Goal: Transaction & Acquisition: Download file/media

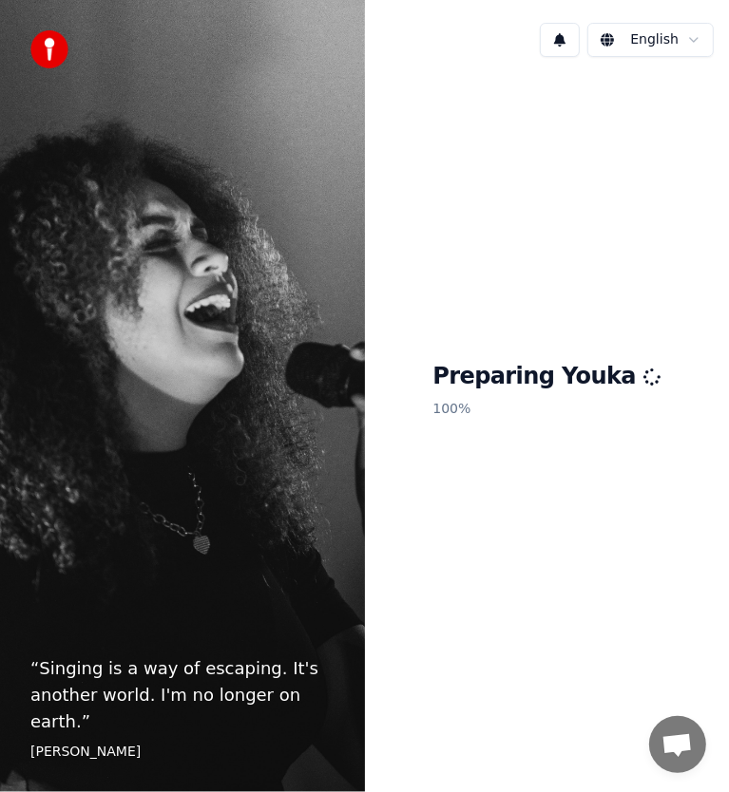
scroll to position [5906, 0]
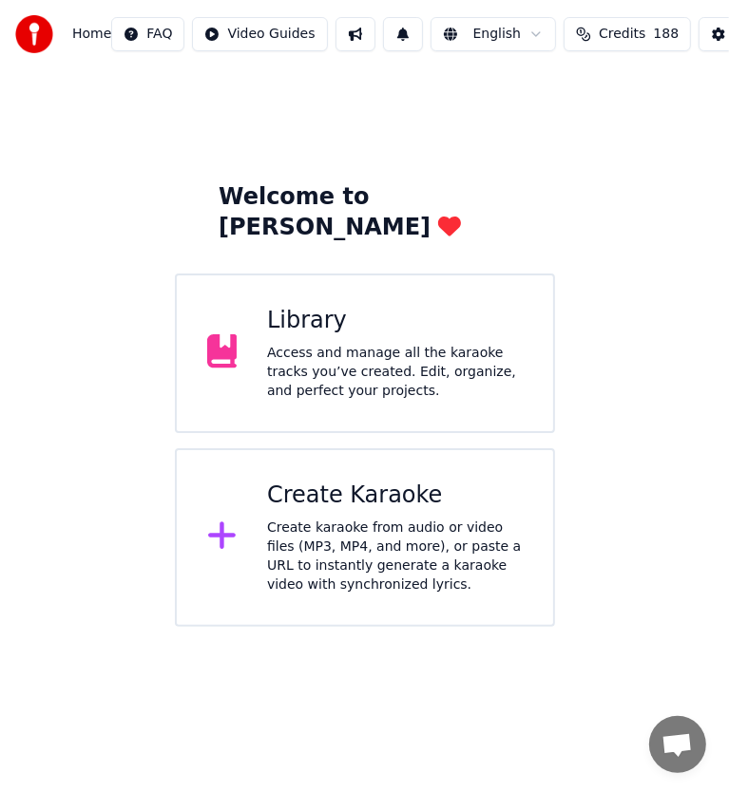
click at [403, 519] on div "Create karaoke from audio or video files (MP3, MP4, and more), or paste a URL t…" at bounding box center [395, 557] width 256 height 76
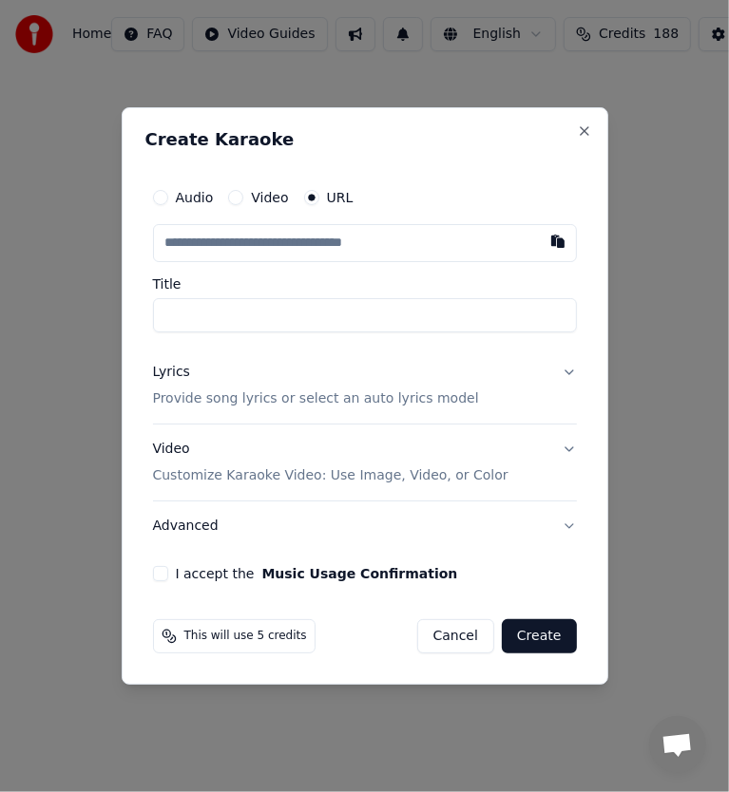
click at [336, 247] on input "text" at bounding box center [365, 243] width 424 height 38
click at [570, 237] on button "button" at bounding box center [558, 241] width 38 height 34
type input "**********"
click at [160, 313] on input "**********" at bounding box center [365, 315] width 424 height 34
type input "**********"
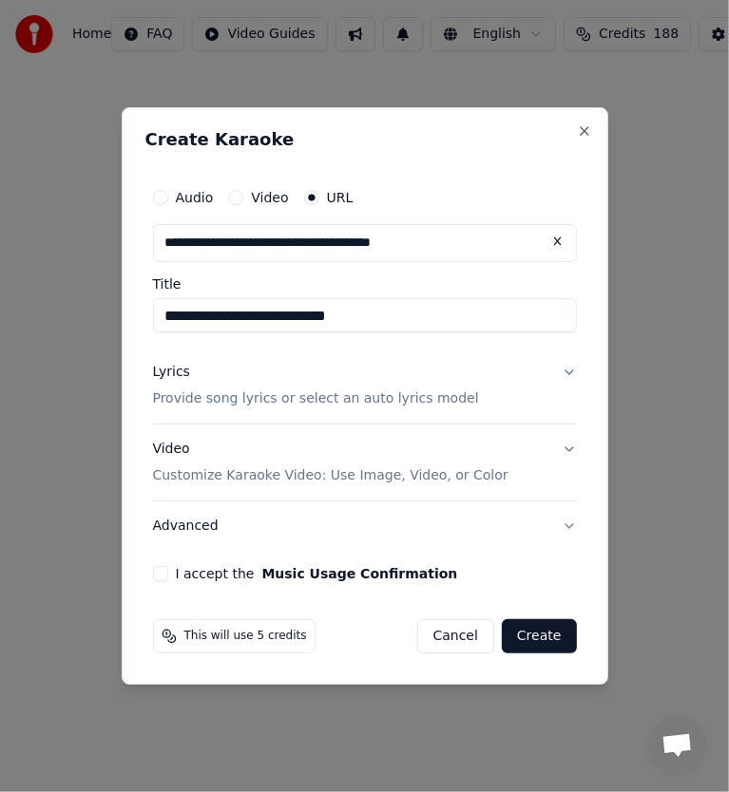
click at [160, 384] on div "Lyrics Provide song lyrics or select an auto lyrics model" at bounding box center [316, 386] width 326 height 46
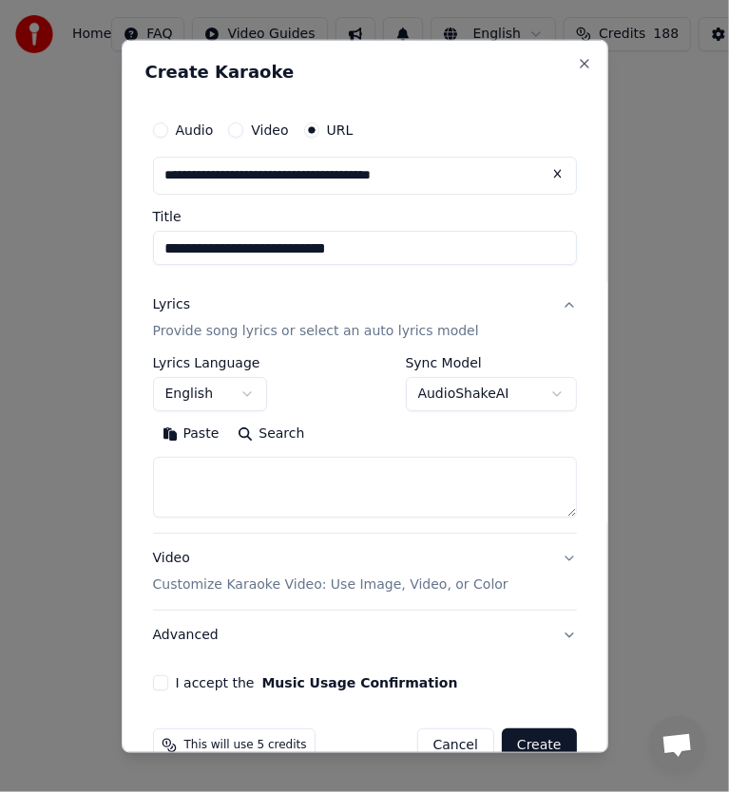
click at [288, 431] on button "Search" at bounding box center [271, 434] width 86 height 30
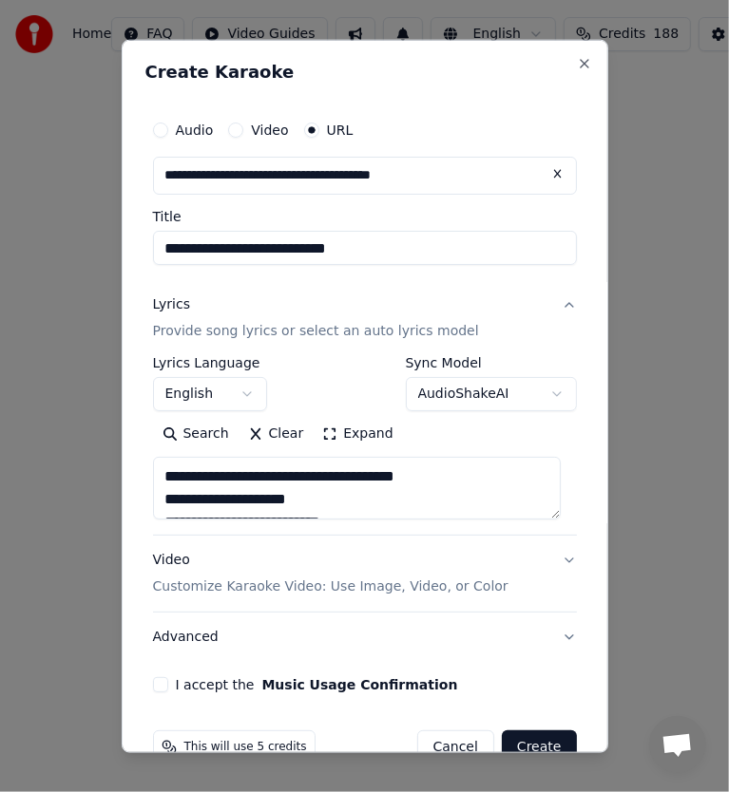
click at [350, 436] on button "Expand" at bounding box center [357, 434] width 89 height 30
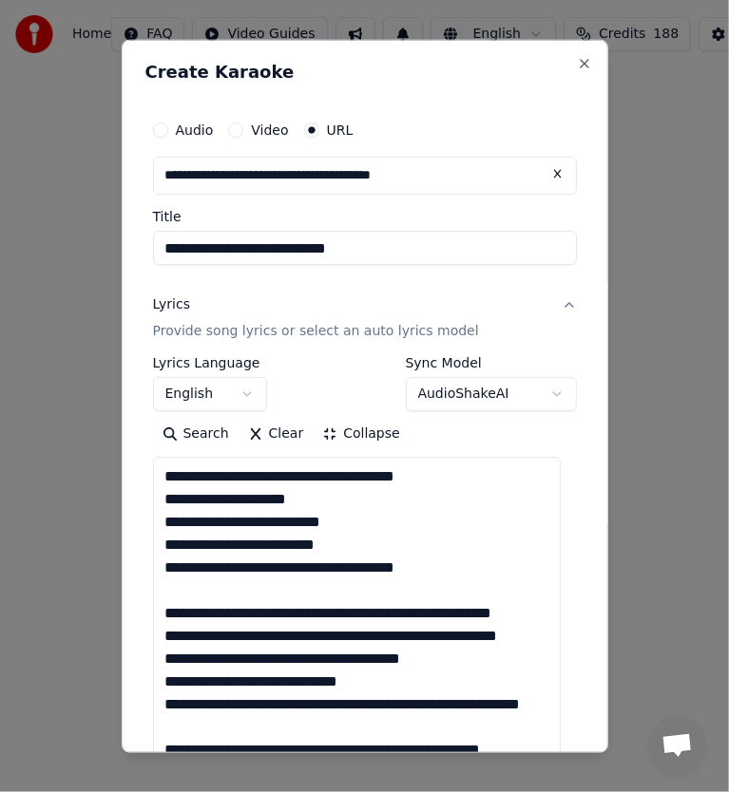
scroll to position [1, 0]
click at [269, 596] on textarea "**********" at bounding box center [357, 784] width 409 height 654
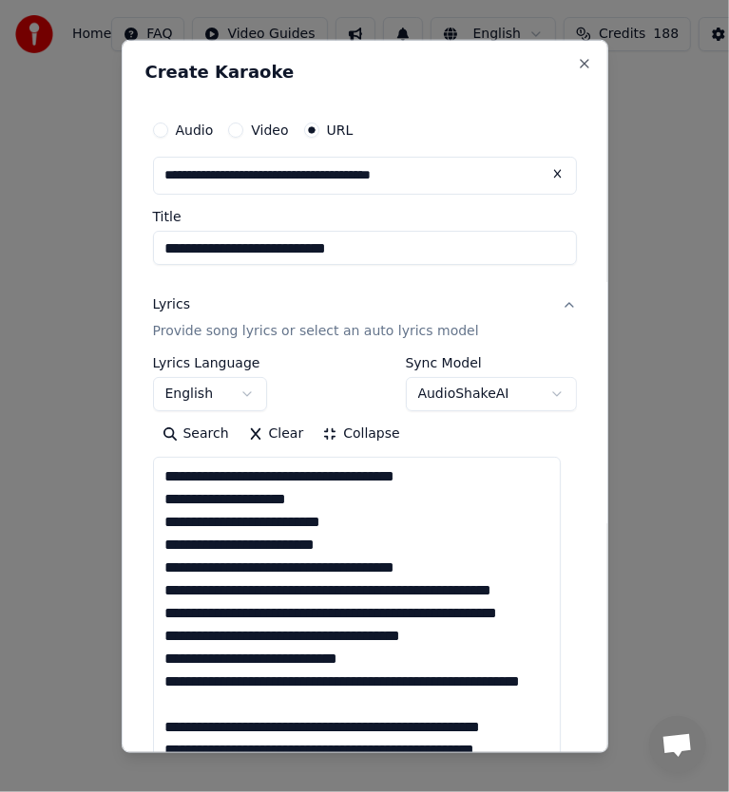
scroll to position [0, 0]
click at [331, 589] on textarea "**********" at bounding box center [357, 784] width 409 height 654
click at [323, 589] on textarea "**********" at bounding box center [357, 784] width 409 height 654
click at [331, 598] on textarea "**********" at bounding box center [357, 784] width 409 height 654
click at [329, 595] on textarea "**********" at bounding box center [357, 784] width 409 height 654
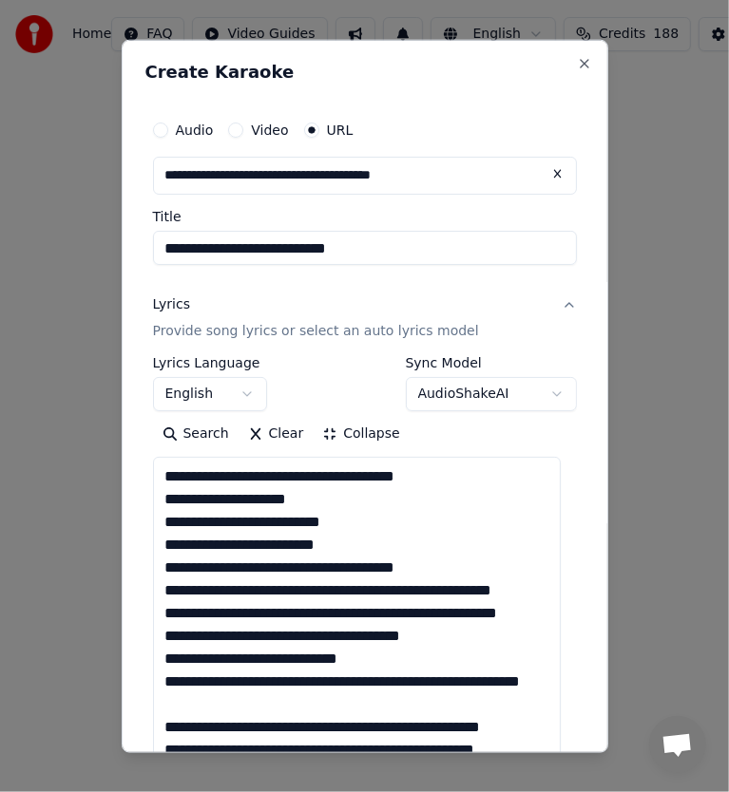
click at [322, 596] on textarea "**********" at bounding box center [357, 784] width 409 height 654
click at [327, 600] on textarea "**********" at bounding box center [357, 784] width 409 height 654
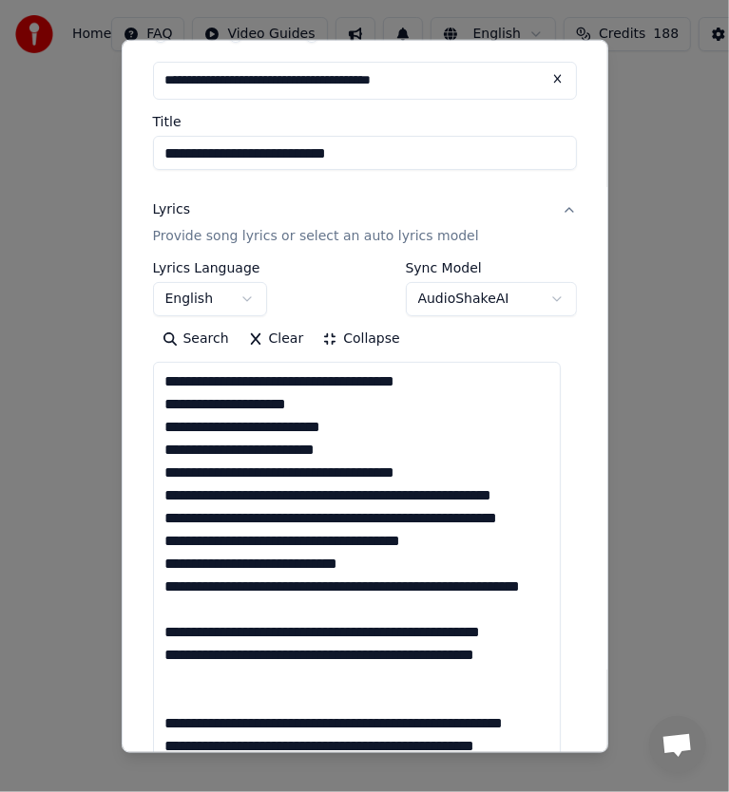
scroll to position [285, 0]
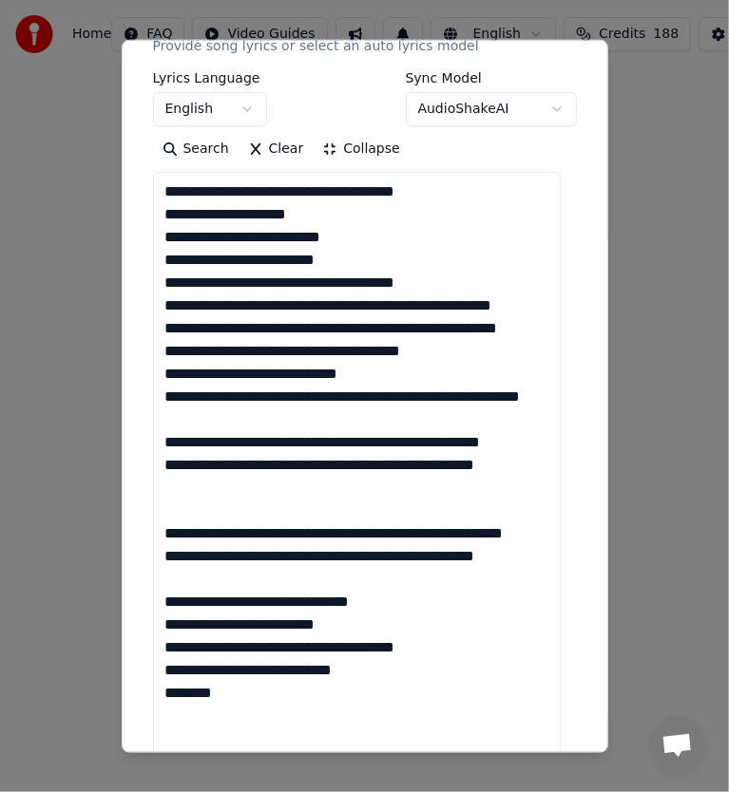
click at [243, 489] on textarea "**********" at bounding box center [357, 499] width 409 height 654
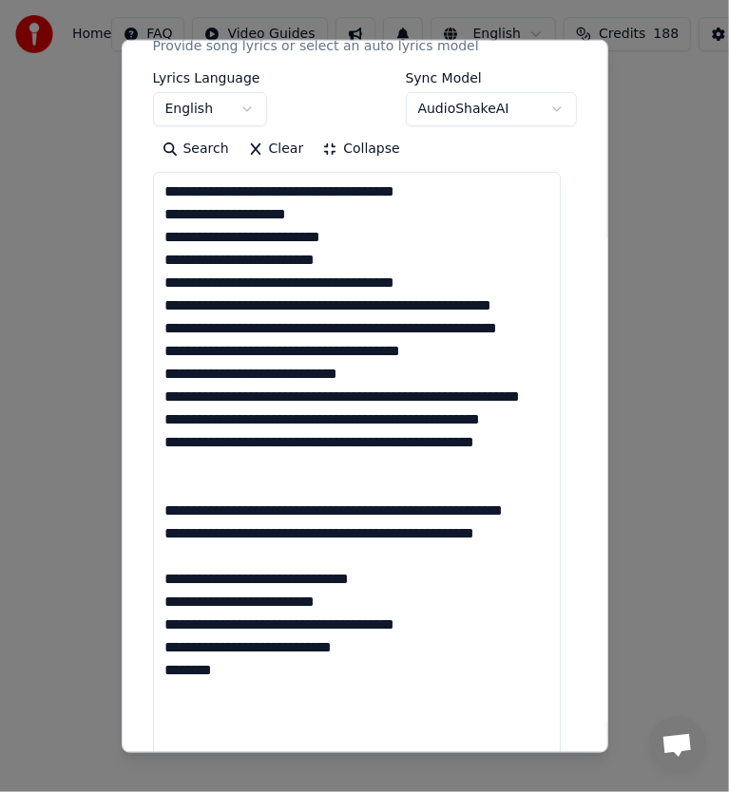
click at [234, 541] on textarea "**********" at bounding box center [357, 499] width 409 height 654
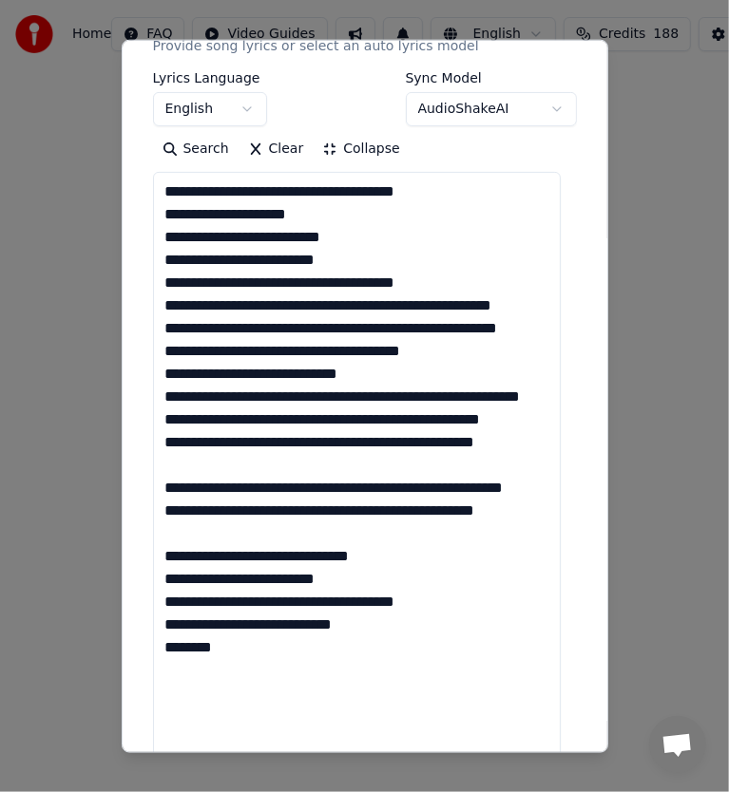
click at [232, 542] on textarea "**********" at bounding box center [357, 499] width 409 height 654
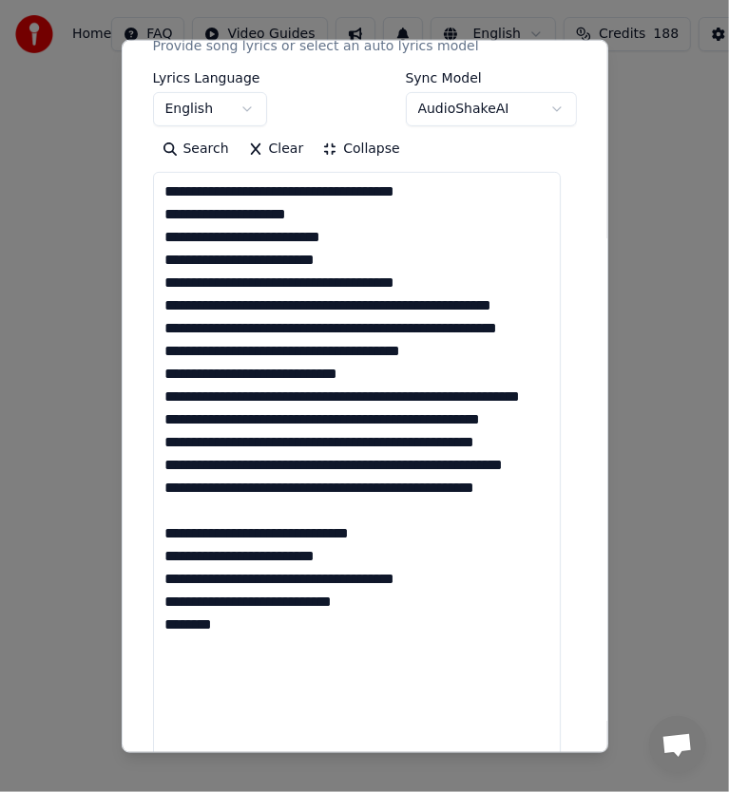
click at [205, 608] on textarea "**********" at bounding box center [357, 499] width 409 height 654
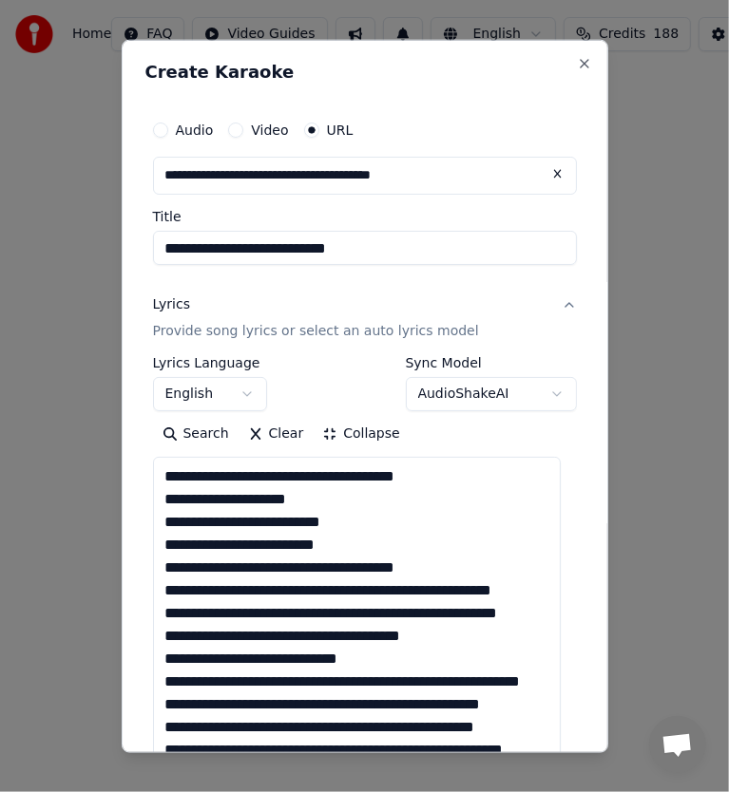
scroll to position [190, 0]
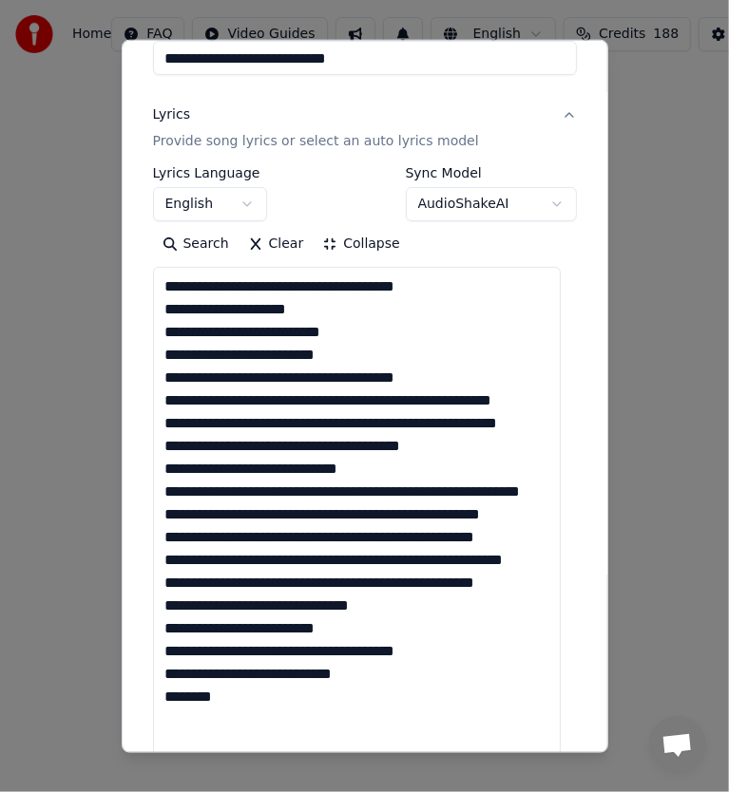
click at [300, 295] on textarea "**********" at bounding box center [357, 594] width 409 height 654
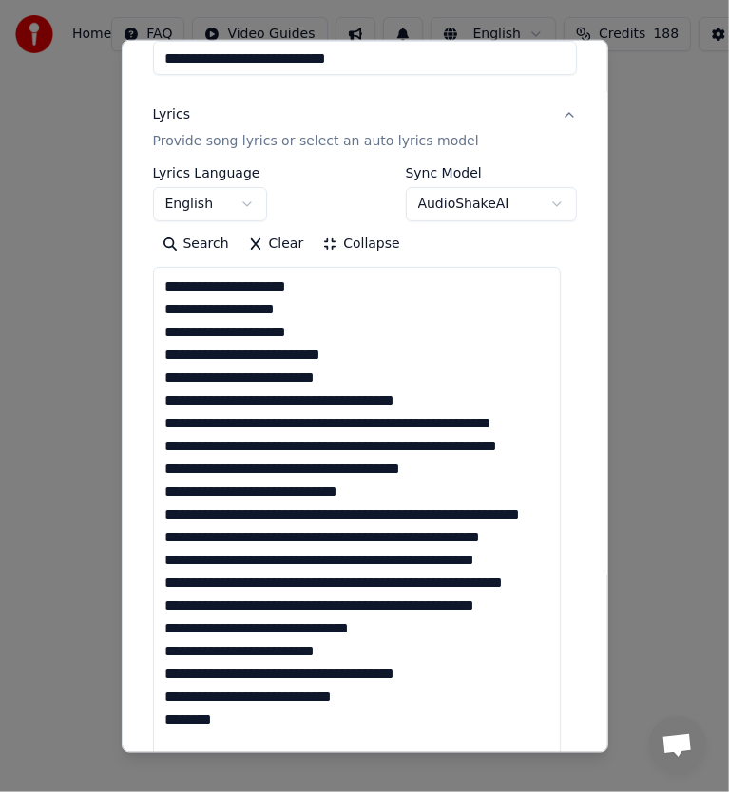
click at [352, 320] on textarea "**********" at bounding box center [357, 594] width 409 height 654
click at [238, 351] on textarea "**********" at bounding box center [357, 594] width 409 height 654
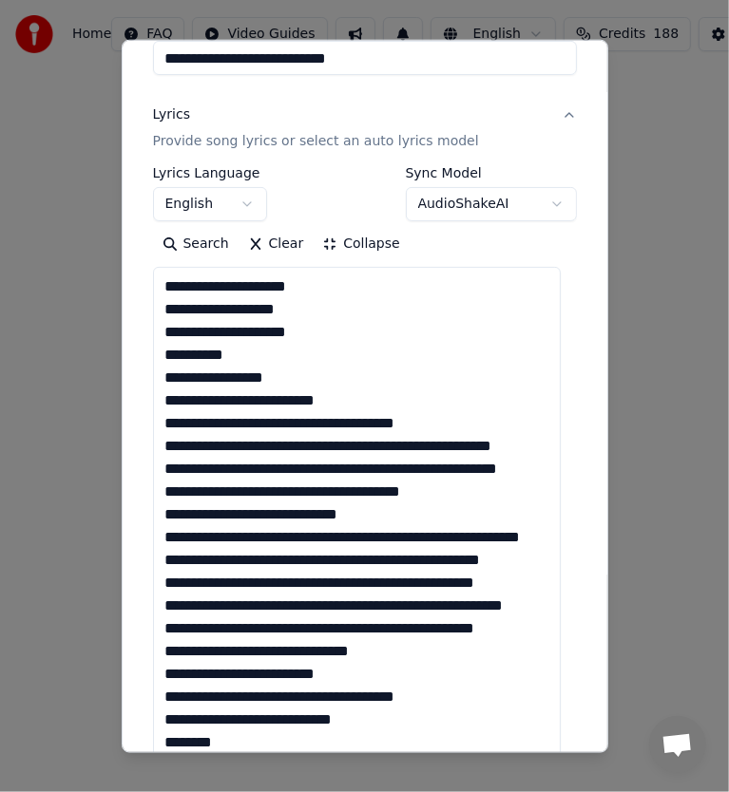
click at [237, 399] on textarea "**********" at bounding box center [357, 594] width 409 height 654
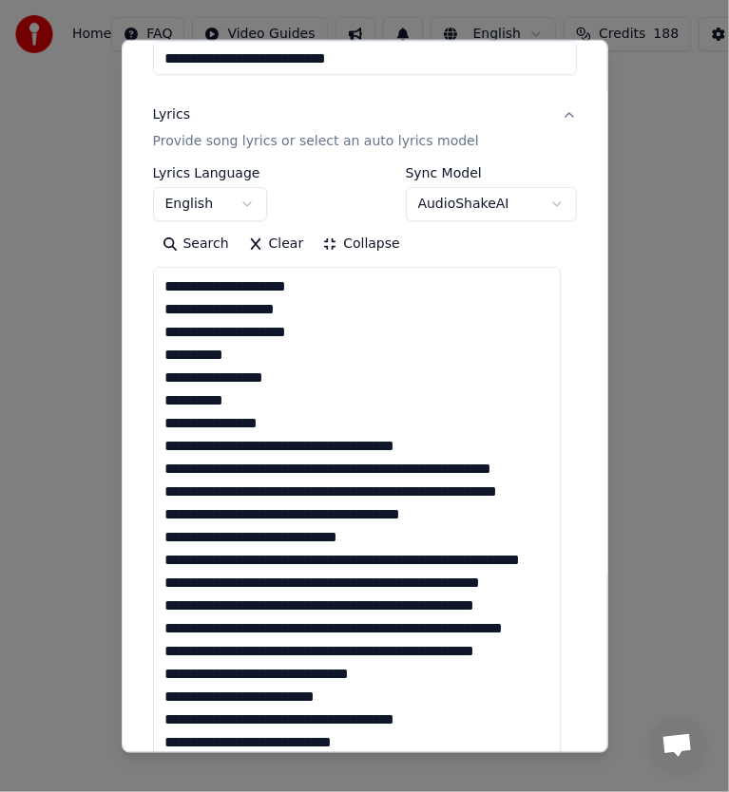
scroll to position [380, 0]
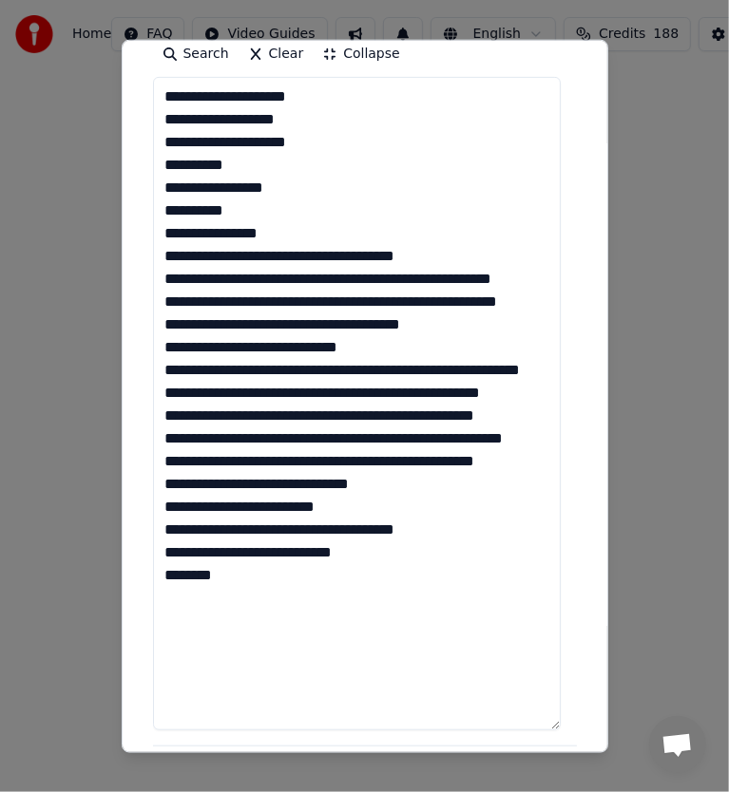
click at [296, 255] on textarea "**********" at bounding box center [357, 404] width 409 height 654
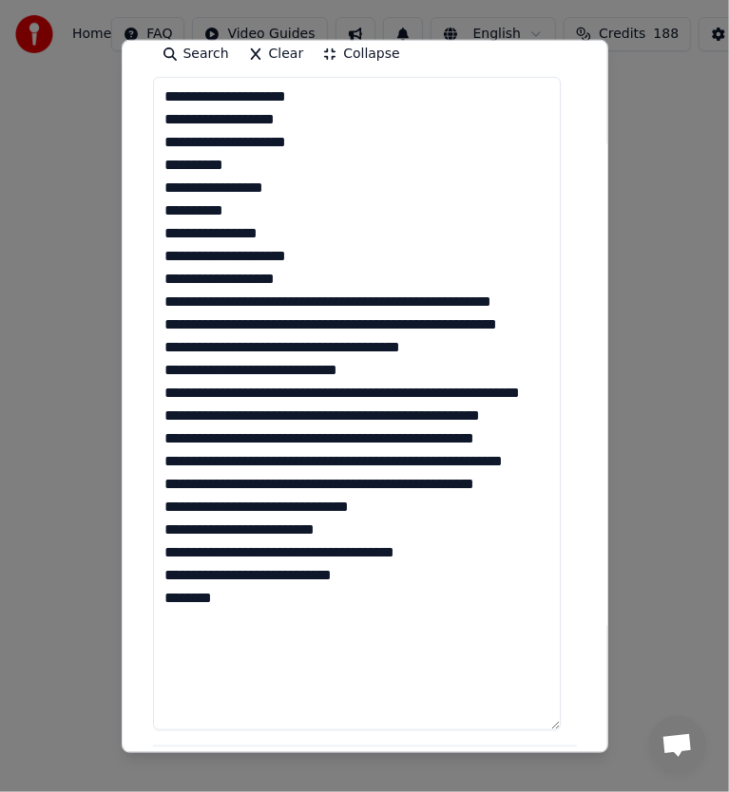
click at [327, 303] on textarea "**********" at bounding box center [357, 404] width 409 height 654
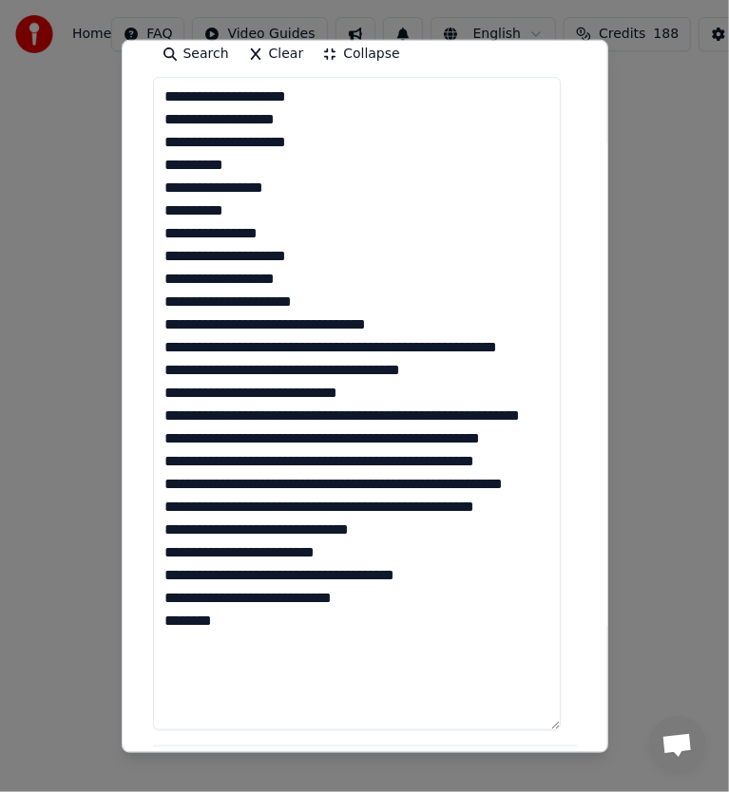
click at [372, 346] on textarea "**********" at bounding box center [357, 404] width 409 height 654
click at [368, 346] on textarea "**********" at bounding box center [357, 404] width 409 height 654
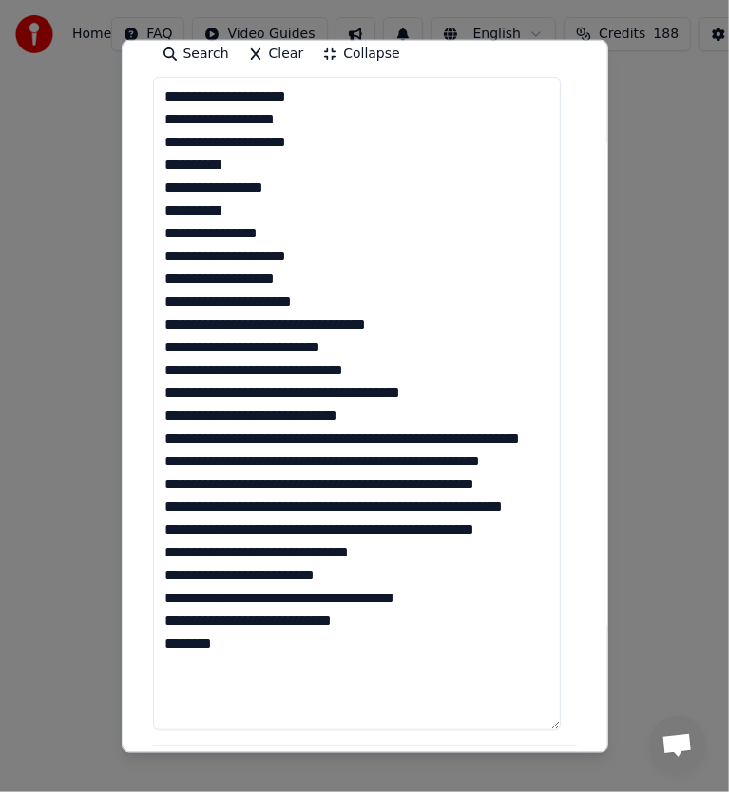
scroll to position [475, 0]
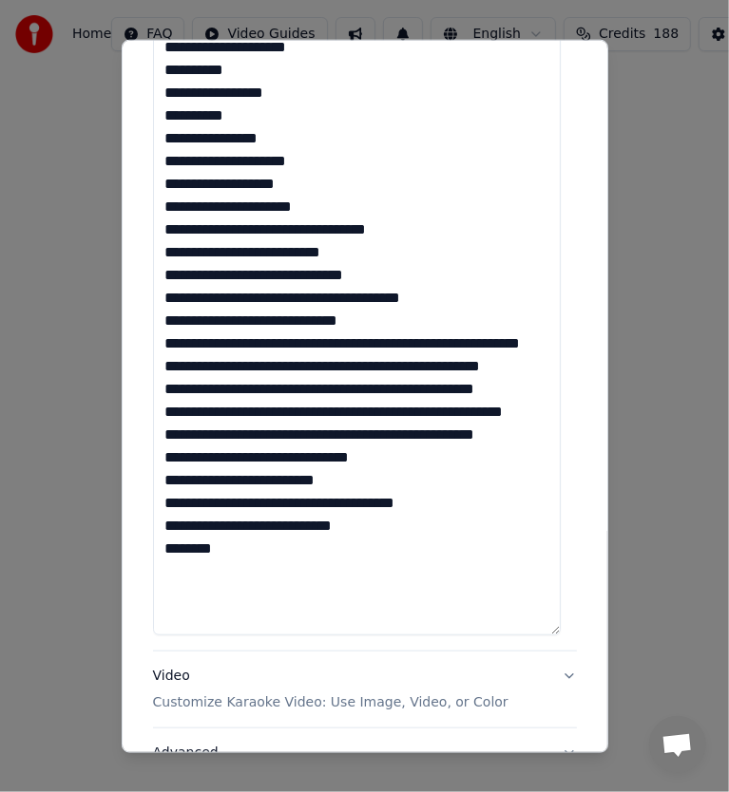
click at [349, 294] on textarea "**********" at bounding box center [357, 309] width 409 height 654
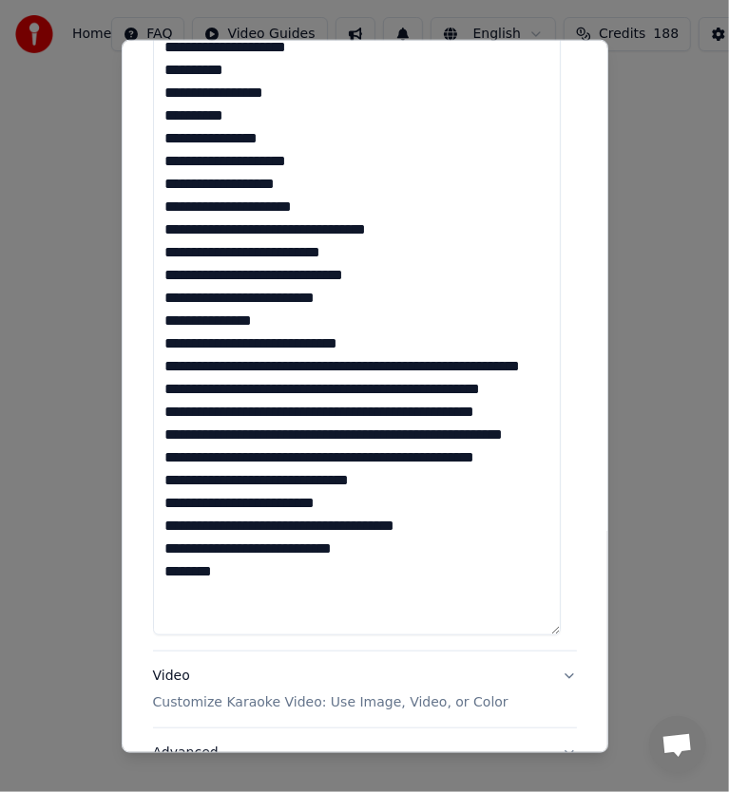
click at [285, 340] on textarea "**********" at bounding box center [357, 309] width 409 height 654
click at [353, 365] on textarea "**********" at bounding box center [357, 309] width 409 height 654
click at [355, 368] on textarea "**********" at bounding box center [357, 309] width 409 height 654
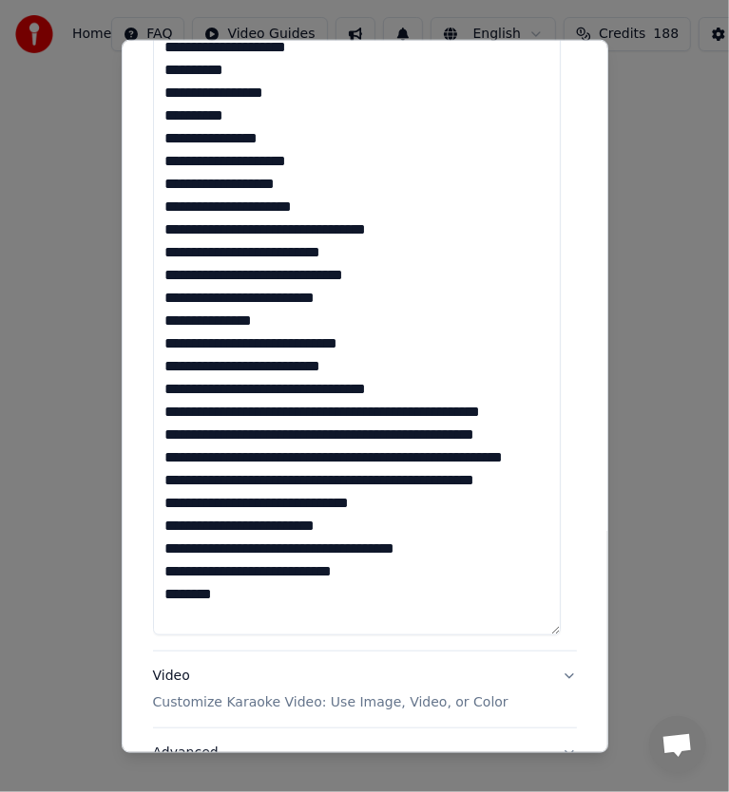
scroll to position [1, 0]
click at [364, 413] on textarea "**********" at bounding box center [357, 309] width 409 height 654
click at [352, 409] on textarea "**********" at bounding box center [357, 309] width 409 height 654
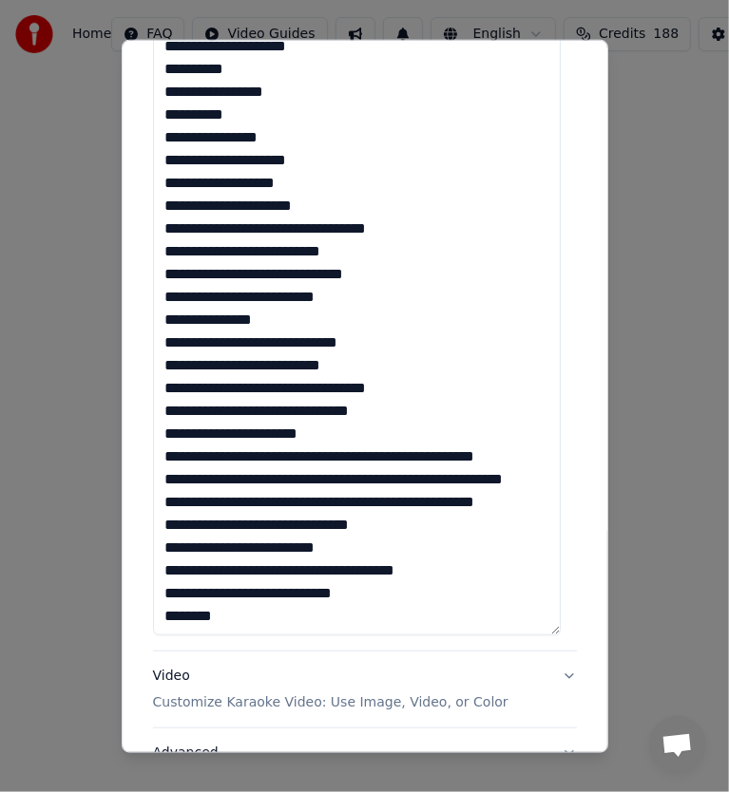
click at [171, 437] on textarea "**********" at bounding box center [357, 309] width 409 height 654
click at [346, 451] on textarea "**********" at bounding box center [357, 309] width 409 height 654
click at [348, 465] on textarea "**********" at bounding box center [357, 309] width 409 height 654
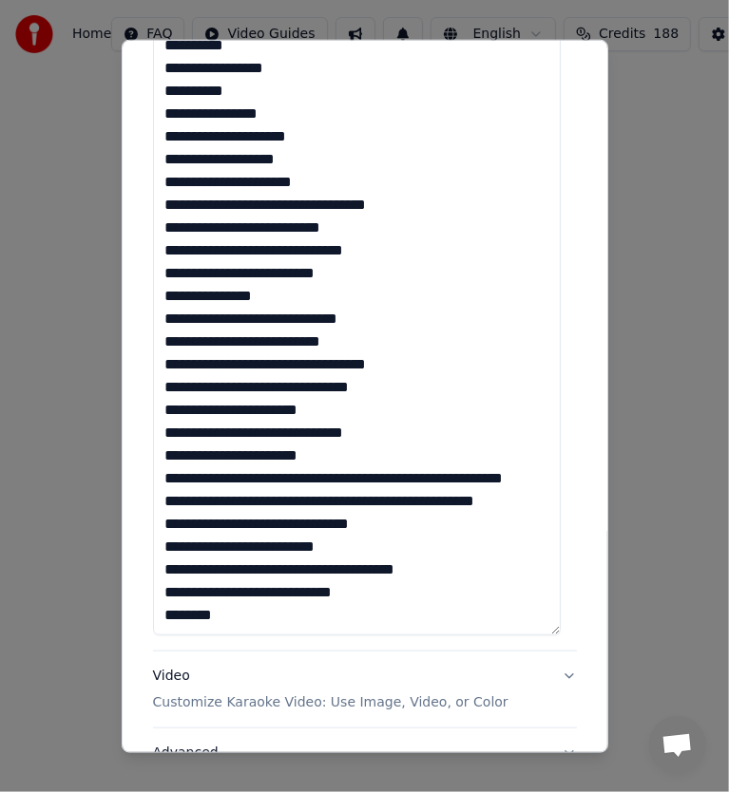
scroll to position [570, 0]
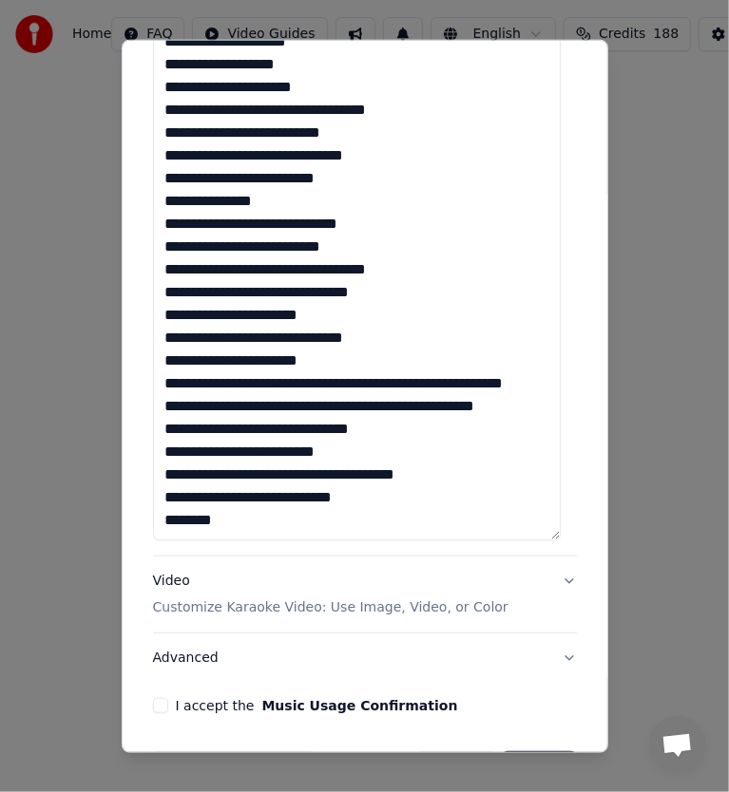
click at [314, 361] on textarea "**********" at bounding box center [357, 214] width 409 height 654
click at [314, 367] on textarea "**********" at bounding box center [357, 214] width 409 height 654
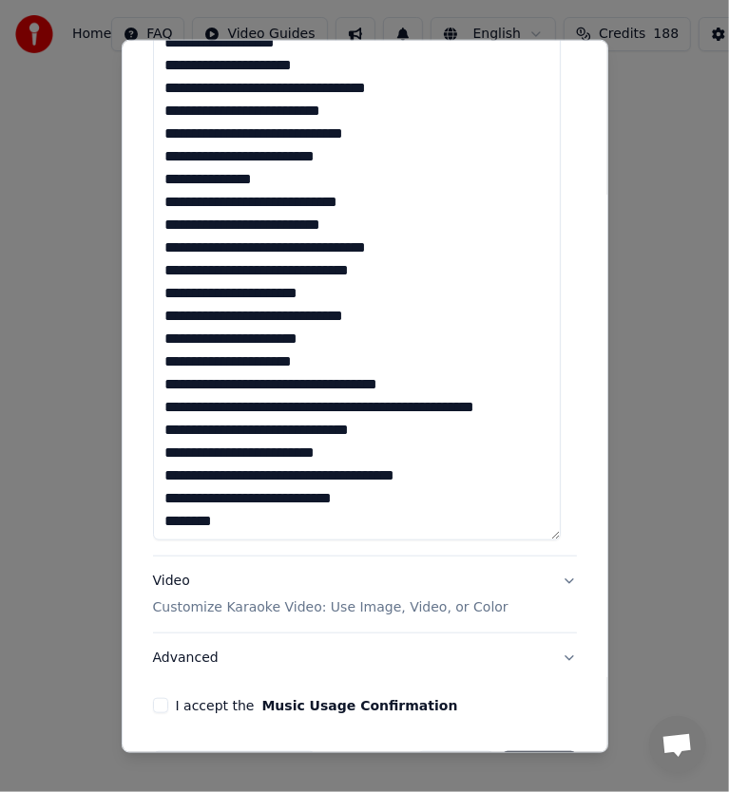
click at [370, 405] on textarea "**********" at bounding box center [357, 214] width 409 height 654
click at [277, 409] on textarea "**********" at bounding box center [357, 214] width 409 height 654
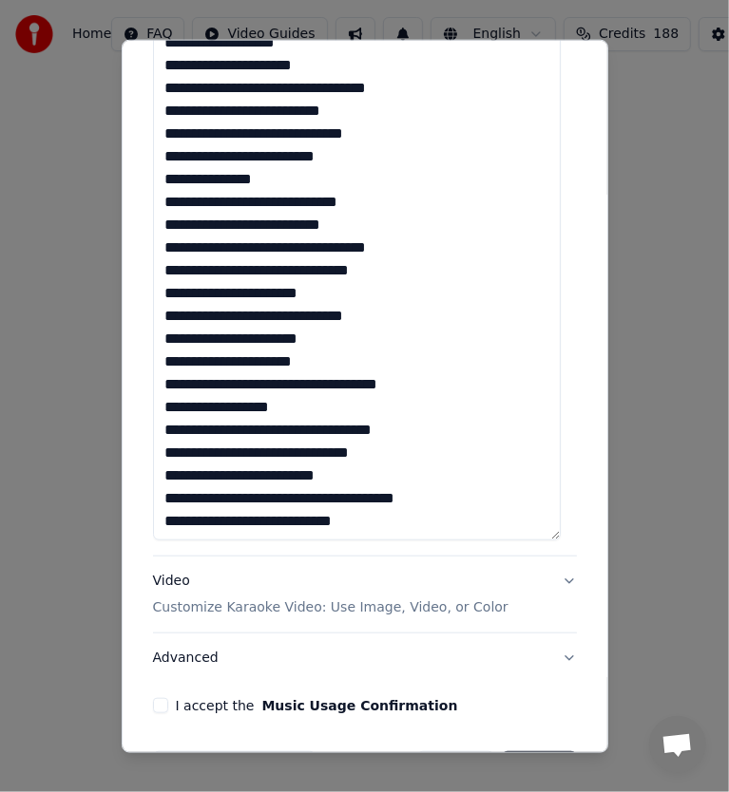
click at [300, 501] on textarea "**********" at bounding box center [357, 214] width 409 height 654
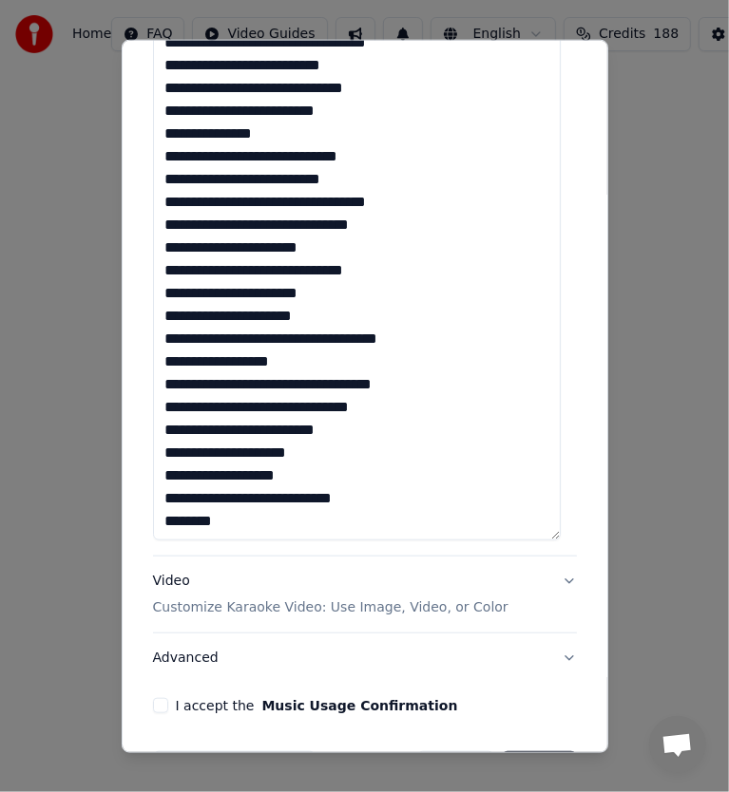
scroll to position [633, 0]
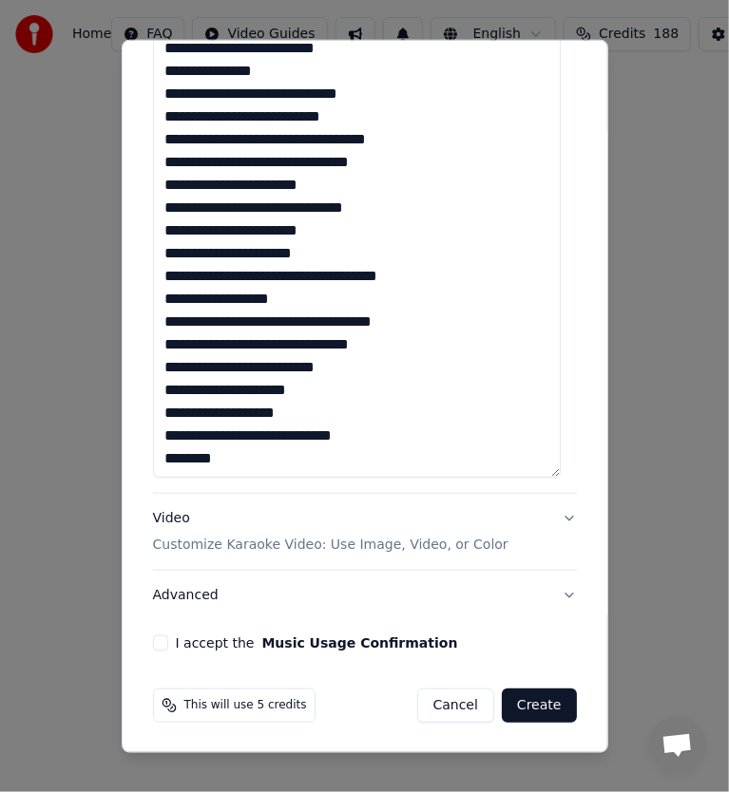
click at [256, 434] on textarea "**********" at bounding box center [357, 151] width 409 height 654
click at [255, 459] on textarea "**********" at bounding box center [357, 151] width 409 height 654
type textarea "**********"
click at [162, 641] on button "I accept the Music Usage Confirmation" at bounding box center [160, 643] width 15 height 15
click at [183, 599] on button "Advanced" at bounding box center [365, 595] width 424 height 49
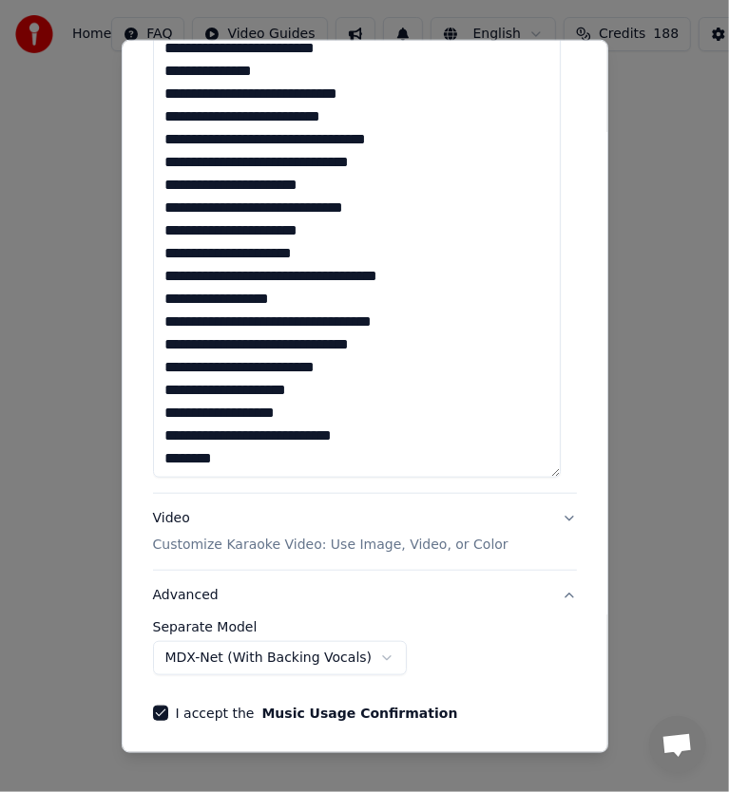
scroll to position [0, 0]
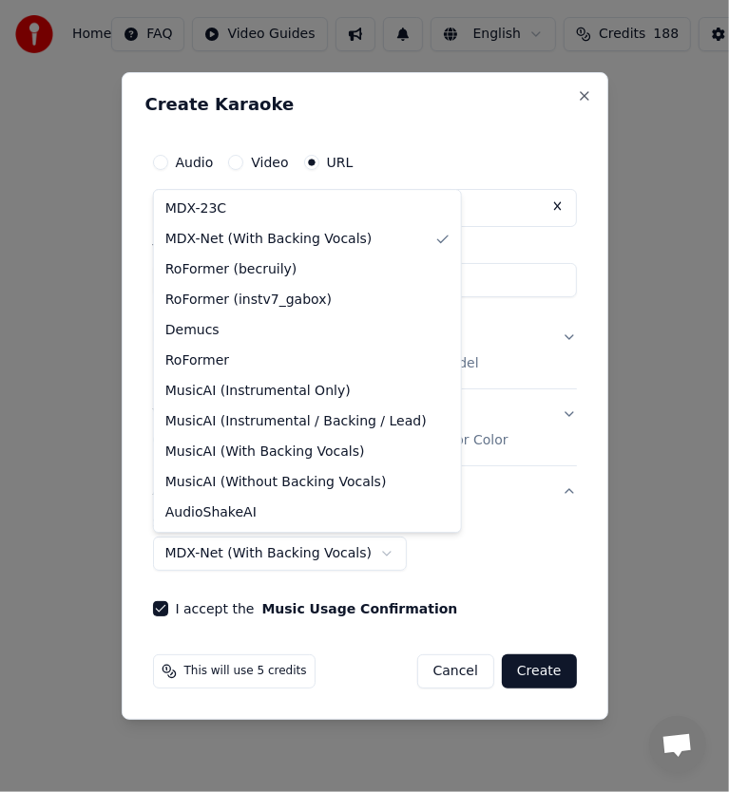
click at [276, 560] on body "Home FAQ Video Guides English Credits 188 Settings Welcome to Youka Library Acc…" at bounding box center [364, 313] width 729 height 627
select select "******"
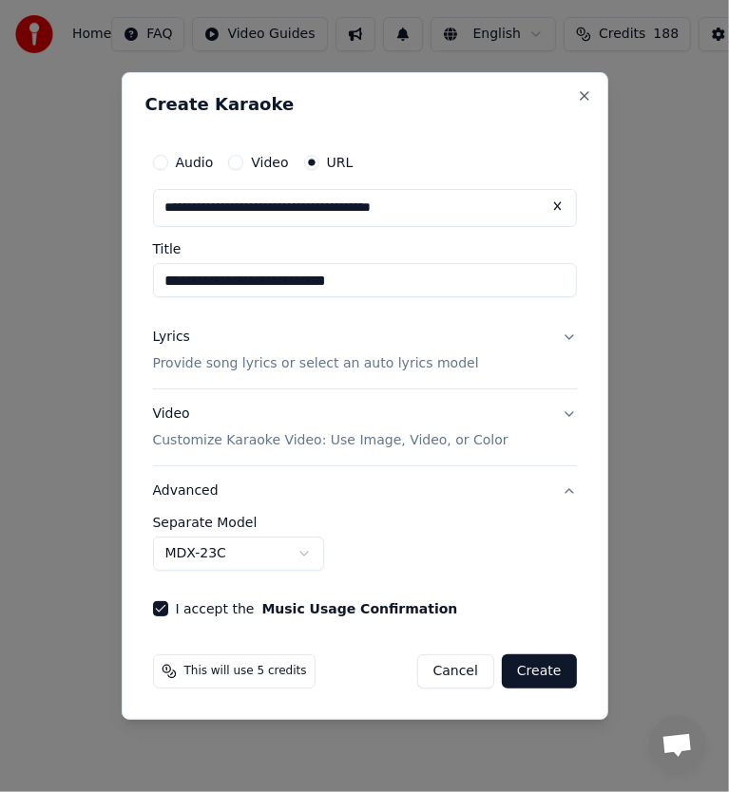
click at [257, 365] on p "Provide song lyrics or select an auto lyrics model" at bounding box center [316, 363] width 326 height 19
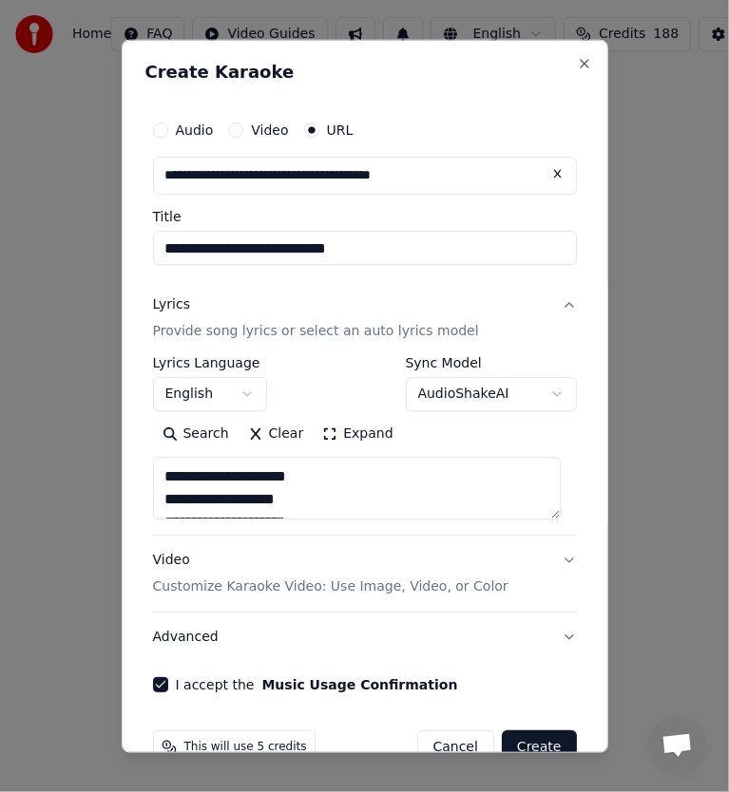
scroll to position [42, 0]
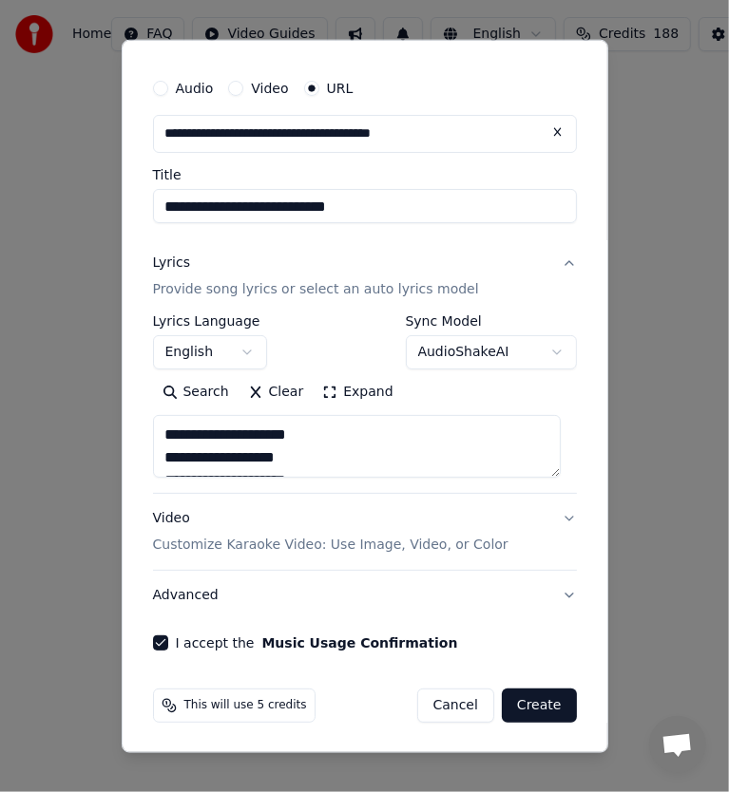
click at [368, 391] on button "Expand" at bounding box center [357, 392] width 89 height 30
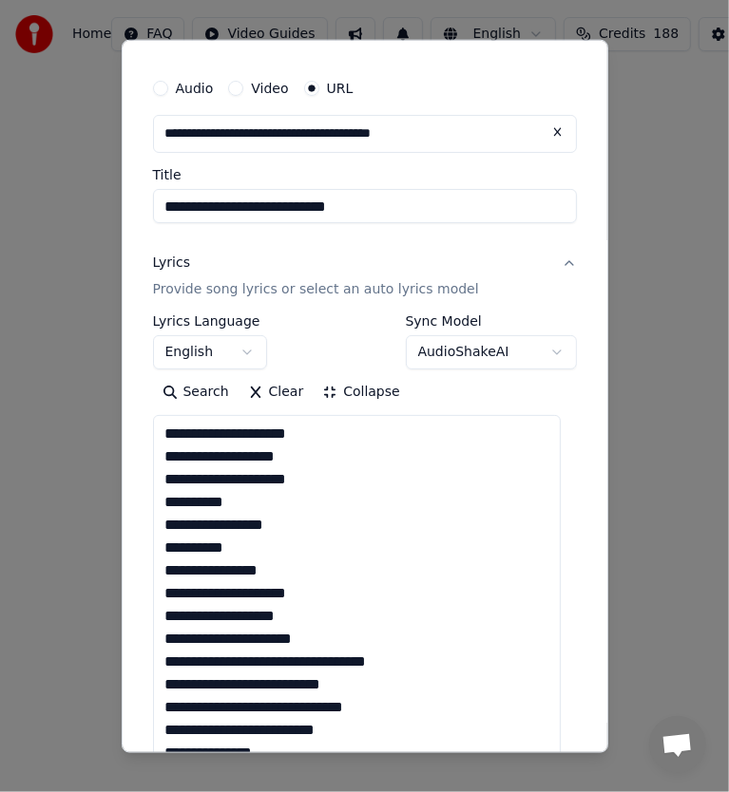
scroll to position [612, 0]
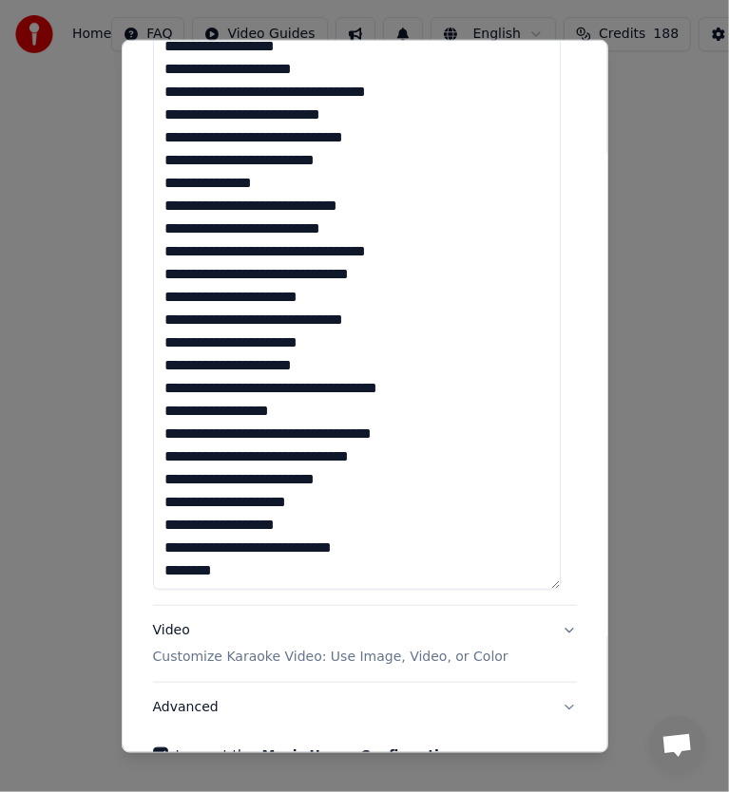
click at [277, 579] on textarea "**********" at bounding box center [357, 217] width 409 height 745
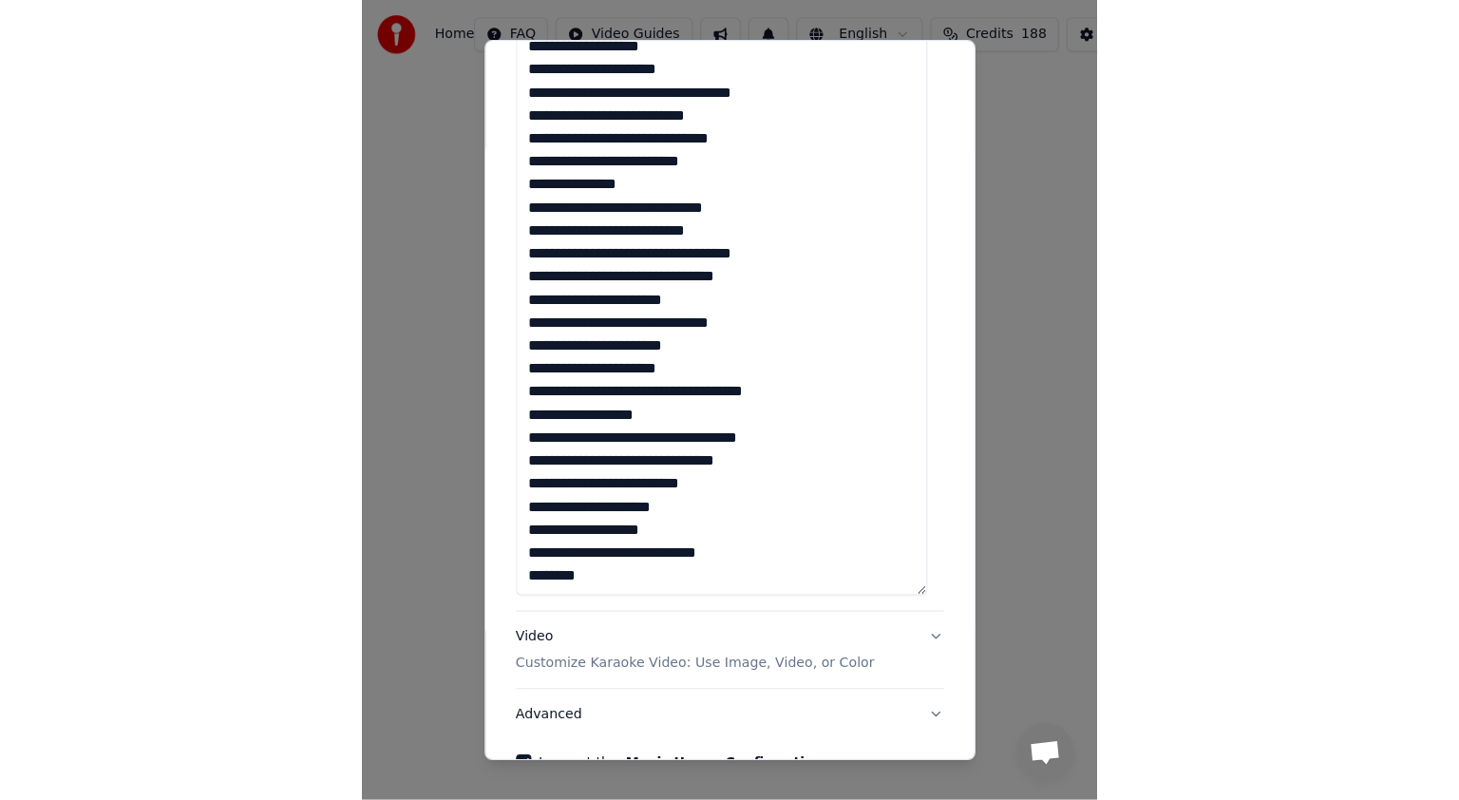
scroll to position [724, 0]
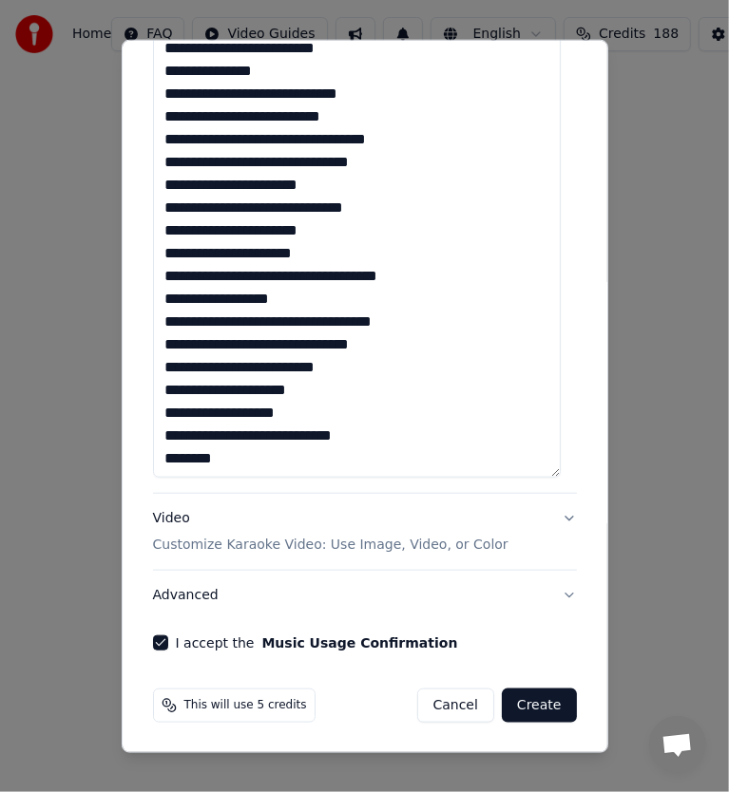
click at [533, 710] on button "Create" at bounding box center [539, 706] width 75 height 34
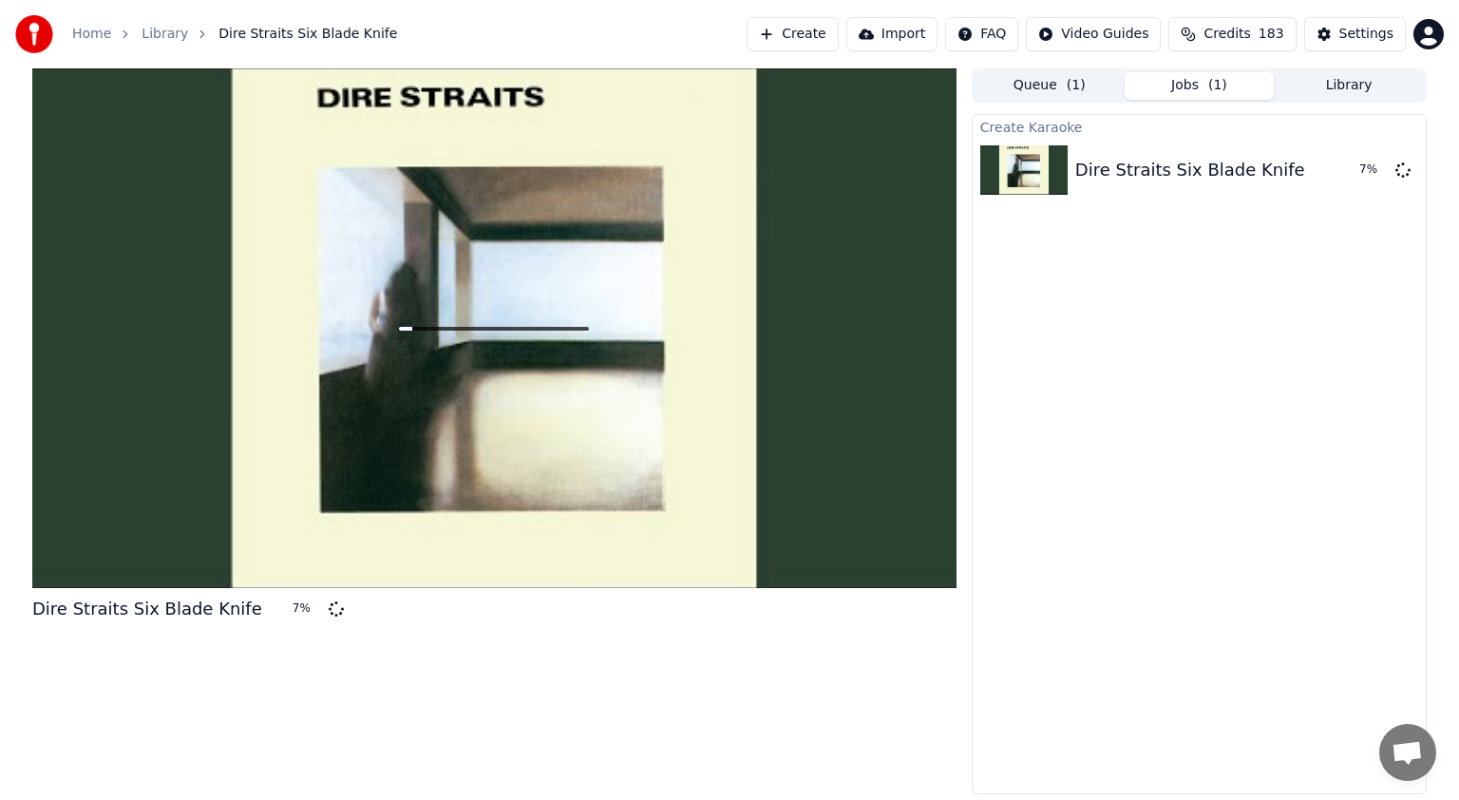
scroll to position [5351, 0]
click at [728, 339] on div "Create Karaoke Dire Straits Six Blade Knife 14 %" at bounding box center [1199, 454] width 455 height 680
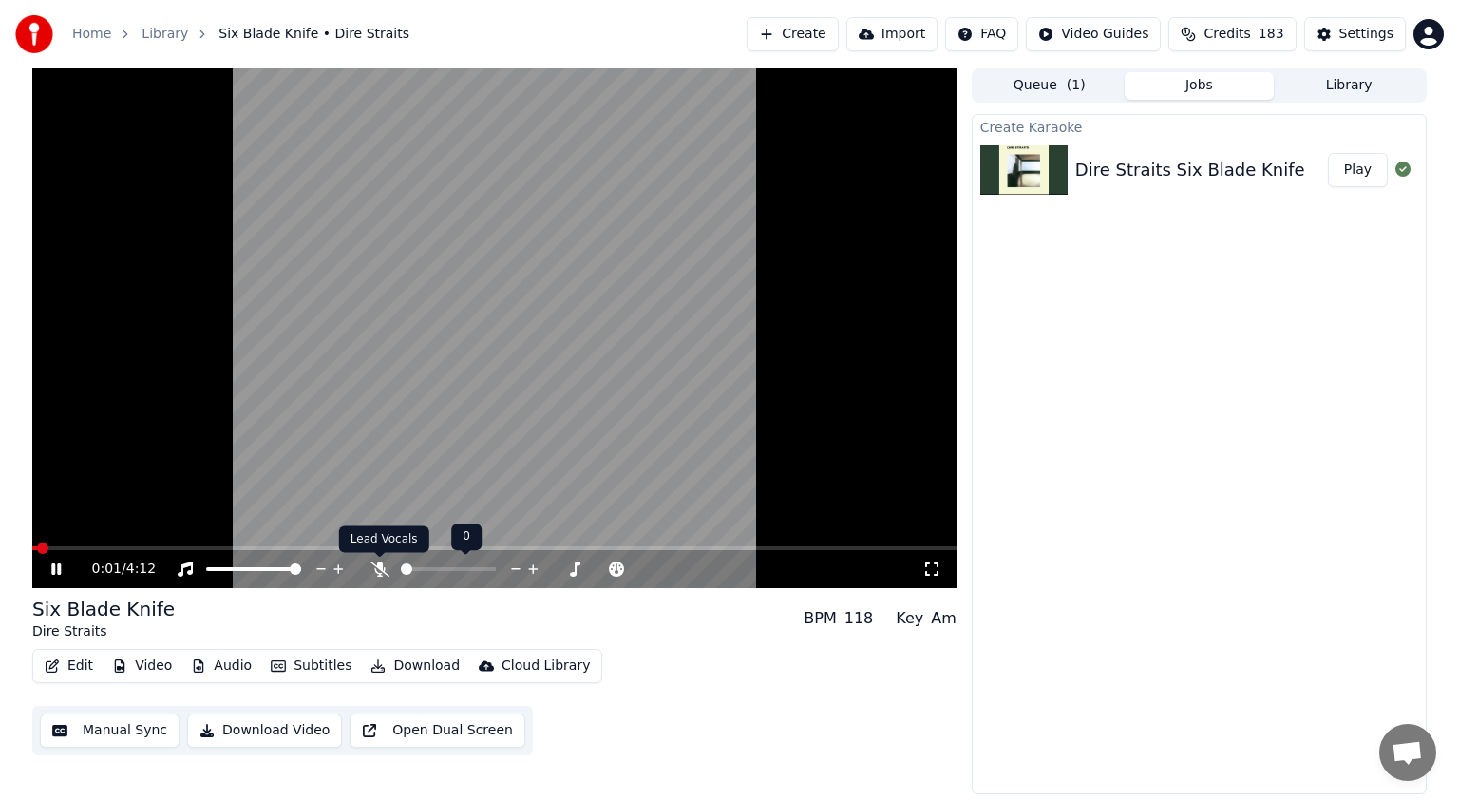
click at [376, 574] on icon at bounding box center [380, 569] width 19 height 15
click at [154, 547] on span at bounding box center [157, 548] width 11 height 11
click at [52, 570] on icon at bounding box center [56, 568] width 10 height 11
click at [52, 570] on icon at bounding box center [55, 568] width 11 height 13
click at [59, 563] on icon at bounding box center [56, 568] width 10 height 11
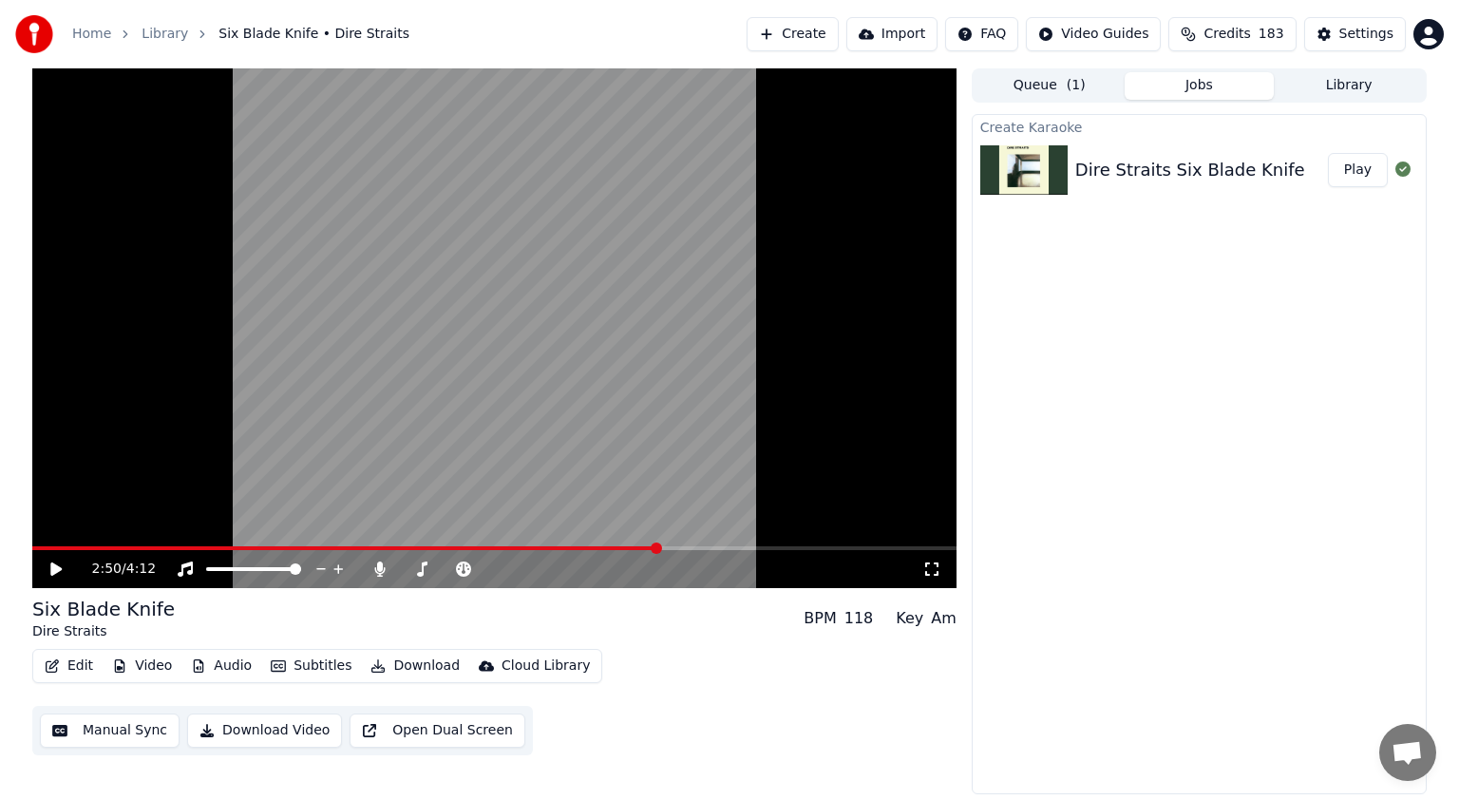
click at [61, 566] on icon at bounding box center [70, 569] width 45 height 15
click at [54, 570] on icon at bounding box center [56, 568] width 10 height 11
click at [65, 666] on button "Edit" at bounding box center [69, 666] width 64 height 27
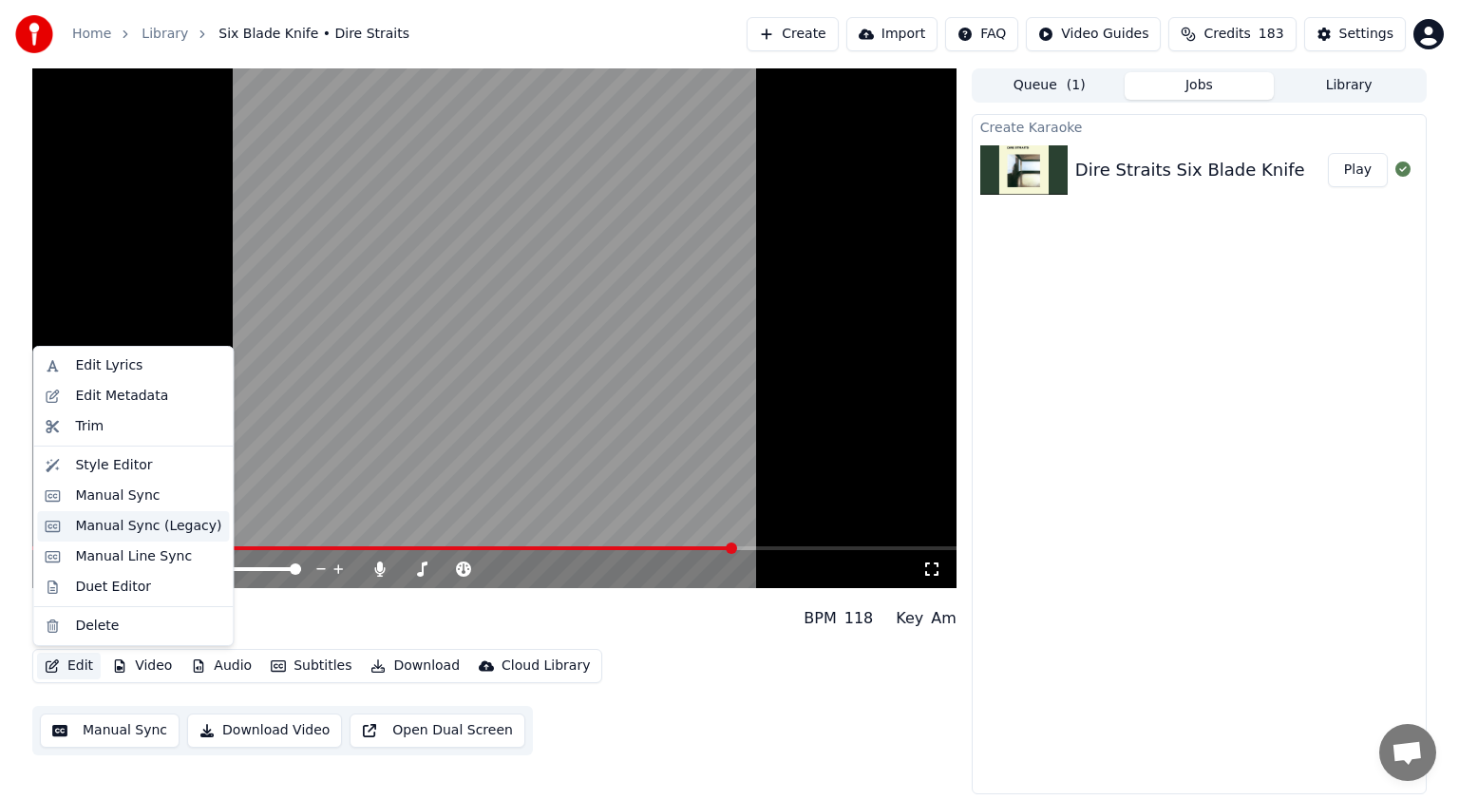
click at [147, 526] on div "Manual Sync (Legacy)" at bounding box center [148, 526] width 146 height 19
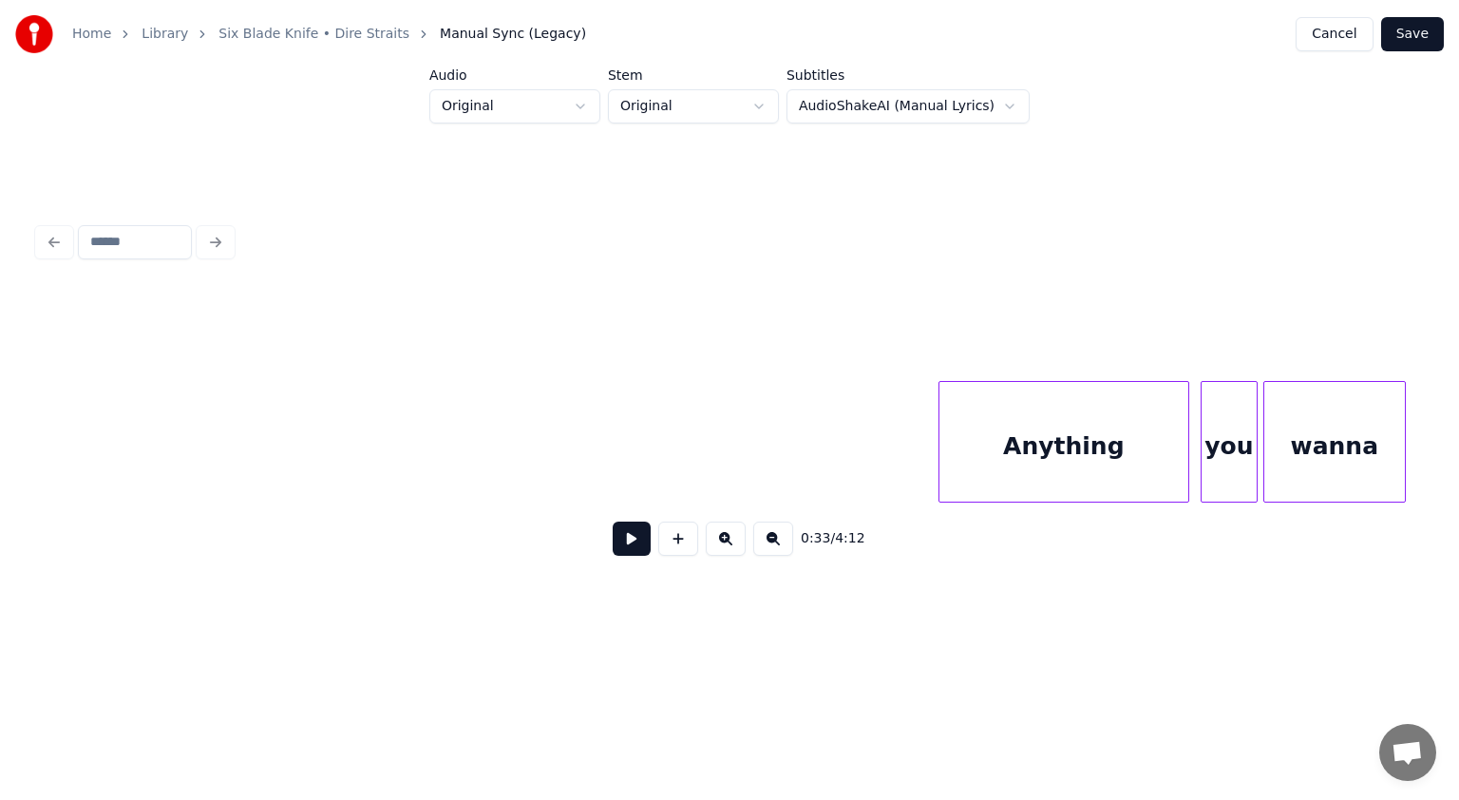
scroll to position [0, 11877]
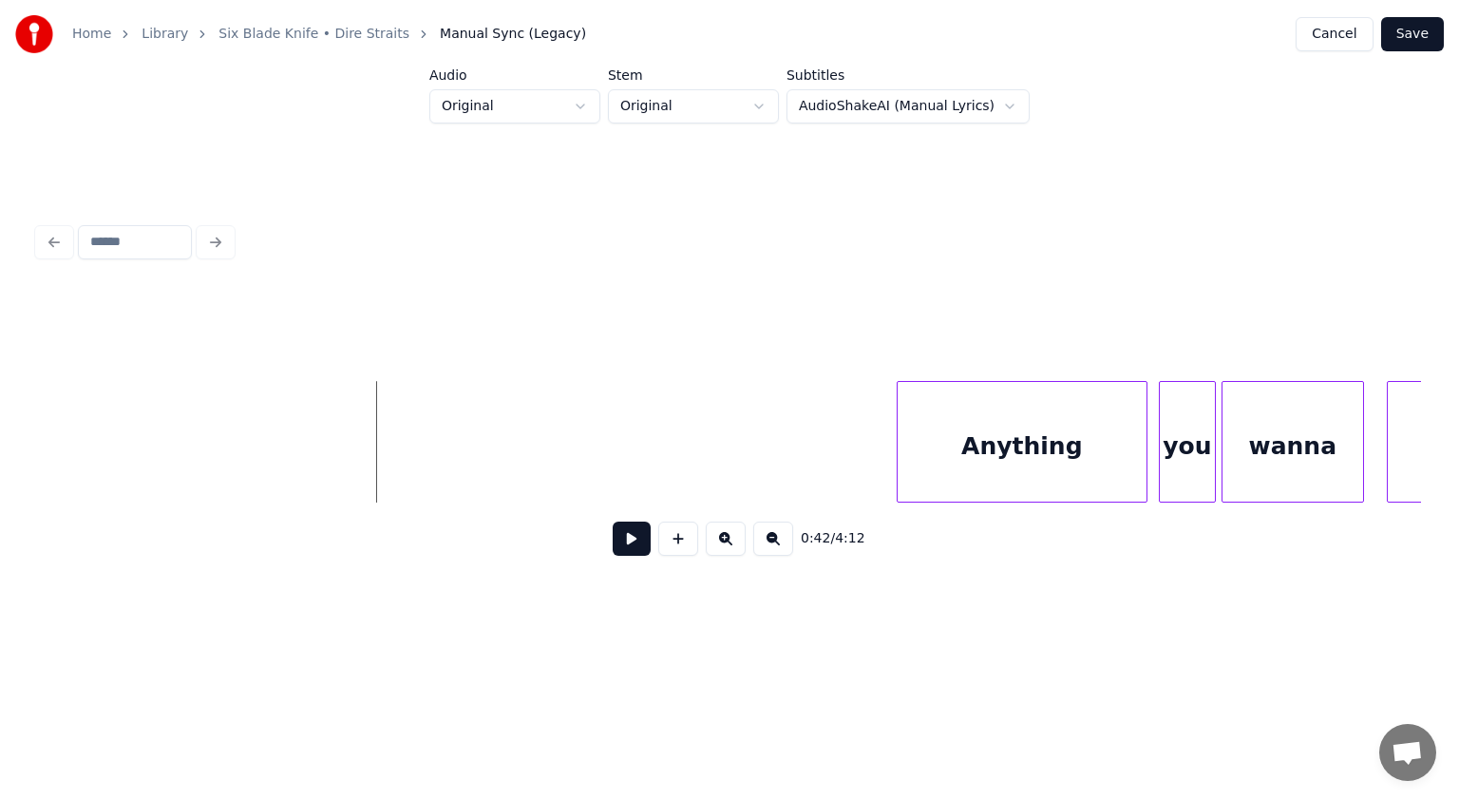
click at [615, 539] on button at bounding box center [632, 539] width 38 height 34
click at [627, 539] on button at bounding box center [632, 539] width 38 height 34
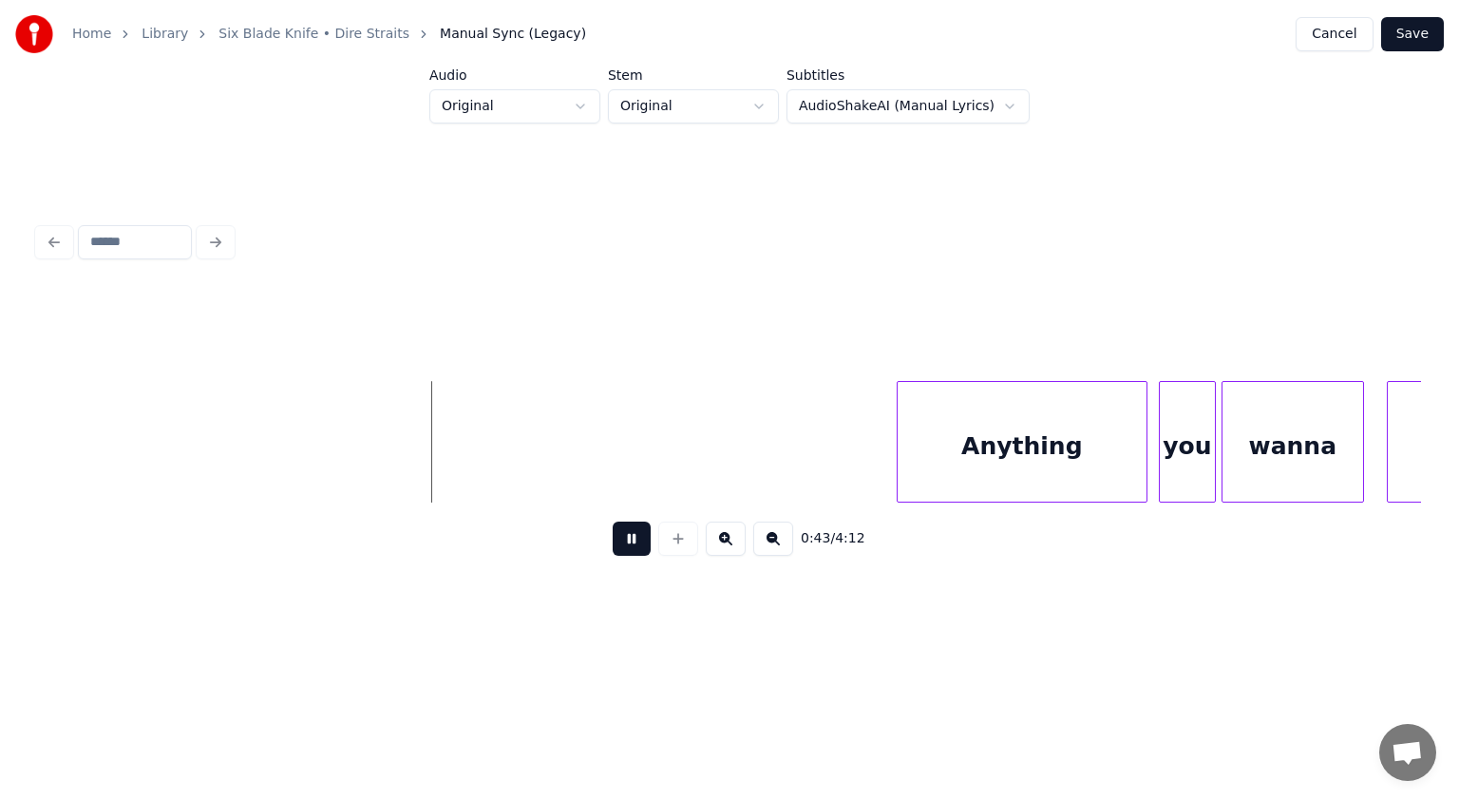
click at [627, 539] on button at bounding box center [632, 539] width 38 height 34
click at [632, 551] on button at bounding box center [632, 539] width 38 height 34
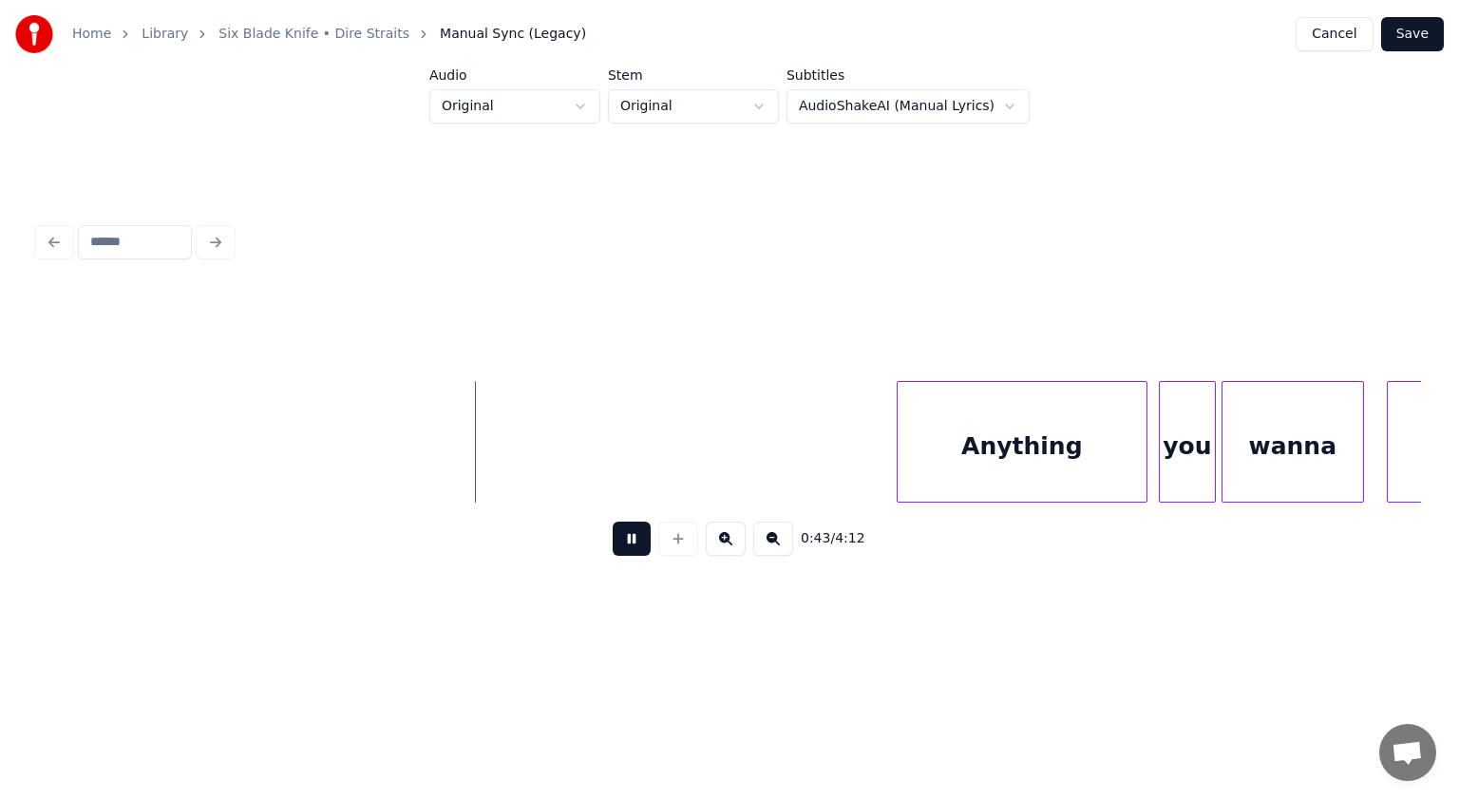
click at [634, 545] on button at bounding box center [632, 539] width 38 height 34
click at [699, 553] on div at bounding box center [679, 539] width 48 height 34
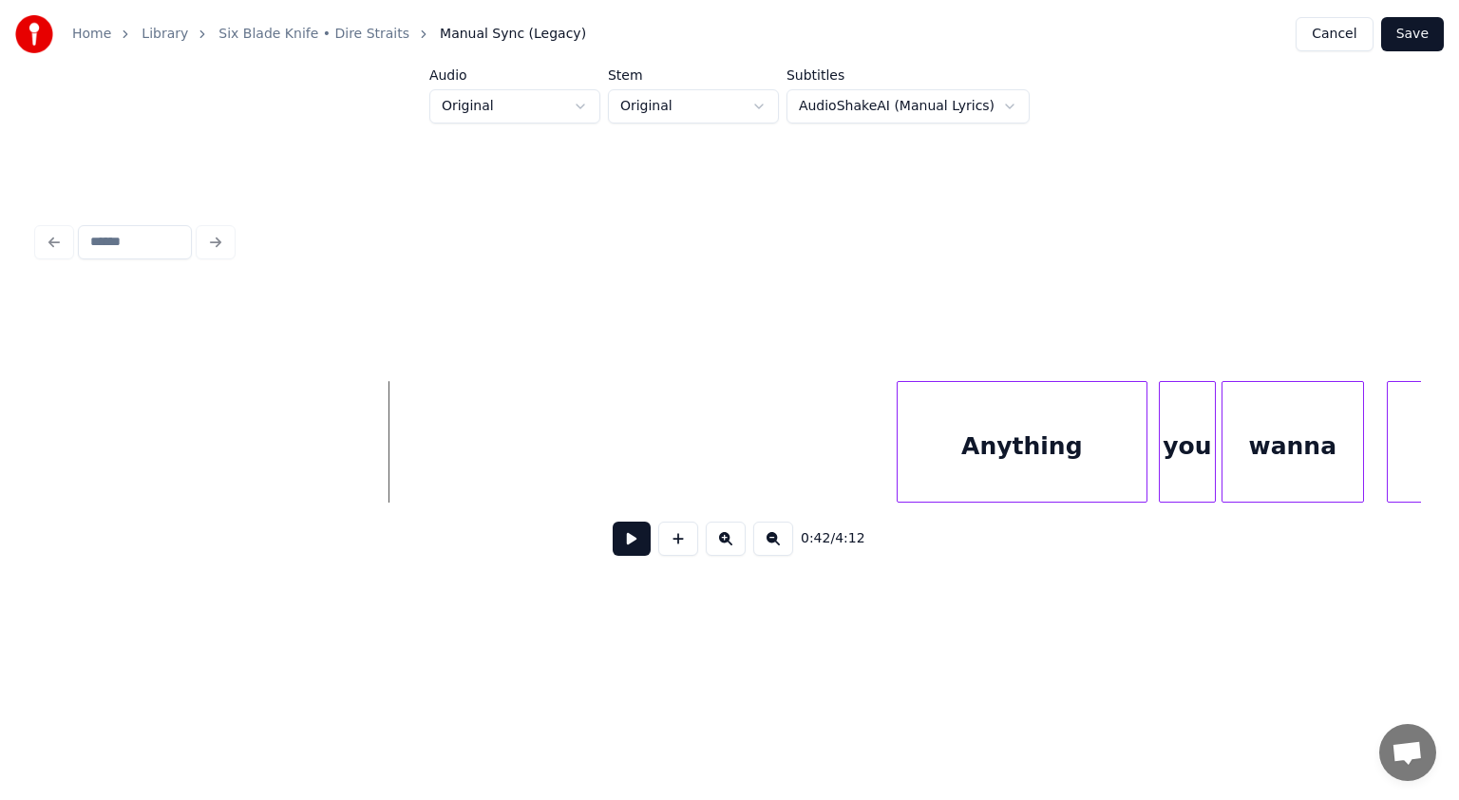
click at [675, 551] on button at bounding box center [678, 539] width 40 height 34
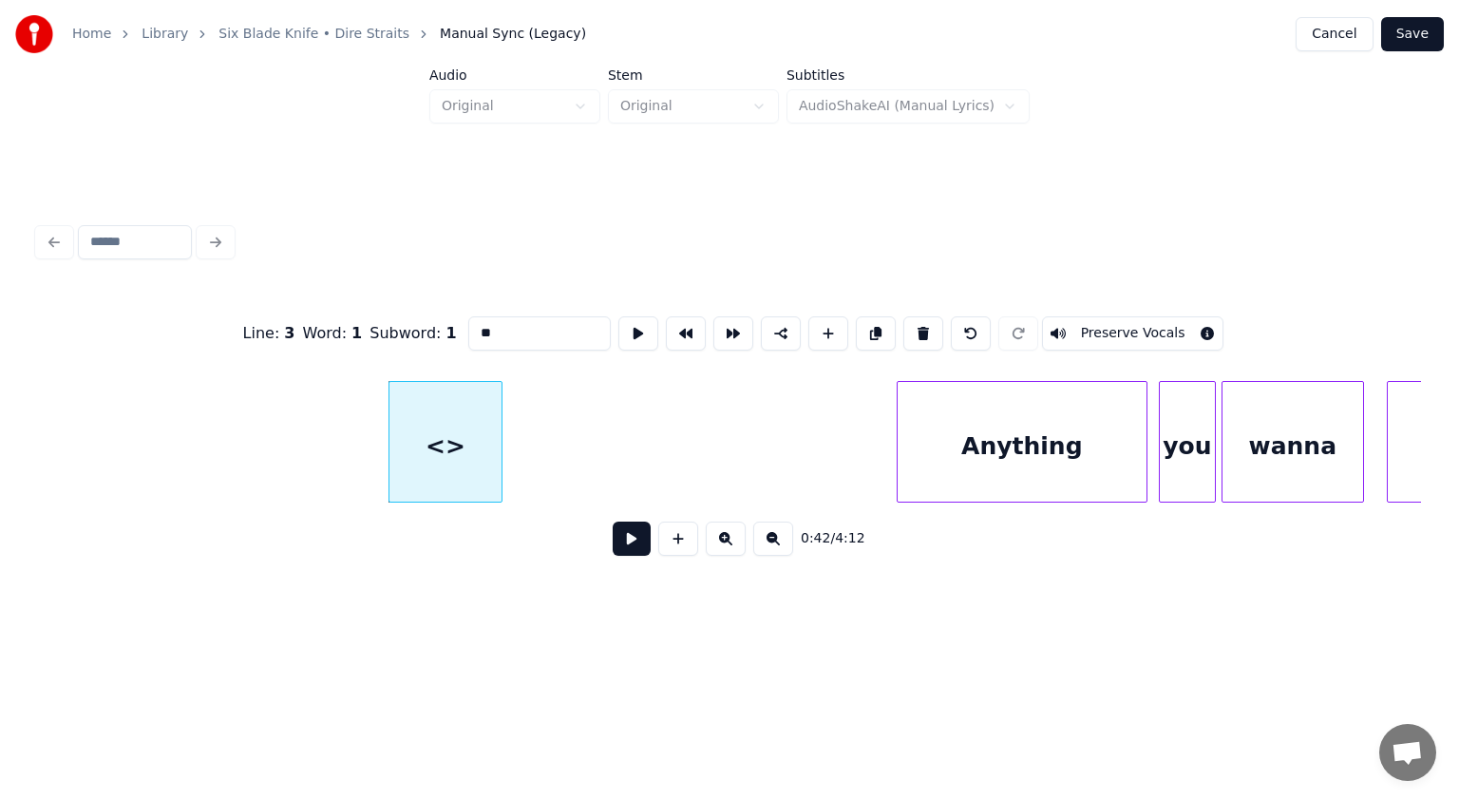
drag, startPoint x: 498, startPoint y: 334, endPoint x: 352, endPoint y: 330, distance: 146.4
click at [352, 330] on div "Line : 3 Word : 1 Subword : 1 ** Preserve Vocals" at bounding box center [729, 333] width 1383 height 95
click at [437, 453] on div "oh" at bounding box center [428, 446] width 112 height 129
click at [425, 456] on div at bounding box center [428, 442] width 6 height 120
type input "**"
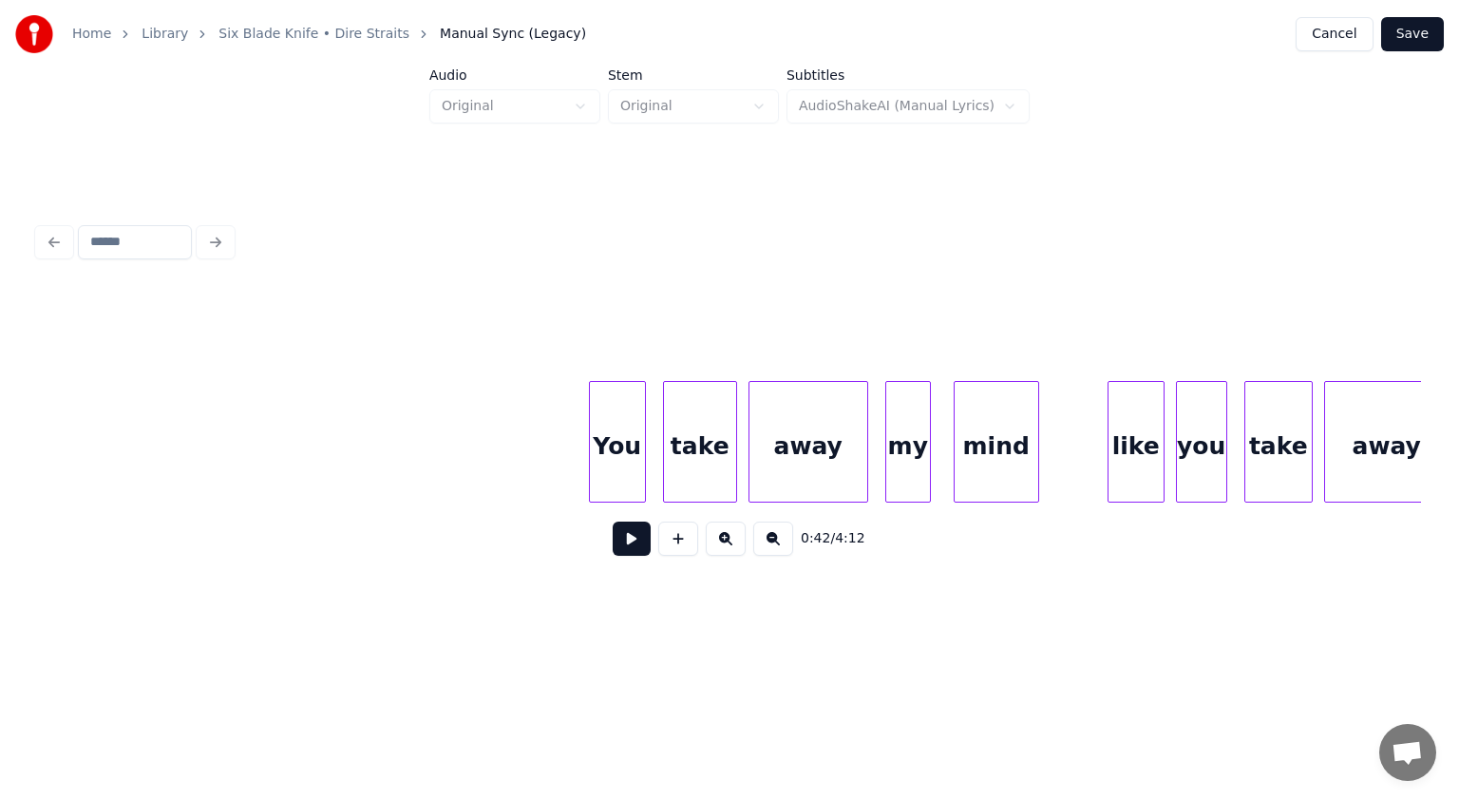
scroll to position [0, 18460]
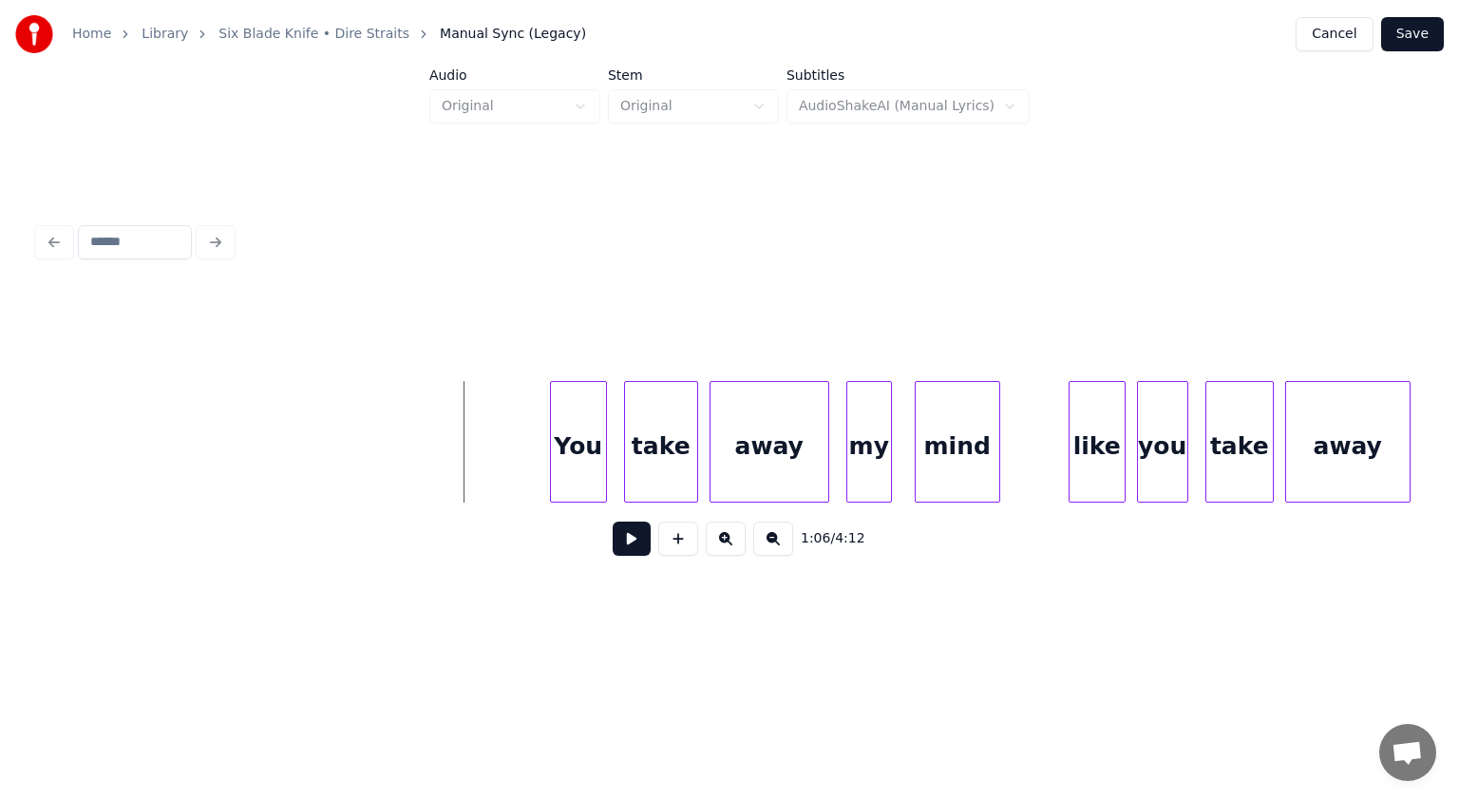
click at [642, 551] on button at bounding box center [632, 539] width 38 height 34
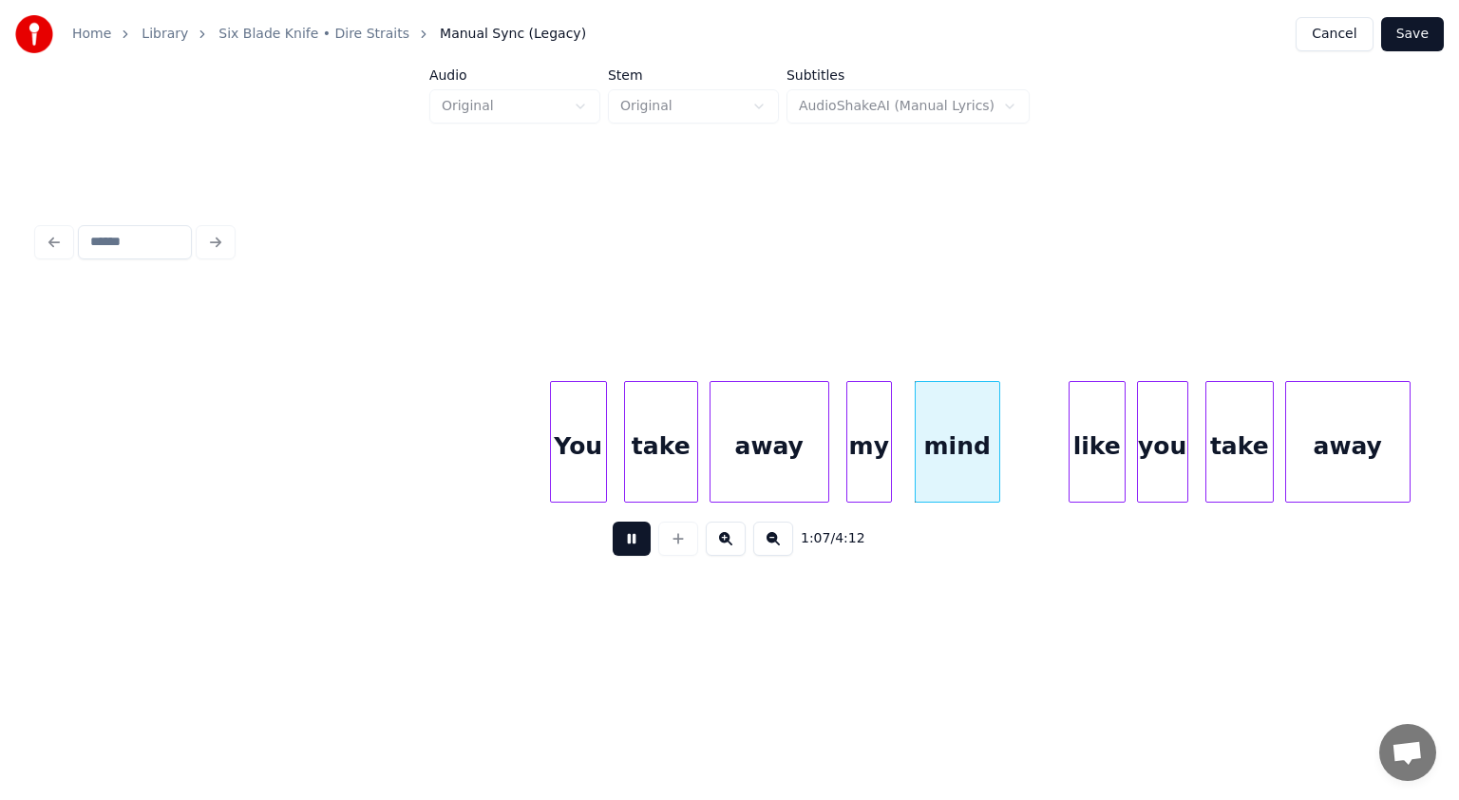
click at [638, 547] on button at bounding box center [632, 539] width 38 height 34
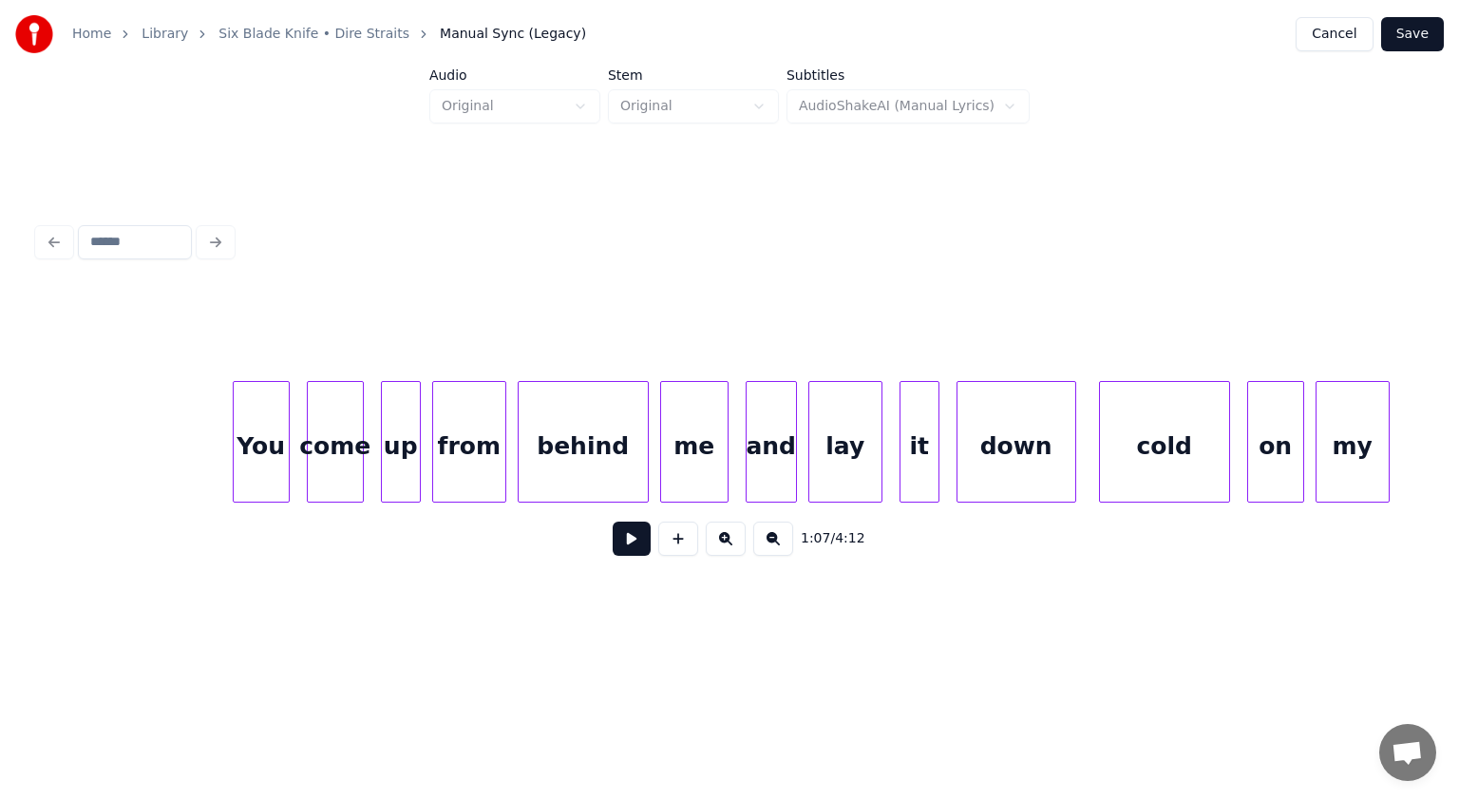
scroll to position [0, 21127]
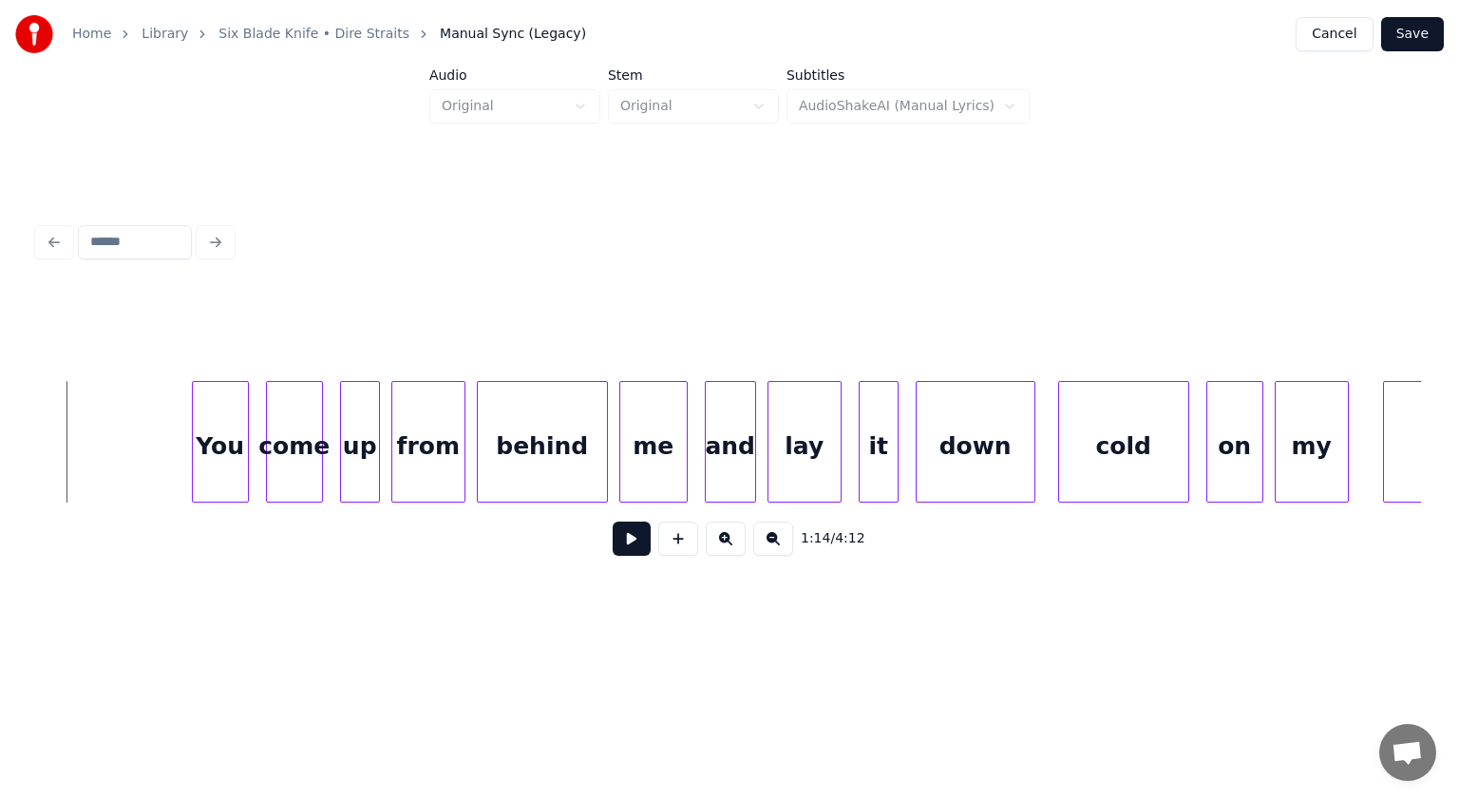
click at [619, 545] on button at bounding box center [632, 539] width 38 height 34
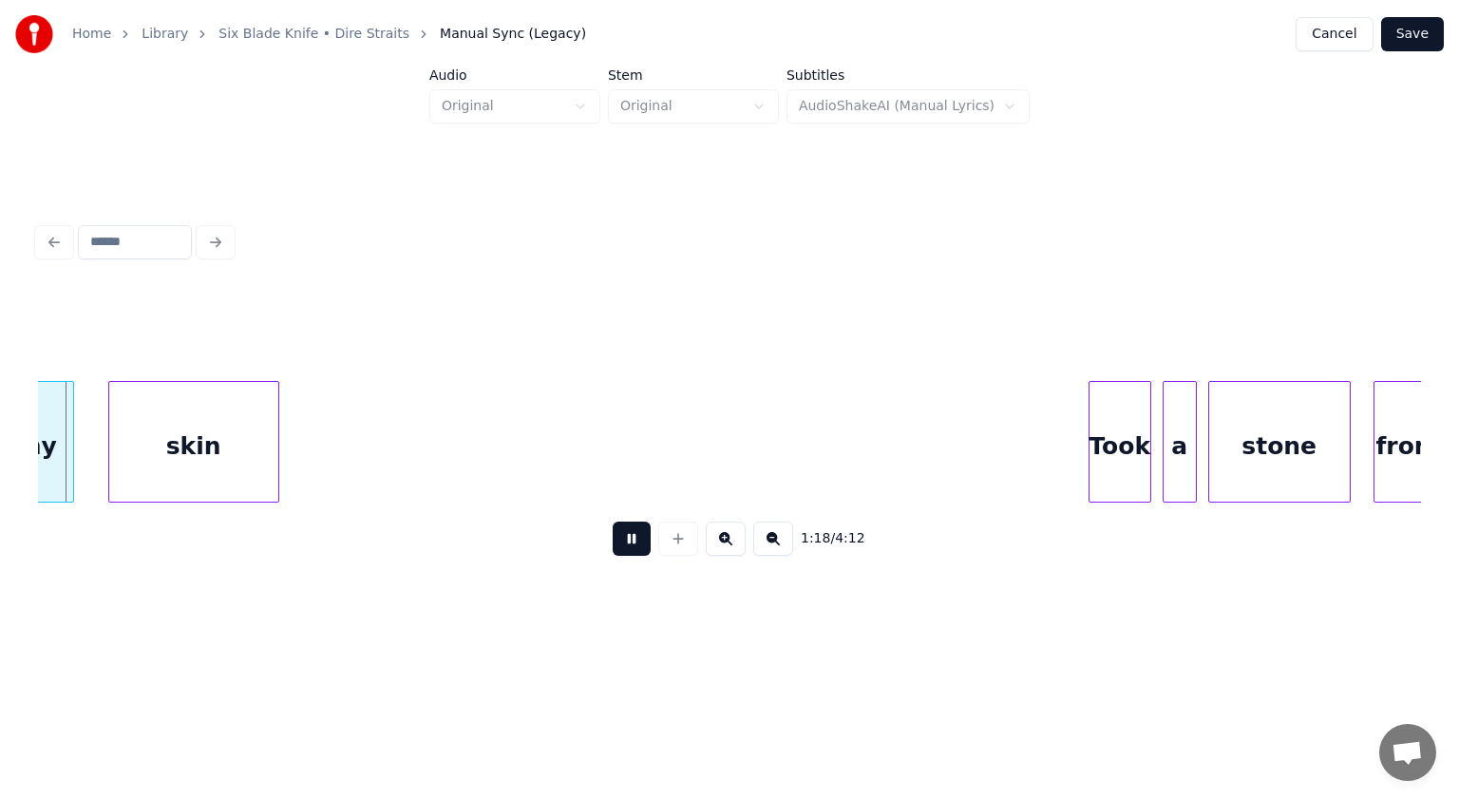
scroll to position [0, 22448]
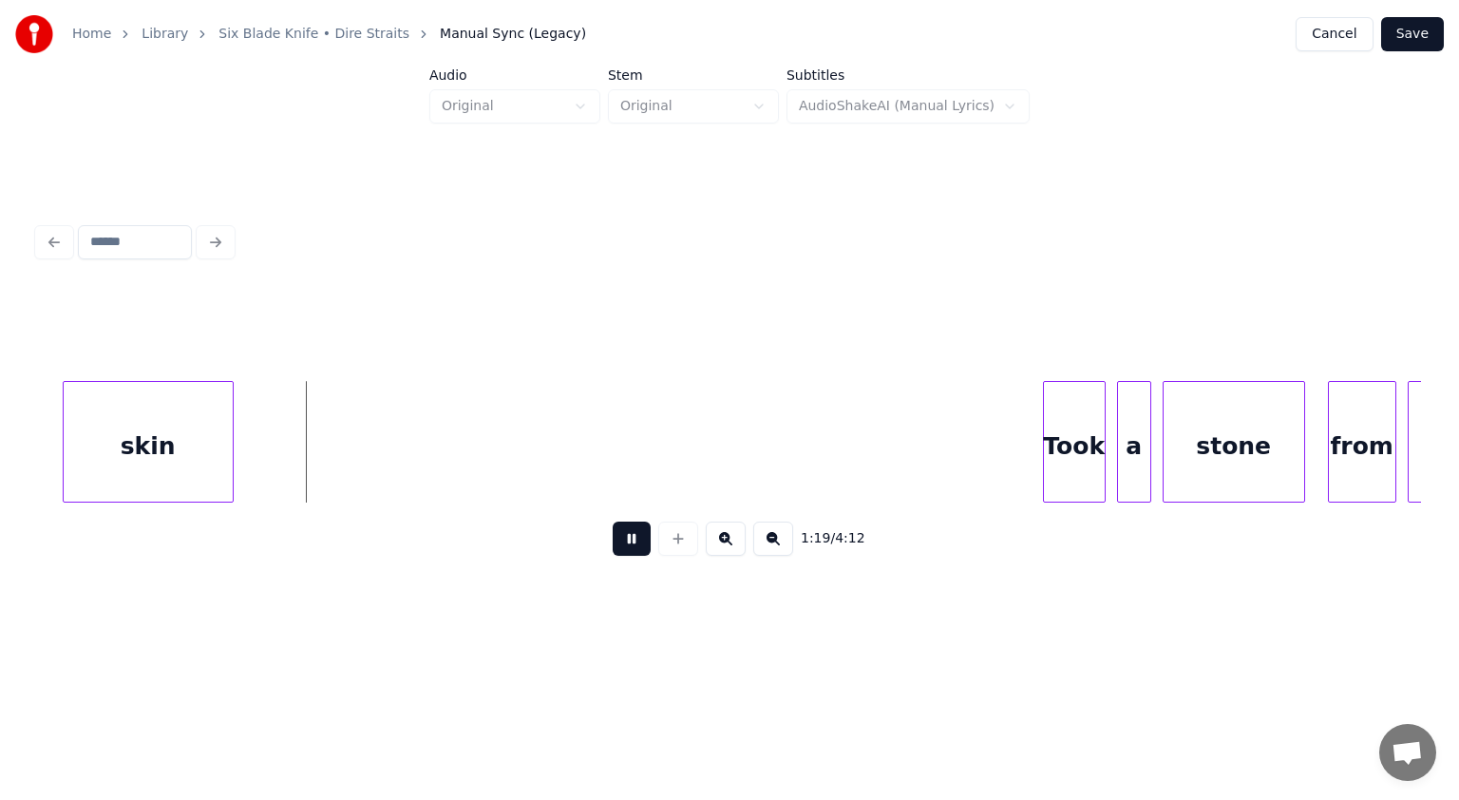
click at [638, 555] on button at bounding box center [632, 539] width 38 height 34
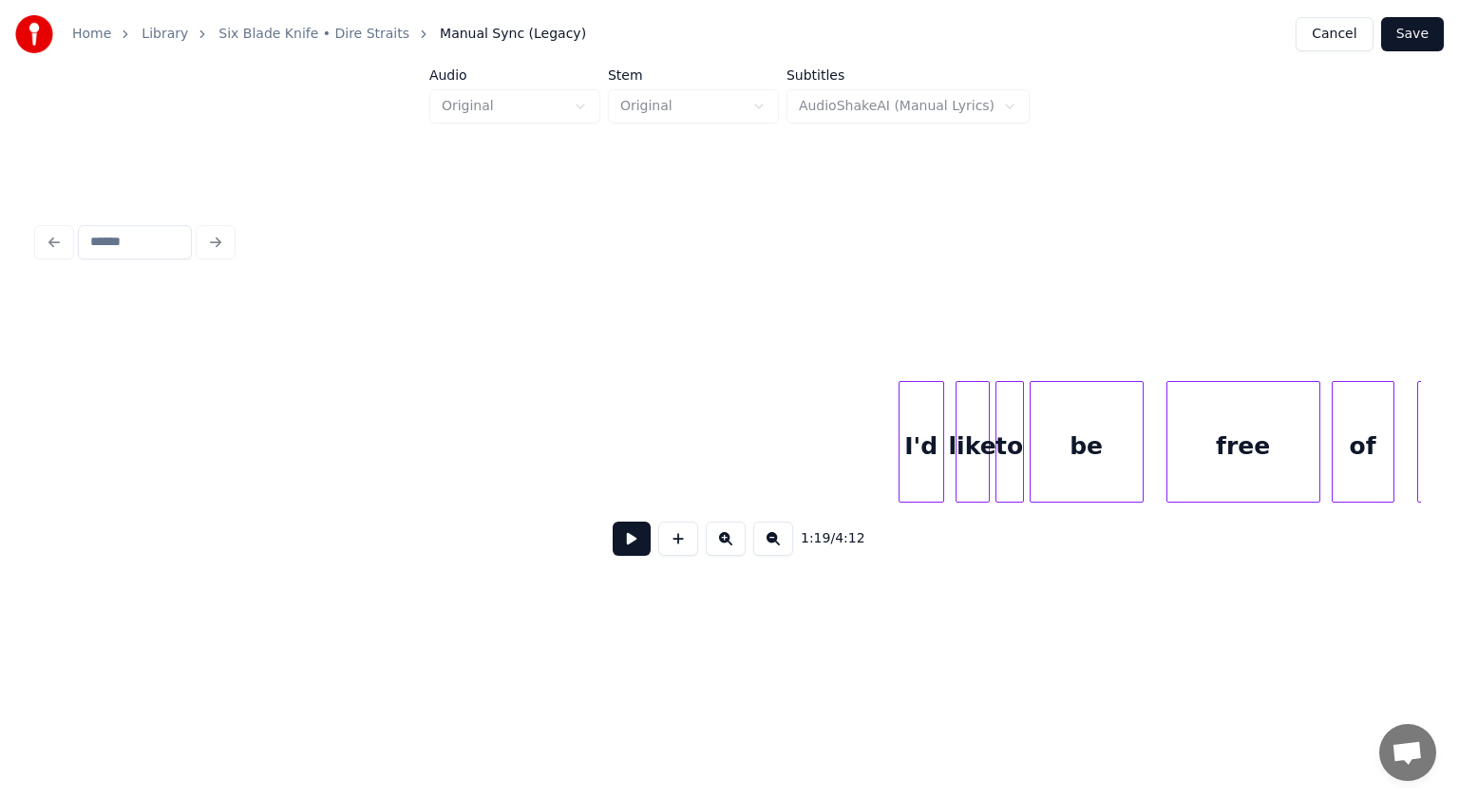
scroll to position [0, 27752]
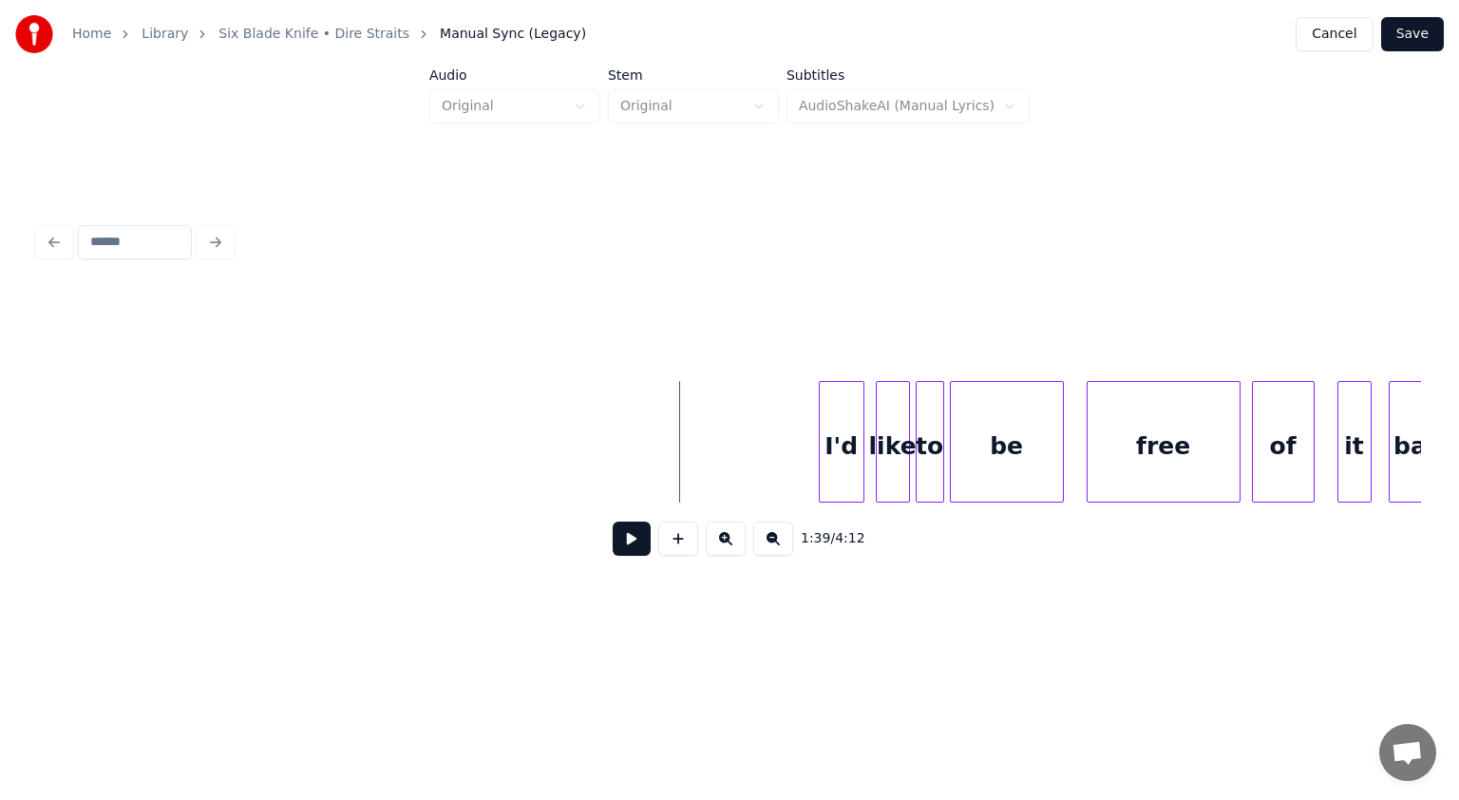
click at [622, 543] on button at bounding box center [632, 539] width 38 height 34
click at [625, 556] on button at bounding box center [632, 539] width 38 height 34
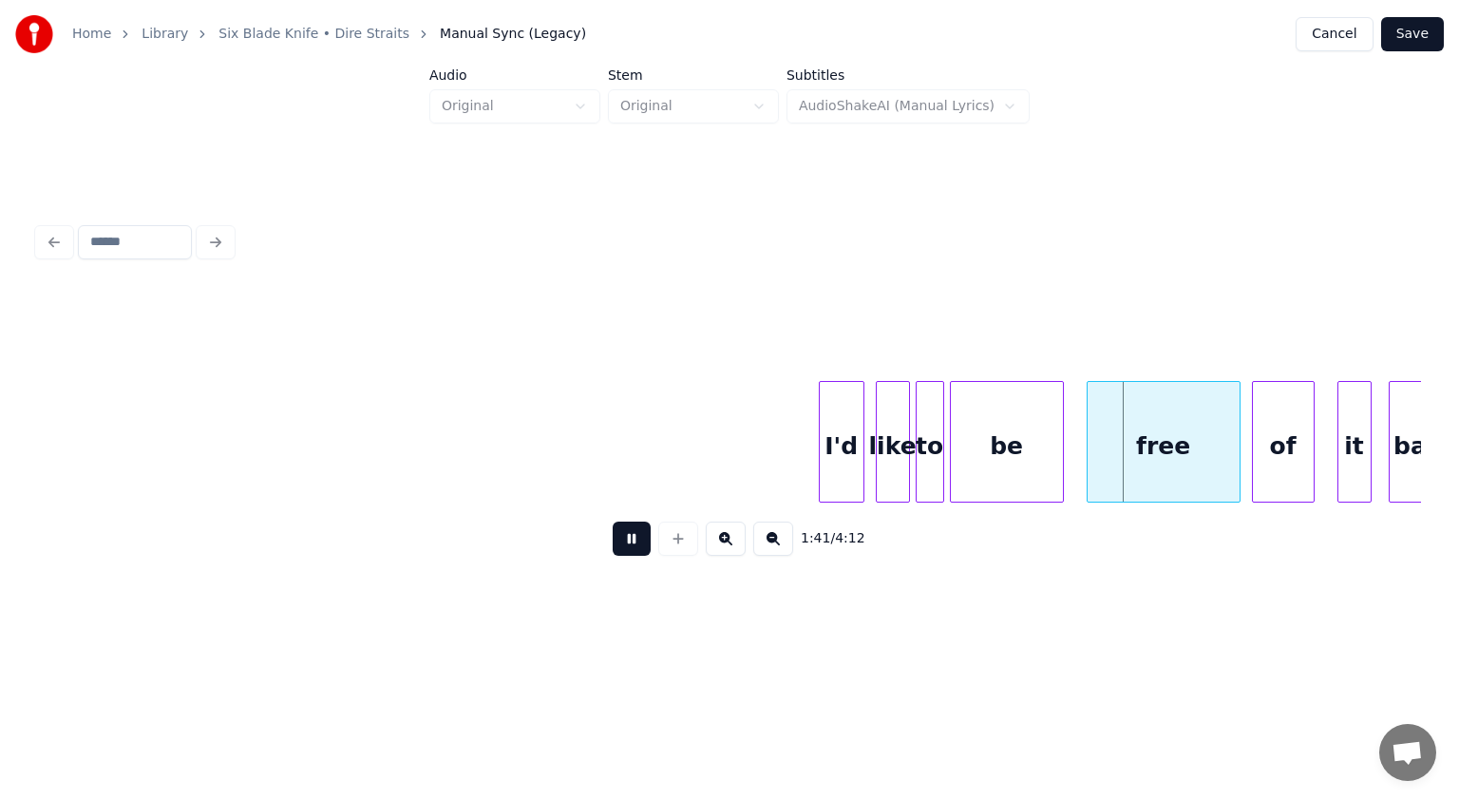
click at [625, 556] on button at bounding box center [632, 539] width 38 height 34
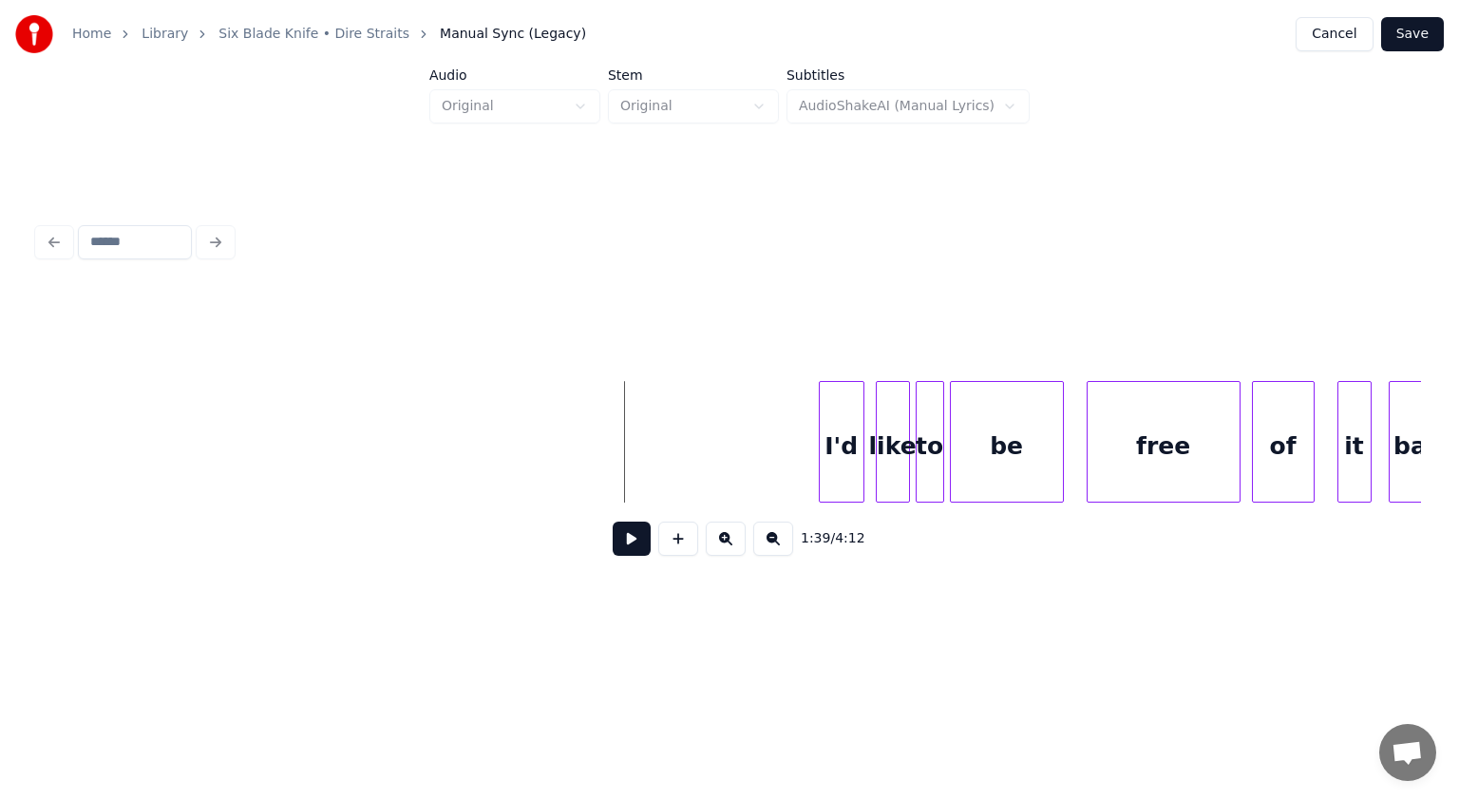
click at [625, 551] on button at bounding box center [632, 539] width 38 height 34
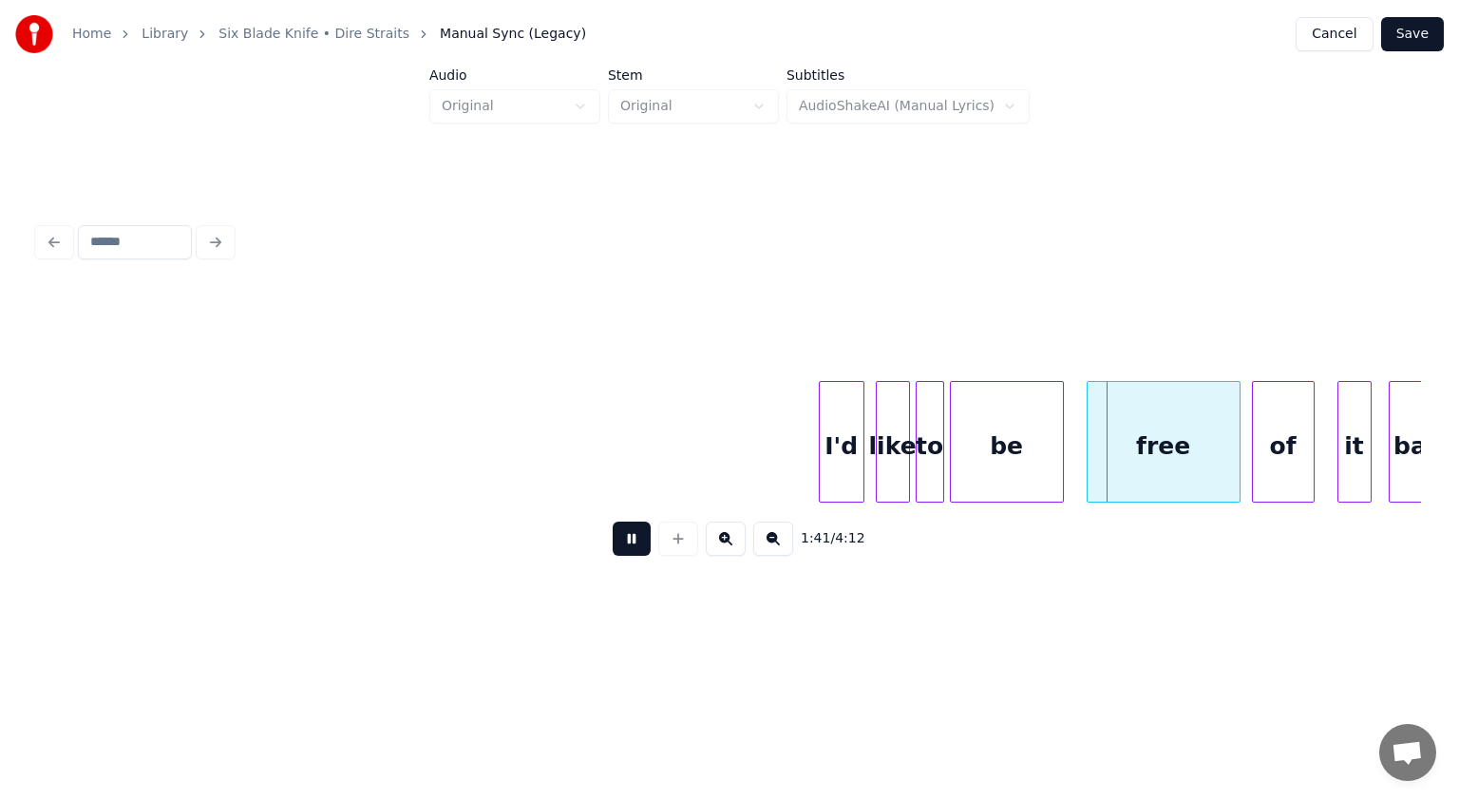
click at [625, 551] on button at bounding box center [632, 539] width 38 height 34
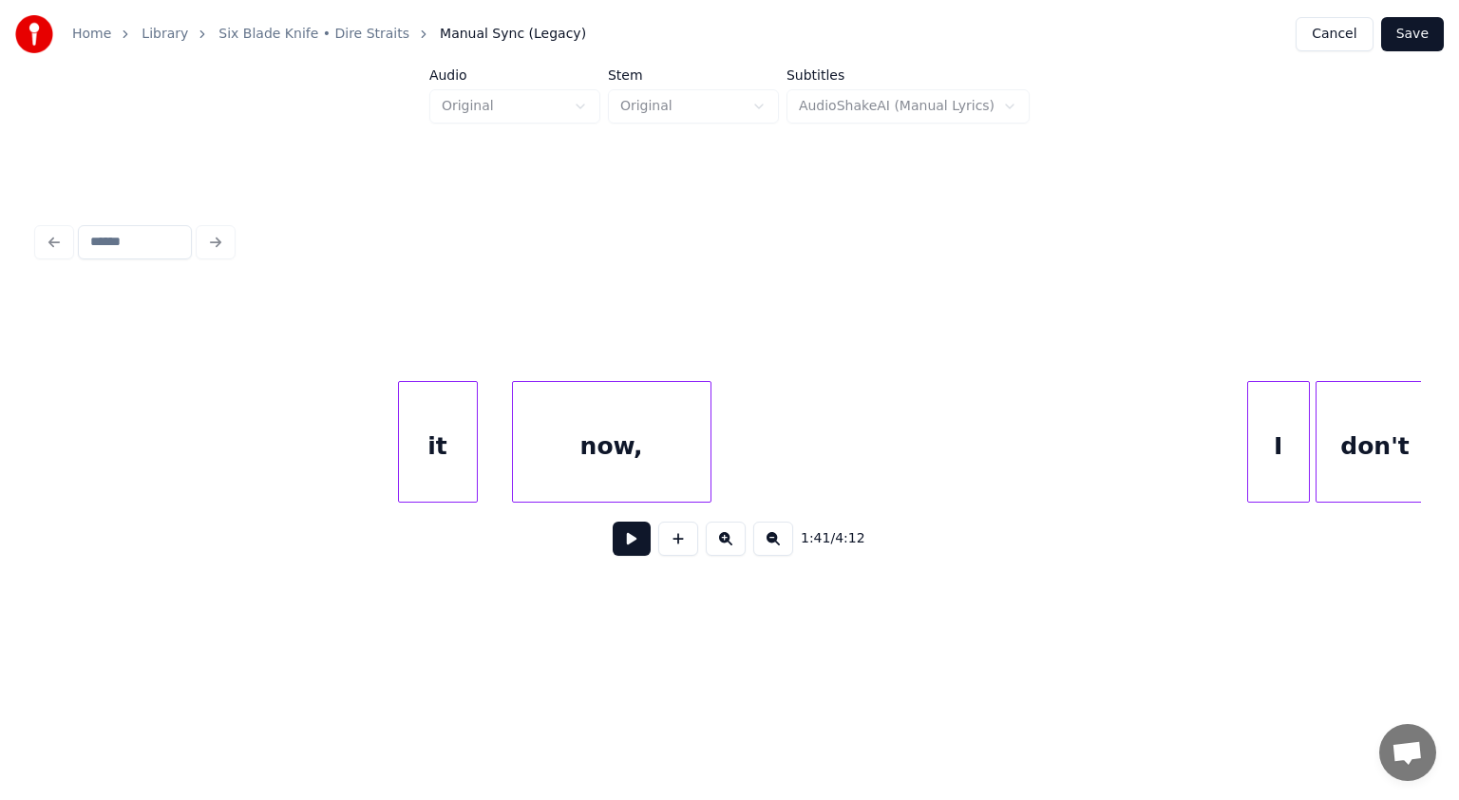
scroll to position [0, 31589]
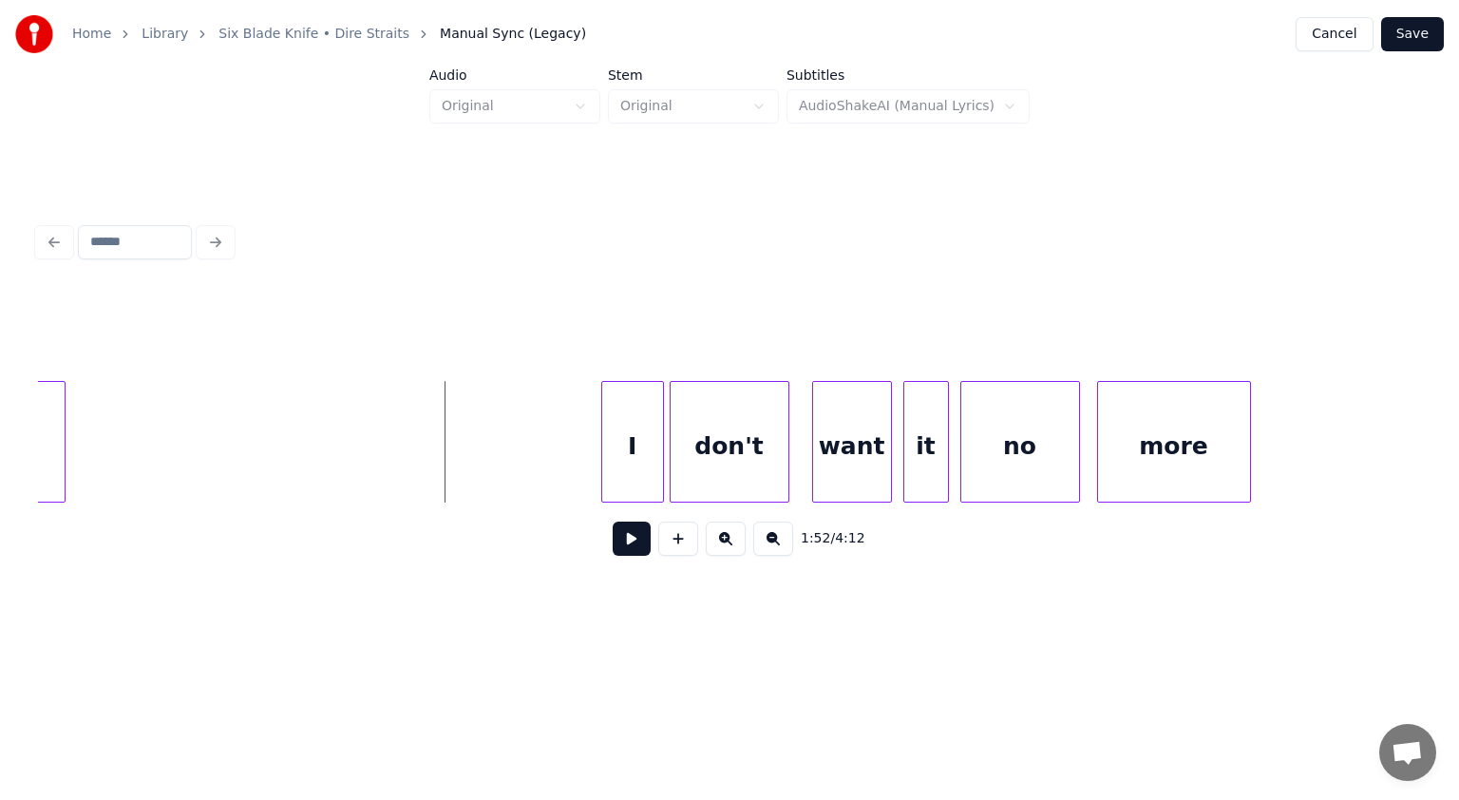
click at [621, 540] on button at bounding box center [632, 539] width 38 height 34
click at [624, 541] on button at bounding box center [632, 539] width 38 height 34
click at [619, 547] on button at bounding box center [632, 539] width 38 height 34
click at [624, 549] on button at bounding box center [632, 539] width 38 height 34
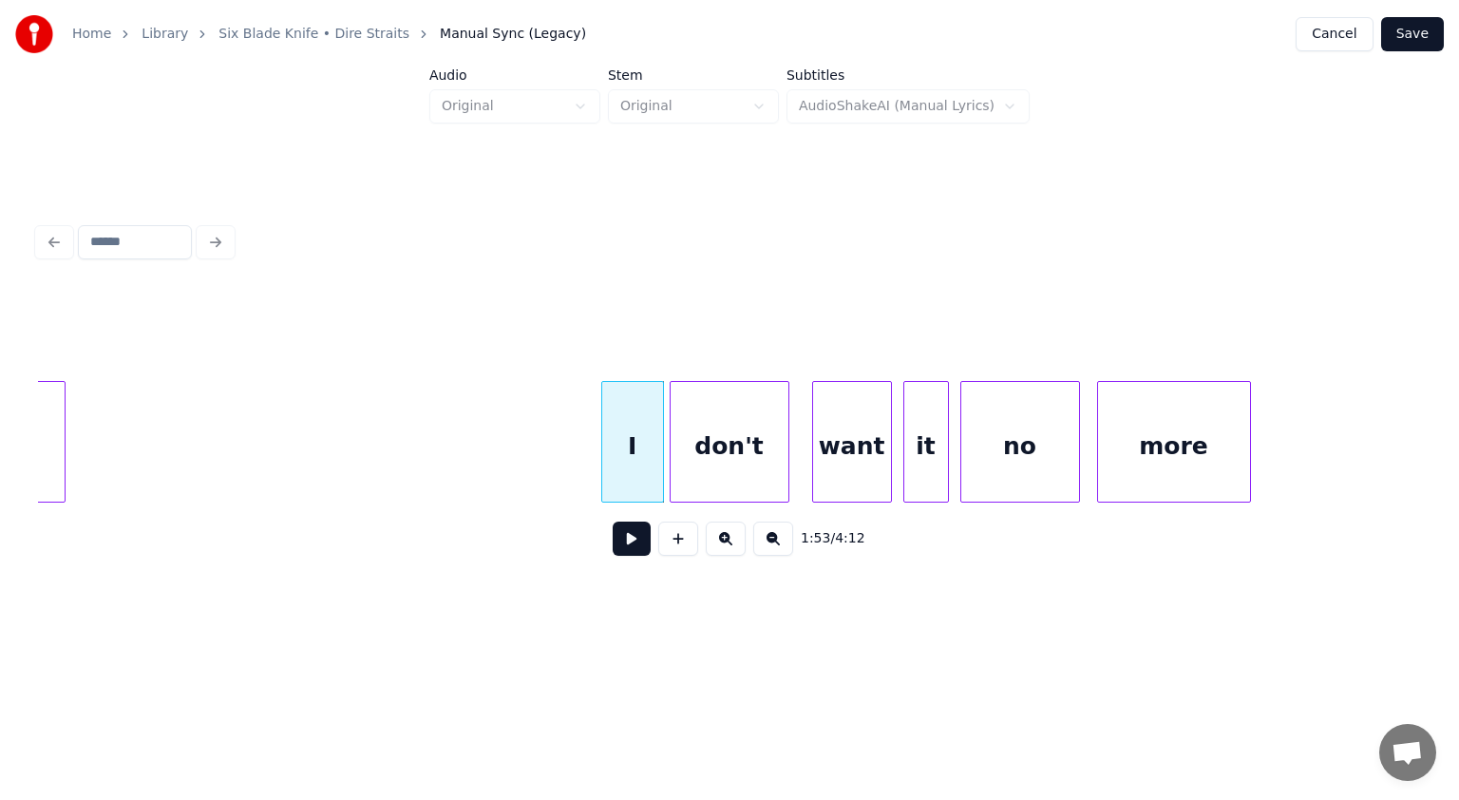
click at [619, 547] on button at bounding box center [632, 539] width 38 height 34
click at [641, 545] on button at bounding box center [632, 539] width 38 height 34
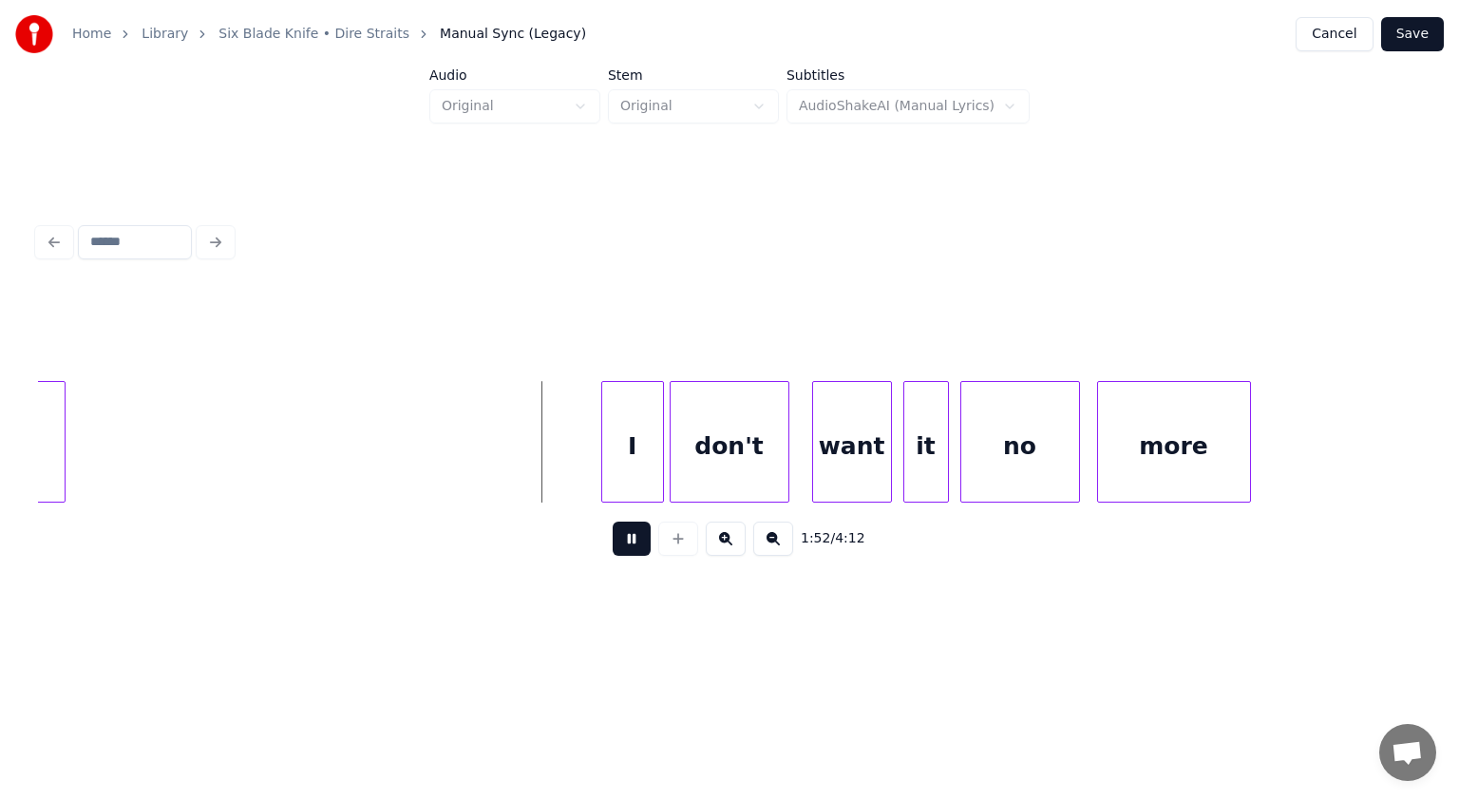
click at [635, 544] on button at bounding box center [632, 539] width 38 height 34
click at [684, 543] on button at bounding box center [678, 539] width 40 height 34
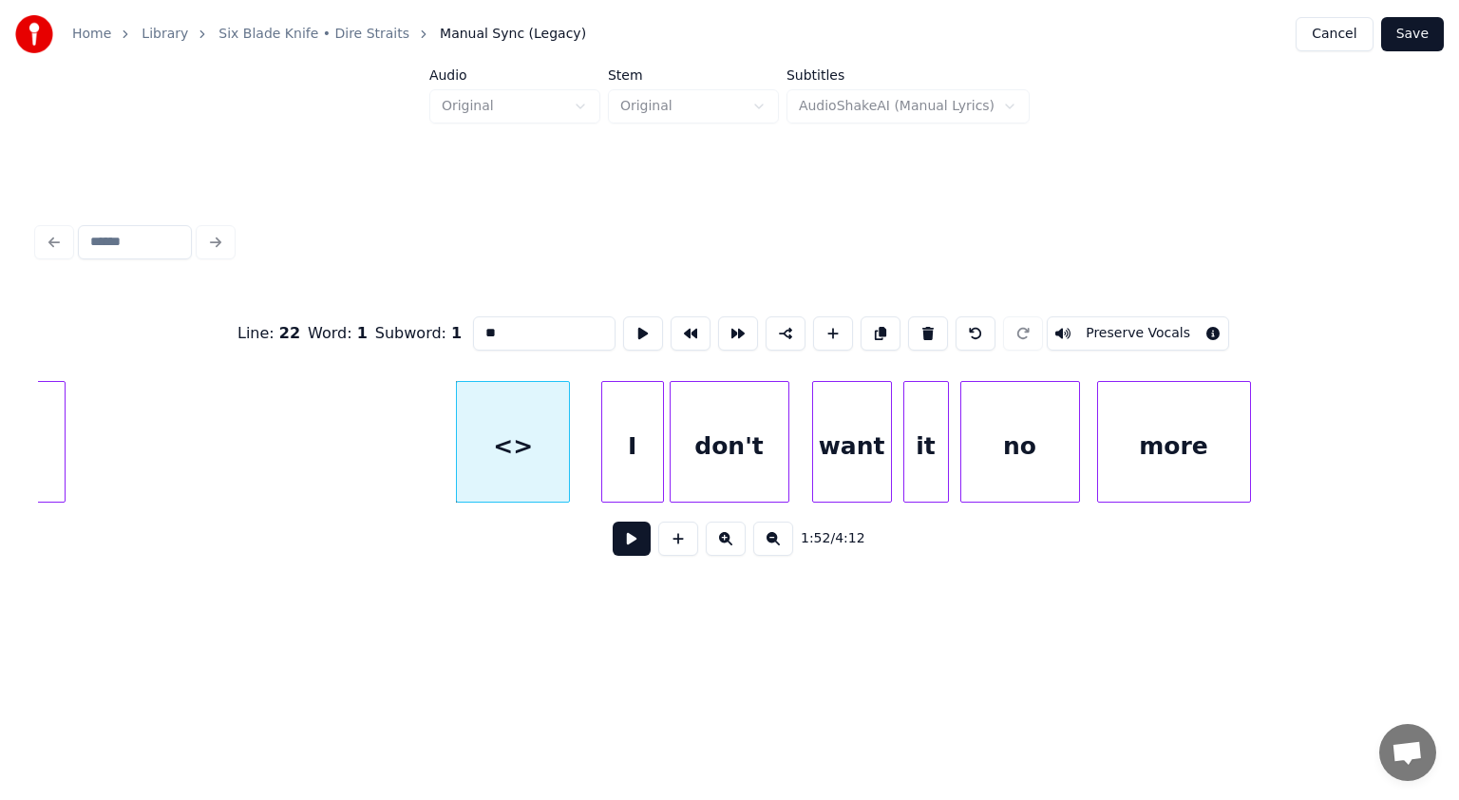
drag, startPoint x: 515, startPoint y: 320, endPoint x: 352, endPoint y: 329, distance: 163.6
click at [372, 326] on div "Line : 22 Word : 1 Subword : 1 ** Preserve Vocals" at bounding box center [729, 333] width 1383 height 95
click at [541, 452] on div at bounding box center [543, 442] width 6 height 120
type input "****"
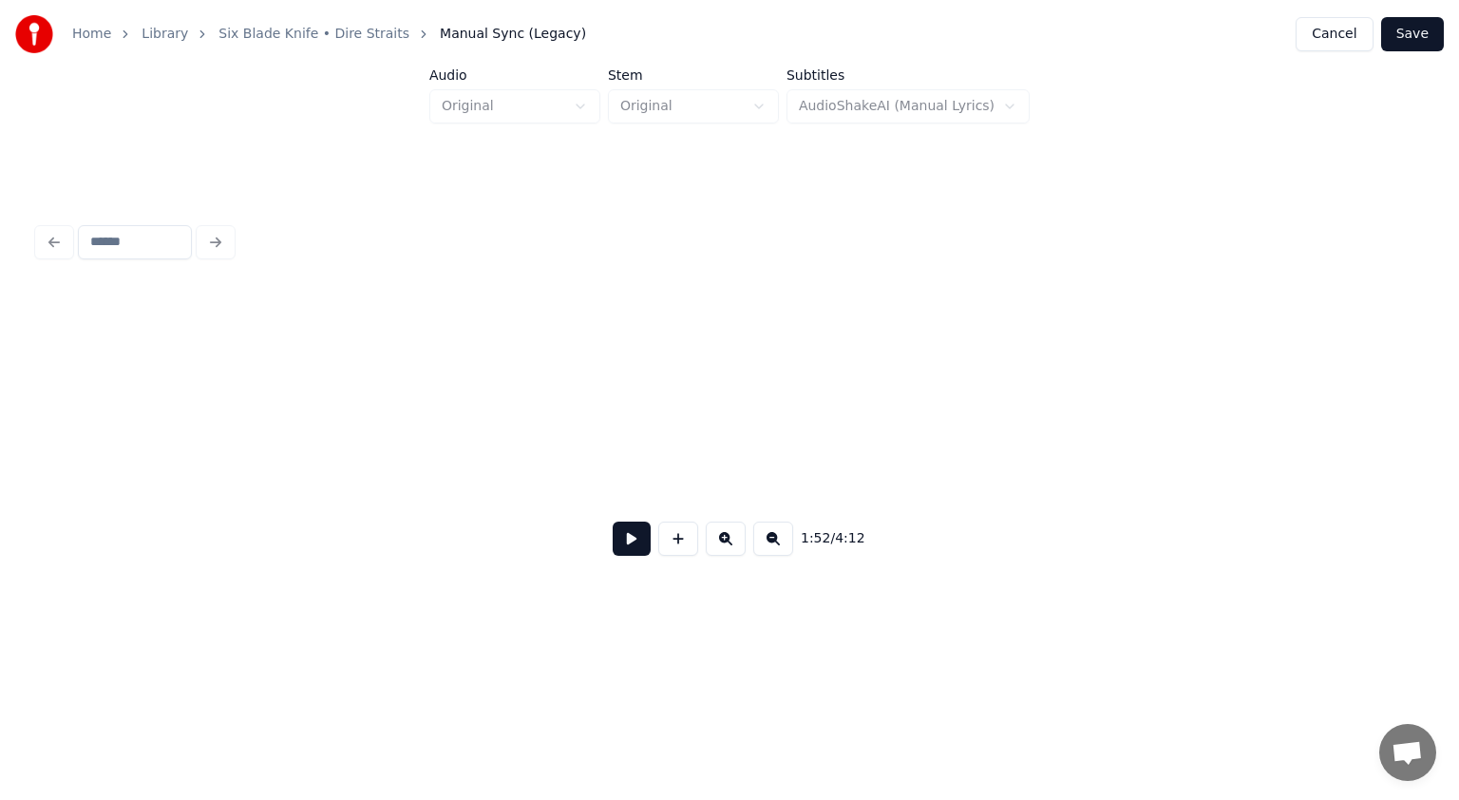
scroll to position [0, 34741]
click at [635, 556] on button at bounding box center [632, 539] width 38 height 34
click at [300, 439] on div at bounding box center [1215, 442] width 71836 height 122
click at [638, 543] on button at bounding box center [632, 539] width 38 height 34
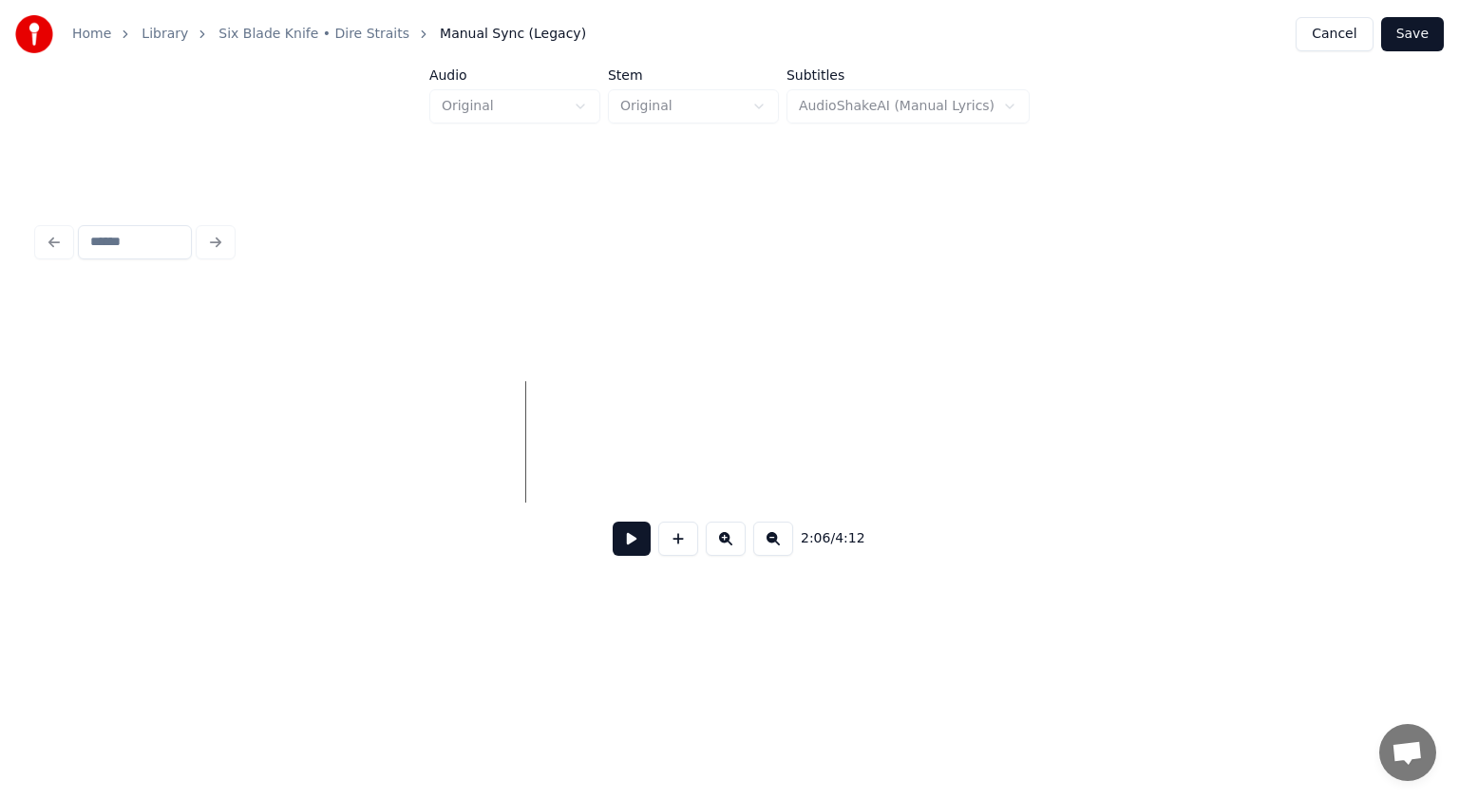
drag, startPoint x: 641, startPoint y: 547, endPoint x: 627, endPoint y: 547, distance: 14.3
click at [638, 547] on button at bounding box center [632, 539] width 38 height 34
click at [619, 544] on button at bounding box center [632, 539] width 38 height 34
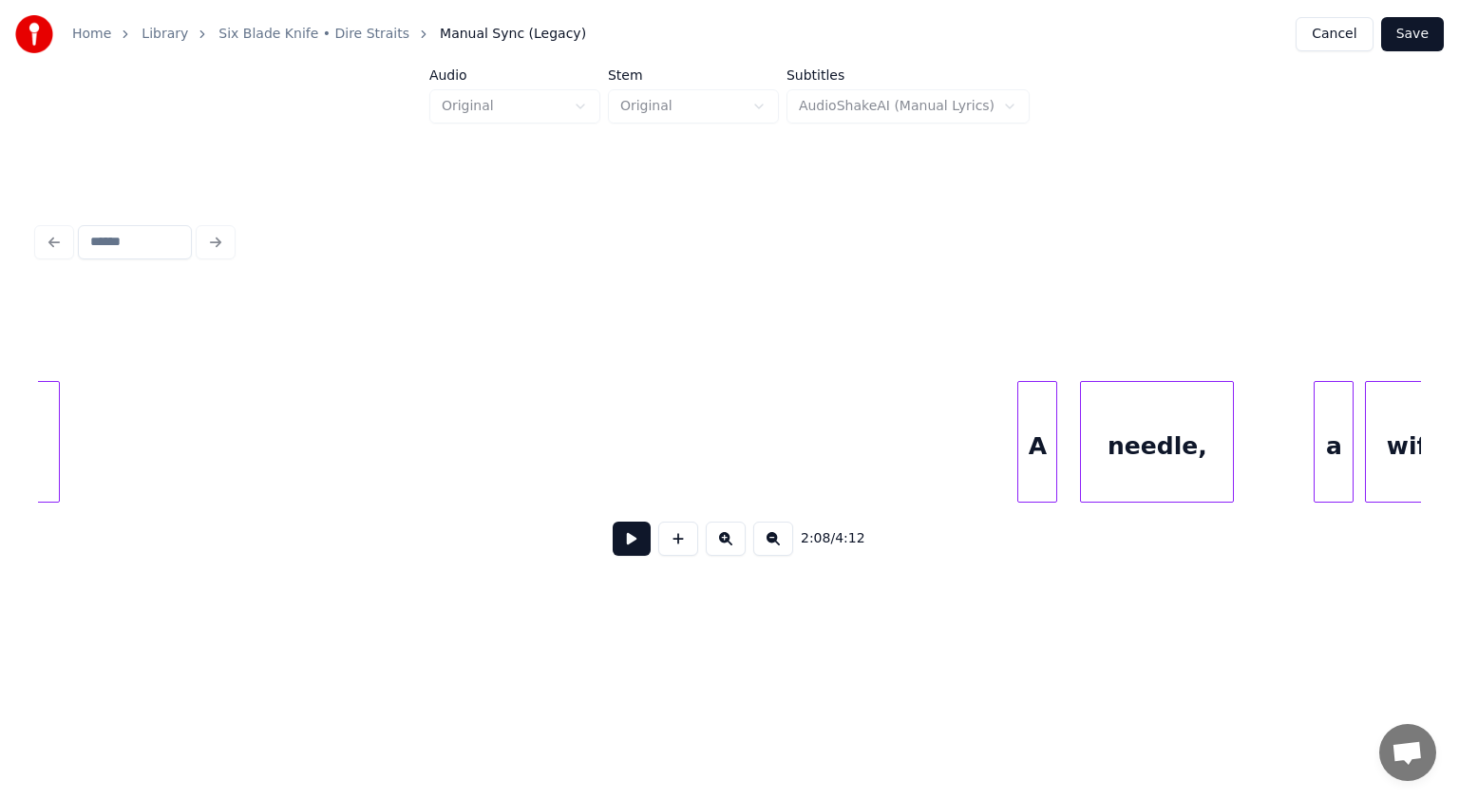
scroll to position [0, 44396]
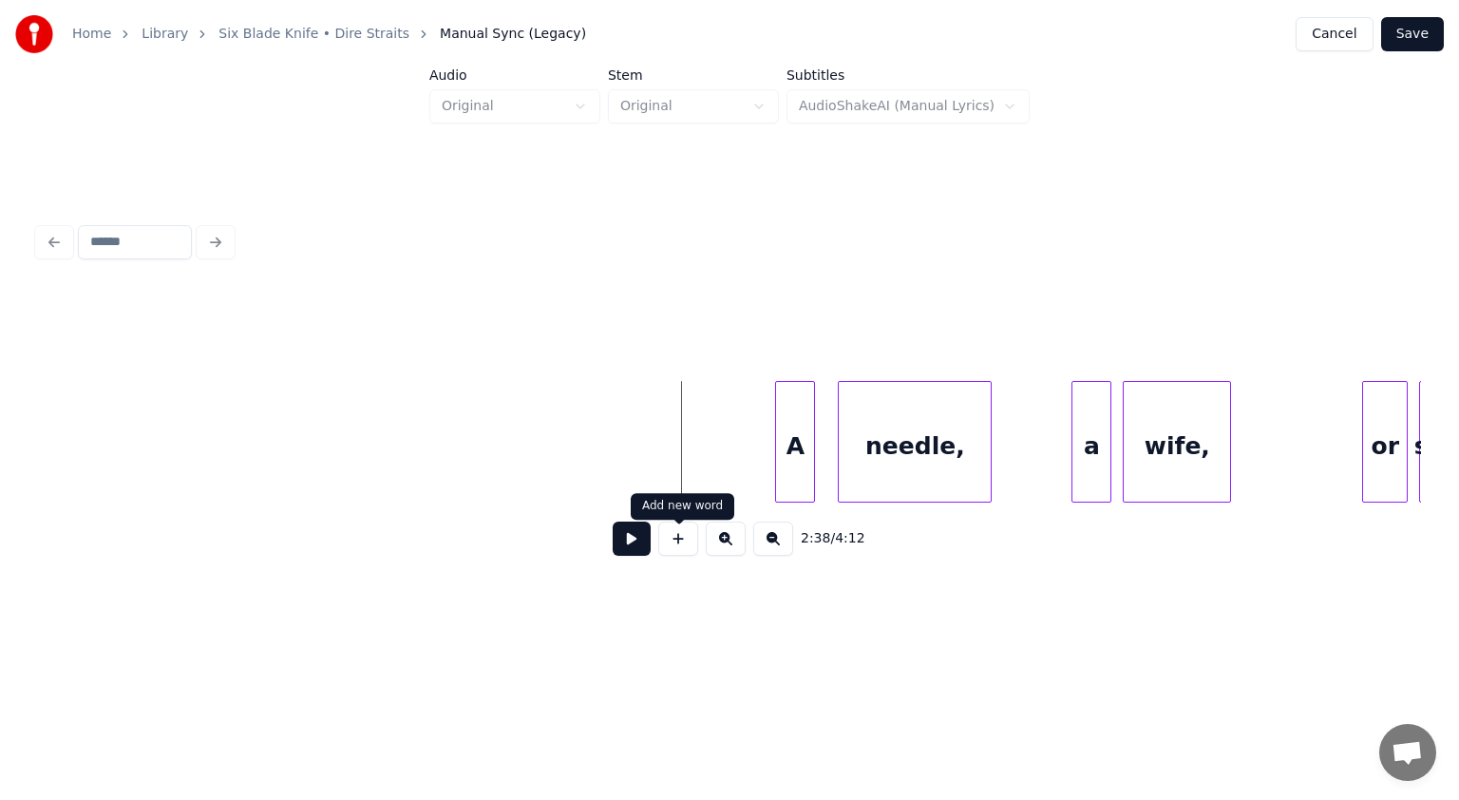
click at [644, 536] on button at bounding box center [632, 539] width 38 height 34
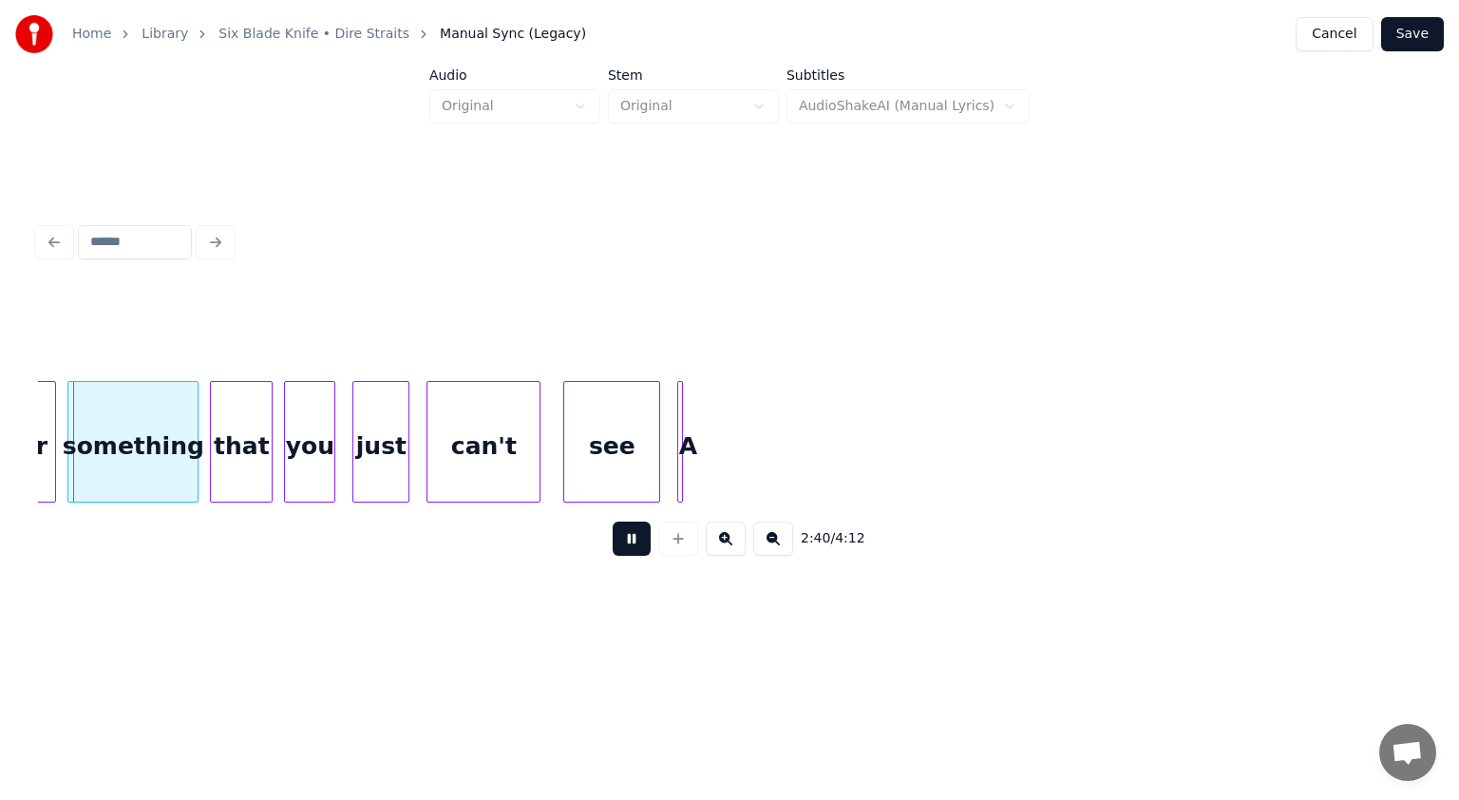
scroll to position [0, 45285]
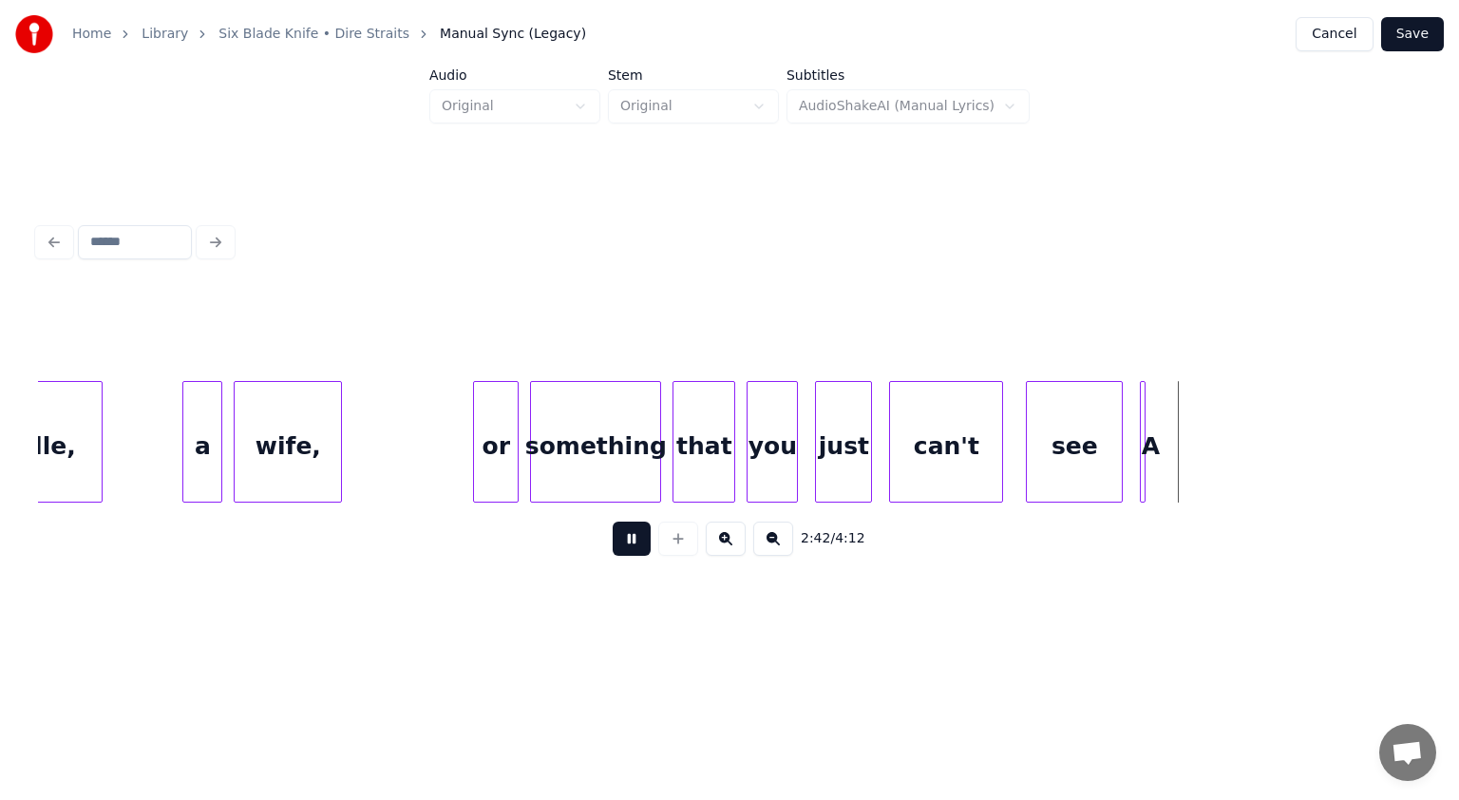
click at [630, 550] on button at bounding box center [632, 539] width 38 height 34
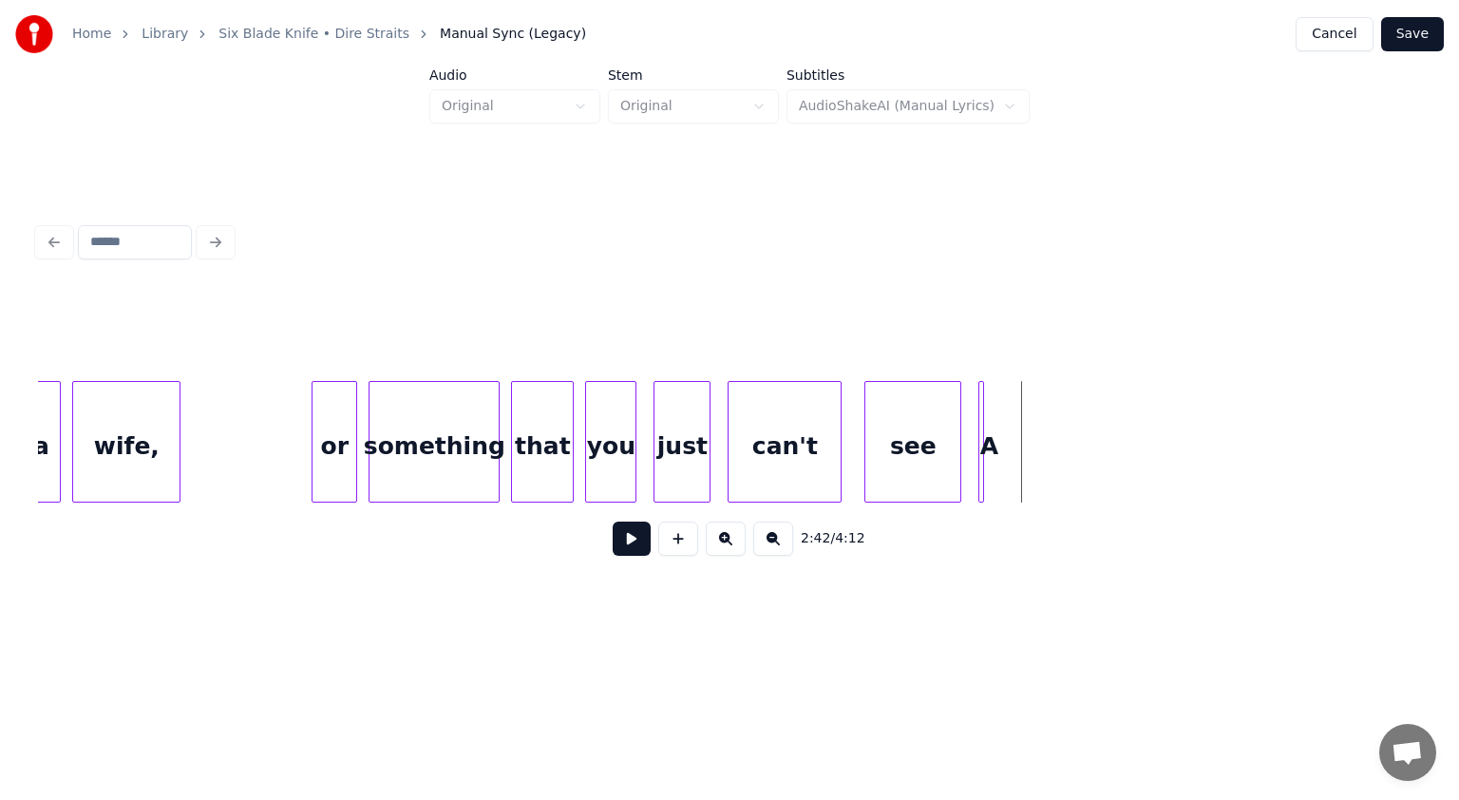
scroll to position [0, 45486]
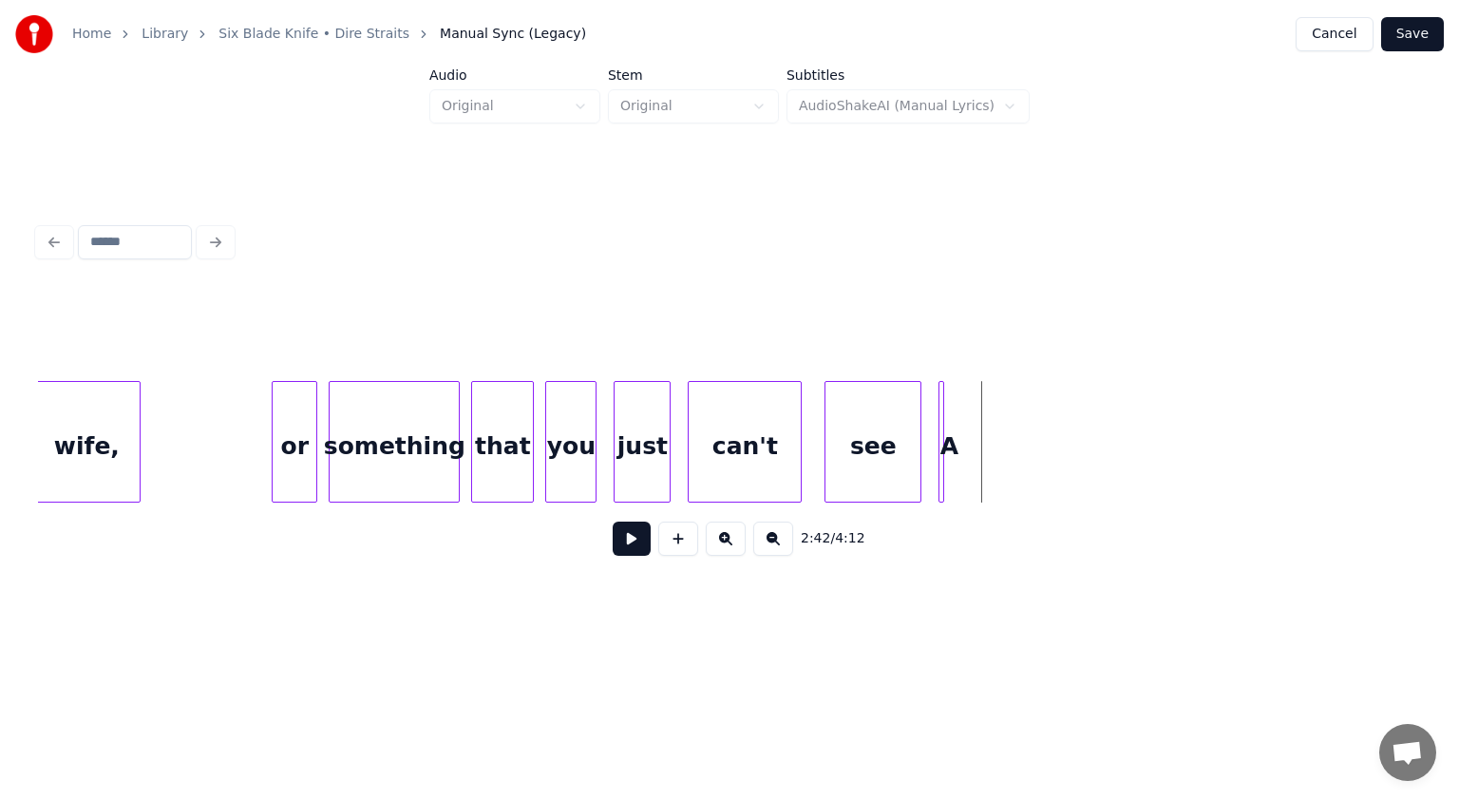
click at [728, 468] on div at bounding box center [941, 442] width 6 height 120
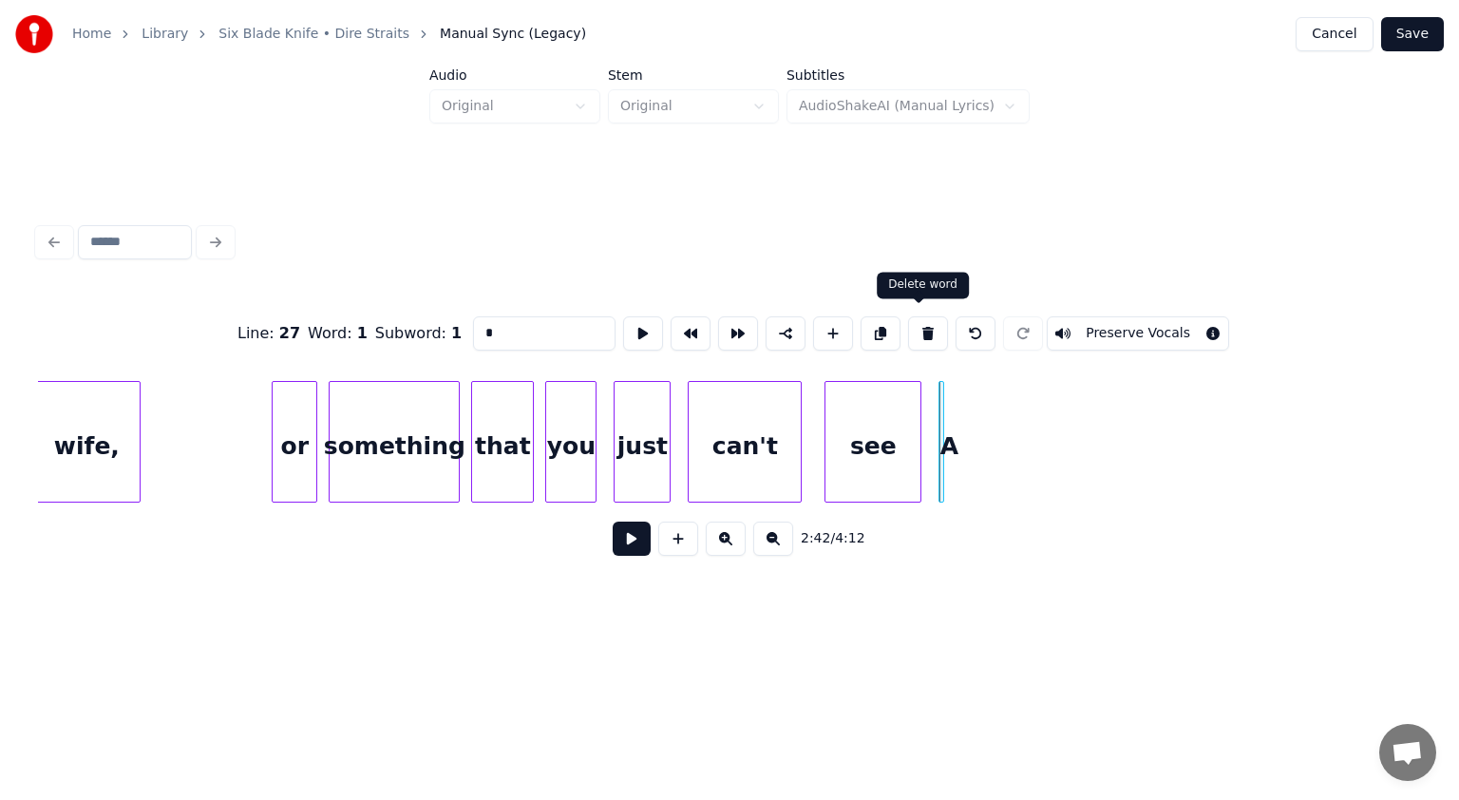
click at [728, 325] on button at bounding box center [928, 333] width 40 height 34
type input "***"
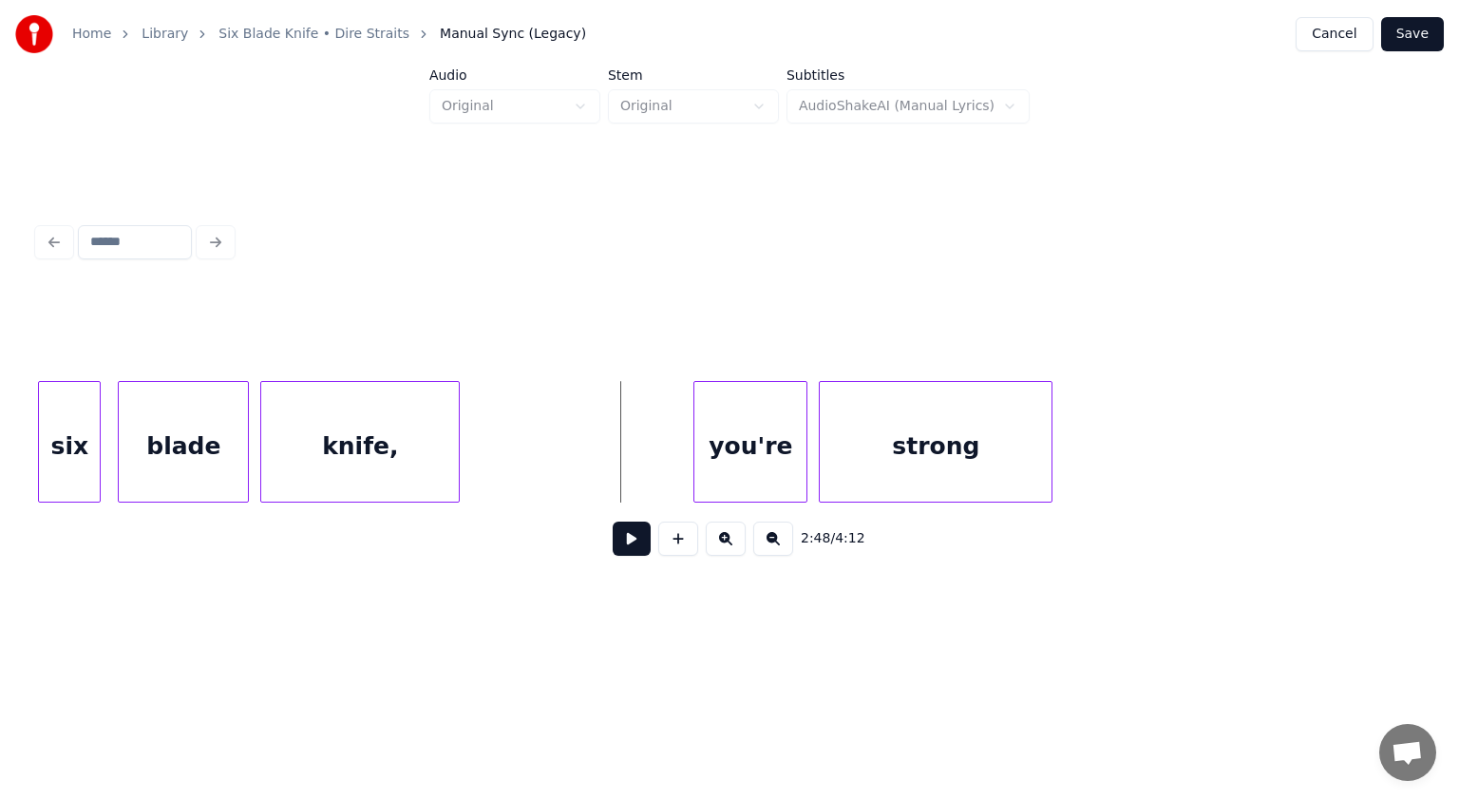
scroll to position [0, 46941]
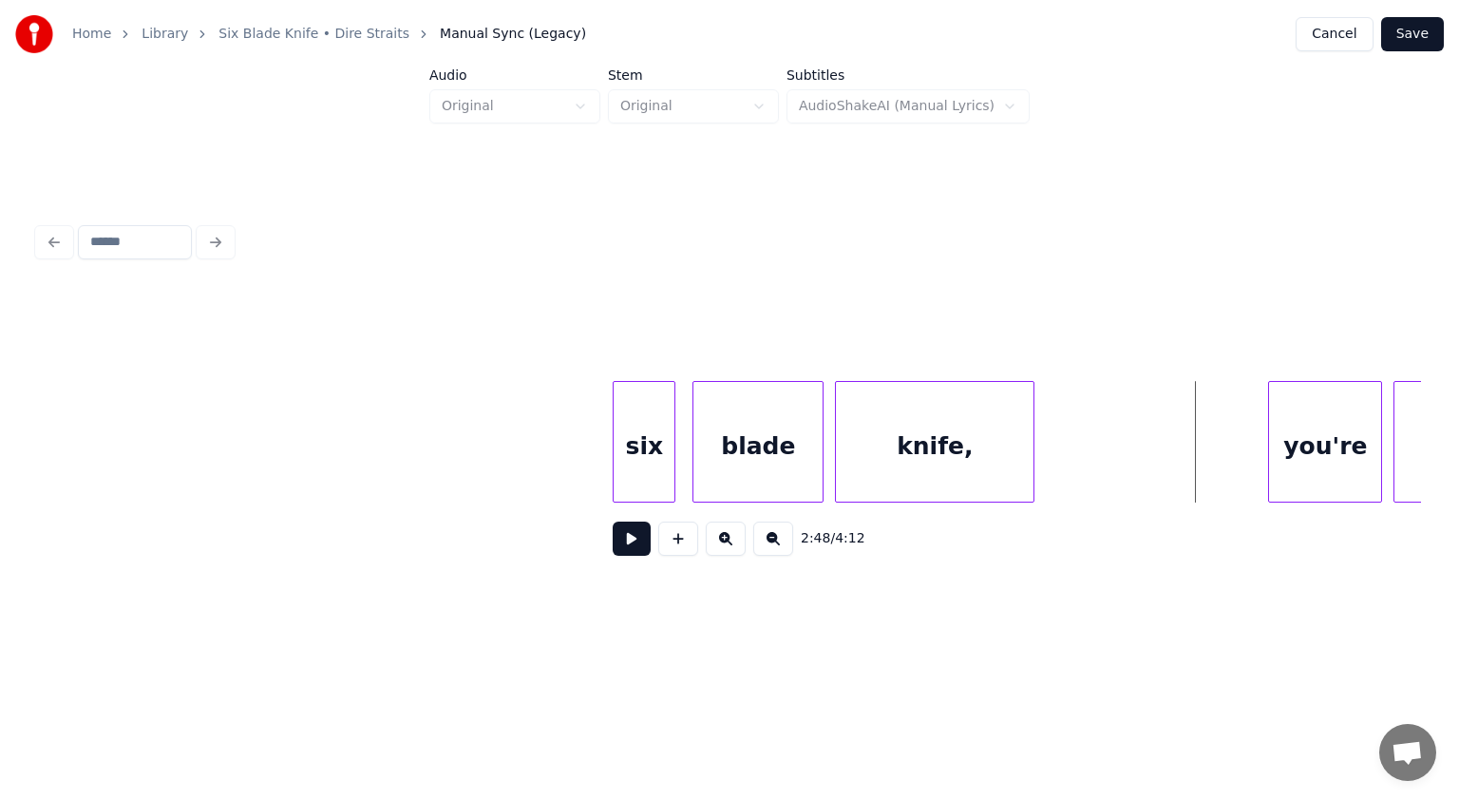
click at [629, 550] on button at bounding box center [632, 539] width 38 height 34
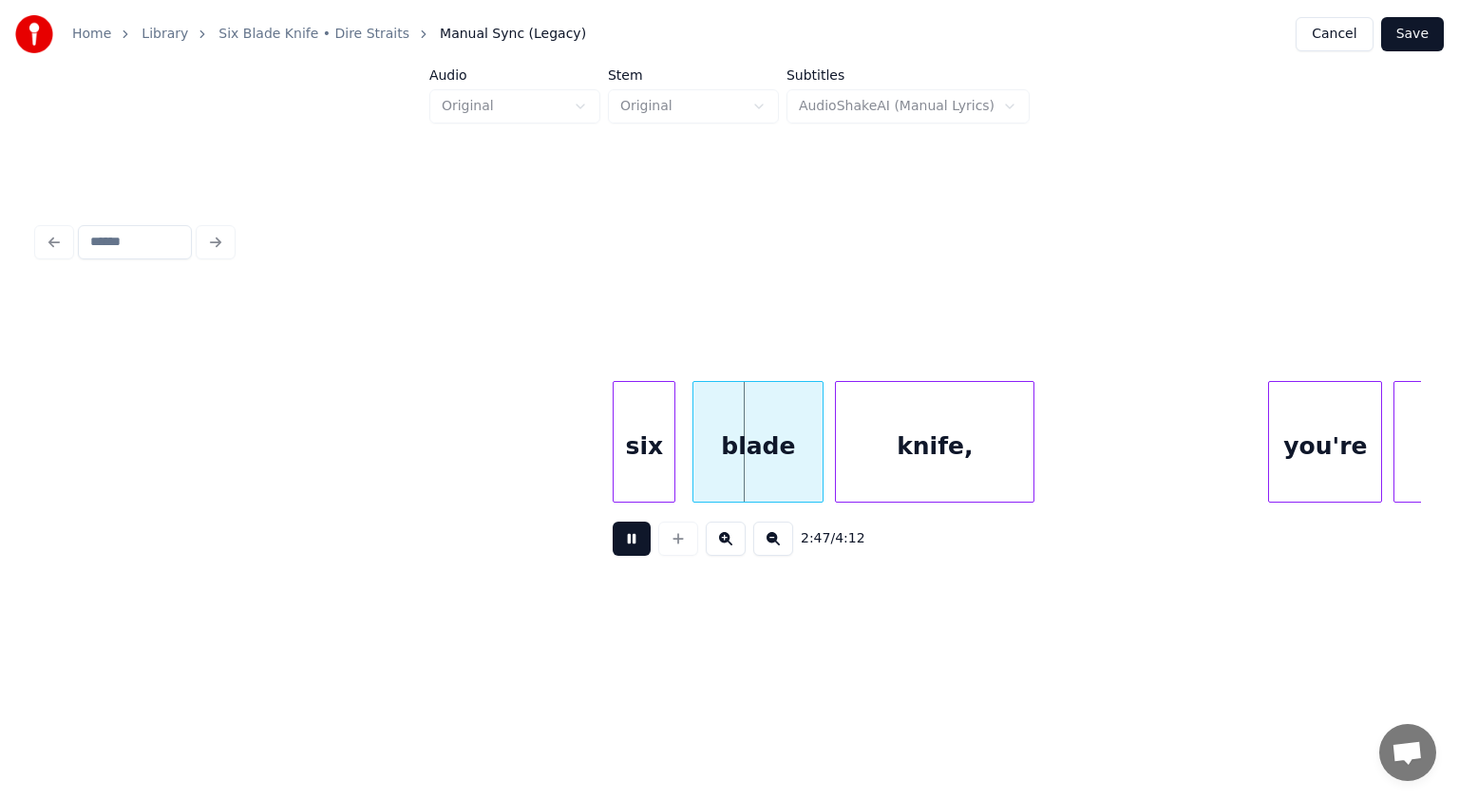
click at [629, 550] on button at bounding box center [632, 539] width 38 height 34
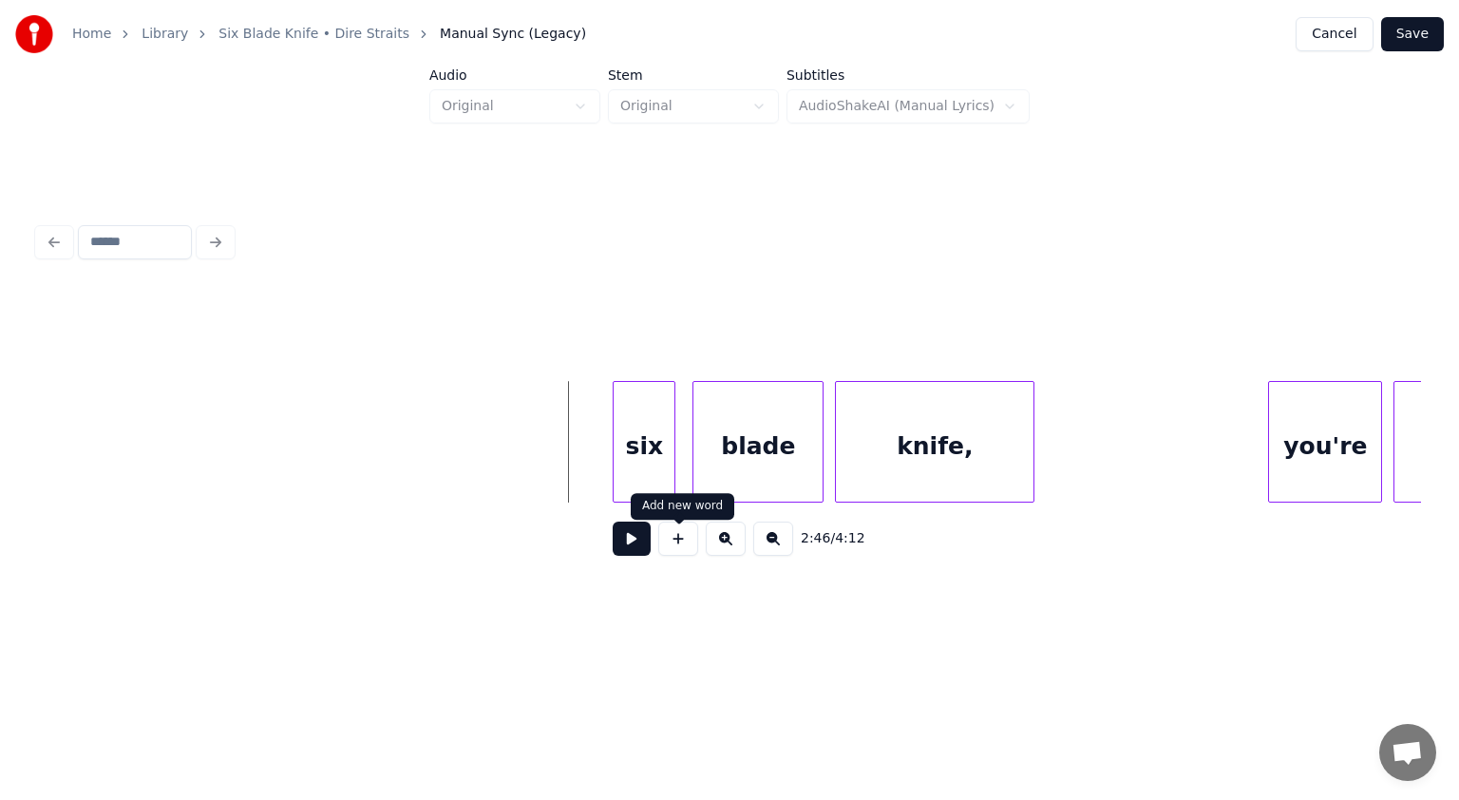
click at [673, 549] on button at bounding box center [678, 539] width 40 height 34
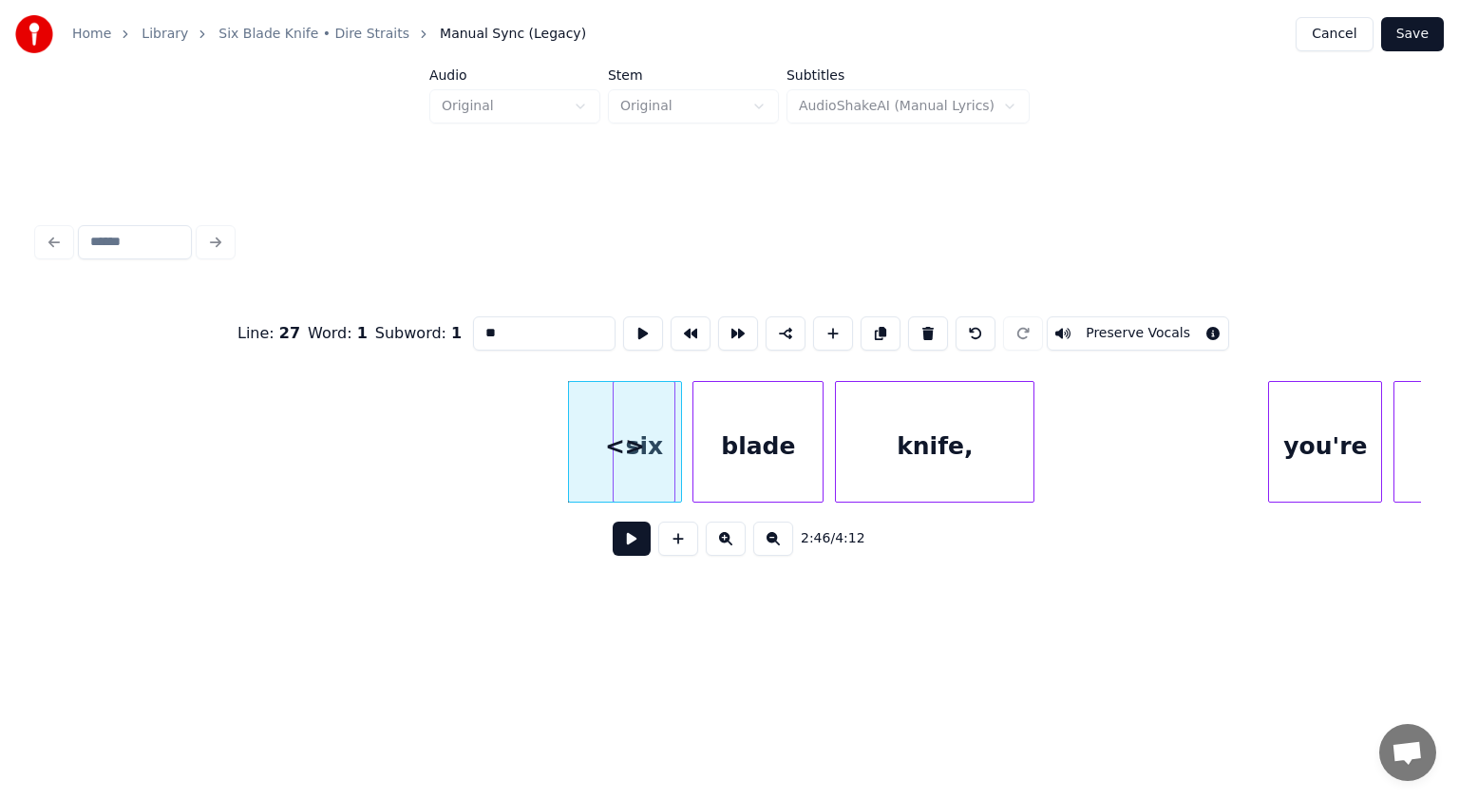
drag, startPoint x: 500, startPoint y: 315, endPoint x: 225, endPoint y: 317, distance: 274.6
click at [318, 315] on div "Line : 27 Word : 1 Subword : 1 ** Preserve Vocals" at bounding box center [729, 333] width 1383 height 95
type input "*"
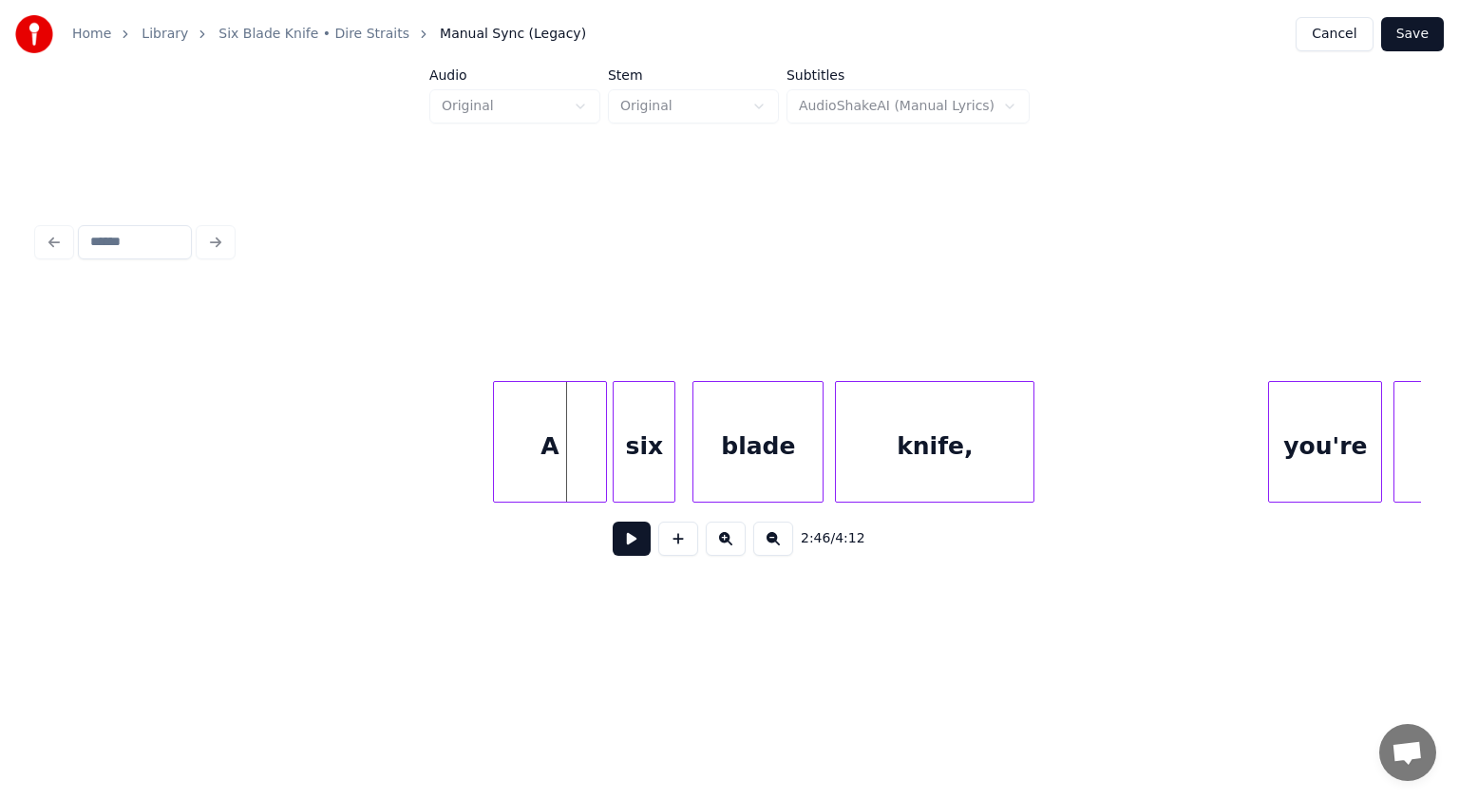
click at [507, 441] on div "A" at bounding box center [550, 446] width 112 height 129
click at [570, 449] on div at bounding box center [571, 442] width 6 height 120
click at [635, 547] on button at bounding box center [632, 539] width 38 height 34
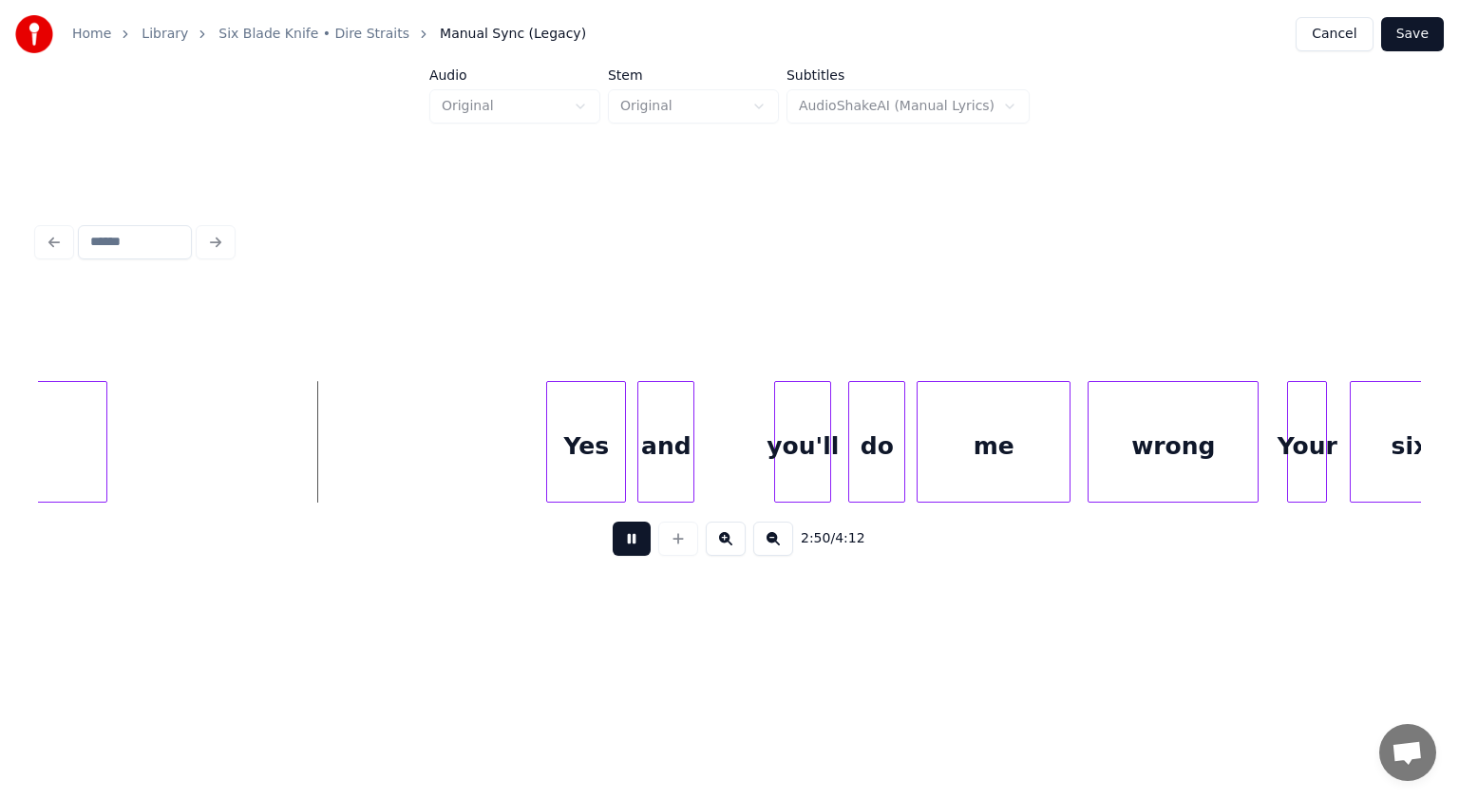
scroll to position [0, 48499]
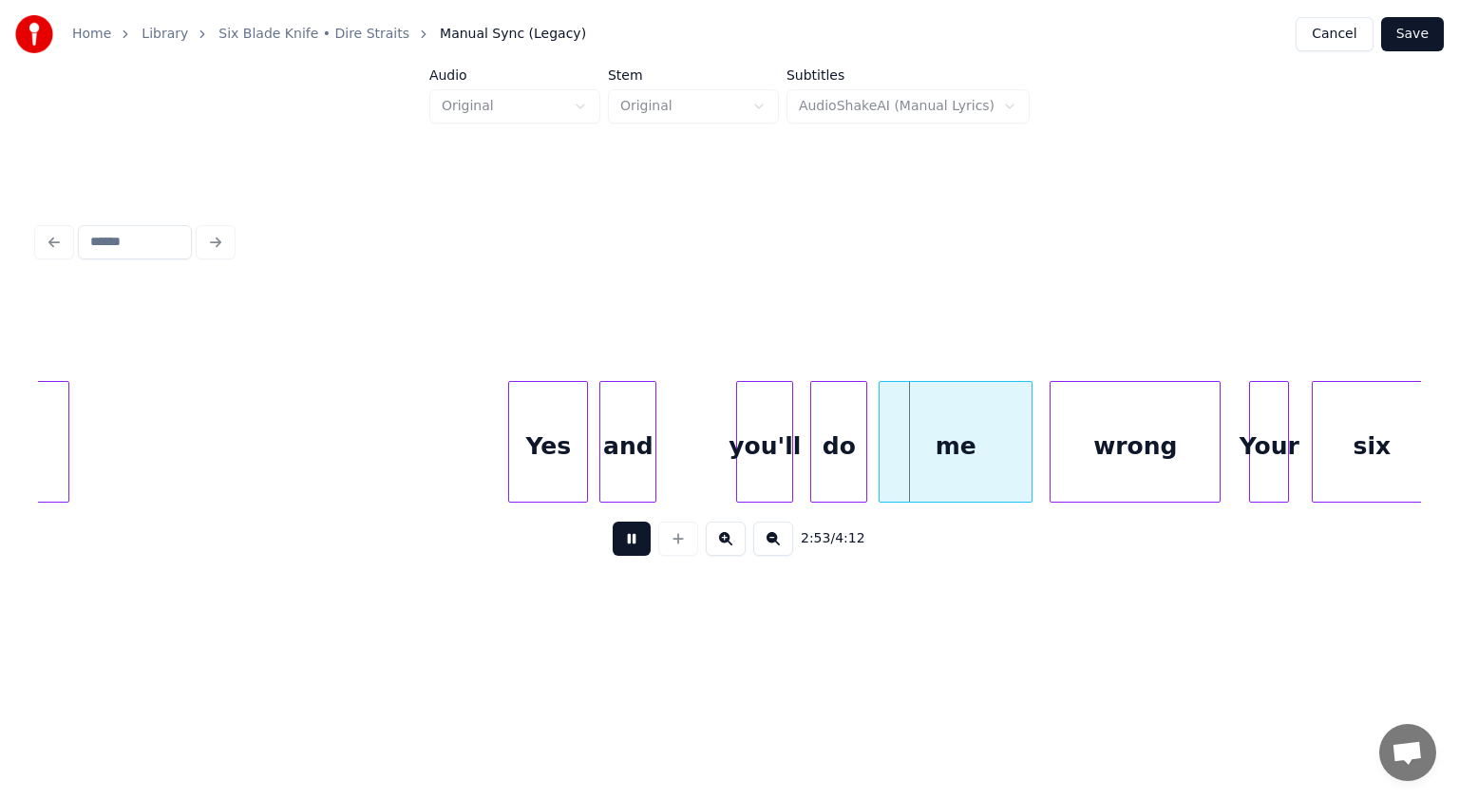
click at [629, 544] on button at bounding box center [632, 539] width 38 height 34
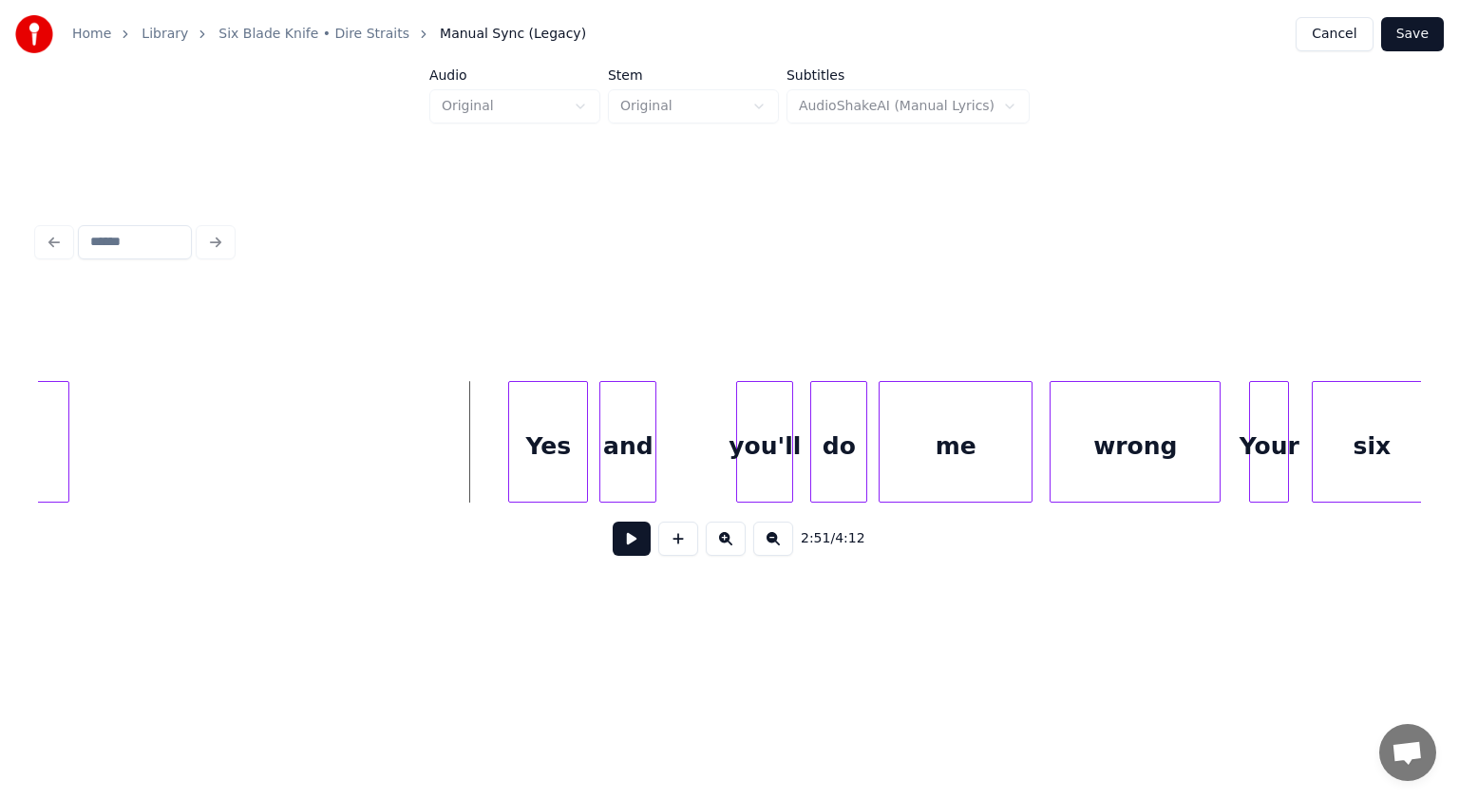
click at [629, 550] on button at bounding box center [632, 539] width 38 height 34
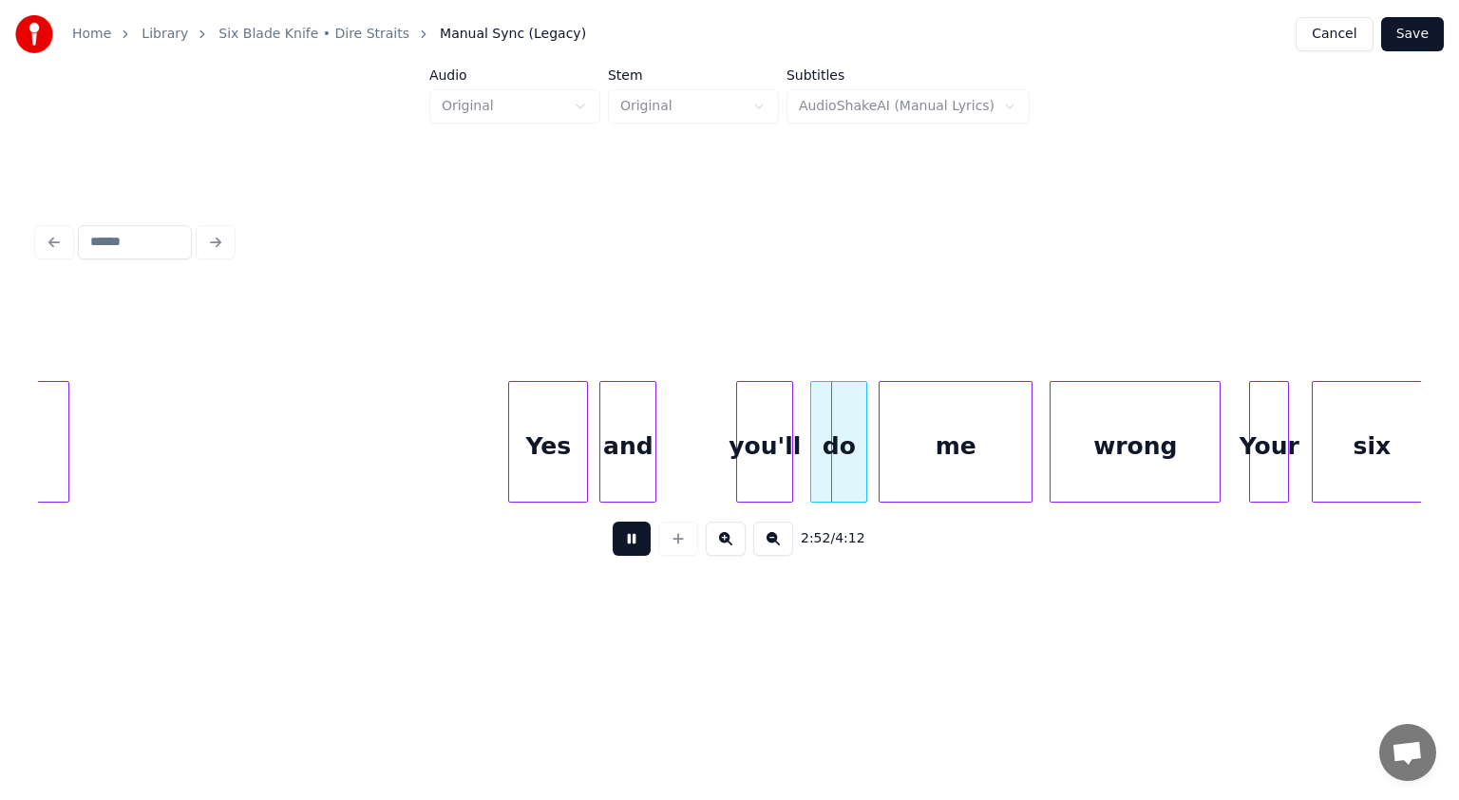
click at [628, 547] on button at bounding box center [632, 539] width 38 height 34
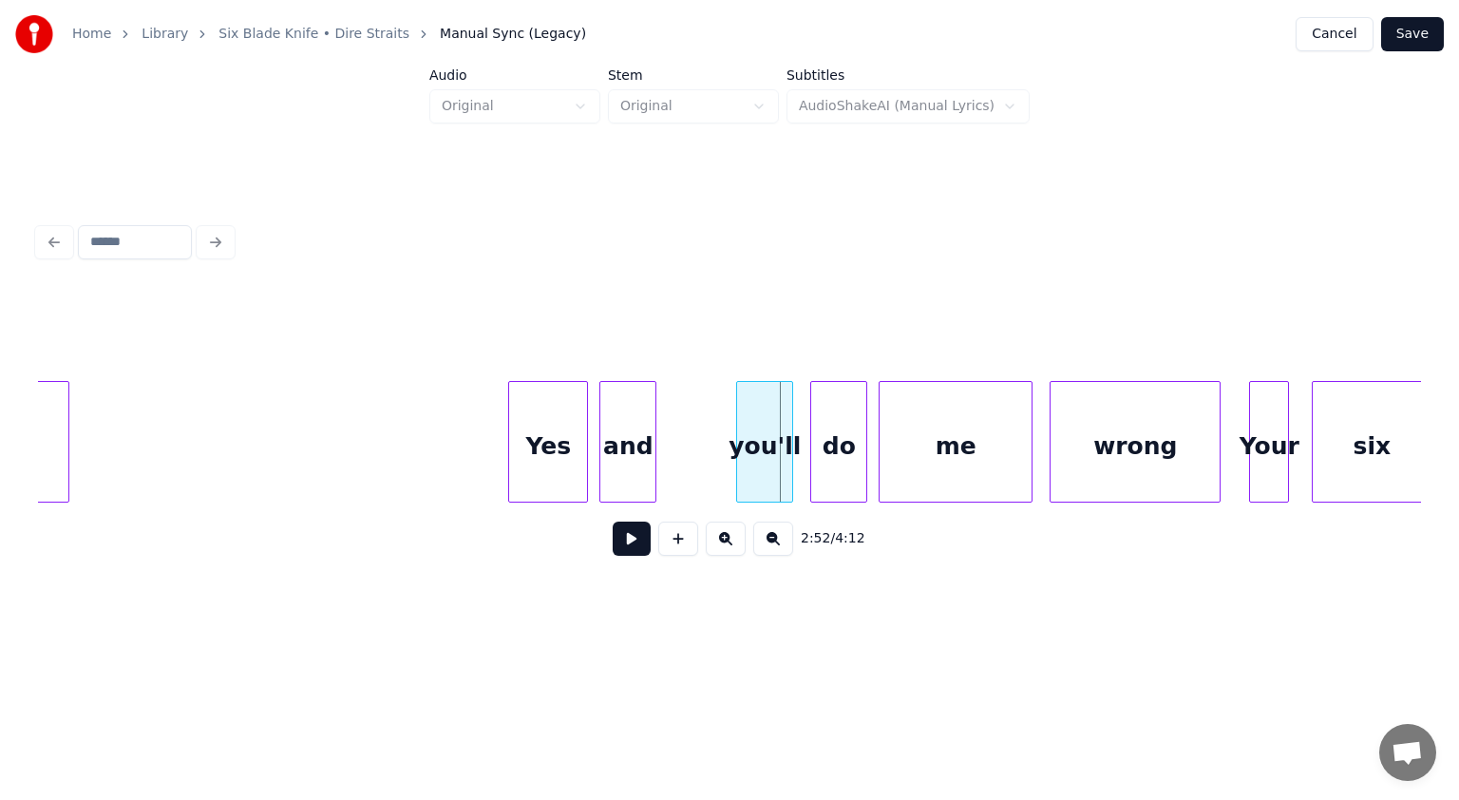
click at [675, 547] on button at bounding box center [678, 539] width 40 height 34
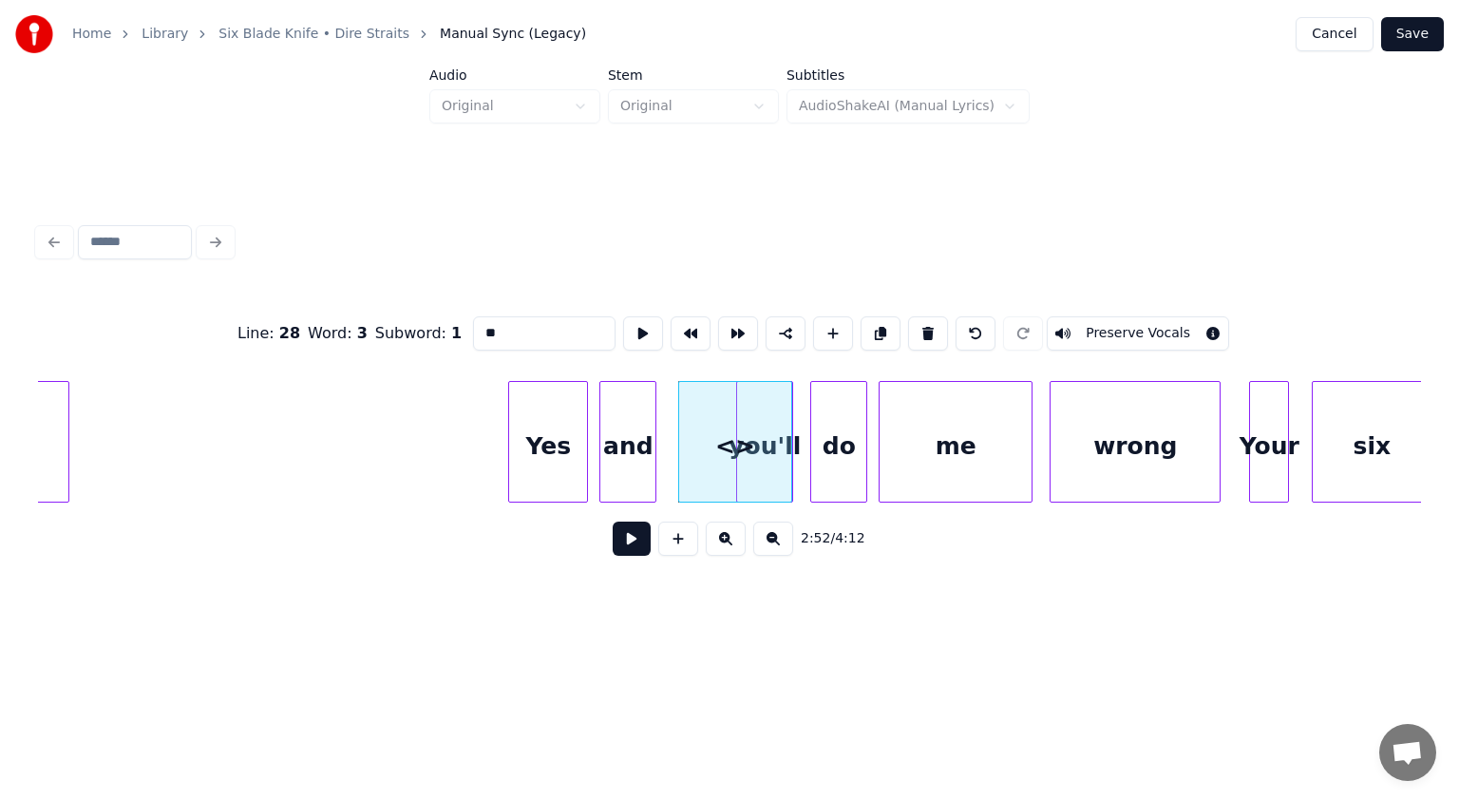
drag, startPoint x: 427, startPoint y: 319, endPoint x: 318, endPoint y: 317, distance: 108.3
click at [342, 317] on div "Line : 28 Word : 3 Subword : 1 ** Preserve Vocals" at bounding box center [729, 333] width 1383 height 95
click at [689, 450] on div "it" at bounding box center [719, 446] width 112 height 129
click at [716, 462] on div at bounding box center [718, 442] width 6 height 120
click at [728, 458] on div "you'll" at bounding box center [764, 446] width 55 height 129
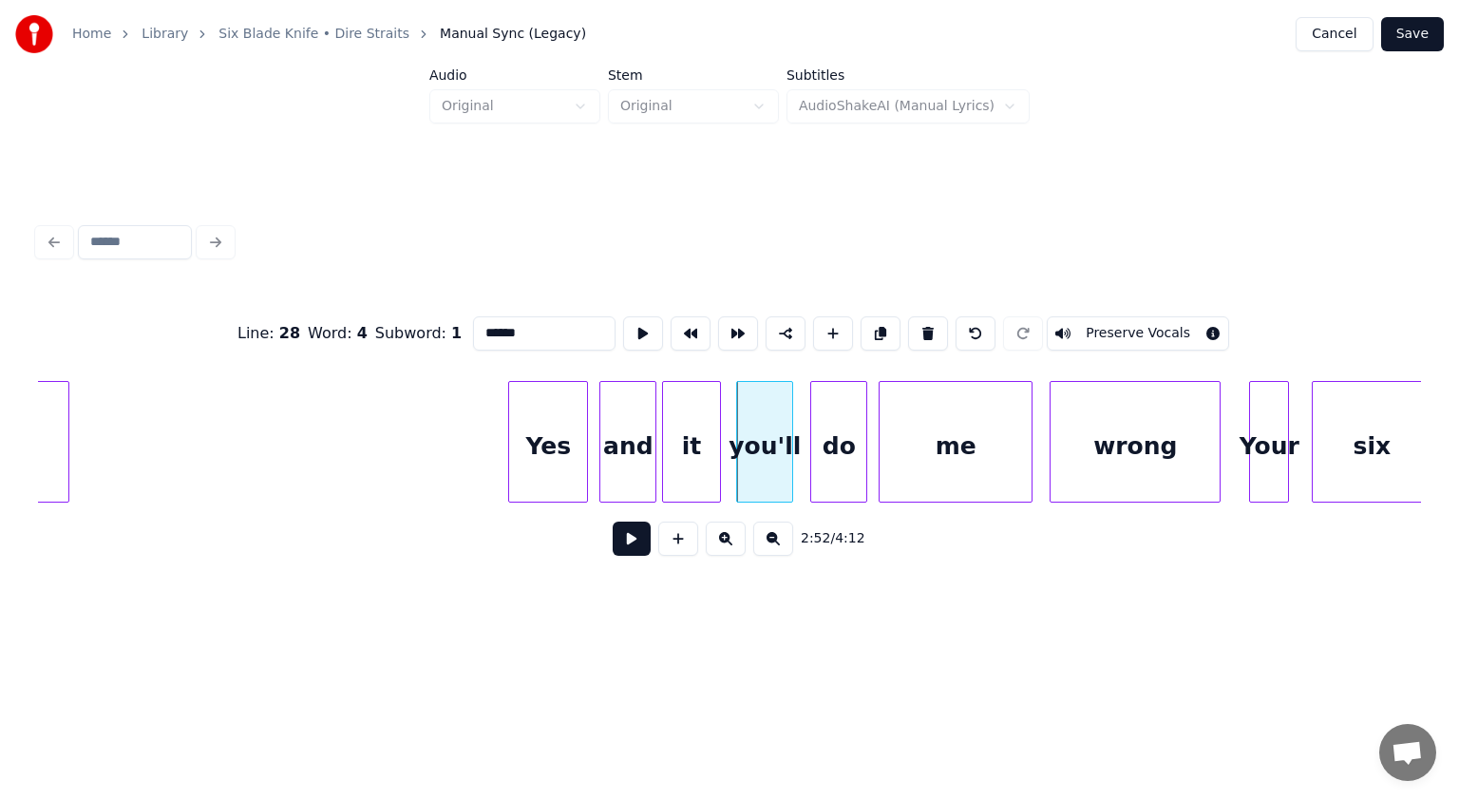
drag, startPoint x: 530, startPoint y: 323, endPoint x: 352, endPoint y: 328, distance: 178.7
click at [353, 328] on div "Line : 28 Word : 4 Subword : 1 ****** Preserve Vocals" at bounding box center [729, 333] width 1383 height 95
type input "****"
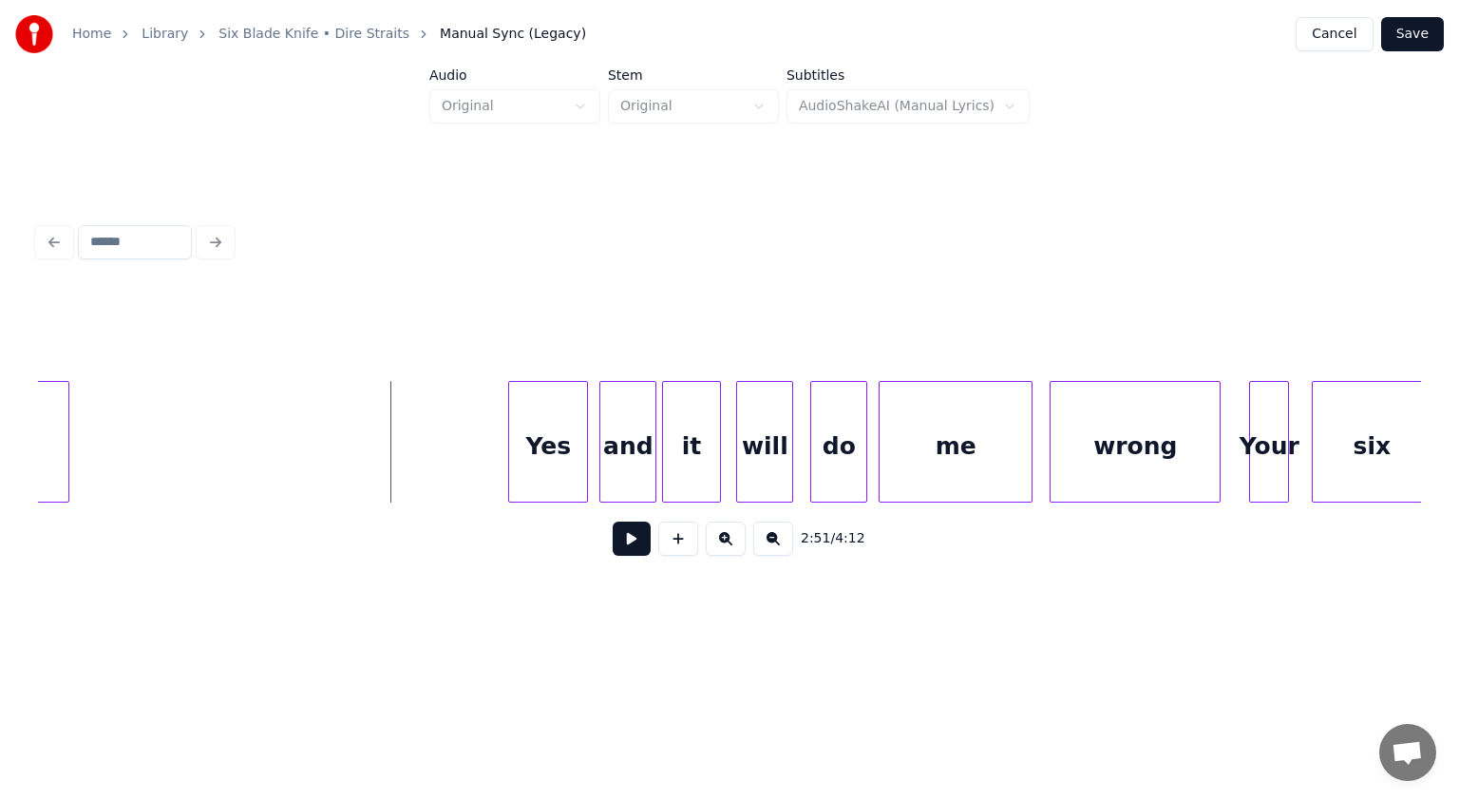
click at [626, 543] on button at bounding box center [632, 539] width 38 height 34
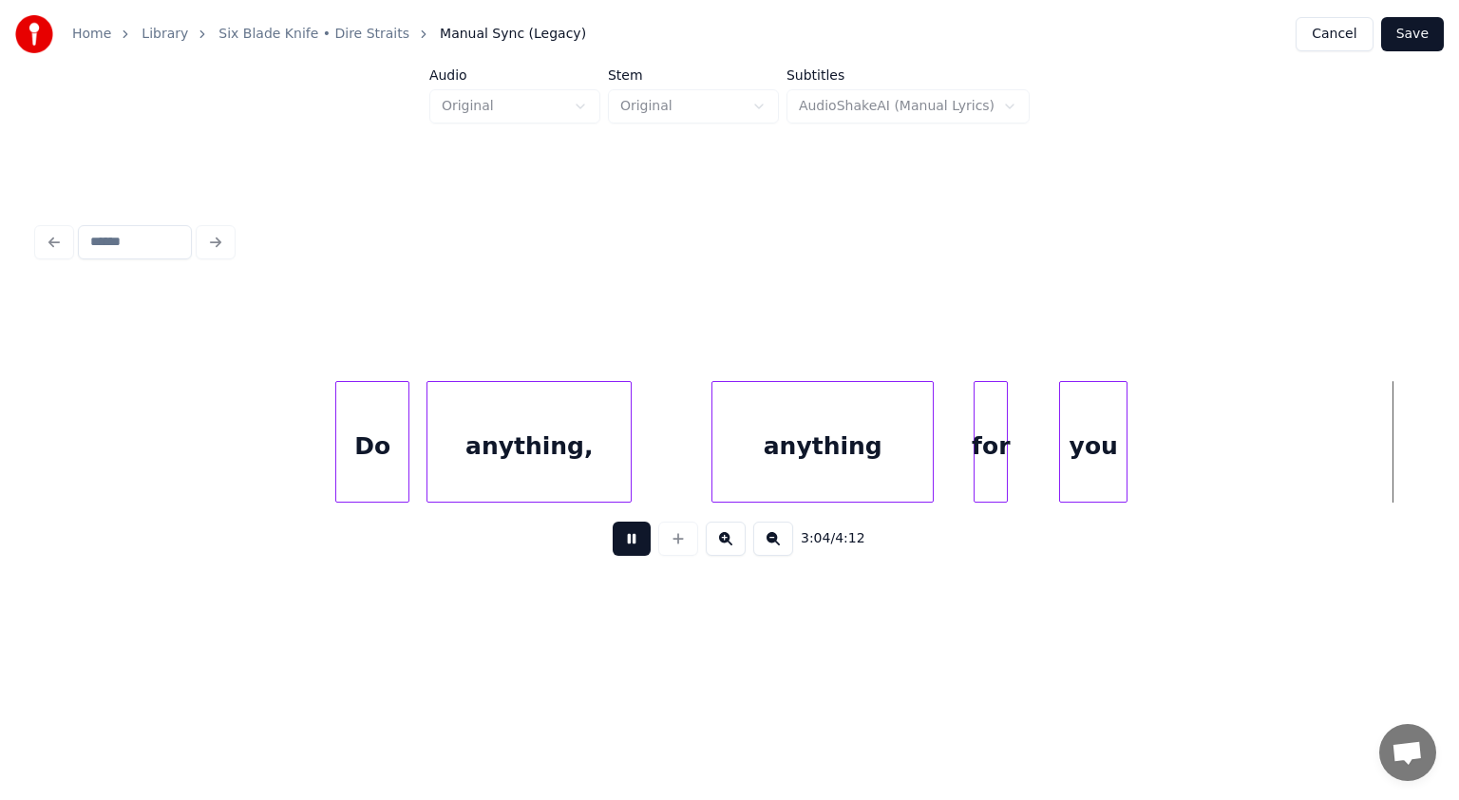
scroll to position [0, 52756]
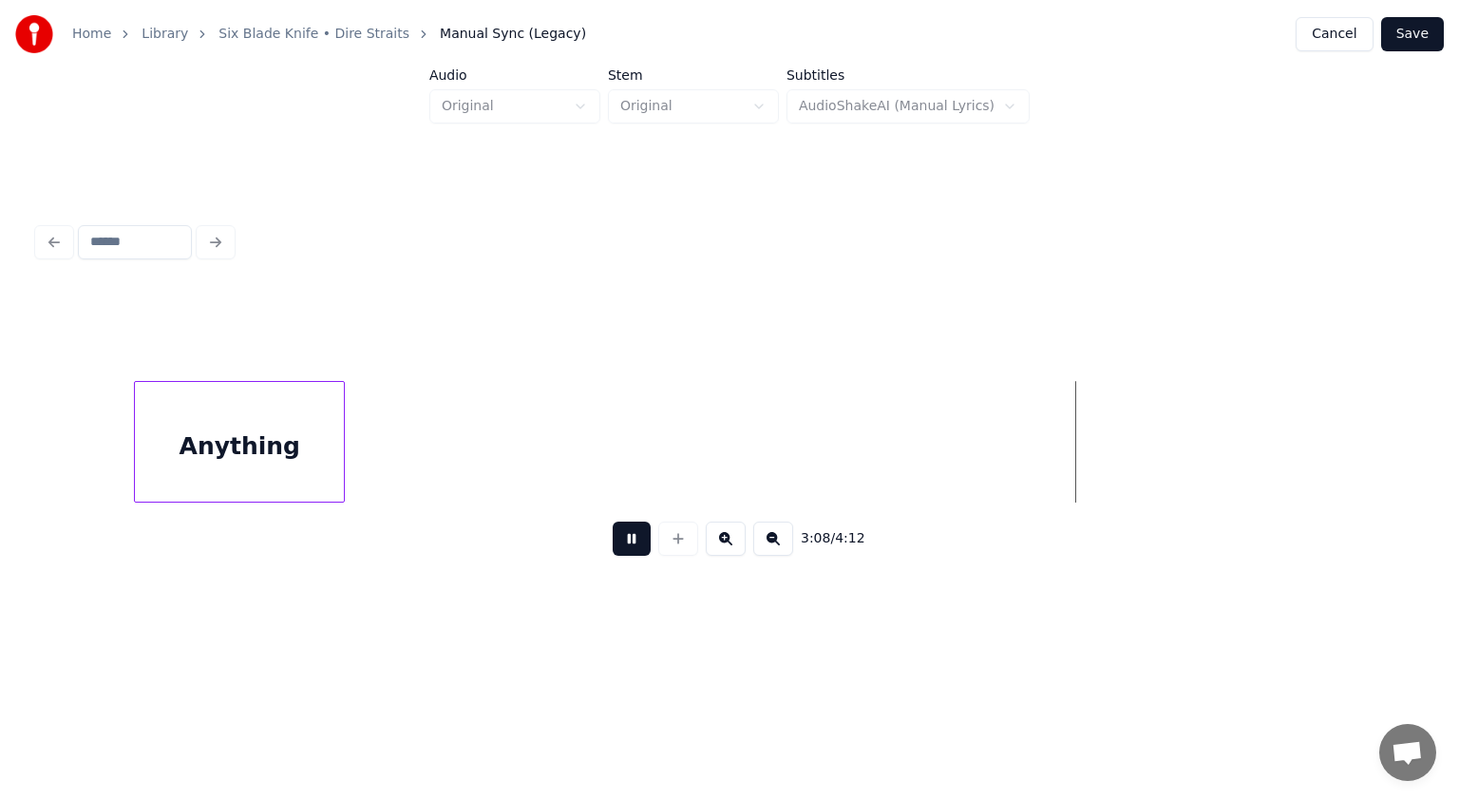
click at [626, 556] on button at bounding box center [632, 539] width 38 height 34
click at [676, 551] on button at bounding box center [678, 539] width 40 height 34
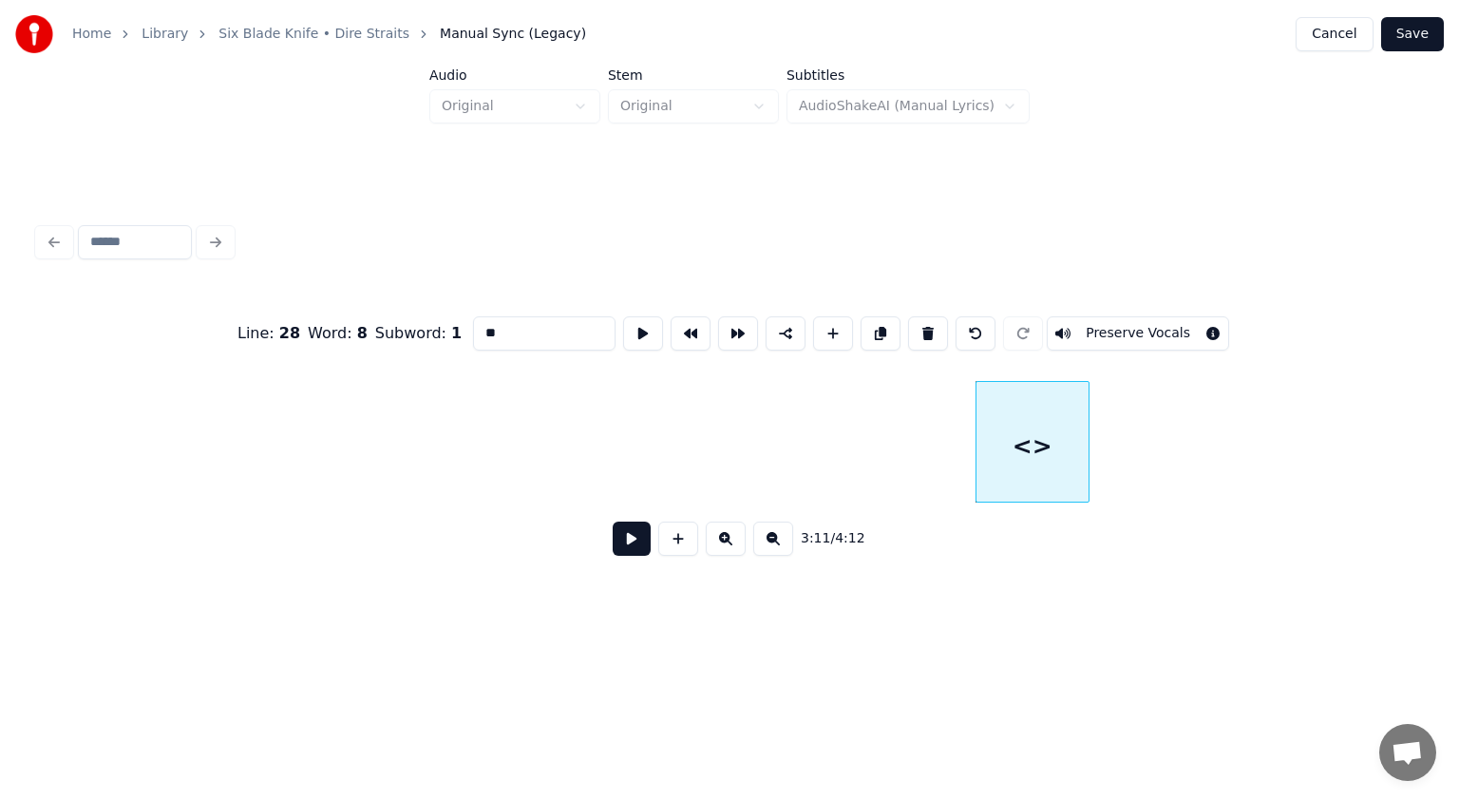
drag, startPoint x: 559, startPoint y: 334, endPoint x: 253, endPoint y: 335, distance: 305.9
click at [253, 335] on div "Line : 28 Word : 8 Subword : 1 ** Preserve Vocals" at bounding box center [729, 333] width 1383 height 95
type input "*"
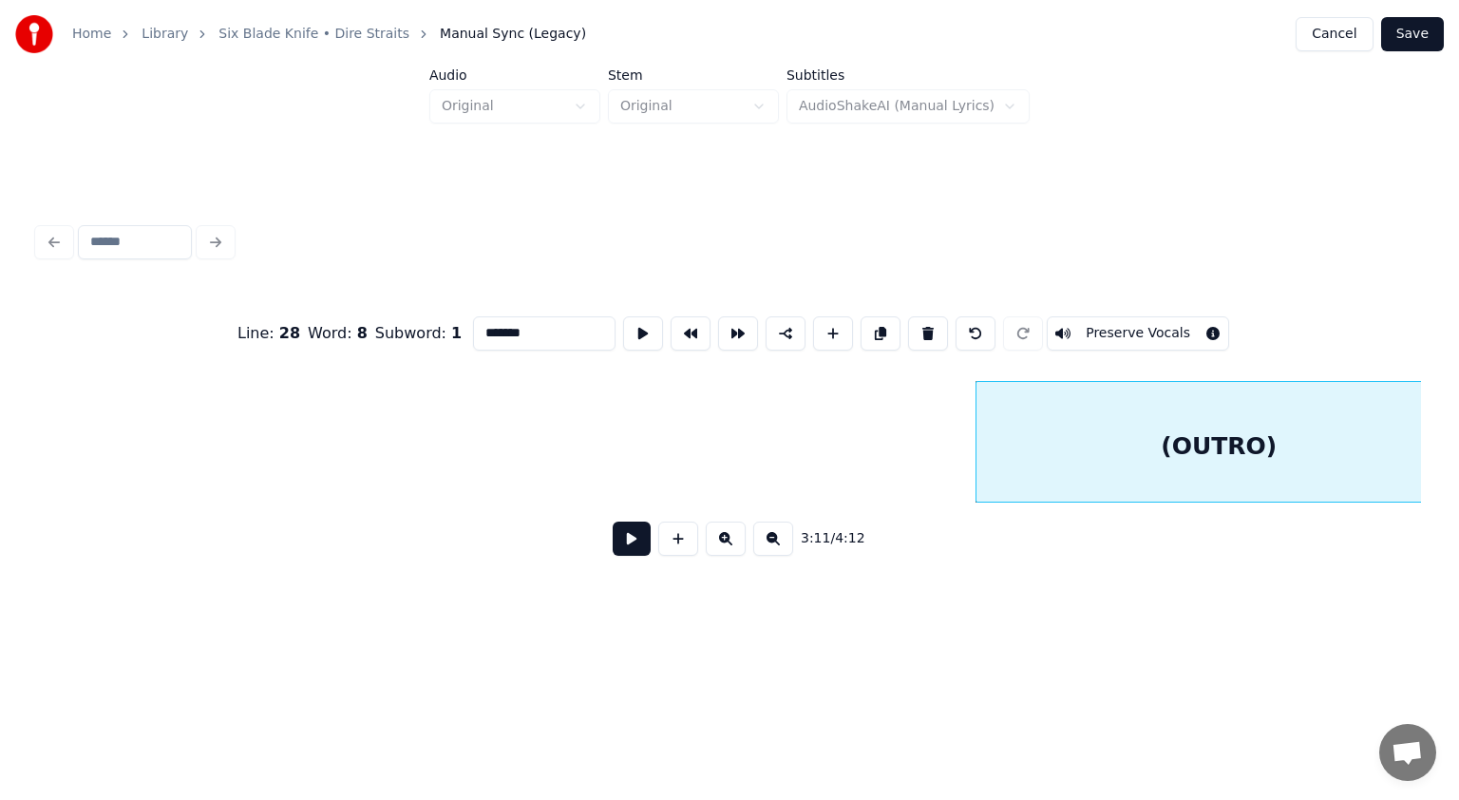
click at [728, 453] on div "Home Library Six Blade Knife • Dire Straits Manual Sync (Legacy) Cancel Save Au…" at bounding box center [729, 317] width 1459 height 634
type input "*******"
click at [728, 550] on button at bounding box center [773, 539] width 40 height 34
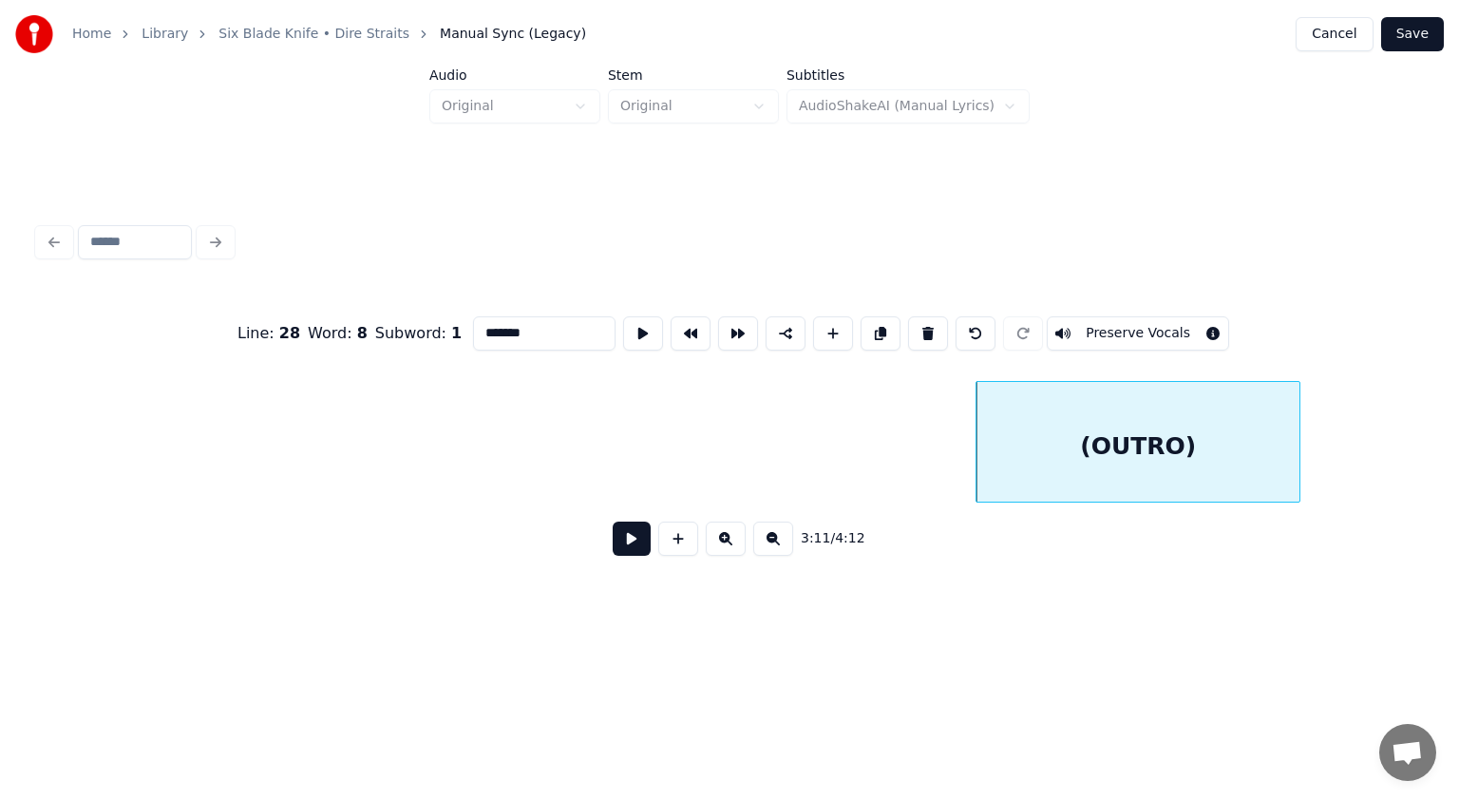
click at [728, 550] on button at bounding box center [773, 539] width 40 height 34
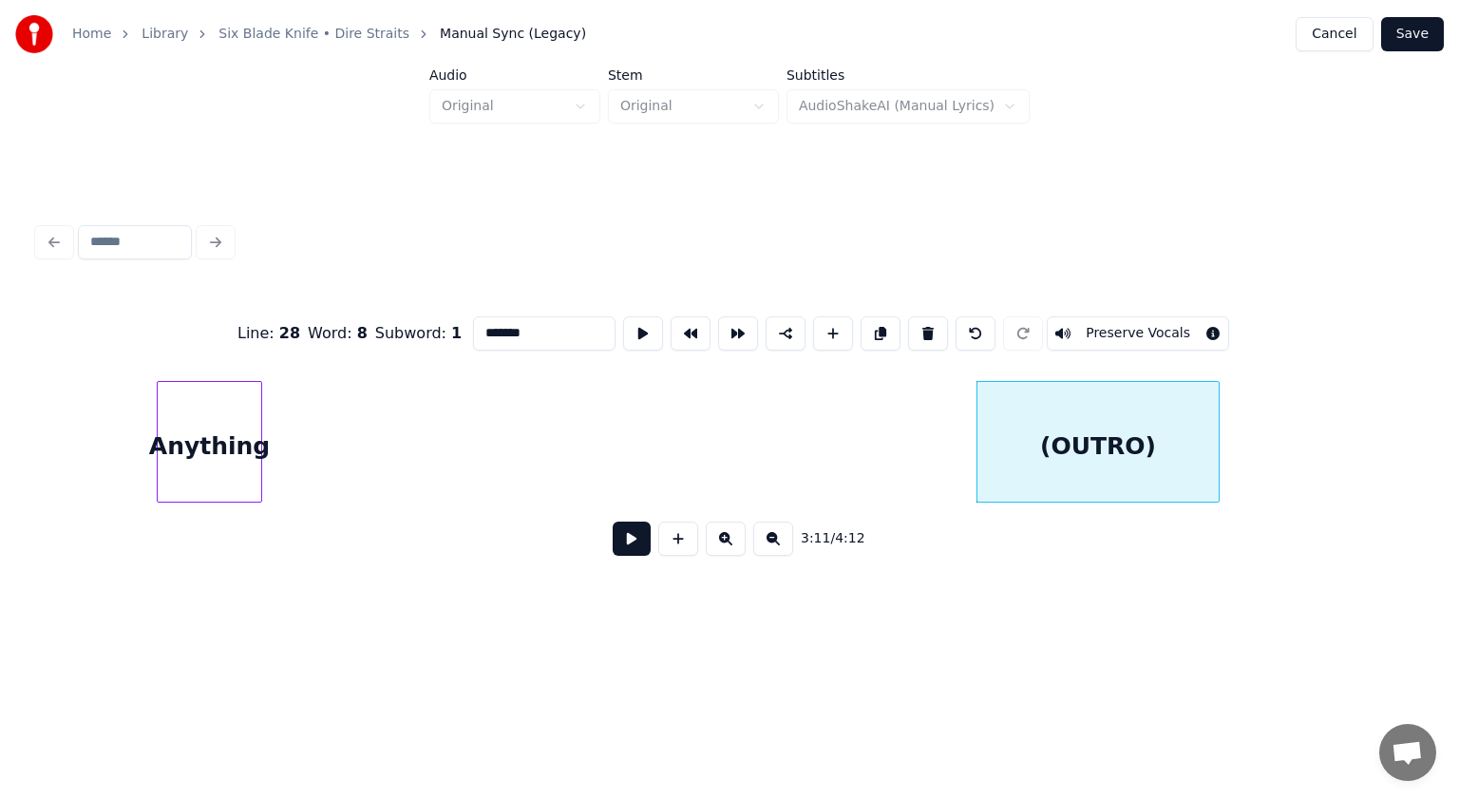
click at [728, 550] on button at bounding box center [773, 539] width 40 height 34
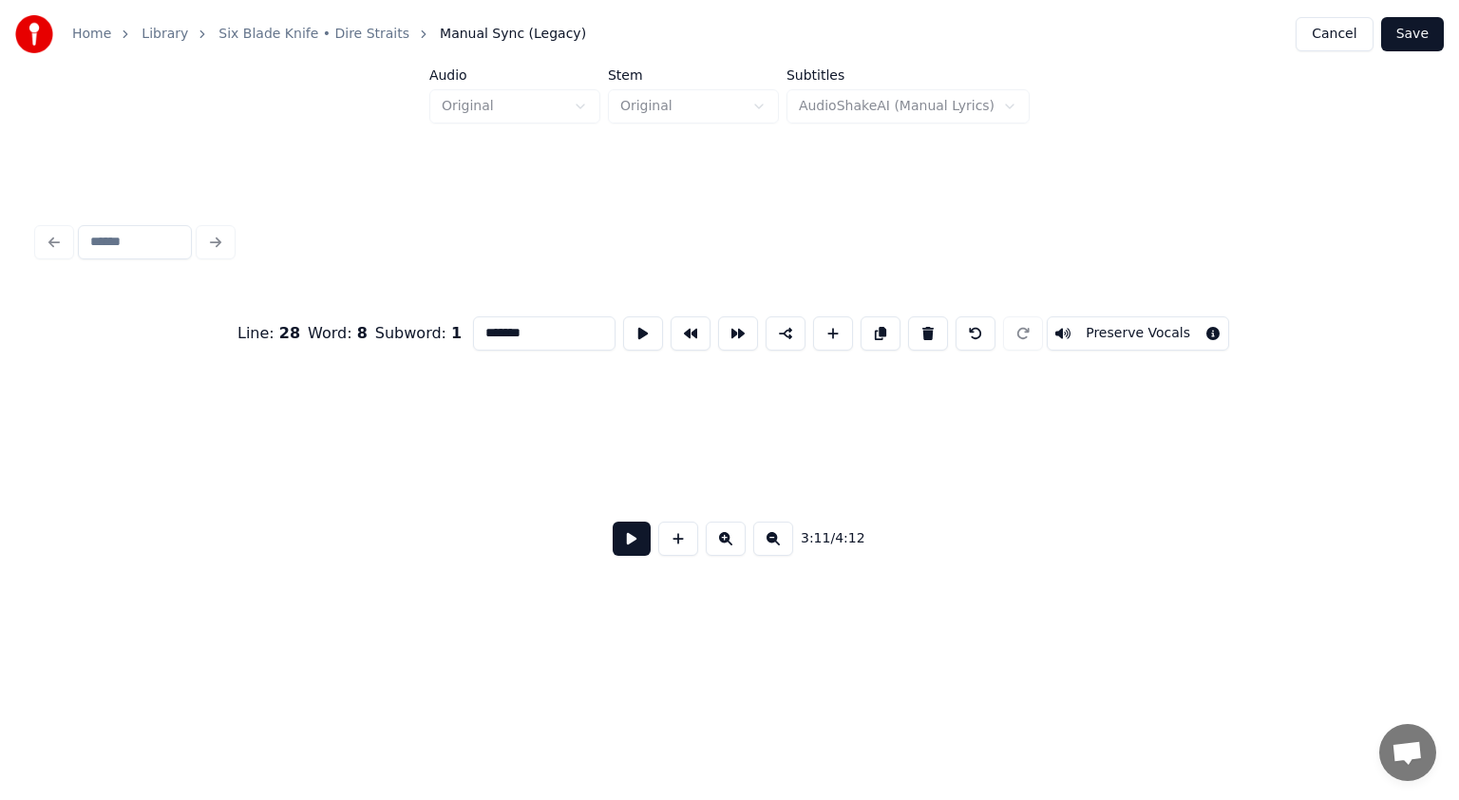
scroll to position [0, 17224]
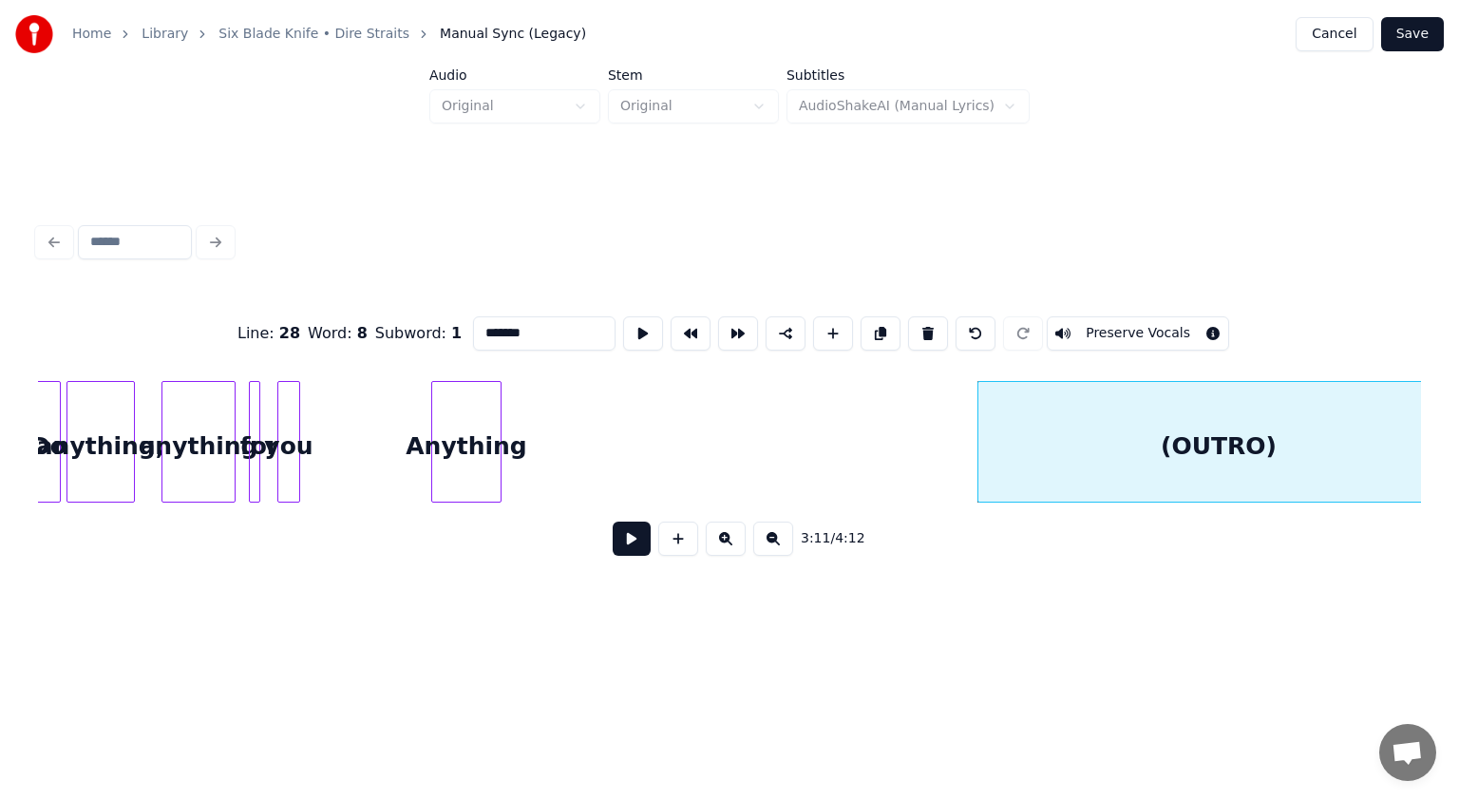
click at [728, 448] on div "Home Library Six Blade Knife • Dire Straits Manual Sync (Legacy) Cancel Save Au…" at bounding box center [729, 317] width 1459 height 634
click at [728, 555] on button at bounding box center [773, 539] width 40 height 34
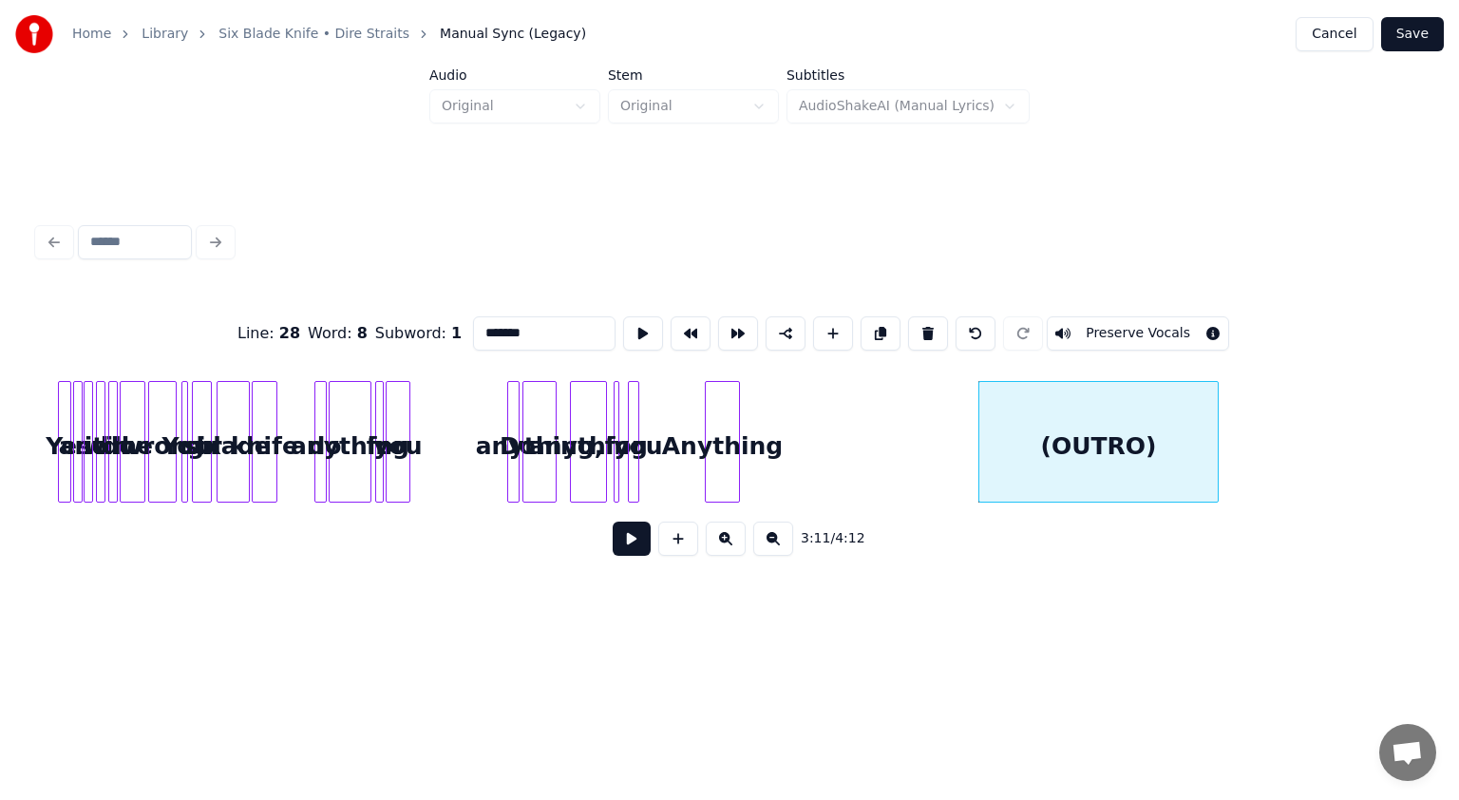
click at [728, 555] on button at bounding box center [773, 539] width 40 height 34
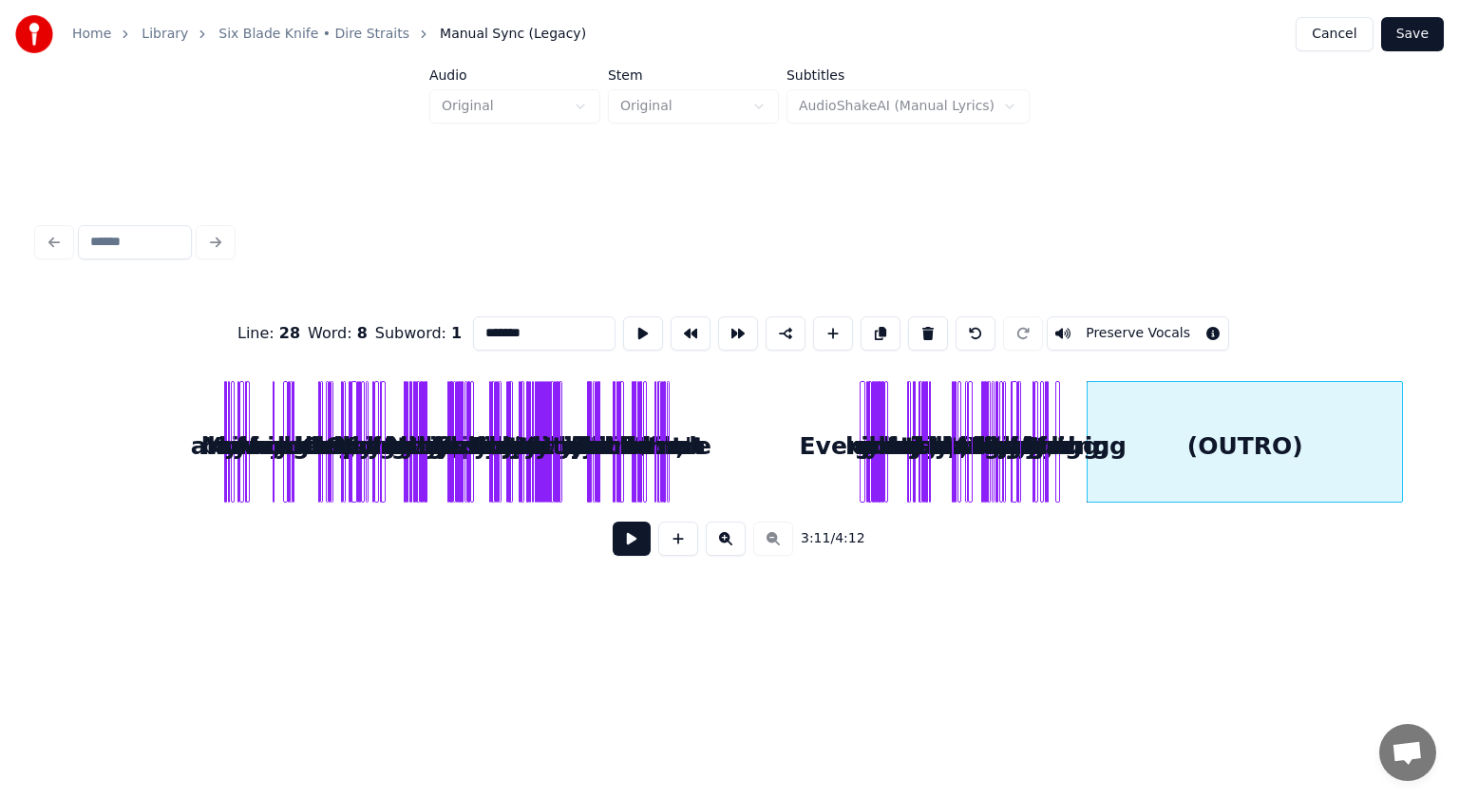
click at [728, 469] on div "Home Library Six Blade Knife • Dire Straits Manual Sync (Legacy) Cancel Save Au…" at bounding box center [729, 317] width 1459 height 634
click at [728, 451] on div "(OUTRO)" at bounding box center [1245, 446] width 314 height 129
click at [728, 470] on div "(OUTRO) Anything Do anything, anything for you Yes and will do me wrong Your si…" at bounding box center [729, 442] width 1383 height 122
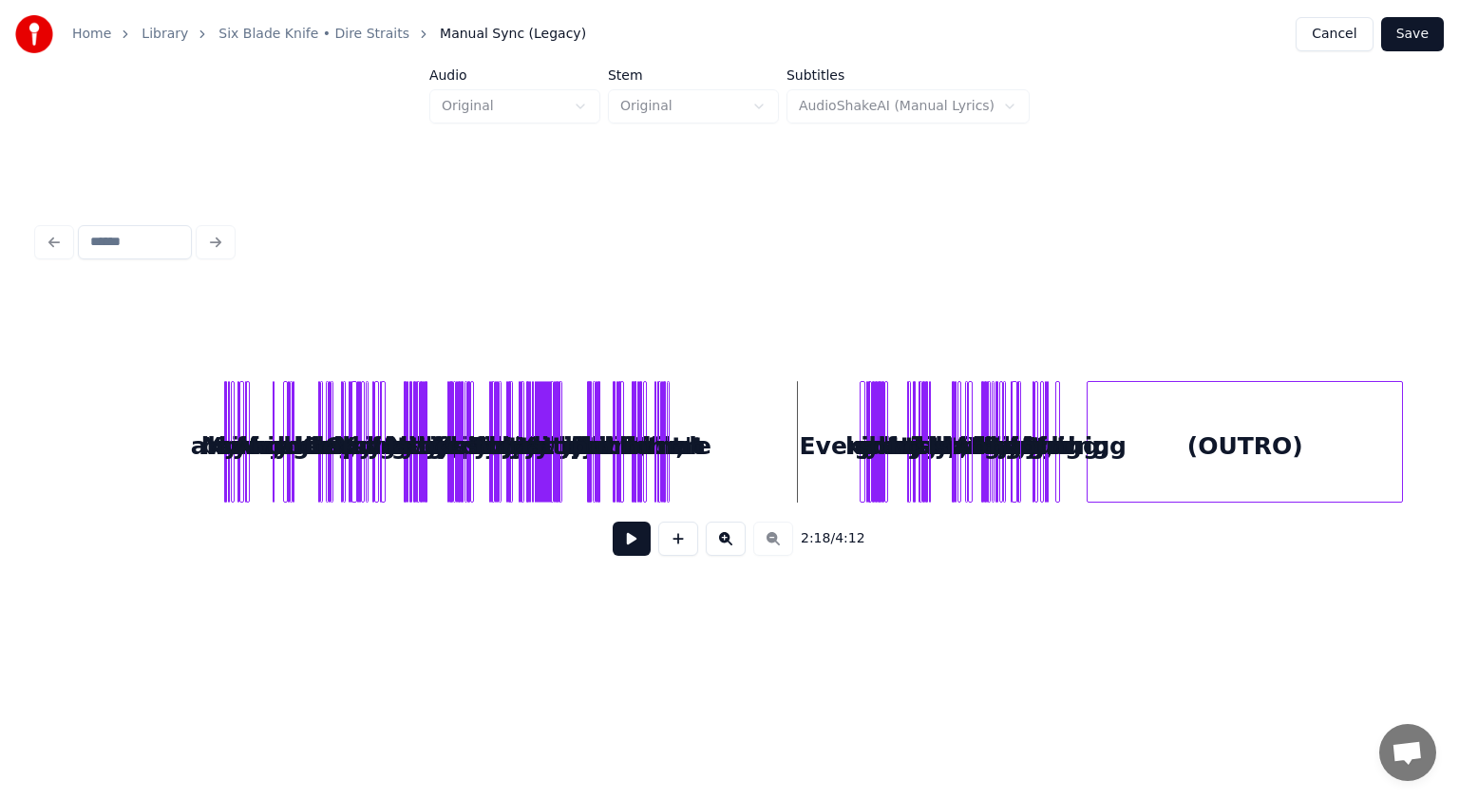
click at [728, 34] on button "Save" at bounding box center [1413, 34] width 63 height 34
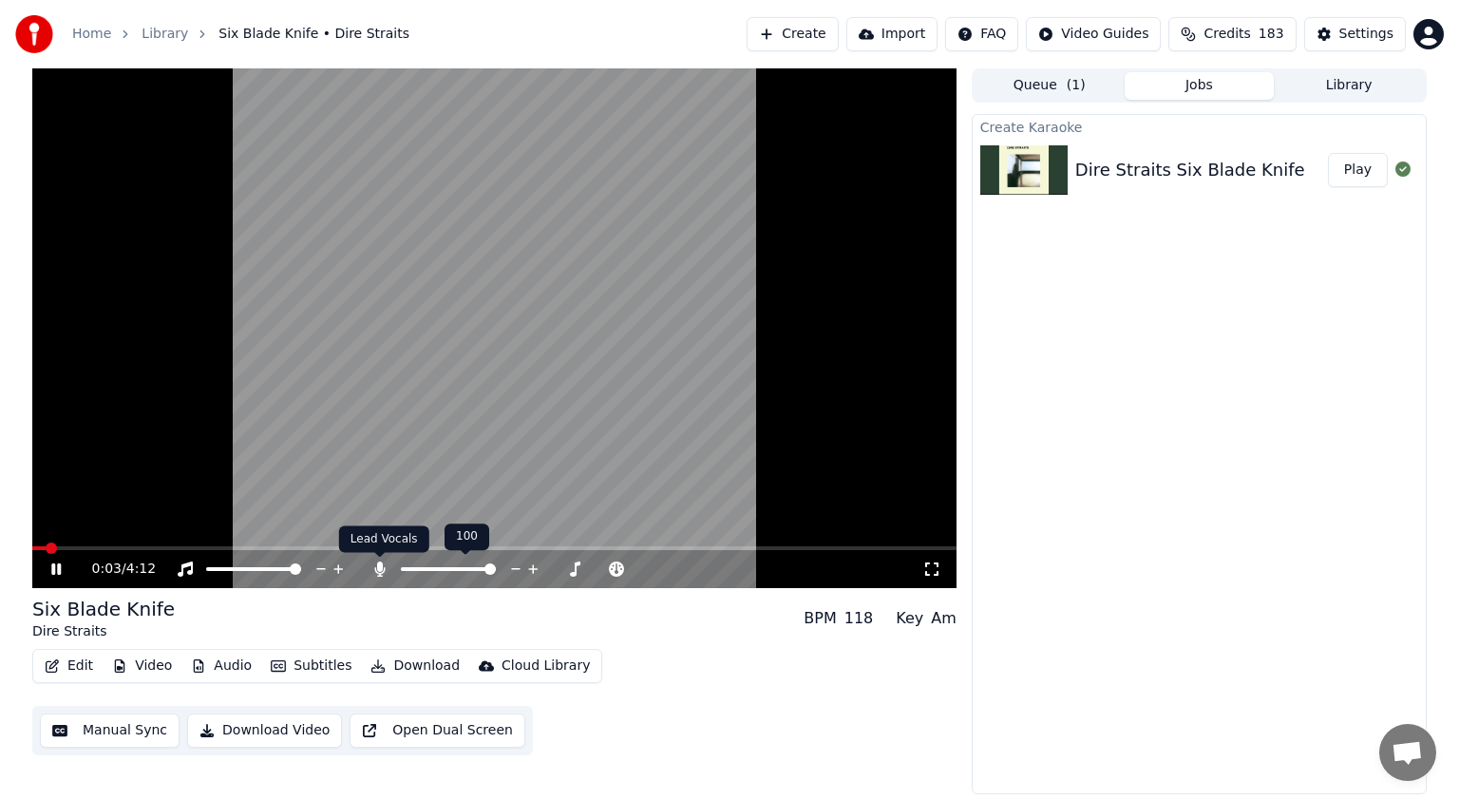
click at [381, 568] on icon at bounding box center [379, 569] width 10 height 15
click at [578, 547] on span at bounding box center [494, 548] width 924 height 4
click at [684, 550] on span at bounding box center [494, 548] width 924 height 4
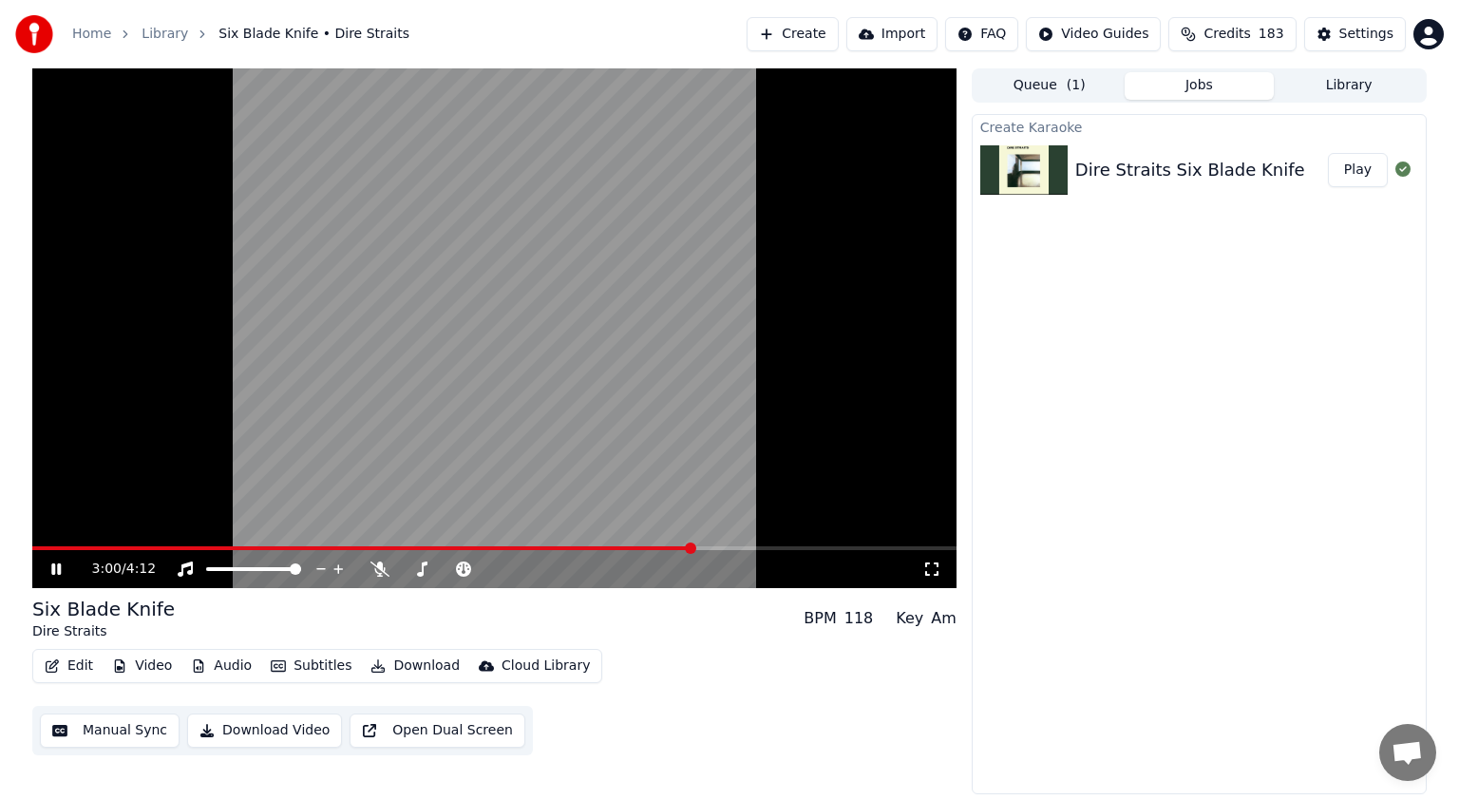
click at [728, 553] on div "3:00 / 4:12" at bounding box center [494, 569] width 924 height 38
click at [728, 549] on span at bounding box center [494, 548] width 924 height 4
click at [716, 548] on span at bounding box center [715, 548] width 11 height 11
click at [49, 568] on icon at bounding box center [70, 569] width 45 height 15
click at [93, 739] on button "Manual Sync" at bounding box center [110, 731] width 140 height 34
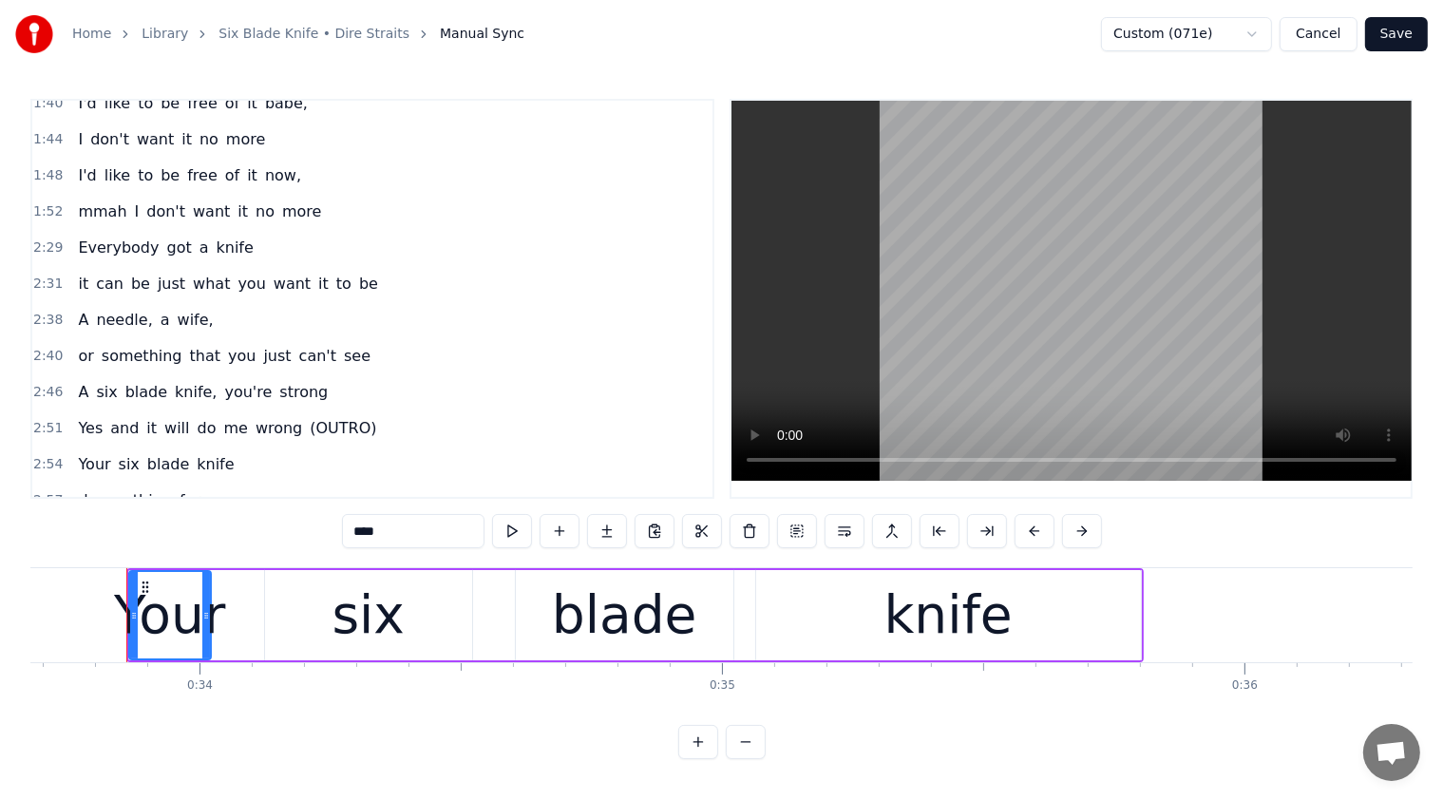
scroll to position [722, 0]
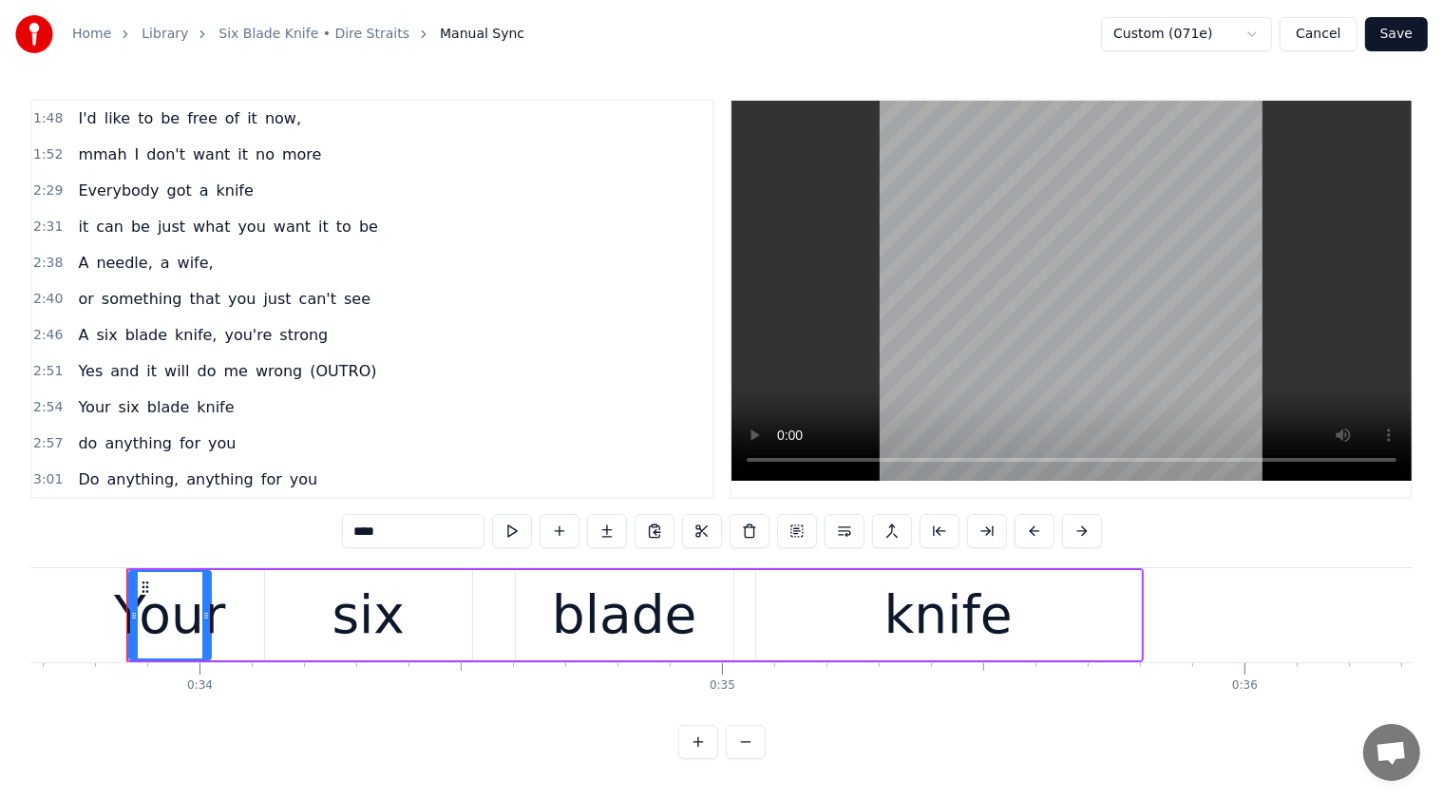
click at [312, 360] on span "(OUTRO)" at bounding box center [343, 371] width 70 height 22
type input "*******"
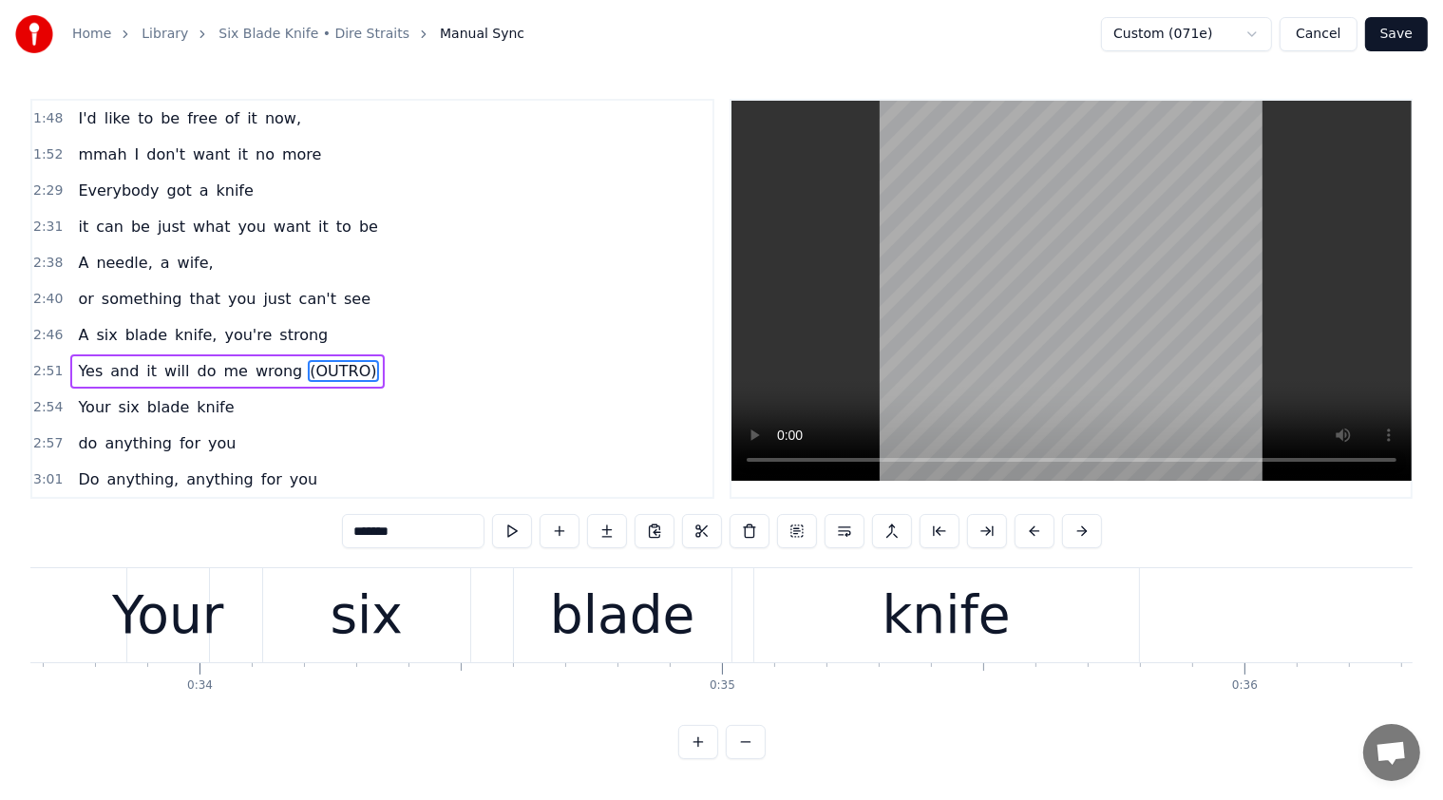
scroll to position [0, 99805]
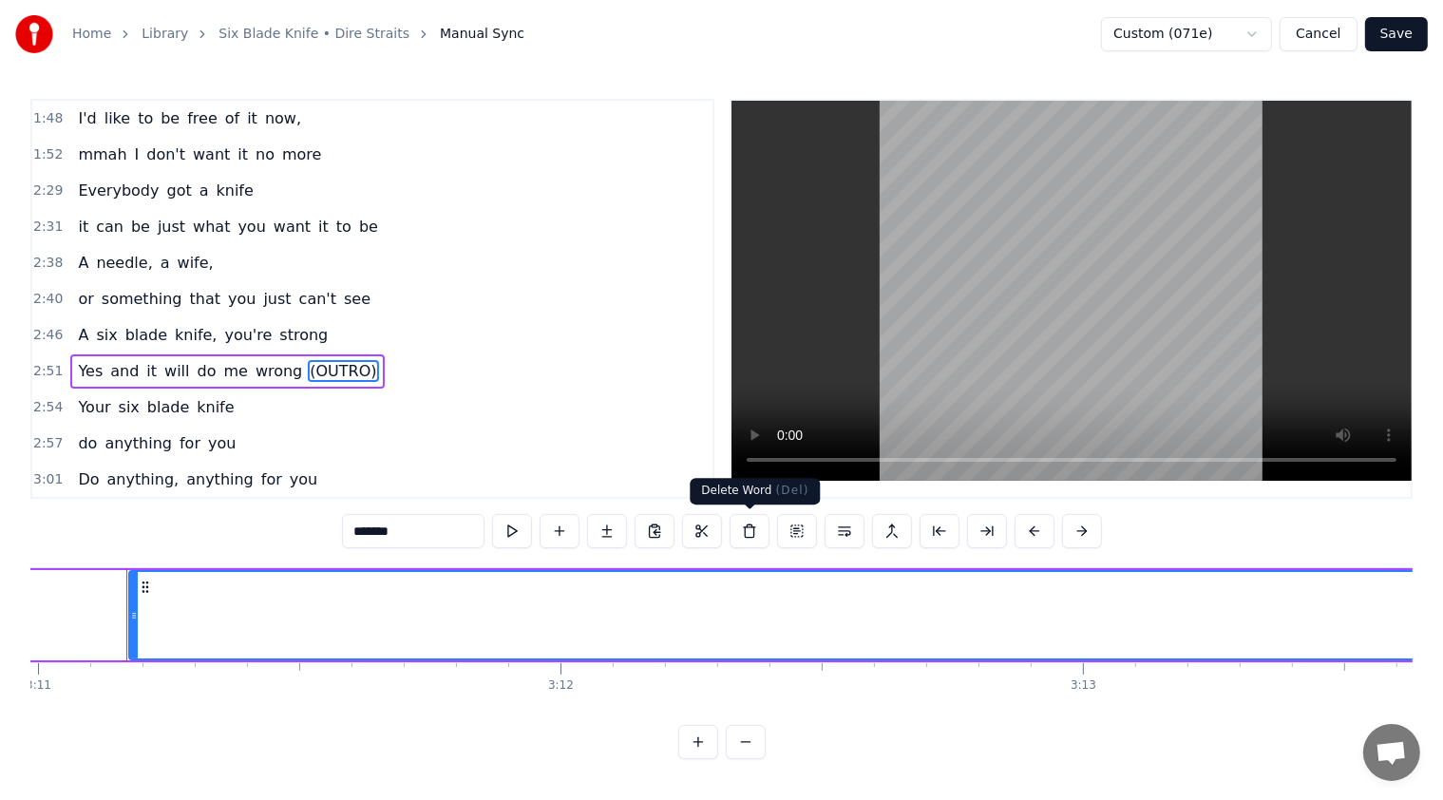
click at [728, 536] on button at bounding box center [750, 531] width 40 height 34
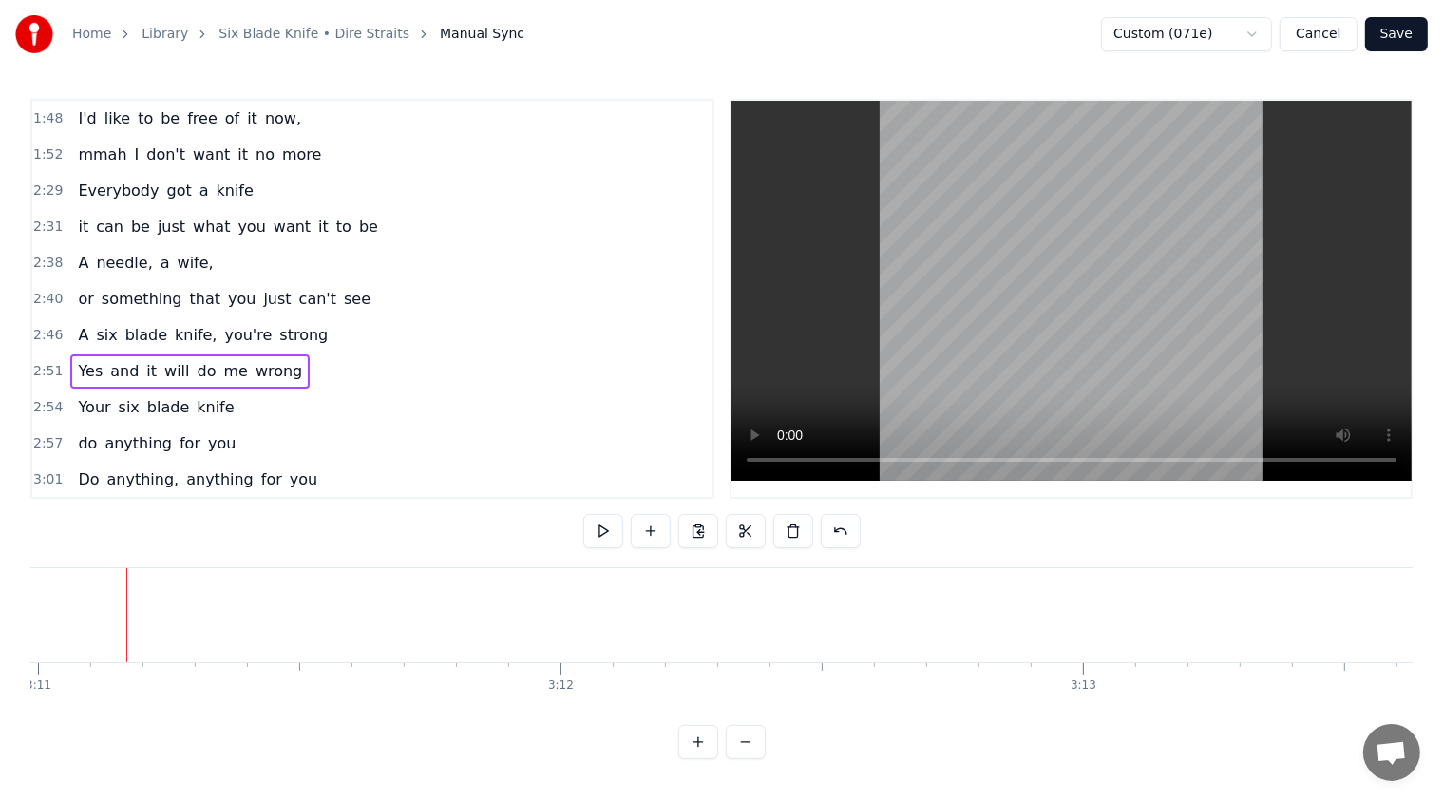
scroll to position [6, 0]
click at [122, 505] on span "Anything" at bounding box center [112, 516] width 72 height 22
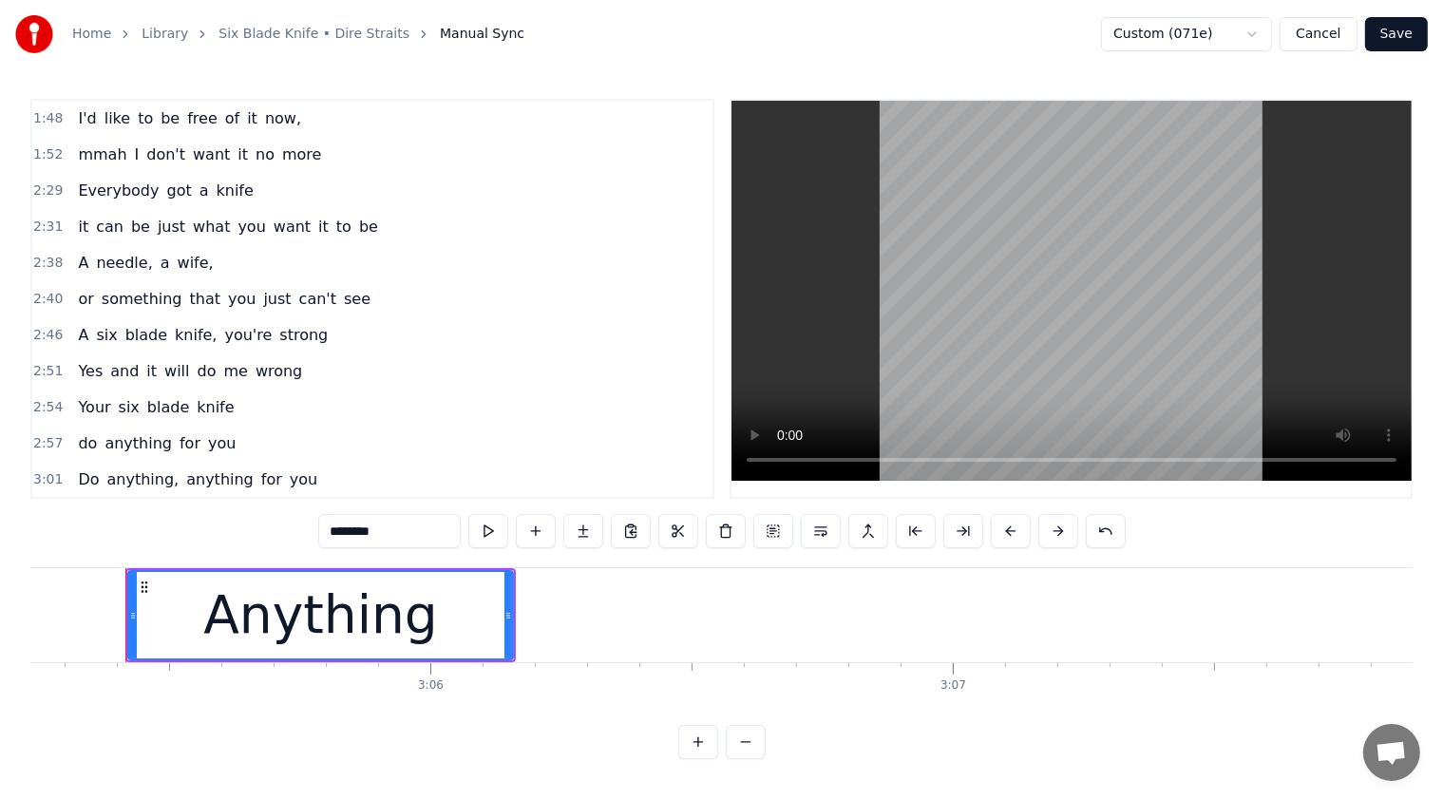
click at [201, 498] on div "3:05 Anything" at bounding box center [372, 516] width 680 height 36
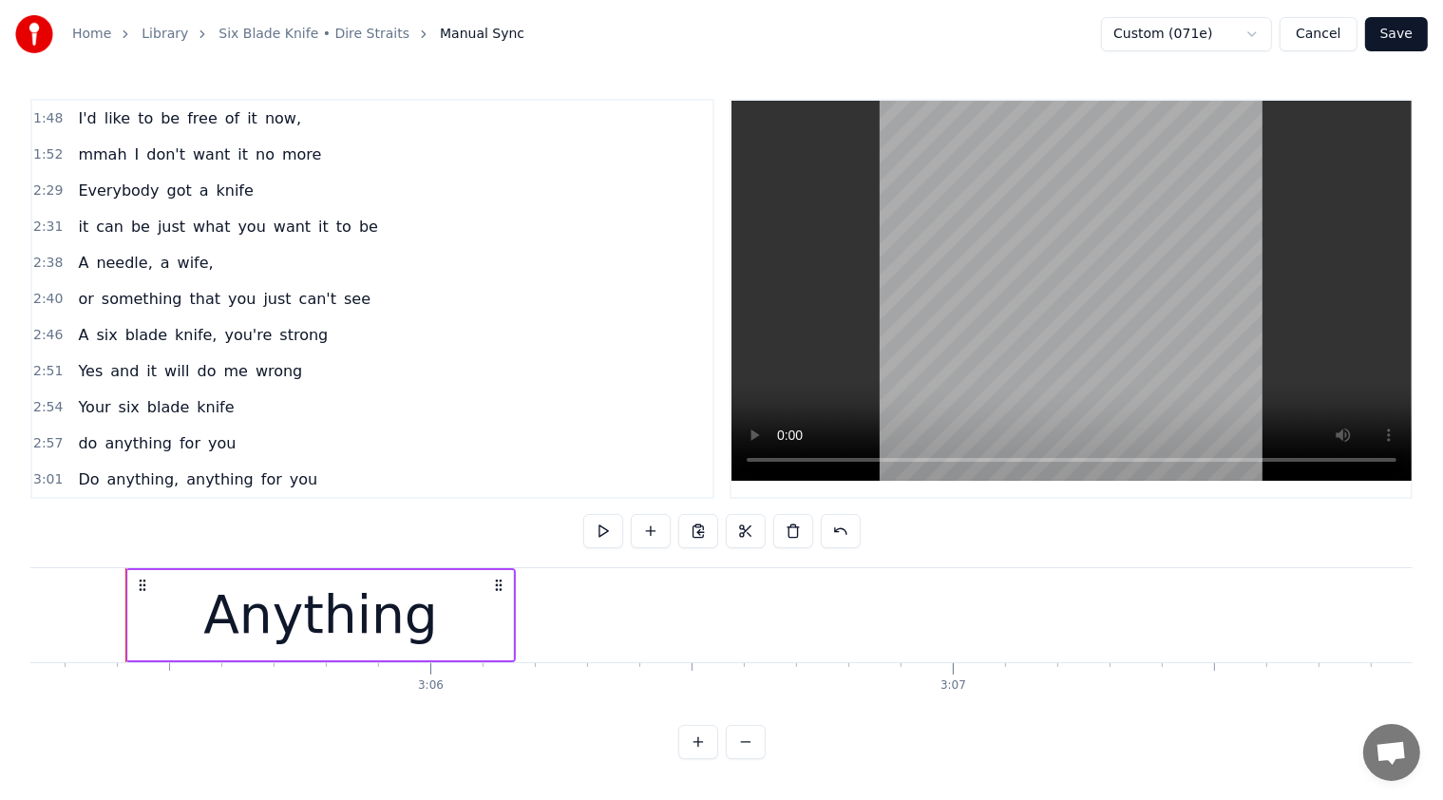
click at [189, 498] on div "3:05 Anything" at bounding box center [372, 516] width 680 height 36
click at [37, 506] on span "3:05" at bounding box center [47, 515] width 29 height 19
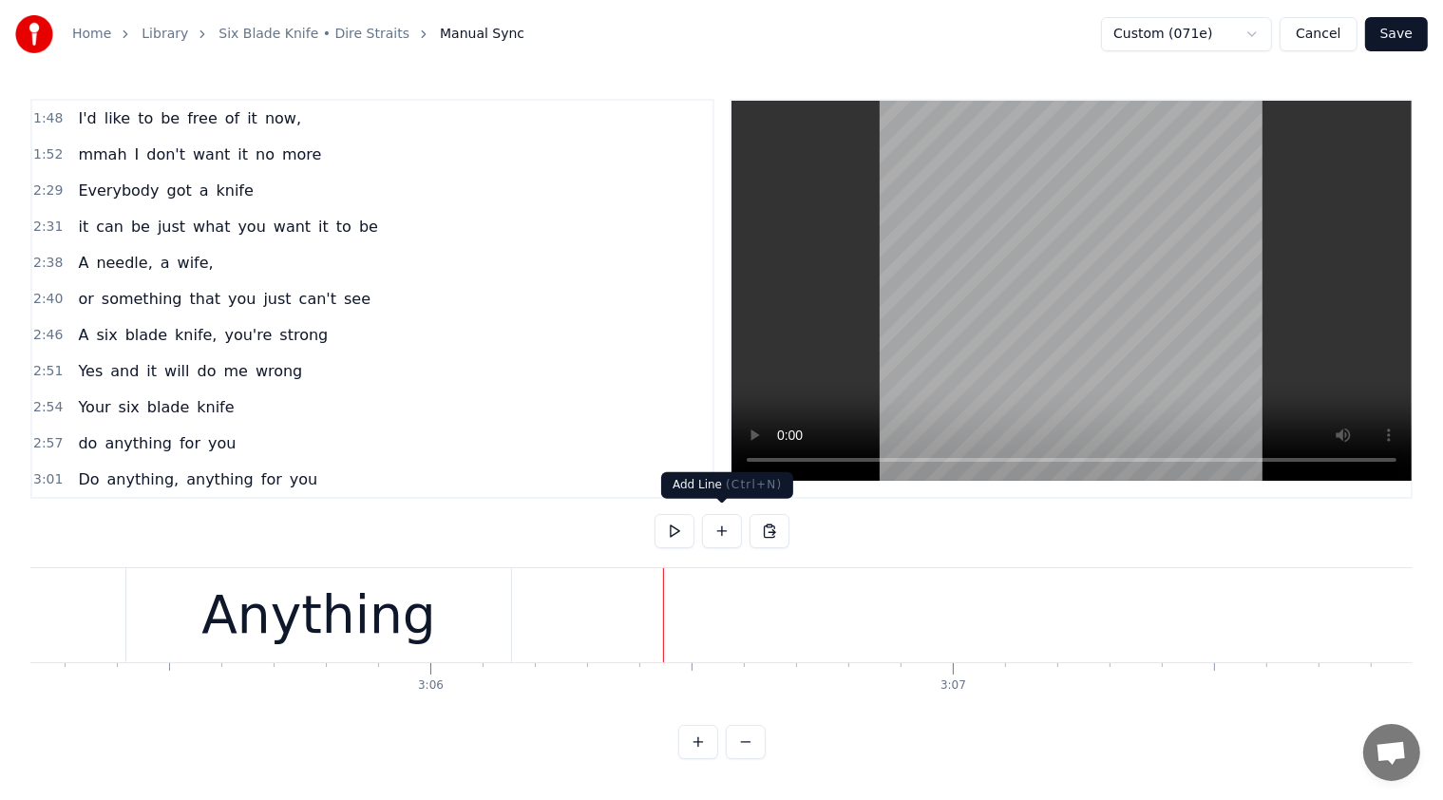
click at [722, 529] on button at bounding box center [722, 531] width 40 height 34
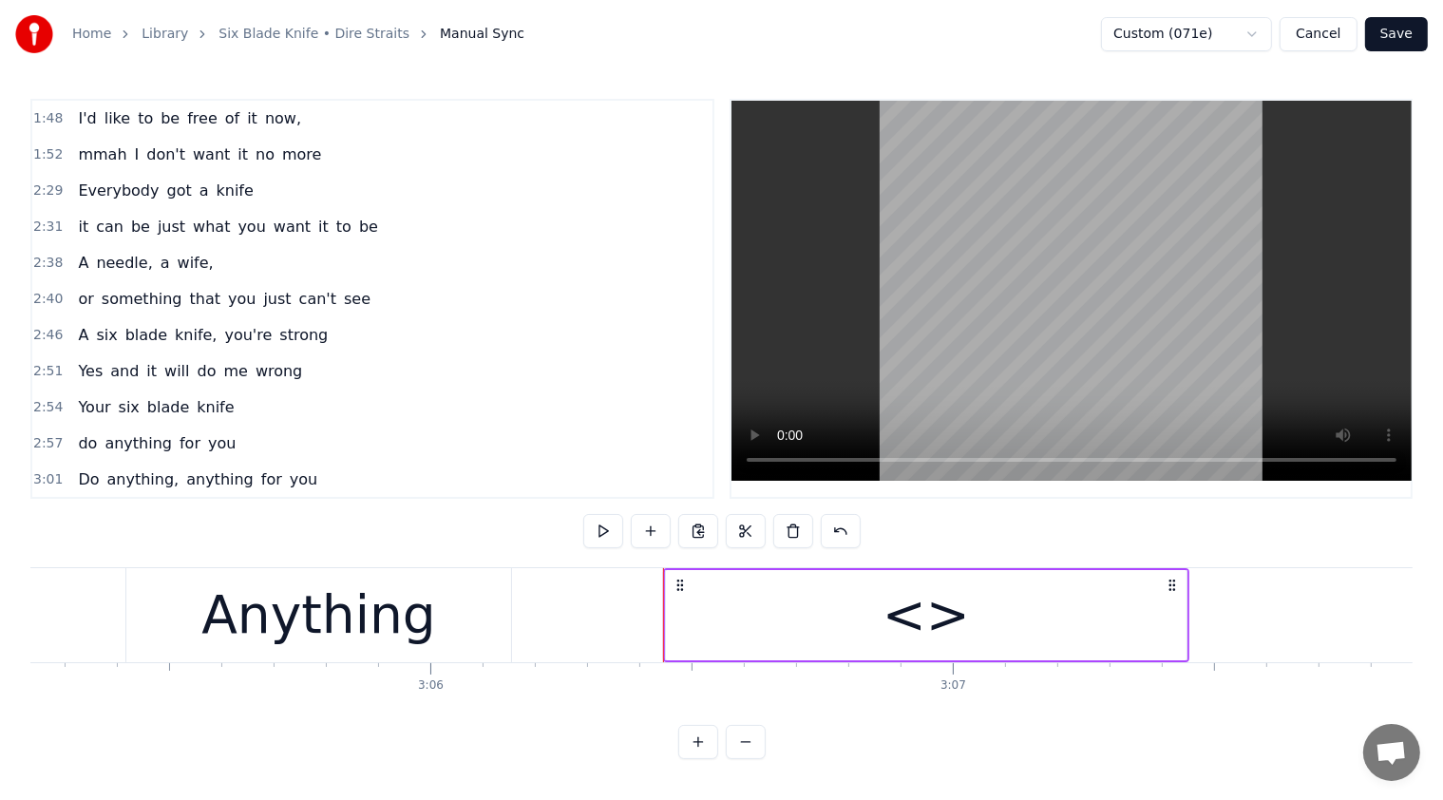
click at [728, 619] on div "<>" at bounding box center [926, 615] width 521 height 90
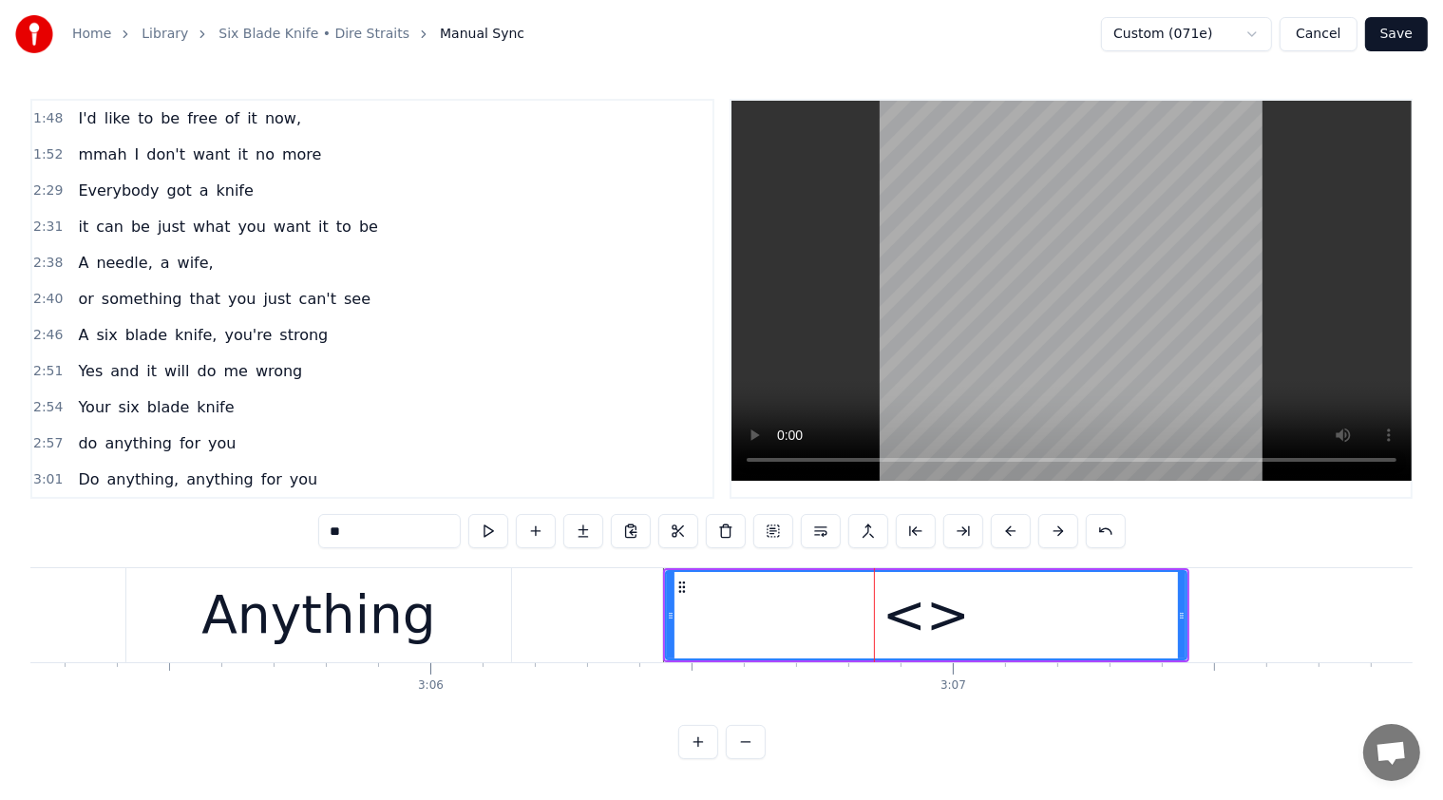
scroll to position [756, 0]
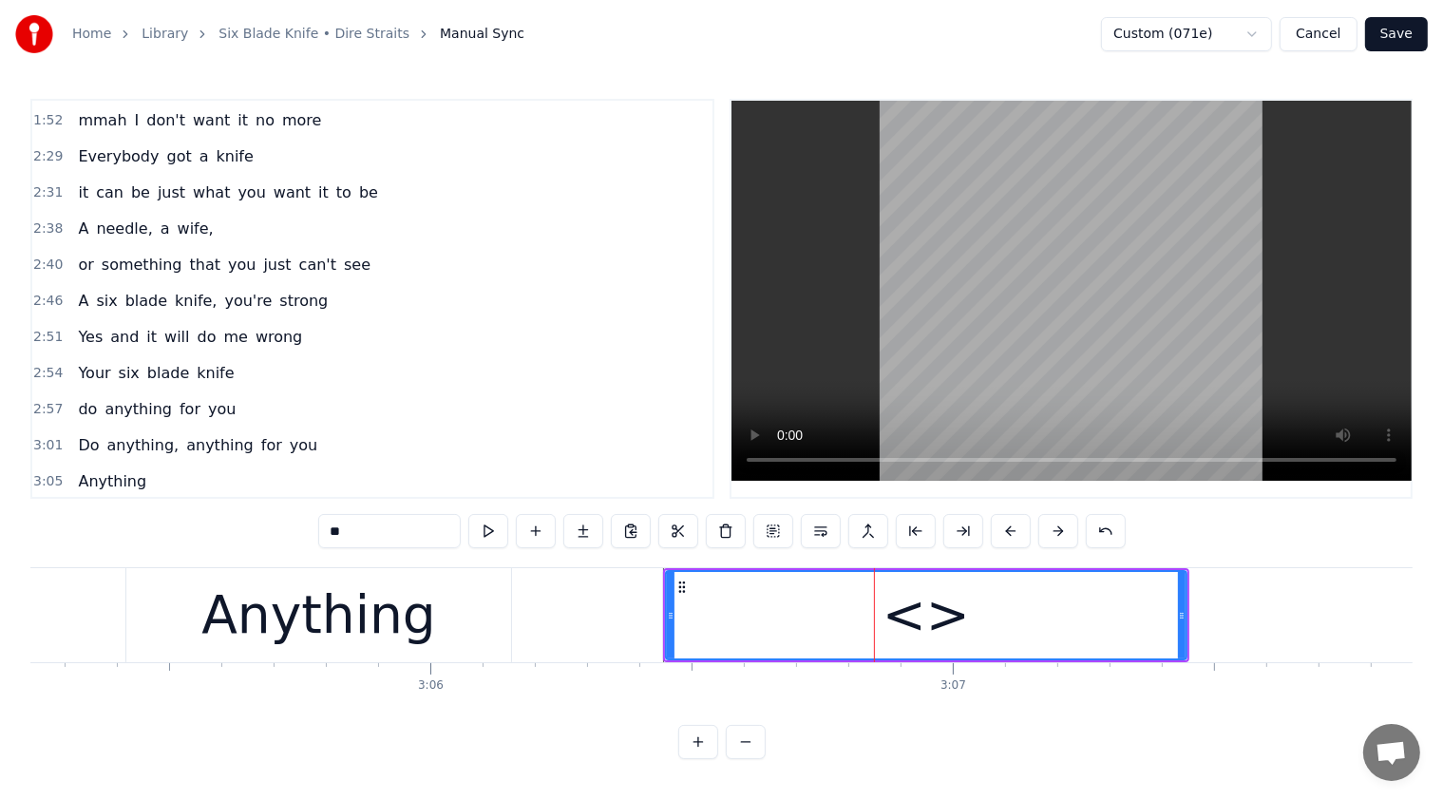
drag, startPoint x: 380, startPoint y: 528, endPoint x: 205, endPoint y: 531, distance: 174.8
click at [208, 531] on div "0:33 Your six blade knife 0:36 do anything for you 0:42 oh Anything you wanna d…" at bounding box center [721, 429] width 1382 height 660
click at [80, 290] on span "A" at bounding box center [83, 301] width 14 height 22
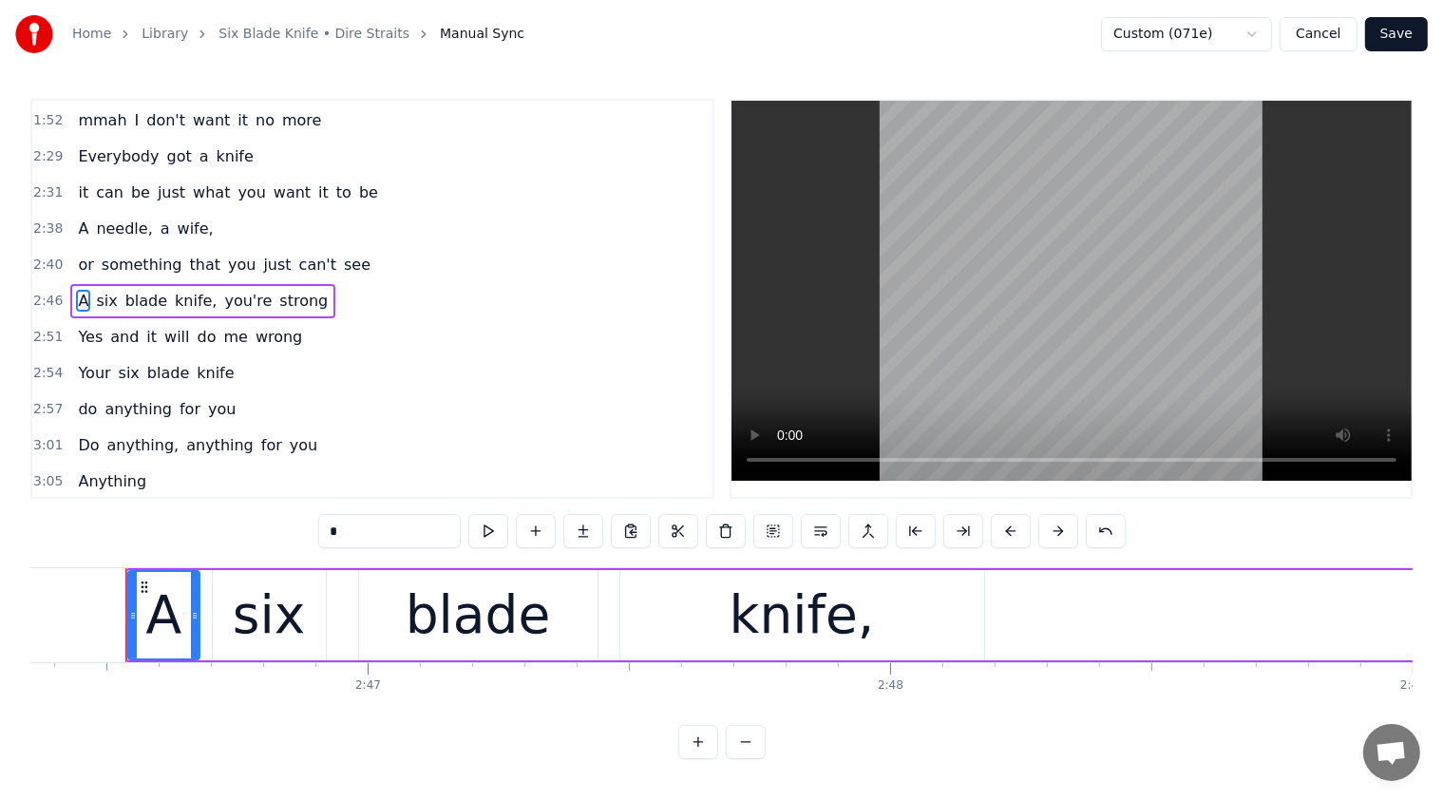
click at [111, 506] on span "(OUTRO)" at bounding box center [111, 517] width 70 height 22
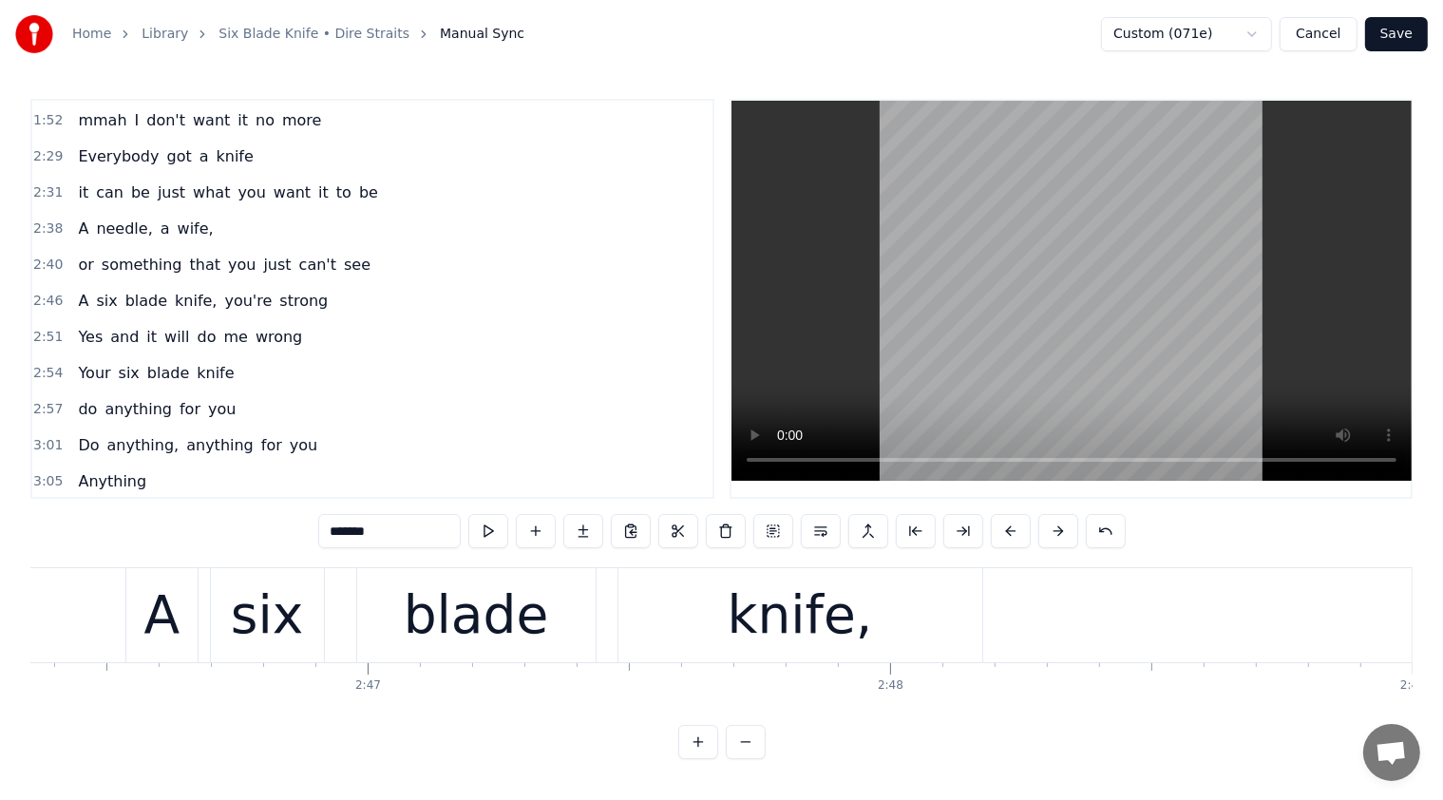
scroll to position [0, 97337]
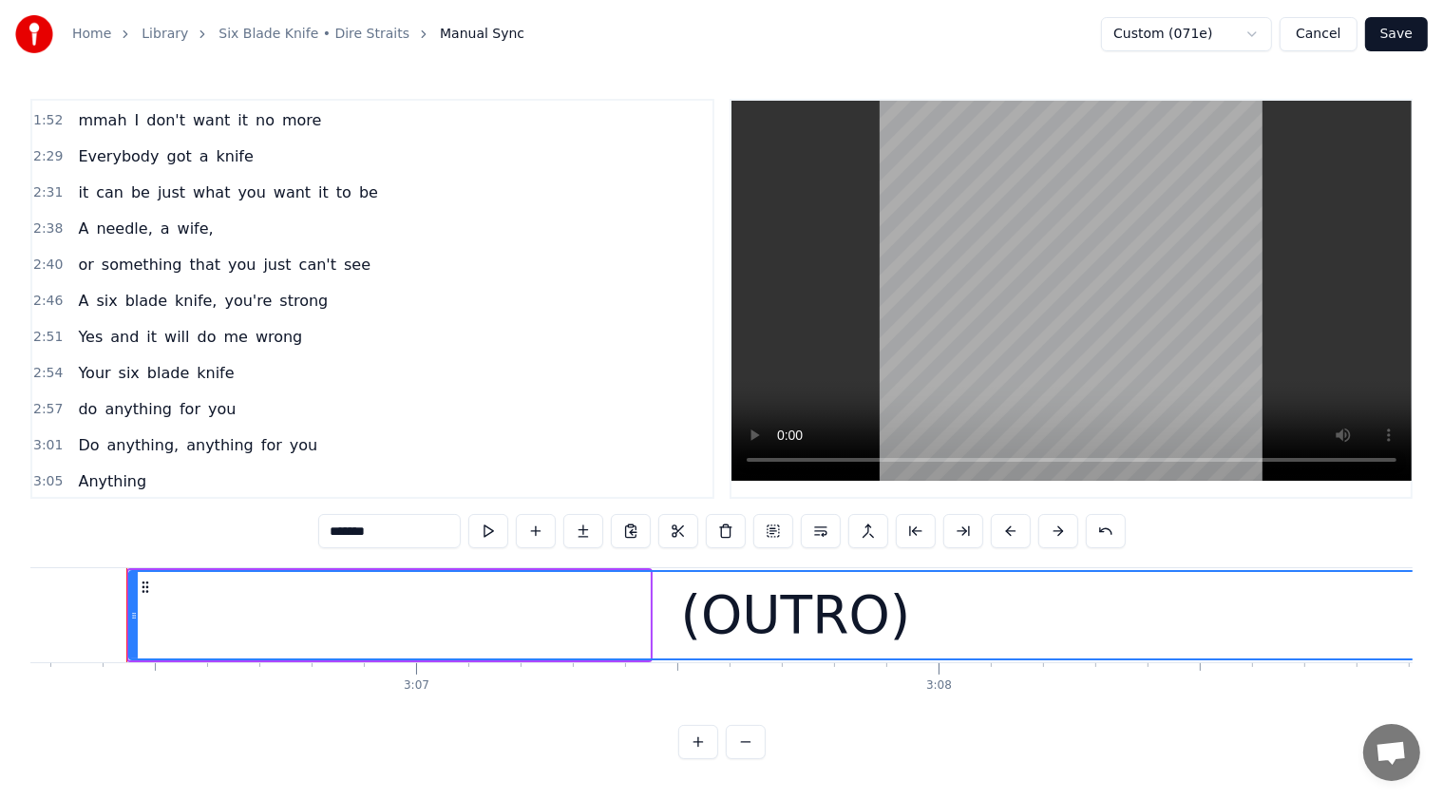
drag, startPoint x: 646, startPoint y: 604, endPoint x: 1458, endPoint y: 581, distance: 812.7
click at [728, 581] on html "Home Library Six Blade Knife • Dire Straits Manual Sync Custom (071e) Cancel Sa…" at bounding box center [721, 395] width 1443 height 790
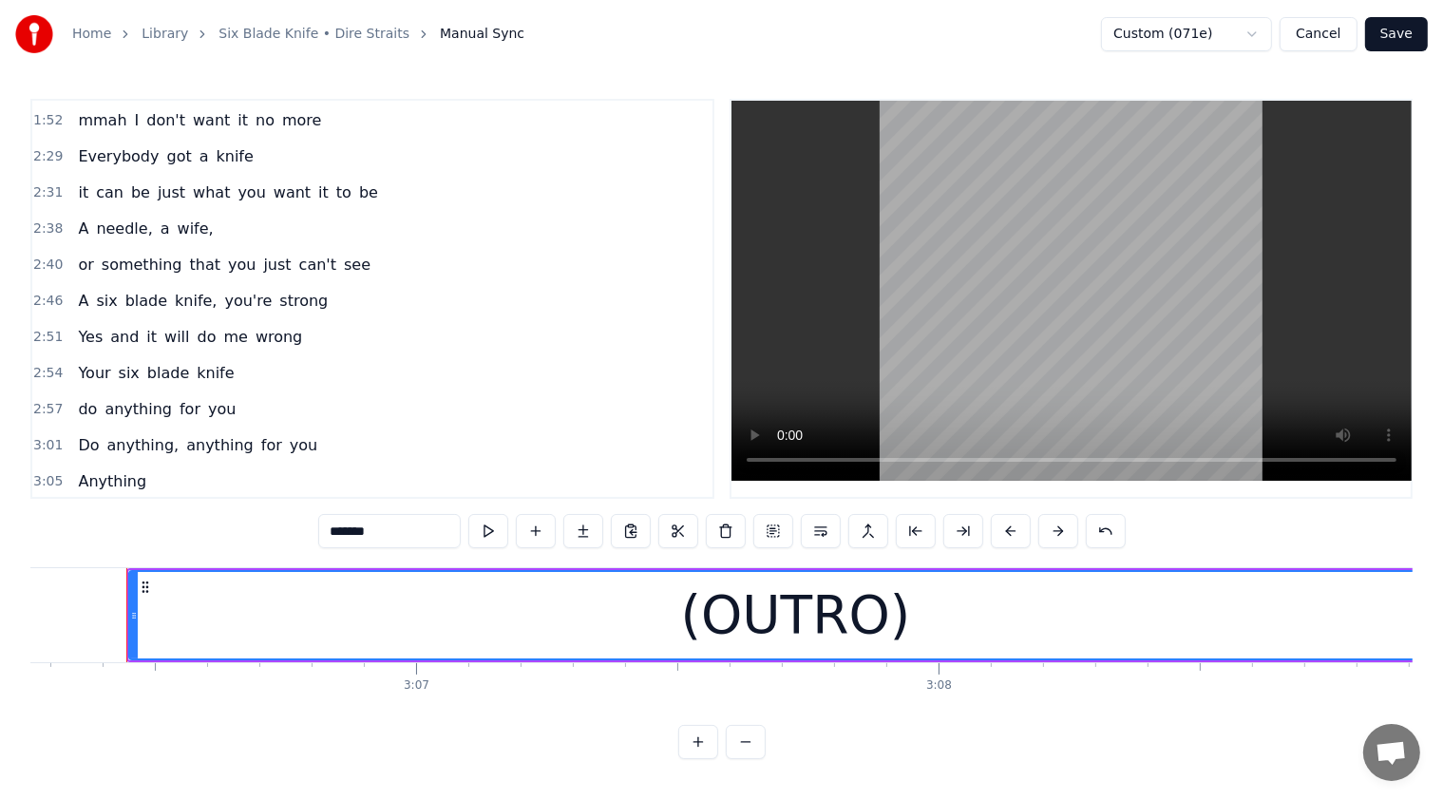
click at [728, 759] on button at bounding box center [746, 742] width 40 height 34
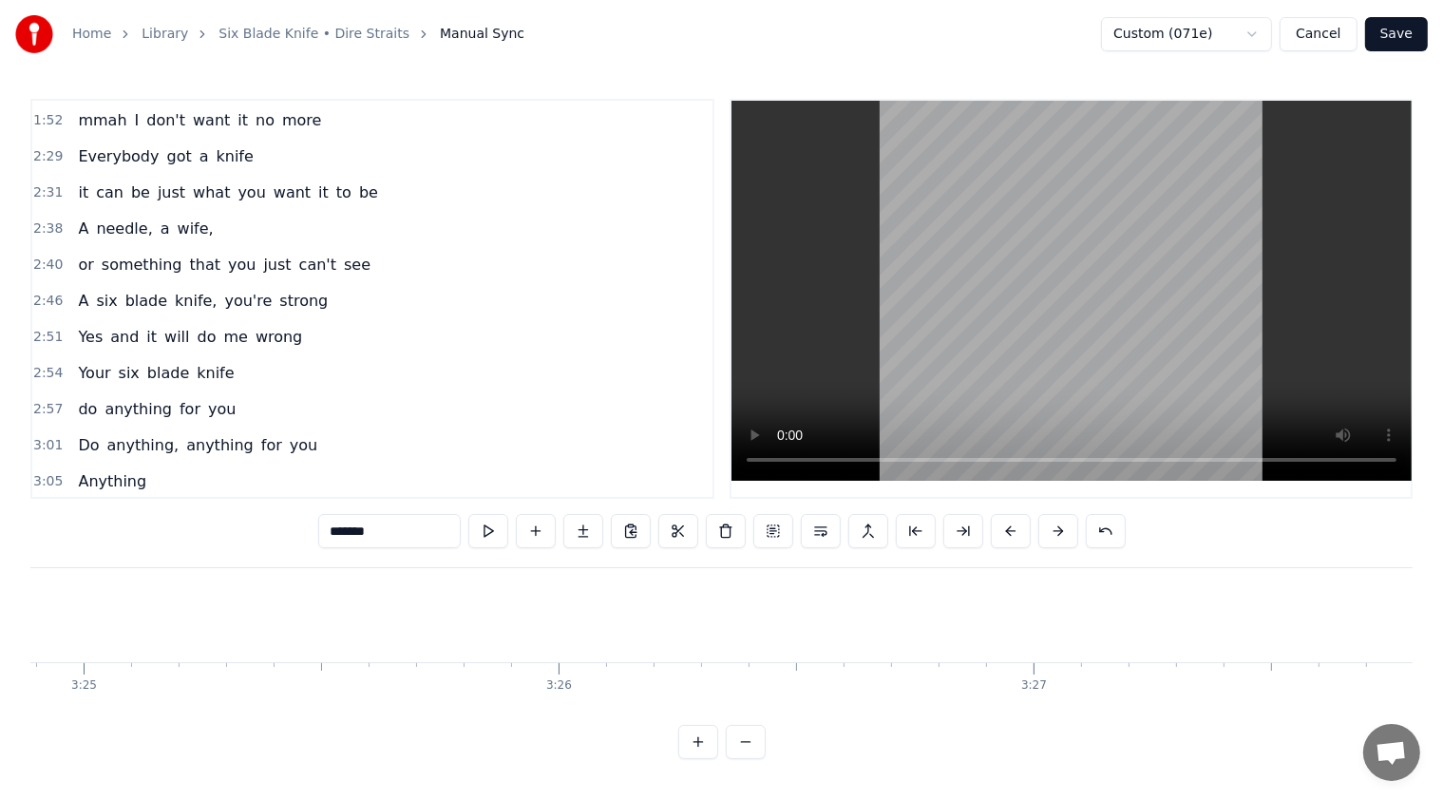
click at [728, 759] on button at bounding box center [746, 742] width 40 height 34
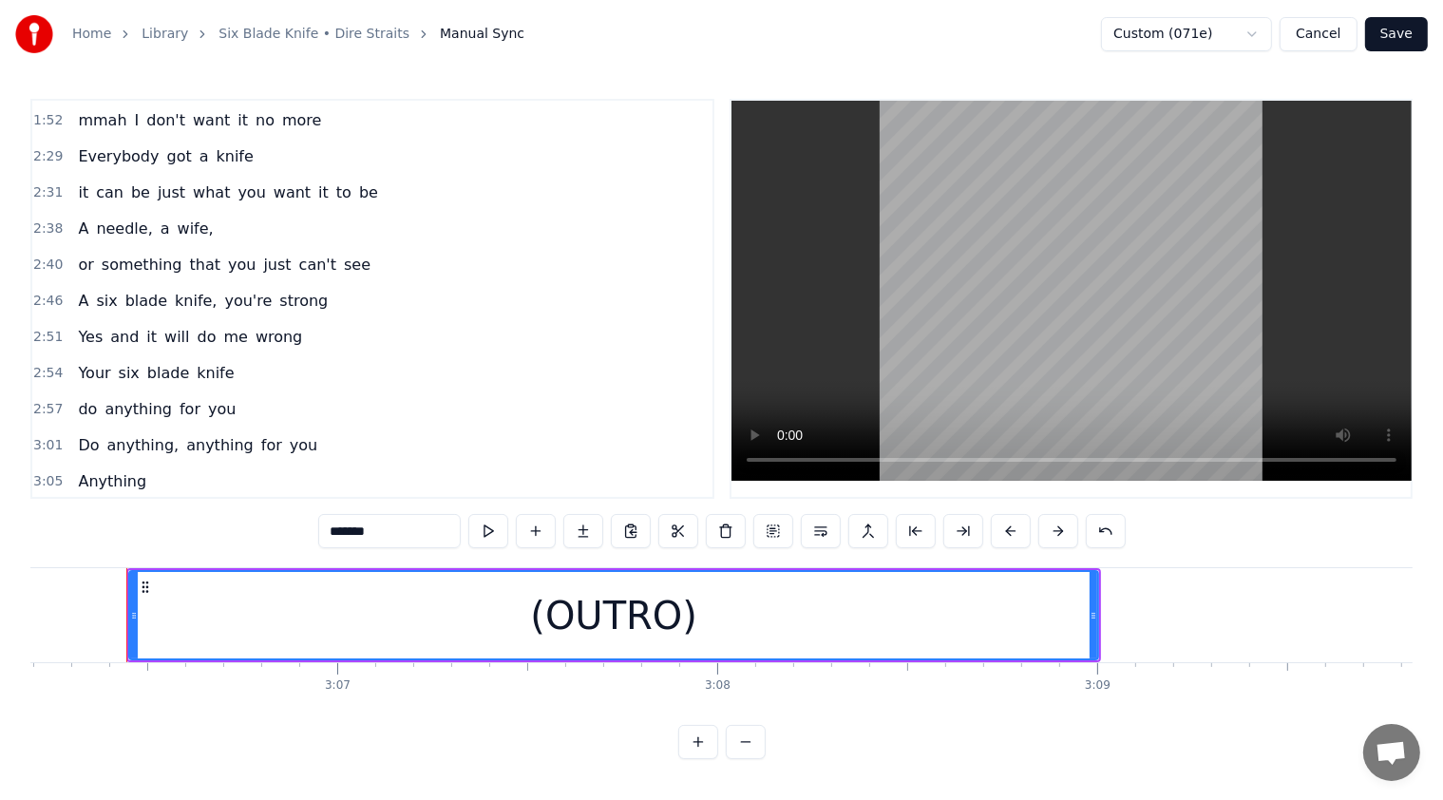
click at [728, 759] on button at bounding box center [746, 742] width 40 height 34
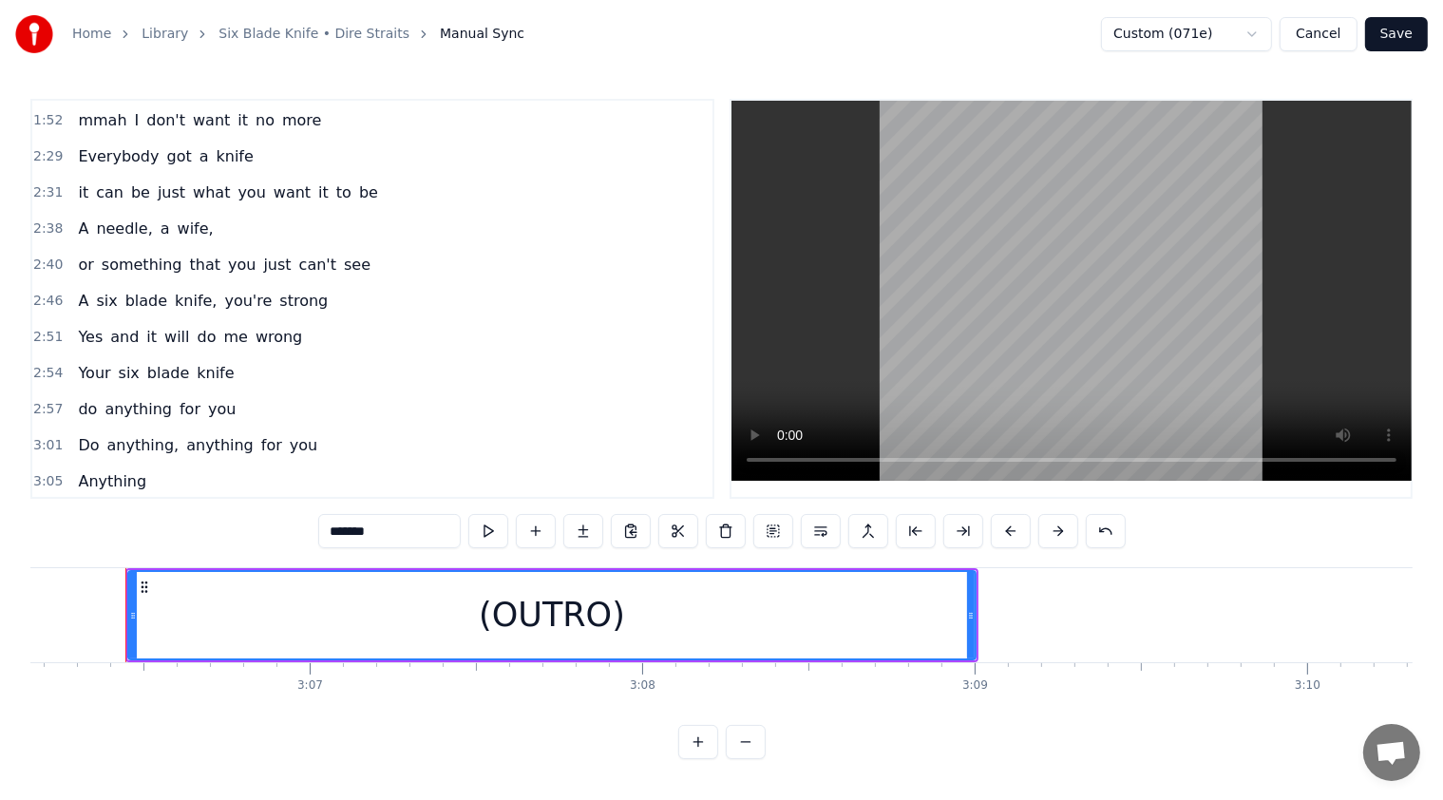
click at [728, 759] on button at bounding box center [746, 742] width 40 height 34
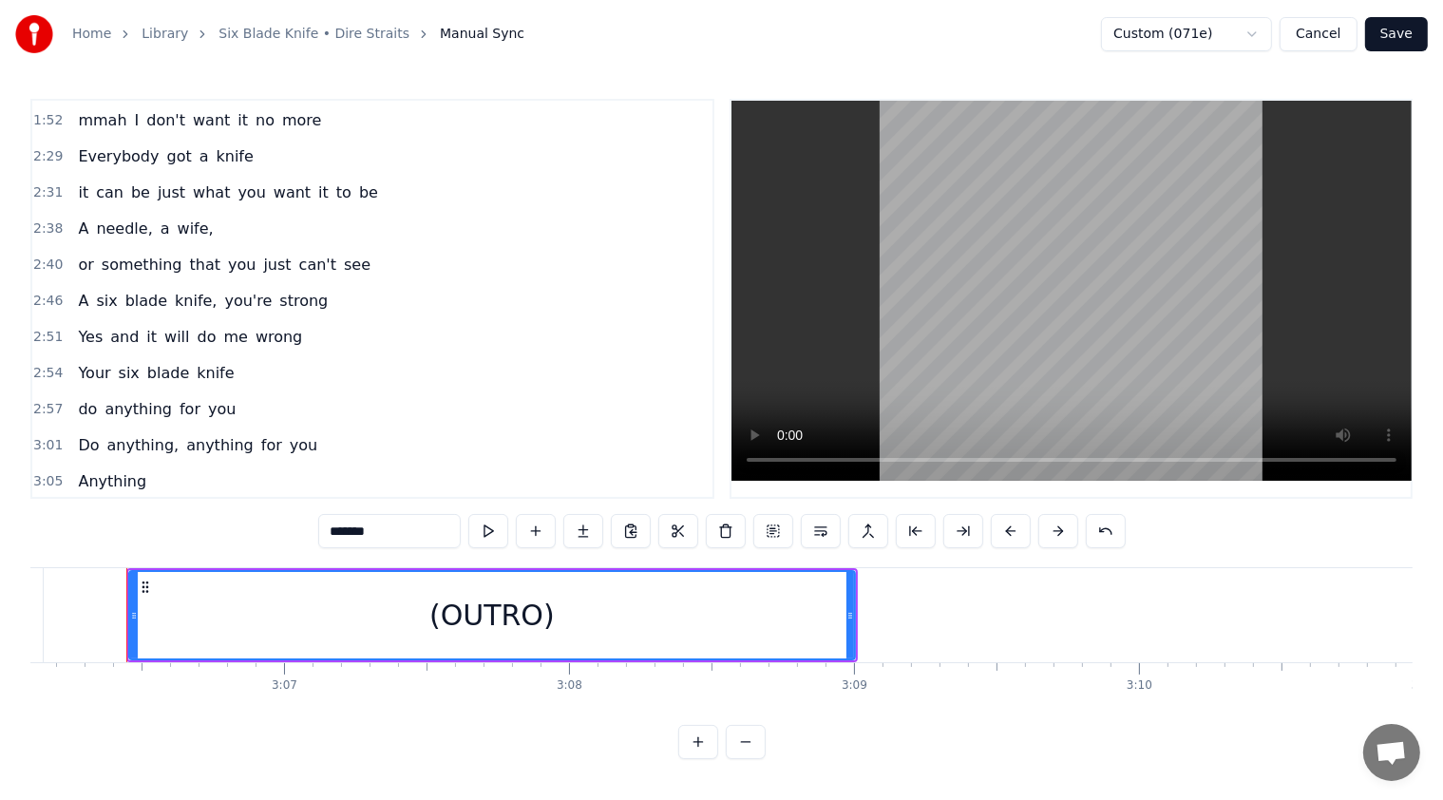
click at [728, 759] on button at bounding box center [746, 742] width 40 height 34
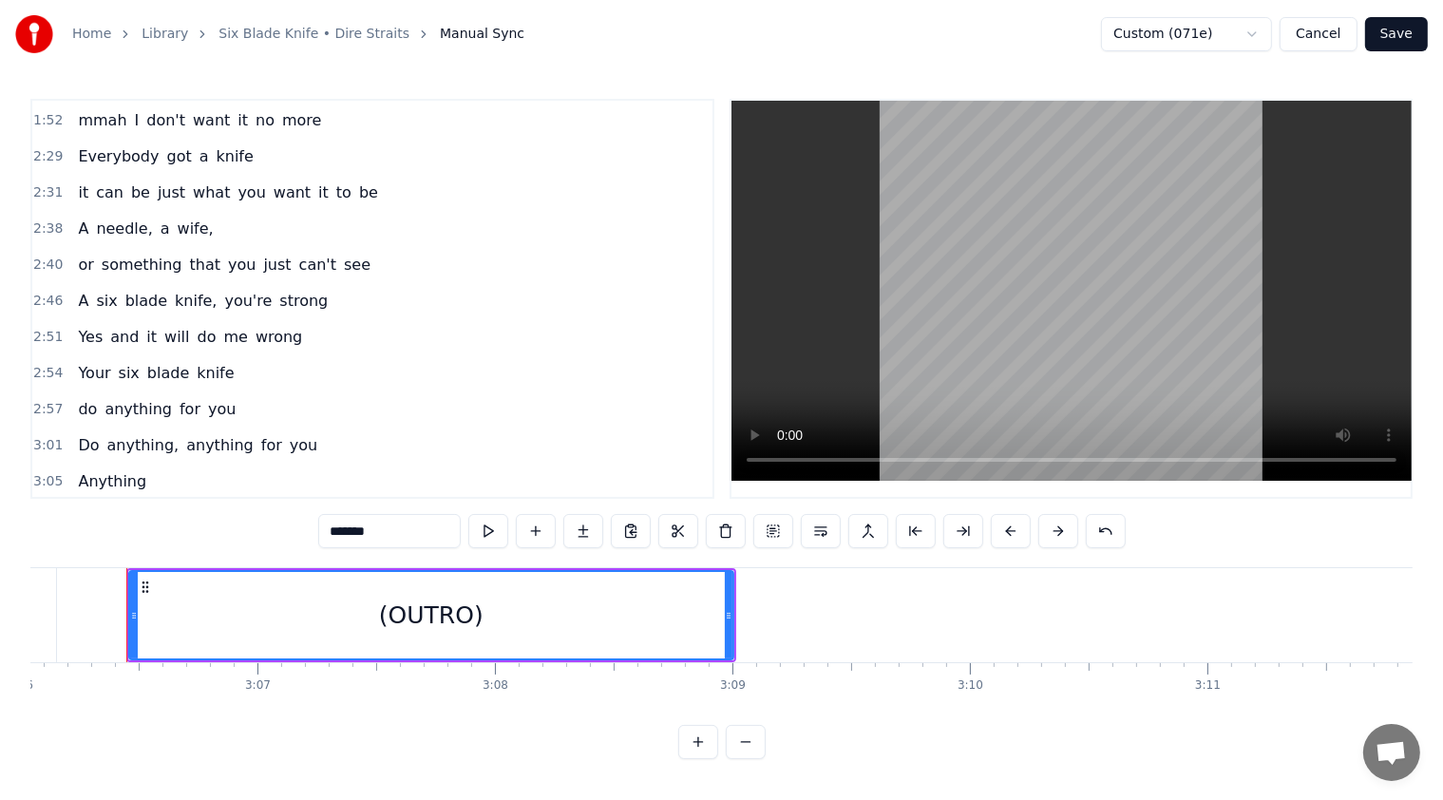
click at [728, 759] on button at bounding box center [746, 742] width 40 height 34
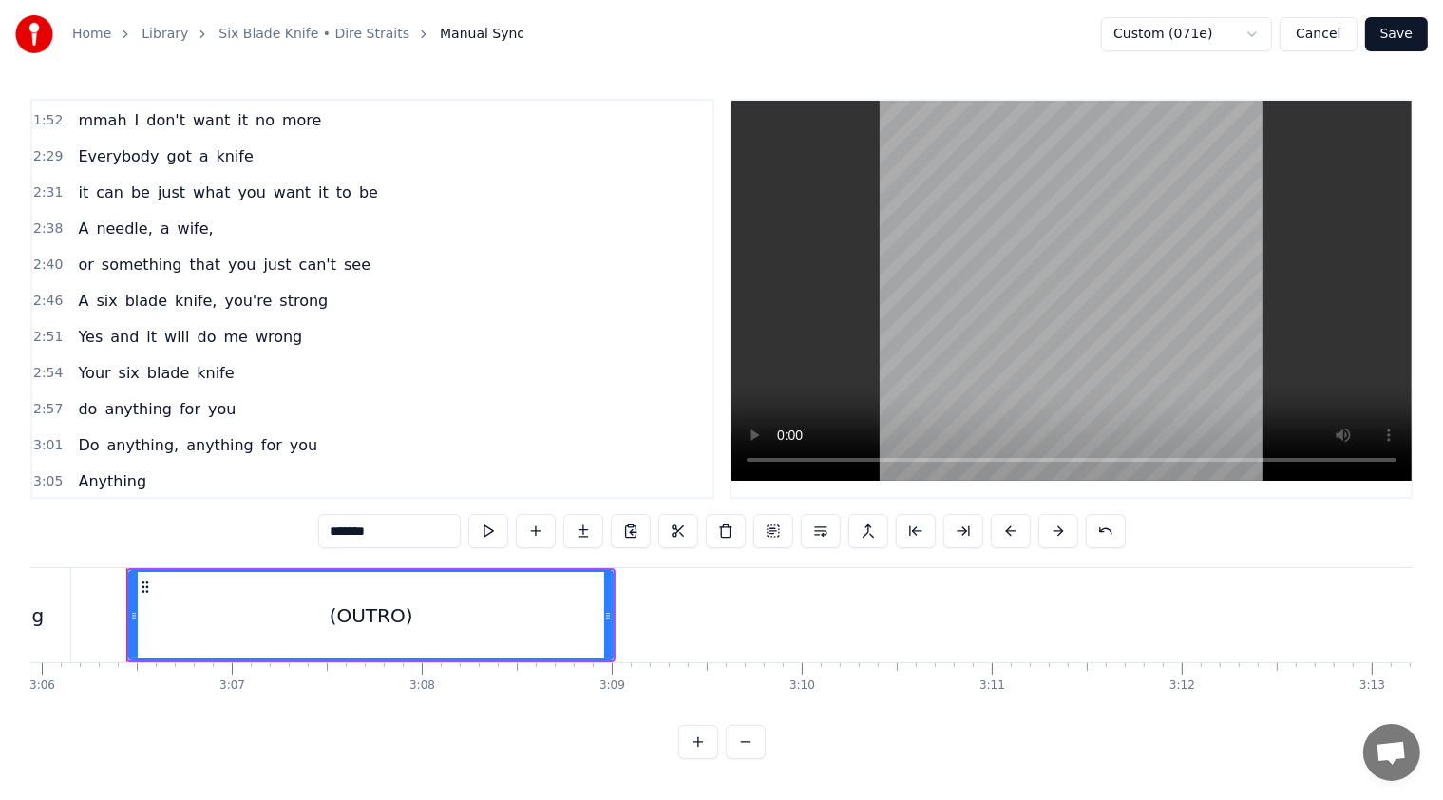
click at [728, 759] on button at bounding box center [746, 742] width 40 height 34
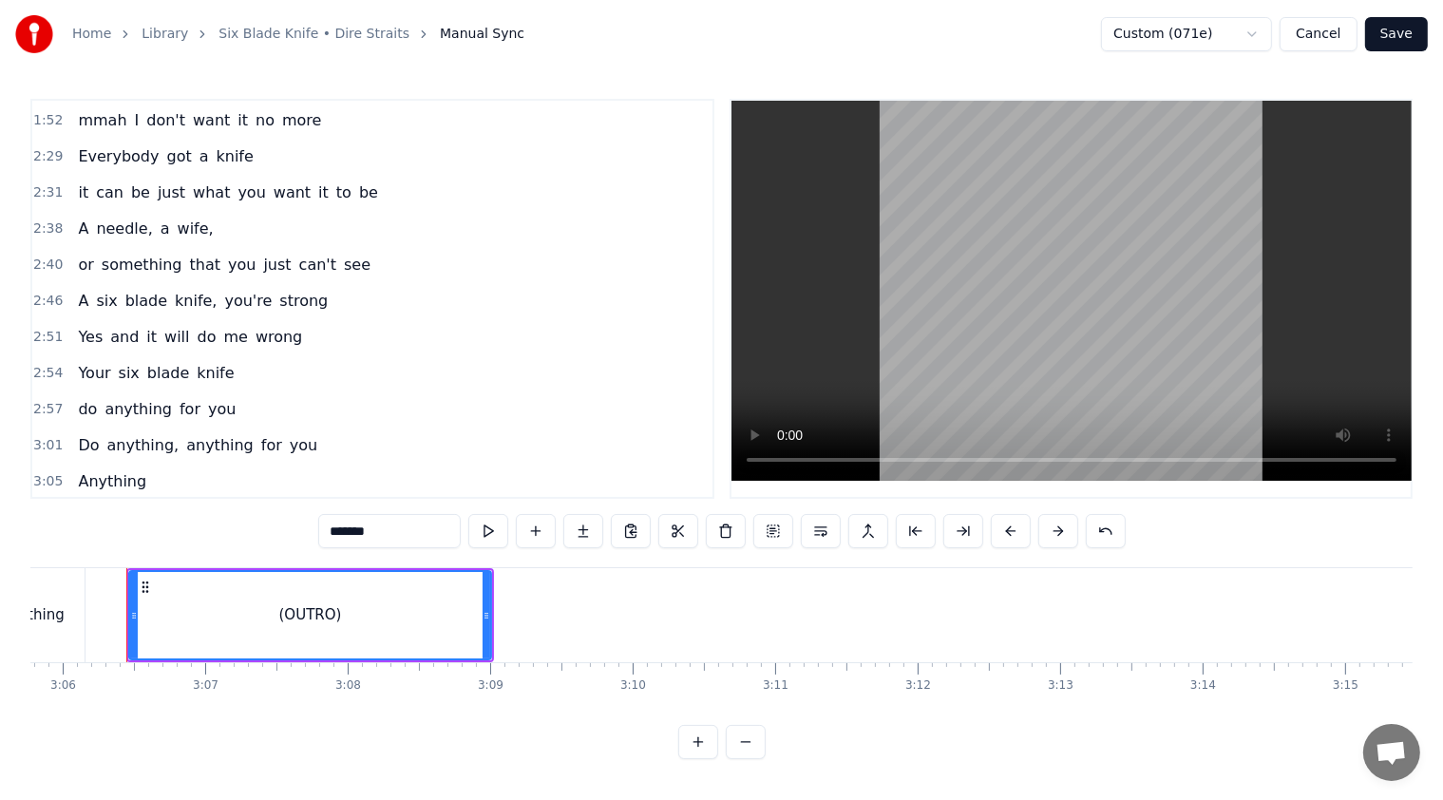
click at [728, 759] on button at bounding box center [746, 742] width 40 height 34
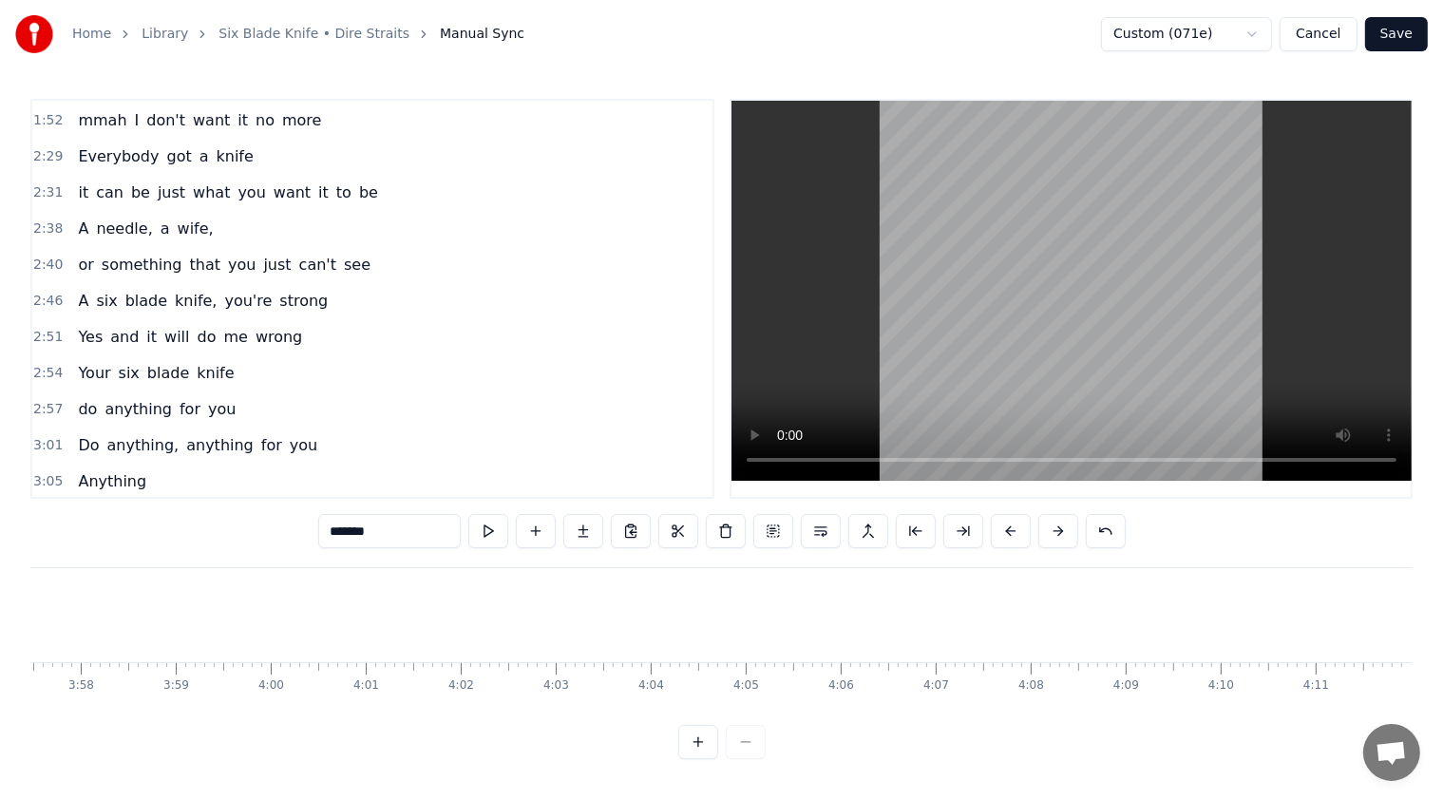
scroll to position [0, 17619]
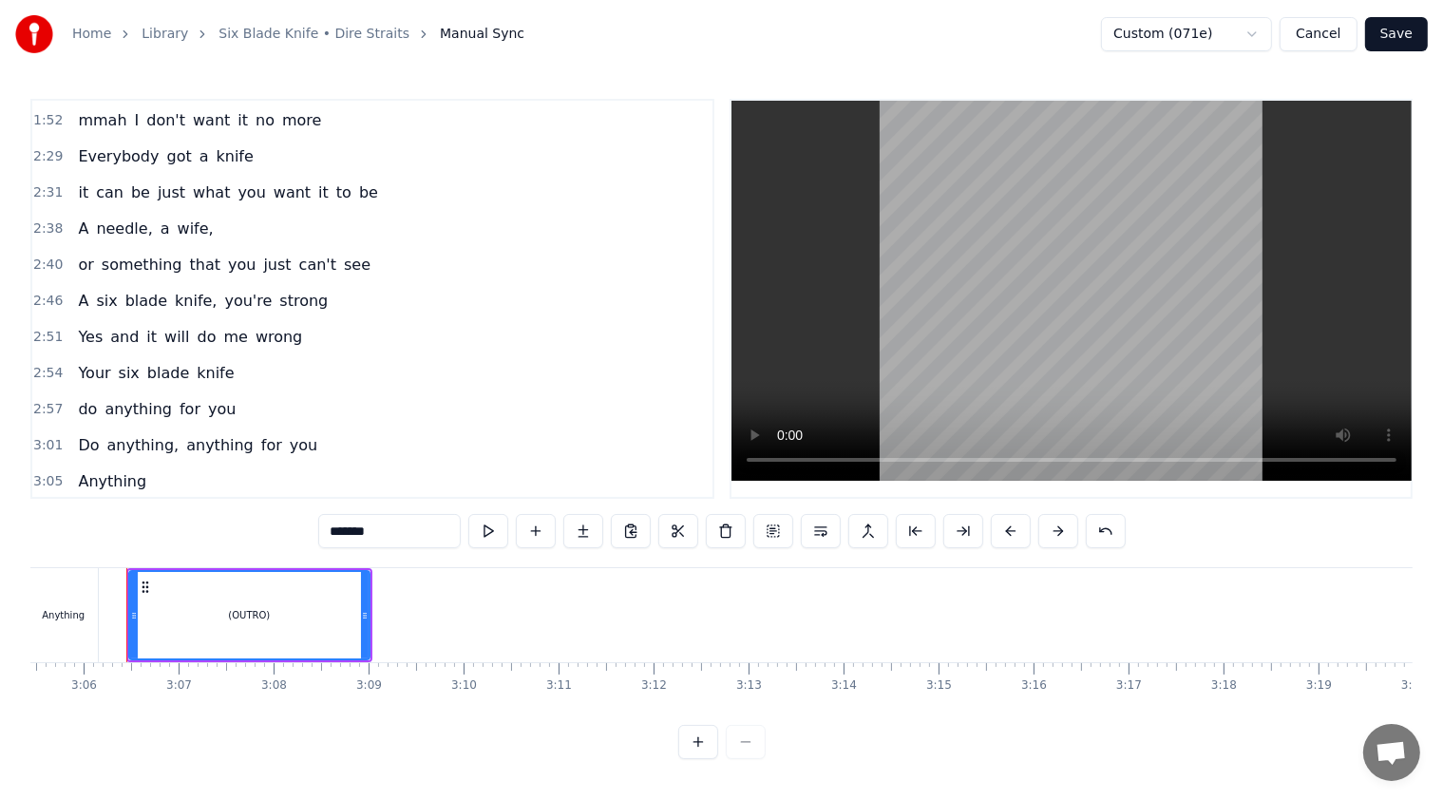
click at [728, 759] on div at bounding box center [721, 742] width 87 height 34
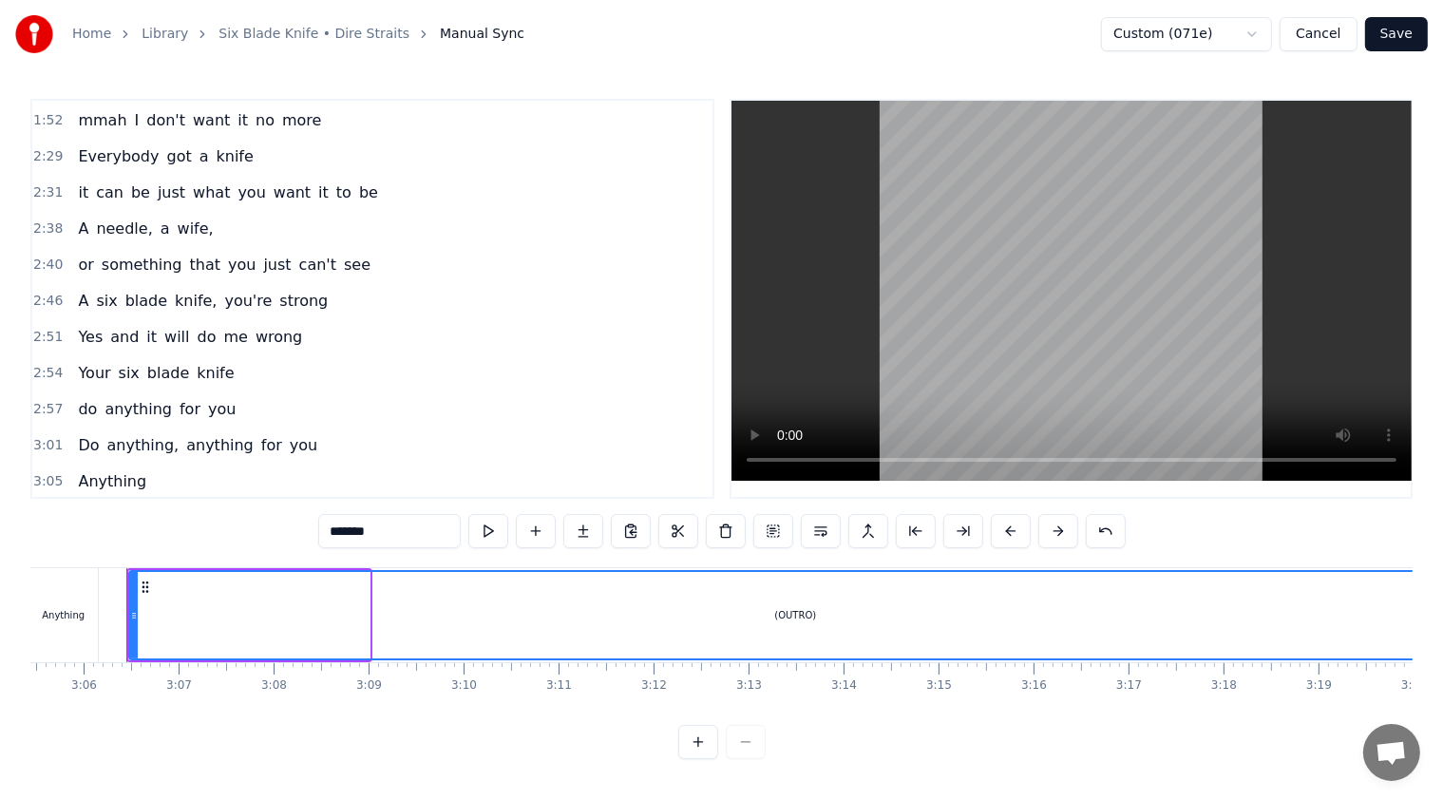
drag, startPoint x: 366, startPoint y: 608, endPoint x: 1458, endPoint y: 572, distance: 1093.3
click at [728, 572] on html "Home Library Six Blade Knife • Dire Straits Manual Sync Custom (071e) Cancel Sa…" at bounding box center [721, 395] width 1443 height 790
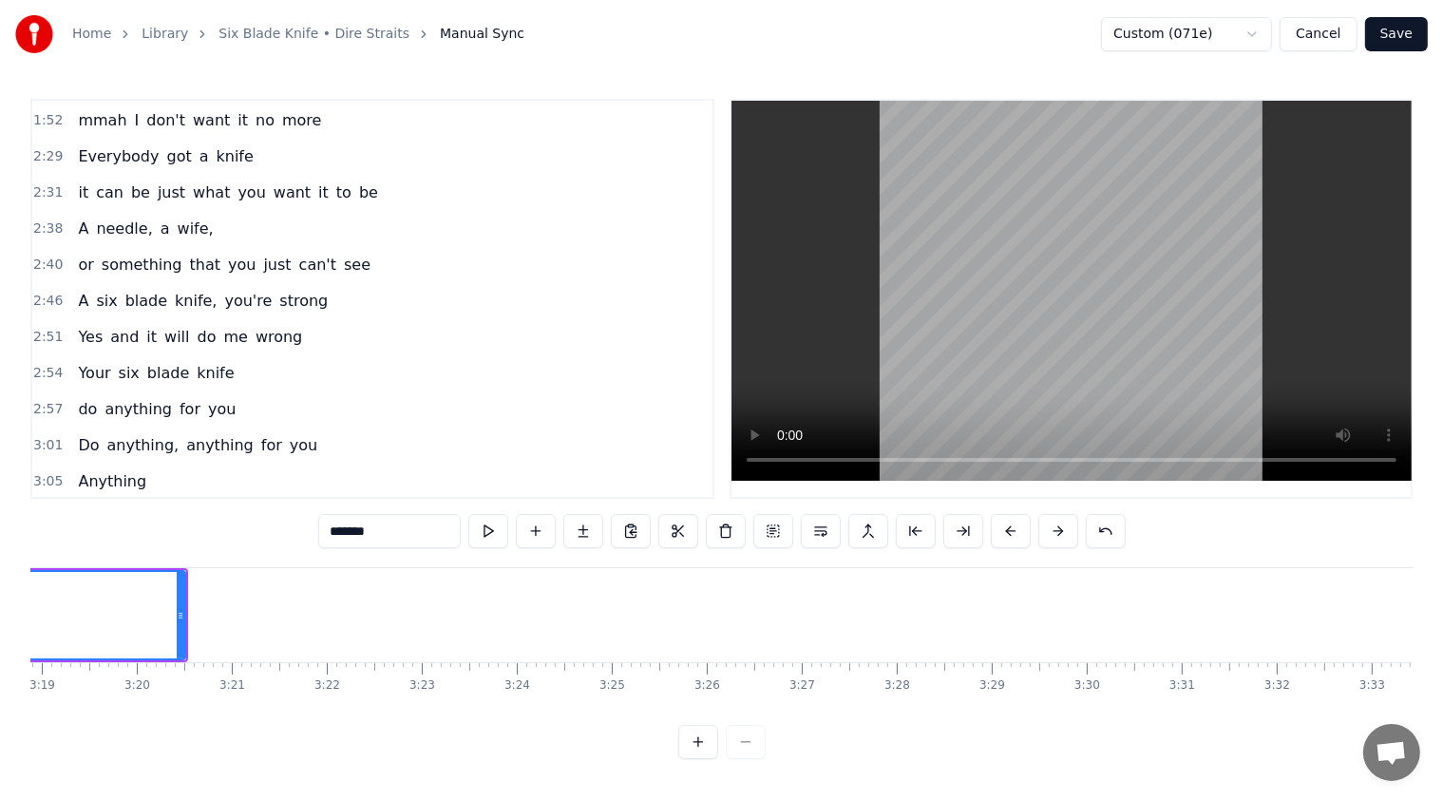
scroll to position [0, 18842]
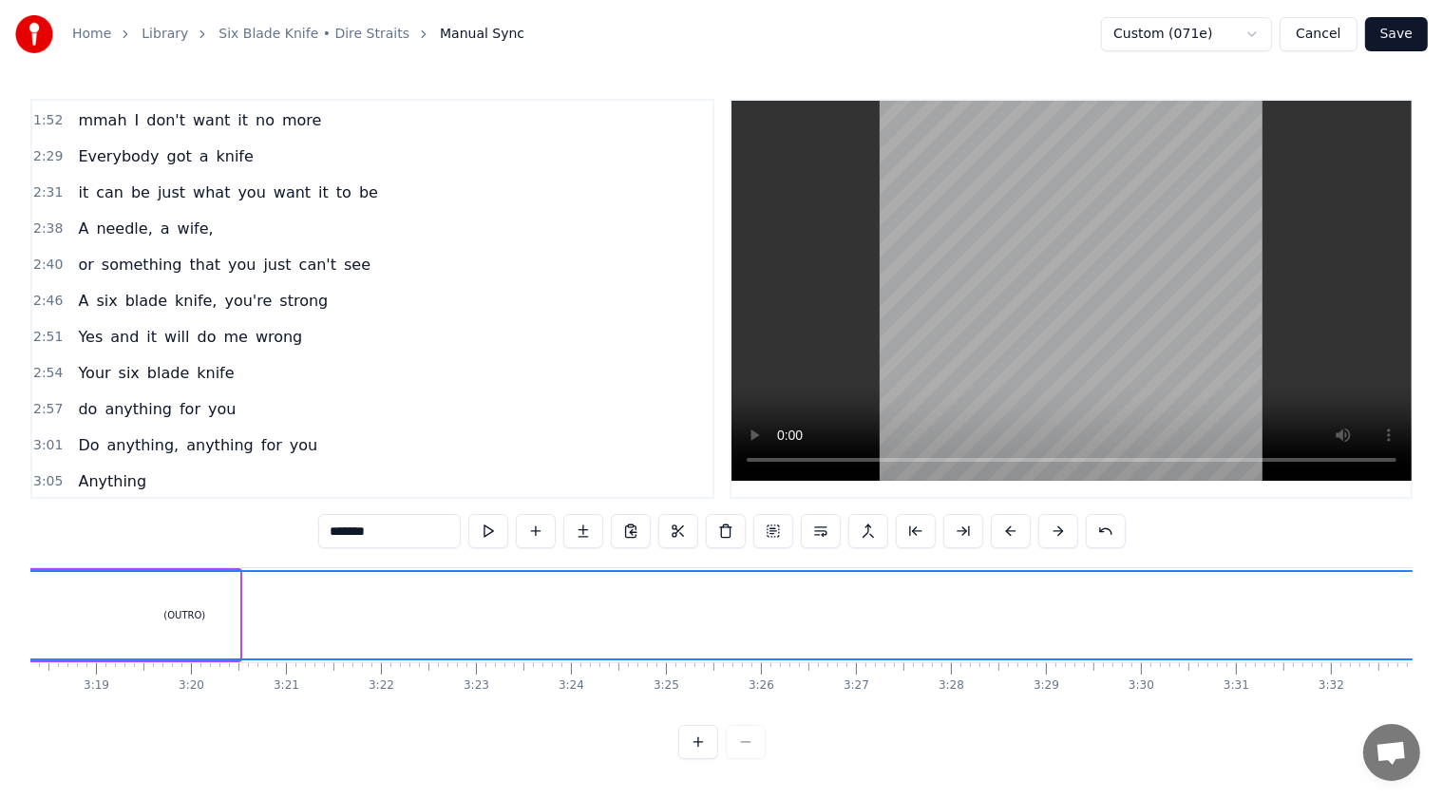
drag, startPoint x: 235, startPoint y: 612, endPoint x: 1458, endPoint y: 591, distance: 1224.0
click at [728, 591] on html "Home Library Six Blade Knife • Dire Straits Manual Sync Custom (071e) Cancel Sa…" at bounding box center [721, 395] width 1443 height 790
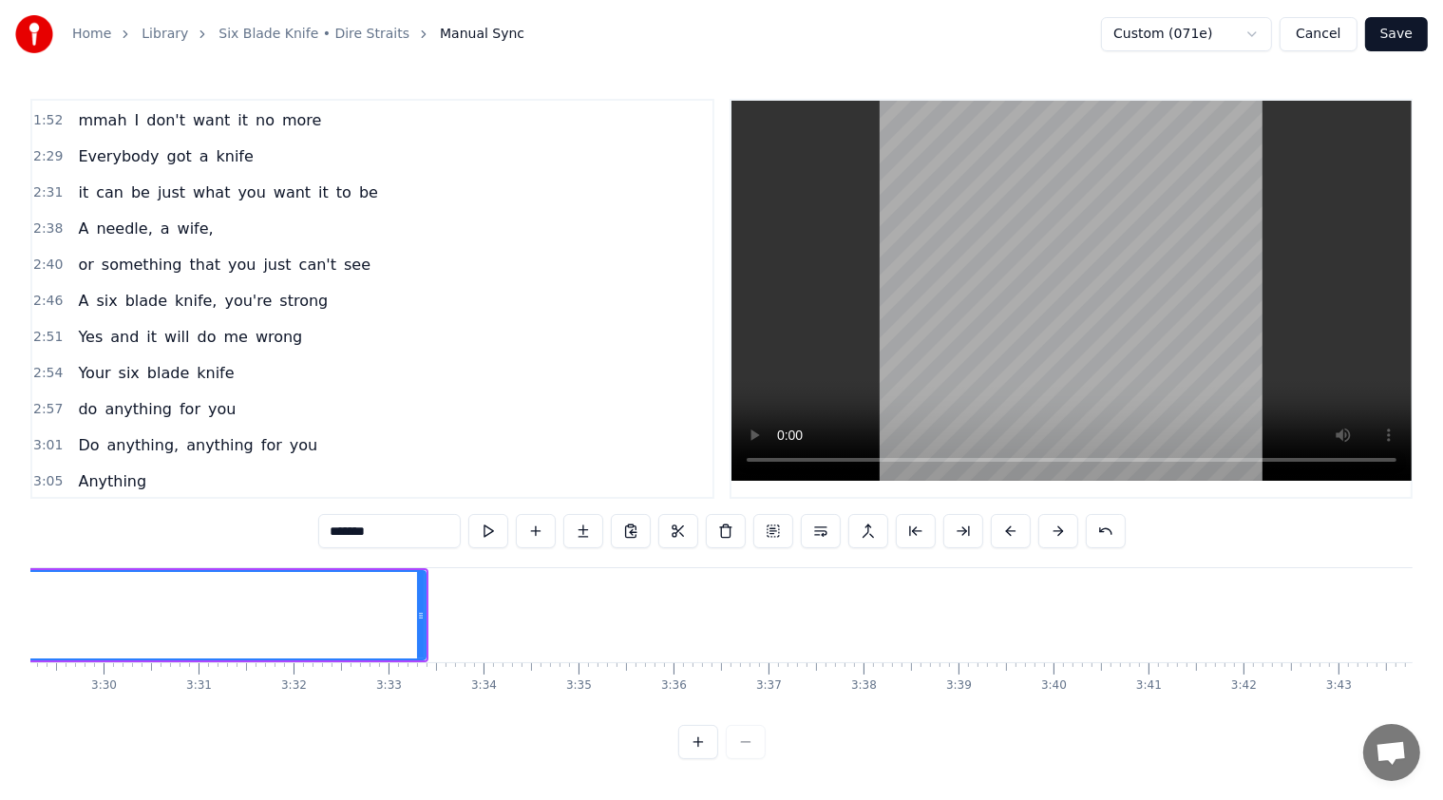
scroll to position [0, 19974]
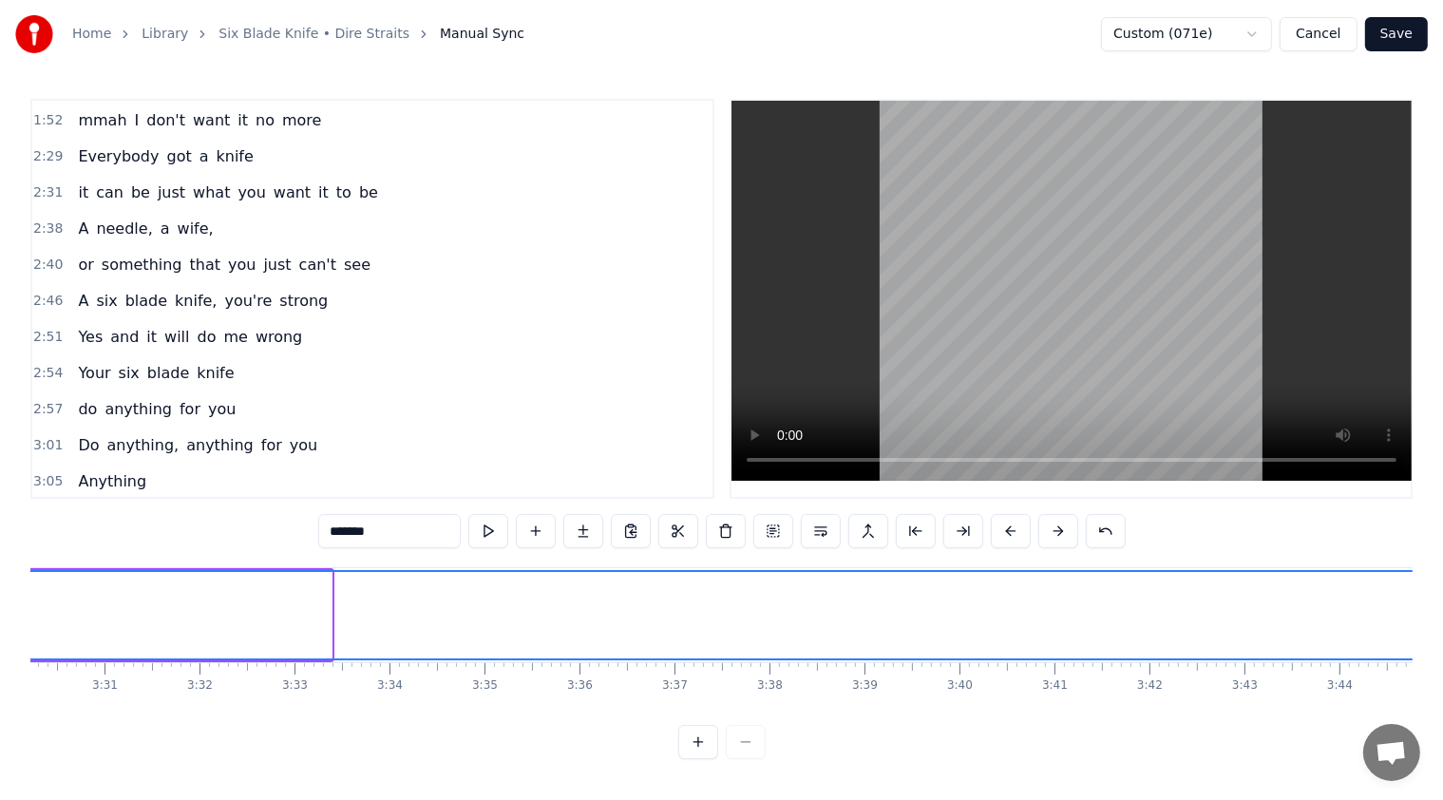
drag, startPoint x: 327, startPoint y: 606, endPoint x: 1458, endPoint y: 613, distance: 1131.6
click at [728, 613] on html "Home Library Six Blade Knife • Dire Straits Manual Sync Custom (071e) Cancel Sa…" at bounding box center [721, 395] width 1443 height 790
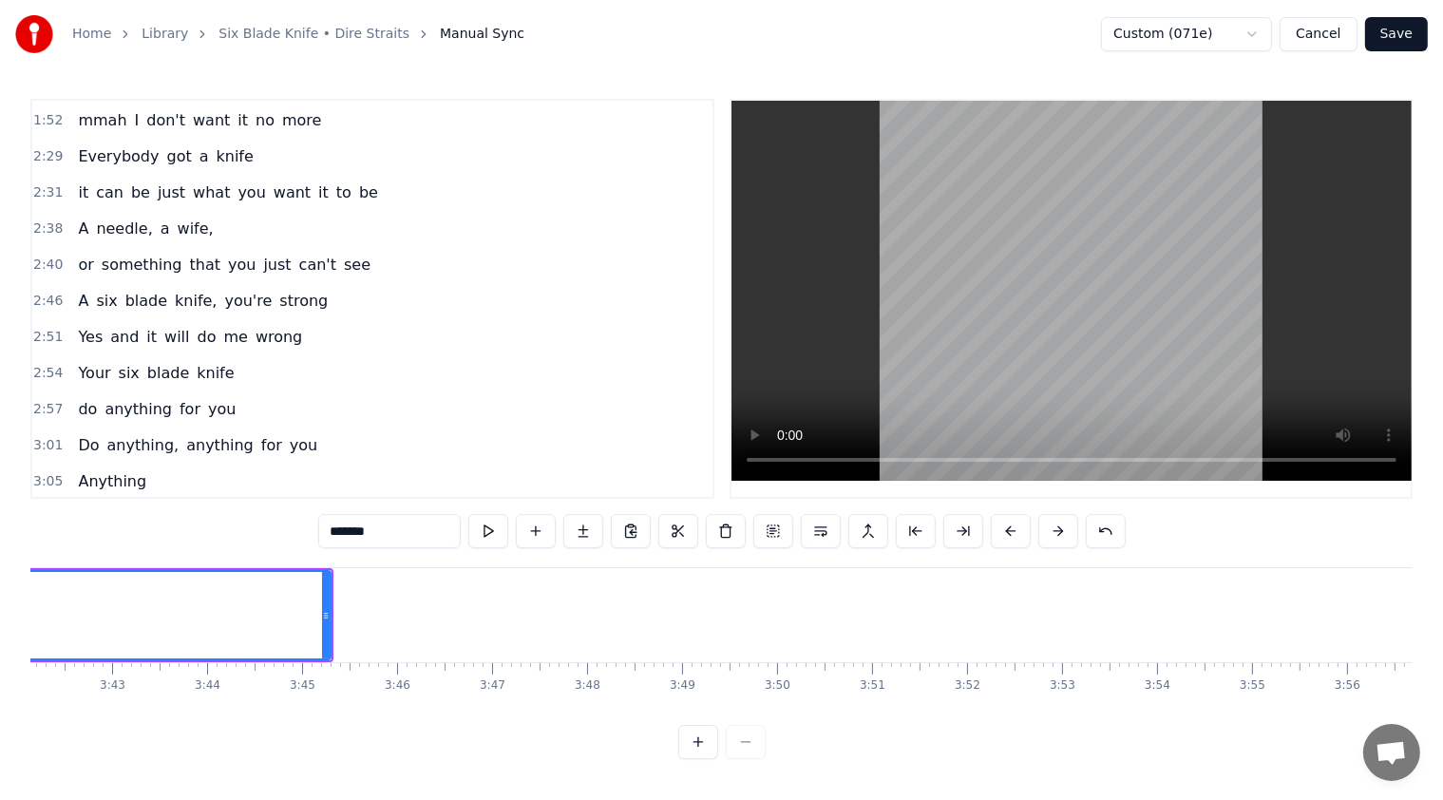
scroll to position [0, 20945]
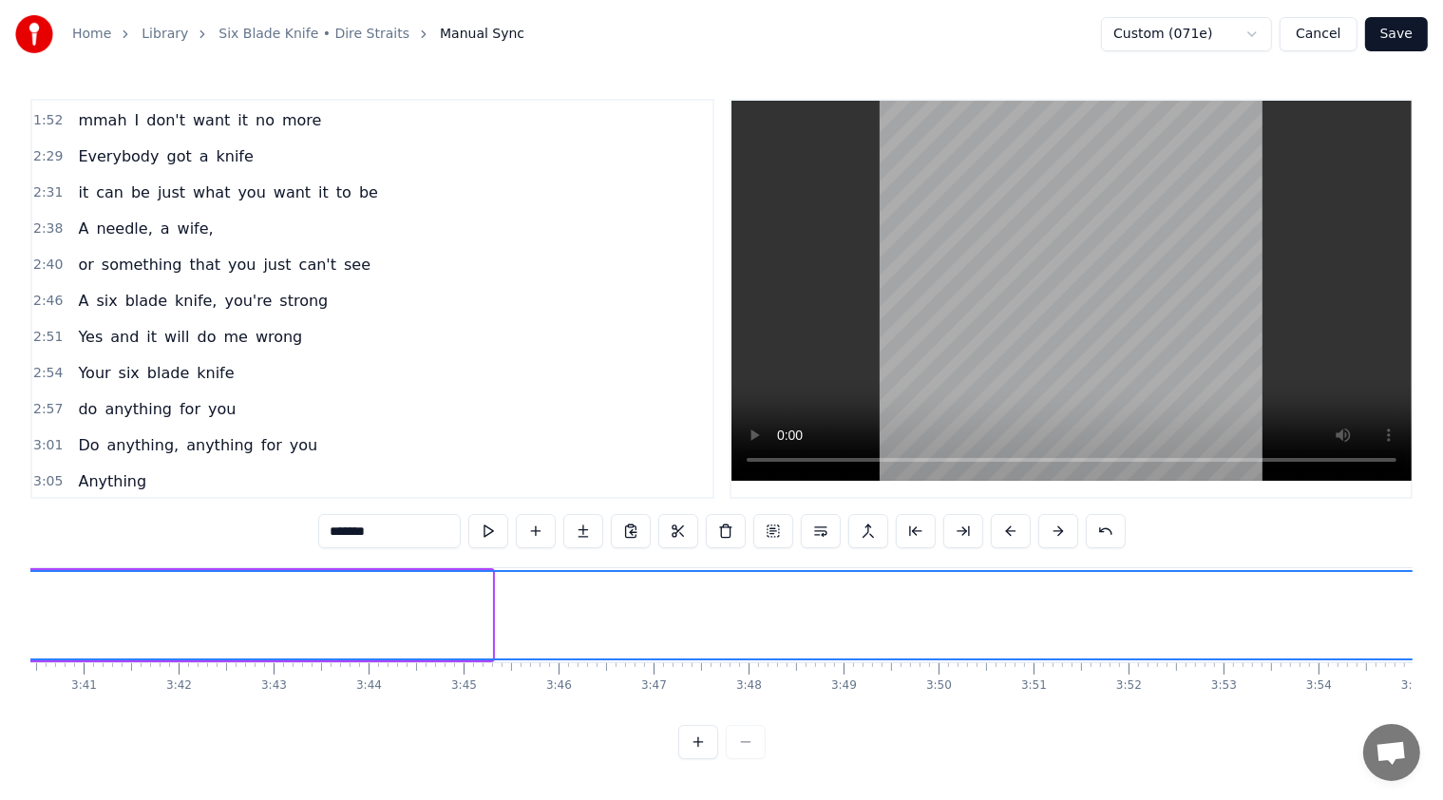
drag, startPoint x: 490, startPoint y: 600, endPoint x: 1458, endPoint y: 588, distance: 968.3
click at [728, 588] on html "Home Library Six Blade Knife • Dire Straits Manual Sync Custom (071e) Cancel Sa…" at bounding box center [721, 395] width 1443 height 790
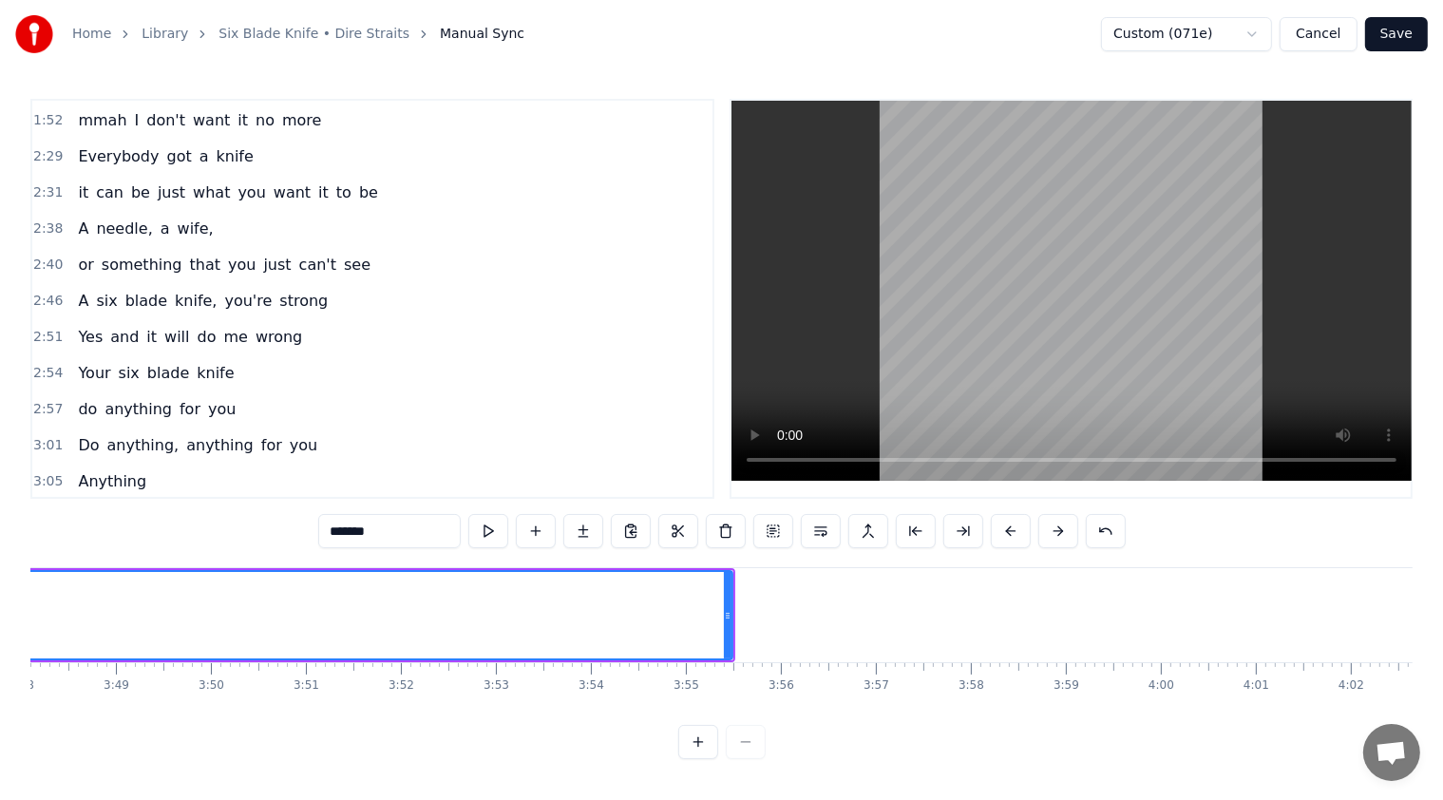
scroll to position [0, 21875]
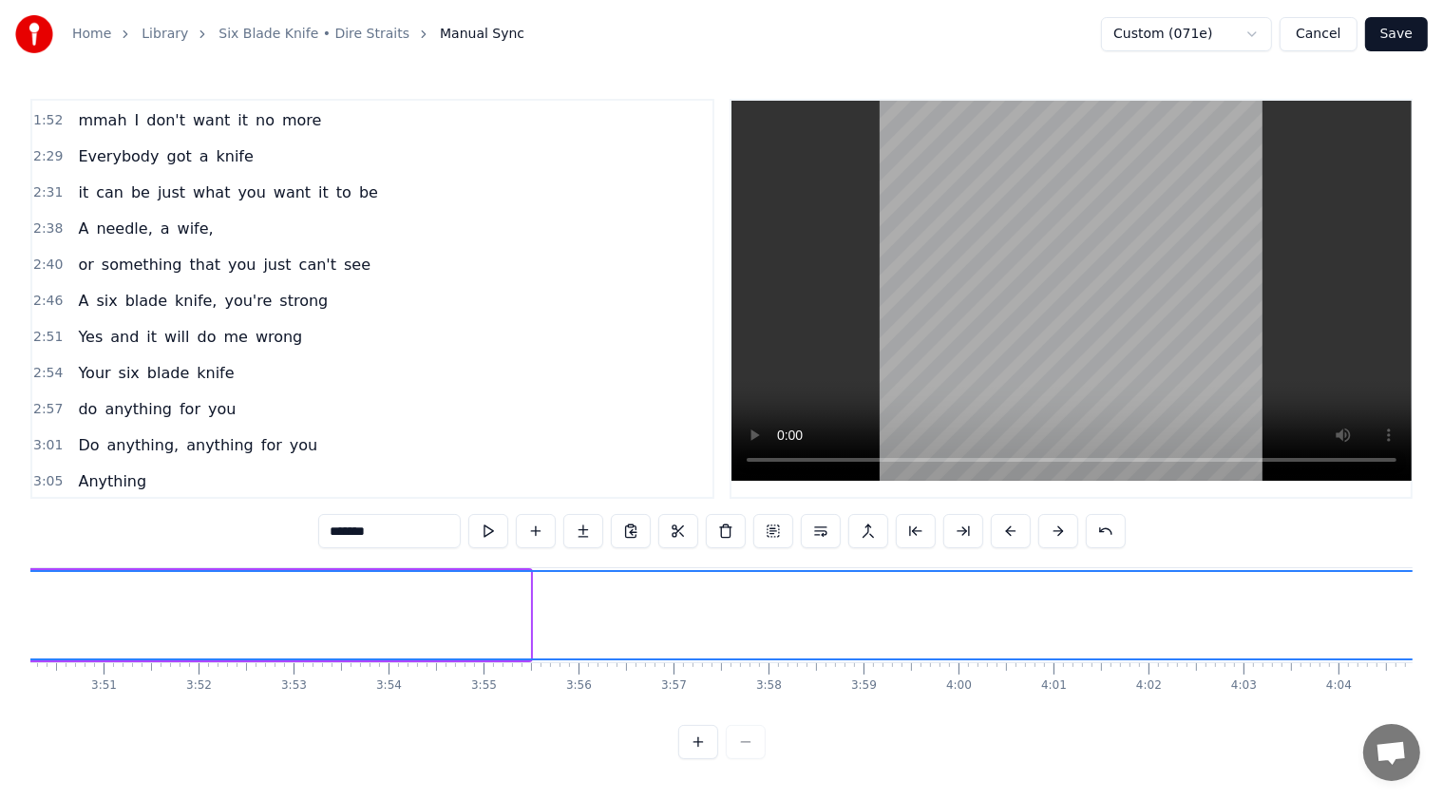
drag, startPoint x: 524, startPoint y: 610, endPoint x: 1458, endPoint y: 610, distance: 934.9
click at [728, 610] on html "Home Library Six Blade Knife • Dire Straits Manual Sync Custom (071e) Cancel Sa…" at bounding box center [721, 395] width 1443 height 790
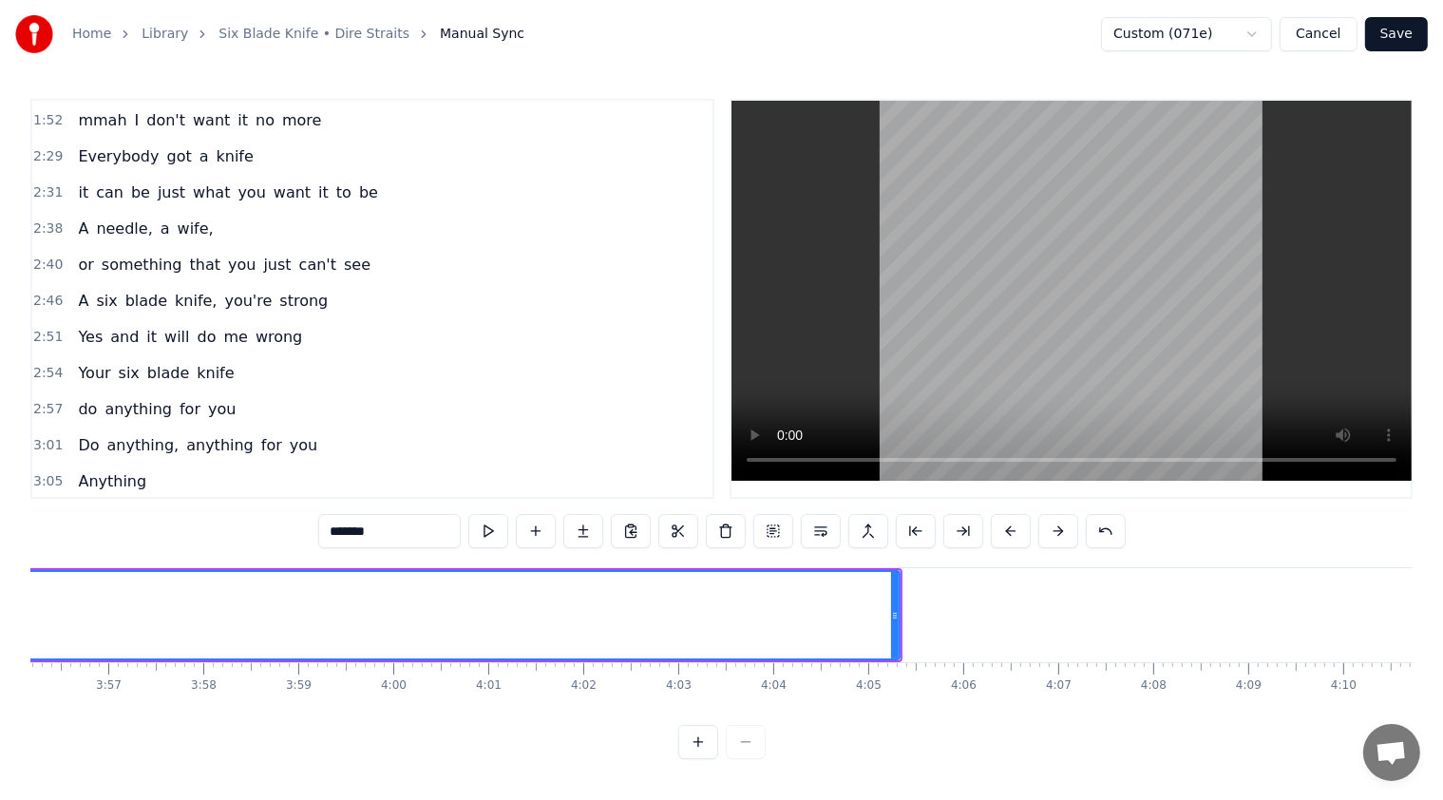
scroll to position [0, 22562]
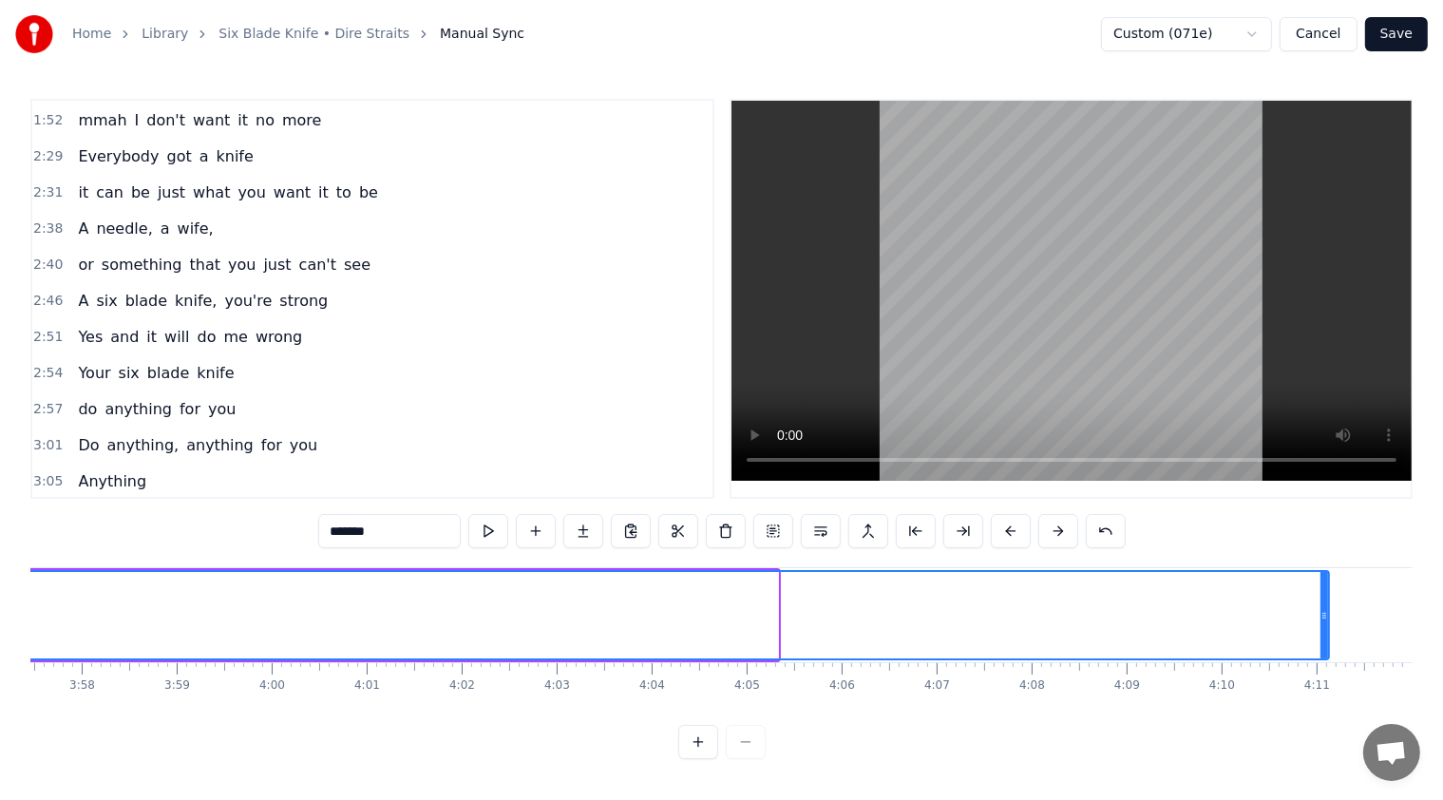
drag, startPoint x: 770, startPoint y: 594, endPoint x: 1321, endPoint y: 600, distance: 551.1
click at [728, 600] on div at bounding box center [1325, 615] width 8 height 86
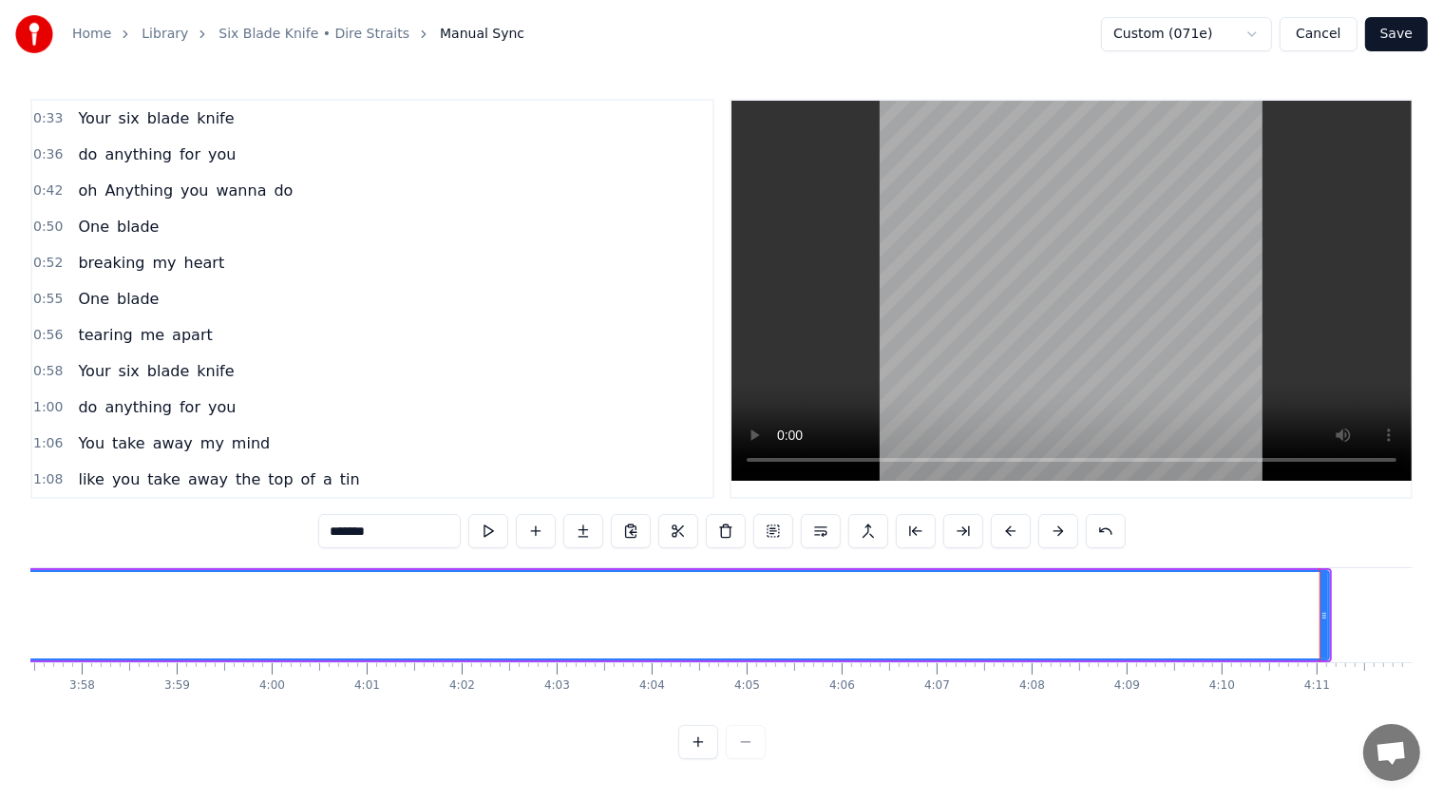
scroll to position [0, 0]
click at [79, 185] on span "oh" at bounding box center [87, 191] width 23 height 22
type input "**"
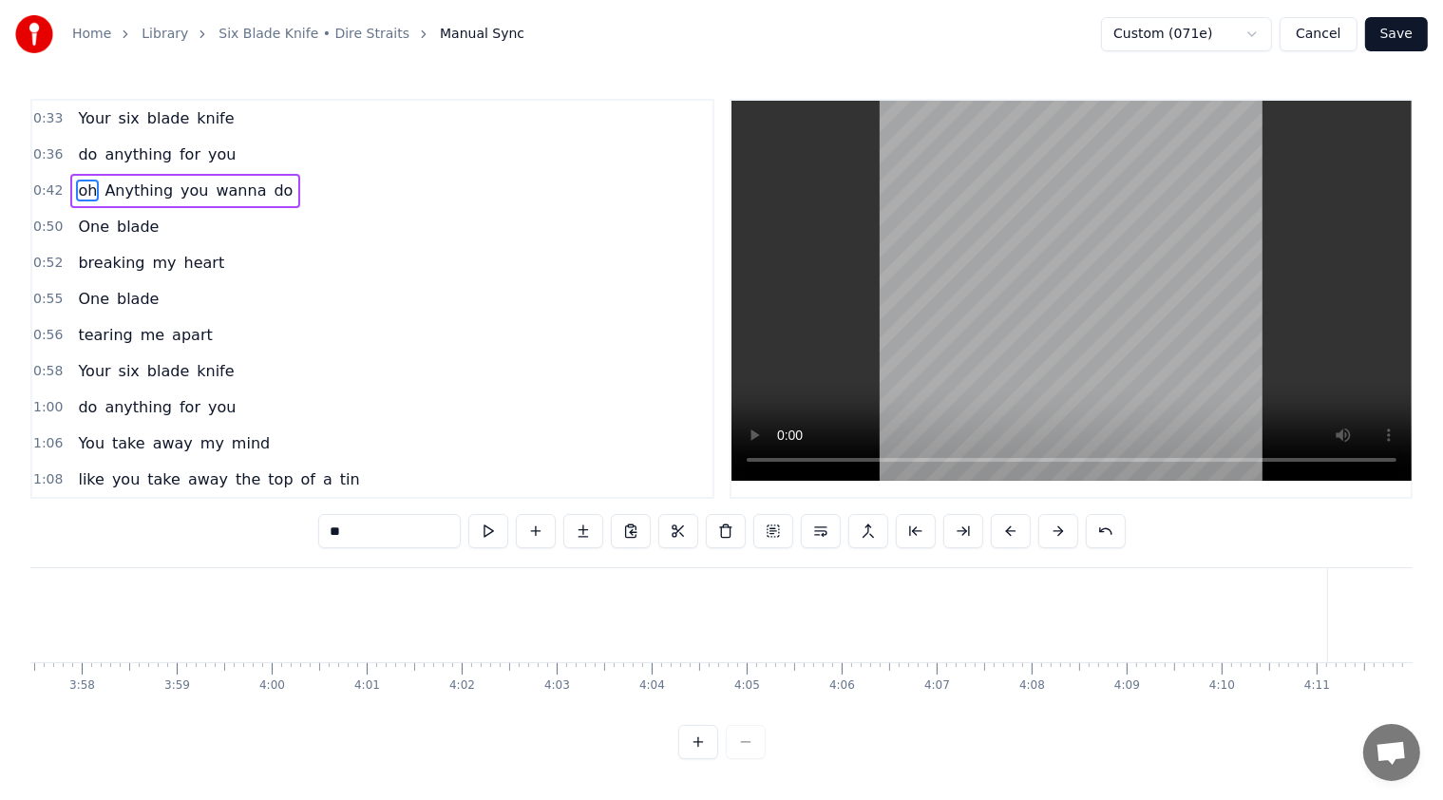
scroll to position [0, 3974]
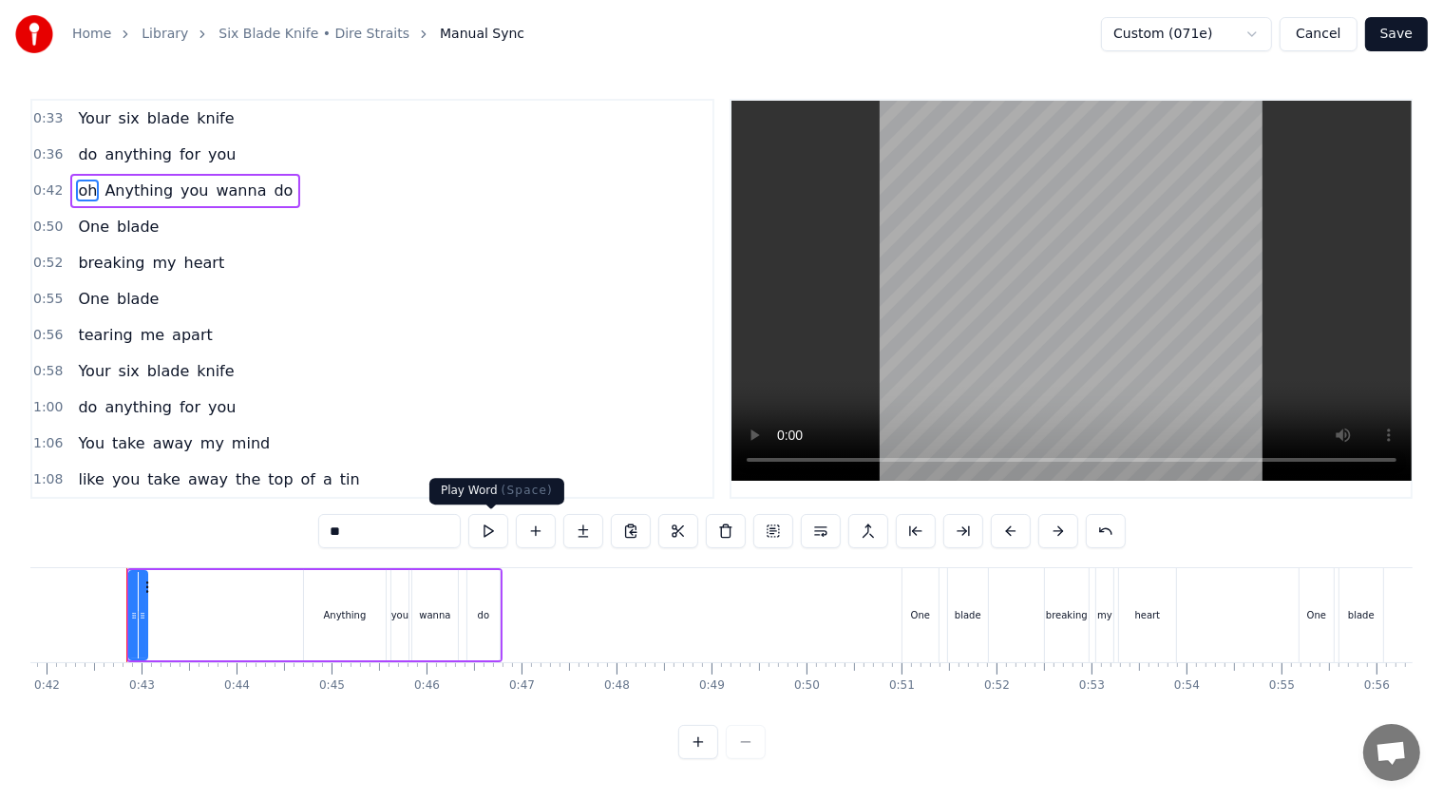
click at [486, 535] on button at bounding box center [488, 531] width 40 height 34
click at [255, 200] on div "oh Anything you wanna do" at bounding box center [185, 191] width 230 height 34
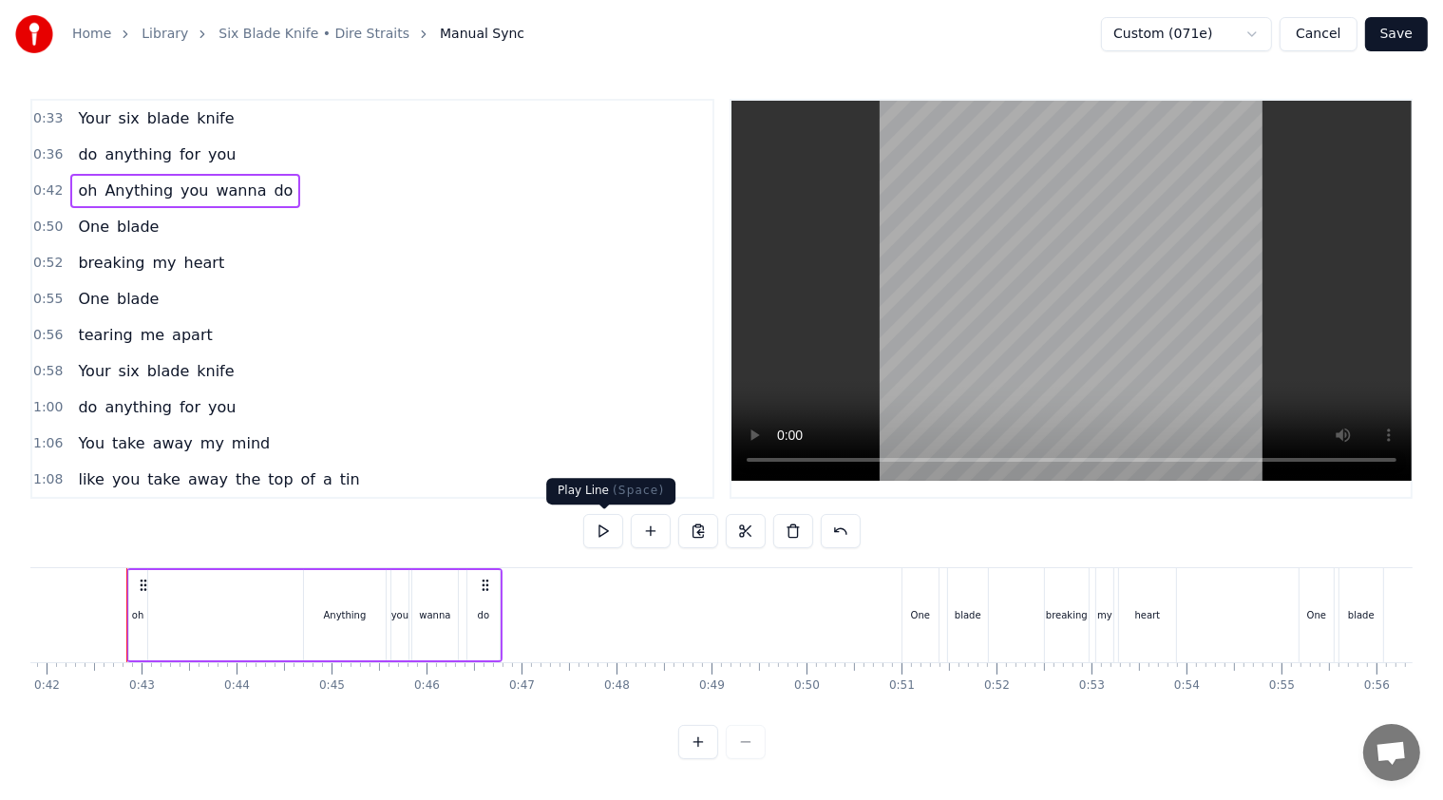
click at [604, 536] on button at bounding box center [603, 531] width 40 height 34
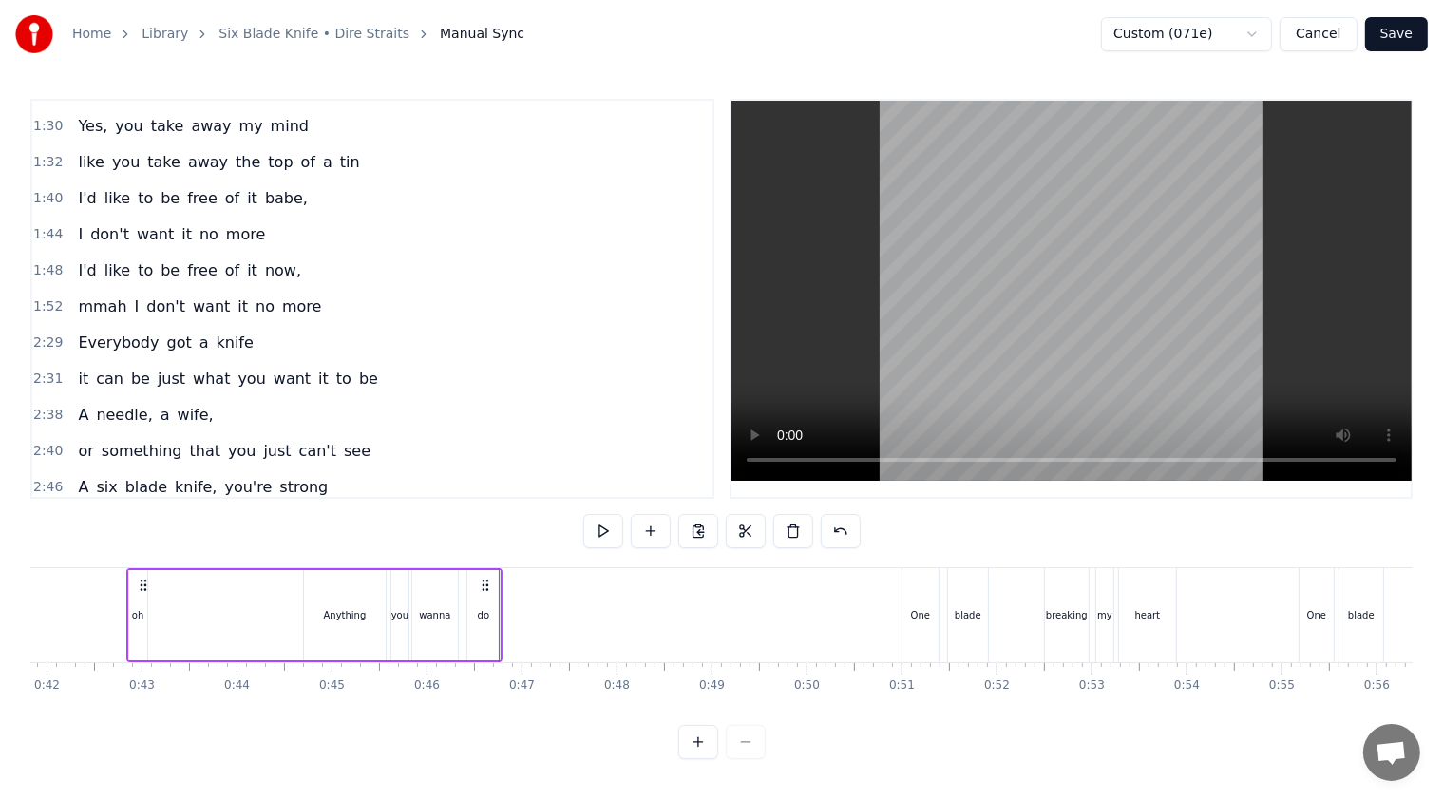
scroll to position [665, 0]
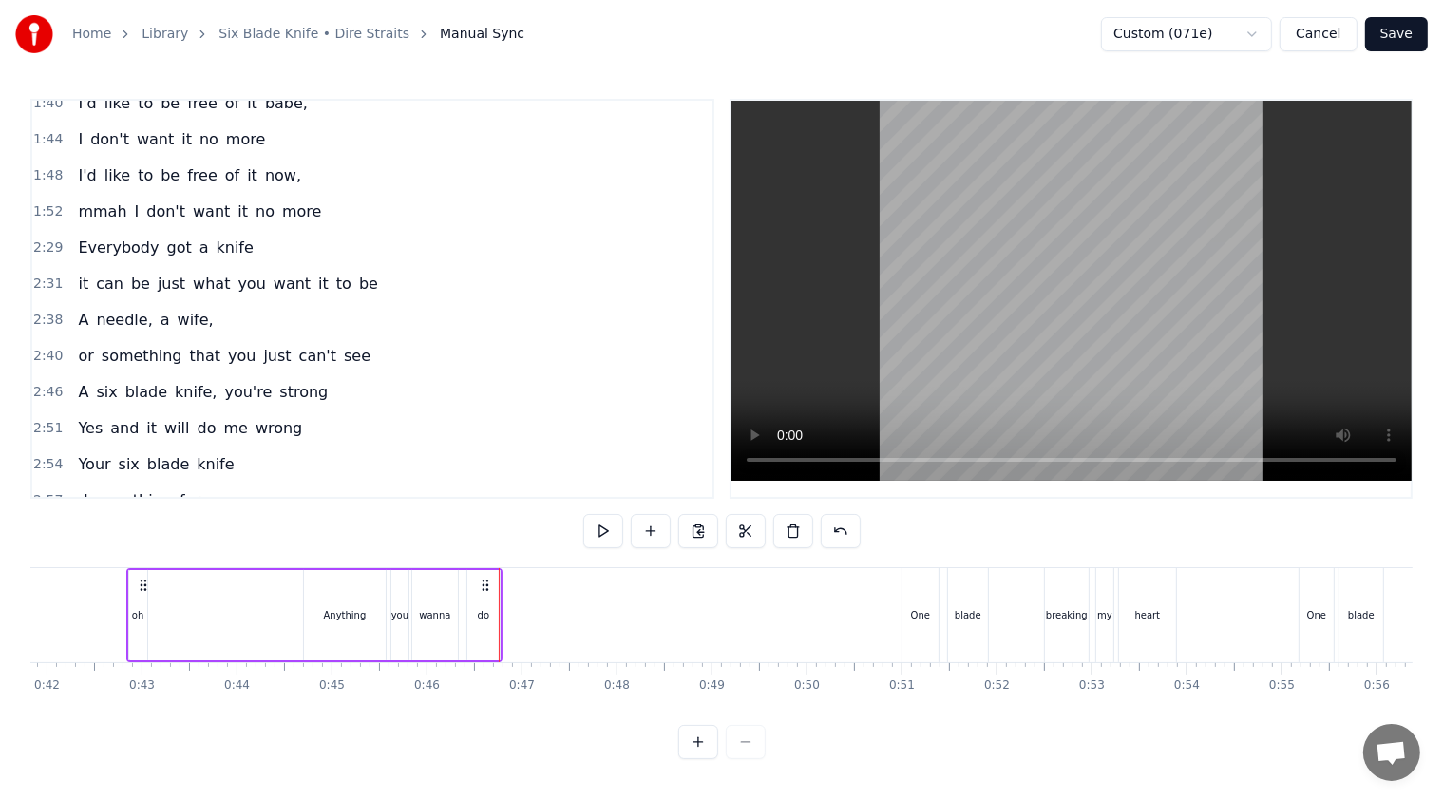
click at [285, 200] on span "more" at bounding box center [301, 211] width 43 height 22
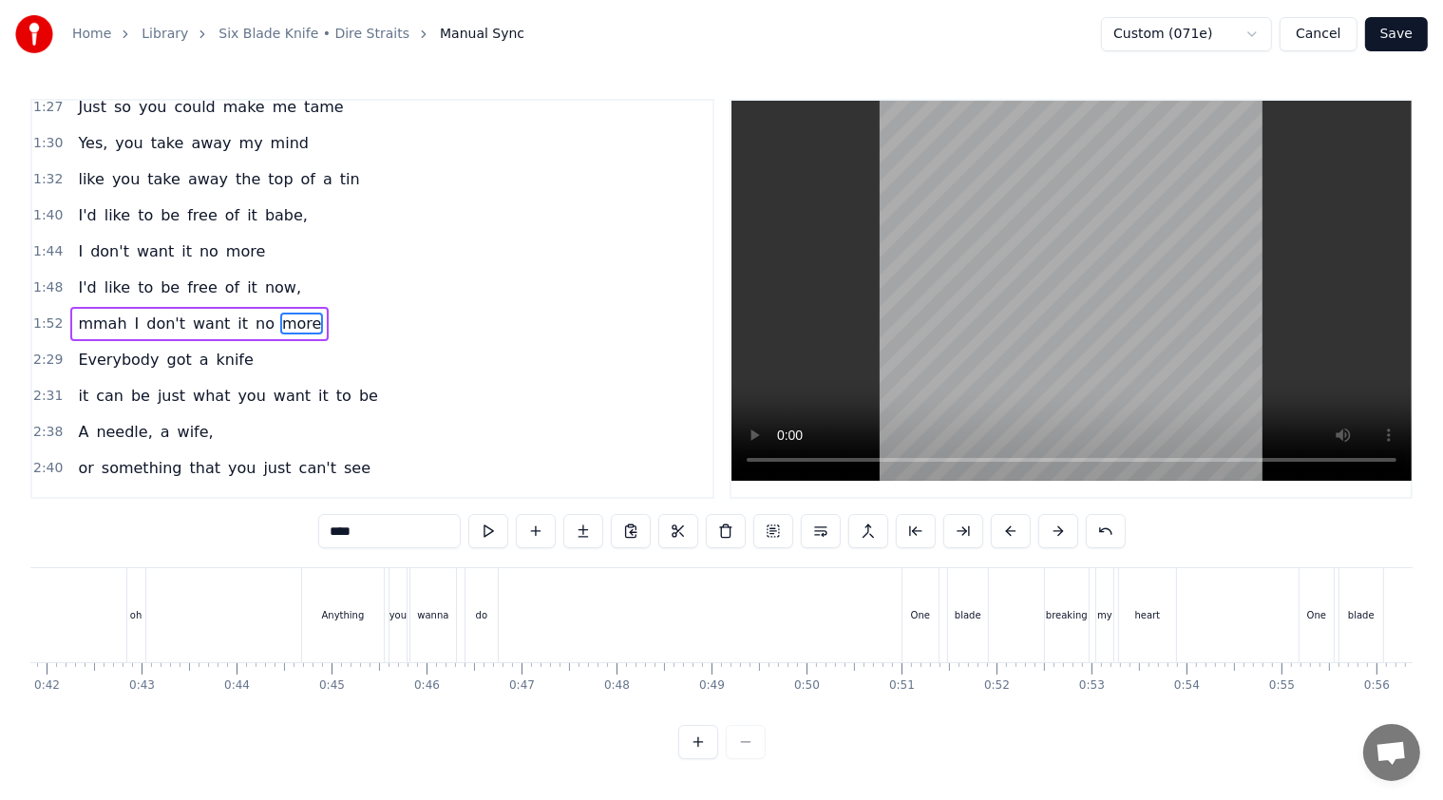
scroll to position [0, 10787]
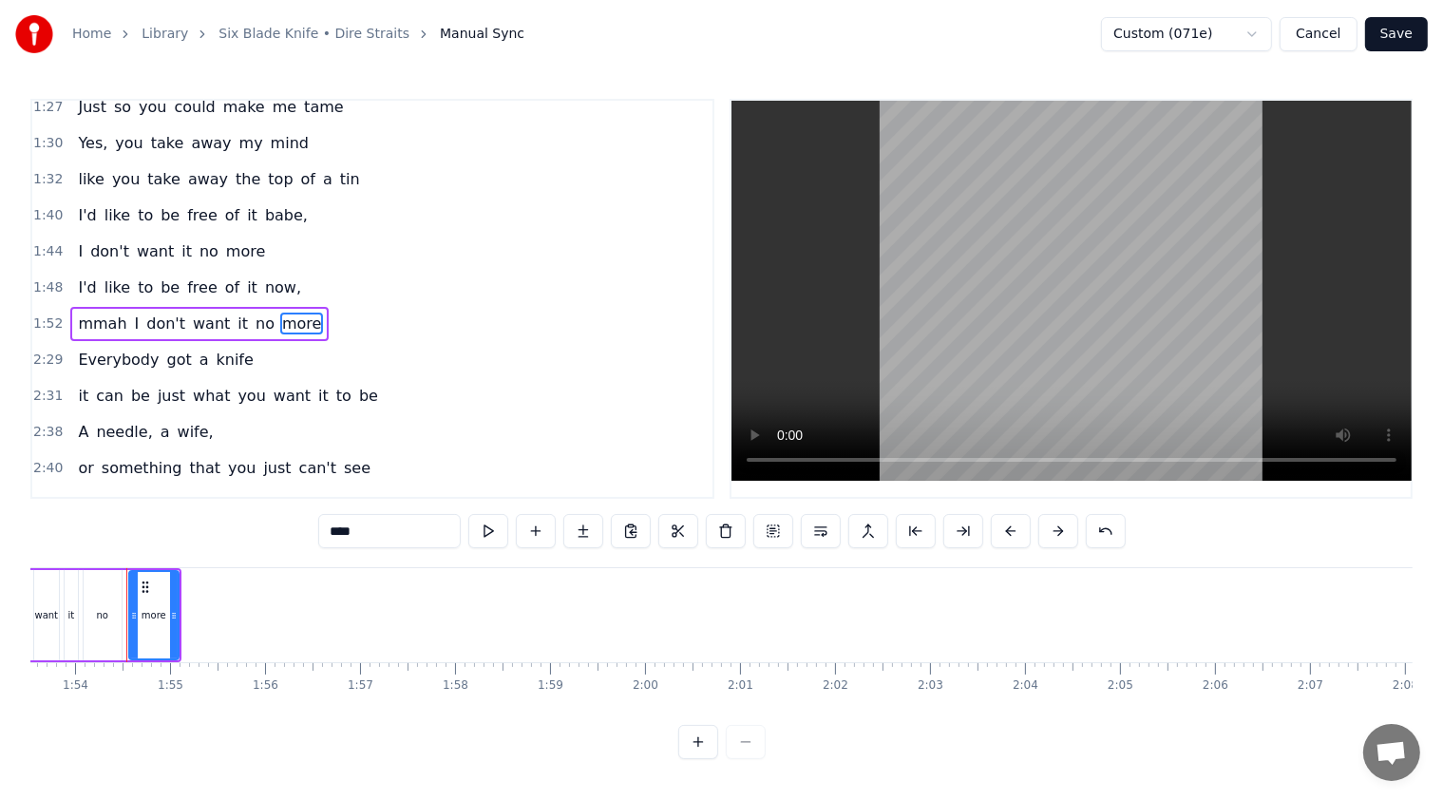
click at [227, 313] on div "mmah I don't want it no more" at bounding box center [199, 324] width 258 height 34
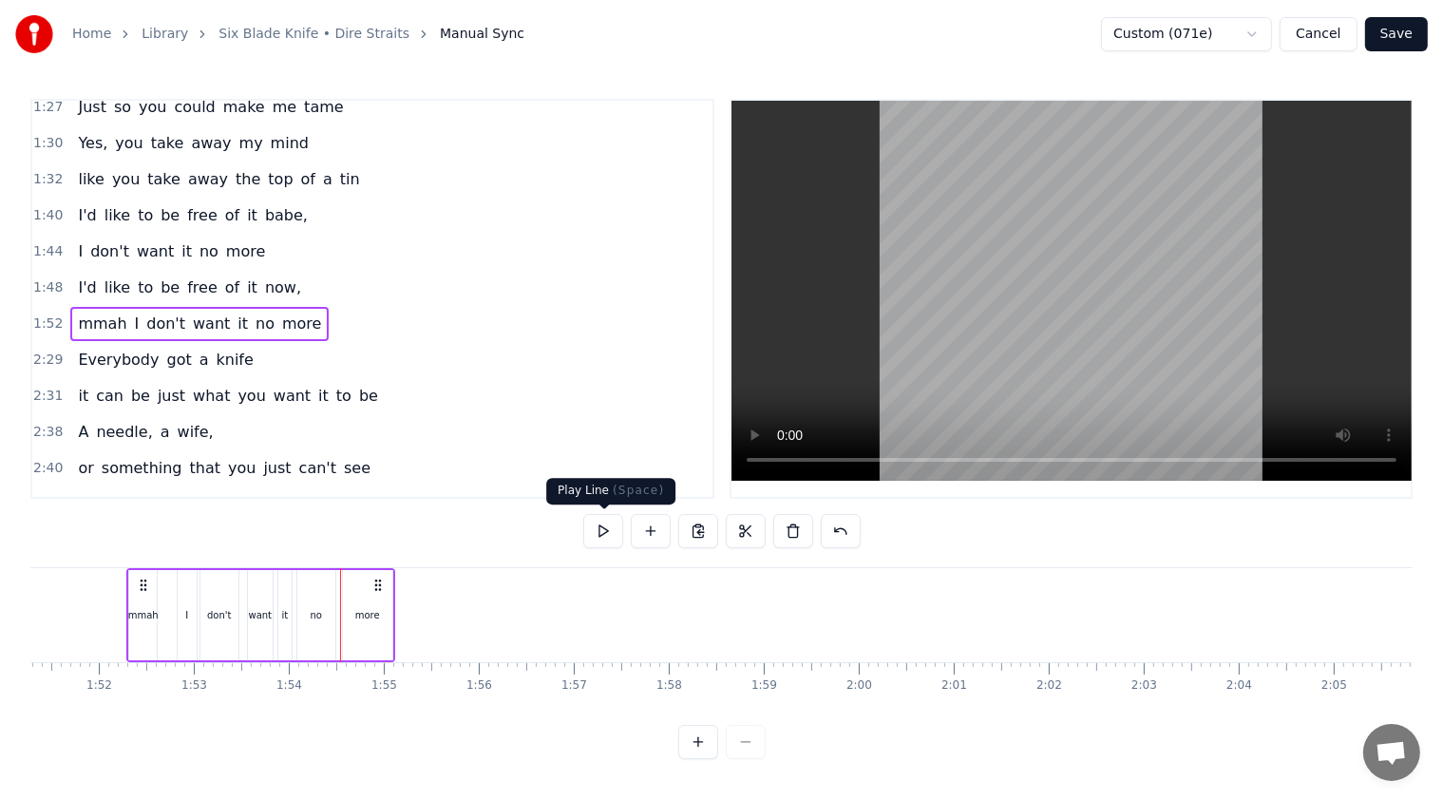
click at [612, 529] on button at bounding box center [603, 531] width 40 height 34
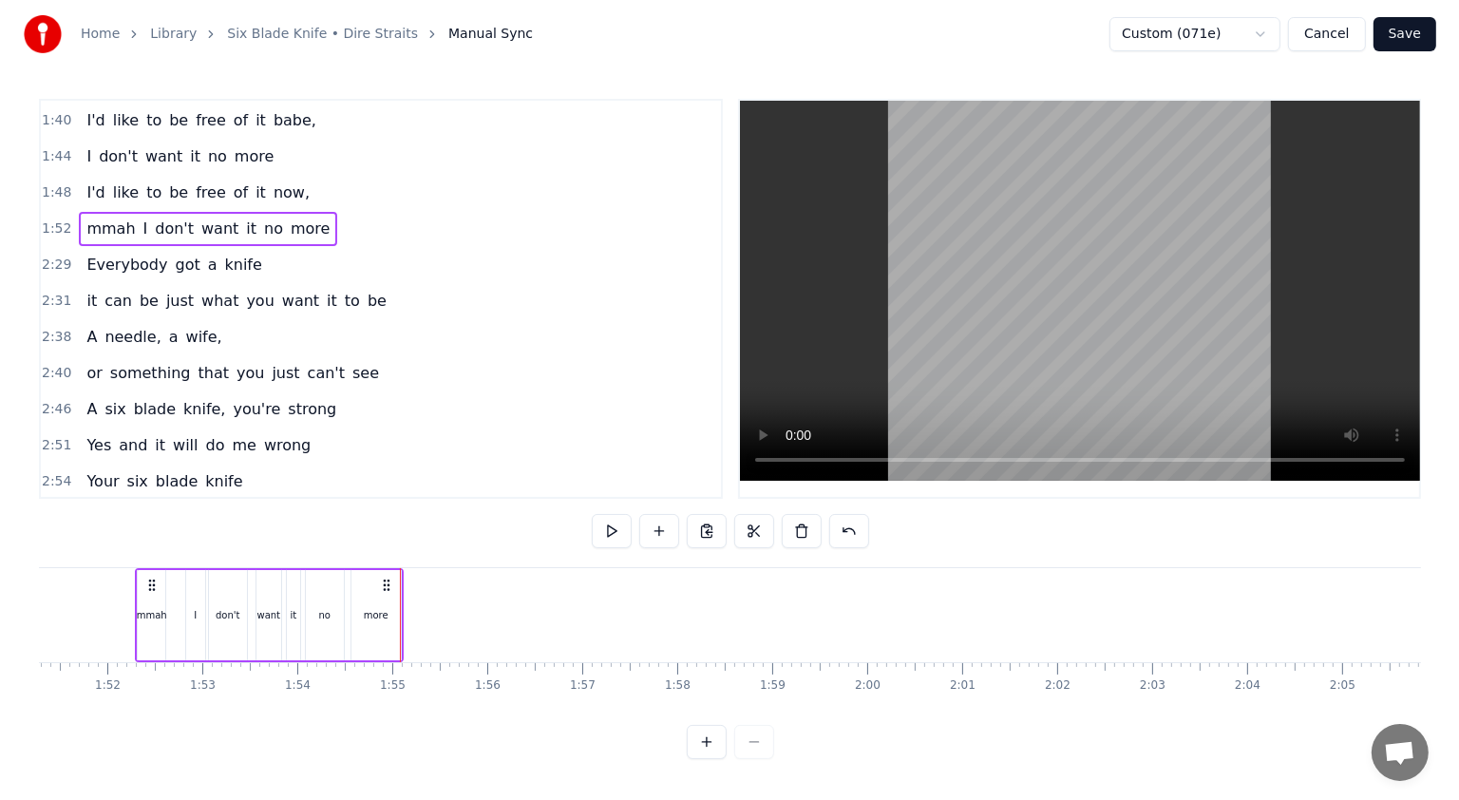
scroll to position [756, 0]
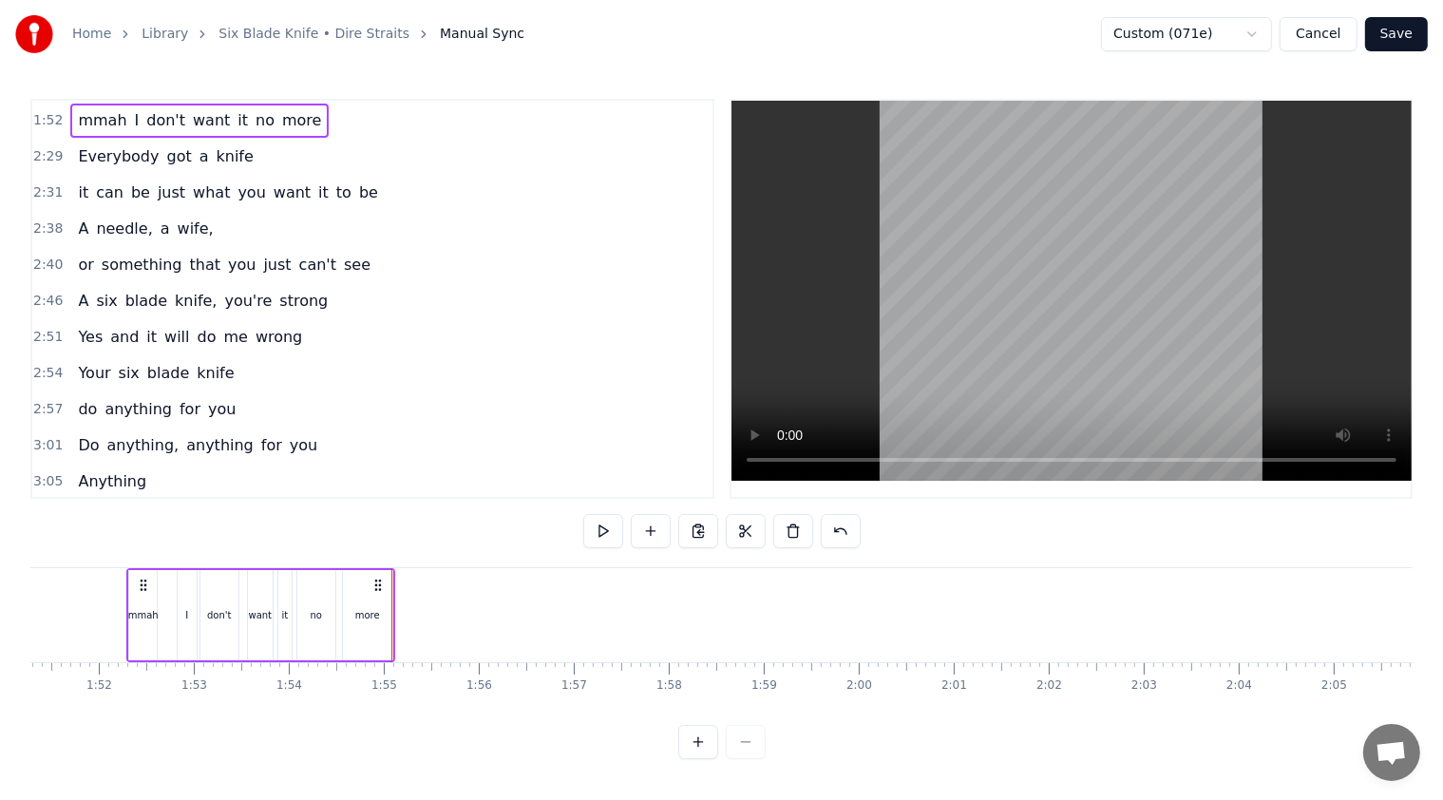
click at [728, 36] on button "Save" at bounding box center [1396, 34] width 63 height 34
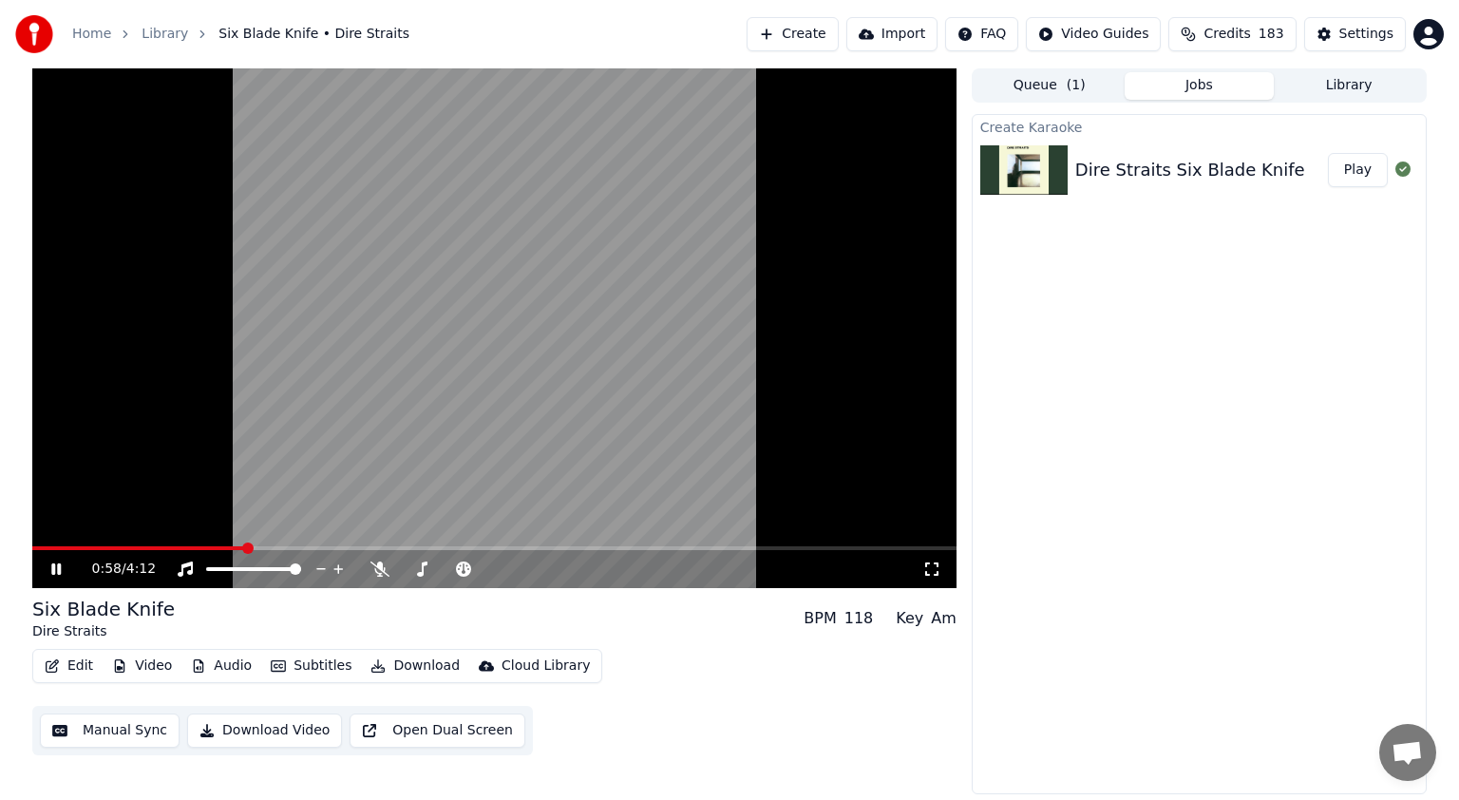
click at [244, 548] on span at bounding box center [494, 548] width 924 height 4
click at [429, 551] on div "0:59 / 4:12" at bounding box center [494, 569] width 924 height 38
click at [446, 545] on video at bounding box center [494, 328] width 924 height 520
click at [446, 547] on span at bounding box center [494, 548] width 924 height 4
click at [55, 567] on icon at bounding box center [55, 568] width 11 height 13
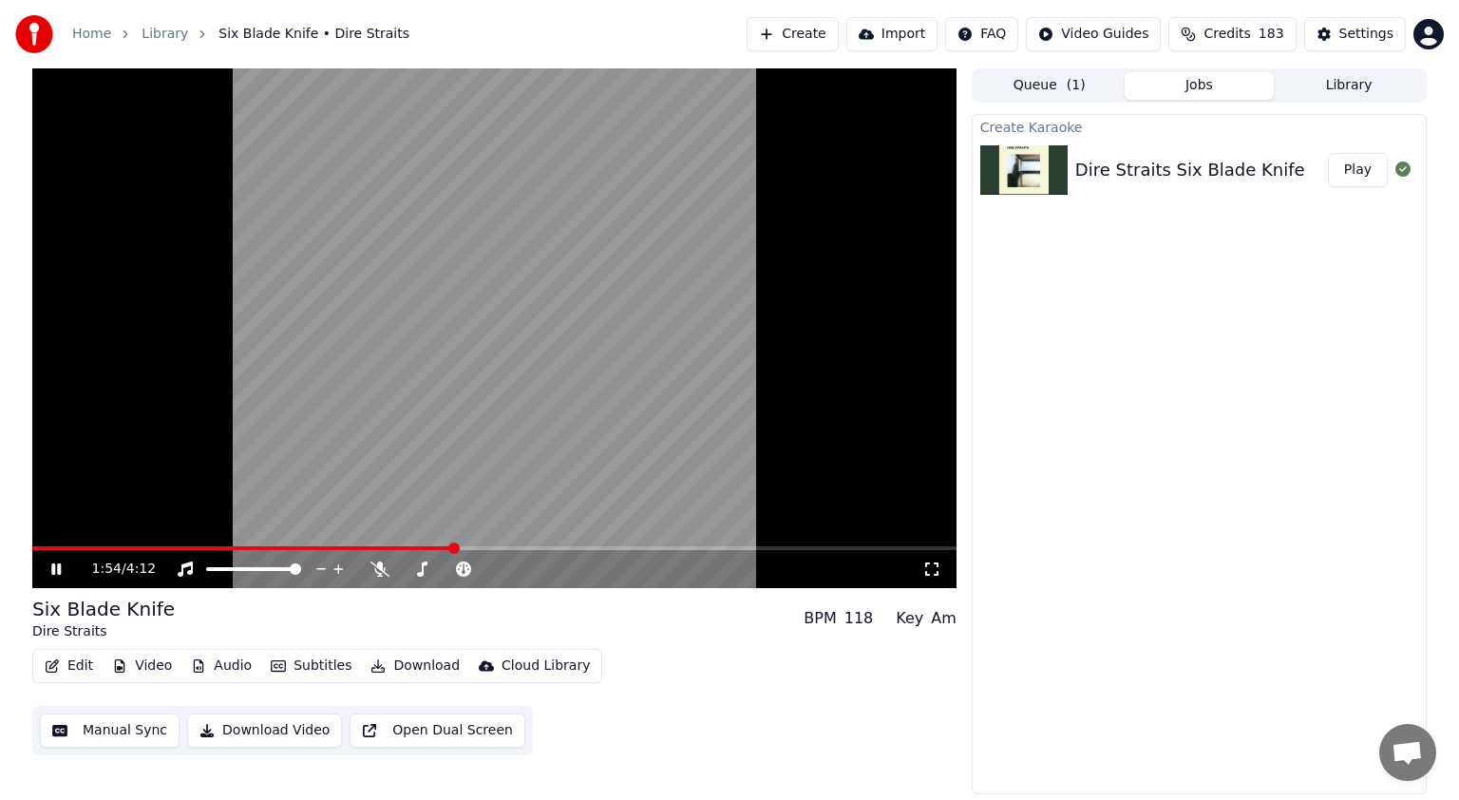
click at [55, 567] on icon at bounding box center [70, 569] width 45 height 15
click at [728, 548] on span at bounding box center [494, 548] width 924 height 4
click at [651, 554] on span at bounding box center [649, 548] width 11 height 11
click at [673, 554] on span at bounding box center [671, 548] width 11 height 11
click at [686, 554] on span at bounding box center [682, 548] width 11 height 11
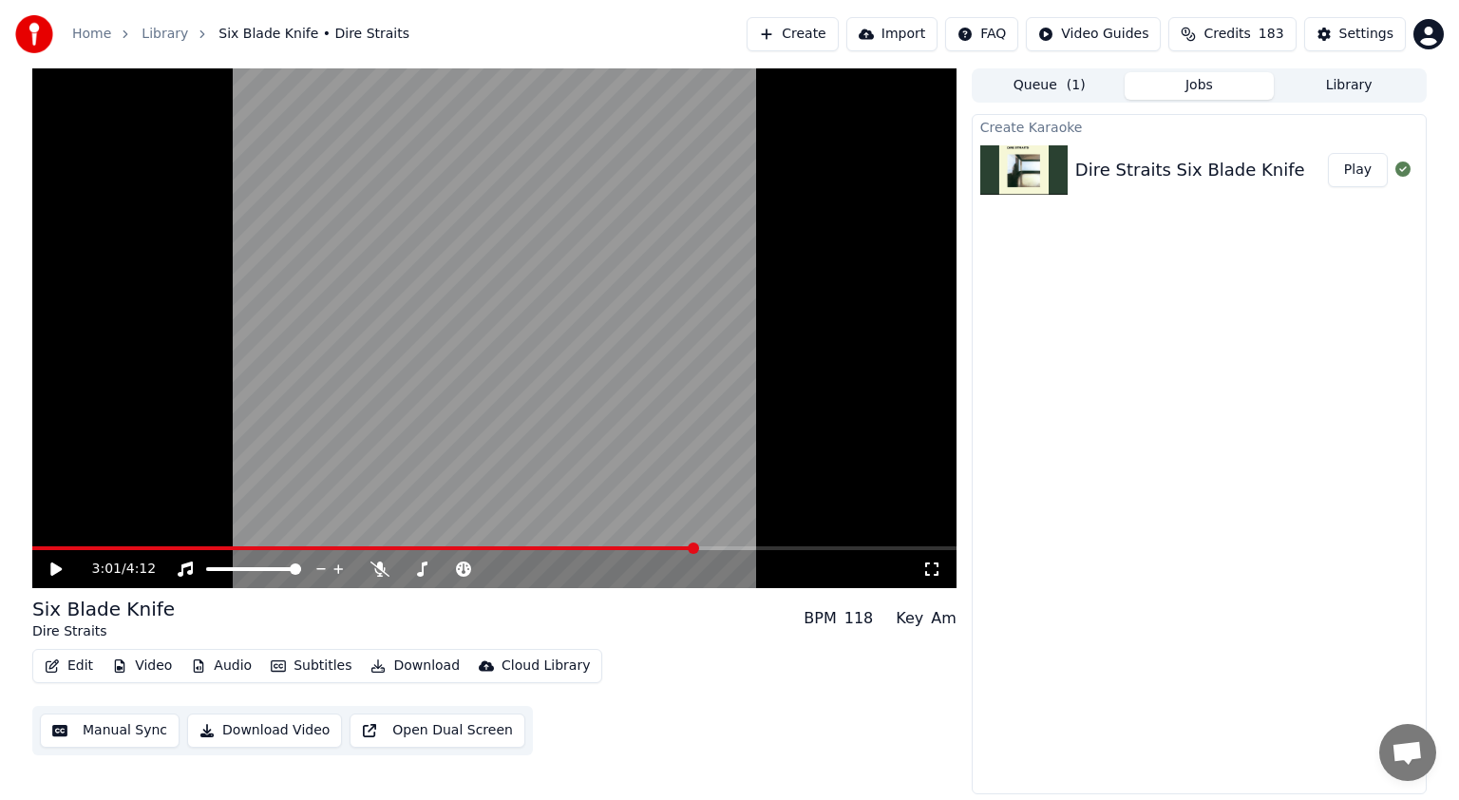
click at [696, 554] on span at bounding box center [693, 548] width 11 height 11
click at [55, 566] on icon at bounding box center [55, 568] width 11 height 13
click at [55, 566] on icon at bounding box center [70, 569] width 45 height 15
click at [137, 669] on button "Video" at bounding box center [142, 666] width 75 height 27
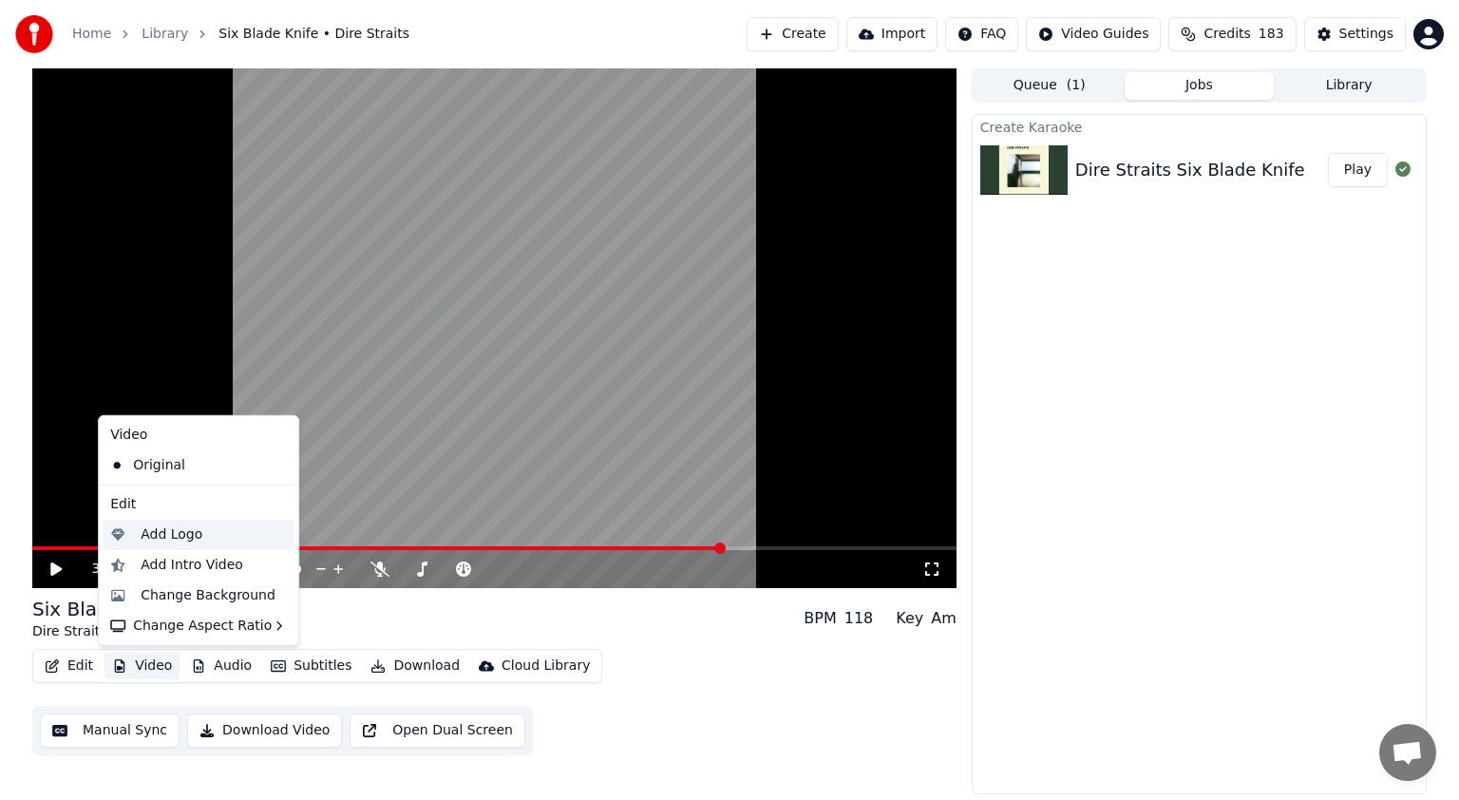
click at [163, 532] on div "Add Logo" at bounding box center [172, 534] width 62 height 19
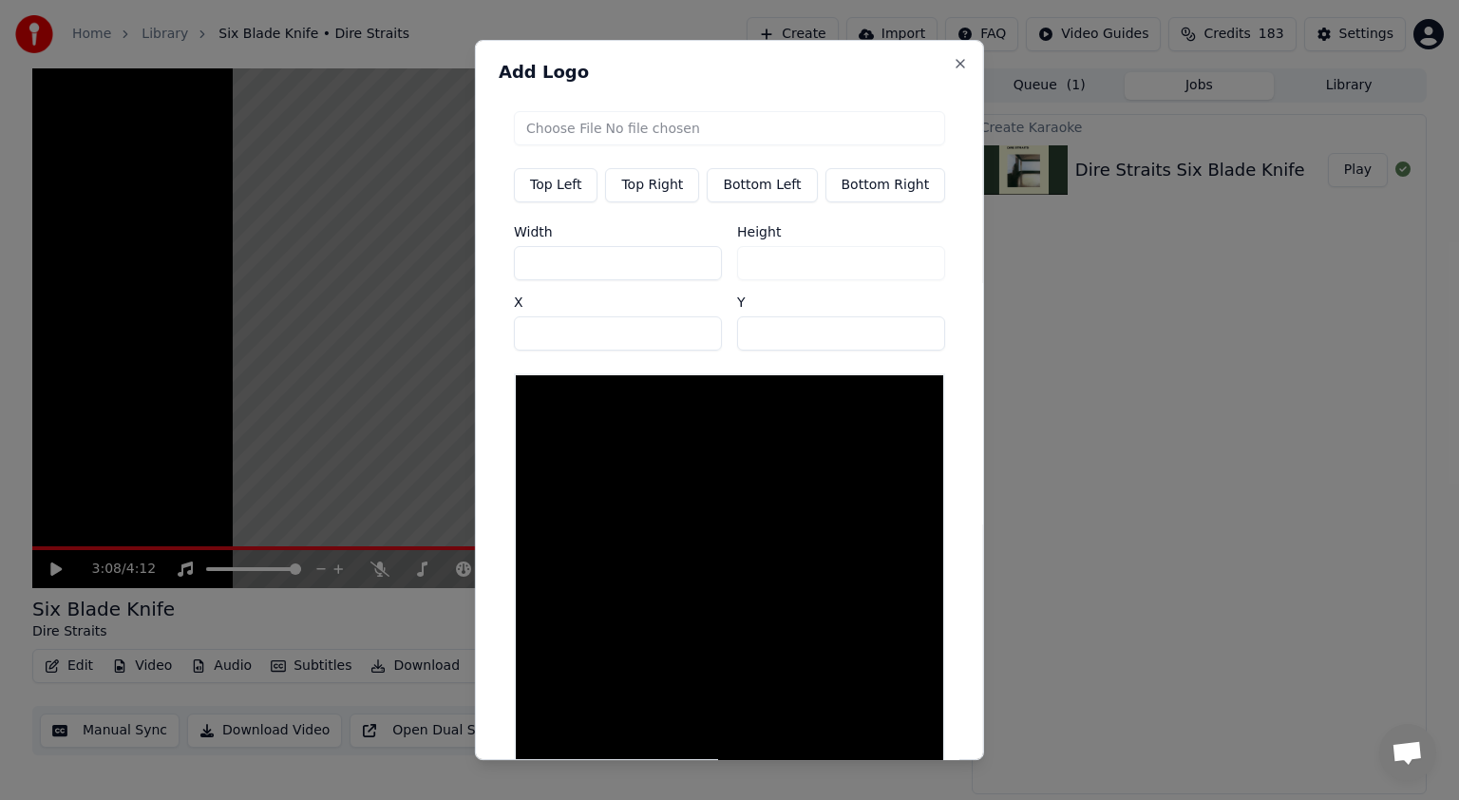
click at [658, 190] on button "Top Right" at bounding box center [652, 185] width 94 height 34
type input "***"
click at [667, 129] on input "file" at bounding box center [729, 128] width 431 height 34
type input "**********"
type input "***"
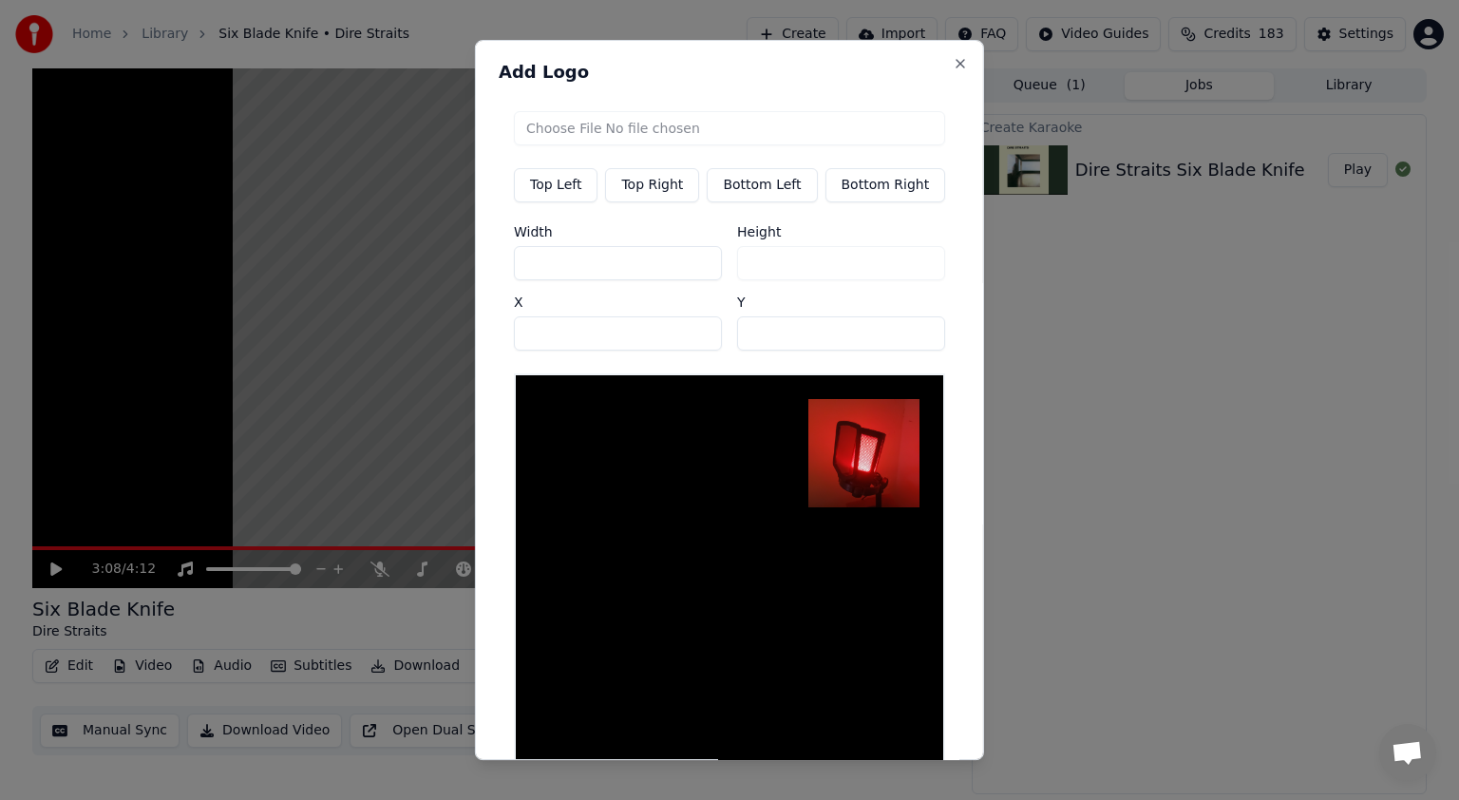
drag, startPoint x: 517, startPoint y: 266, endPoint x: 435, endPoint y: 262, distance: 81.8
click at [435, 262] on body "Home Library Six Blade Knife • Dire Straits Create Import FAQ Video Guides Cred…" at bounding box center [729, 400] width 1459 height 800
type input "*"
type input "**"
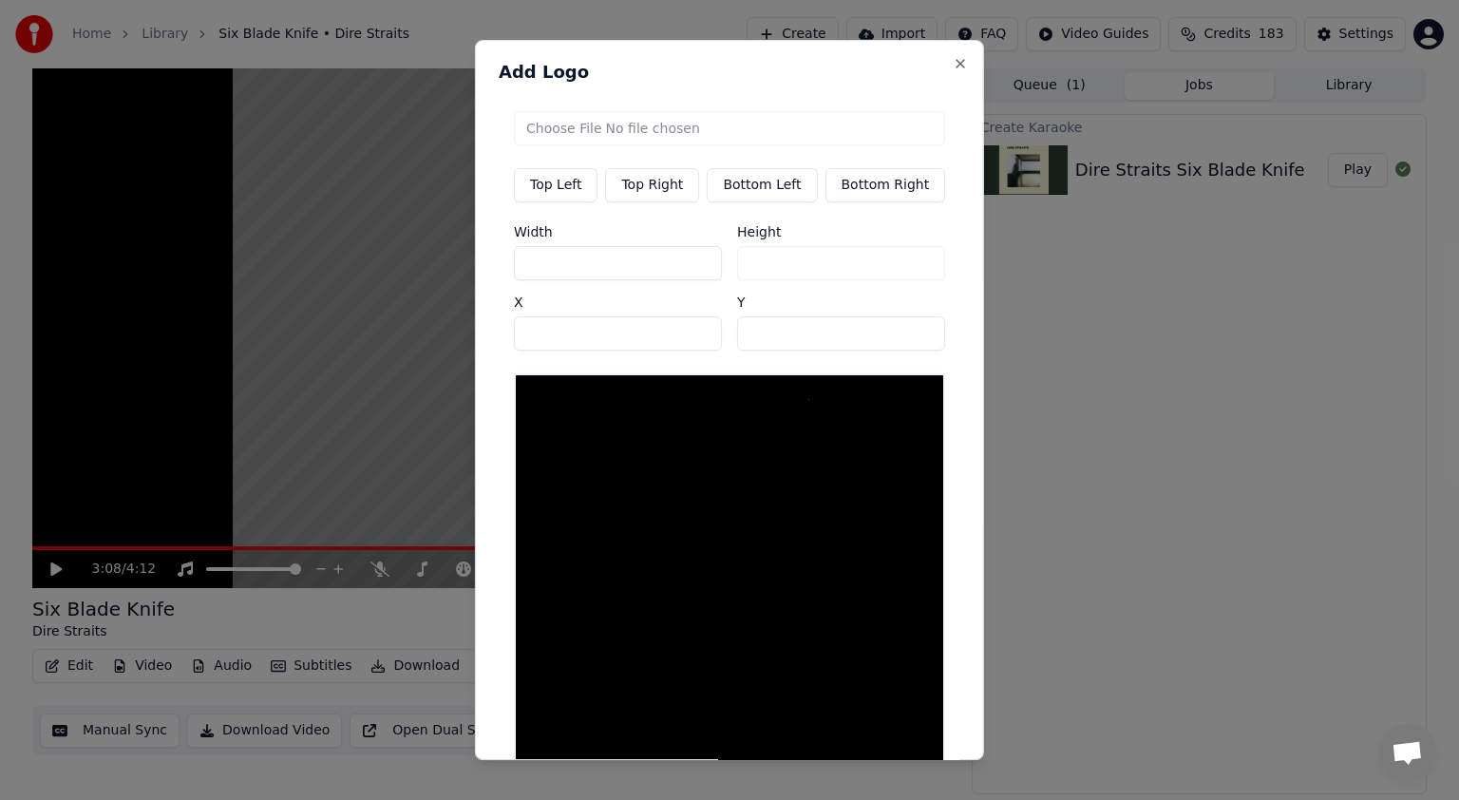
type input "**"
type input "***"
type input "**"
type input "***"
drag, startPoint x: 577, startPoint y: 319, endPoint x: 86, endPoint y: 335, distance: 490.5
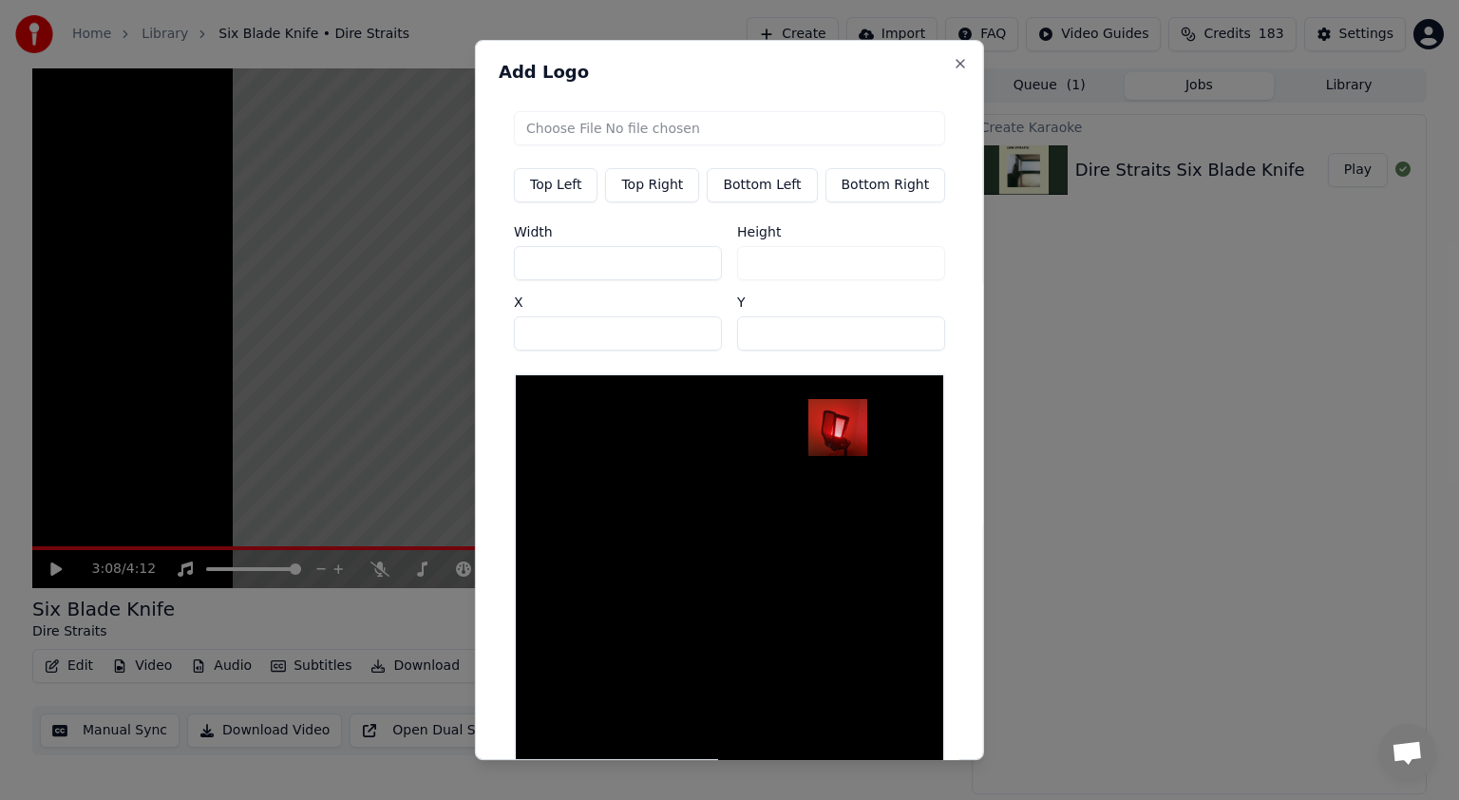
click at [90, 337] on body "Home Library Six Blade Knife • Dire Straits Create Import FAQ Video Guides Cred…" at bounding box center [729, 400] width 1459 height 800
type input "***"
drag, startPoint x: 707, startPoint y: 331, endPoint x: 584, endPoint y: 332, distance: 122.6
click at [584, 332] on div "Width *** Height ** X *** Y **" at bounding box center [729, 287] width 431 height 125
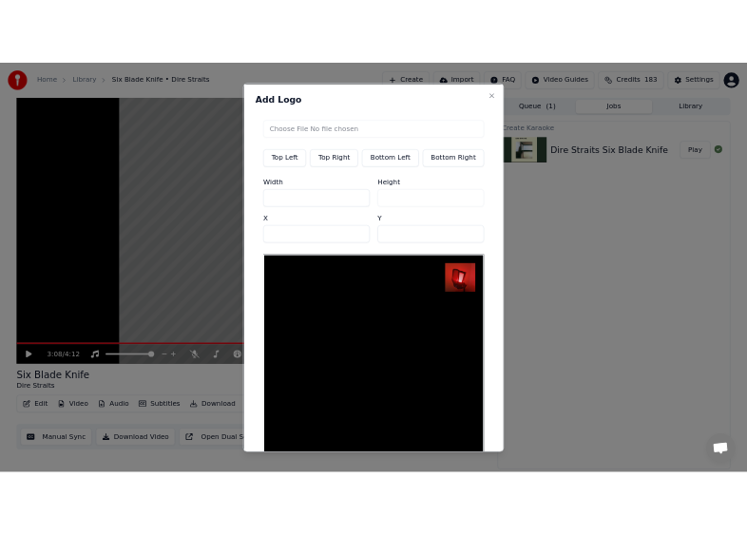
scroll to position [124, 0]
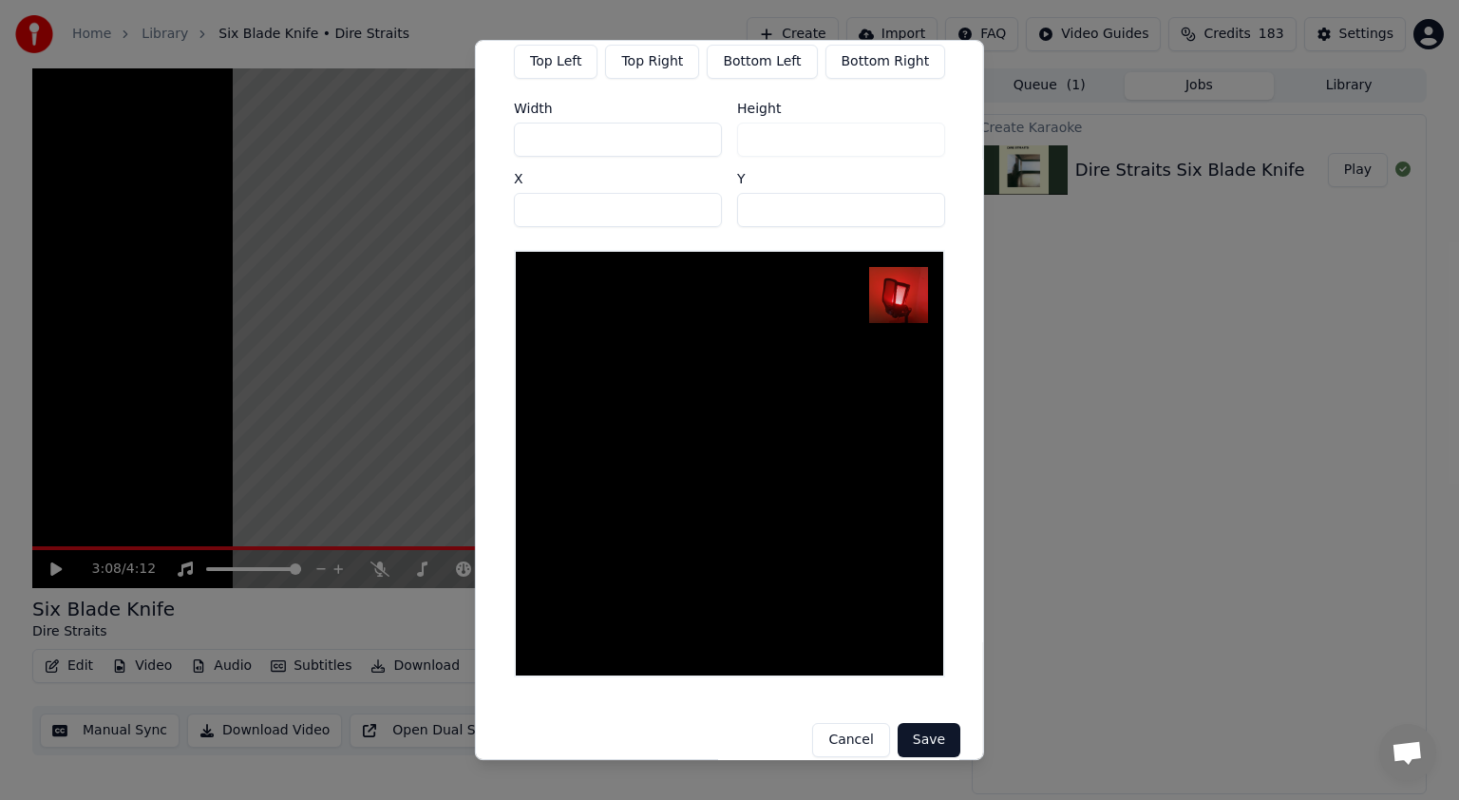
type input "**"
click at [728, 734] on button "Save" at bounding box center [929, 741] width 63 height 34
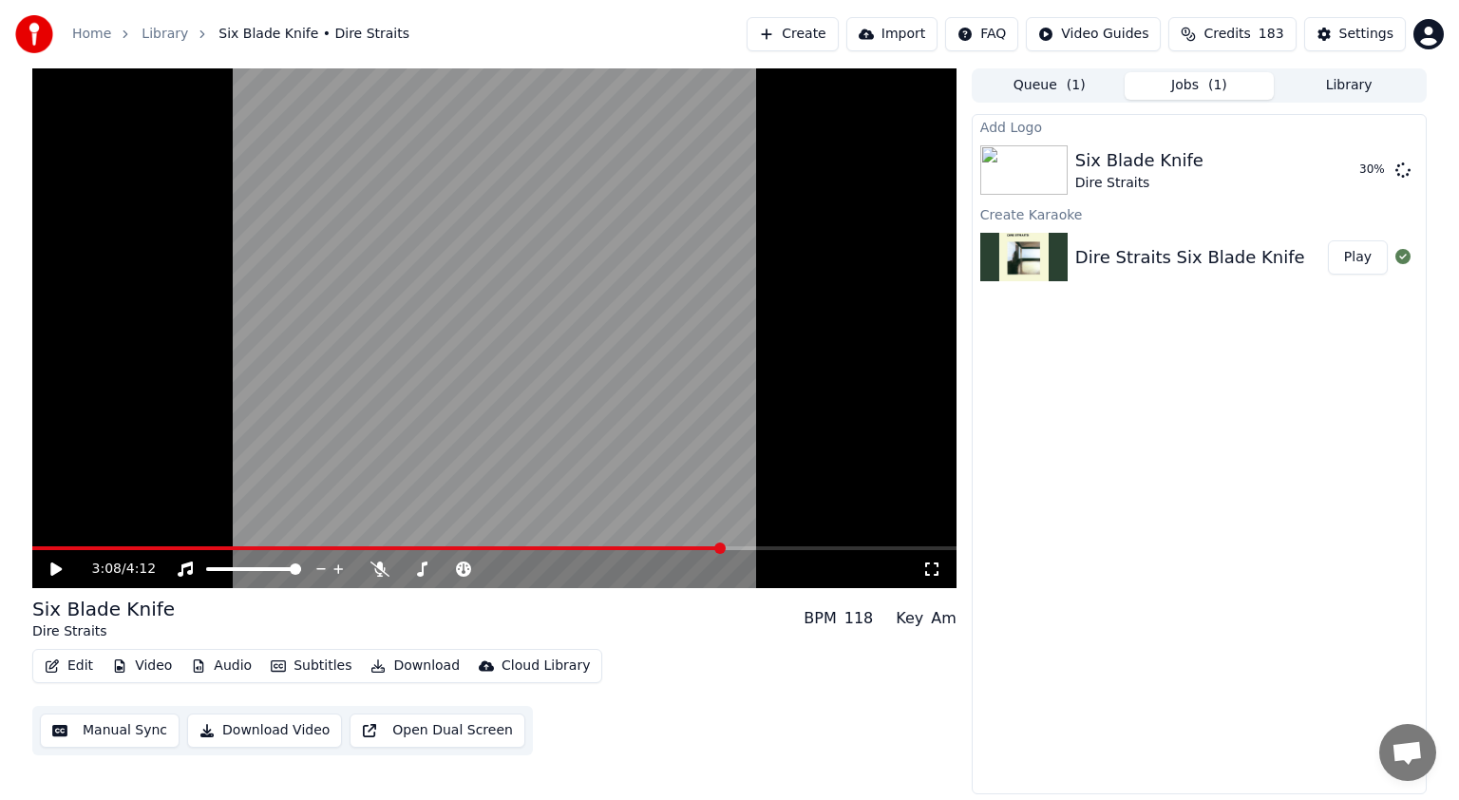
click at [668, 703] on div "Edit Video Audio Subtitles Download Cloud Library Manual Sync Download Video Op…" at bounding box center [494, 702] width 924 height 106
click at [619, 659] on div "Edit Video Audio Subtitles Download Cloud Library Manual Sync Download Video Op…" at bounding box center [494, 702] width 924 height 106
click at [728, 167] on button "Play" at bounding box center [1358, 170] width 60 height 34
click at [56, 575] on icon at bounding box center [70, 569] width 45 height 15
click at [418, 664] on button "Download" at bounding box center [415, 666] width 105 height 27
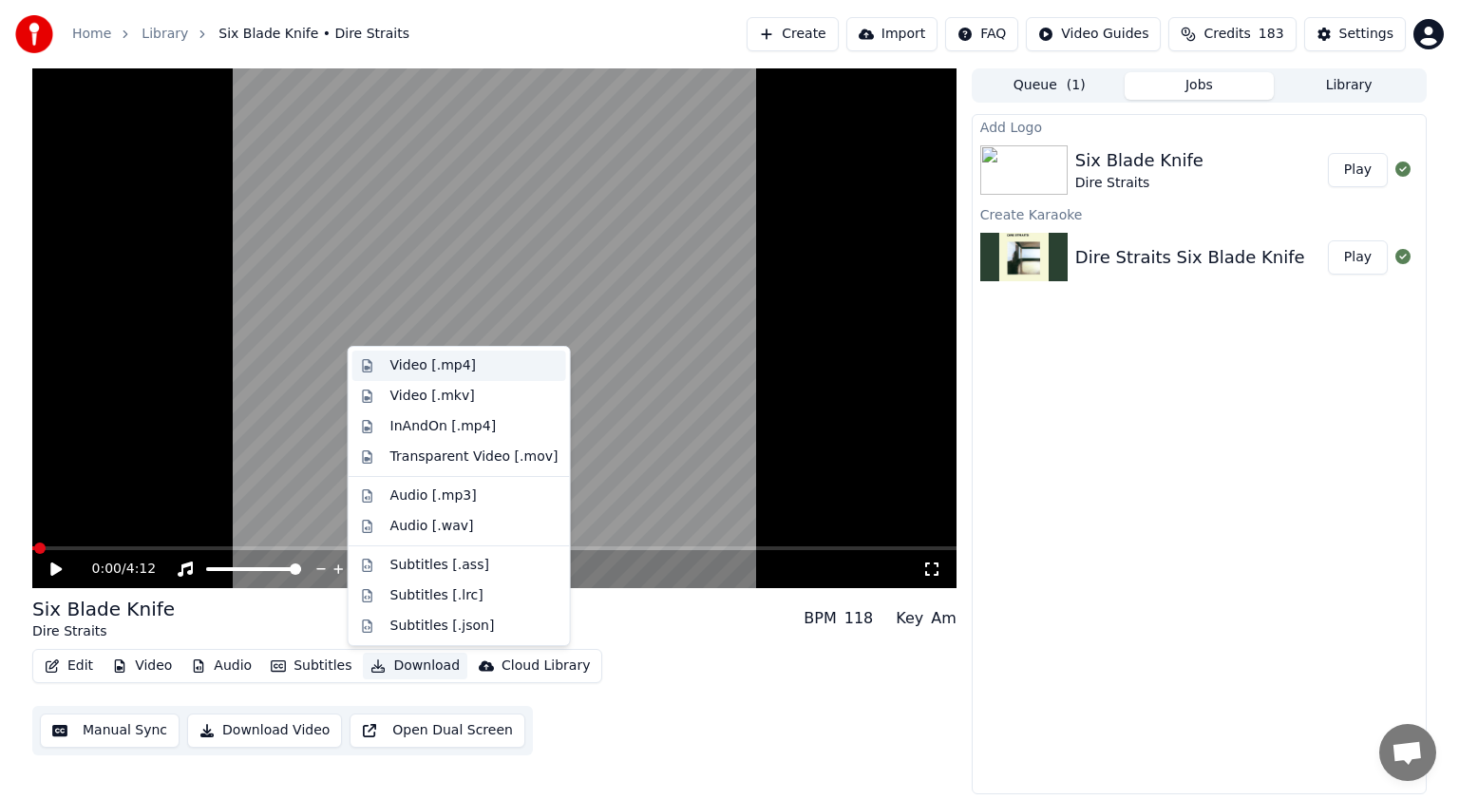
click at [433, 372] on div "Video [.mp4]" at bounding box center [434, 365] width 86 height 19
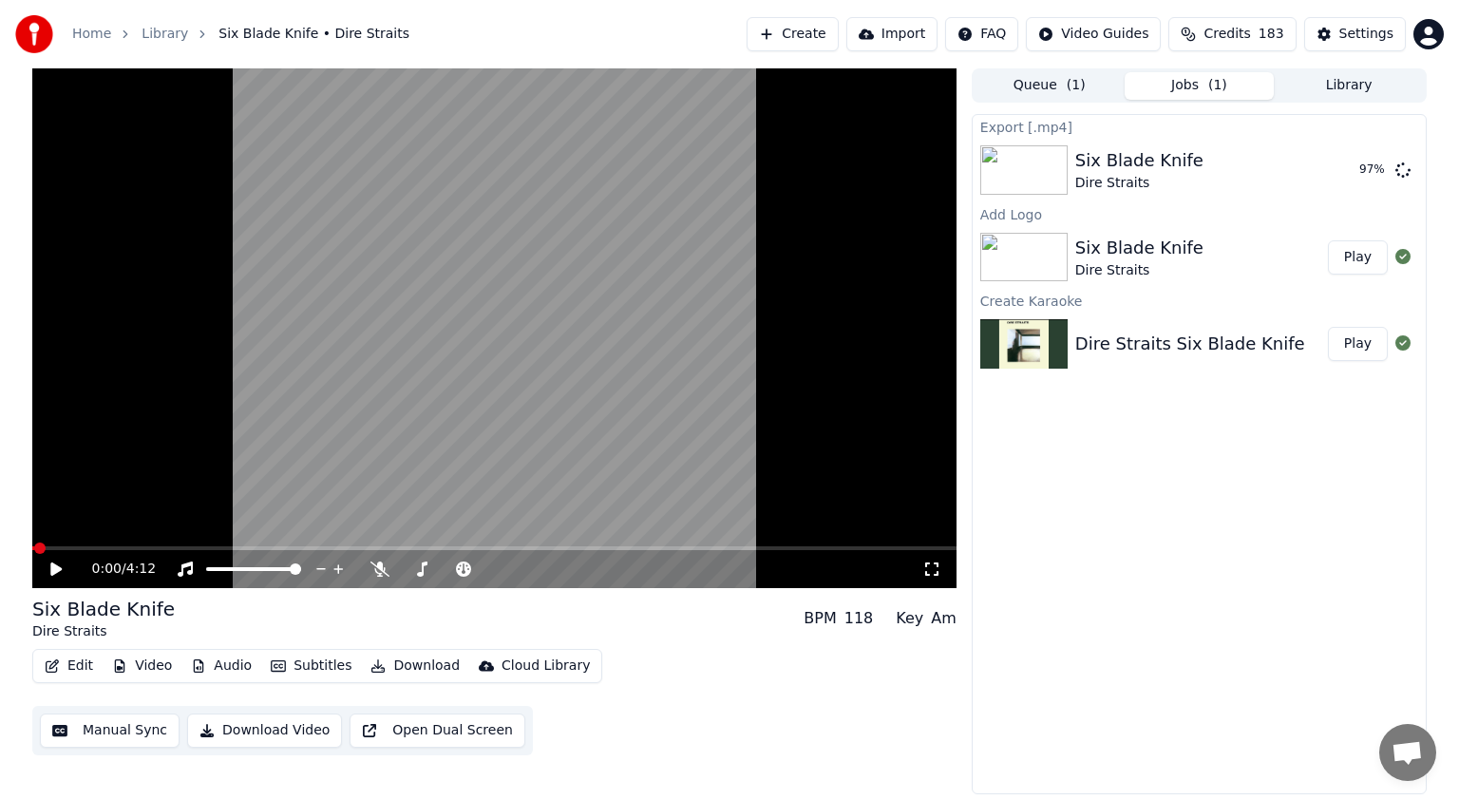
click at [728, 32] on button "Create" at bounding box center [793, 34] width 92 height 34
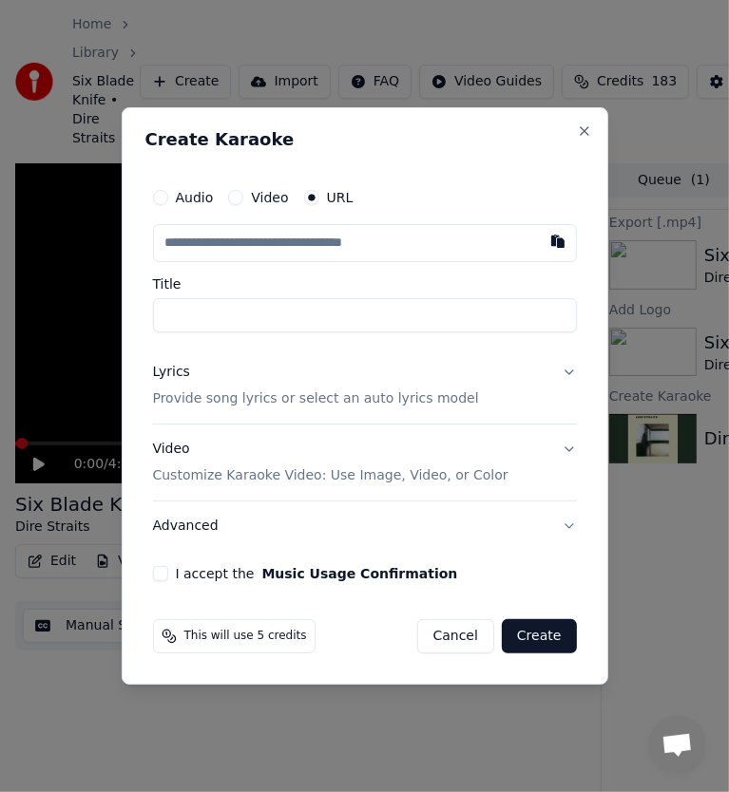
scroll to position [6355, 0]
click at [429, 232] on input "text" at bounding box center [365, 243] width 424 height 38
click at [563, 253] on button "button" at bounding box center [558, 241] width 38 height 34
type input "**********"
click at [160, 311] on input "**********" at bounding box center [365, 315] width 424 height 34
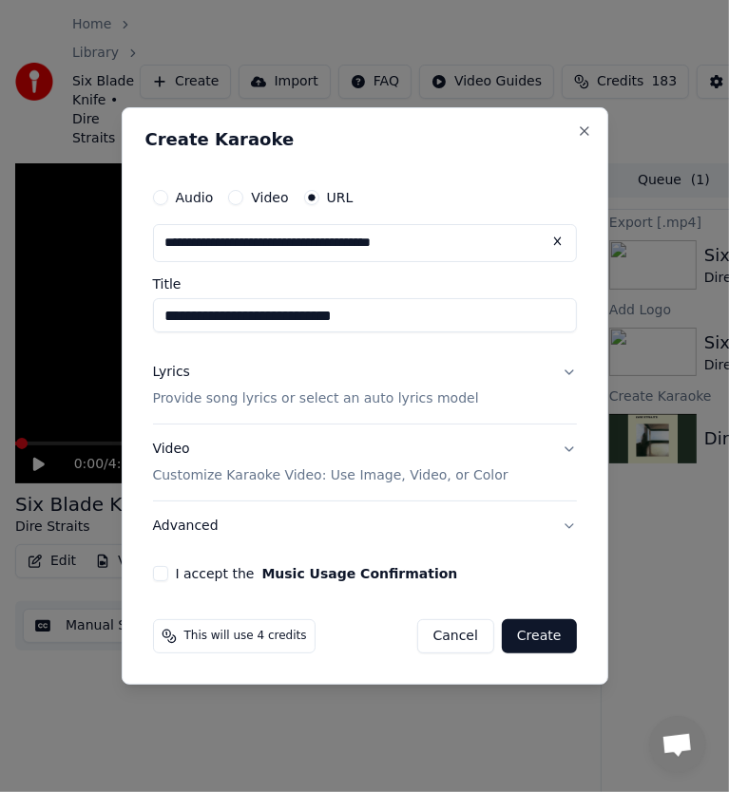
type input "**********"
click at [181, 372] on div "Lyrics" at bounding box center [171, 372] width 37 height 19
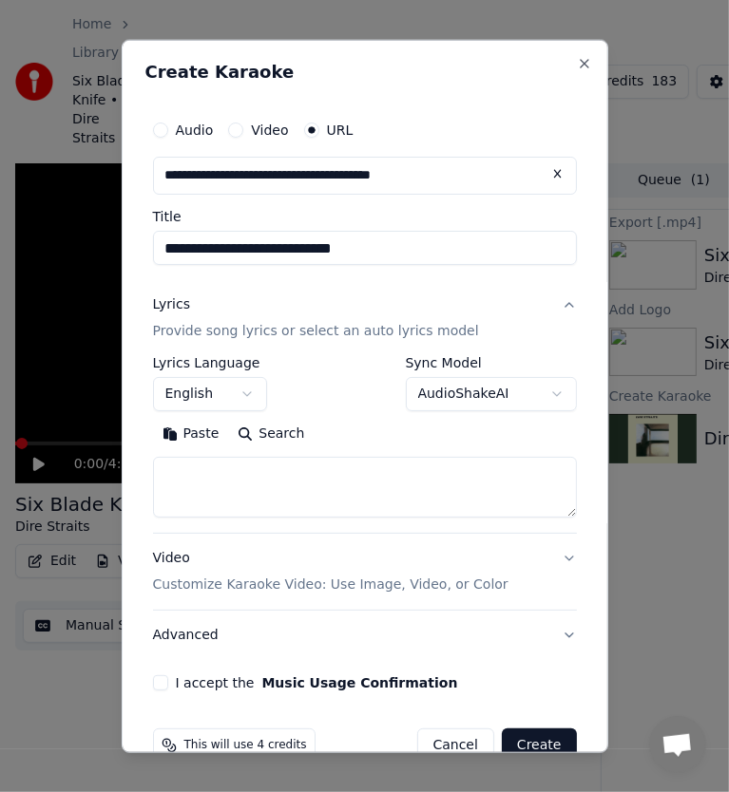
click at [293, 433] on button "Search" at bounding box center [271, 434] width 86 height 30
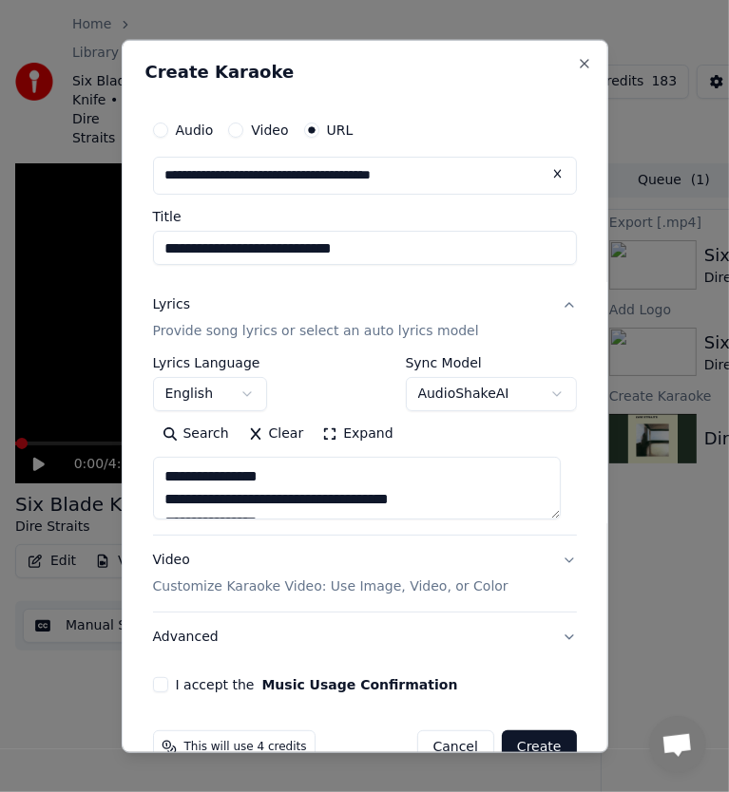
click at [339, 434] on button "Expand" at bounding box center [357, 434] width 89 height 30
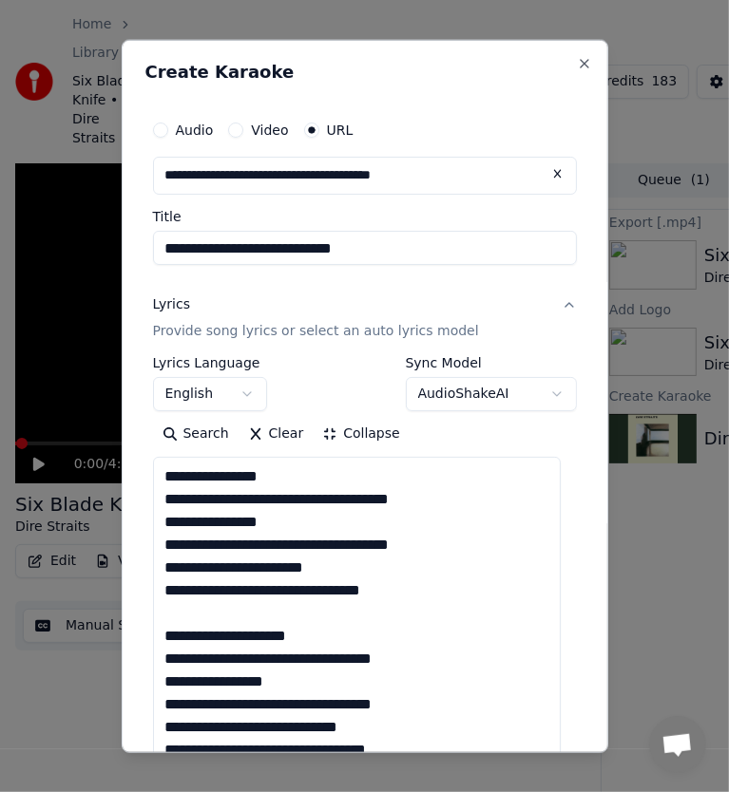
scroll to position [1, 0]
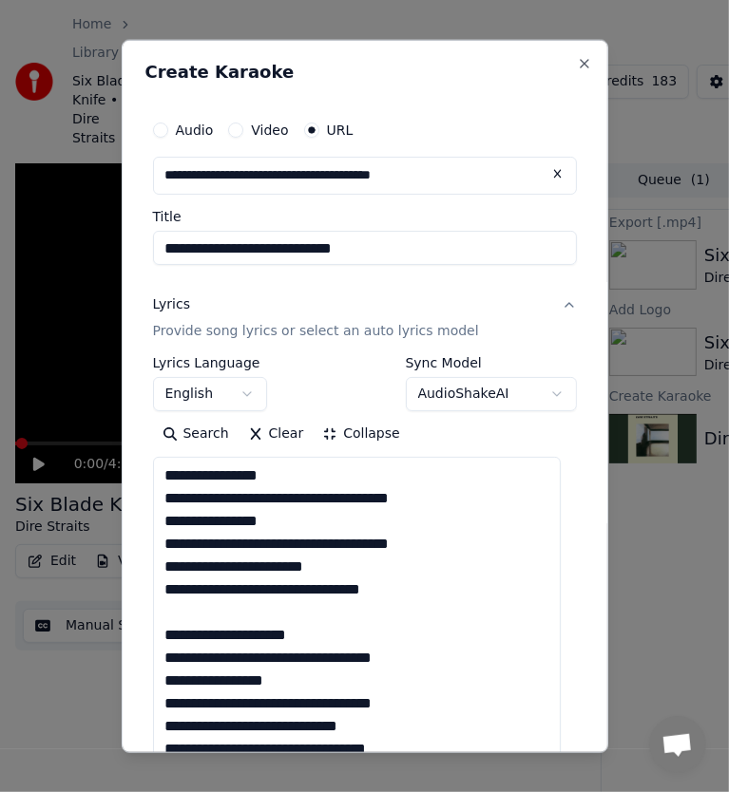
click at [218, 614] on textarea "**********" at bounding box center [357, 704] width 409 height 494
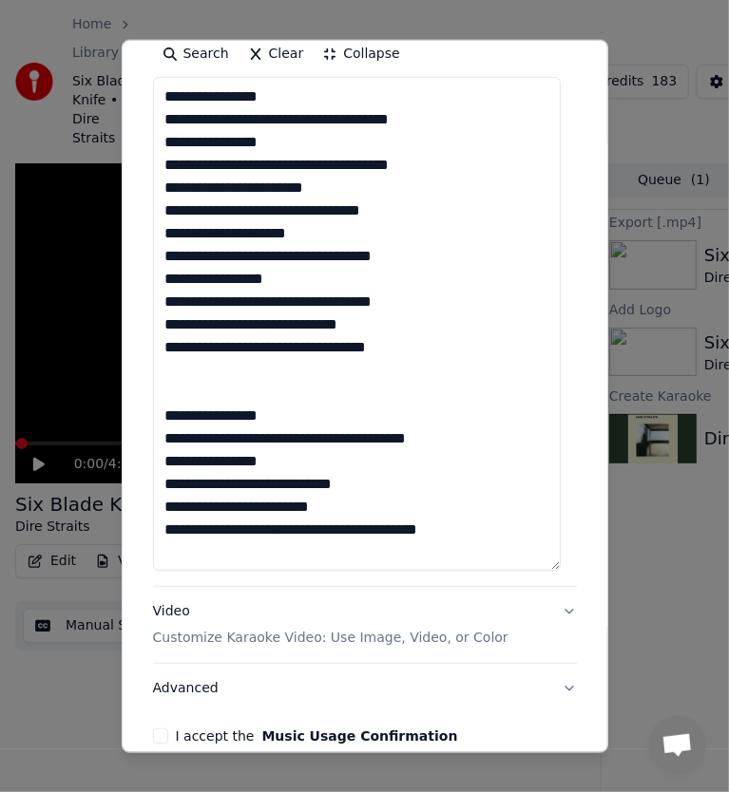
scroll to position [473, 0]
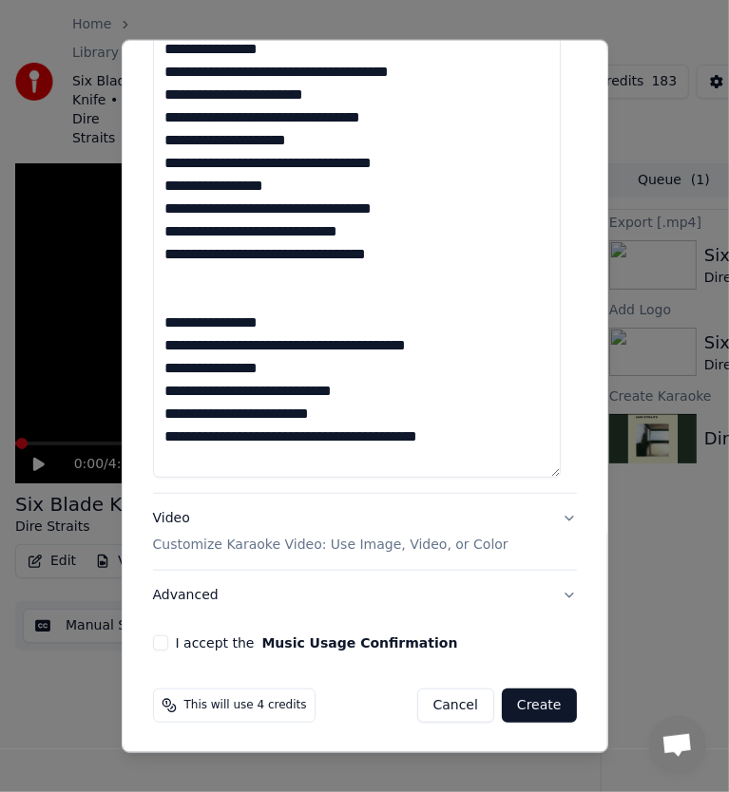
click at [204, 289] on textarea "**********" at bounding box center [357, 231] width 409 height 494
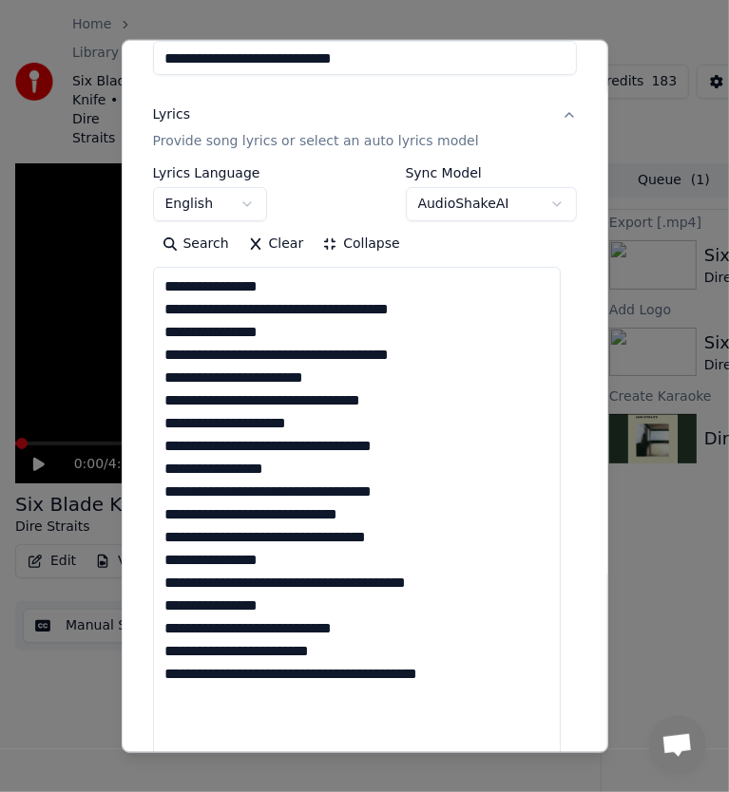
scroll to position [0, 0]
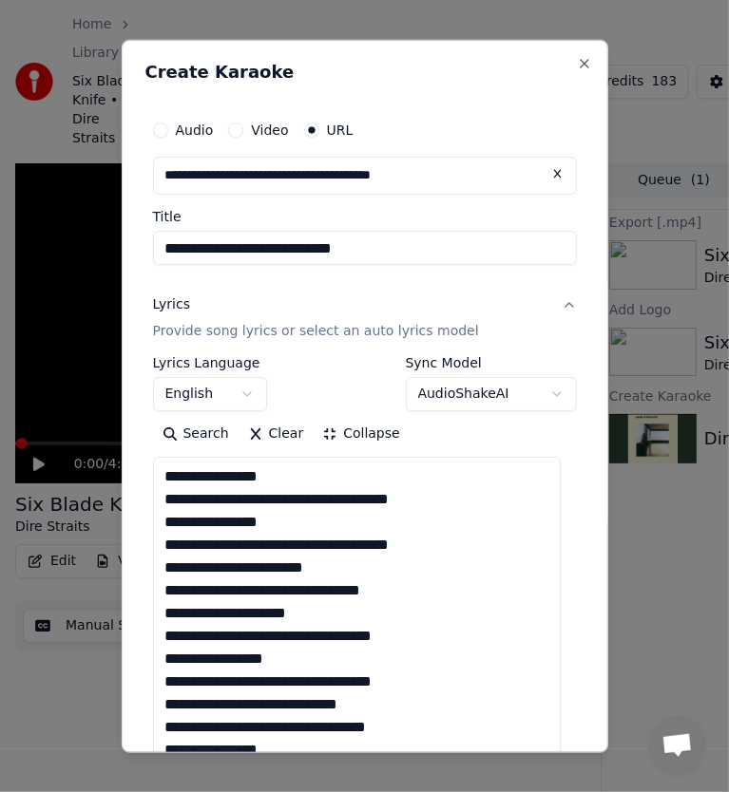
click at [305, 478] on textarea "**********" at bounding box center [357, 704] width 409 height 494
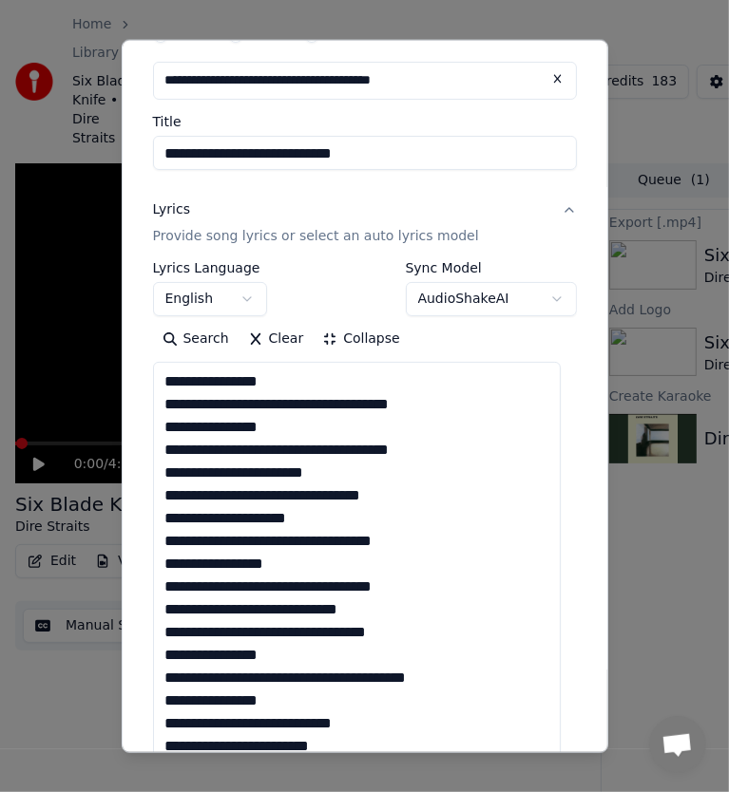
click at [246, 410] on textarea "**********" at bounding box center [357, 609] width 409 height 494
click at [328, 406] on textarea "**********" at bounding box center [357, 609] width 409 height 494
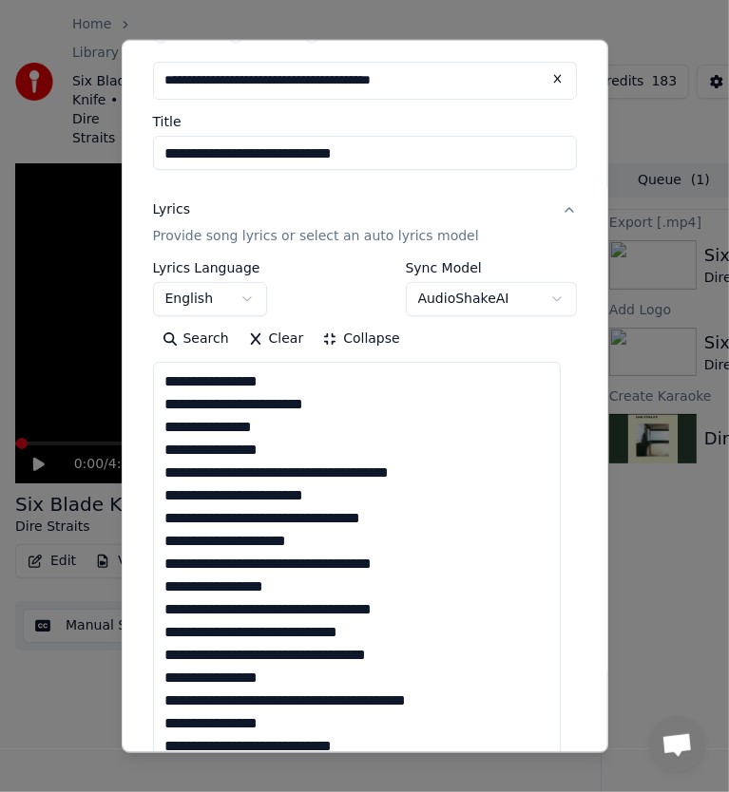
scroll to position [190, 0]
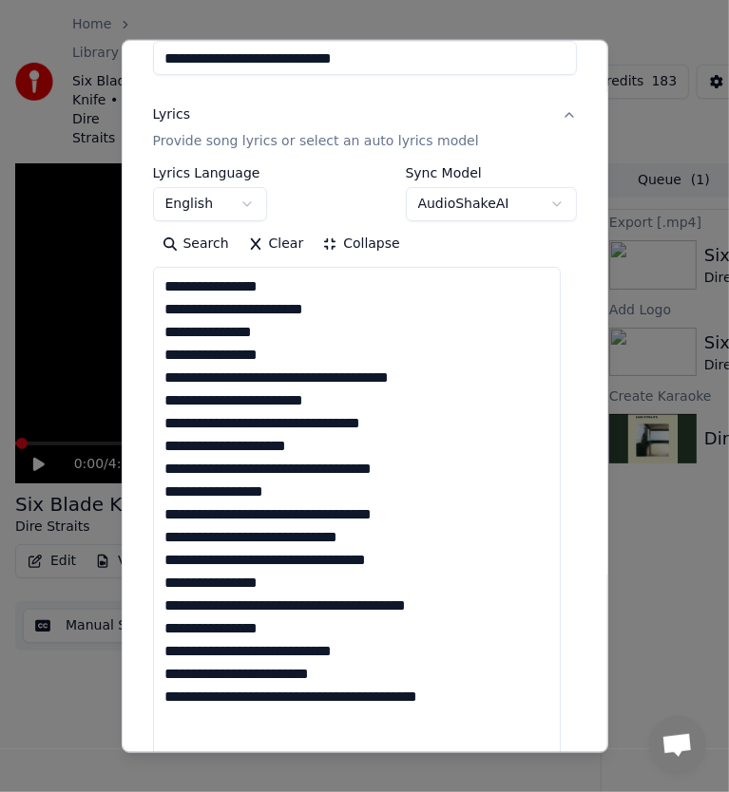
click at [327, 380] on textarea "**********" at bounding box center [357, 514] width 409 height 494
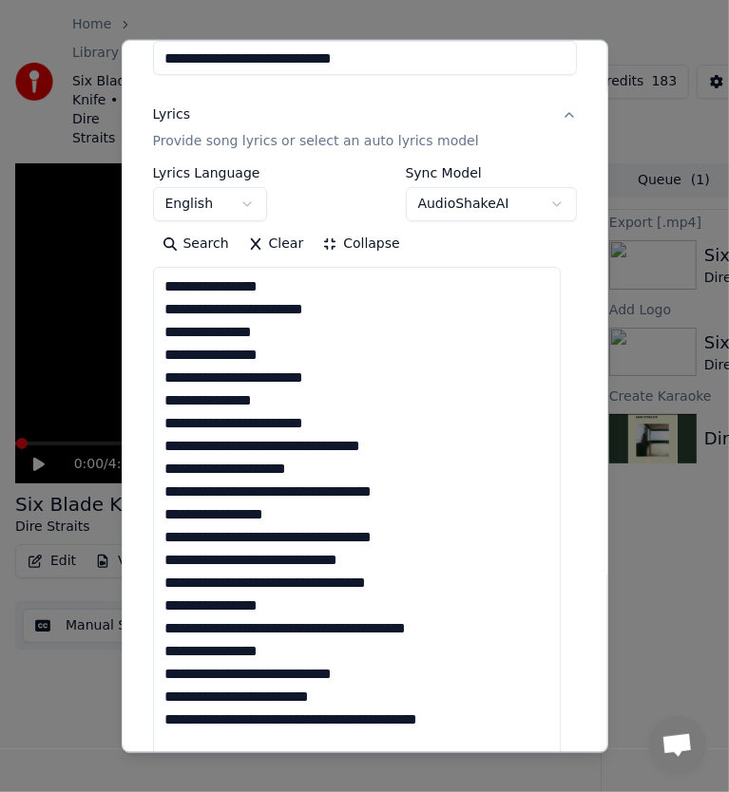
click at [289, 403] on textarea "**********" at bounding box center [357, 514] width 409 height 494
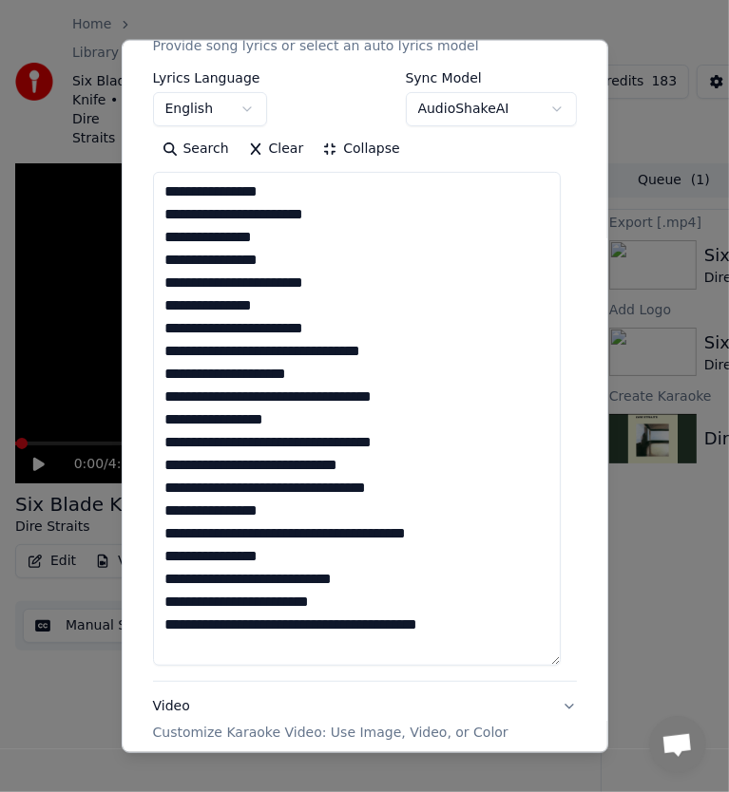
click at [305, 351] on textarea "**********" at bounding box center [357, 419] width 409 height 494
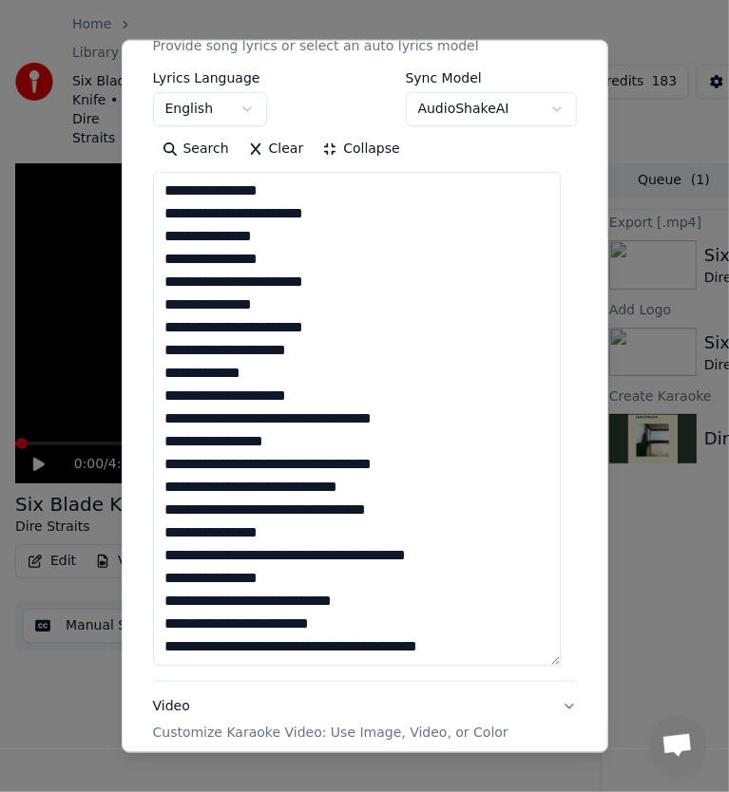
scroll to position [380, 0]
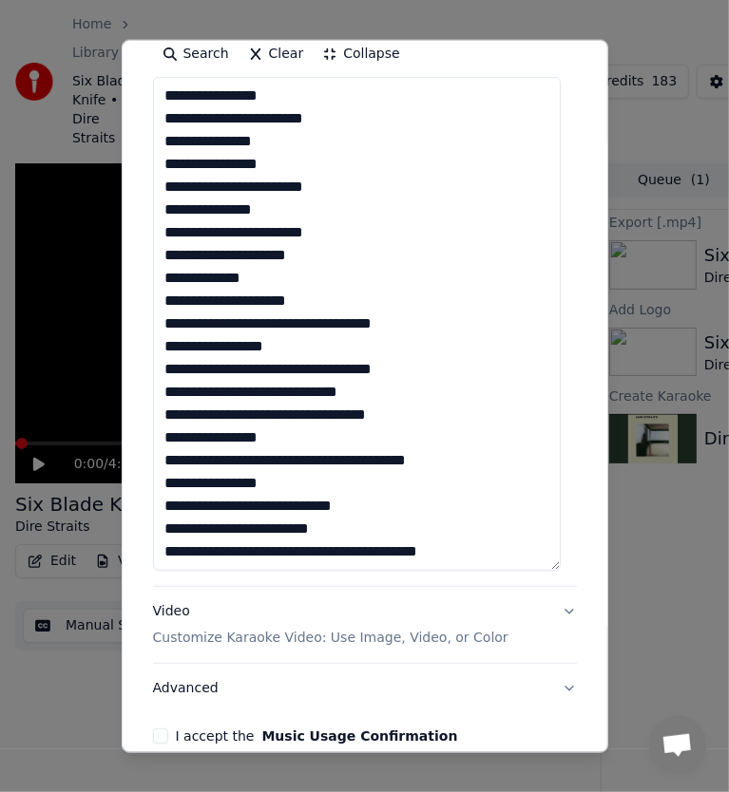
click at [172, 327] on textarea "**********" at bounding box center [357, 324] width 409 height 494
click at [166, 327] on textarea "**********" at bounding box center [357, 324] width 409 height 494
click at [167, 327] on textarea "**********" at bounding box center [357, 324] width 409 height 494
click at [170, 325] on textarea "**********" at bounding box center [357, 324] width 409 height 494
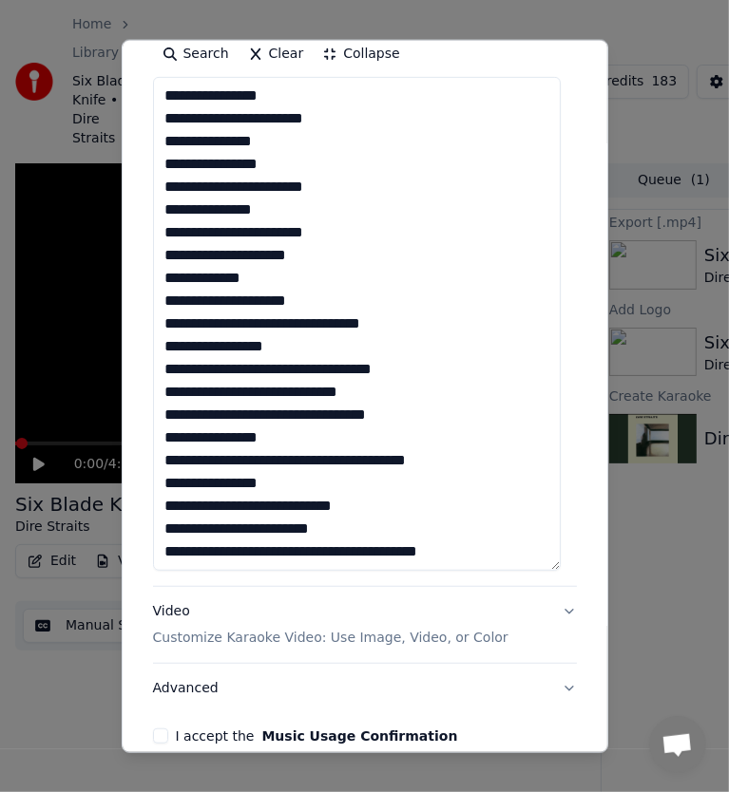
click at [296, 346] on textarea "**********" at bounding box center [357, 324] width 409 height 494
drag, startPoint x: 178, startPoint y: 370, endPoint x: 156, endPoint y: 370, distance: 21.9
click at [156, 370] on textarea "**********" at bounding box center [357, 324] width 409 height 494
click at [417, 382] on textarea "**********" at bounding box center [357, 324] width 409 height 494
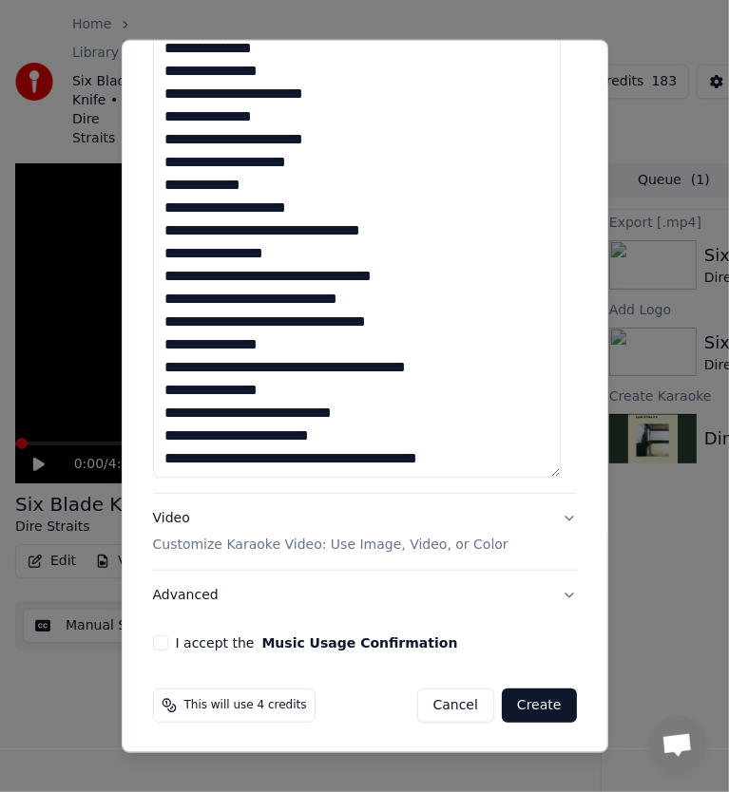
click at [323, 274] on textarea "**********" at bounding box center [357, 231] width 409 height 494
click at [295, 357] on textarea "**********" at bounding box center [357, 231] width 409 height 494
click at [302, 340] on textarea "**********" at bounding box center [357, 231] width 409 height 494
click at [426, 314] on textarea "**********" at bounding box center [357, 231] width 409 height 494
click at [416, 315] on textarea "**********" at bounding box center [357, 231] width 409 height 494
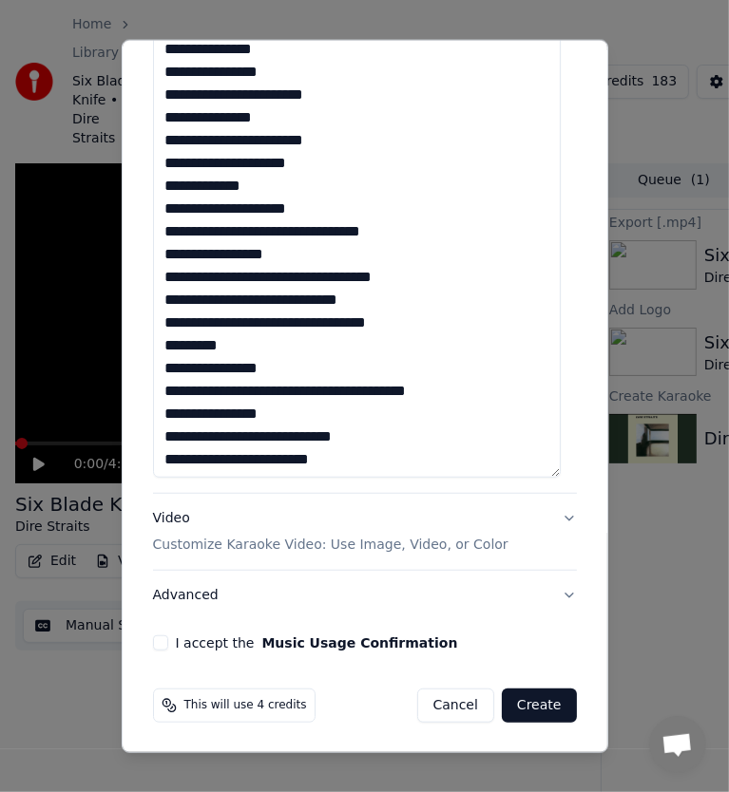
scroll to position [24, 0]
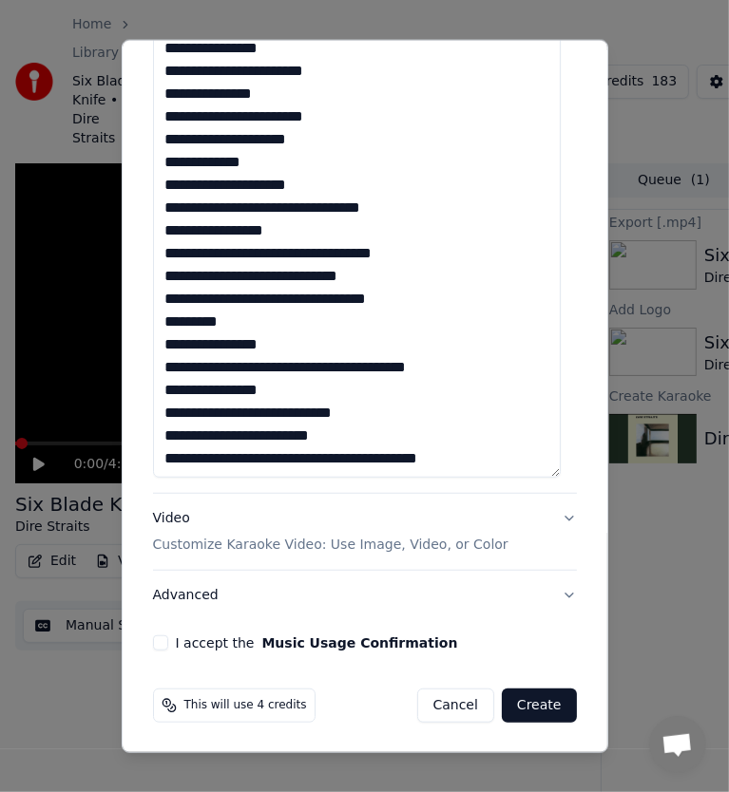
click at [343, 372] on textarea "**********" at bounding box center [357, 231] width 409 height 494
click at [364, 460] on textarea "**********" at bounding box center [357, 231] width 409 height 494
click at [366, 460] on textarea "**********" at bounding box center [357, 231] width 409 height 494
click at [297, 389] on textarea "**********" at bounding box center [357, 231] width 409 height 494
click at [369, 457] on textarea "**********" at bounding box center [357, 231] width 409 height 494
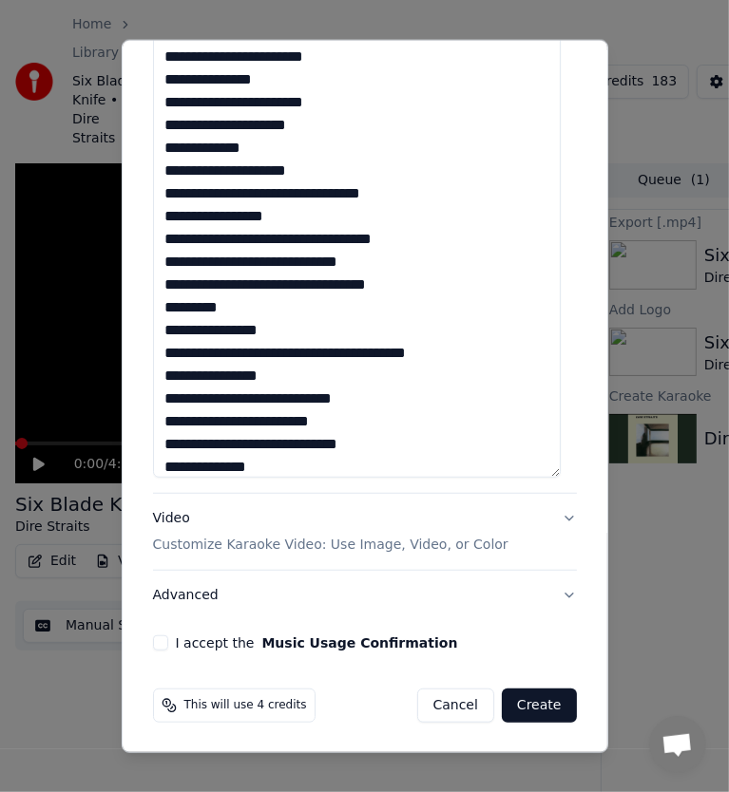
scroll to position [47, 0]
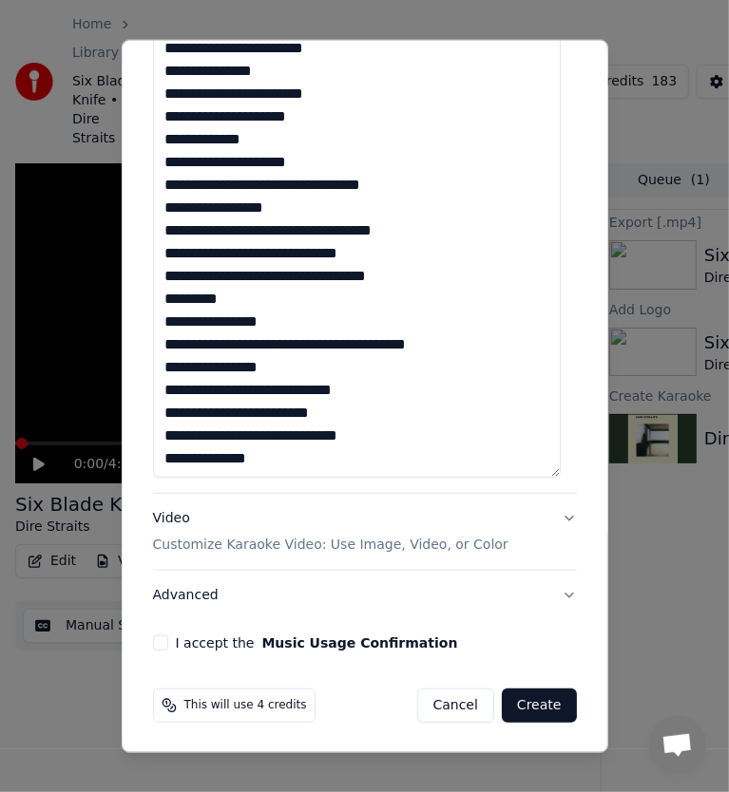
click at [295, 456] on textarea "**********" at bounding box center [357, 231] width 409 height 494
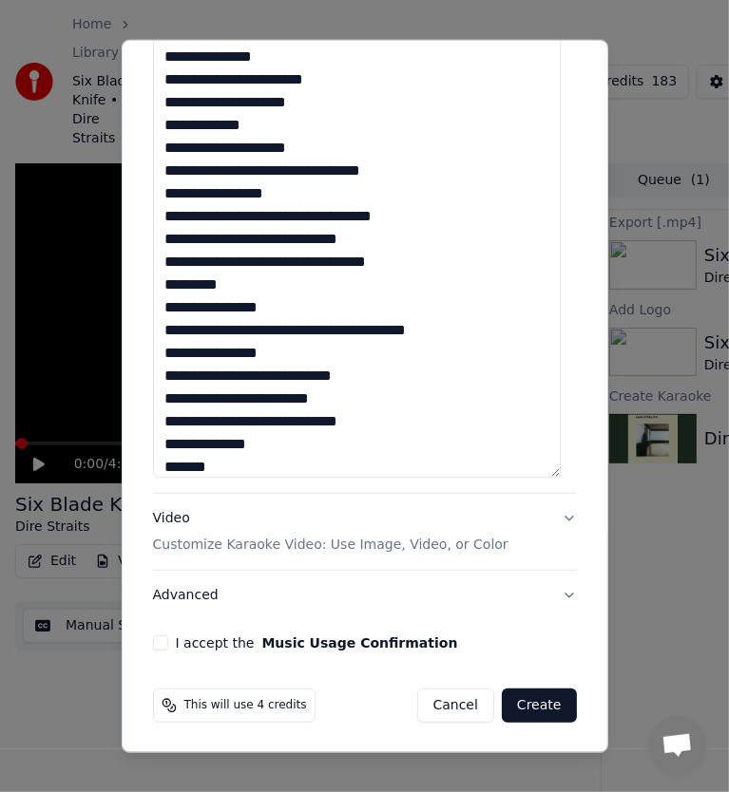
scroll to position [69, 0]
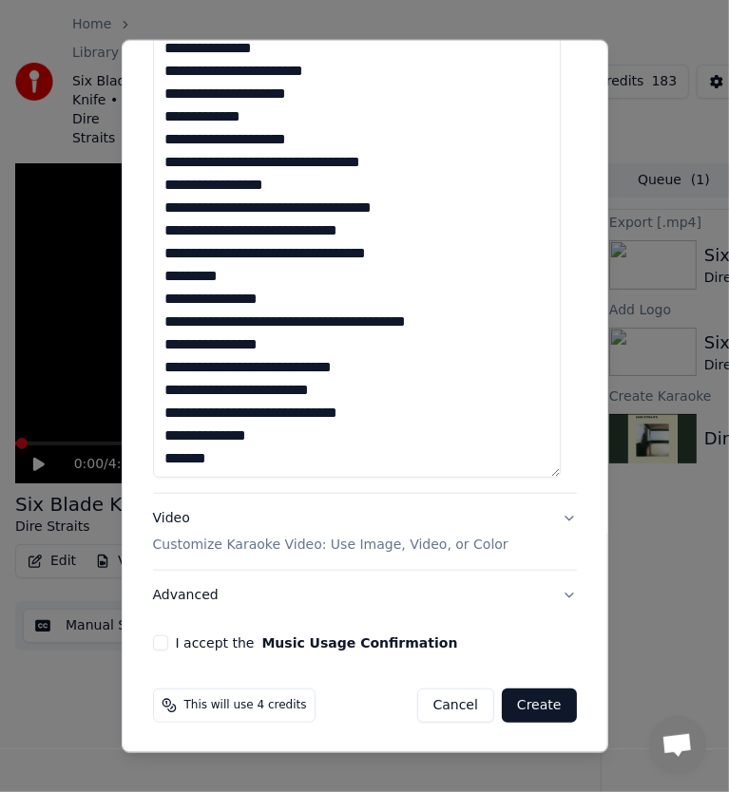
drag, startPoint x: 257, startPoint y: 467, endPoint x: 150, endPoint y: 464, distance: 106.5
click at [150, 464] on div "**********" at bounding box center [364, 144] width 439 height 1028
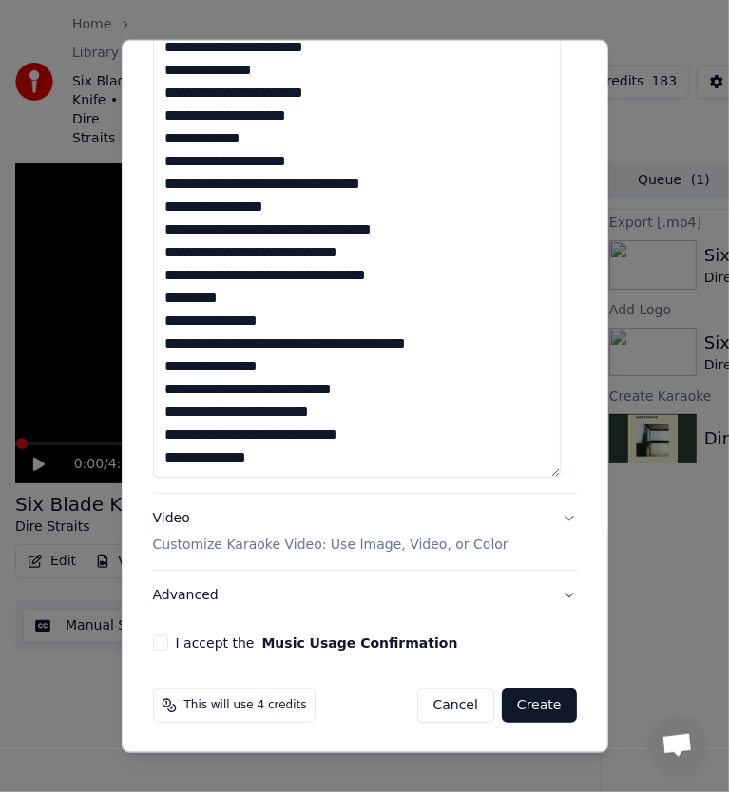
scroll to position [47, 0]
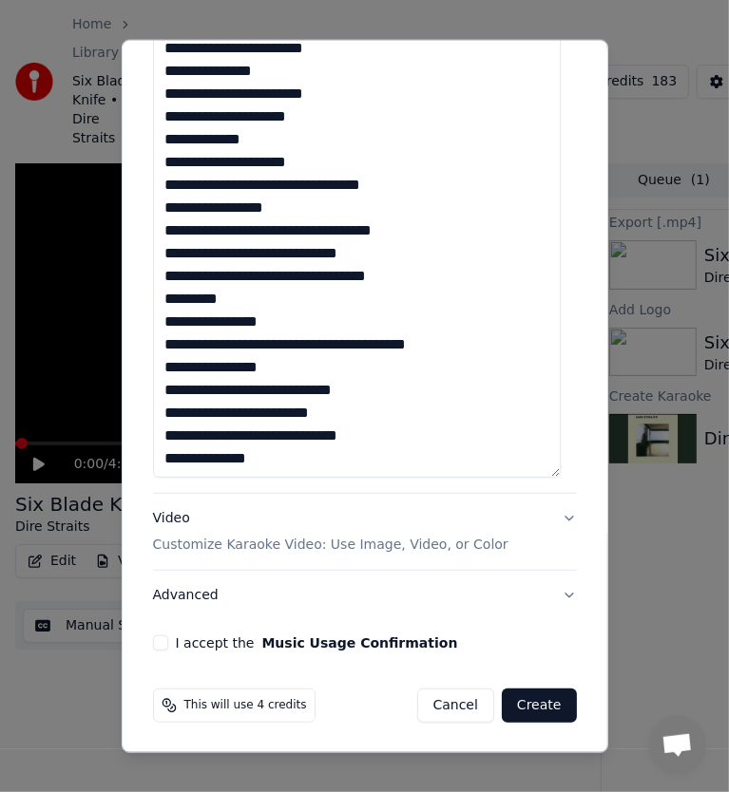
type textarea "**********"
click at [164, 645] on button "I accept the Music Usage Confirmation" at bounding box center [160, 643] width 15 height 15
click at [190, 589] on button "Advanced" at bounding box center [365, 595] width 424 height 49
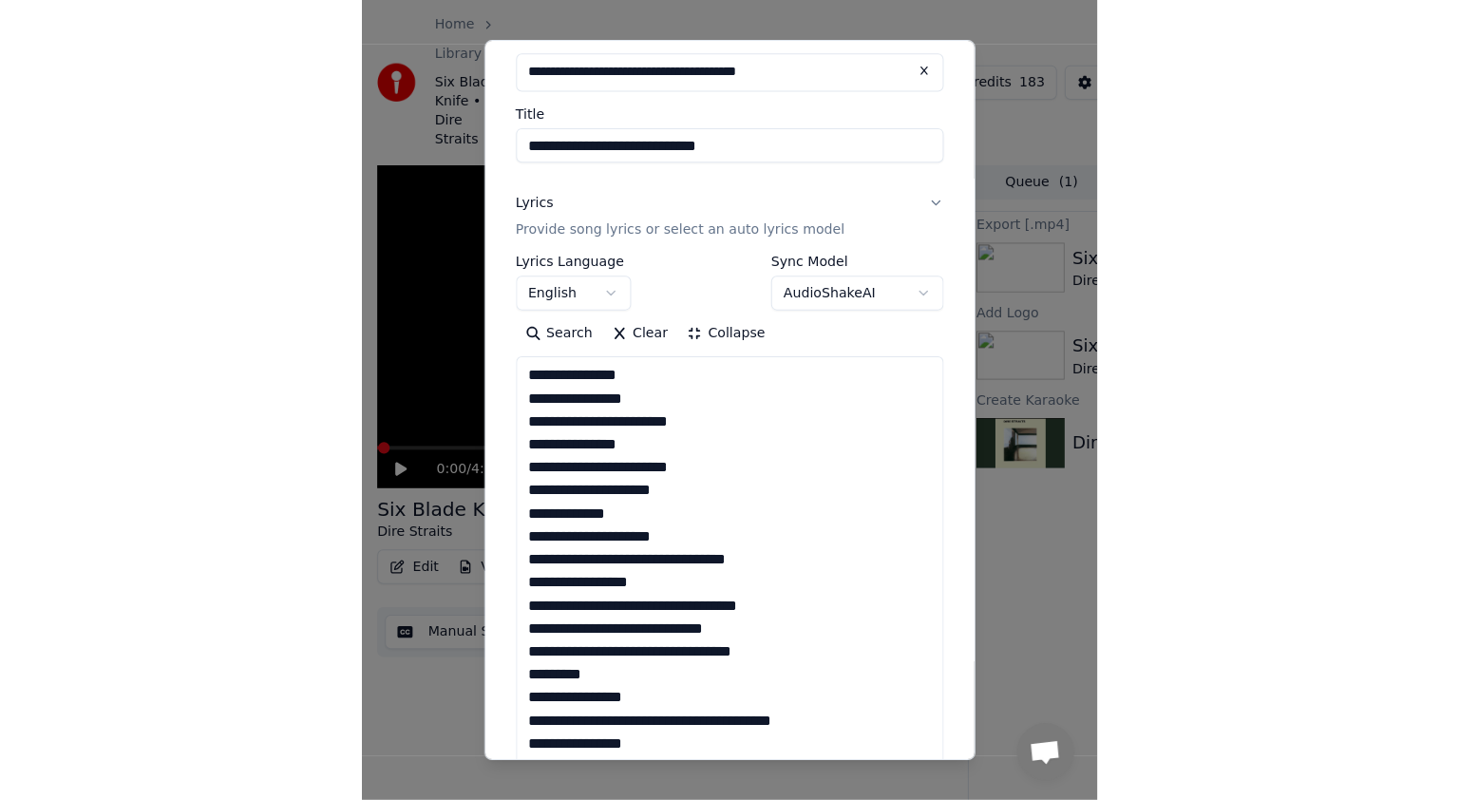
scroll to position [0, 0]
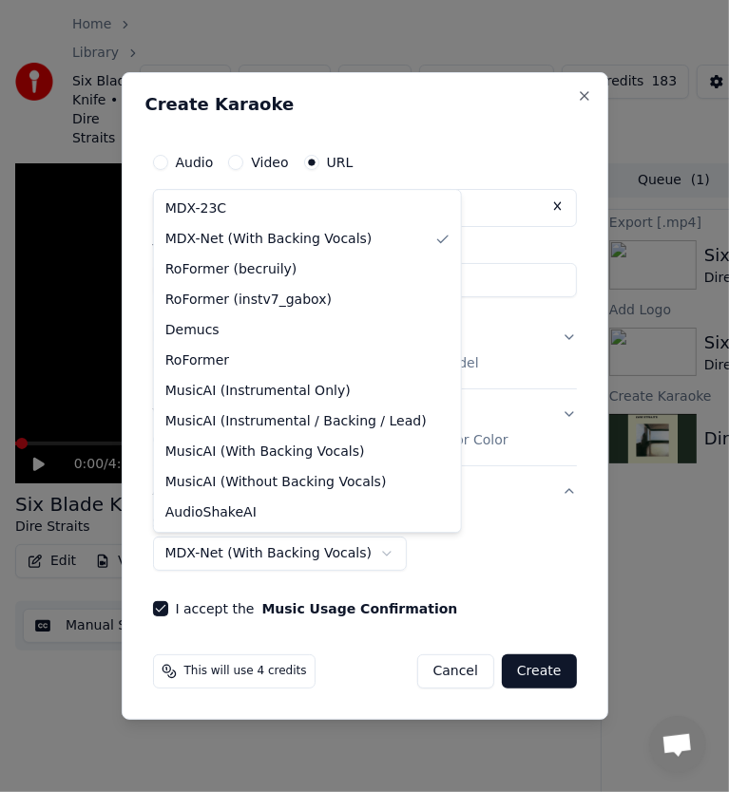
click at [295, 553] on body "Home Library Six Blade Knife • Dire Straits Create Import FAQ Video Guides Cred…" at bounding box center [364, 396] width 729 height 792
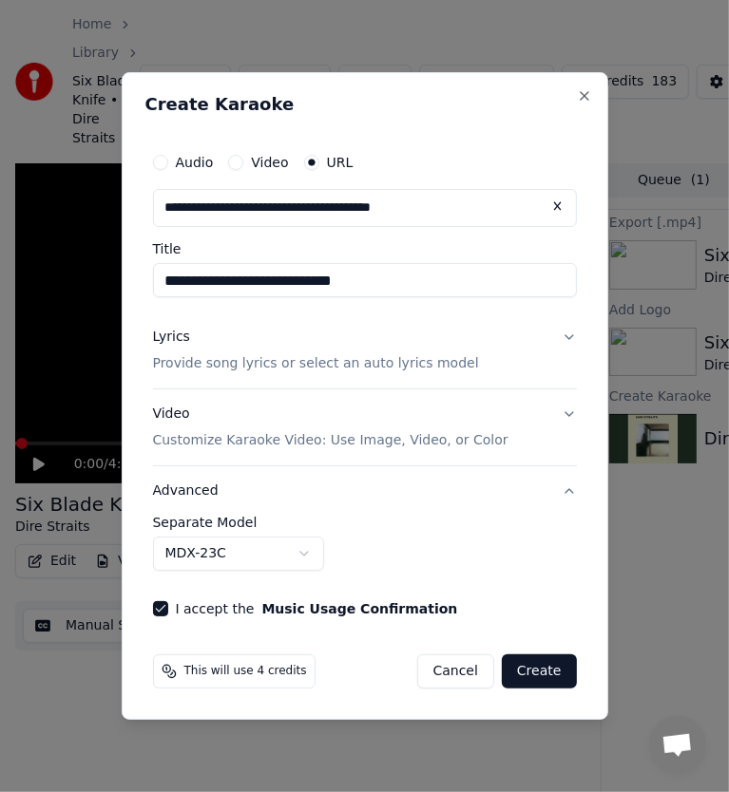
click at [555, 677] on button "Create" at bounding box center [539, 672] width 75 height 34
select select "**********"
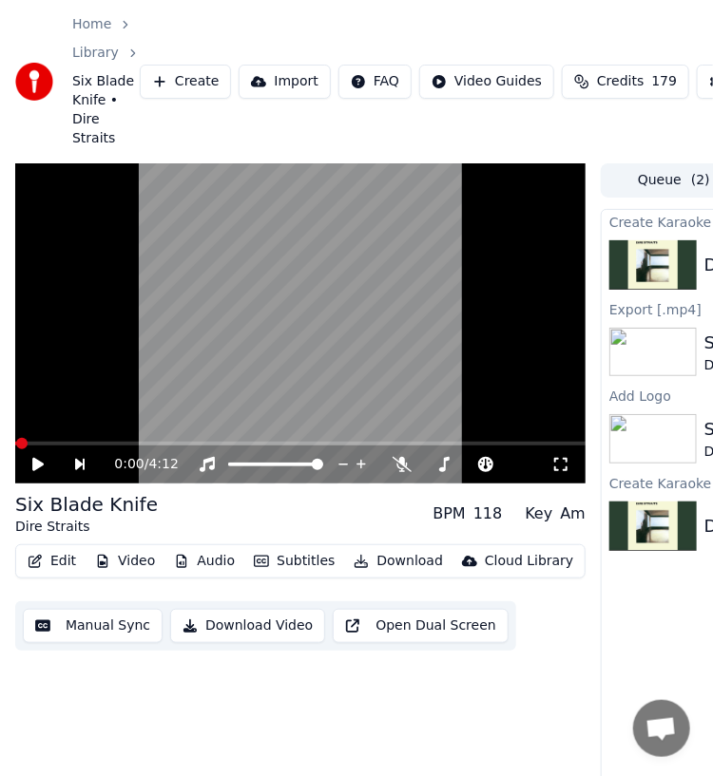
click at [436, 18] on div "Home Library Six Blade Knife • Dire Straits Create Import FAQ Video Guides Cred…" at bounding box center [356, 81] width 713 height 163
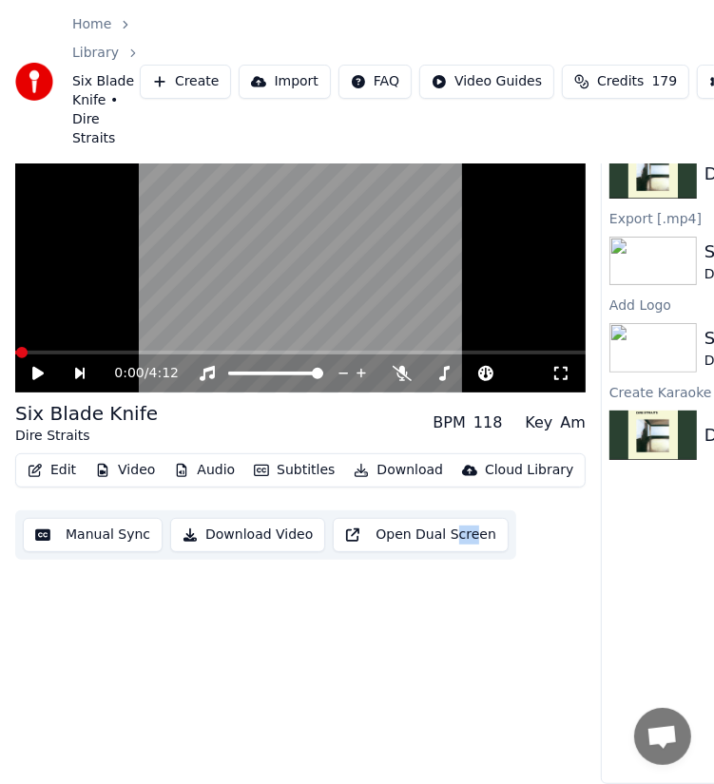
scroll to position [105, 0]
drag, startPoint x: 460, startPoint y: 783, endPoint x: 521, endPoint y: 574, distance: 217.7
click at [521, 574] on div "0:00 / 4:12 Six Blade Knife Dire Straits BPM 118 Key Am Edit Video Audio Subtit…" at bounding box center [300, 428] width 570 height 712
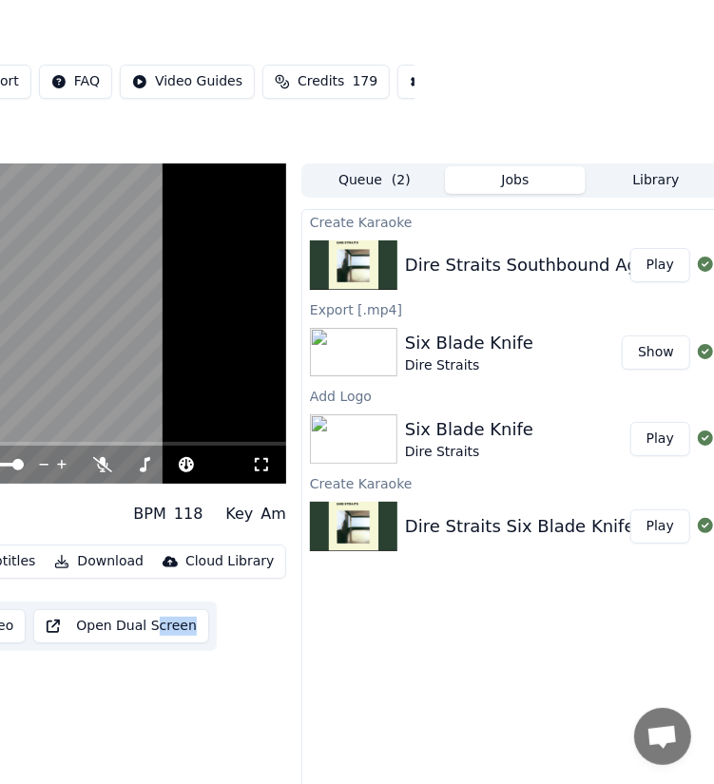
scroll to position [0, 314]
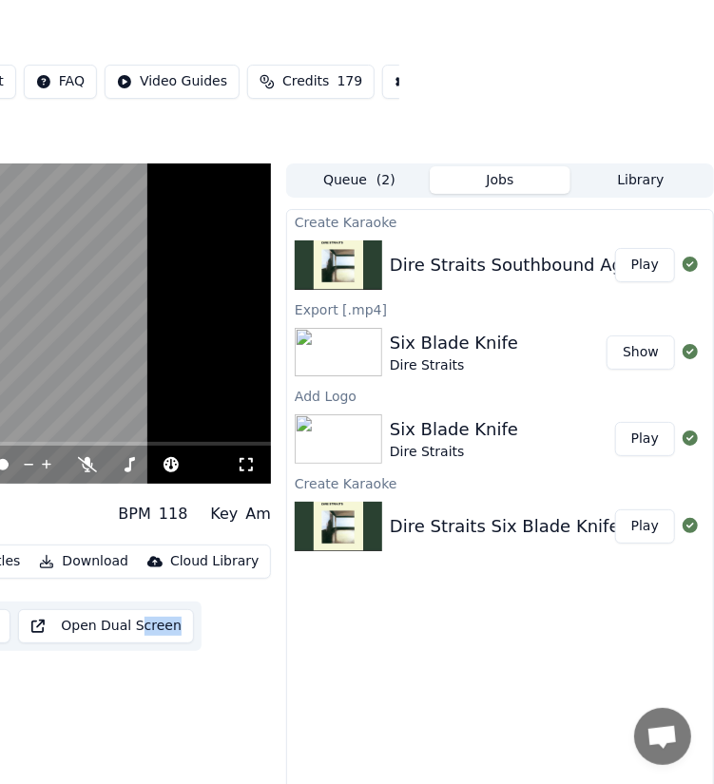
click at [646, 264] on button "Play" at bounding box center [645, 265] width 60 height 34
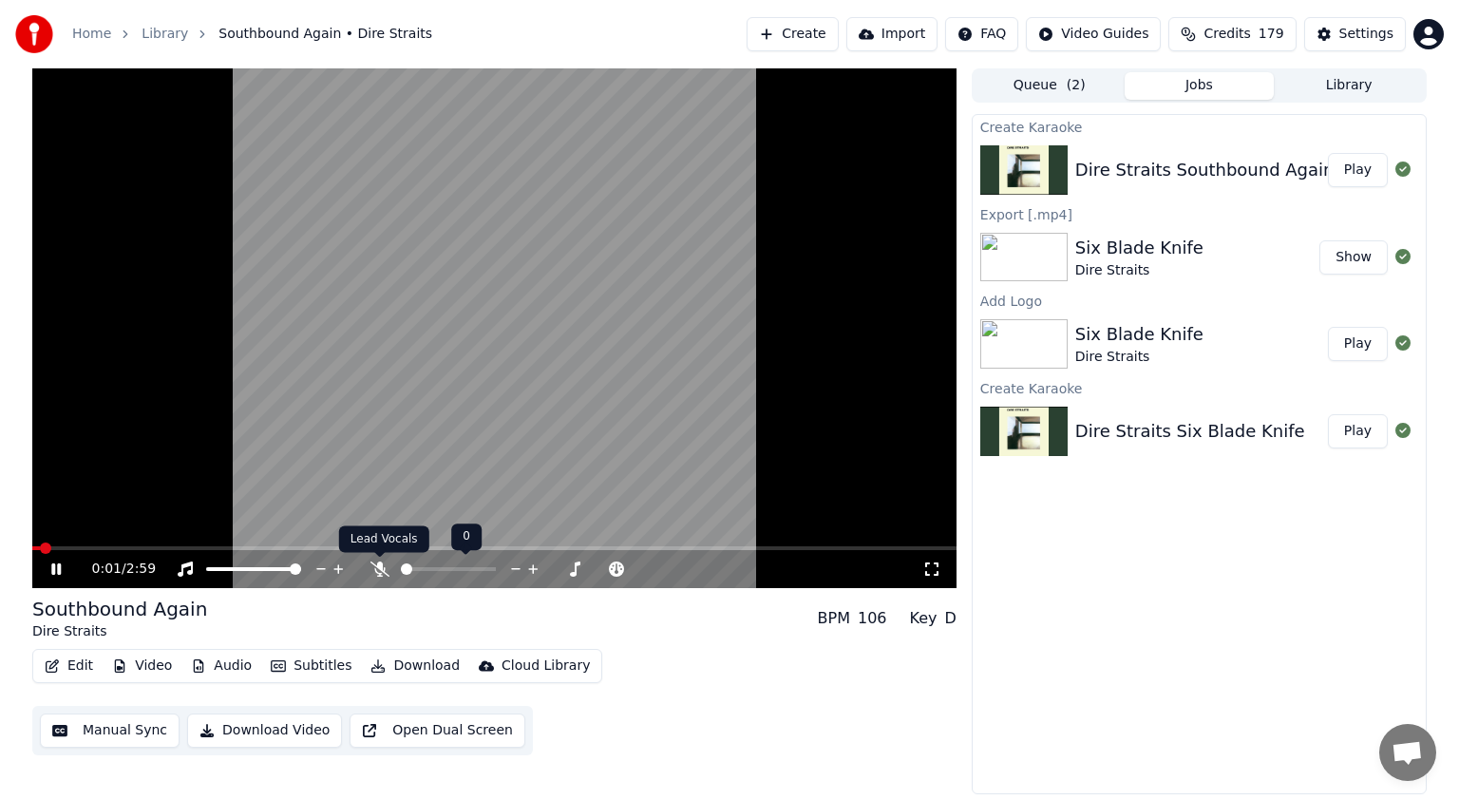
click at [379, 573] on icon at bounding box center [380, 569] width 19 height 15
click at [56, 574] on icon at bounding box center [70, 569] width 45 height 15
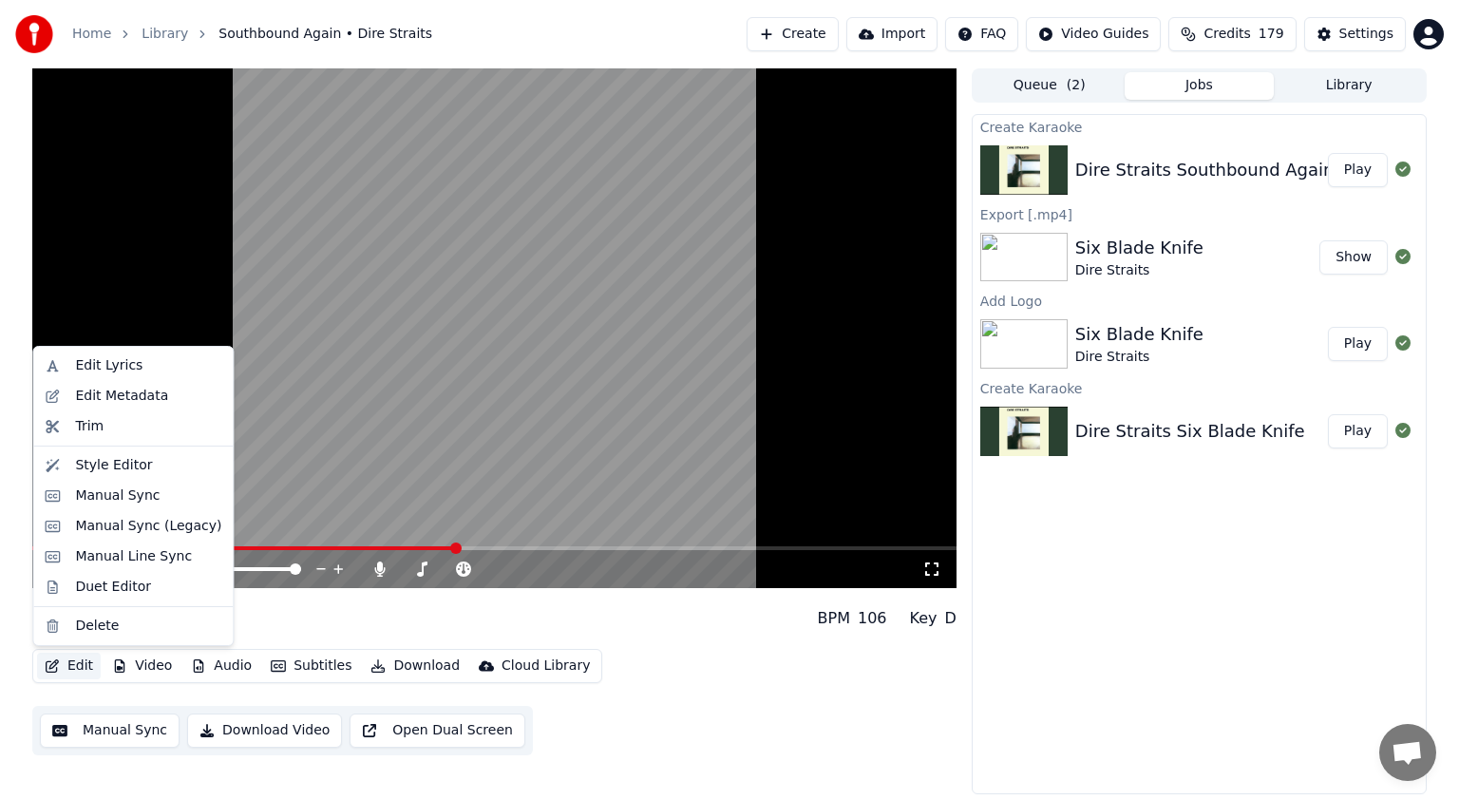
click at [67, 666] on button "Edit" at bounding box center [69, 666] width 64 height 27
click at [151, 532] on div "Manual Sync (Legacy)" at bounding box center [148, 526] width 146 height 19
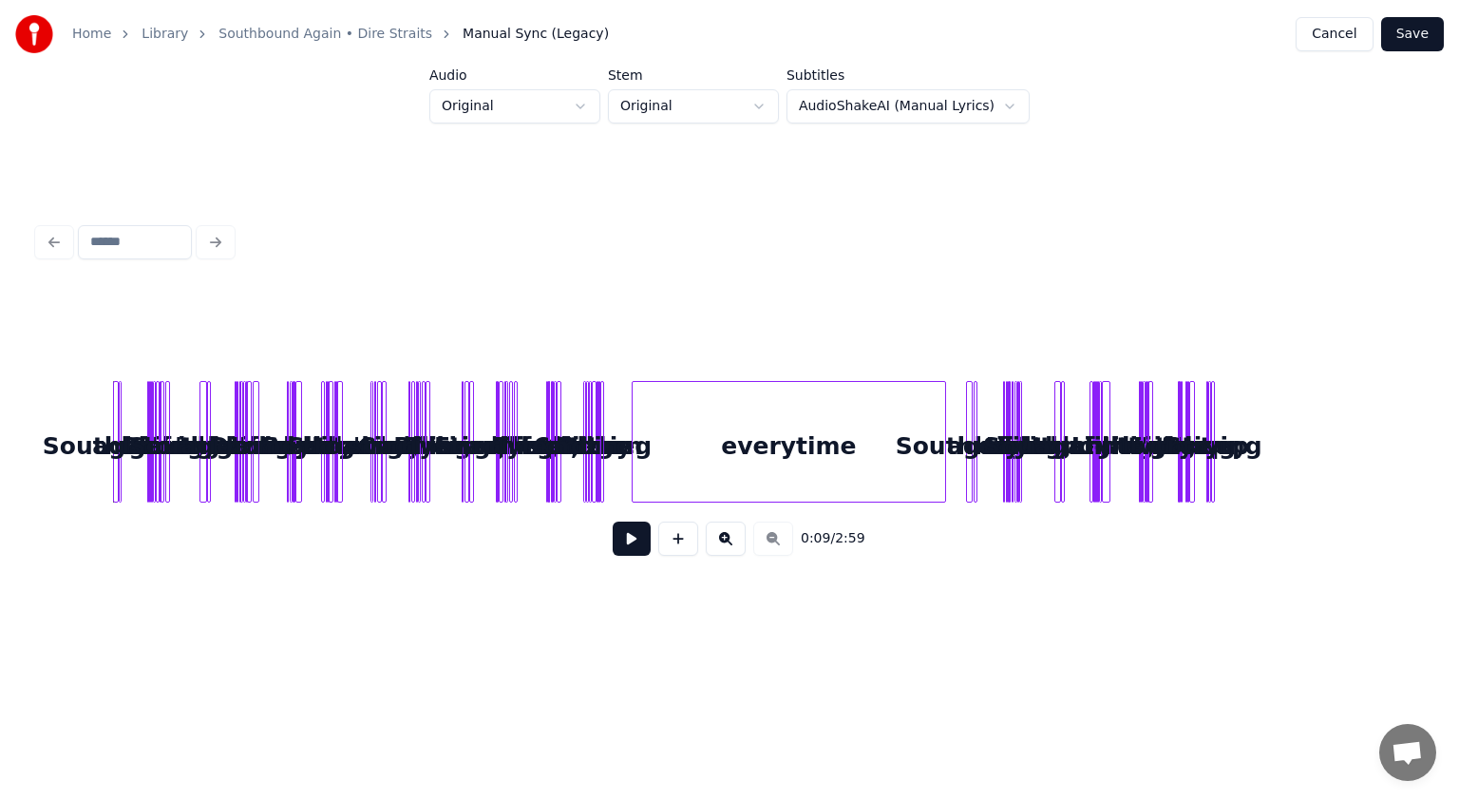
click at [728, 460] on div "everytime" at bounding box center [790, 446] width 314 height 129
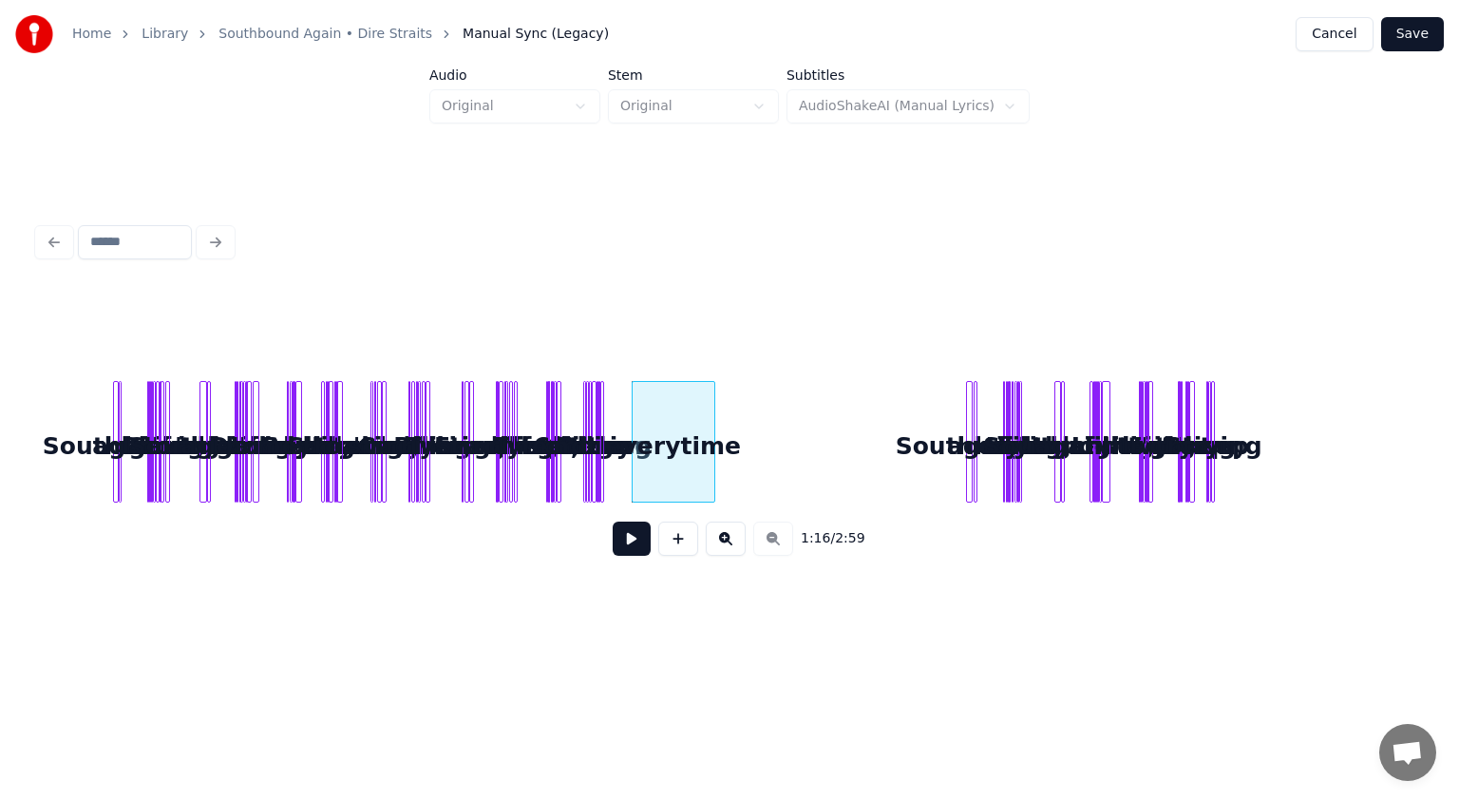
click at [709, 474] on div at bounding box center [712, 442] width 6 height 120
click at [706, 467] on div "everytime" at bounding box center [688, 446] width 78 height 129
click at [728, 540] on button at bounding box center [726, 539] width 40 height 34
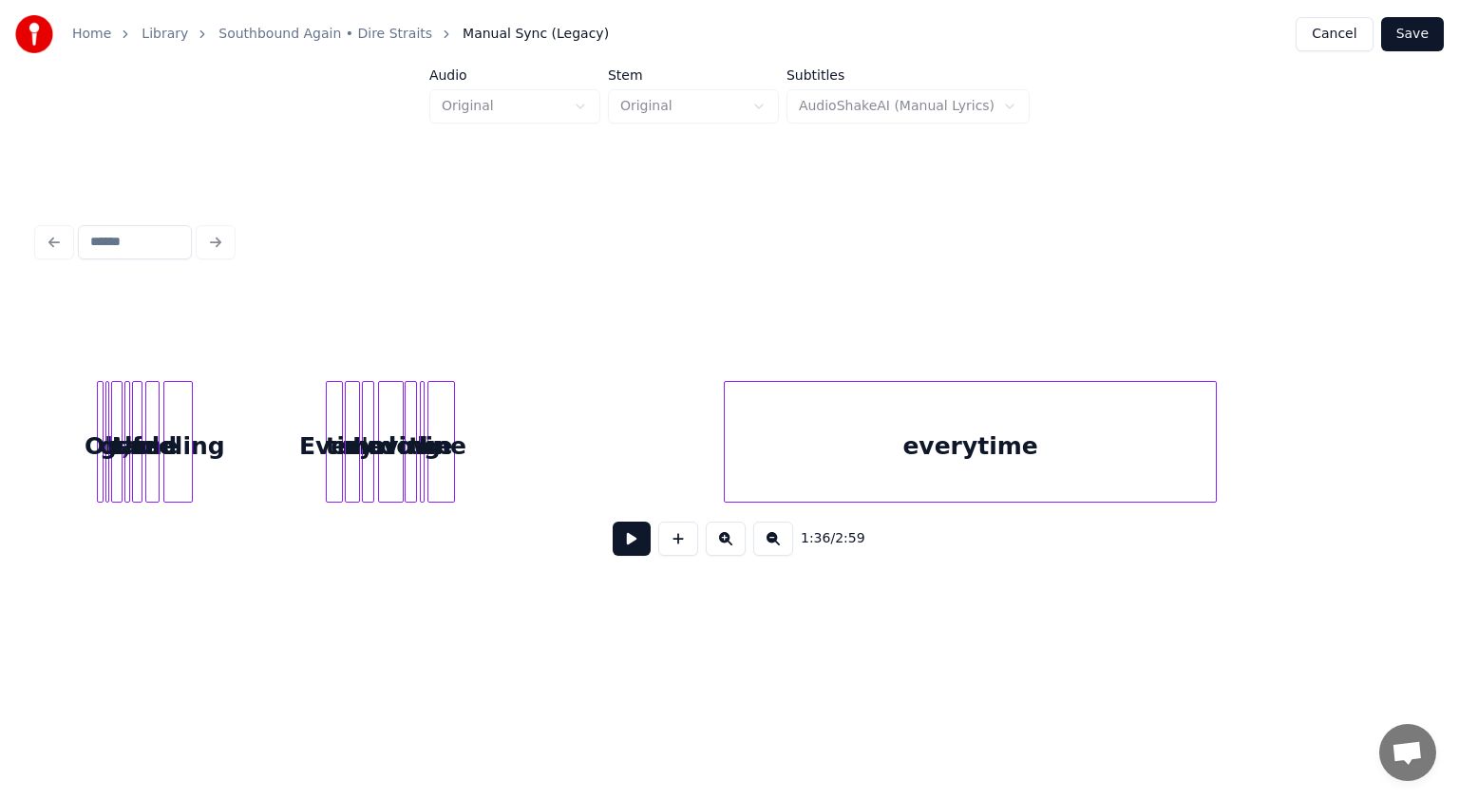
scroll to position [0, 3132]
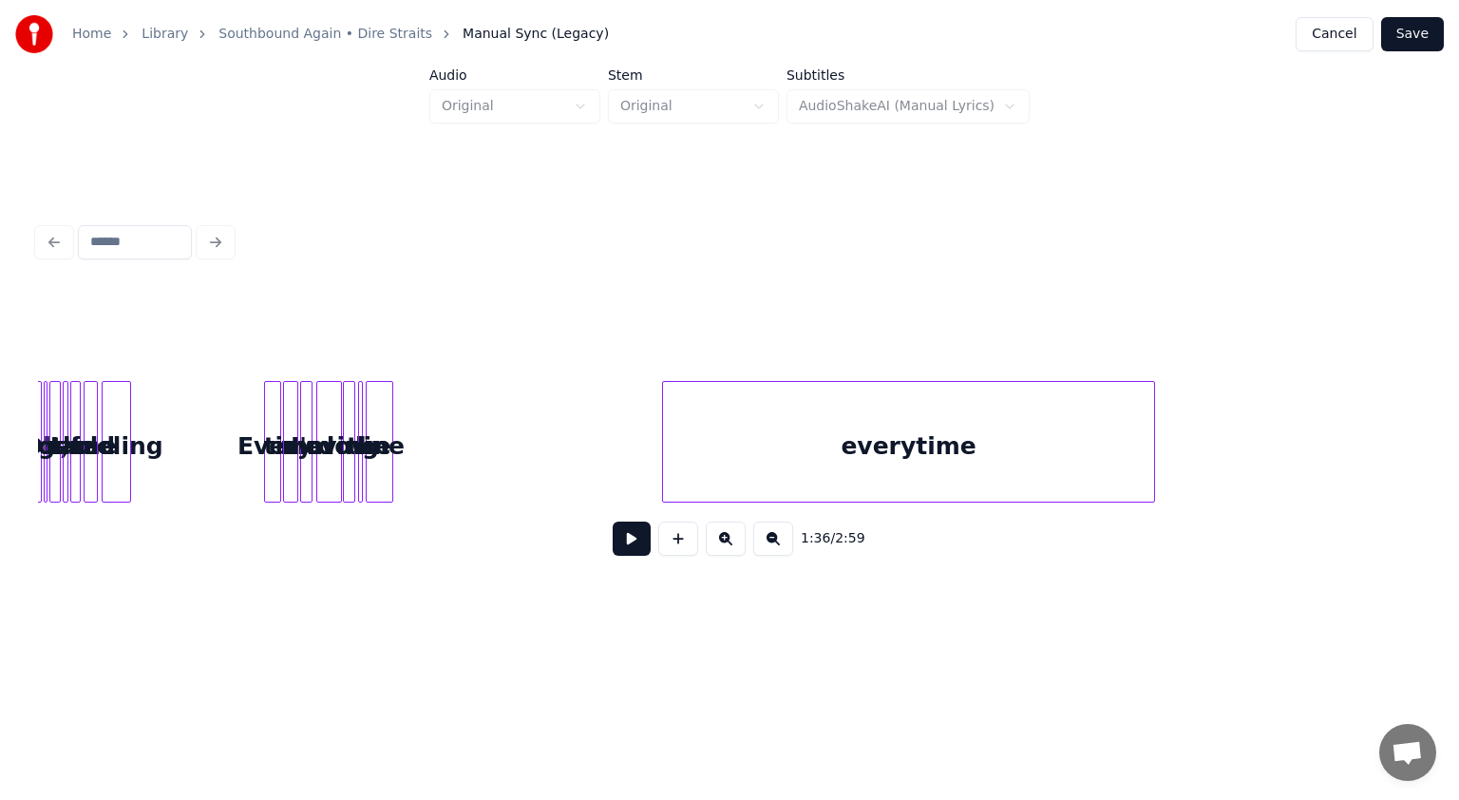
click at [482, 438] on div "everytime line the moving down I'm Every time feeling Oh, I get the same old" at bounding box center [1163, 442] width 8515 height 122
click at [619, 548] on button at bounding box center [632, 539] width 38 height 34
click at [480, 433] on div "everytime line the moving down I'm Every time feeling Oh, I get the same old" at bounding box center [1163, 442] width 8515 height 122
click at [467, 433] on div "everytime line the moving down I'm Every time feeling Oh, I get the same old" at bounding box center [1163, 442] width 8515 height 122
click at [627, 542] on button at bounding box center [632, 539] width 38 height 34
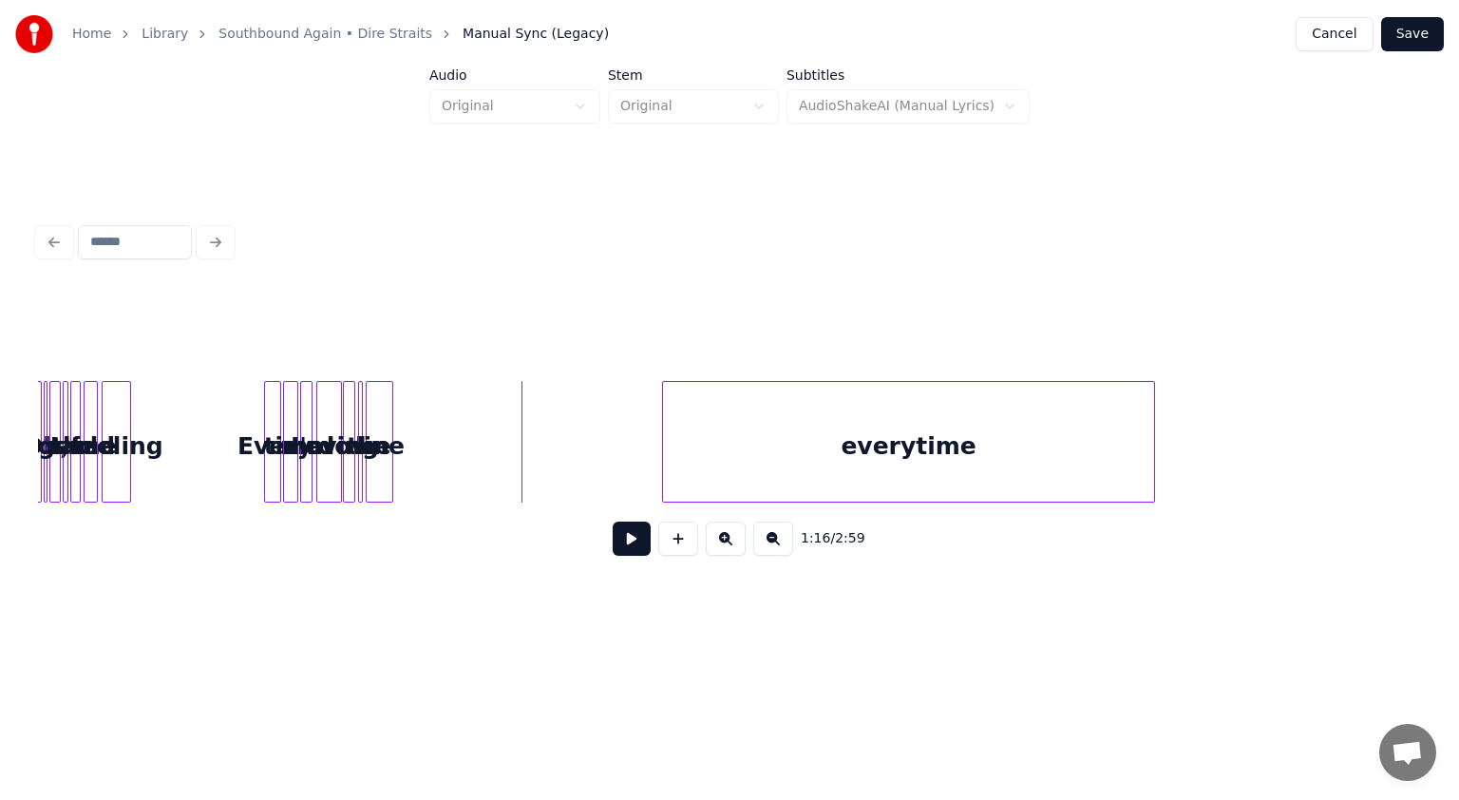
click at [482, 438] on div "everytime line the moving down I'm Every time feeling Oh, I get the same old" at bounding box center [1163, 442] width 8515 height 122
click at [690, 544] on button at bounding box center [678, 539] width 40 height 34
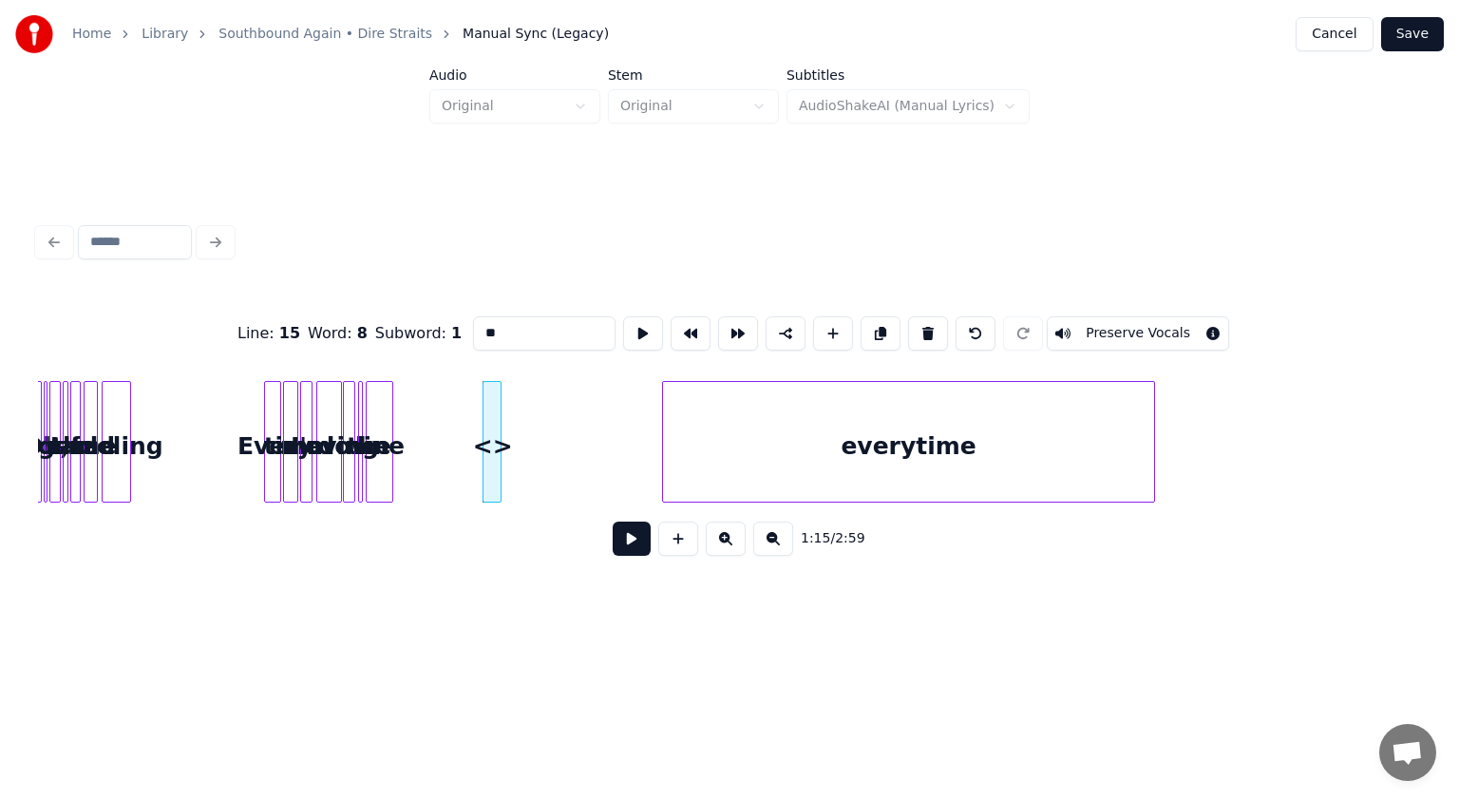
drag, startPoint x: 482, startPoint y: 329, endPoint x: 391, endPoint y: 329, distance: 90.3
click at [391, 329] on div "Line : 15 Word : 8 Subword : 1 ** Preserve Vocals" at bounding box center [729, 333] width 1383 height 95
click at [480, 453] on div at bounding box center [480, 442] width 6 height 120
click at [528, 456] on div at bounding box center [529, 442] width 6 height 120
type input "***"
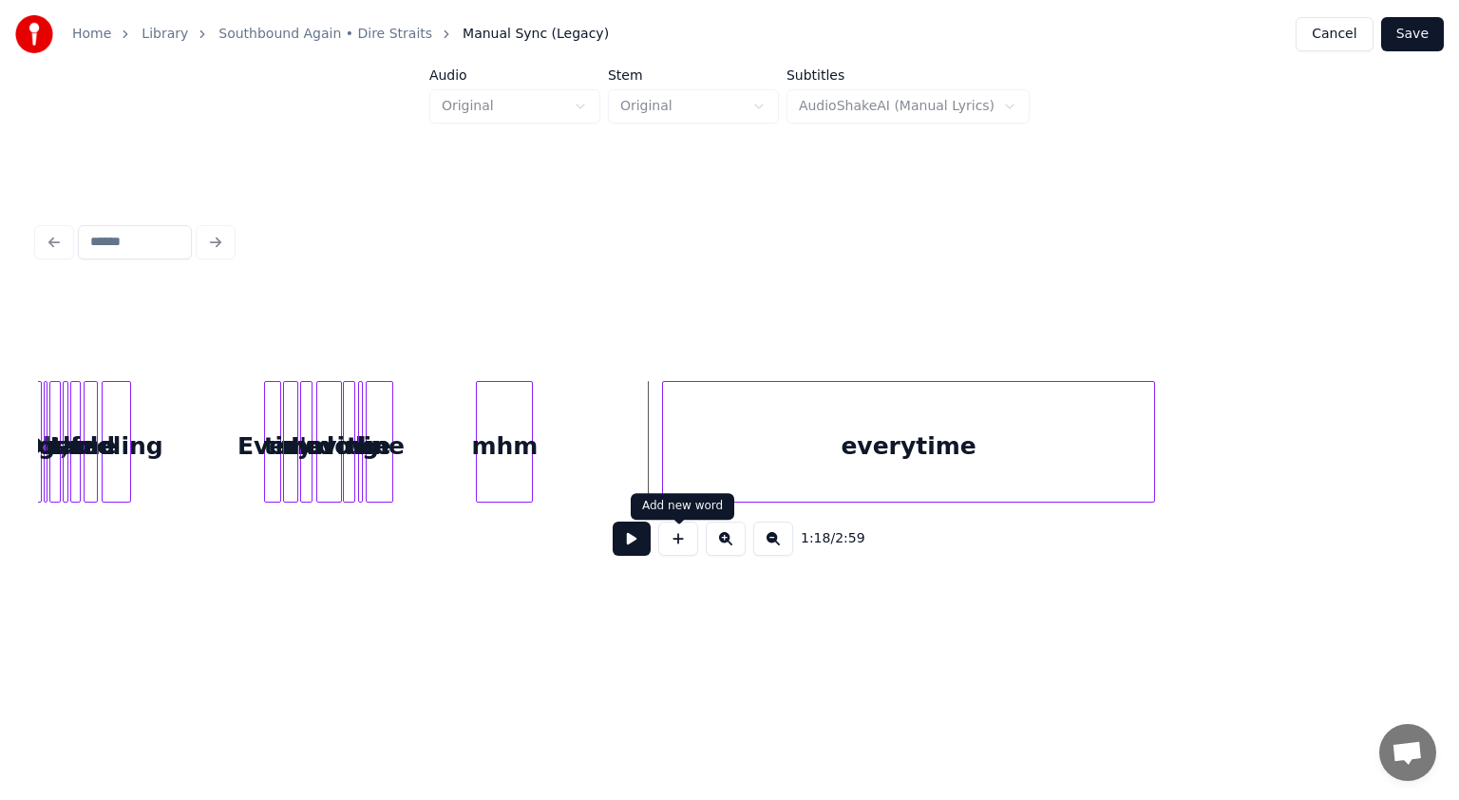
click at [636, 549] on button at bounding box center [632, 539] width 38 height 34
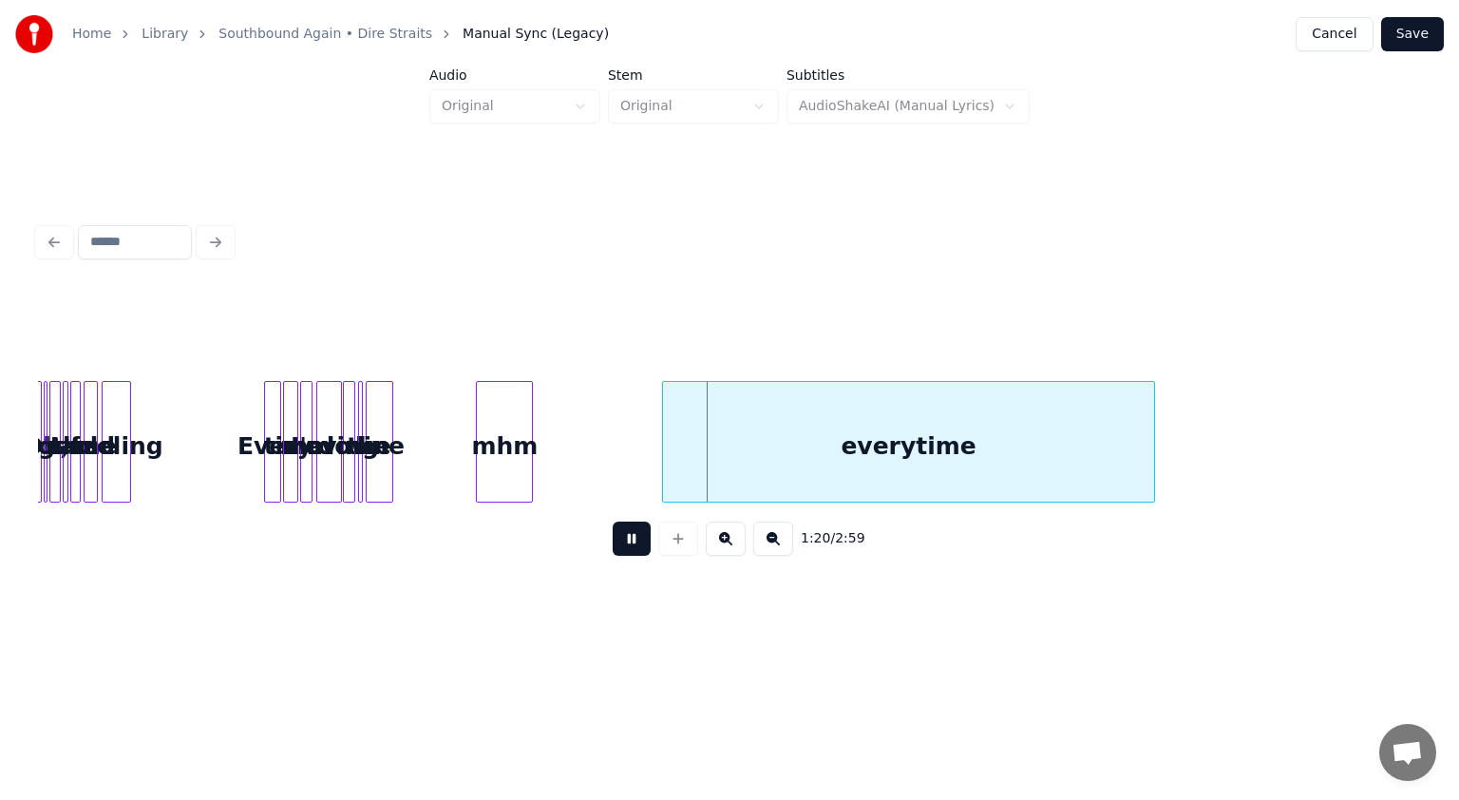
click at [636, 549] on button at bounding box center [632, 539] width 38 height 34
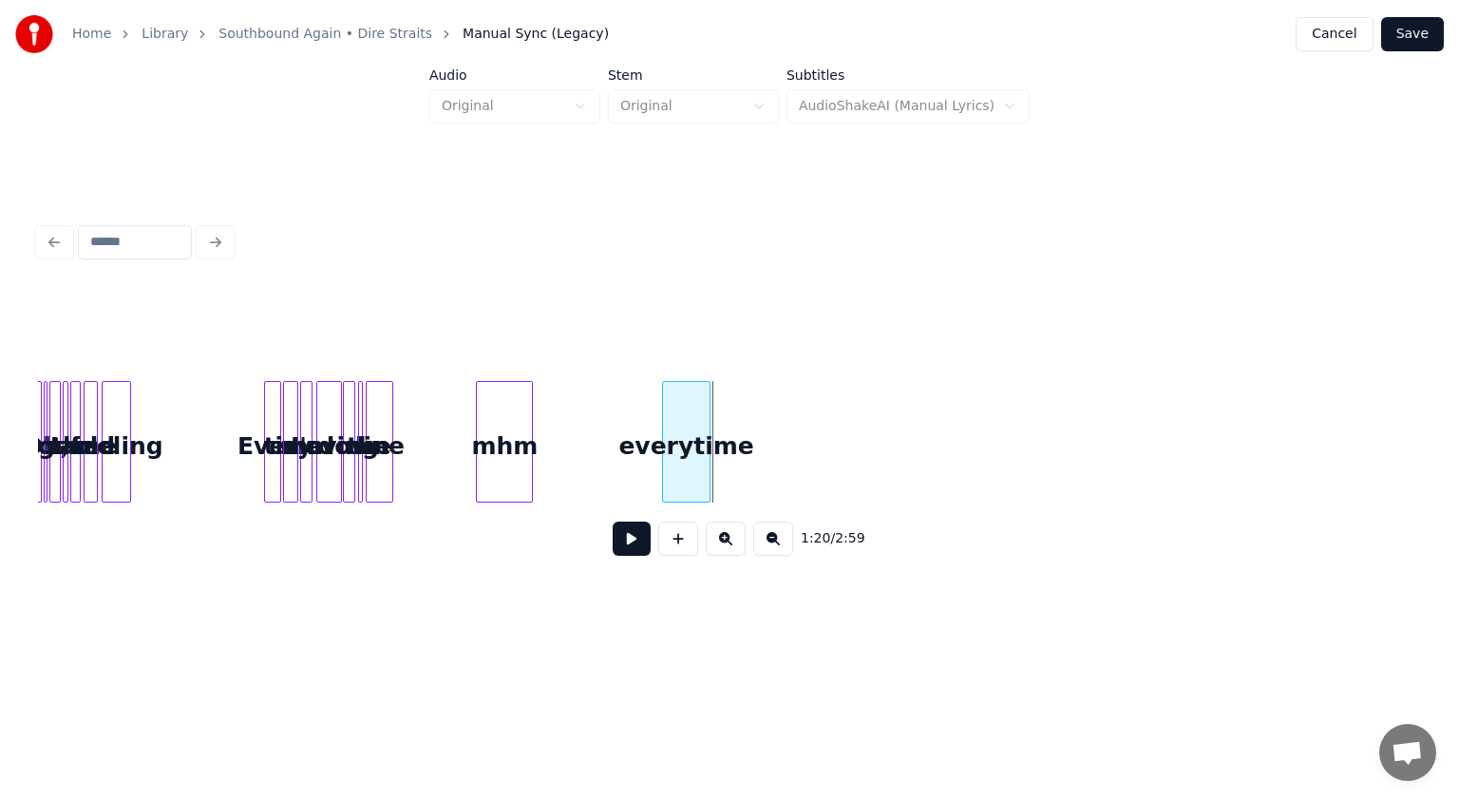
click at [708, 450] on div at bounding box center [707, 442] width 6 height 120
click at [696, 455] on div "everytime" at bounding box center [697, 446] width 48 height 129
click at [711, 460] on div at bounding box center [714, 442] width 6 height 120
click at [728, 547] on button at bounding box center [726, 539] width 40 height 34
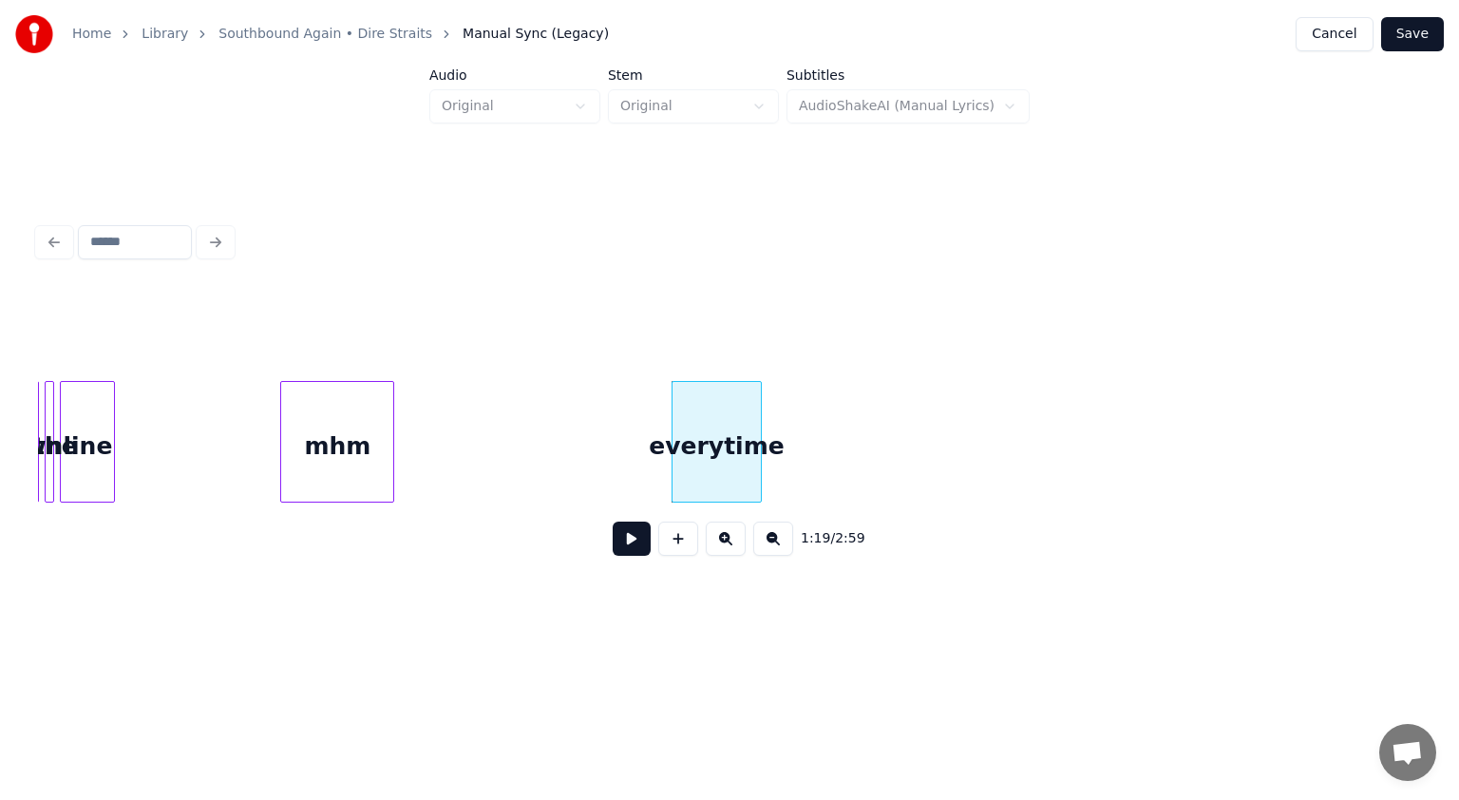
click at [728, 547] on button at bounding box center [726, 539] width 40 height 34
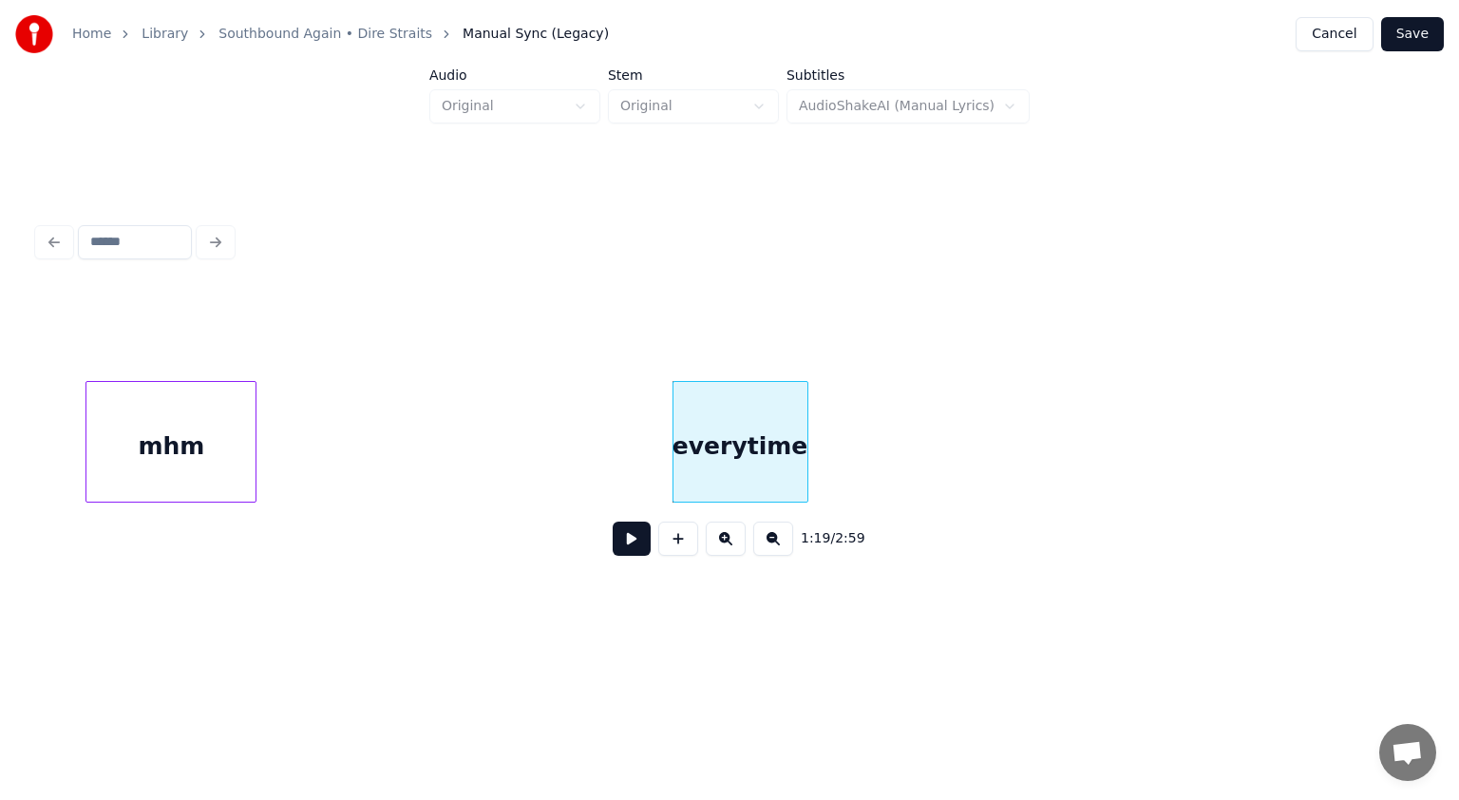
drag, startPoint x: 67, startPoint y: 467, endPoint x: 87, endPoint y: 486, distance: 28.9
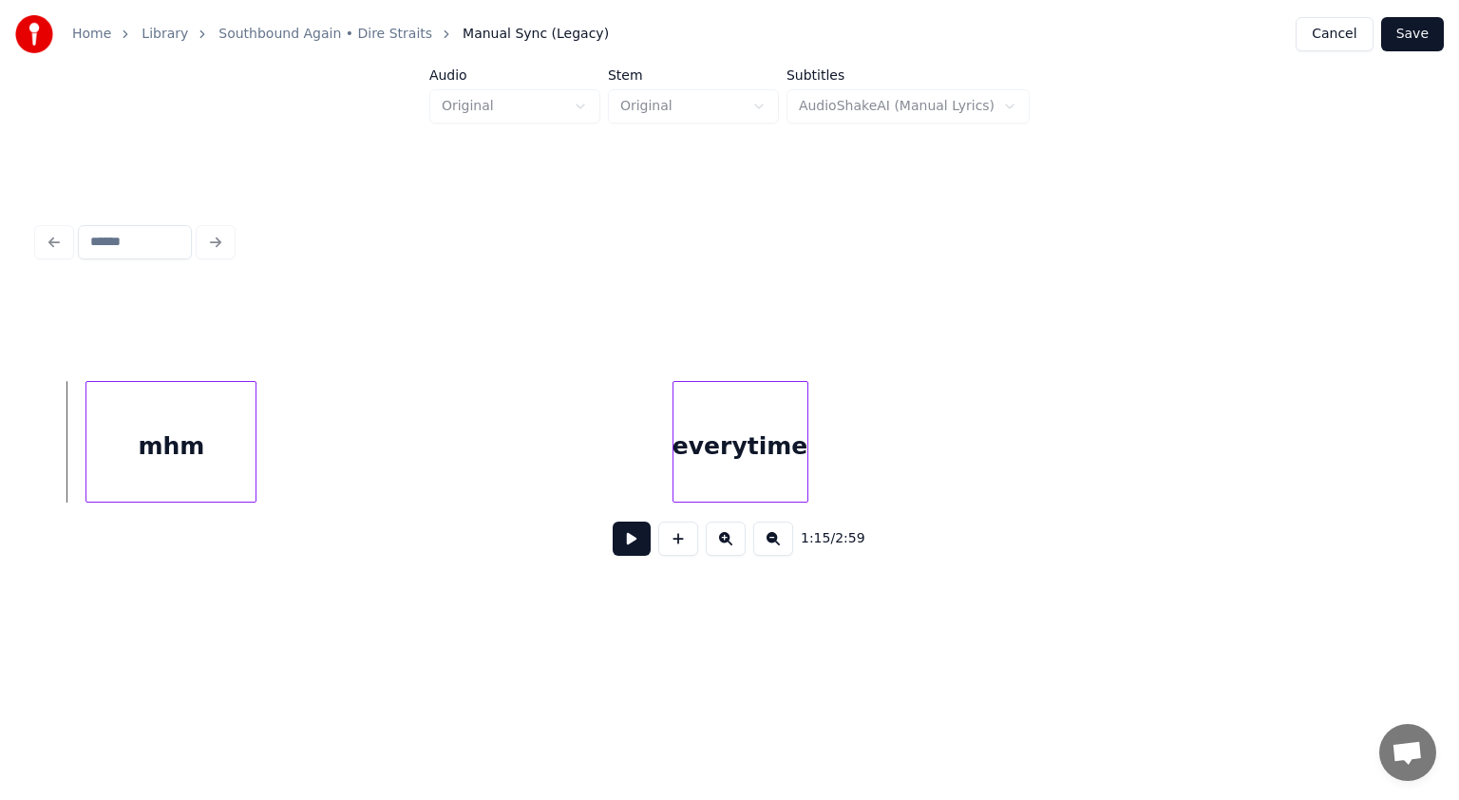
click at [633, 556] on button at bounding box center [632, 539] width 38 height 34
click at [627, 544] on button at bounding box center [632, 539] width 38 height 34
click at [171, 454] on div at bounding box center [174, 442] width 6 height 120
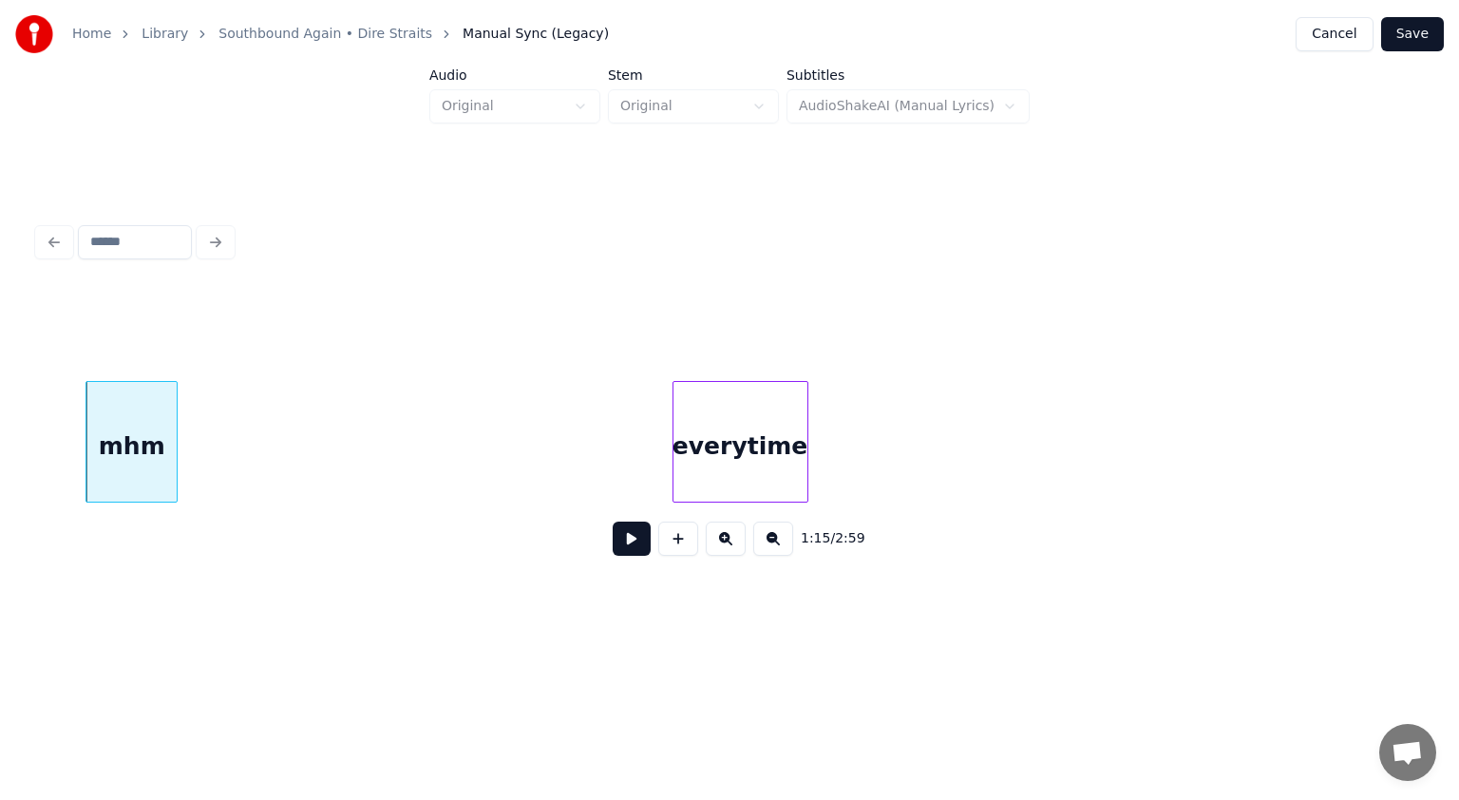
click at [608, 550] on div "1:15 / 2:59" at bounding box center [729, 539] width 1353 height 42
click at [629, 550] on button at bounding box center [632, 539] width 38 height 34
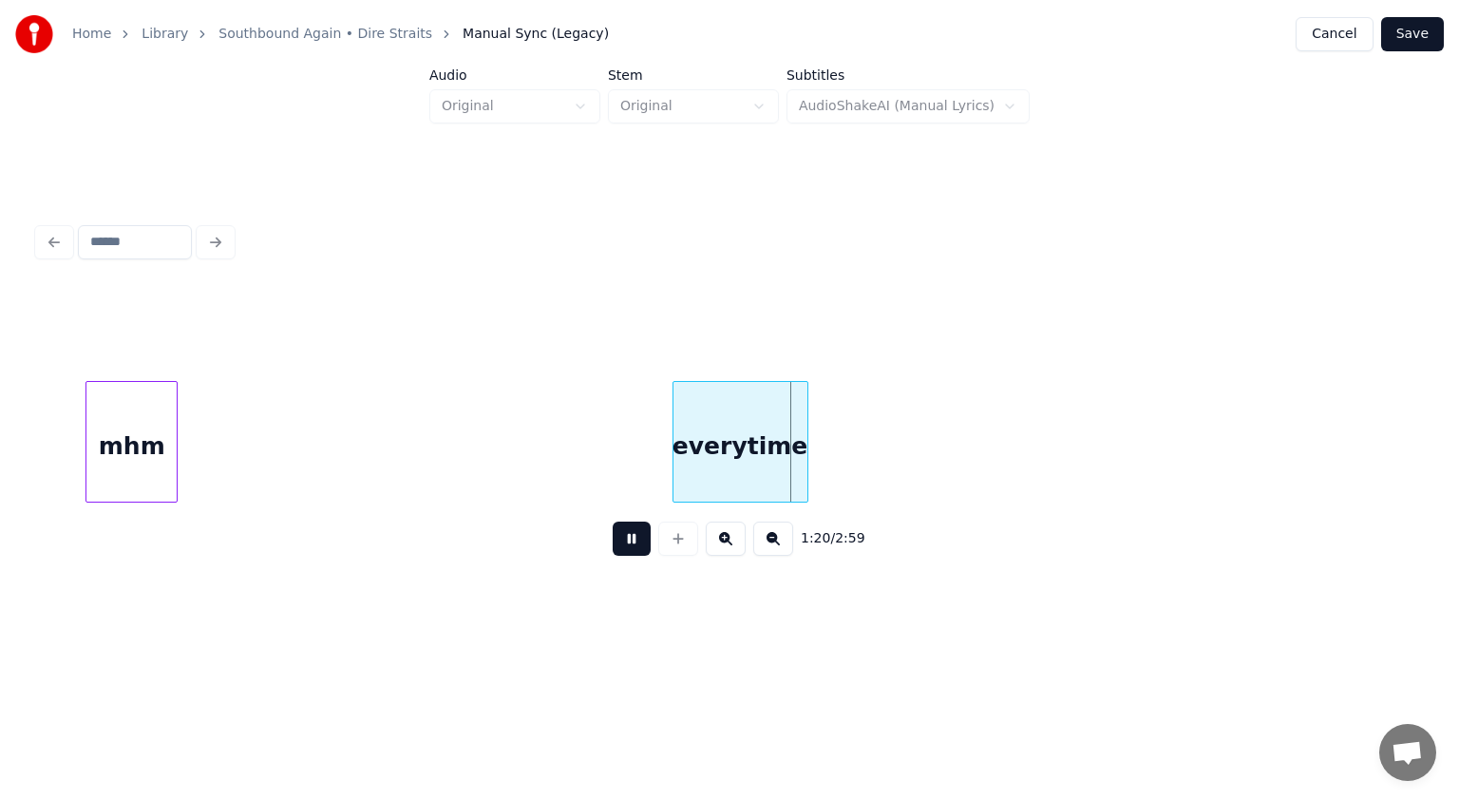
click at [646, 543] on button at bounding box center [632, 539] width 38 height 34
click at [690, 459] on div at bounding box center [692, 442] width 6 height 120
click at [728, 456] on div at bounding box center [778, 442] width 6 height 120
click at [728, 458] on div at bounding box center [774, 442] width 6 height 120
click at [689, 452] on div "everytime" at bounding box center [732, 446] width 86 height 129
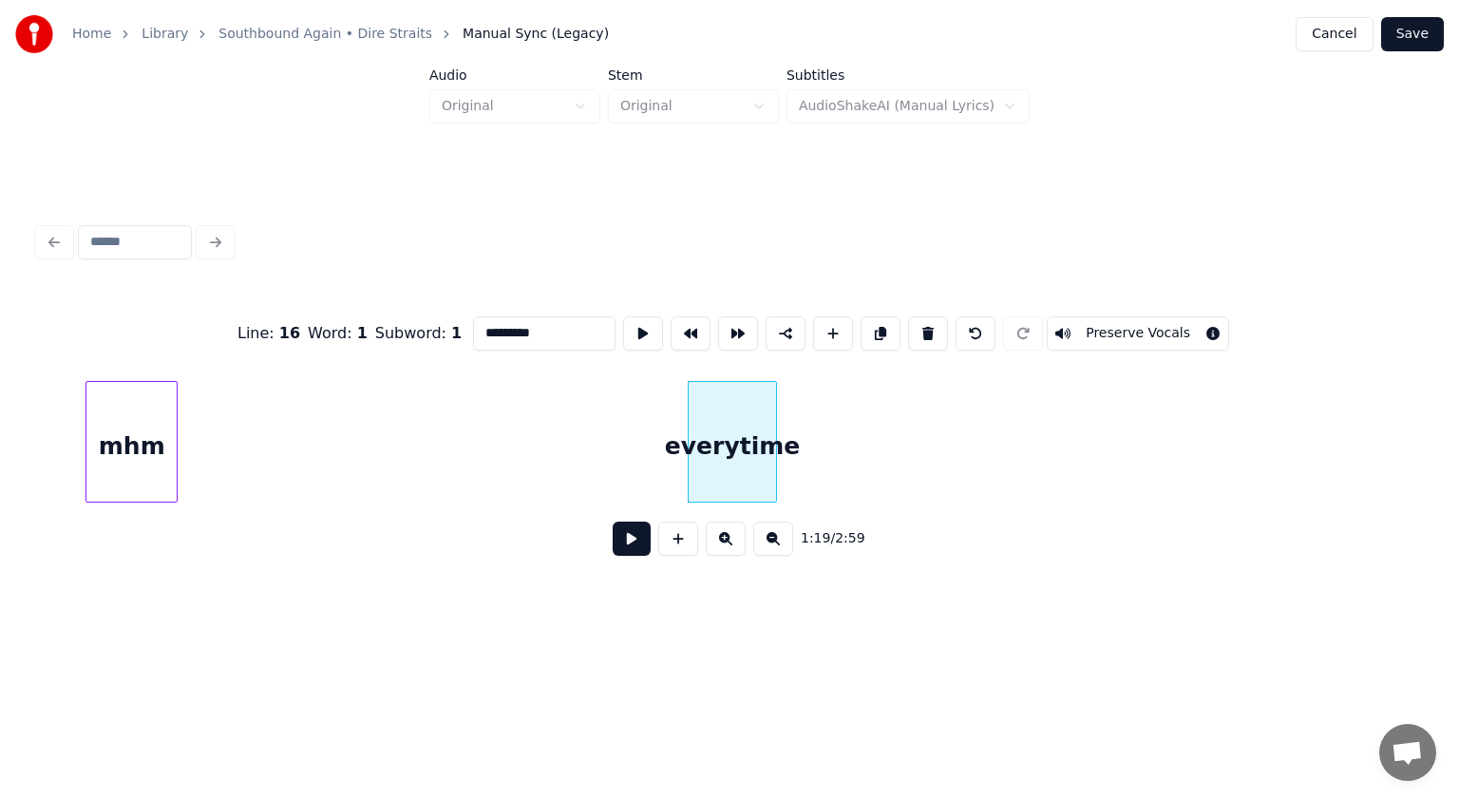
click at [625, 541] on button at bounding box center [632, 539] width 38 height 34
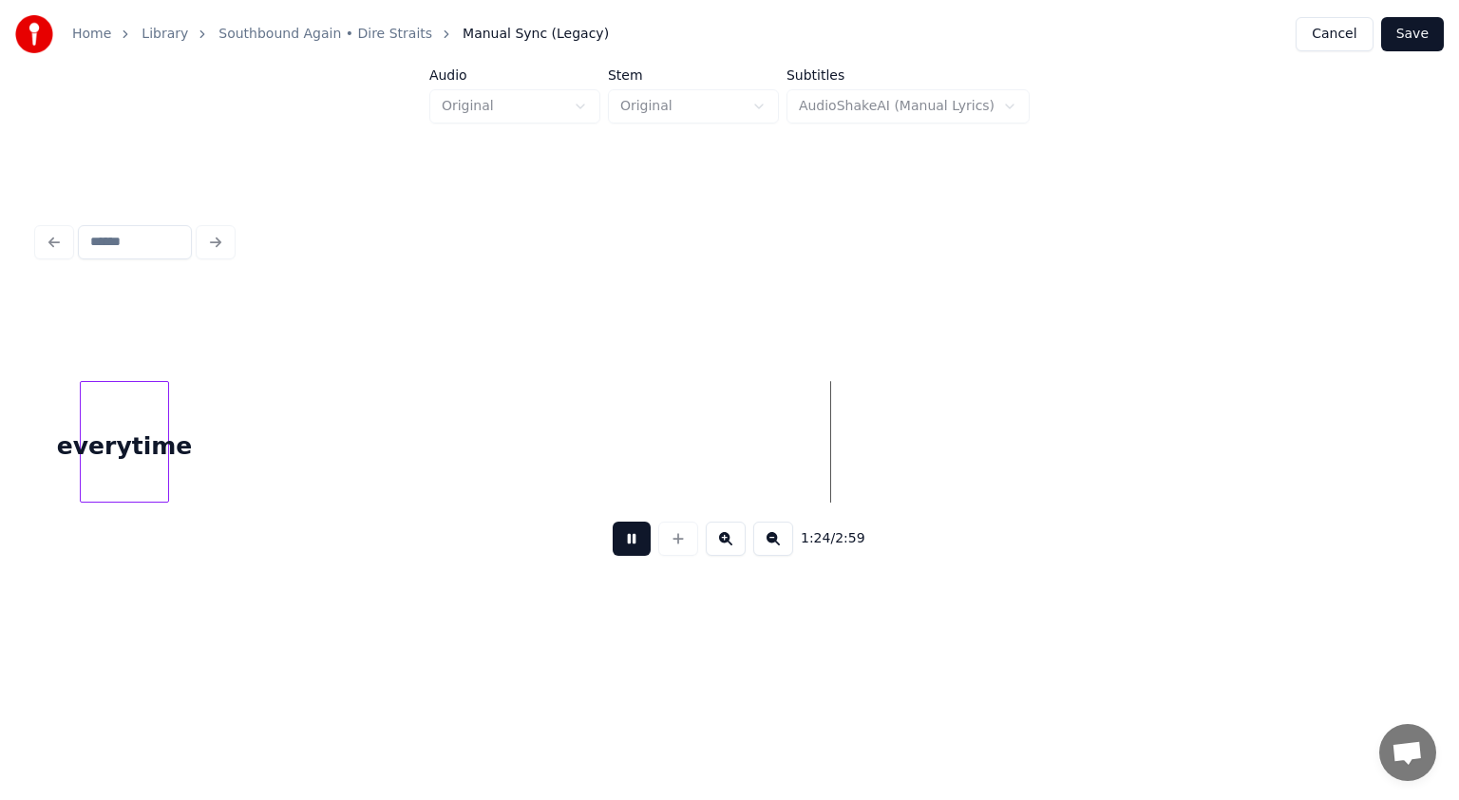
scroll to position [0, 11422]
click at [449, 433] on div at bounding box center [1388, 442] width 25544 height 122
click at [627, 549] on button at bounding box center [632, 539] width 38 height 34
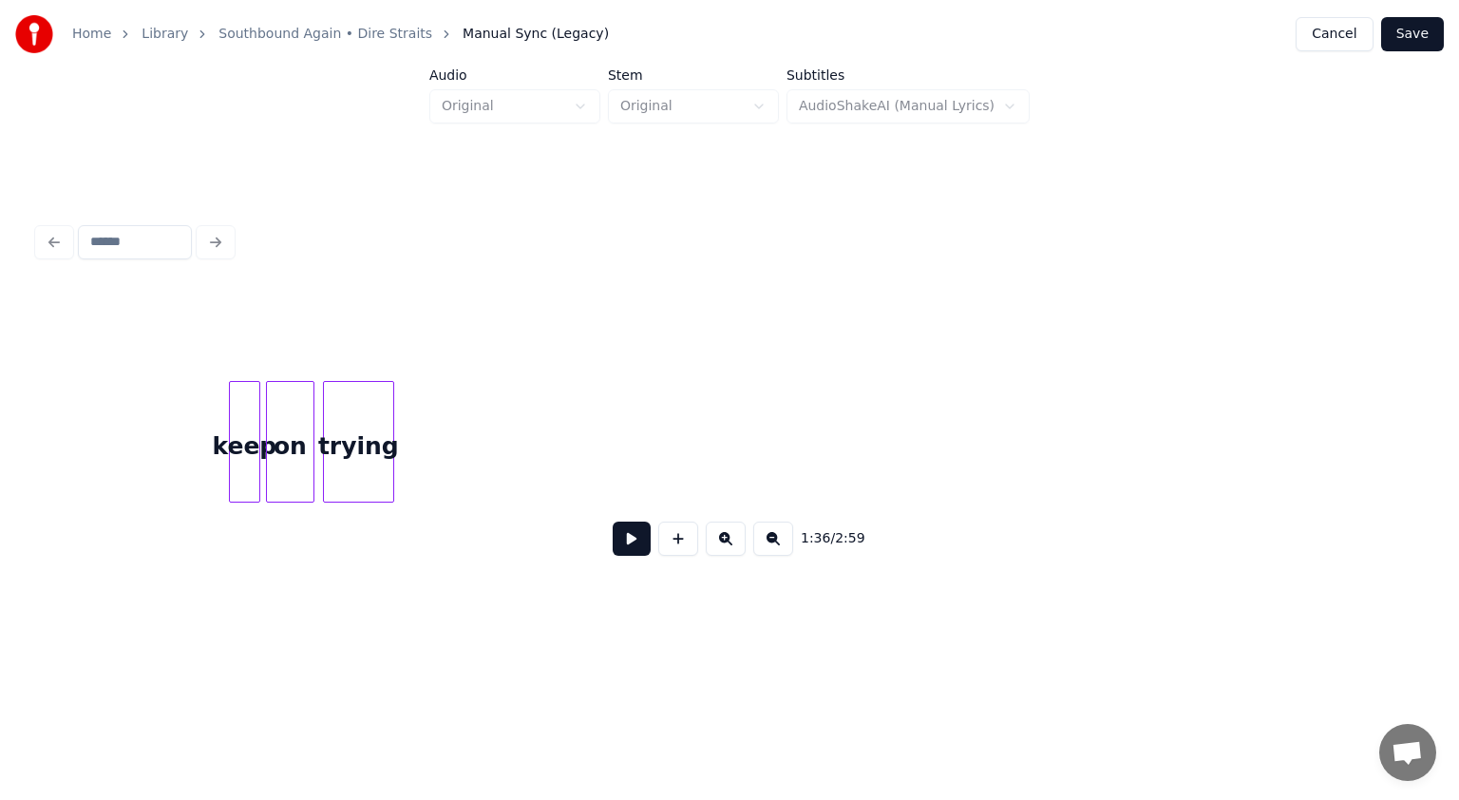
scroll to position [0, 21402]
click at [629, 552] on button at bounding box center [632, 539] width 38 height 34
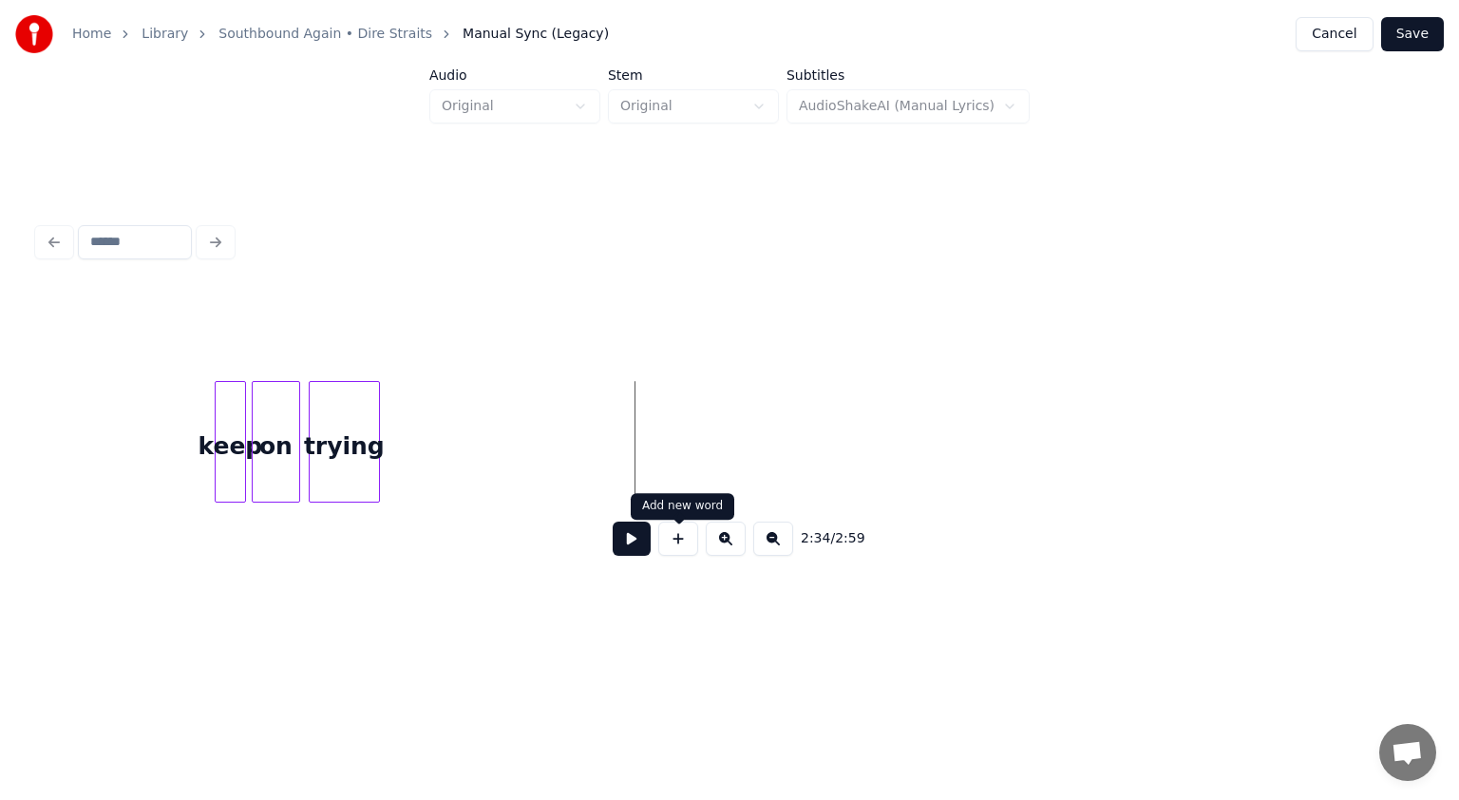
click at [678, 551] on button at bounding box center [678, 539] width 40 height 34
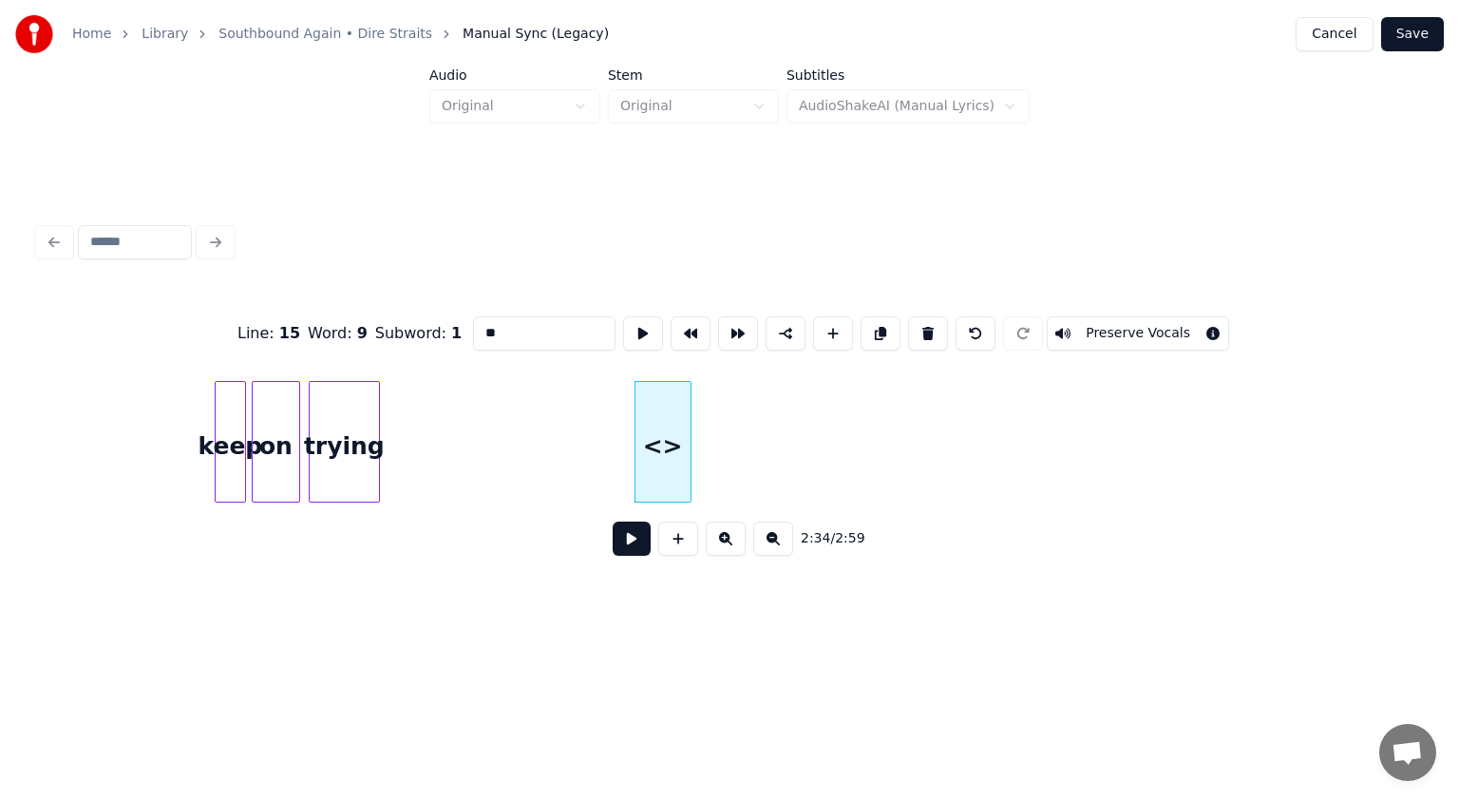
drag, startPoint x: 505, startPoint y: 325, endPoint x: 381, endPoint y: 319, distance: 124.6
click at [381, 319] on div "Line : 15 Word : 9 Subword : 1 ** Preserve Vocals" at bounding box center [729, 333] width 1383 height 95
type input "*******"
click at [630, 466] on div at bounding box center [633, 442] width 6 height 120
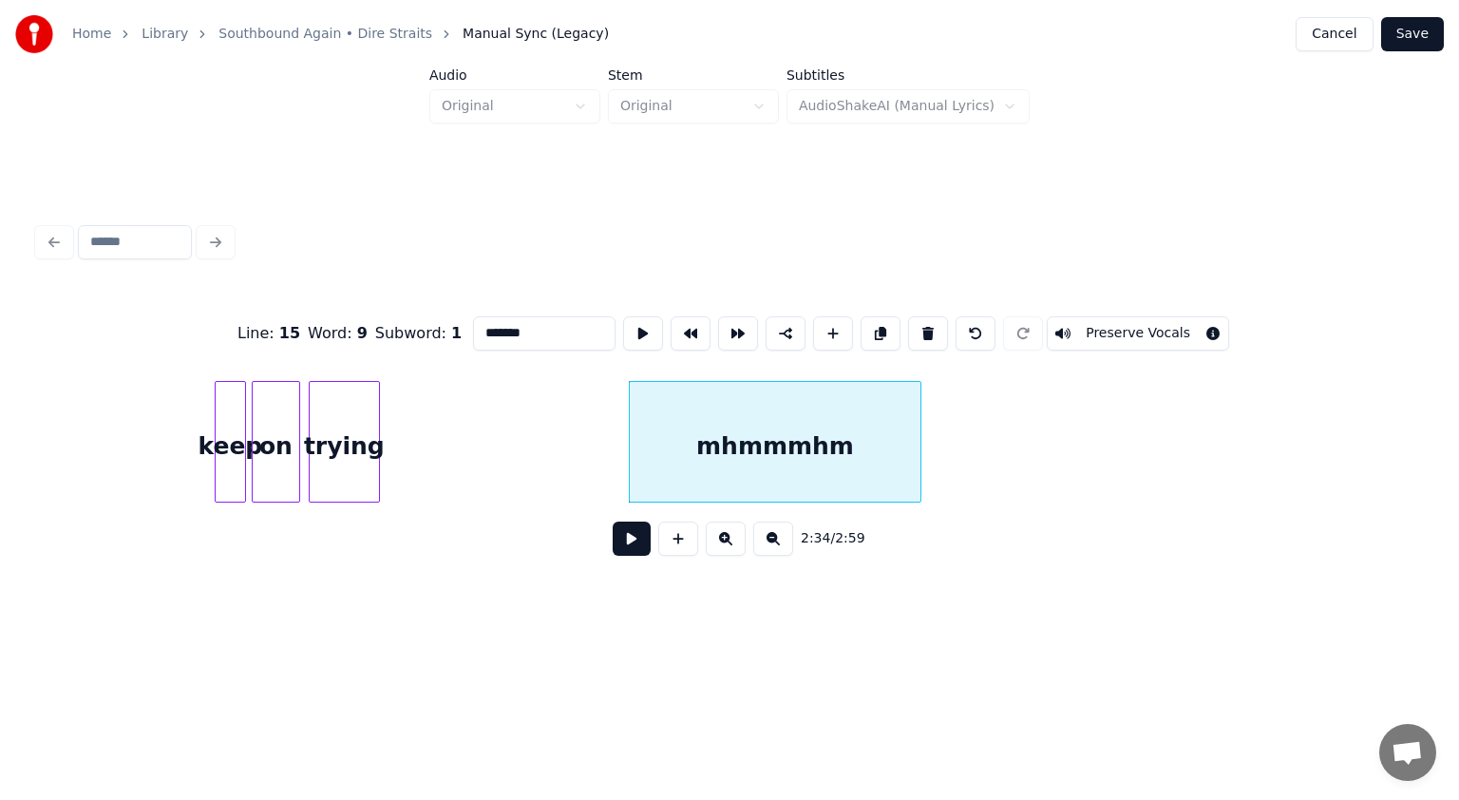
click at [728, 460] on div at bounding box center [918, 442] width 6 height 120
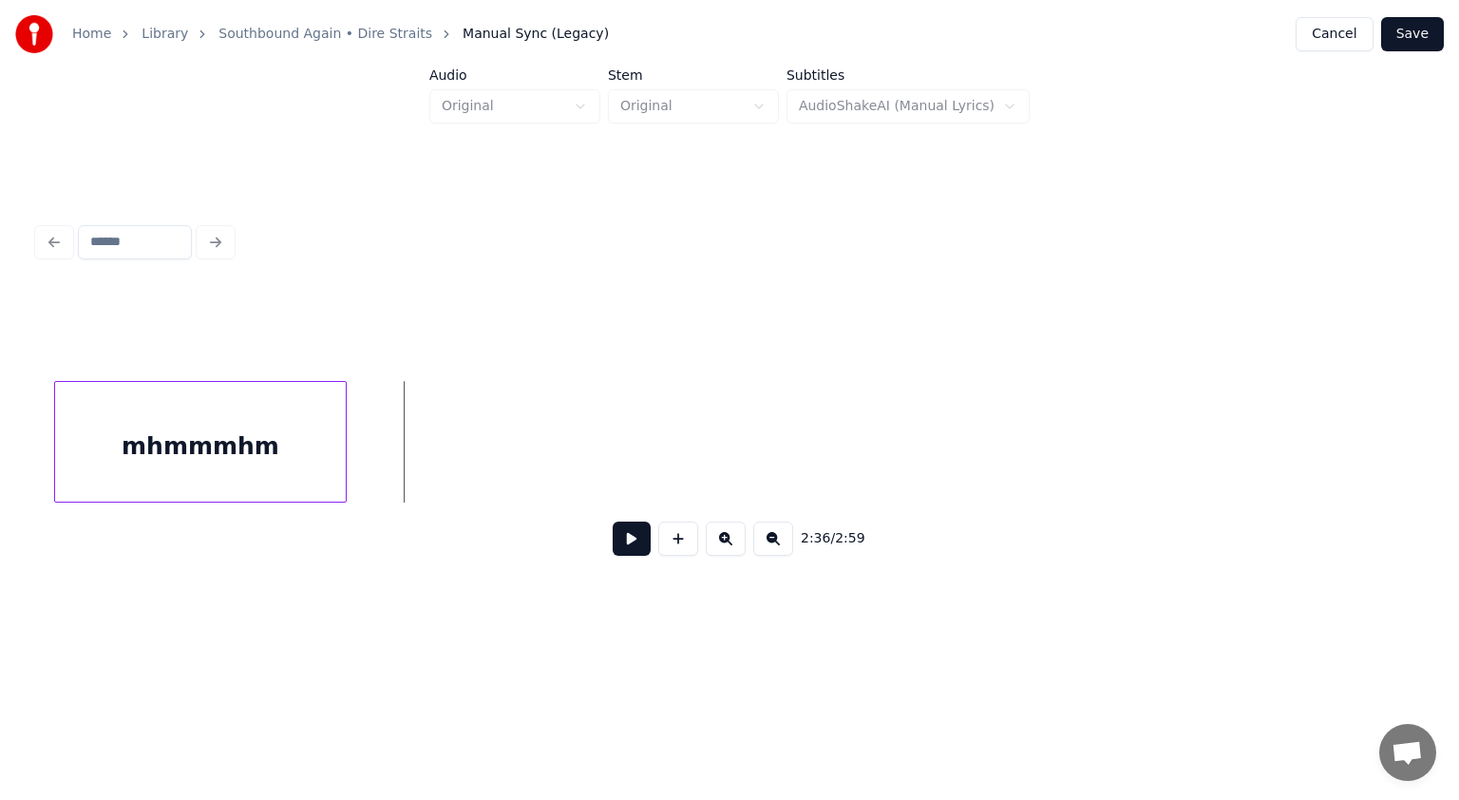
scroll to position [0, 22005]
click at [728, 34] on button "Save" at bounding box center [1413, 34] width 63 height 34
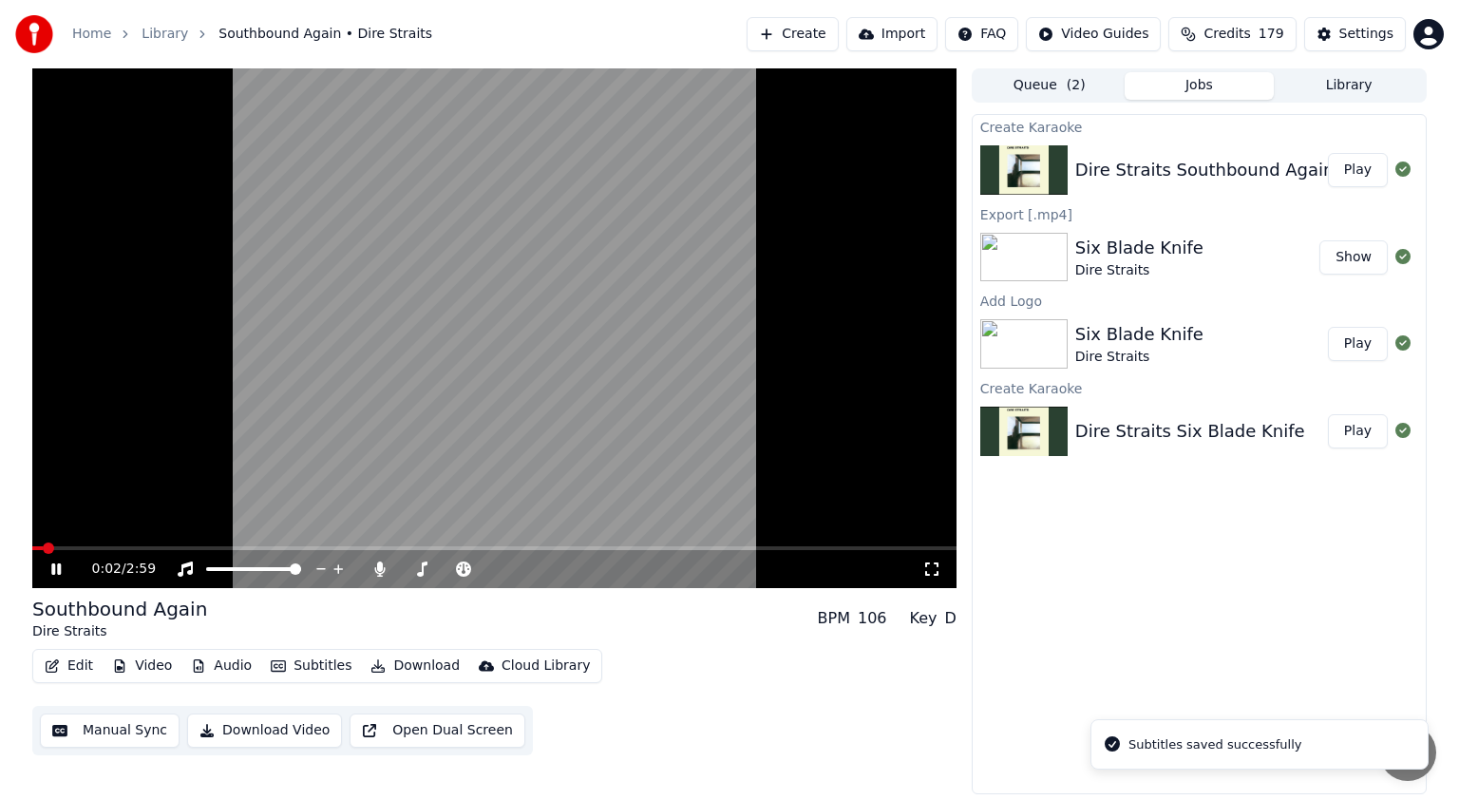
click at [344, 547] on span at bounding box center [494, 548] width 924 height 4
click at [523, 549] on span at bounding box center [494, 548] width 924 height 4
click at [543, 547] on span at bounding box center [494, 548] width 924 height 4
click at [558, 547] on span at bounding box center [494, 548] width 924 height 4
click at [592, 545] on video at bounding box center [494, 328] width 924 height 520
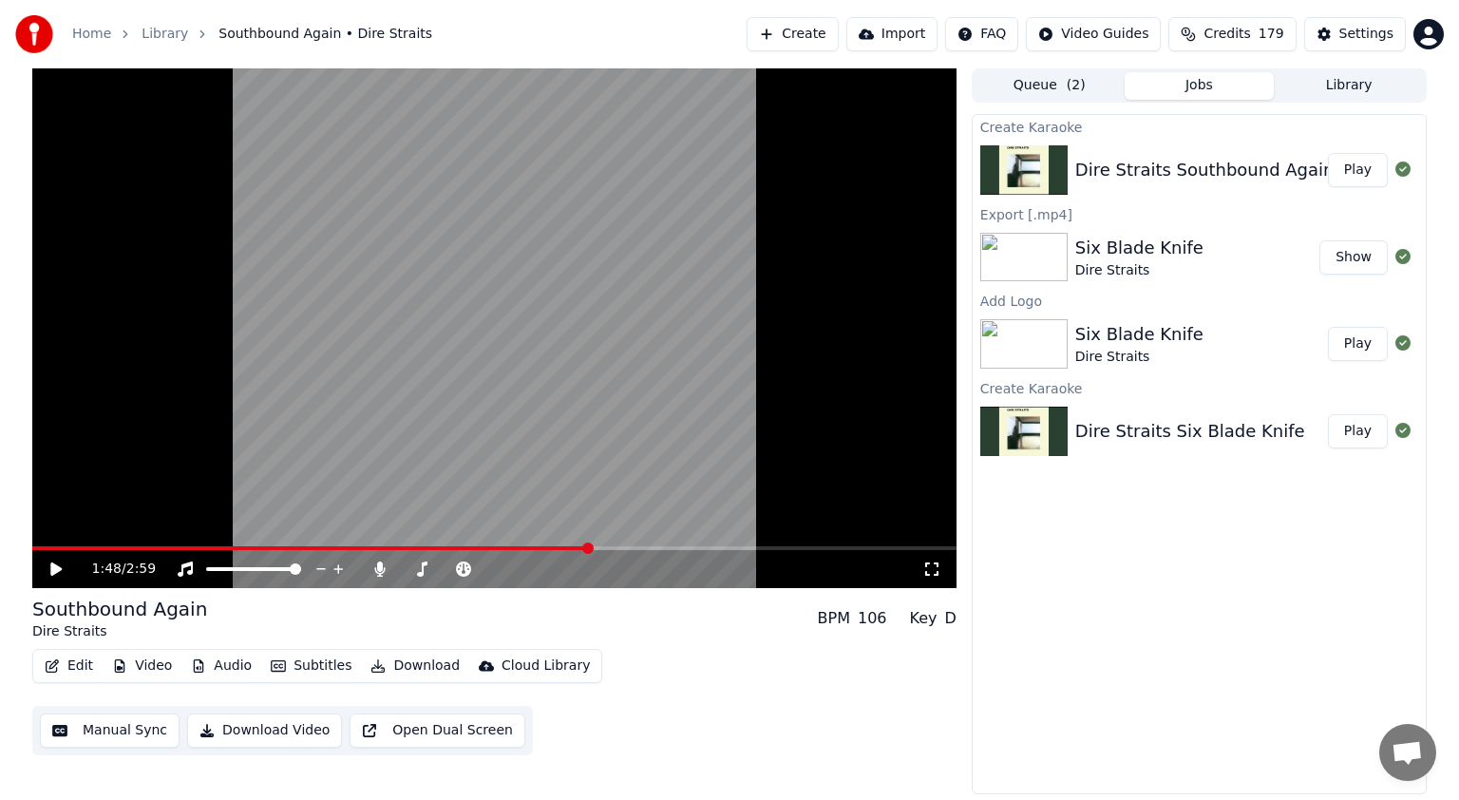
click at [587, 550] on span at bounding box center [494, 548] width 924 height 4
click at [46, 568] on div "1:48 / 2:59" at bounding box center [494, 569] width 909 height 19
click at [54, 569] on icon at bounding box center [55, 568] width 11 height 13
click at [619, 546] on span at bounding box center [494, 548] width 924 height 4
click at [649, 547] on span at bounding box center [494, 548] width 924 height 4
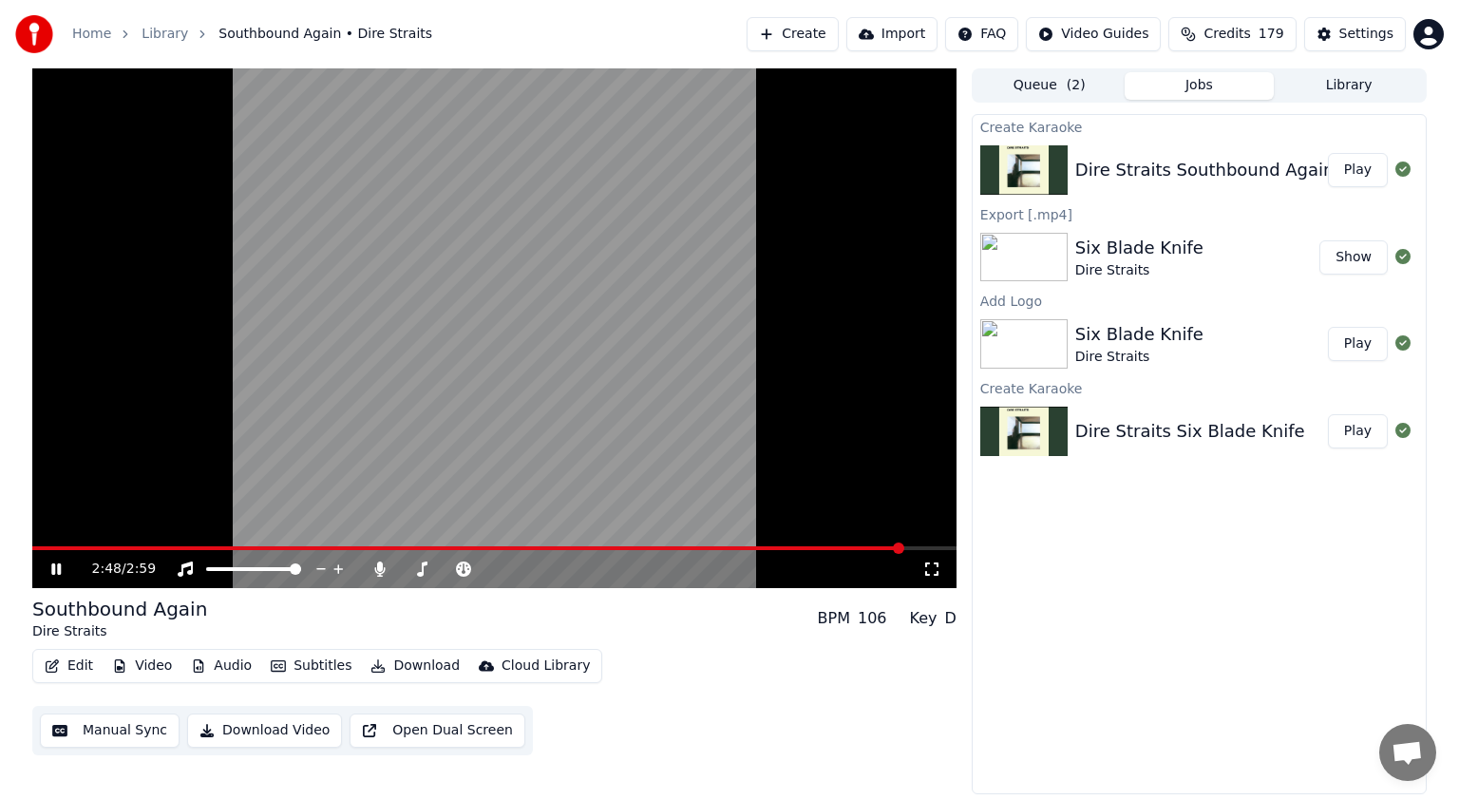
click at [49, 573] on icon at bounding box center [70, 569] width 45 height 15
click at [159, 662] on button "Video" at bounding box center [142, 666] width 75 height 27
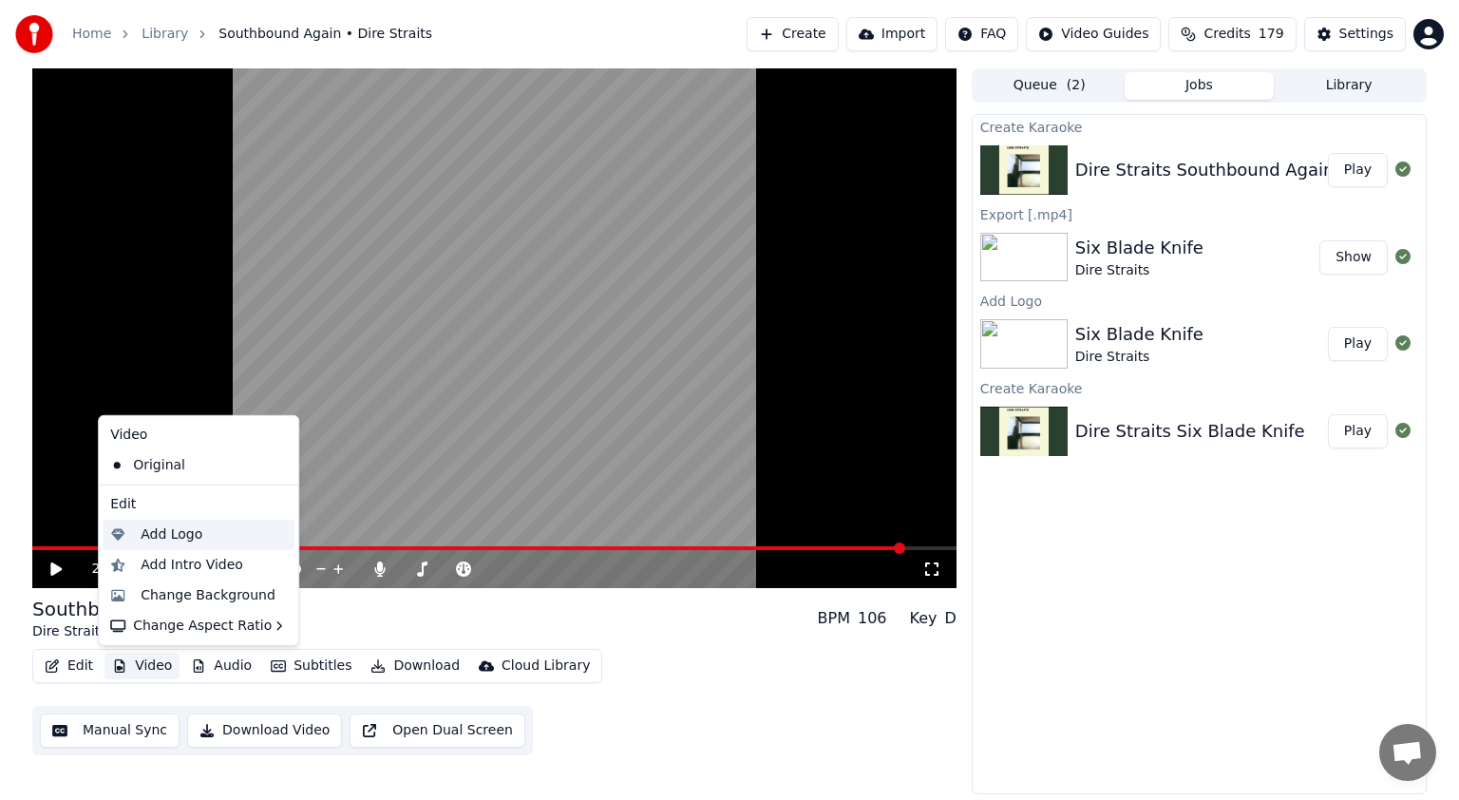
click at [178, 535] on div "Add Logo" at bounding box center [172, 534] width 62 height 19
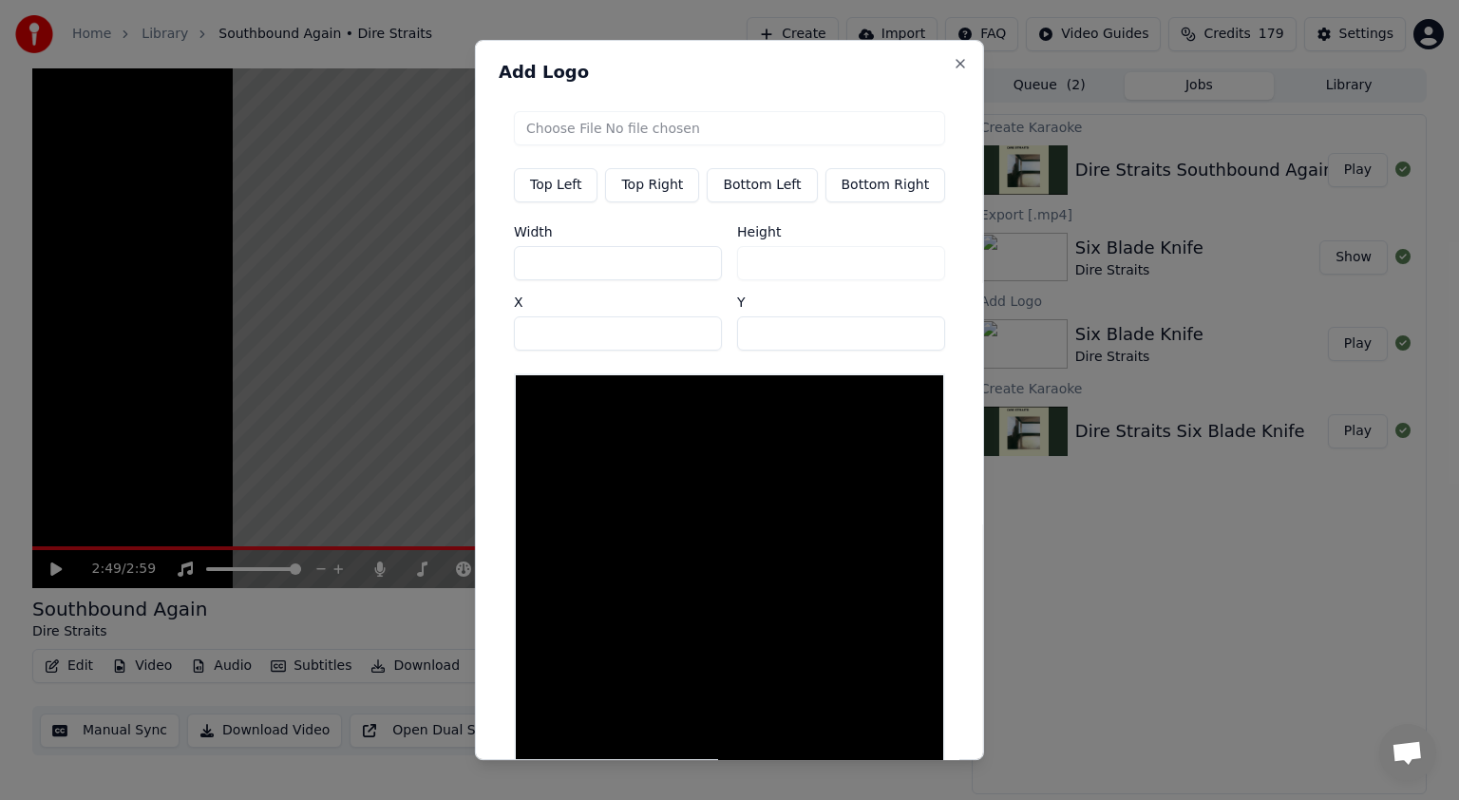
click at [641, 135] on input "file" at bounding box center [729, 128] width 431 height 34
type input "**********"
type input "***"
drag, startPoint x: 534, startPoint y: 263, endPoint x: 521, endPoint y: 262, distance: 13.3
click at [521, 262] on input "***" at bounding box center [618, 263] width 208 height 34
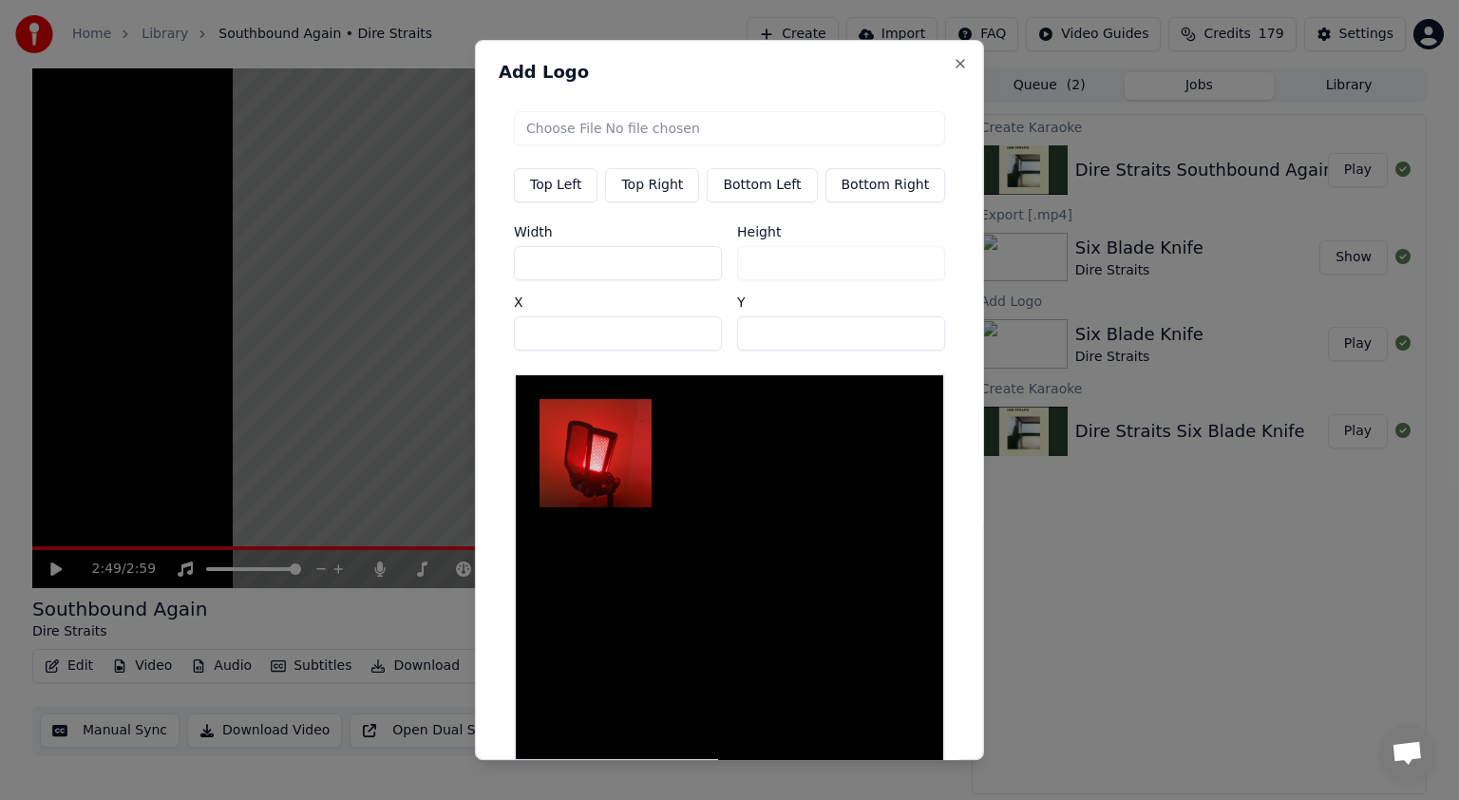
click at [682, 179] on button "Top Right" at bounding box center [652, 185] width 94 height 34
type input "***"
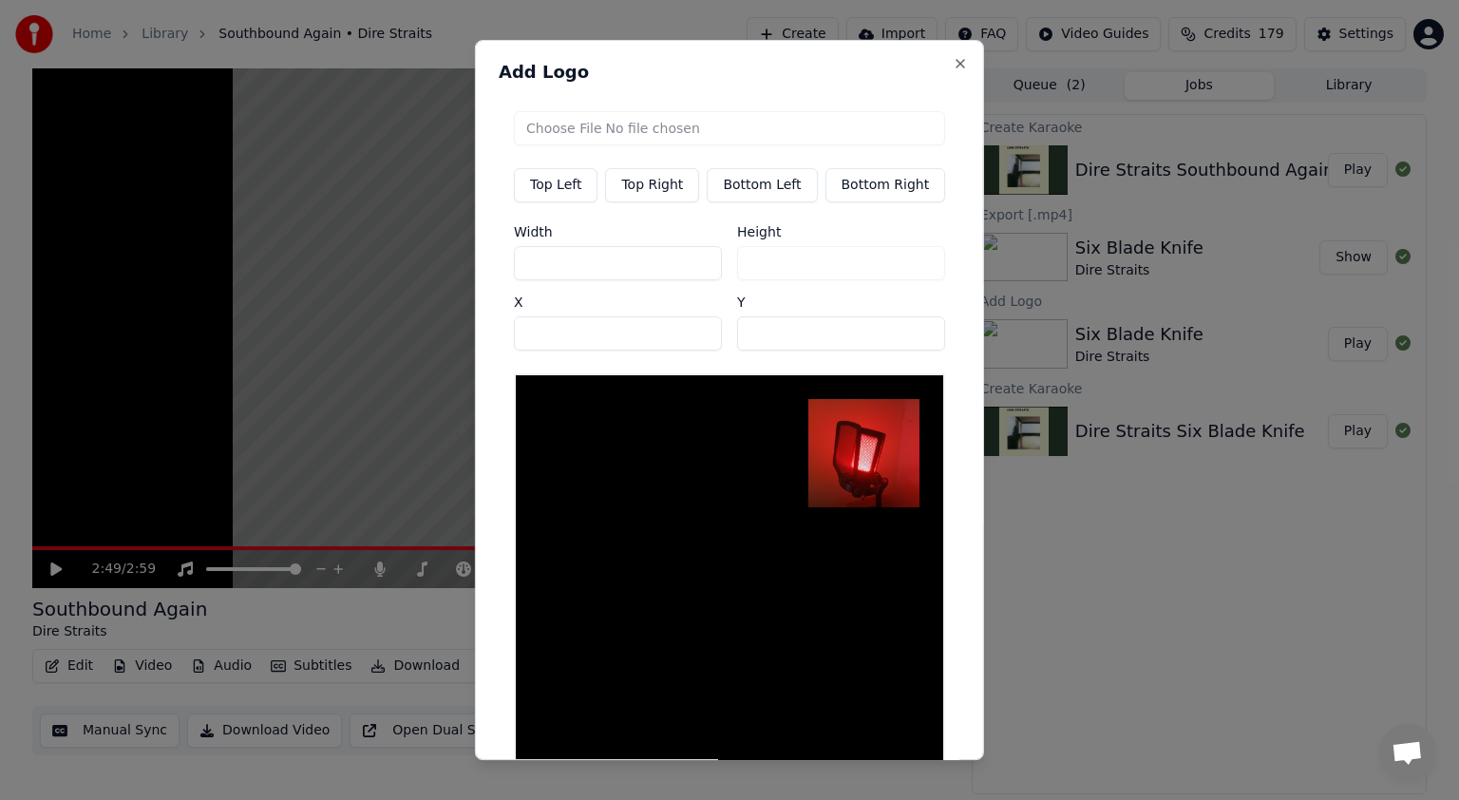
click at [555, 264] on input "***" at bounding box center [618, 263] width 208 height 34
drag, startPoint x: 555, startPoint y: 264, endPoint x: 537, endPoint y: 264, distance: 18.1
click at [537, 264] on input "***" at bounding box center [618, 263] width 208 height 34
type input "**"
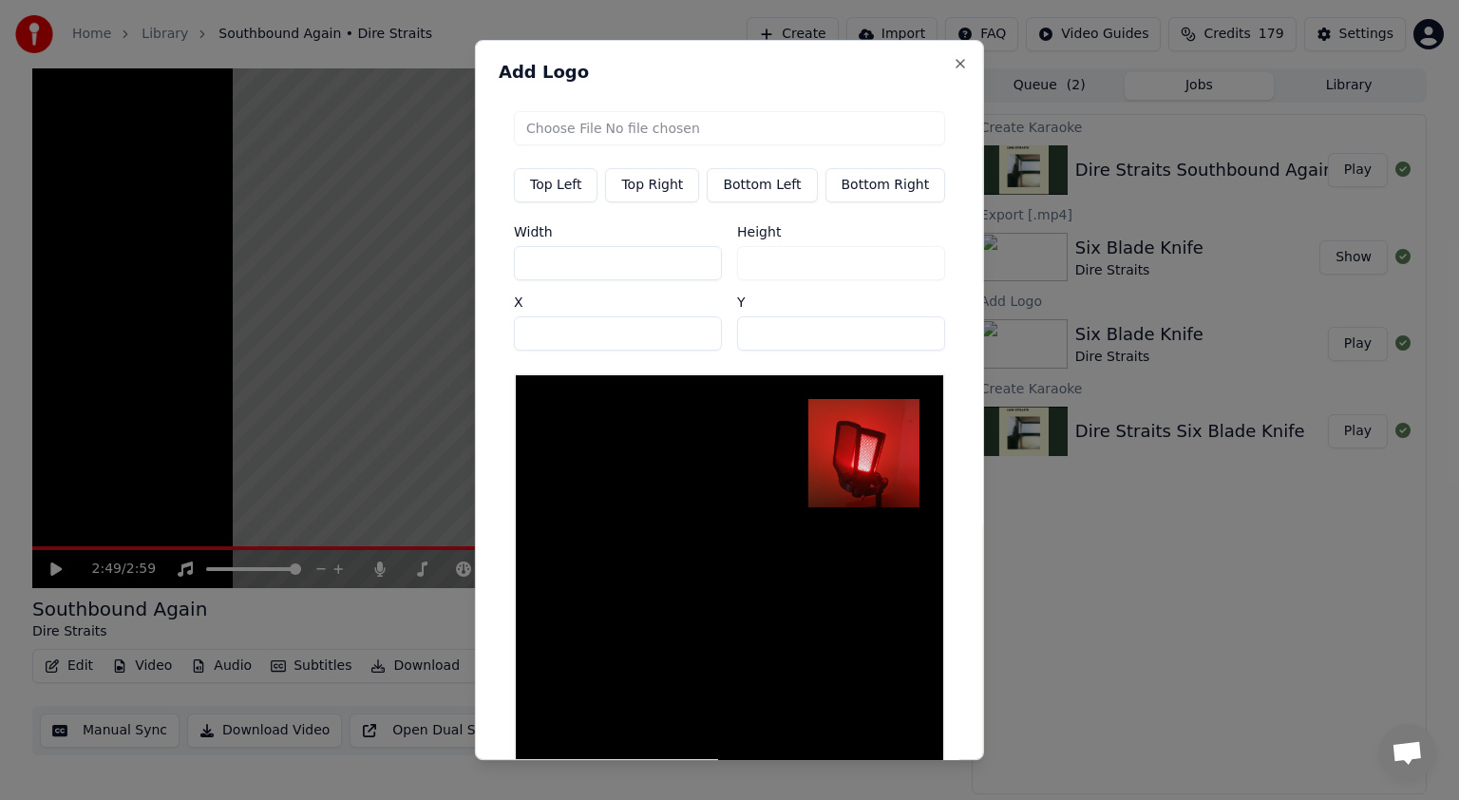
type input "***"
type input "**"
type input "***"
drag, startPoint x: 293, startPoint y: 327, endPoint x: 258, endPoint y: 325, distance: 34.3
click at [258, 325] on body "Home Library Southbound Again • Dire Straits Create Import FAQ Video Guides Cre…" at bounding box center [729, 400] width 1459 height 800
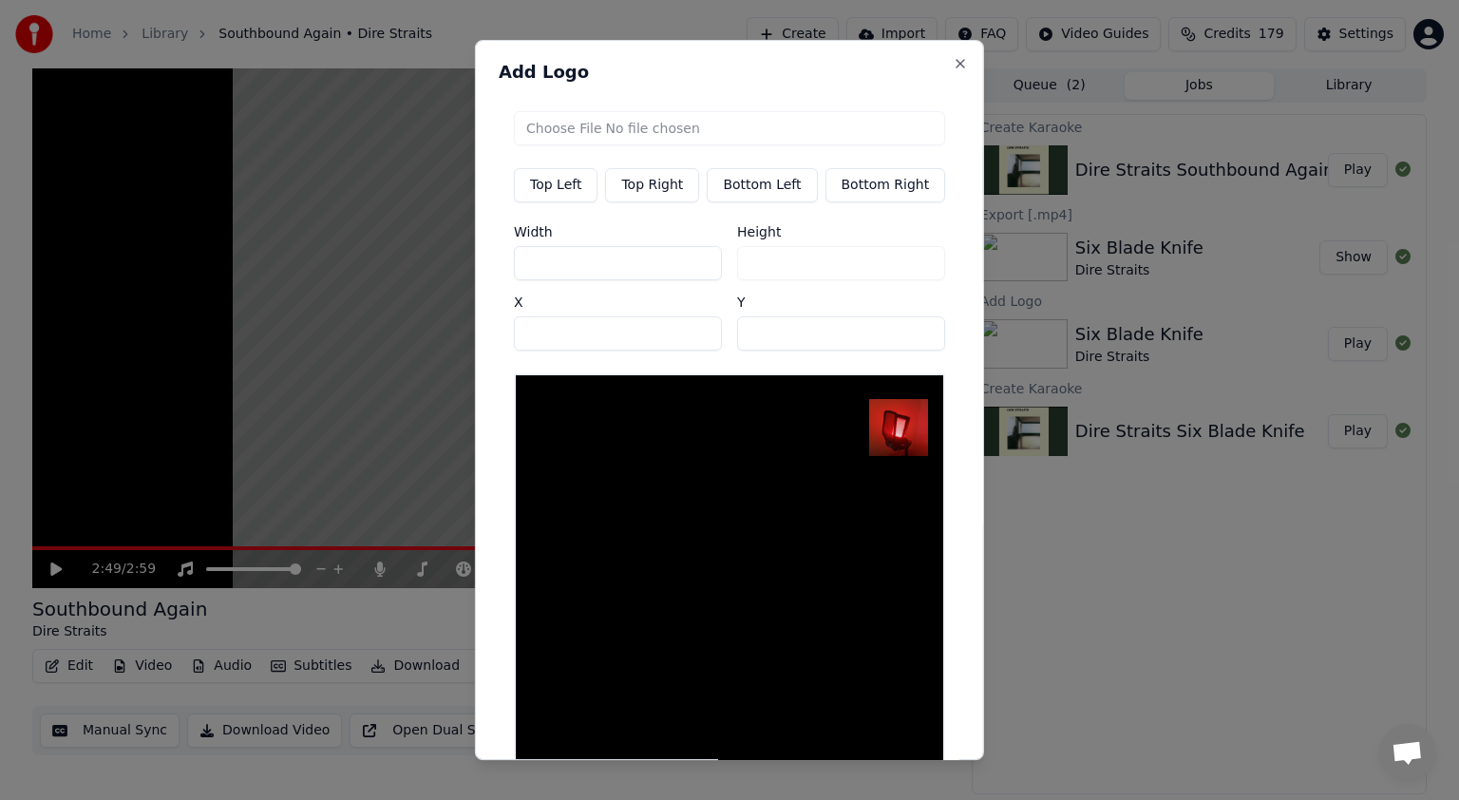
type input "***"
drag, startPoint x: 783, startPoint y: 318, endPoint x: 679, endPoint y: 331, distance: 104.3
click at [679, 331] on div "Width *** Height ** X *** Y **" at bounding box center [729, 287] width 431 height 125
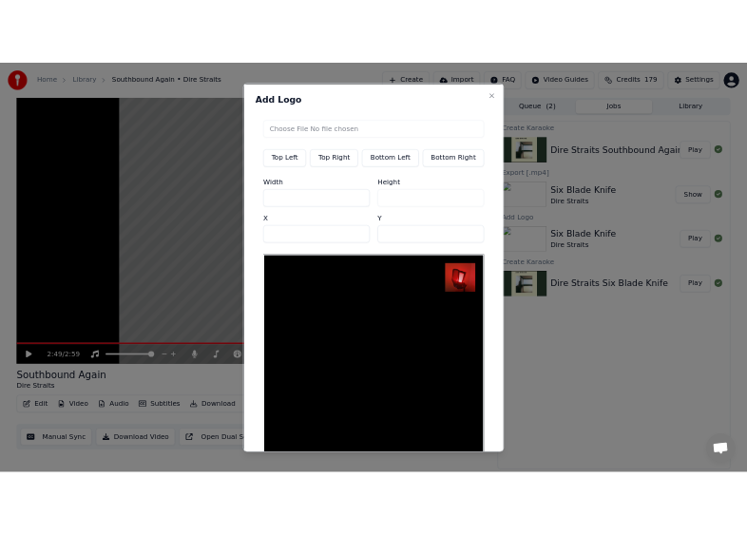
scroll to position [124, 0]
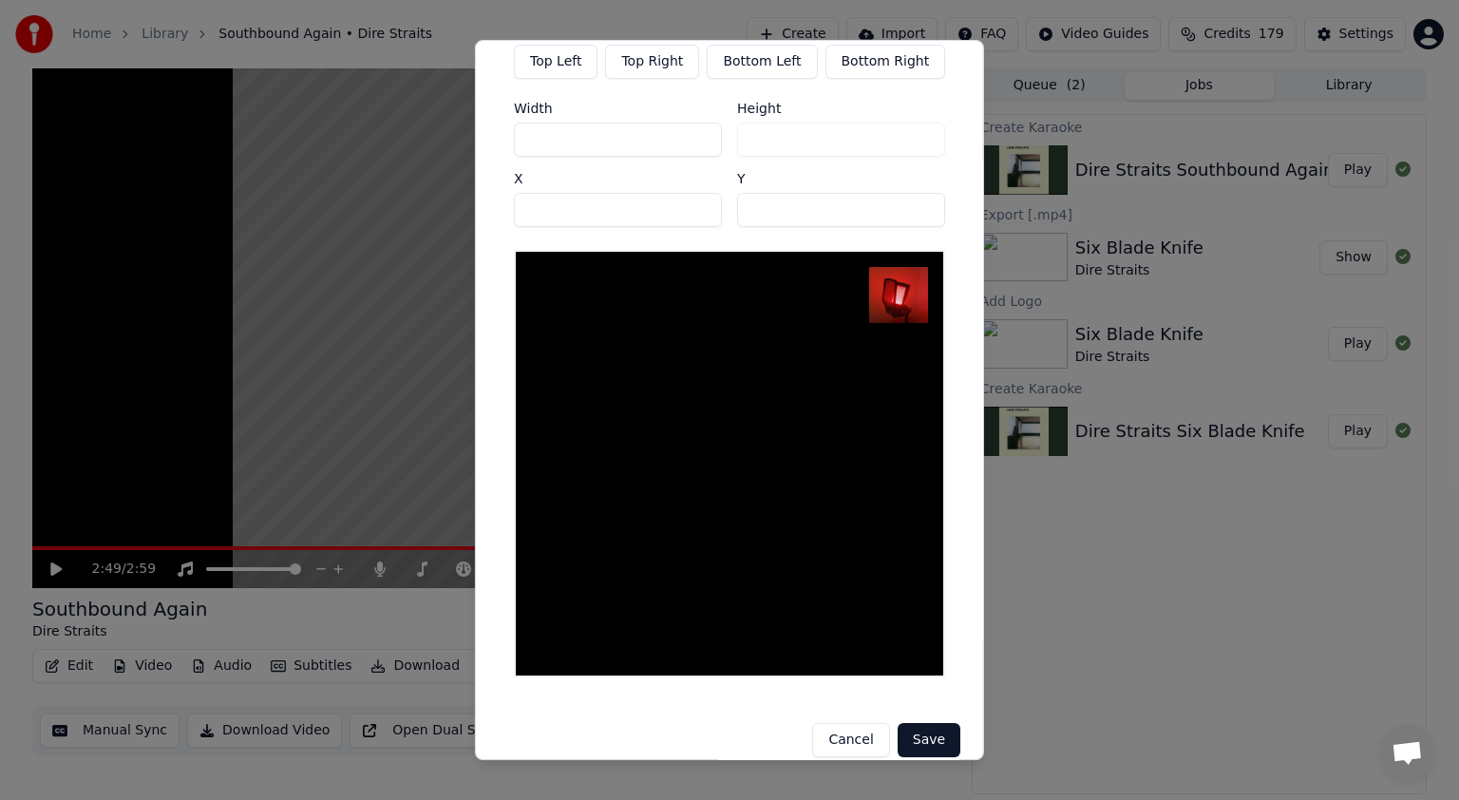
type input "**"
click at [728, 724] on button "Save" at bounding box center [929, 741] width 63 height 34
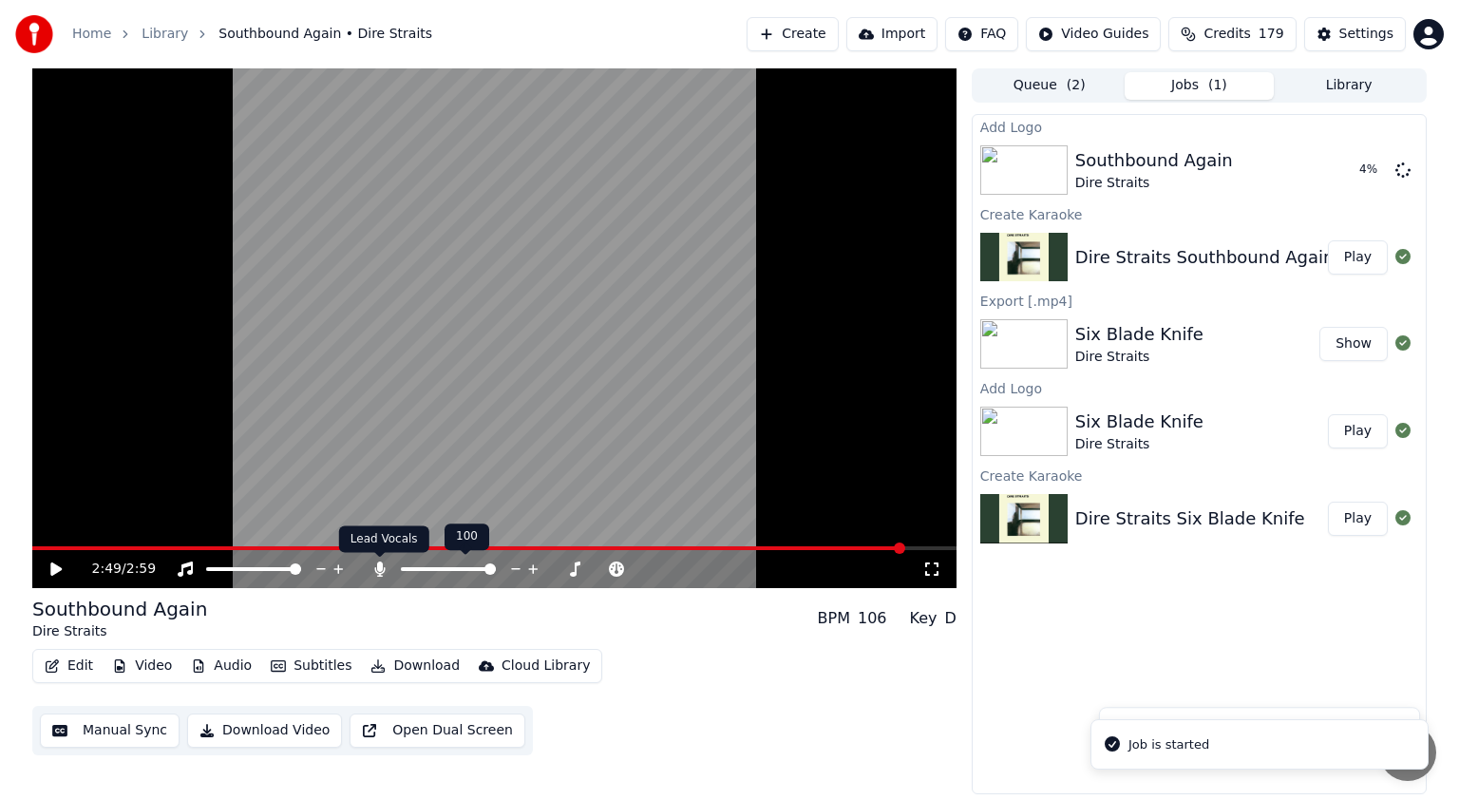
click at [382, 576] on icon at bounding box center [379, 569] width 10 height 15
click at [657, 29] on div "Home Library Southbound Again • Dire Straits Create Import FAQ Video Guides Cre…" at bounding box center [729, 34] width 1459 height 68
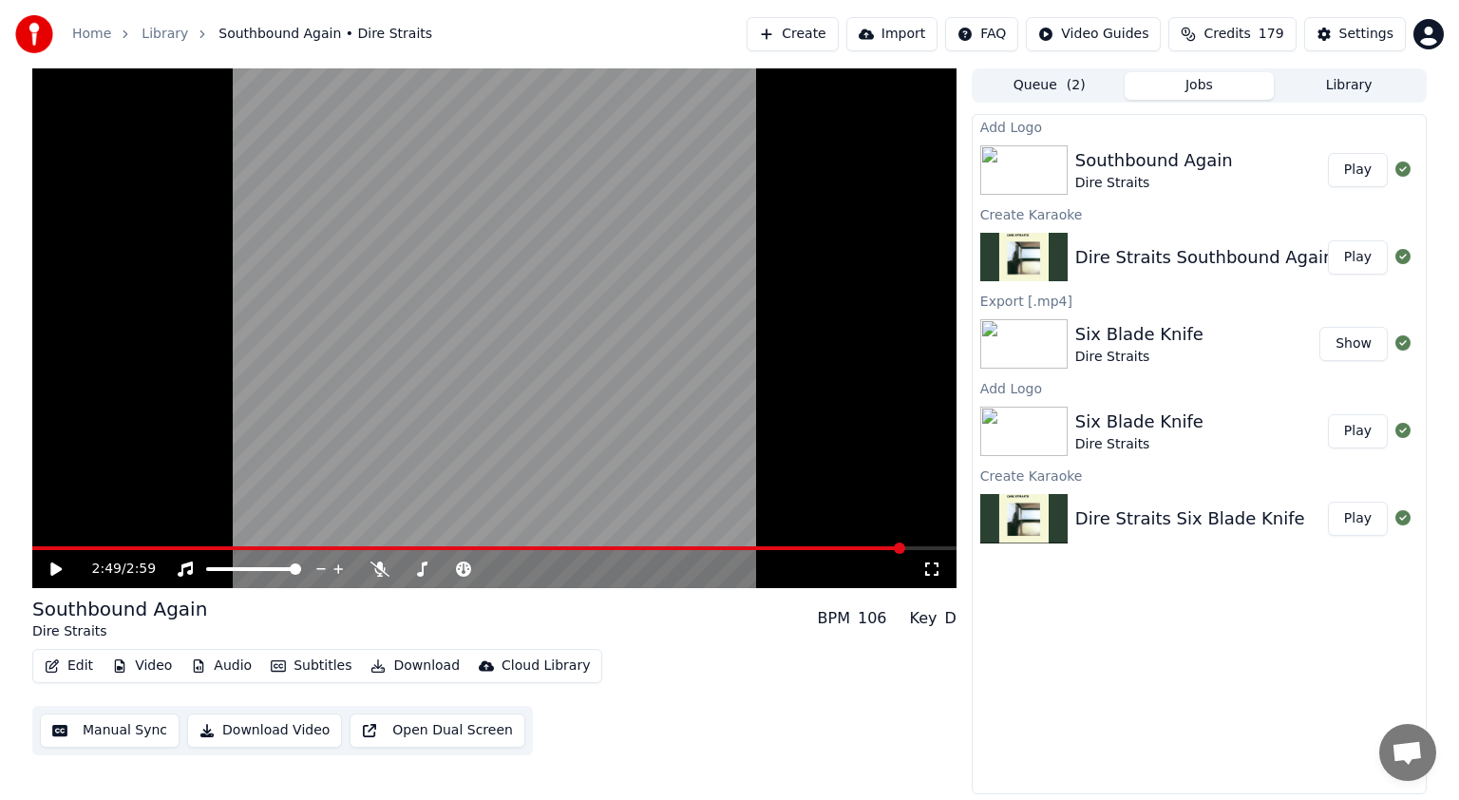
click at [728, 170] on button "Play" at bounding box center [1358, 170] width 60 height 34
click at [57, 574] on icon at bounding box center [56, 568] width 10 height 11
click at [413, 665] on button "Download" at bounding box center [415, 666] width 105 height 27
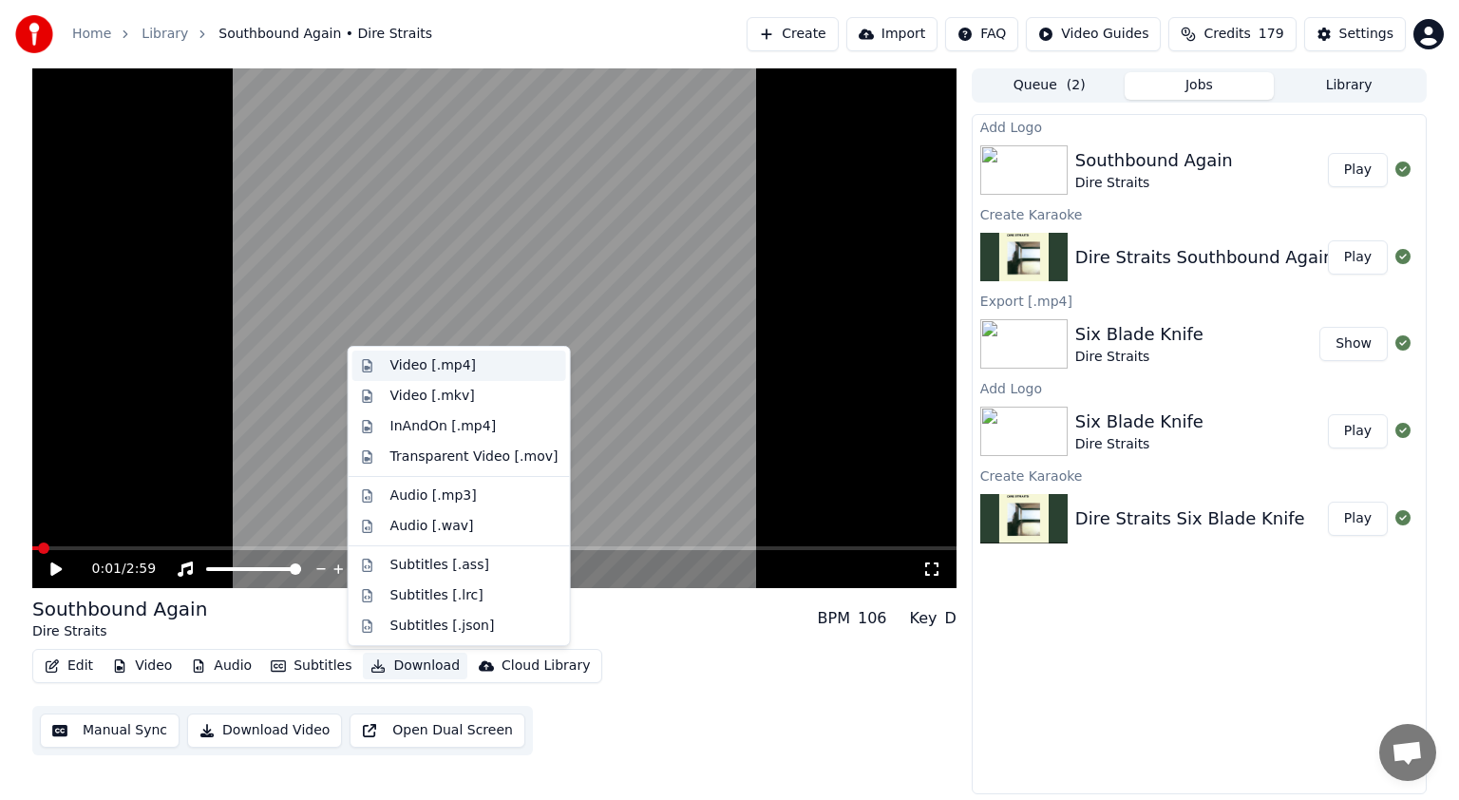
click at [464, 370] on div "Video [.mp4]" at bounding box center [434, 365] width 86 height 19
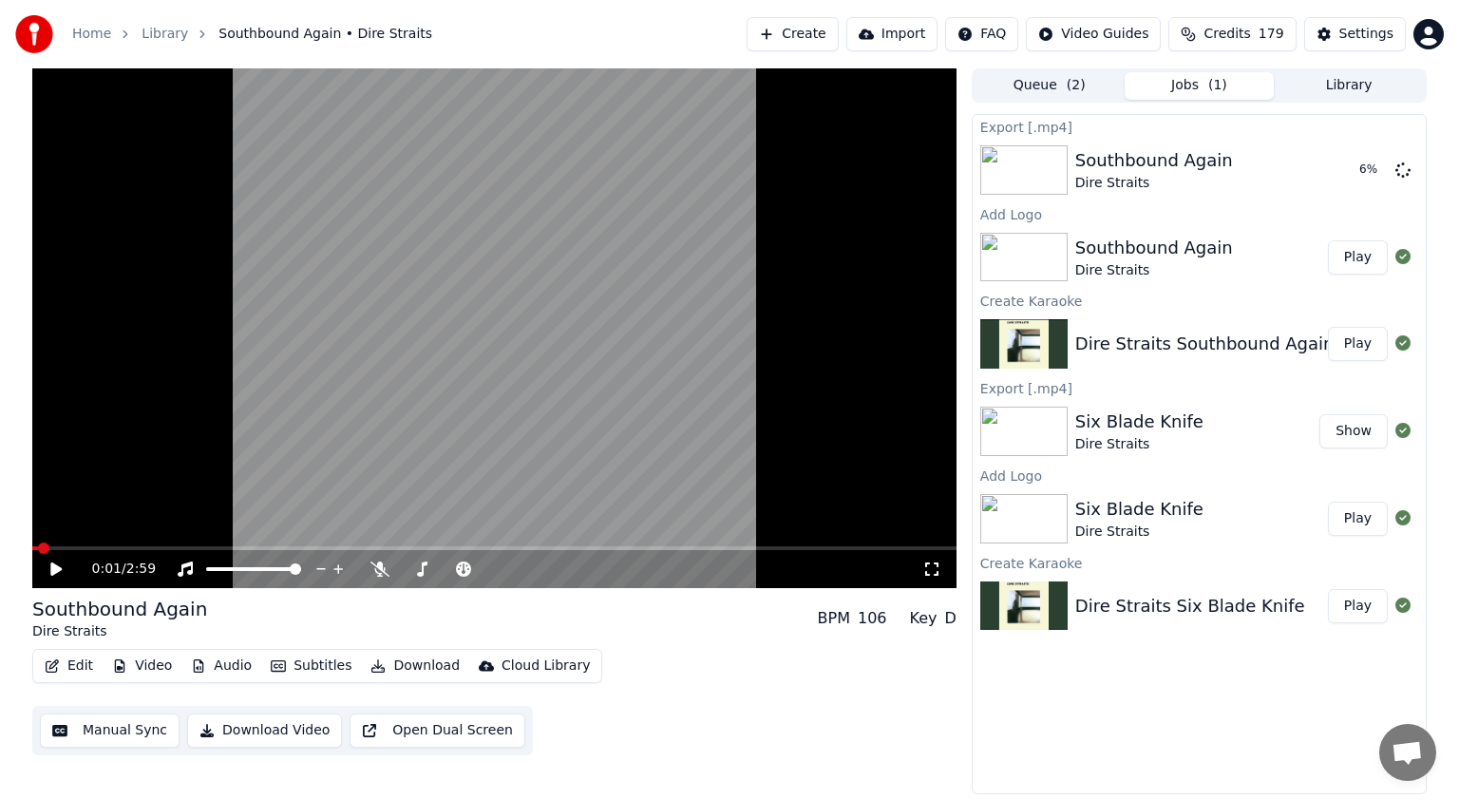
click at [728, 45] on button "Create" at bounding box center [793, 34] width 92 height 34
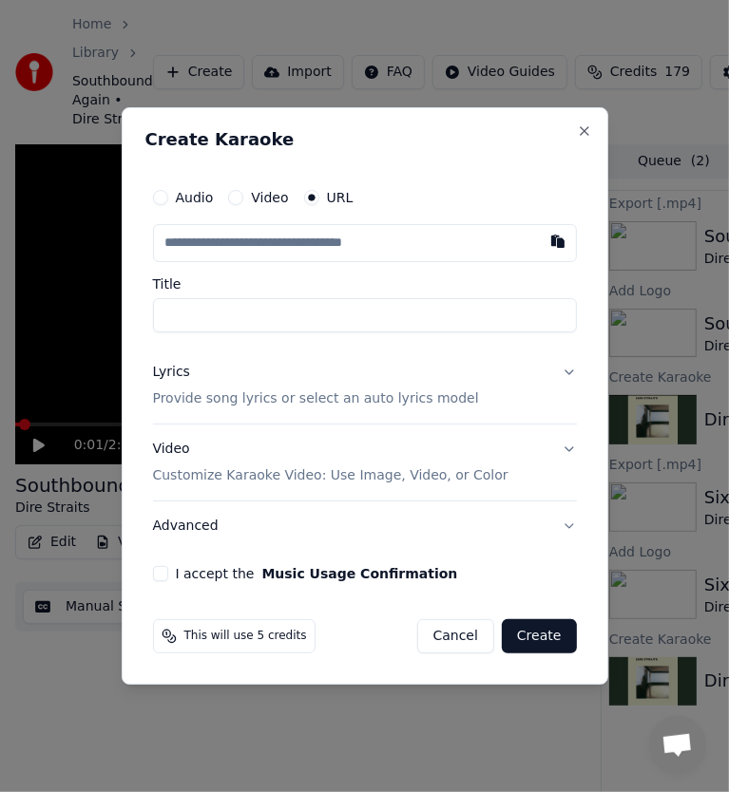
scroll to position [6355, 0]
click at [553, 239] on button "button" at bounding box center [558, 241] width 38 height 34
type input "**********"
click at [249, 319] on input "**********" at bounding box center [365, 315] width 424 height 34
click at [257, 322] on input "**********" at bounding box center [365, 315] width 424 height 34
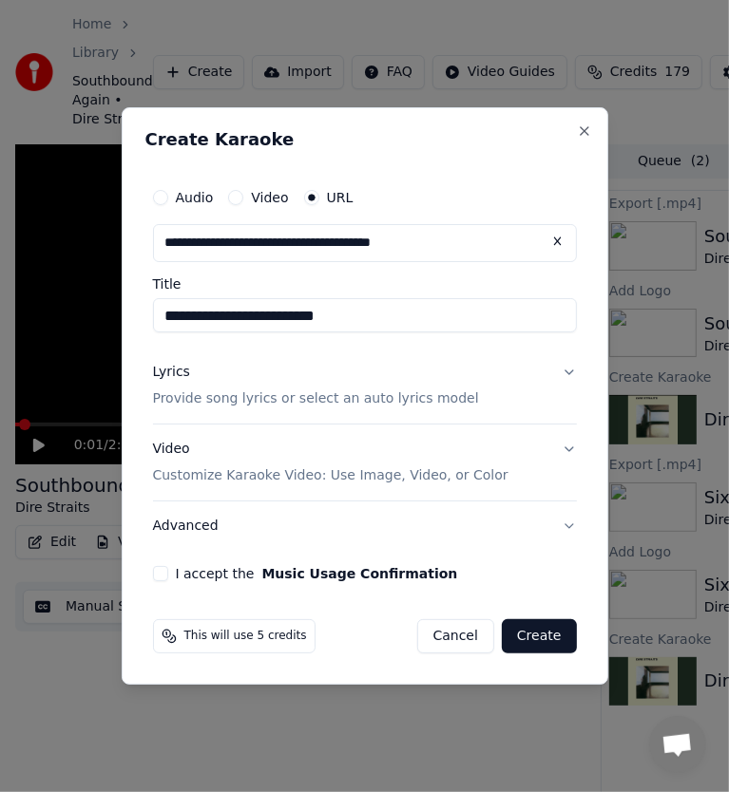
type input "**********"
click at [242, 386] on div "Lyrics Provide song lyrics or select an auto lyrics model" at bounding box center [316, 386] width 326 height 46
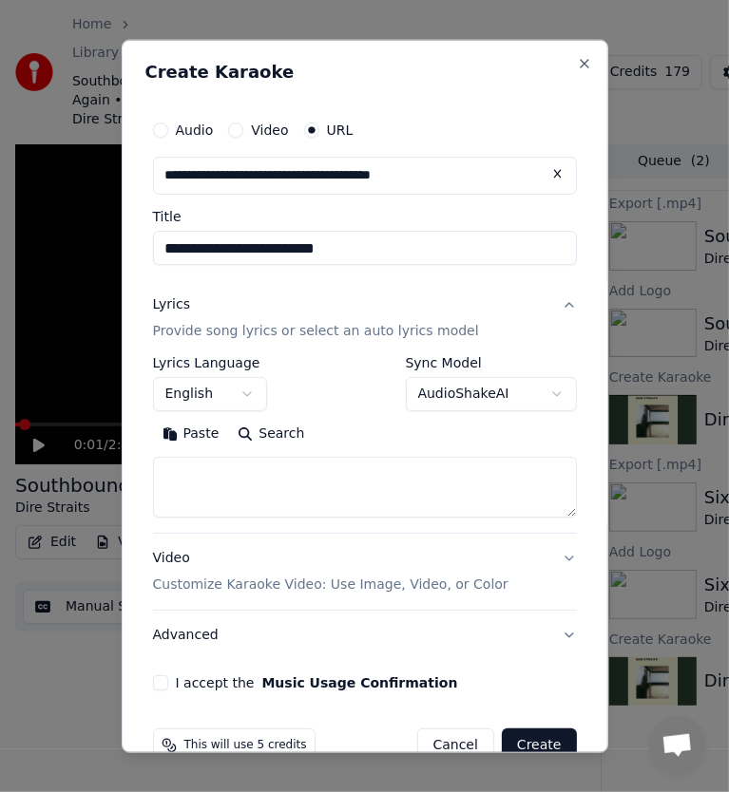
click at [269, 439] on button "Search" at bounding box center [271, 434] width 86 height 30
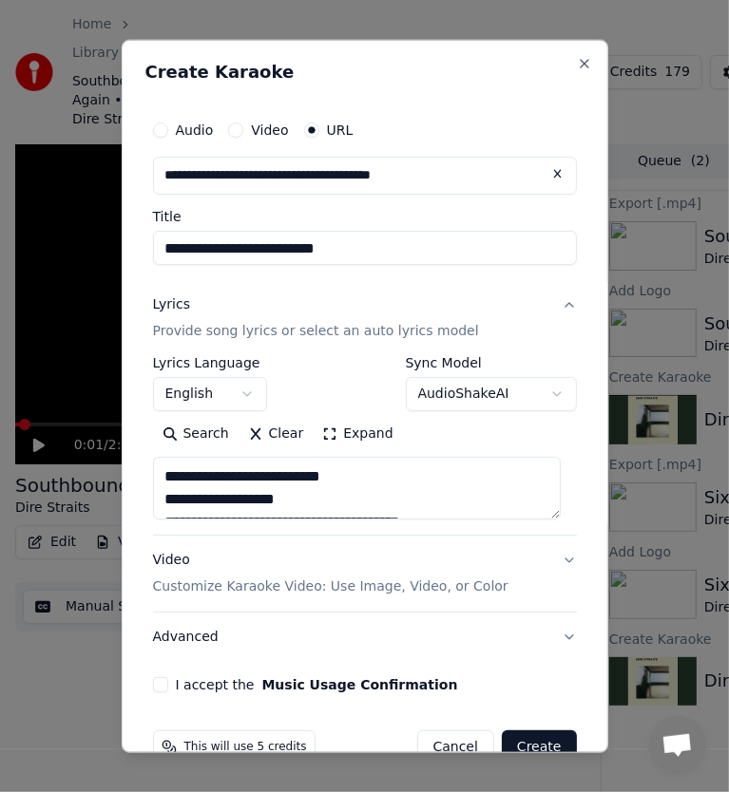
click at [342, 435] on button "Expand" at bounding box center [357, 434] width 89 height 30
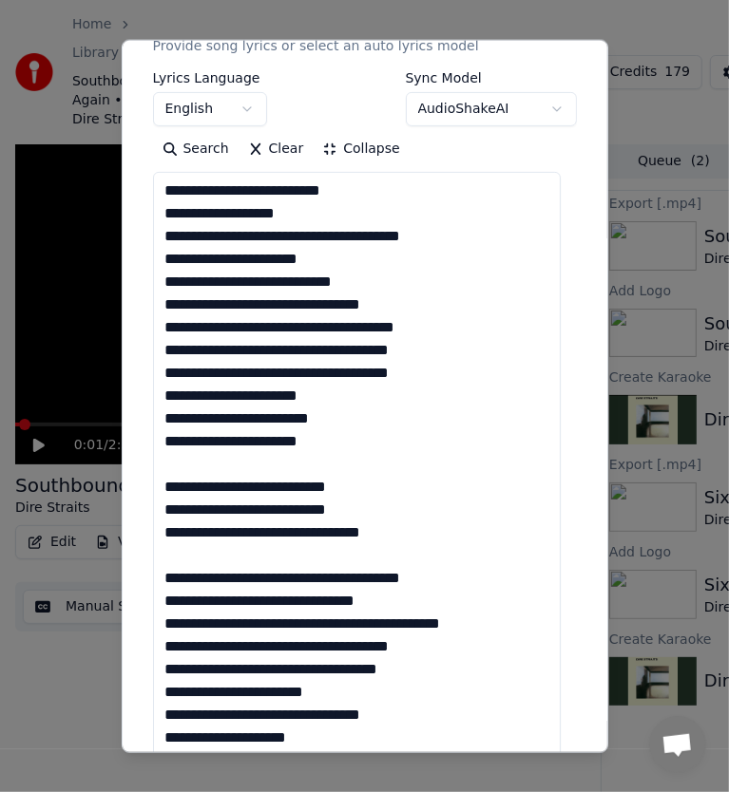
scroll to position [380, 0]
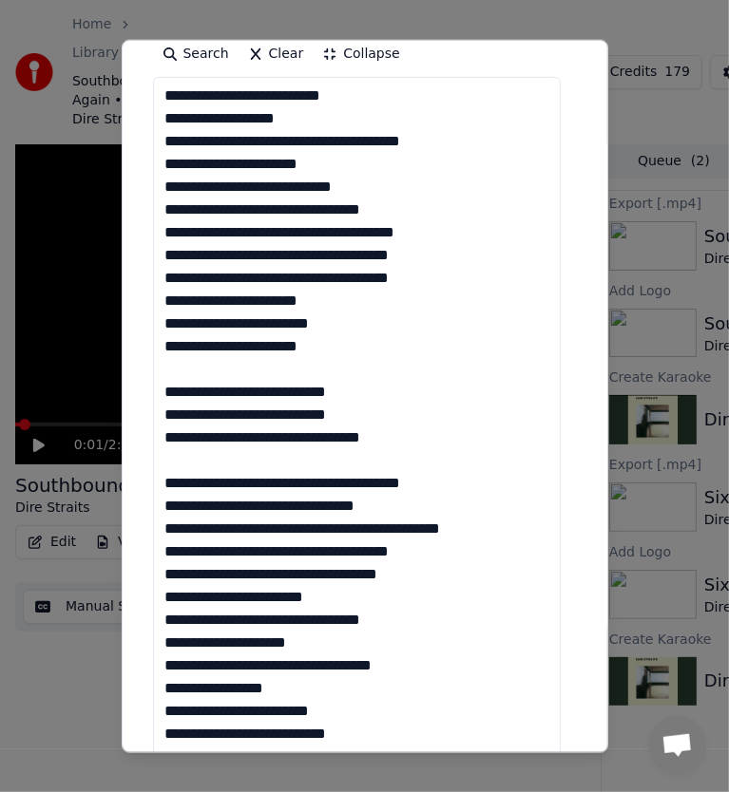
click at [219, 371] on textarea at bounding box center [357, 575] width 409 height 996
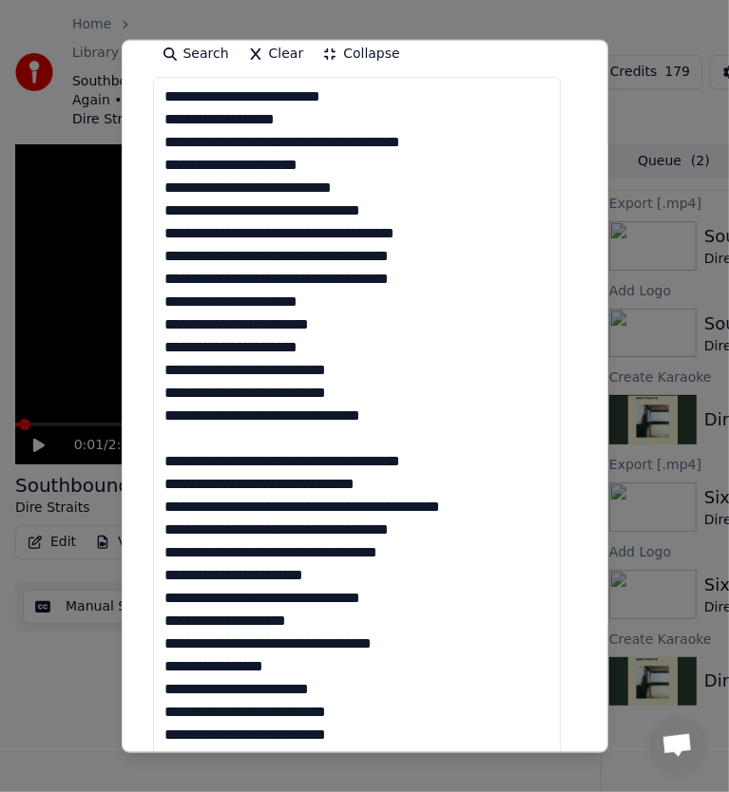
scroll to position [0, 0]
click at [169, 441] on textarea at bounding box center [357, 575] width 409 height 996
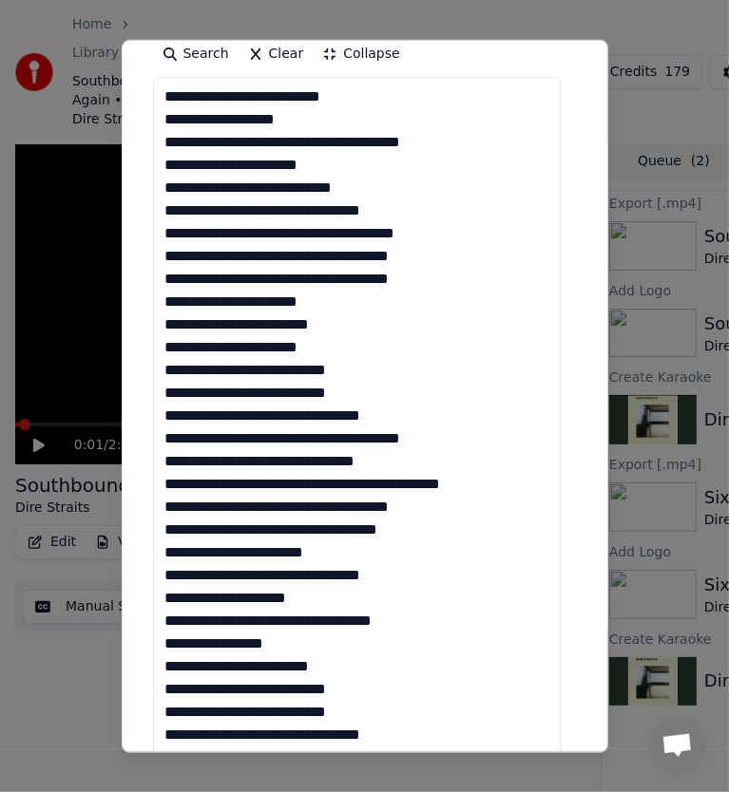
scroll to position [665, 0]
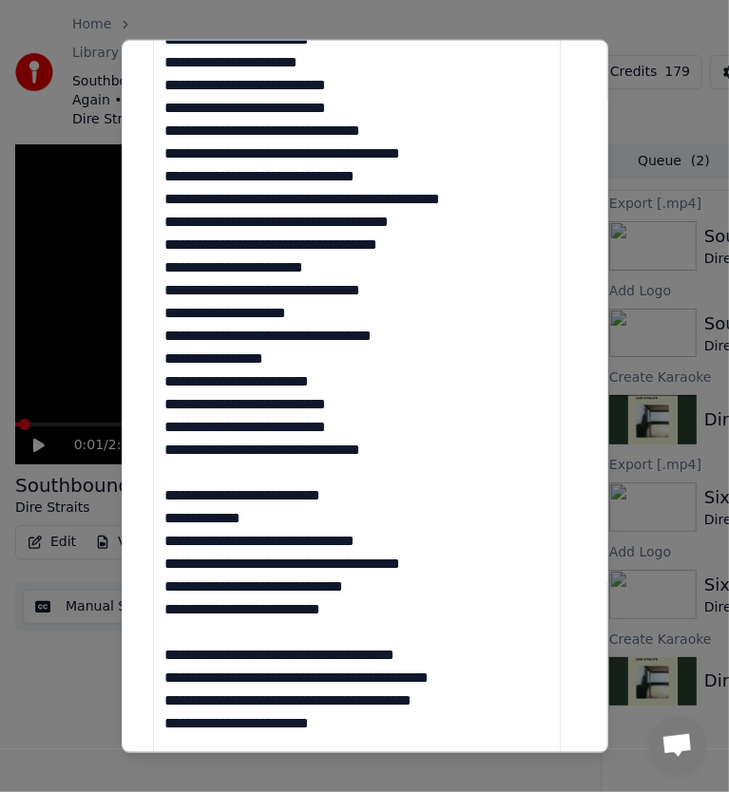
click at [211, 479] on textarea at bounding box center [357, 290] width 409 height 996
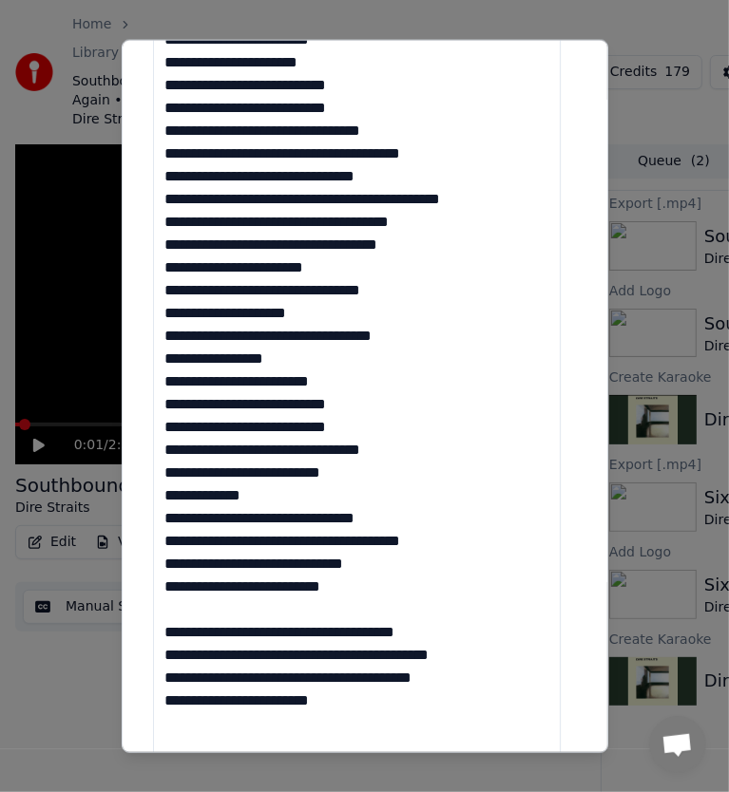
click at [171, 608] on textarea at bounding box center [357, 290] width 409 height 996
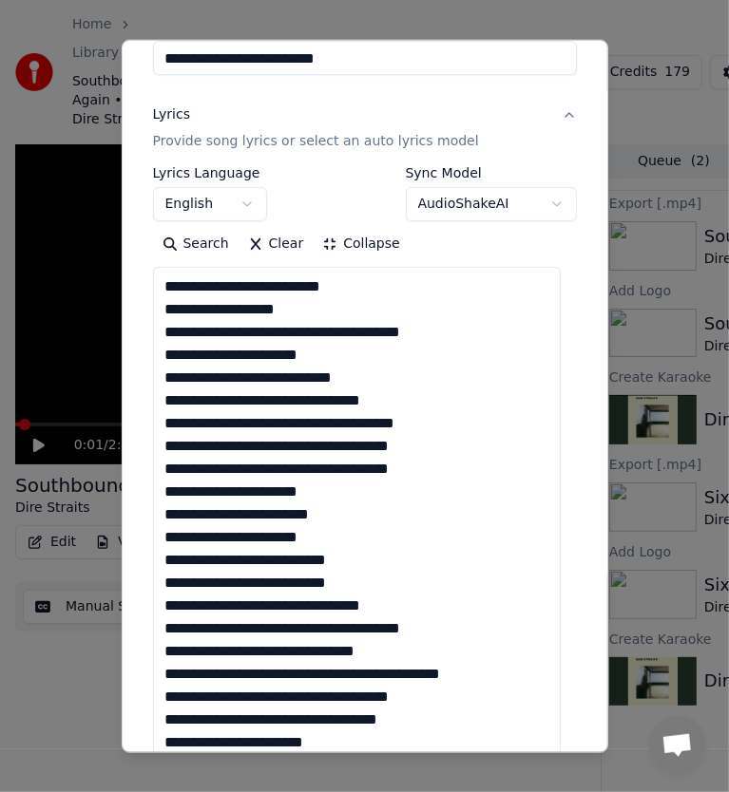
scroll to position [380, 0]
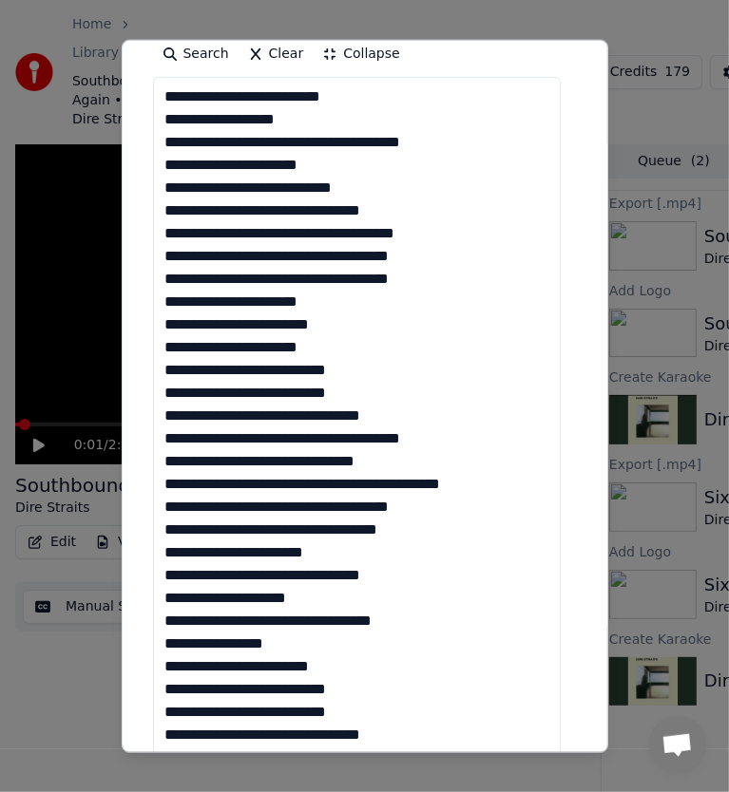
click at [277, 461] on textarea at bounding box center [357, 575] width 409 height 996
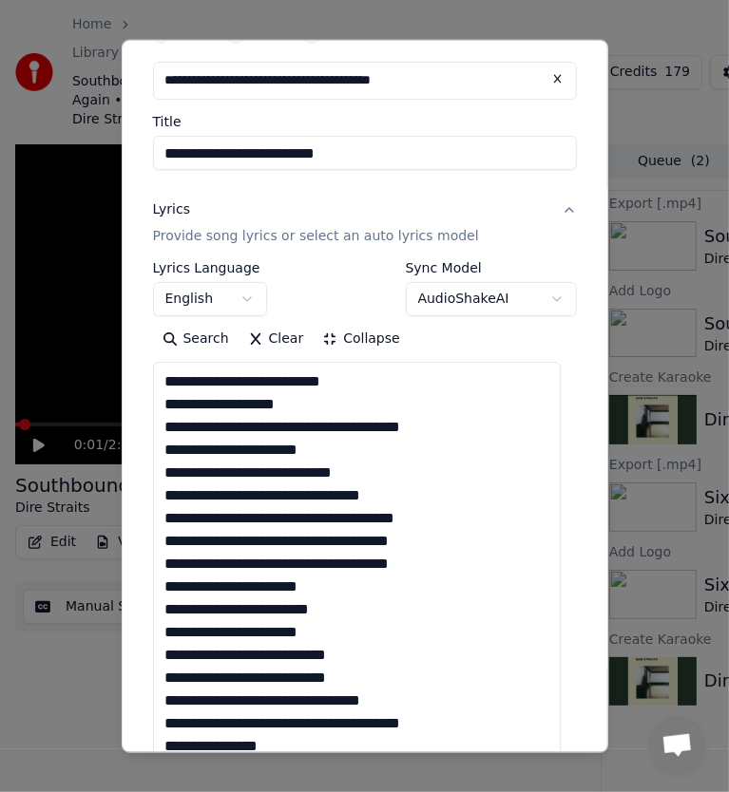
scroll to position [0, 0]
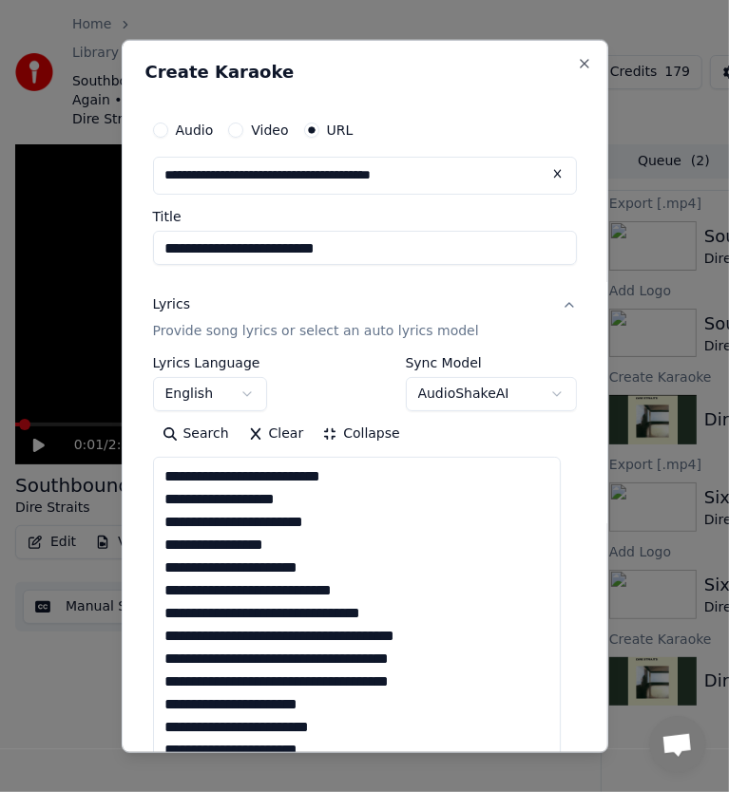
drag, startPoint x: 267, startPoint y: 483, endPoint x: 255, endPoint y: 479, distance: 12.9
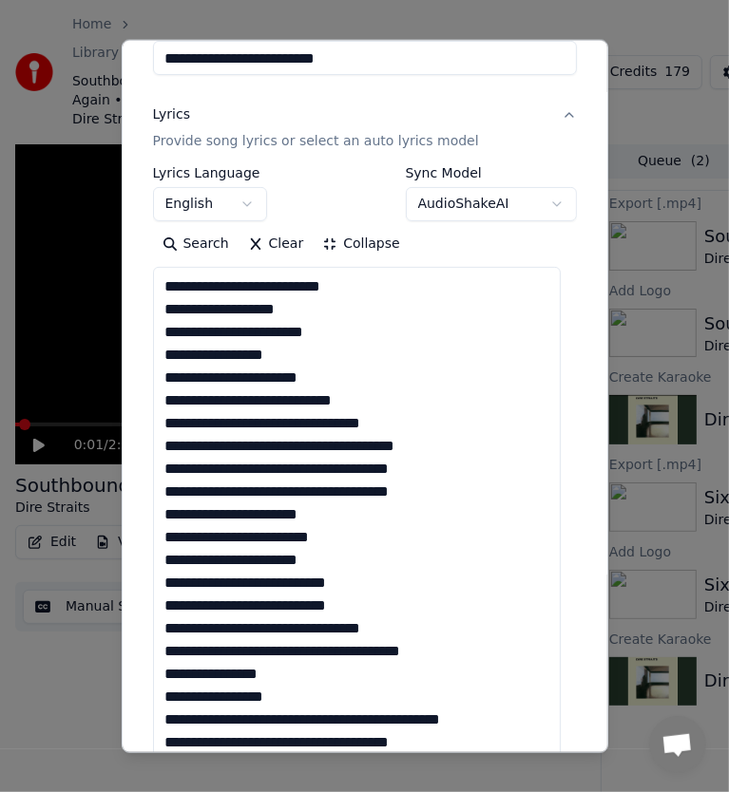
click at [348, 377] on textarea at bounding box center [357, 765] width 409 height 996
click at [388, 399] on textarea at bounding box center [357, 765] width 409 height 996
click at [260, 415] on textarea at bounding box center [357, 765] width 409 height 996
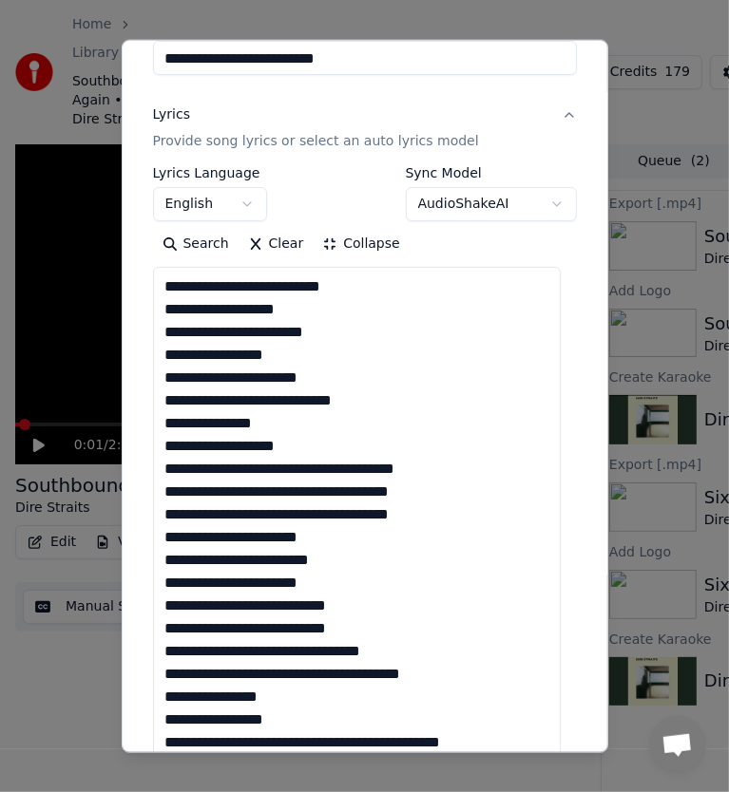
scroll to position [285, 0]
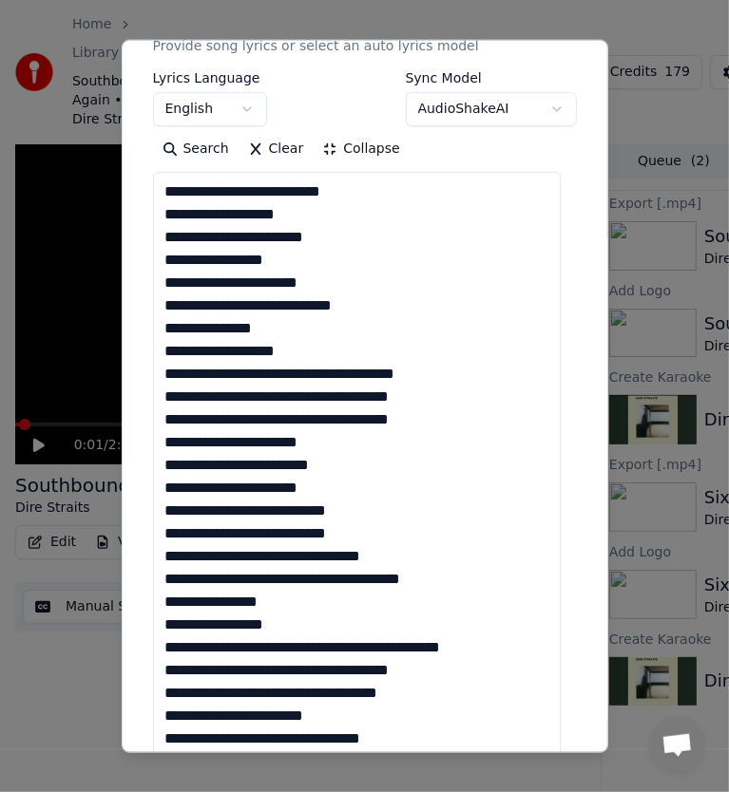
click at [235, 375] on textarea at bounding box center [357, 670] width 409 height 996
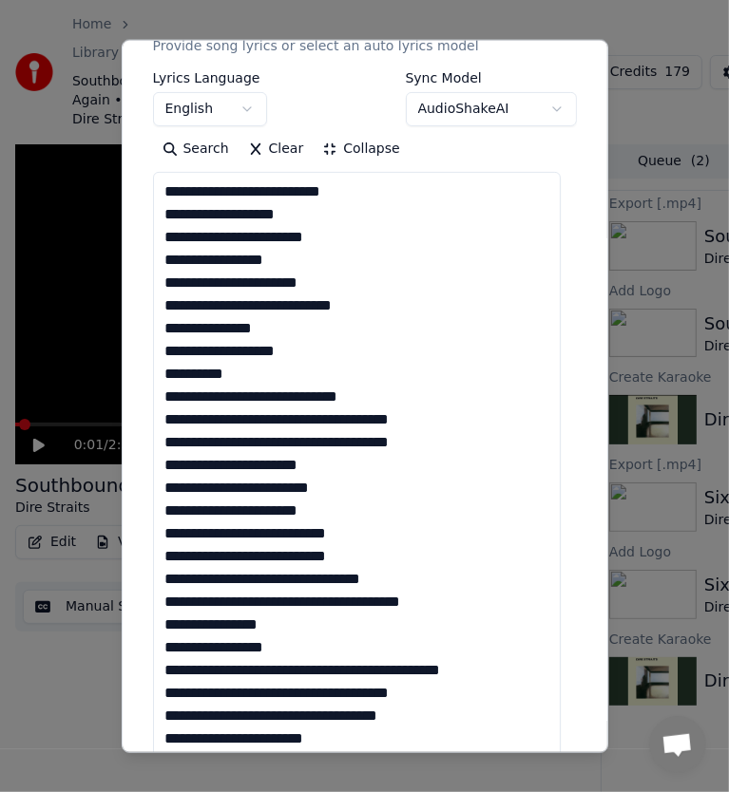
click at [251, 395] on textarea at bounding box center [357, 670] width 409 height 996
click at [247, 403] on textarea at bounding box center [357, 670] width 409 height 996
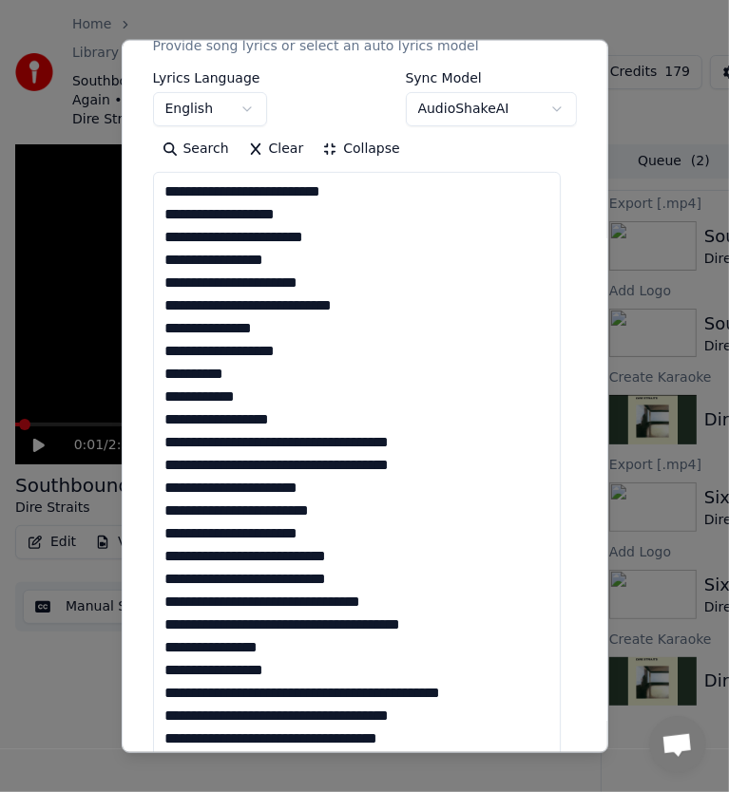
scroll to position [24, 0]
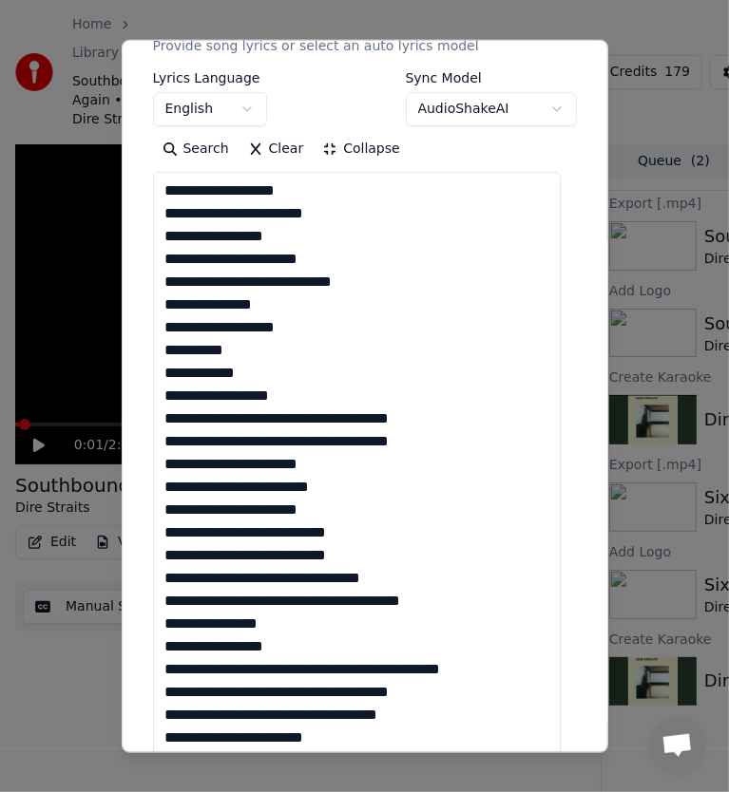
click at [312, 417] on textarea at bounding box center [357, 670] width 409 height 996
click at [370, 414] on textarea at bounding box center [357, 670] width 409 height 996
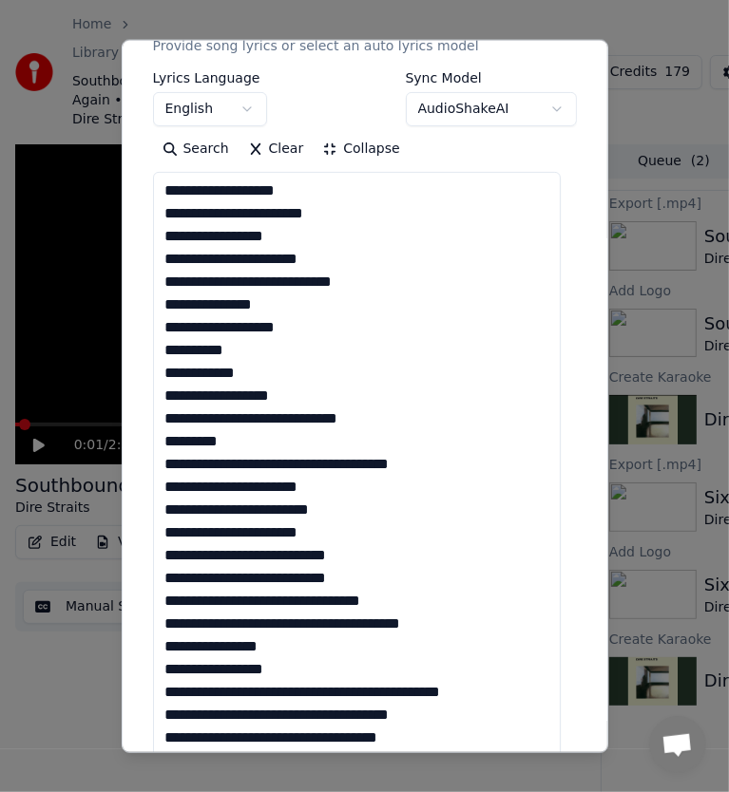
scroll to position [47, 0]
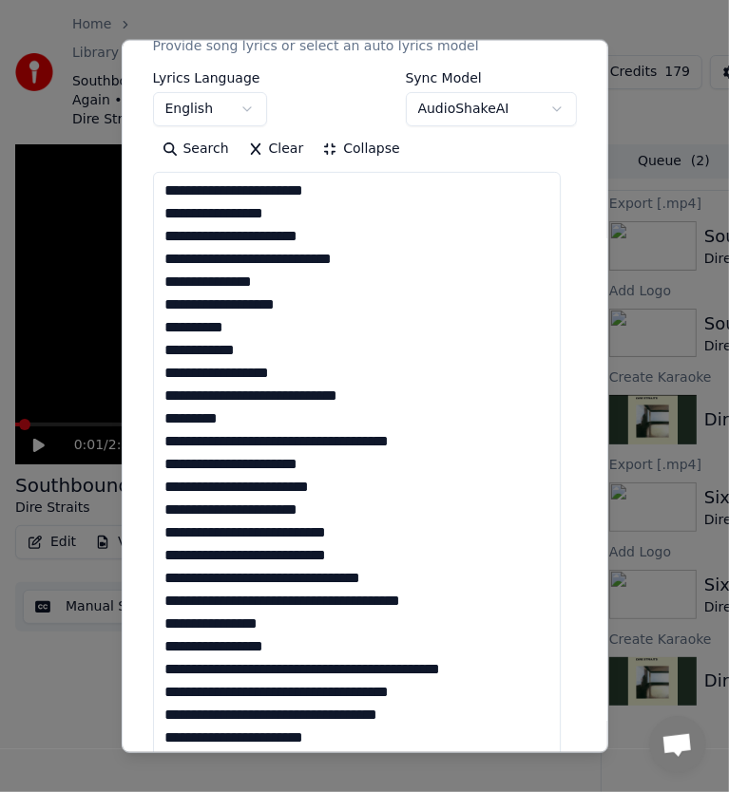
click at [343, 441] on textarea at bounding box center [357, 670] width 409 height 996
click at [385, 441] on textarea at bounding box center [357, 670] width 409 height 996
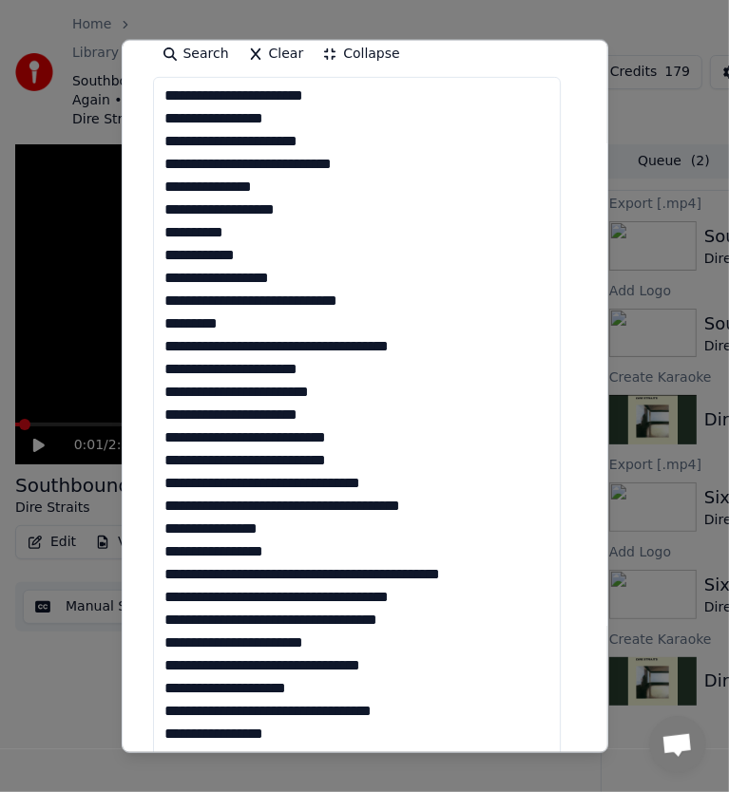
click at [338, 397] on textarea at bounding box center [357, 575] width 409 height 996
click at [257, 414] on textarea at bounding box center [357, 575] width 409 height 996
click at [251, 414] on textarea at bounding box center [357, 575] width 409 height 996
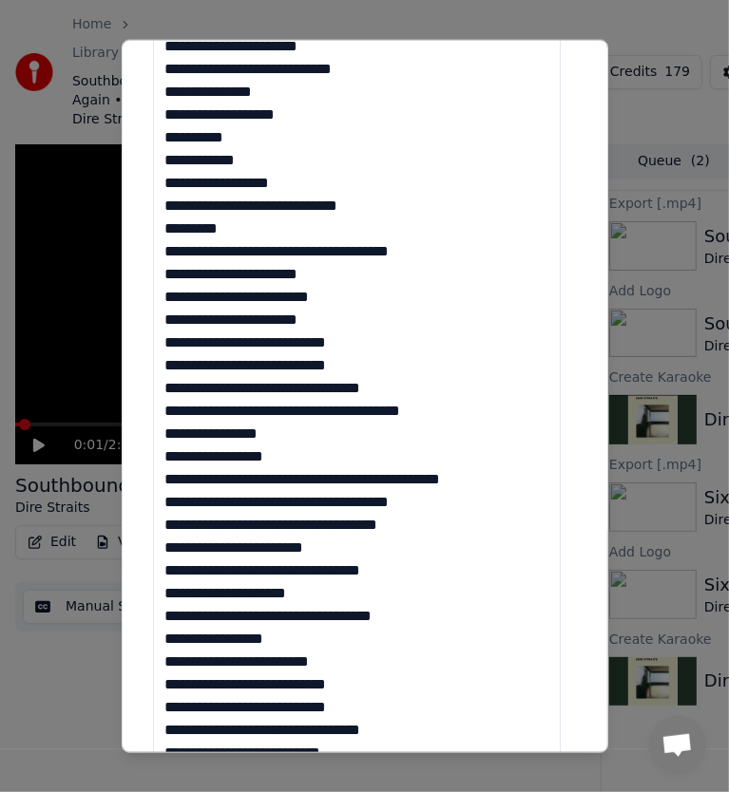
click at [386, 361] on textarea at bounding box center [357, 480] width 409 height 996
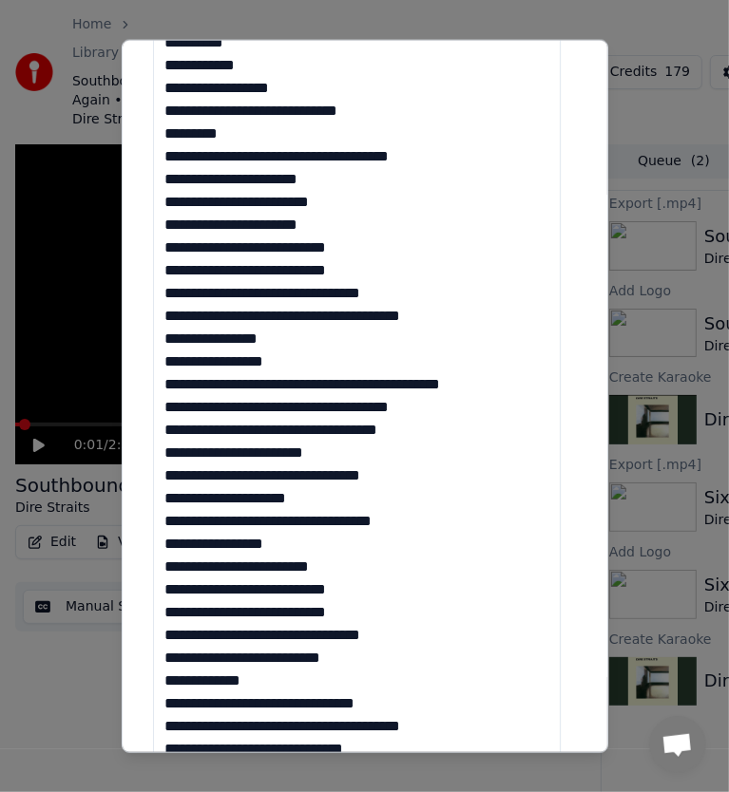
click at [308, 318] on textarea at bounding box center [357, 385] width 409 height 996
click at [293, 346] on textarea at bounding box center [357, 385] width 409 height 996
click at [296, 363] on textarea at bounding box center [357, 385] width 409 height 996
click at [383, 383] on textarea at bounding box center [357, 385] width 409 height 996
click at [348, 384] on textarea at bounding box center [357, 385] width 409 height 996
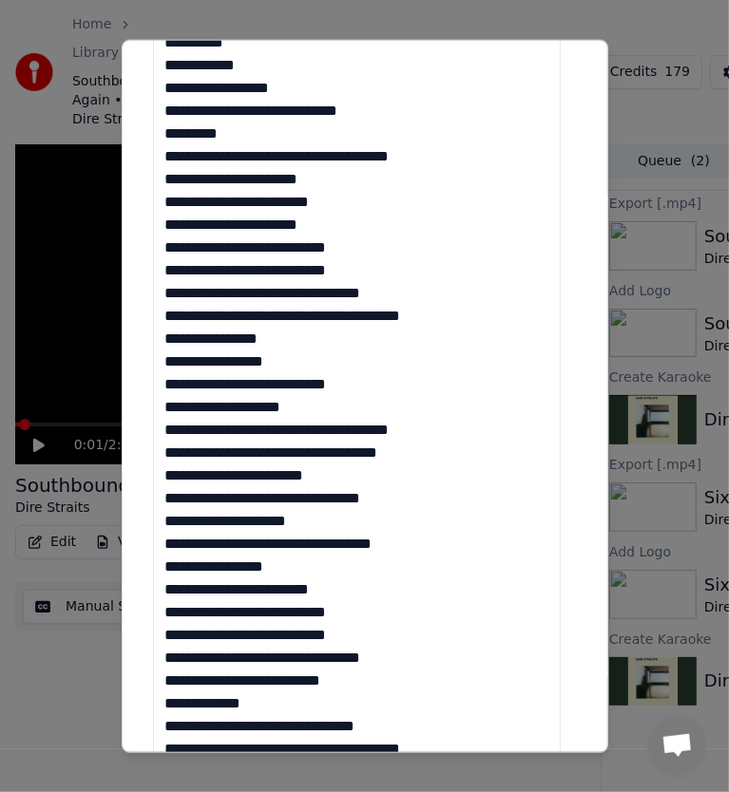
scroll to position [69, 0]
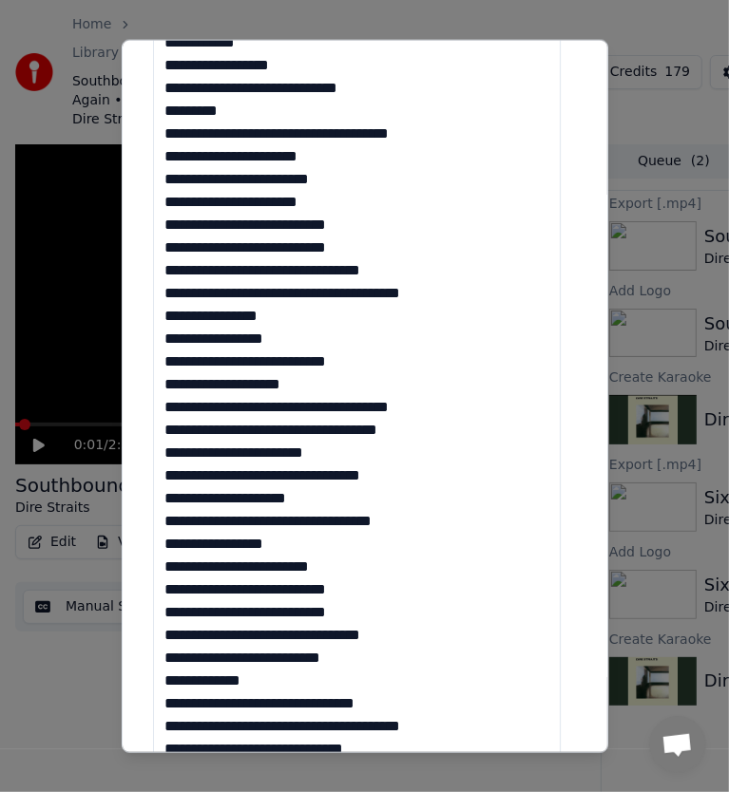
click at [353, 407] on textarea at bounding box center [357, 385] width 409 height 996
click at [350, 403] on textarea at bounding box center [357, 385] width 409 height 996
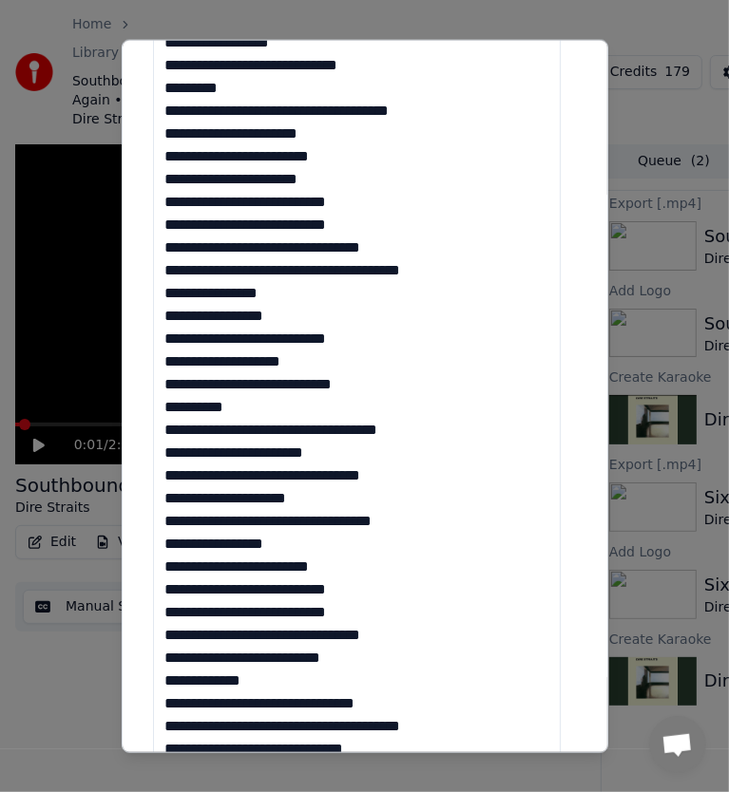
scroll to position [665, 0]
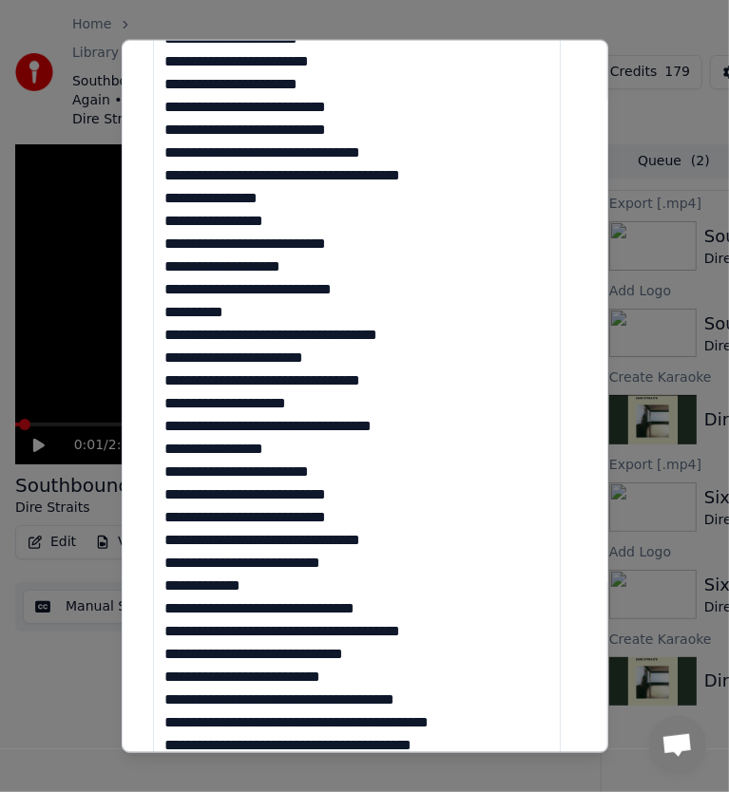
click at [289, 332] on textarea at bounding box center [357, 290] width 409 height 996
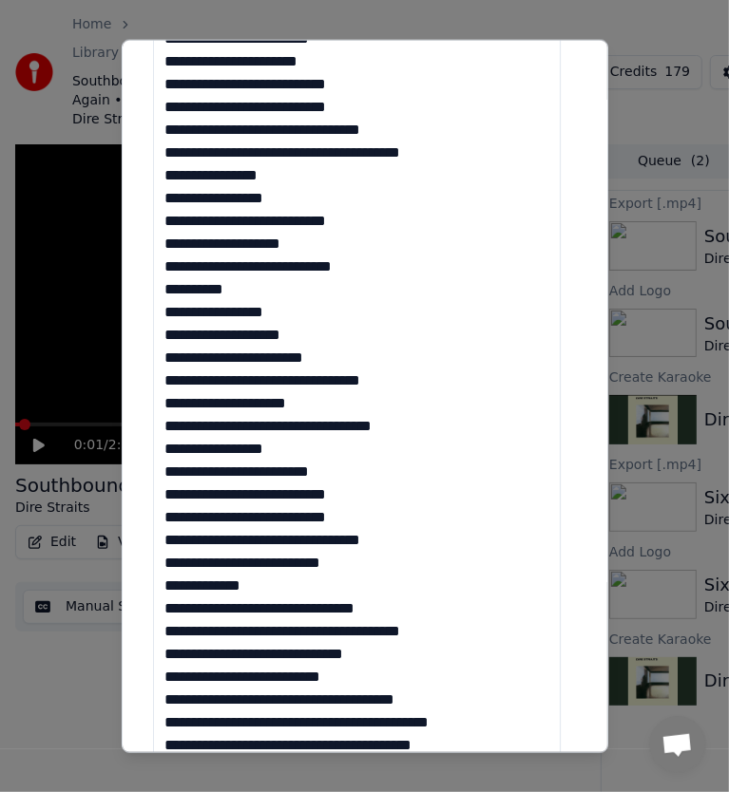
scroll to position [760, 0]
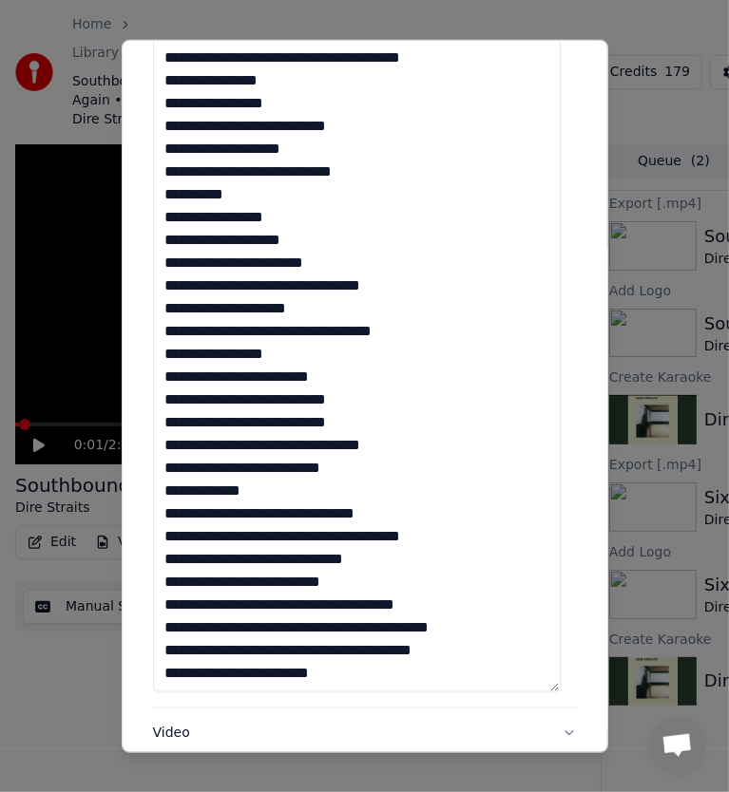
click at [253, 269] on textarea at bounding box center [357, 195] width 409 height 996
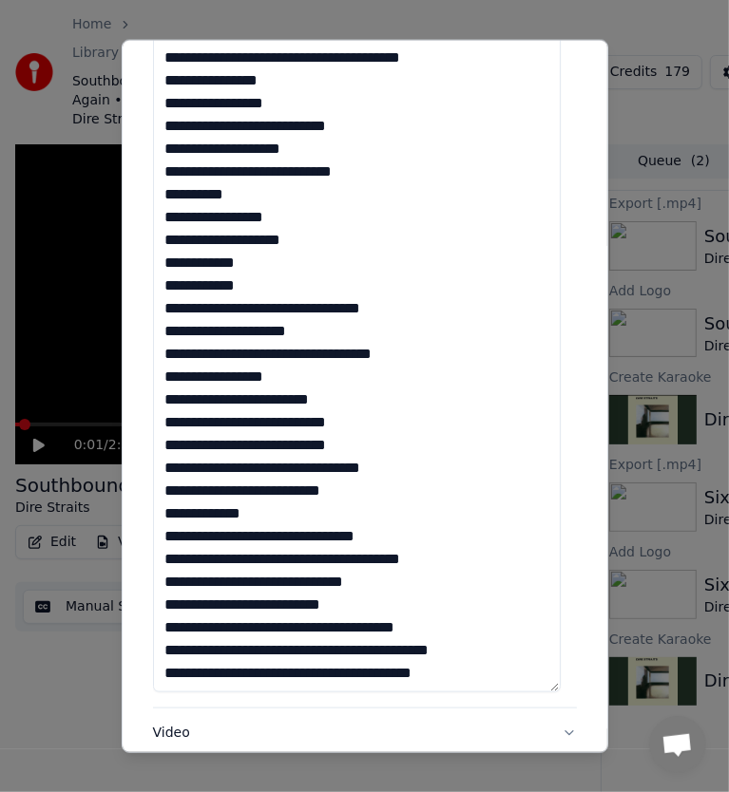
click at [257, 267] on textarea at bounding box center [357, 195] width 409 height 996
click at [164, 284] on textarea at bounding box center [357, 195] width 409 height 996
click at [341, 327] on textarea at bounding box center [357, 195] width 409 height 996
click at [336, 353] on textarea at bounding box center [357, 195] width 409 height 996
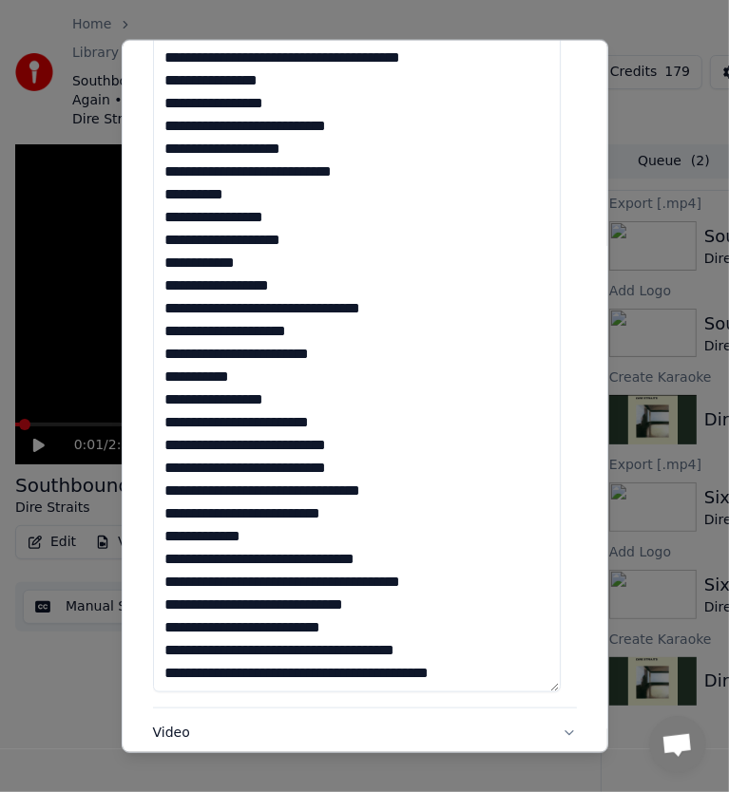
scroll to position [161, 0]
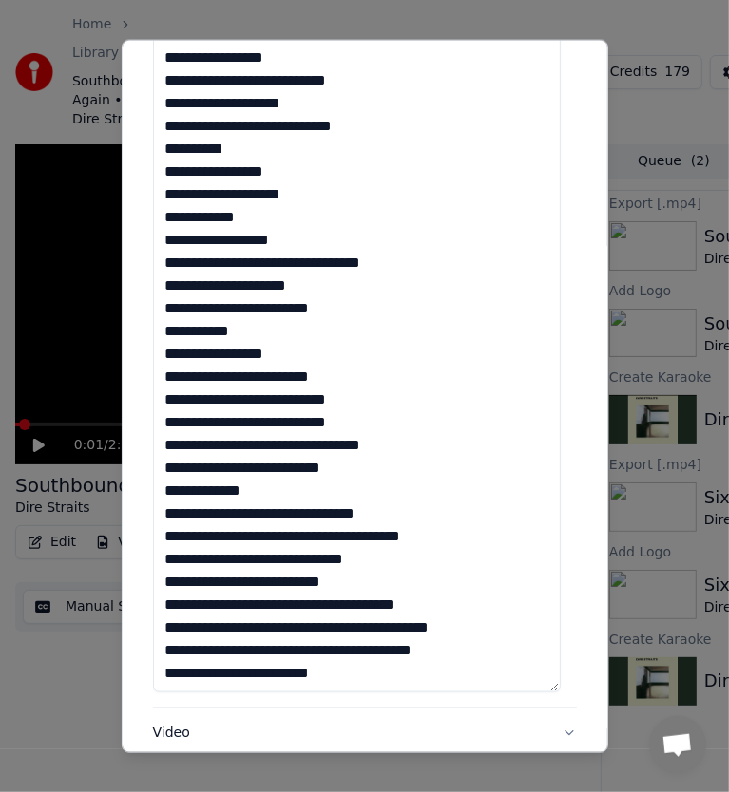
click at [285, 352] on textarea at bounding box center [357, 195] width 409 height 996
click at [255, 376] on textarea at bounding box center [357, 195] width 409 height 996
click at [386, 390] on textarea at bounding box center [357, 195] width 409 height 996
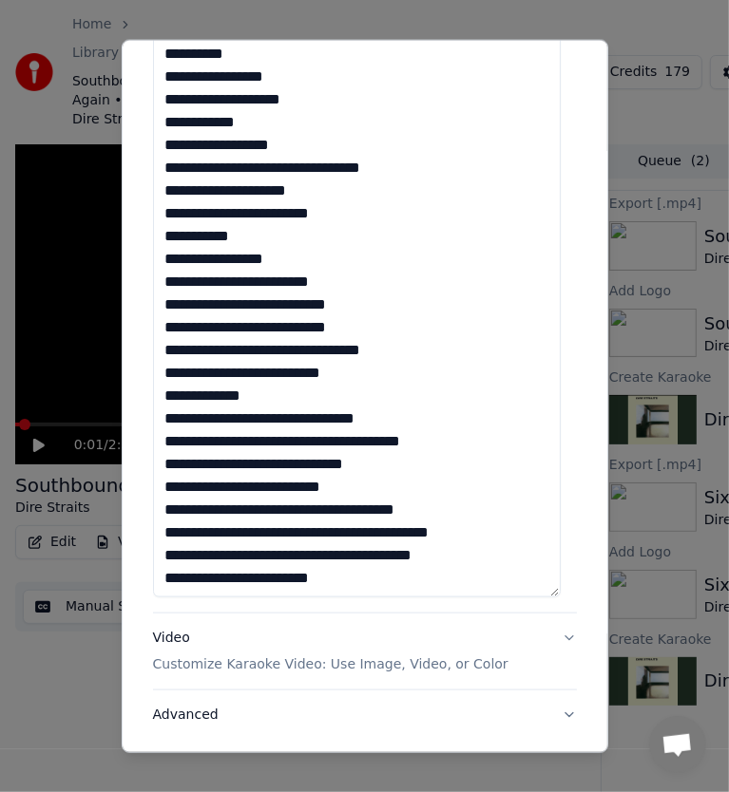
click at [374, 323] on textarea at bounding box center [357, 100] width 409 height 996
click at [263, 391] on textarea at bounding box center [357, 100] width 409 height 996
click at [259, 409] on textarea at bounding box center [357, 100] width 409 height 996
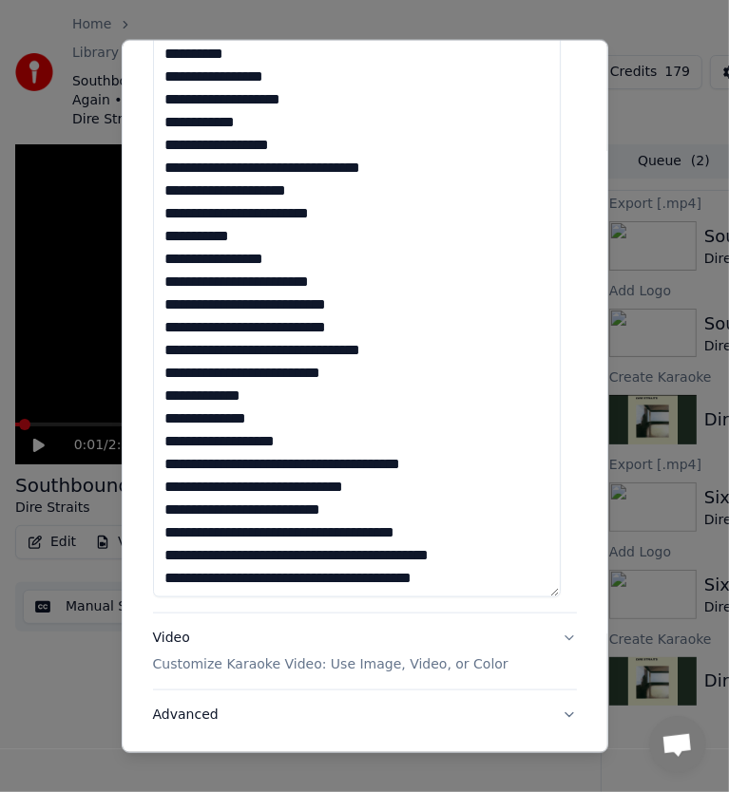
click at [251, 466] on textarea at bounding box center [357, 100] width 409 height 996
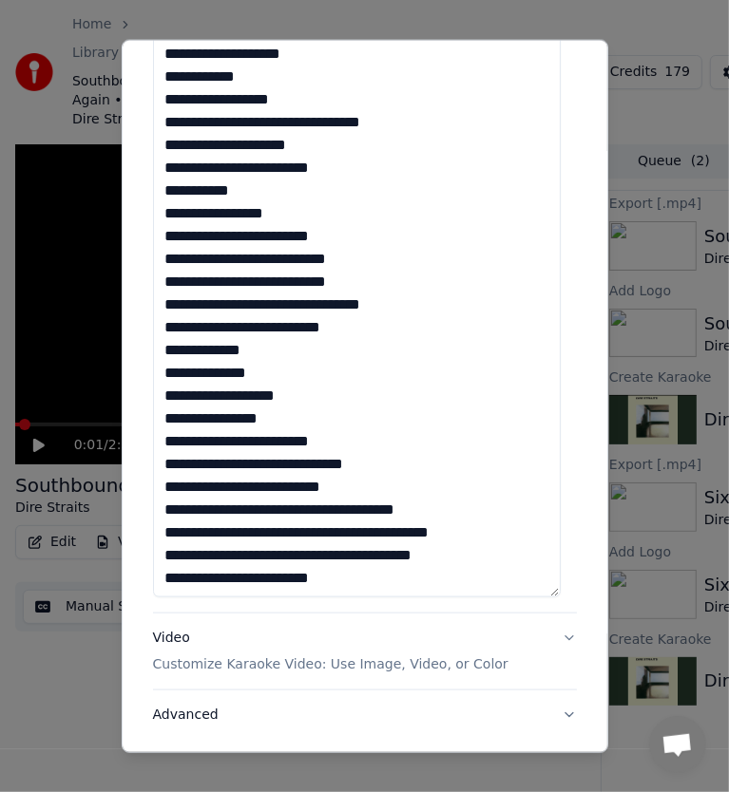
click at [247, 440] on textarea at bounding box center [357, 100] width 409 height 996
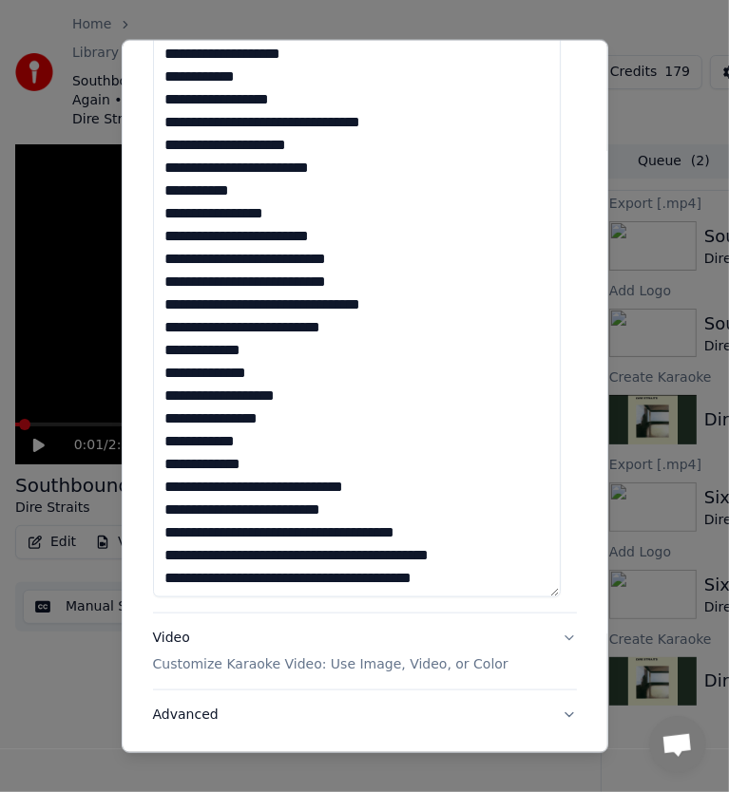
scroll to position [229, 0]
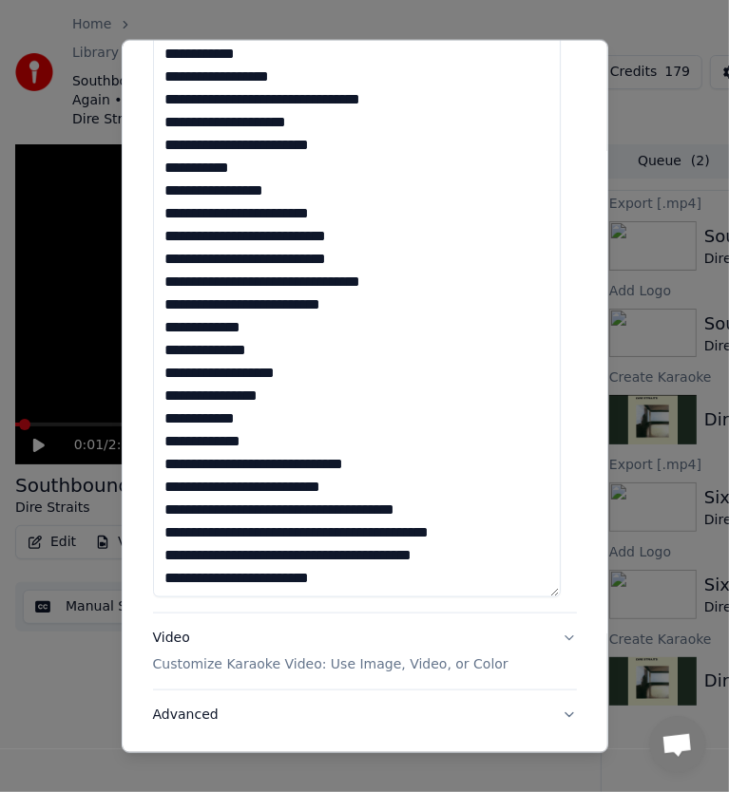
click at [295, 467] on textarea at bounding box center [357, 100] width 409 height 996
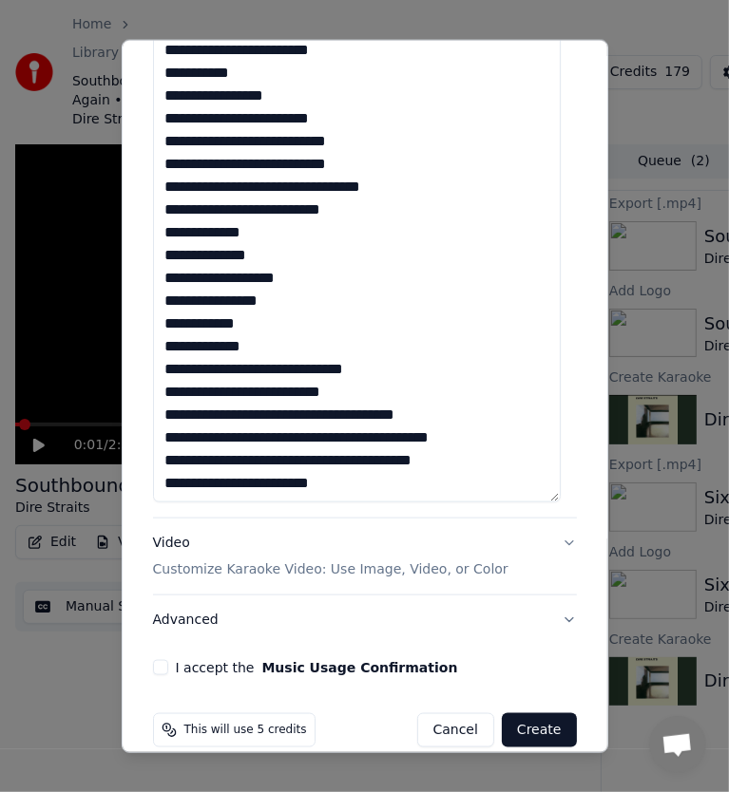
scroll to position [975, 0]
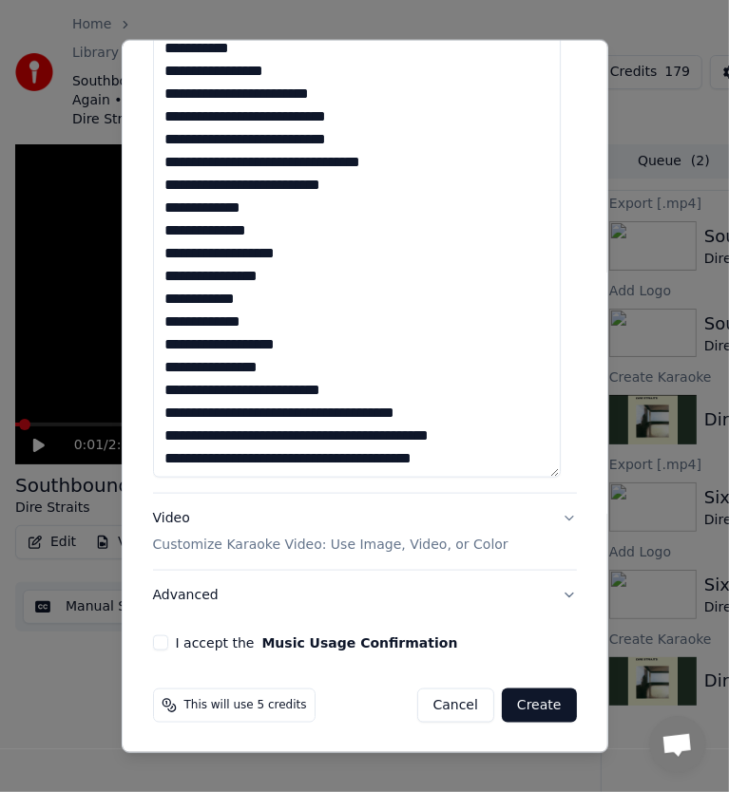
scroll to position [252, 0]
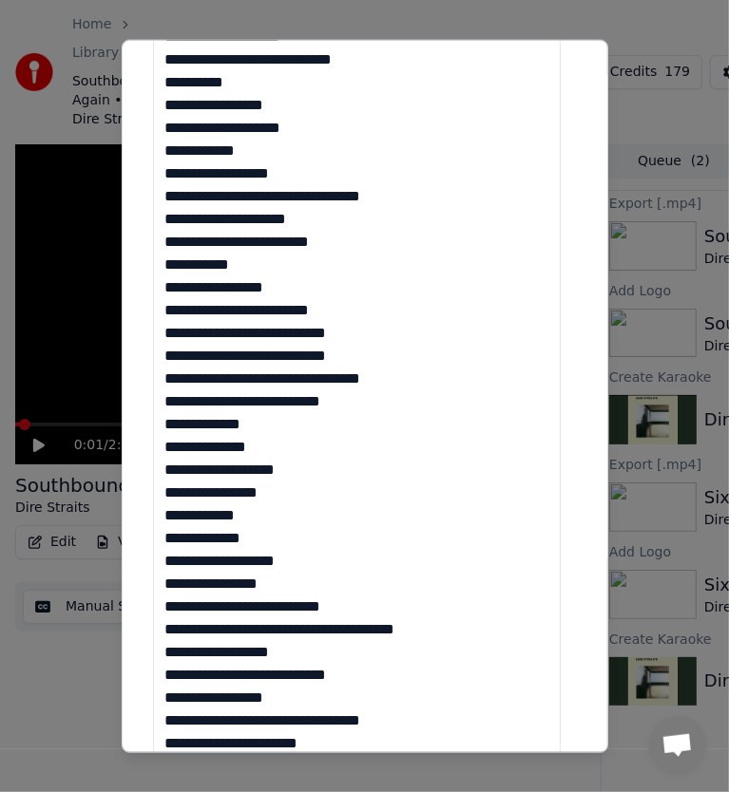
scroll to position [975, 0]
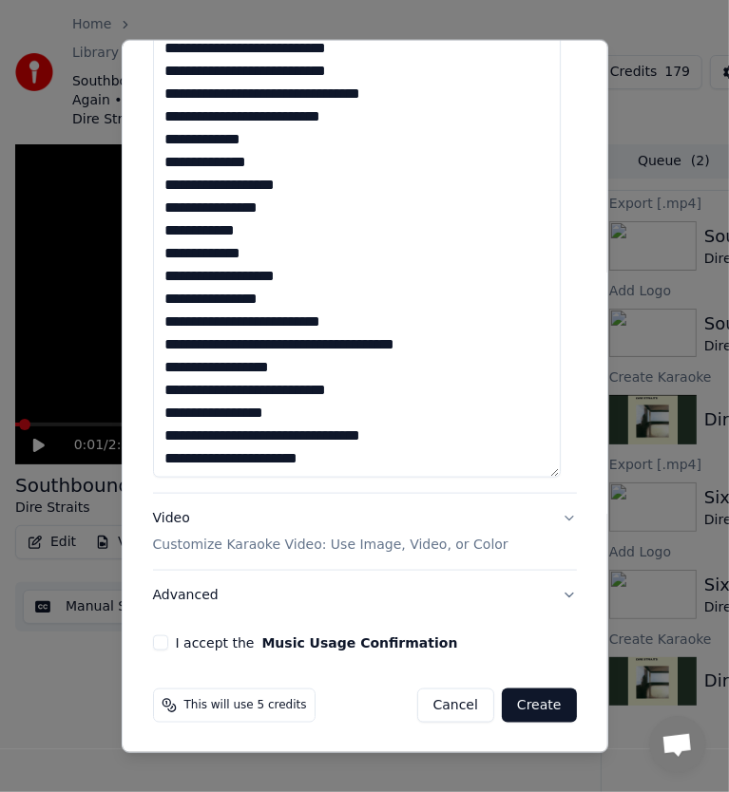
type textarea "**********"
click at [197, 588] on button "Advanced" at bounding box center [365, 595] width 424 height 49
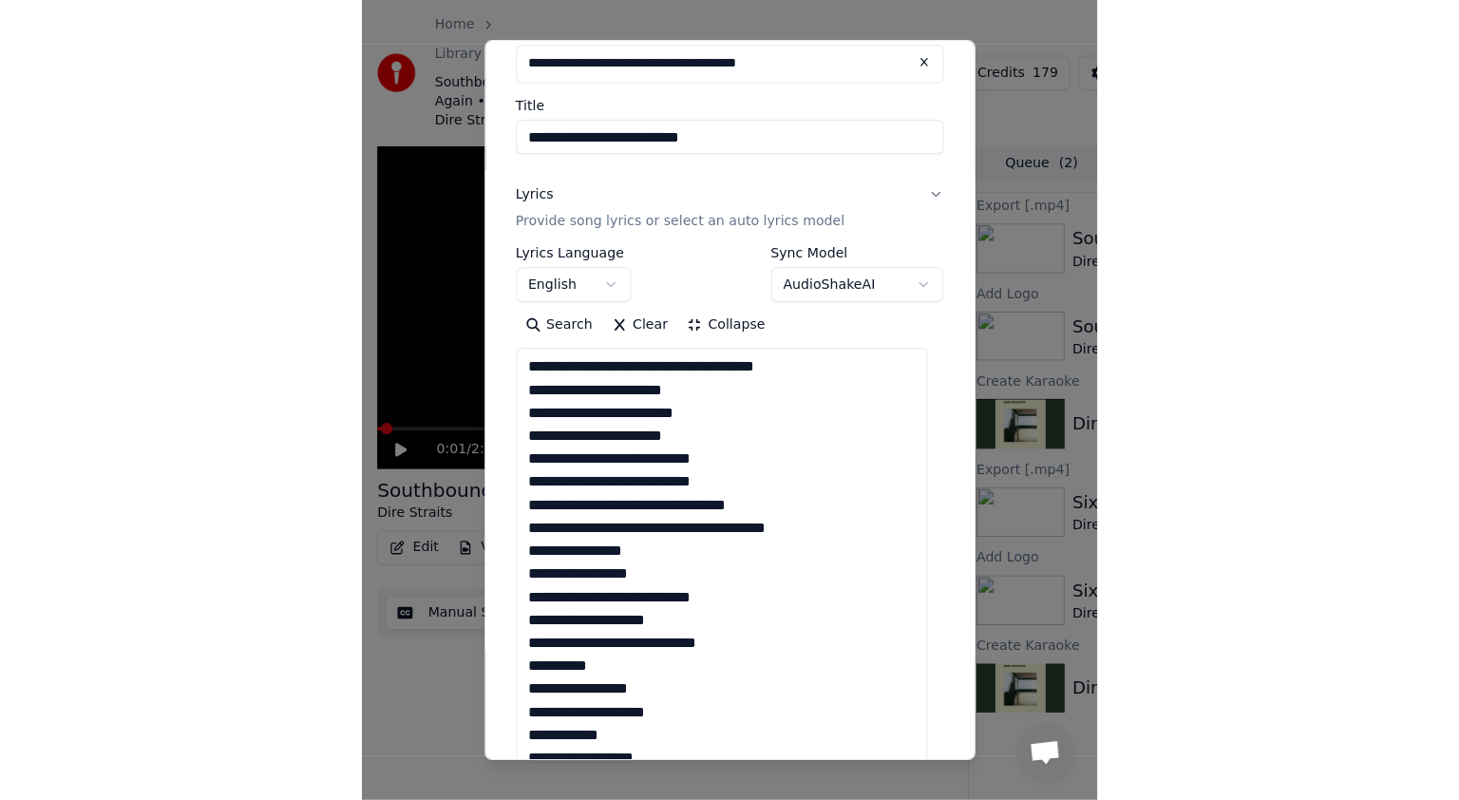
scroll to position [0, 0]
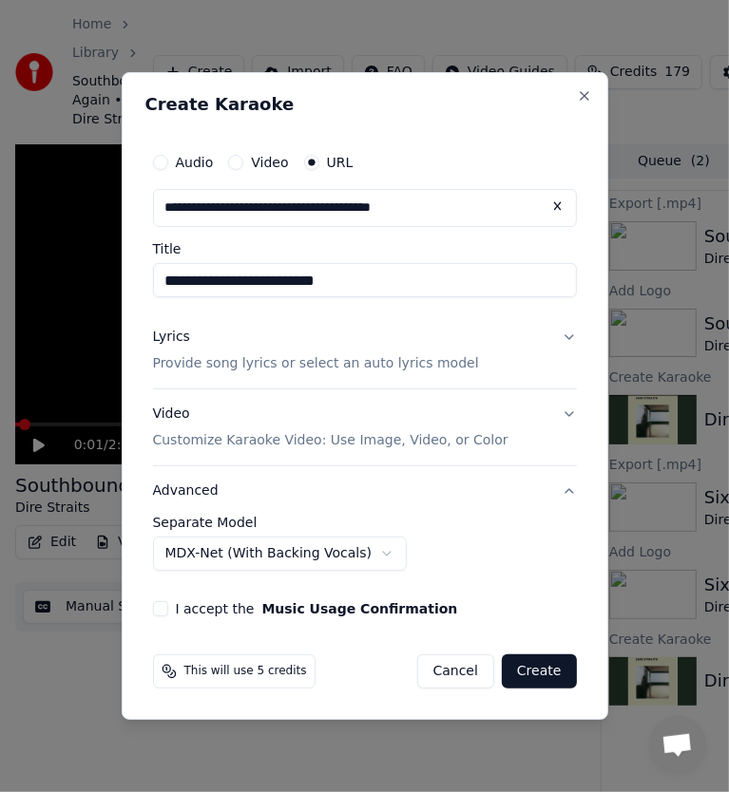
click at [362, 551] on button "MDX-Net (With Backing Vocals)" at bounding box center [280, 554] width 255 height 34
click at [414, 554] on body "Home Library Southbound Again • Dire Straits Create Import FAQ Video Guides Cre…" at bounding box center [364, 396] width 729 height 792
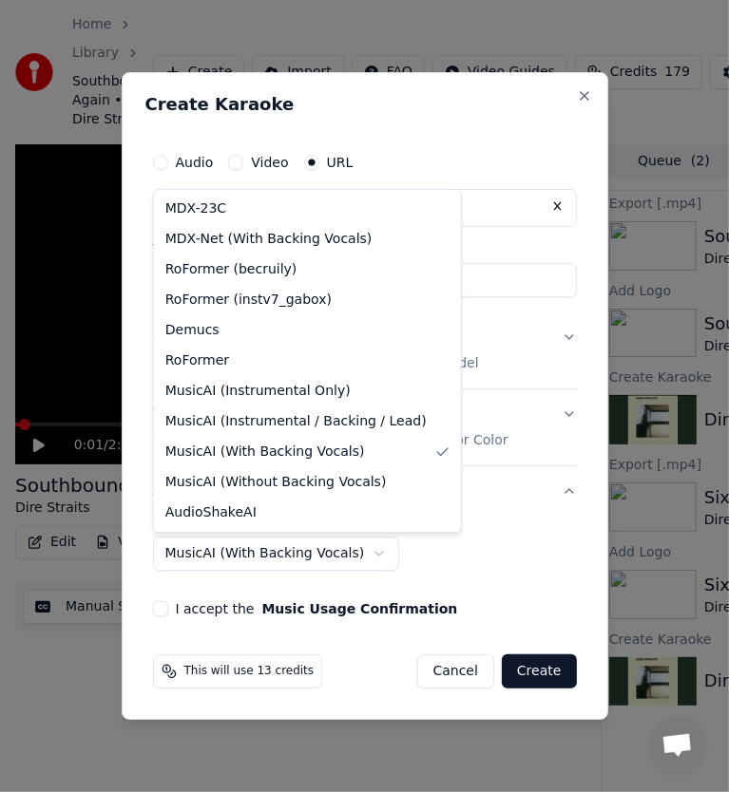
click at [347, 546] on body "Home Library Southbound Again • Dire Straits Create Import FAQ Video Guides Cre…" at bounding box center [364, 396] width 729 height 792
select select "**********"
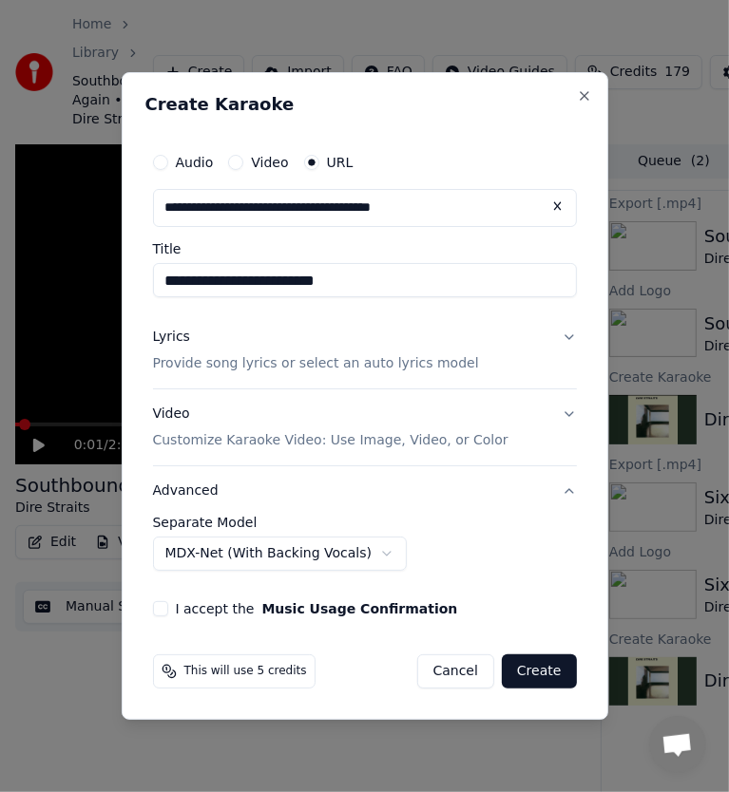
click at [162, 603] on button "I accept the Music Usage Confirmation" at bounding box center [160, 608] width 15 height 15
click at [554, 674] on button "Create" at bounding box center [539, 672] width 75 height 34
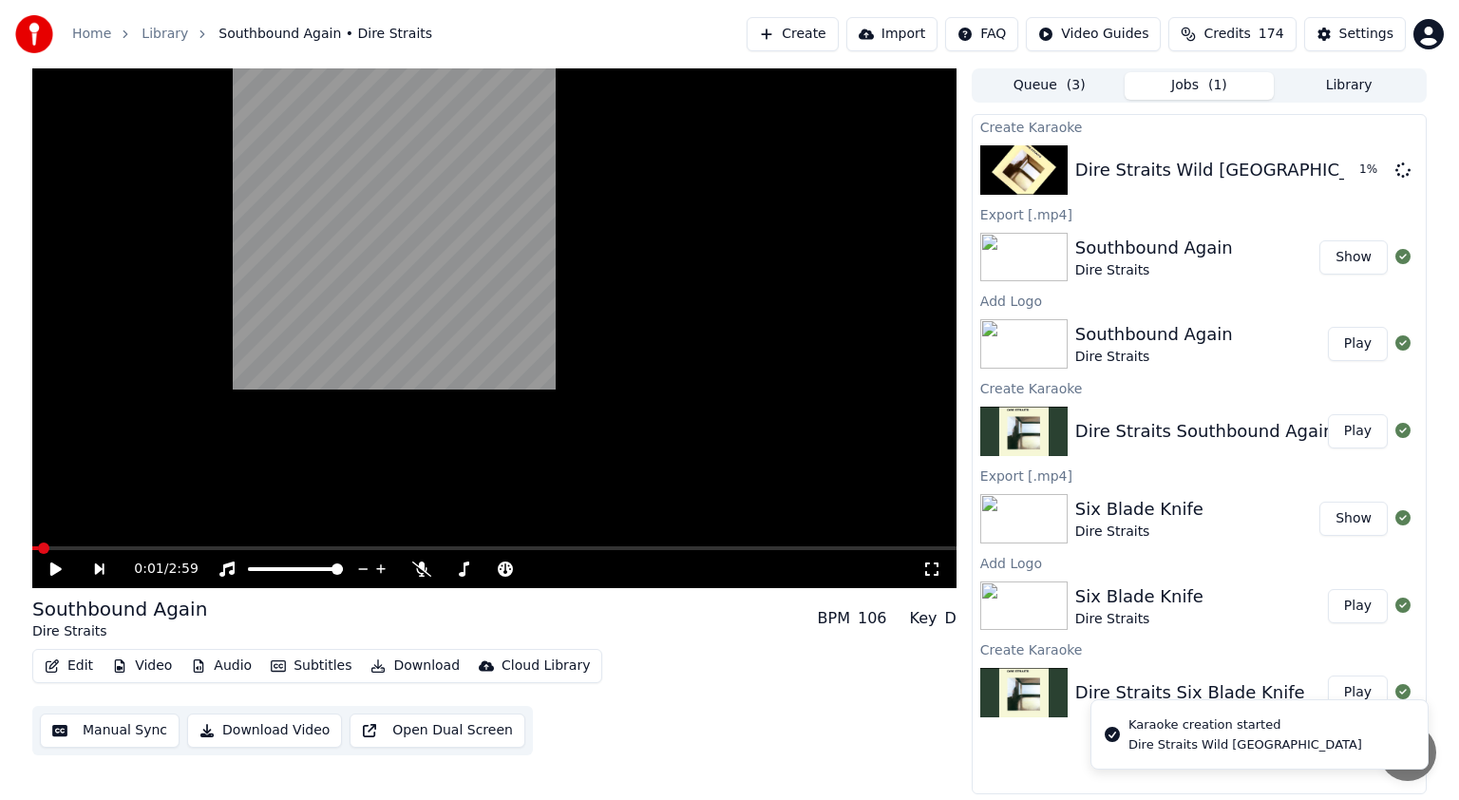
scroll to position [5747, 0]
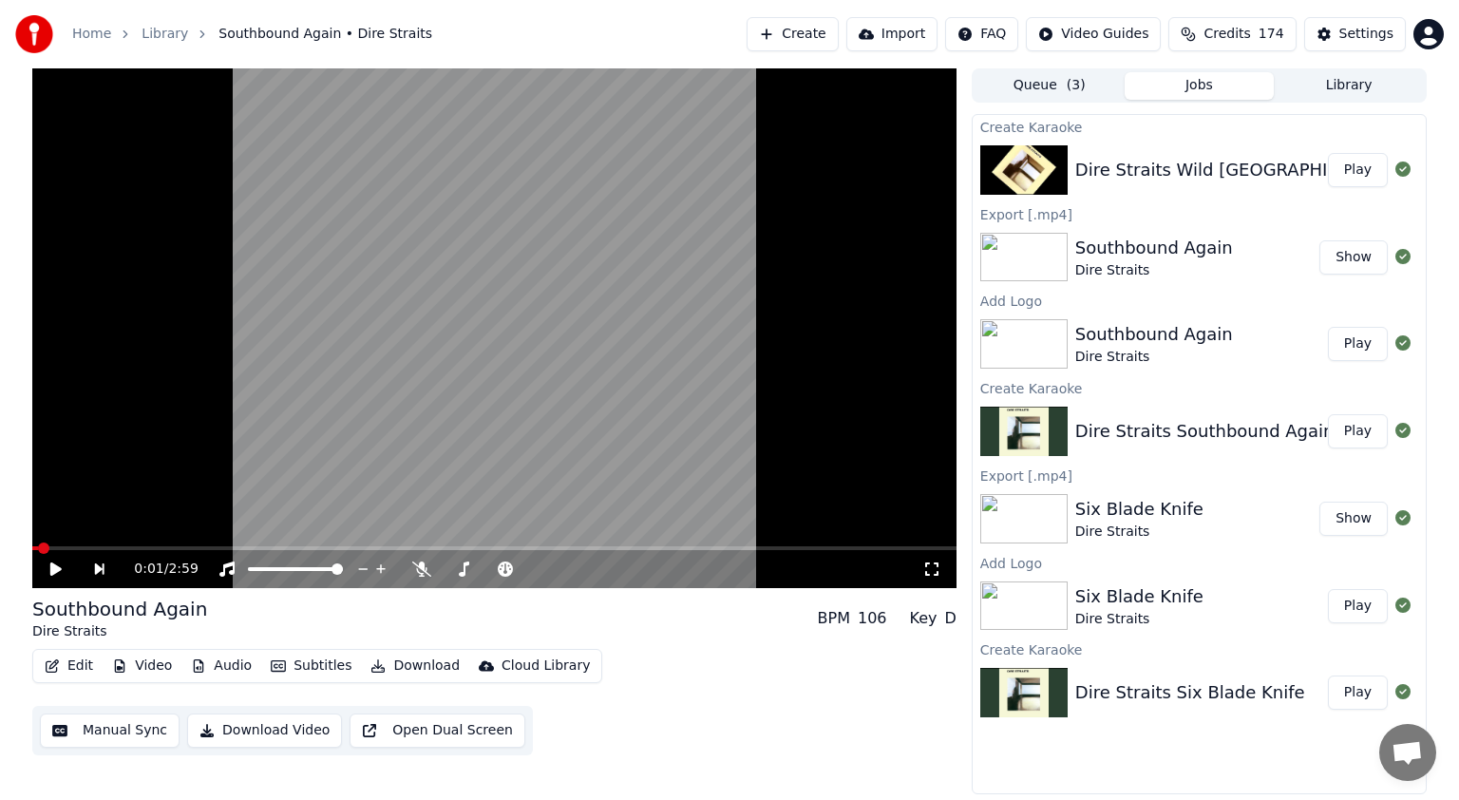
click at [728, 171] on button "Play" at bounding box center [1358, 170] width 60 height 34
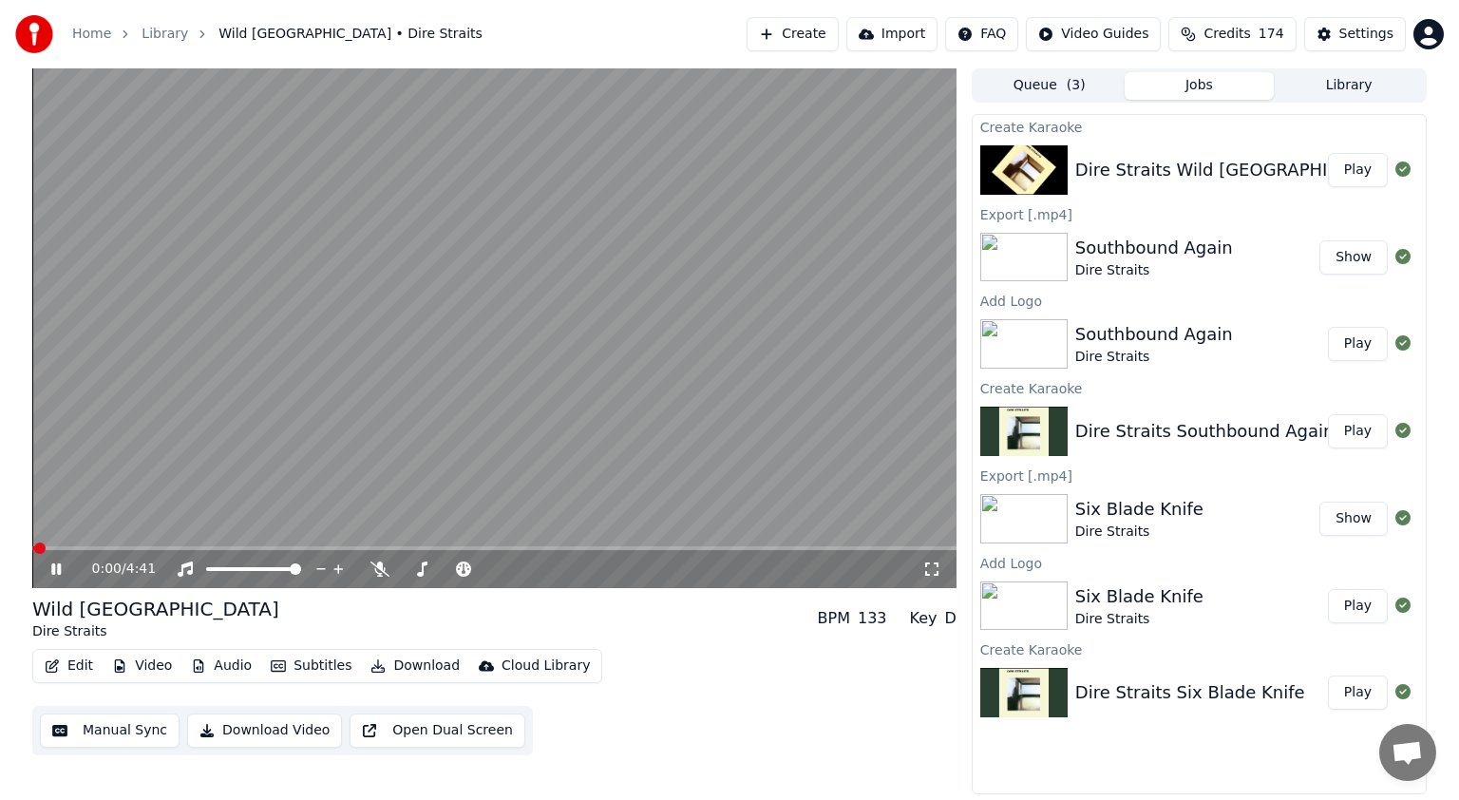
click at [55, 572] on icon at bounding box center [70, 569] width 45 height 15
click at [32, 551] on span at bounding box center [37, 548] width 11 height 11
click at [136, 673] on button "Video" at bounding box center [142, 666] width 75 height 27
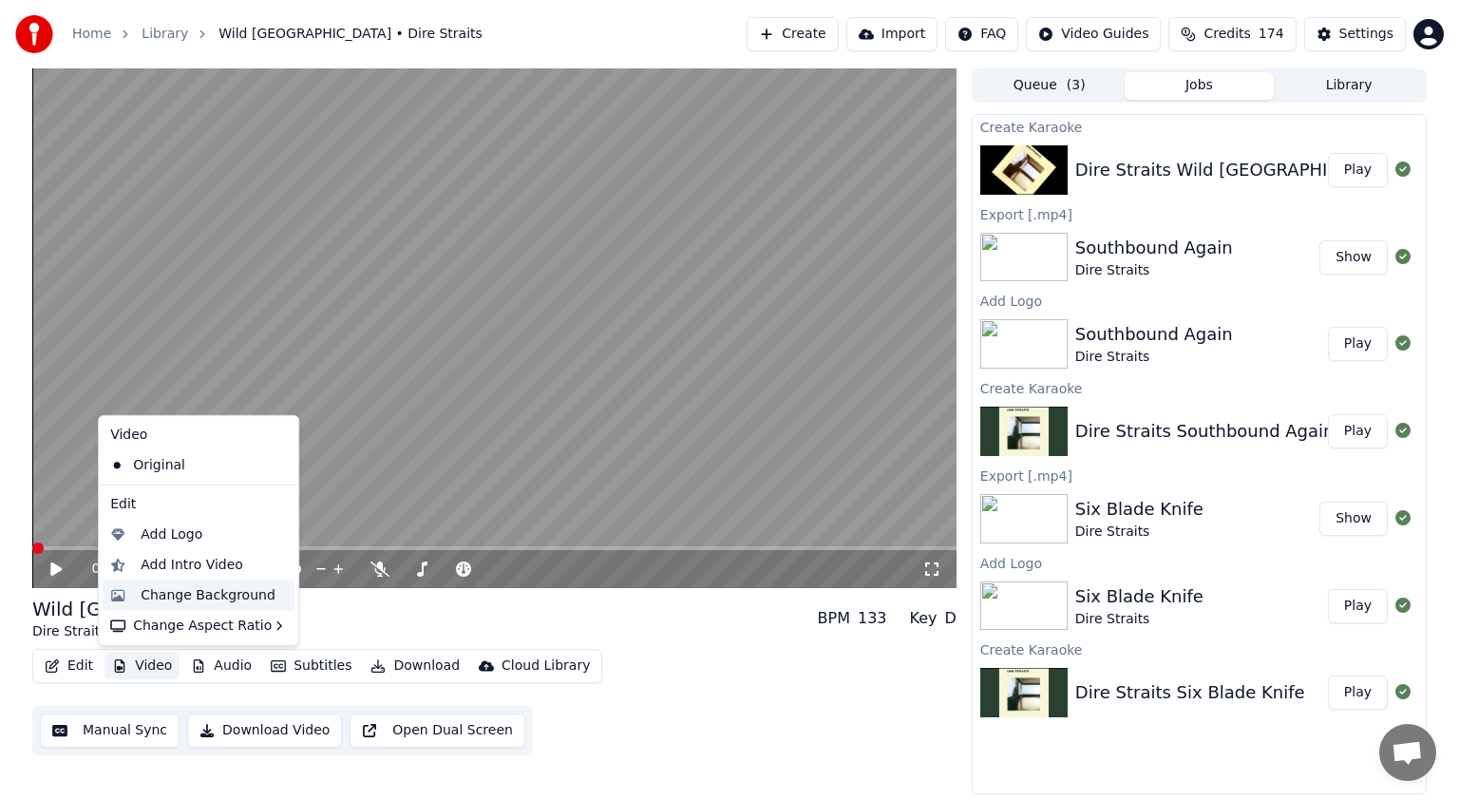
click at [214, 600] on div "Change Background" at bounding box center [208, 595] width 135 height 19
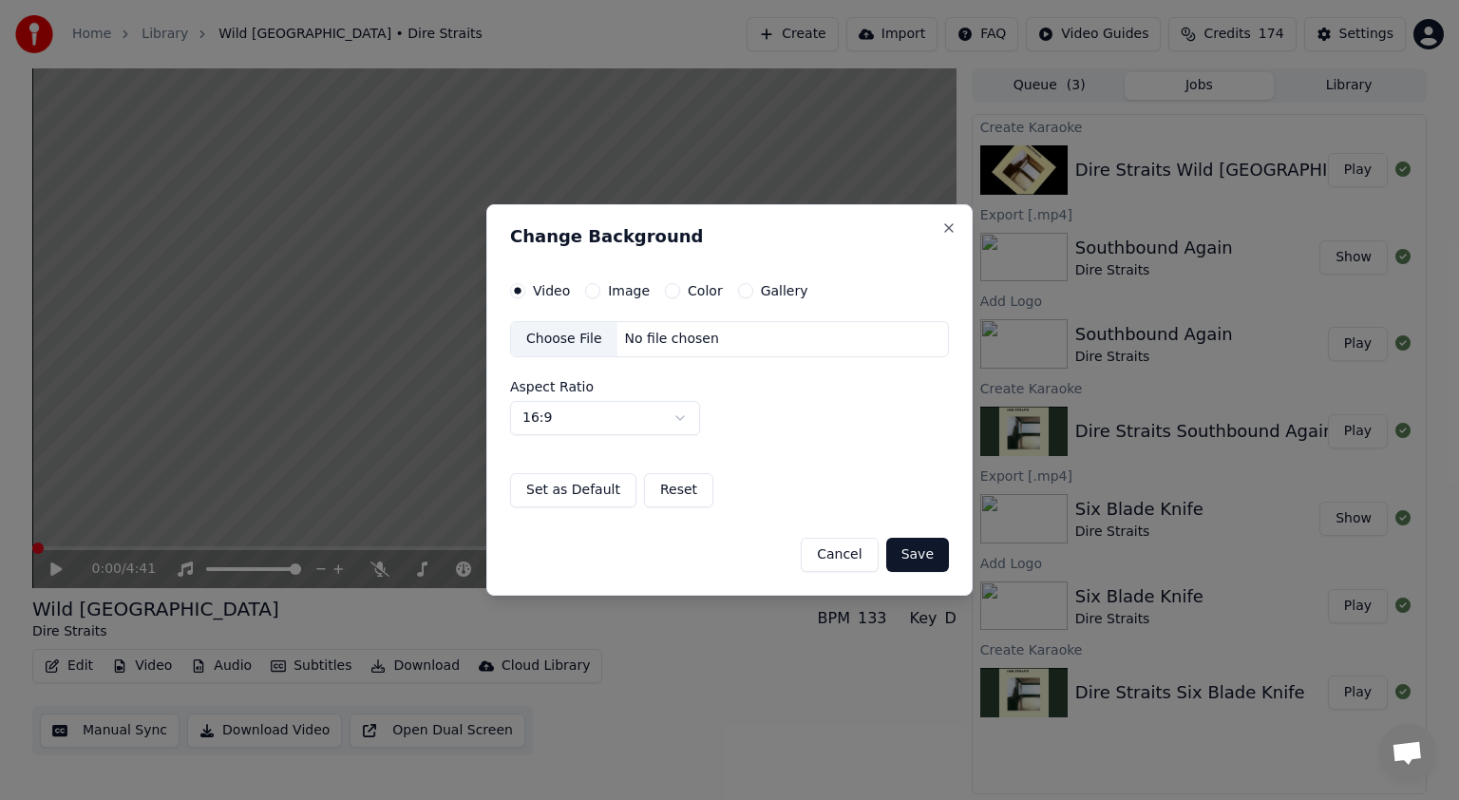
click at [590, 295] on button "Image" at bounding box center [592, 290] width 15 height 15
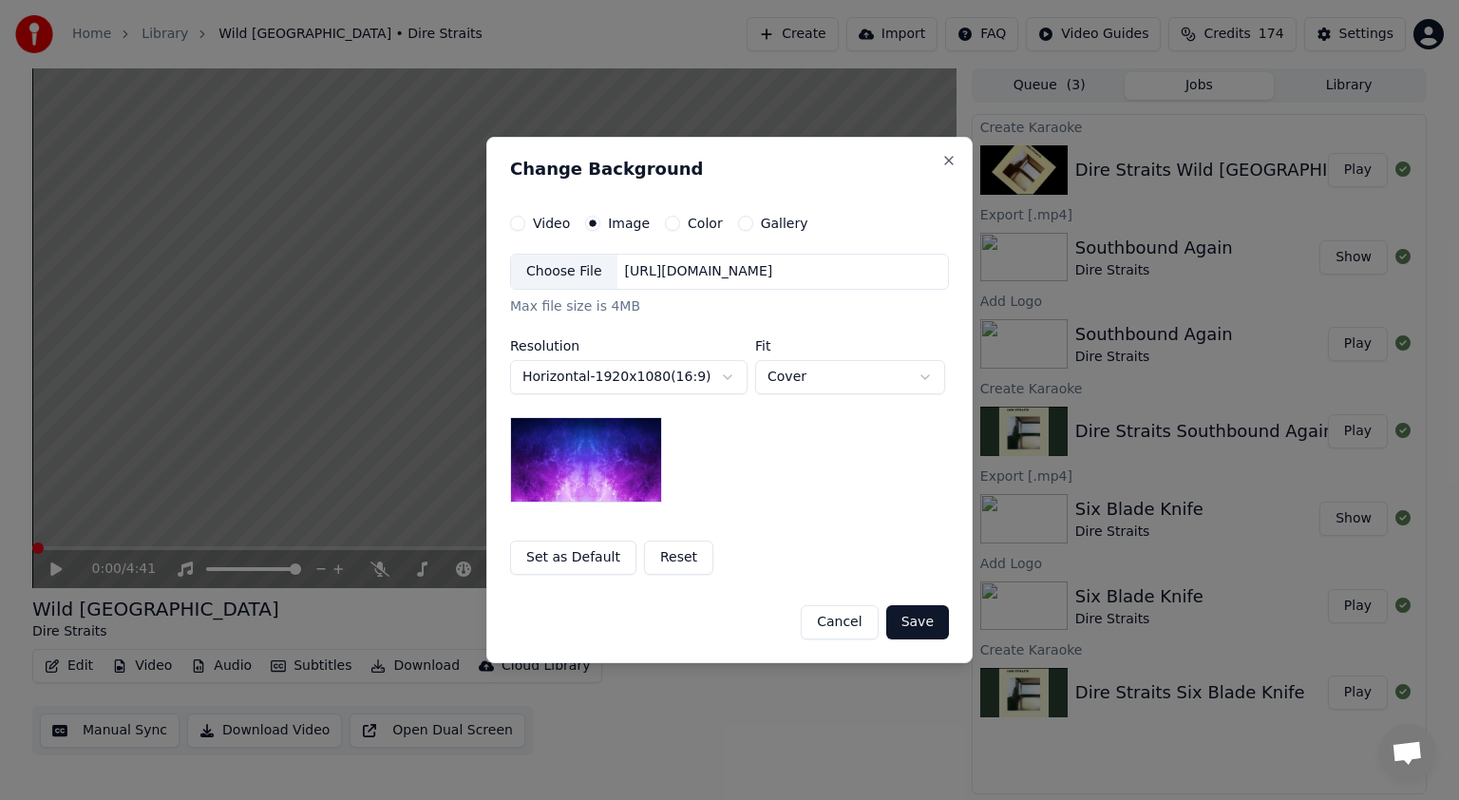
click at [589, 270] on div "Choose File" at bounding box center [564, 272] width 106 height 34
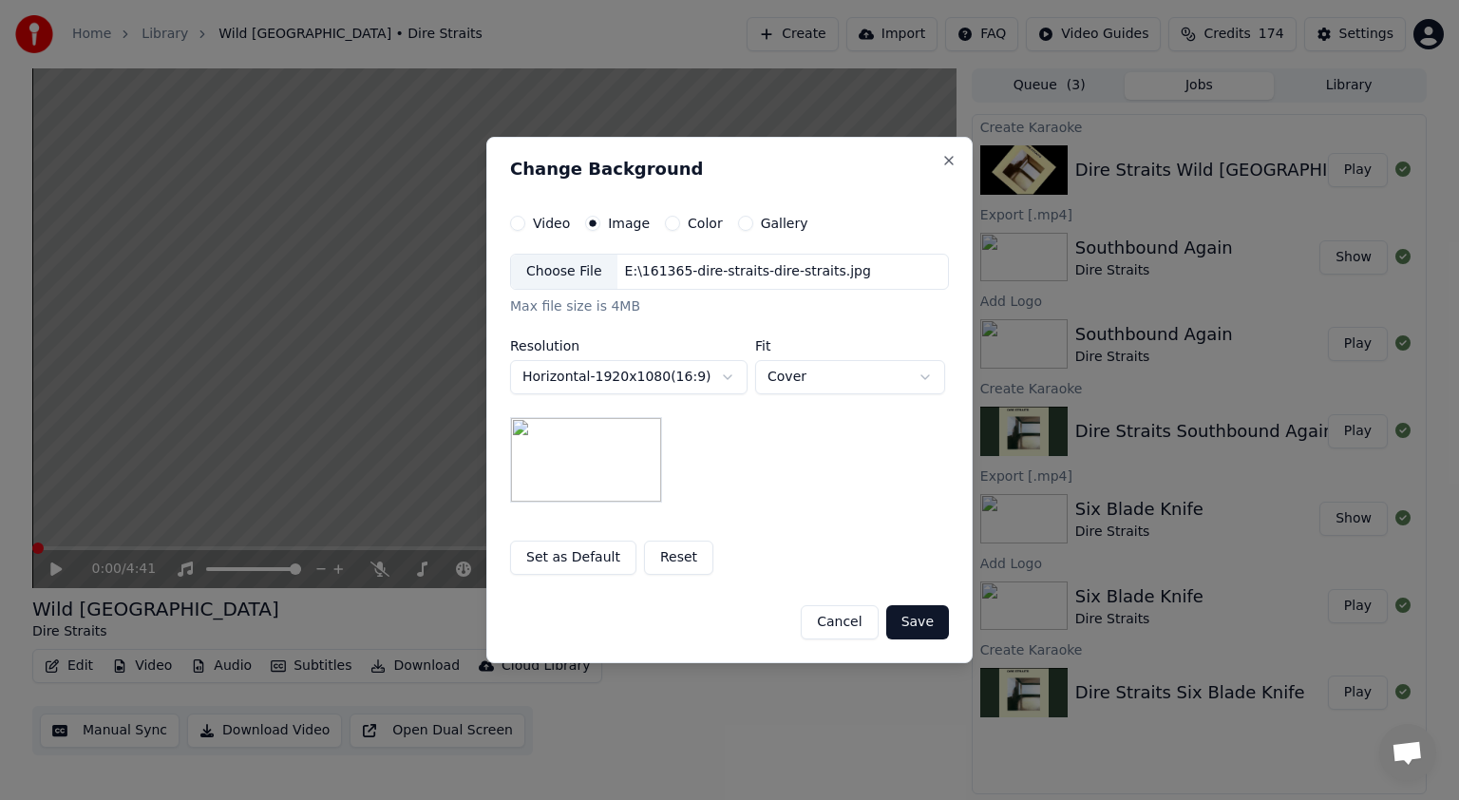
click at [728, 628] on button "Save" at bounding box center [917, 622] width 63 height 34
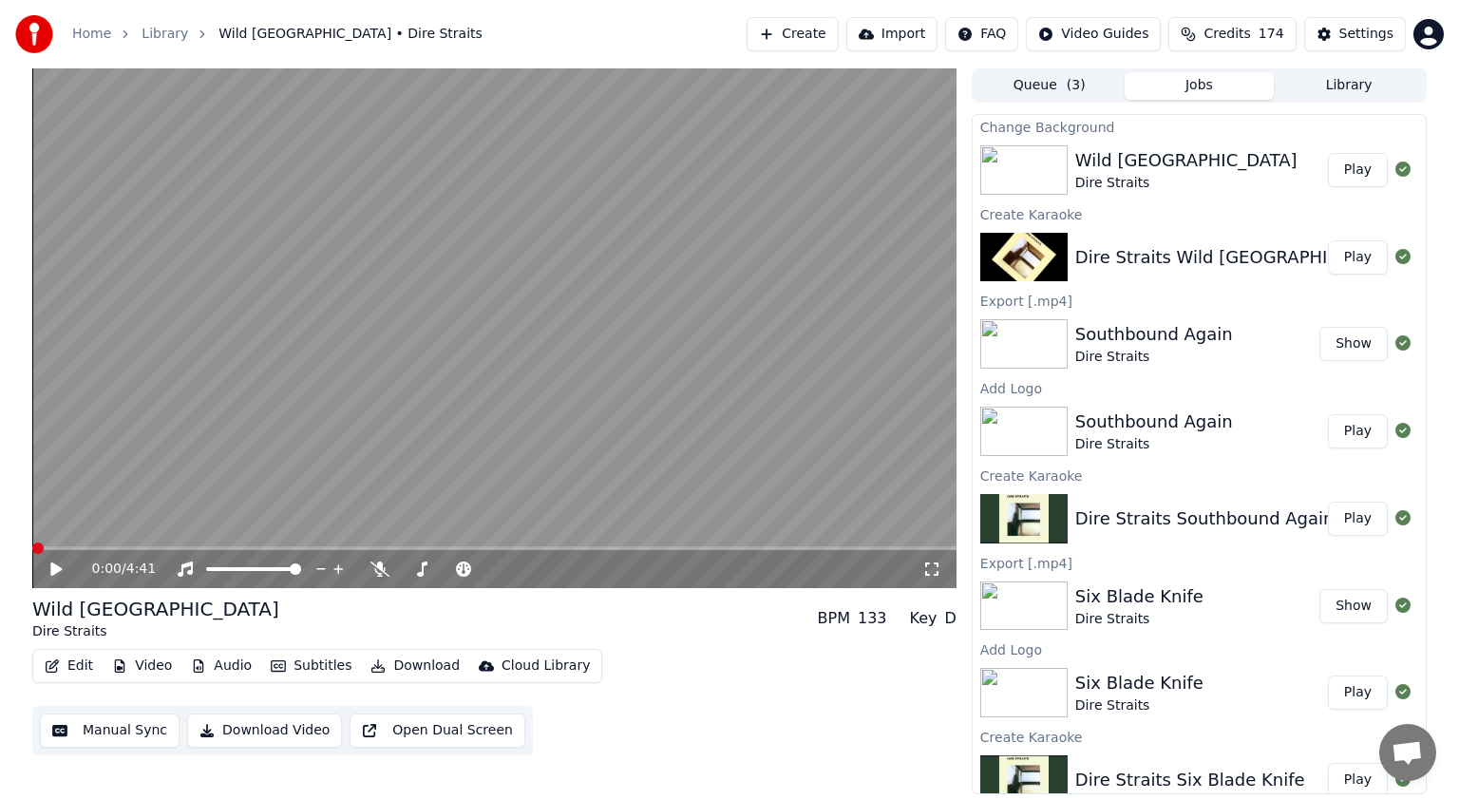
click at [728, 178] on button "Play" at bounding box center [1358, 170] width 60 height 34
click at [54, 571] on icon at bounding box center [56, 568] width 10 height 11
click at [381, 571] on icon at bounding box center [380, 569] width 19 height 15
click at [61, 571] on icon at bounding box center [70, 569] width 45 height 15
click at [403, 548] on span at bounding box center [494, 548] width 924 height 4
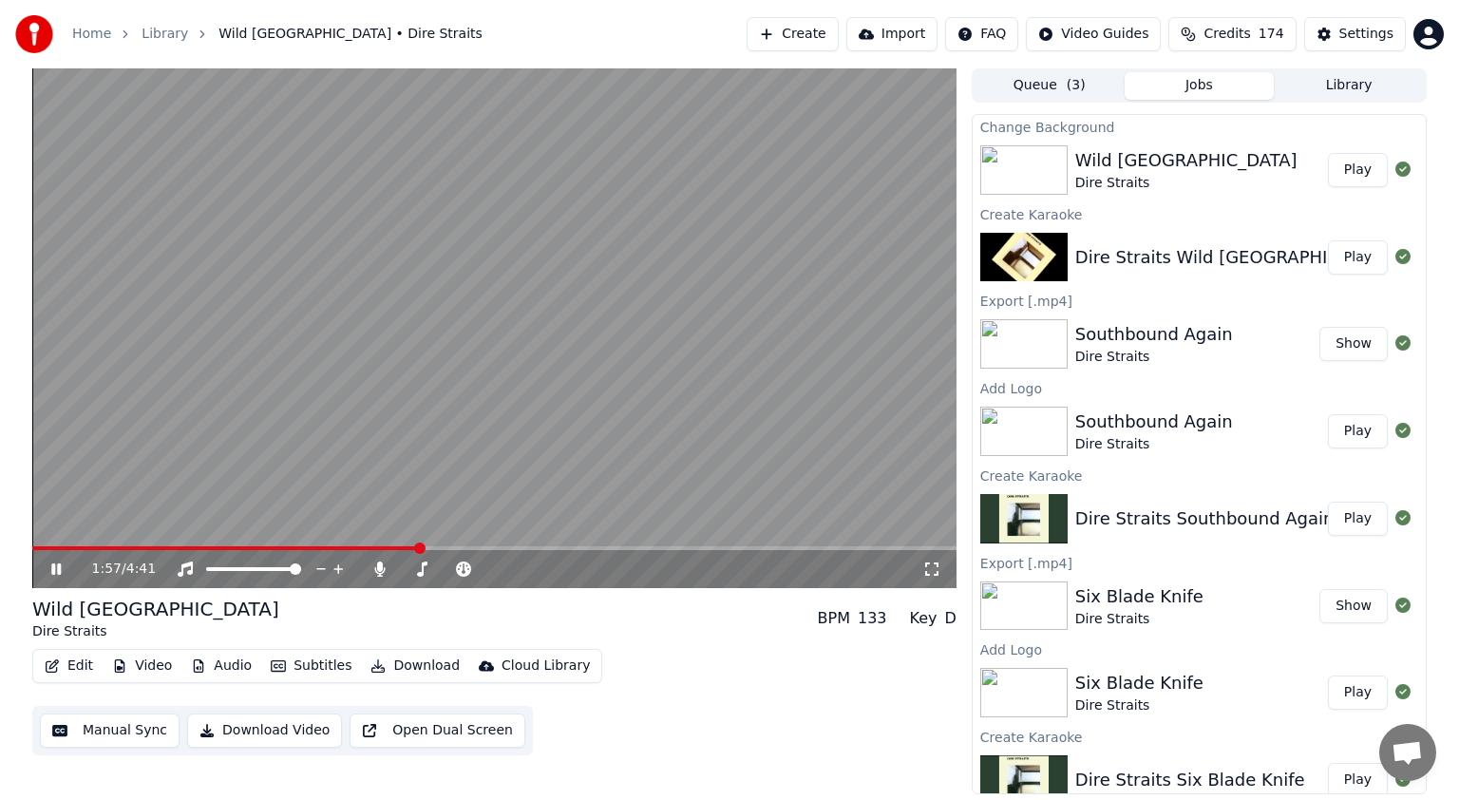
click at [466, 549] on span at bounding box center [494, 548] width 924 height 4
click at [494, 549] on span at bounding box center [494, 548] width 924 height 4
click at [520, 550] on span at bounding box center [494, 548] width 924 height 4
click at [542, 550] on span at bounding box center [494, 548] width 924 height 4
click at [562, 549] on span at bounding box center [494, 548] width 924 height 4
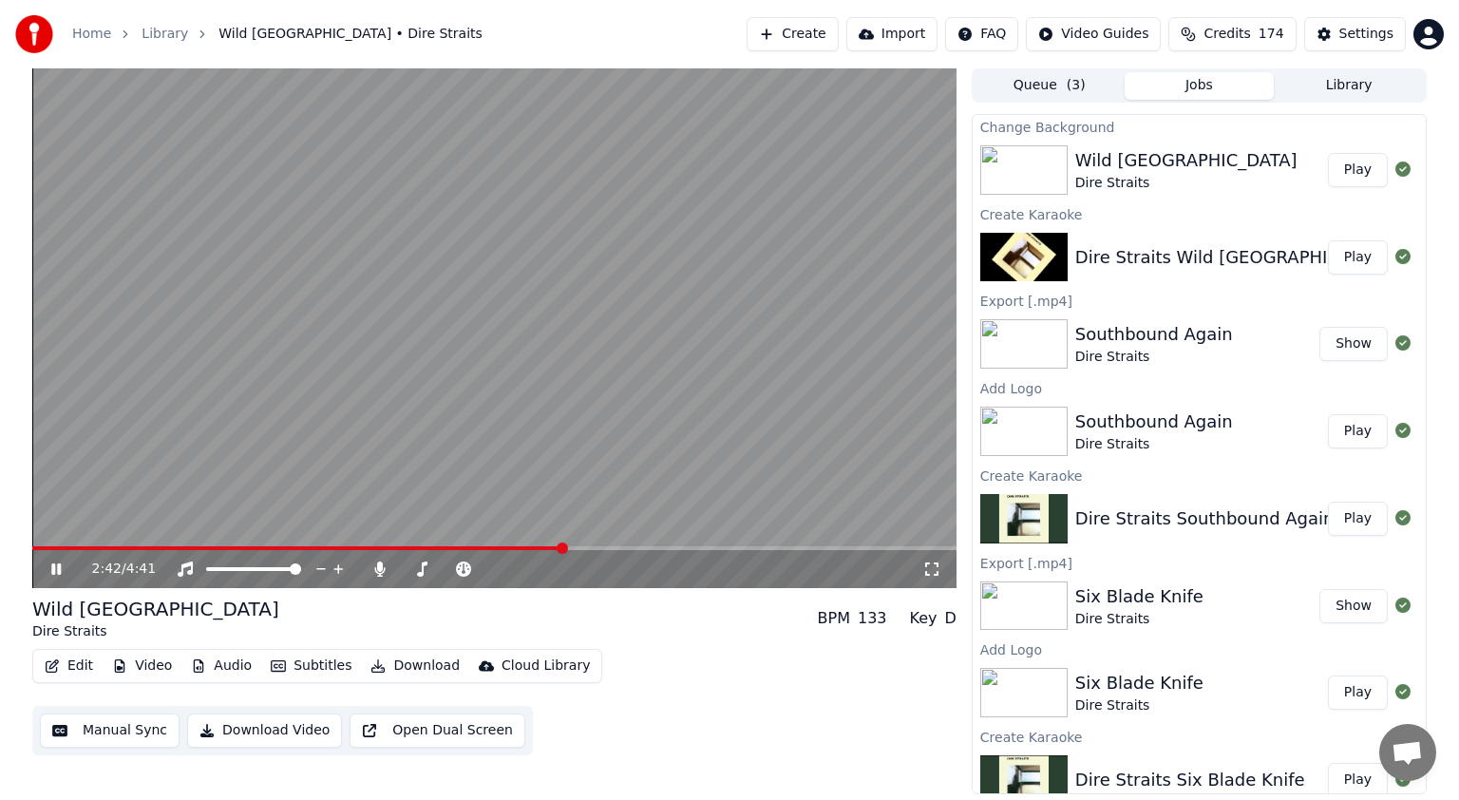
click at [594, 549] on span at bounding box center [494, 548] width 924 height 4
click at [635, 551] on div "2:51 / 4:41" at bounding box center [494, 569] width 924 height 38
click at [657, 550] on span at bounding box center [494, 548] width 924 height 4
click at [676, 547] on span at bounding box center [494, 548] width 924 height 4
click at [715, 554] on div "3:16 / 4:41" at bounding box center [494, 569] width 924 height 38
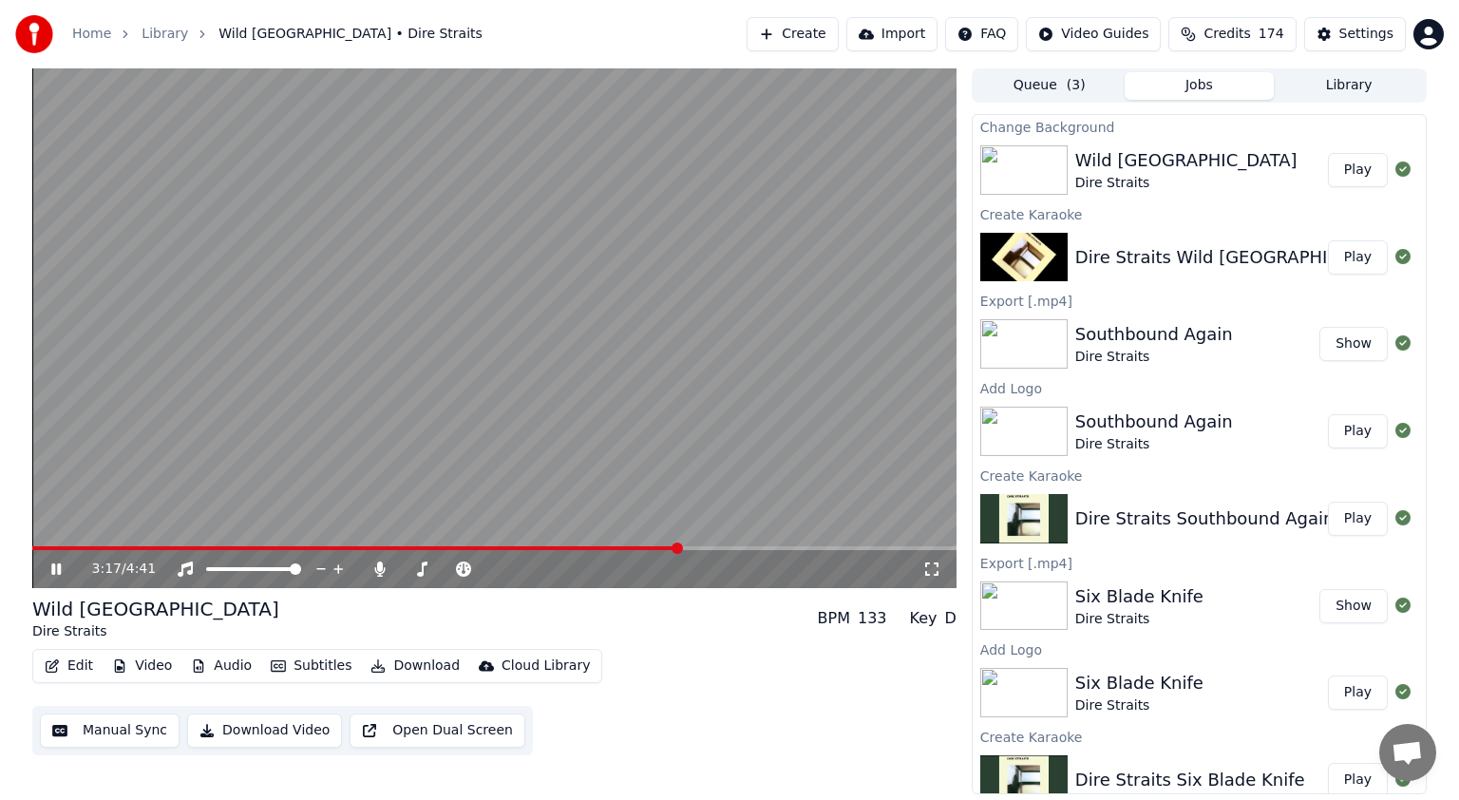
click at [160, 546] on span at bounding box center [355, 548] width 647 height 4
click at [186, 550] on span at bounding box center [494, 548] width 924 height 4
click at [204, 547] on span at bounding box center [494, 548] width 924 height 4
click at [220, 547] on span at bounding box center [494, 548] width 924 height 4
click at [241, 547] on span at bounding box center [494, 548] width 924 height 4
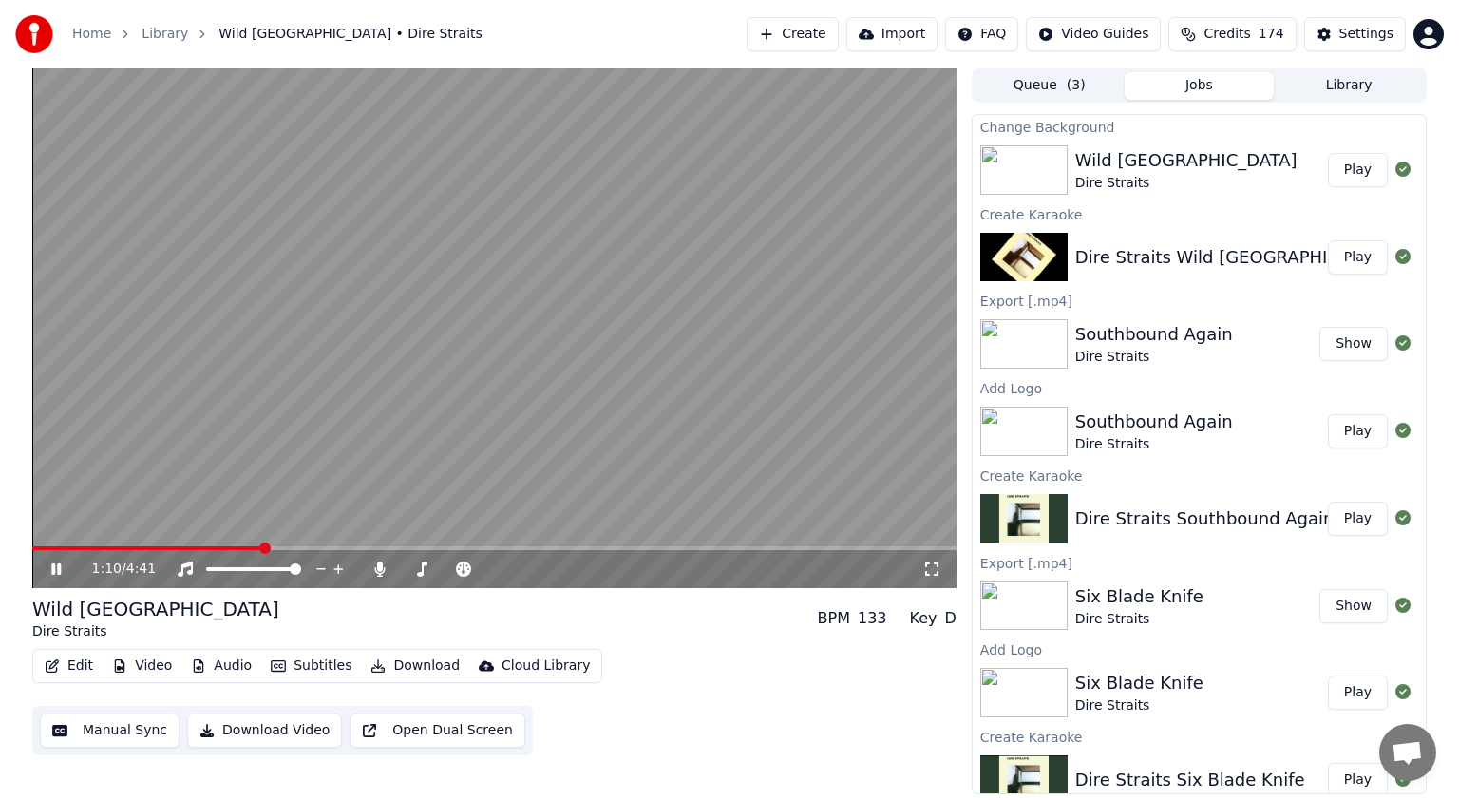
click at [261, 547] on span at bounding box center [494, 548] width 924 height 4
click at [284, 550] on span at bounding box center [494, 548] width 924 height 4
click at [301, 547] on span at bounding box center [299, 548] width 11 height 11
click at [314, 546] on span at bounding box center [494, 548] width 924 height 4
click at [330, 551] on div "1:26 / 4:41" at bounding box center [494, 569] width 924 height 38
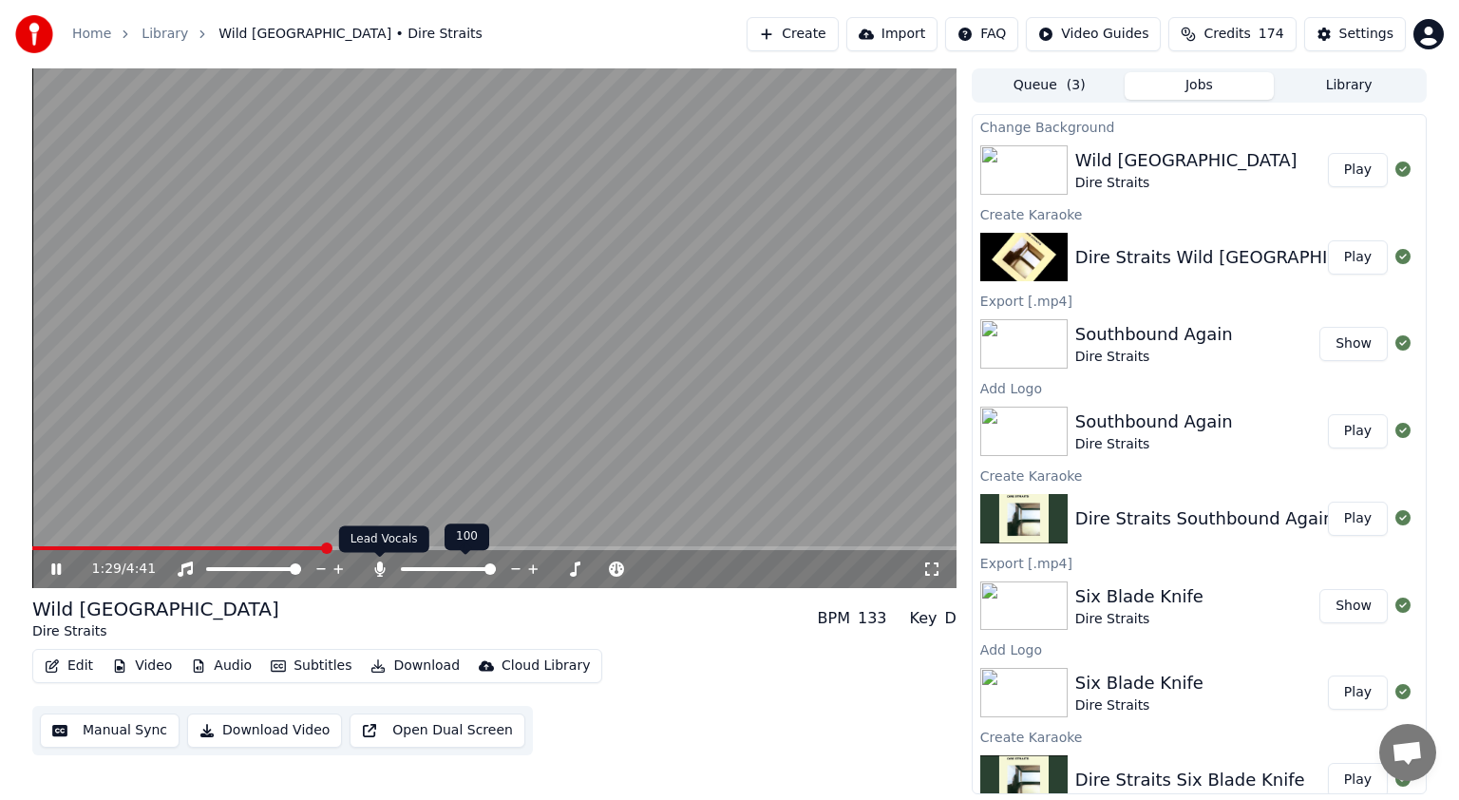
click at [380, 570] on icon at bounding box center [379, 569] width 10 height 15
click at [59, 573] on icon at bounding box center [56, 568] width 10 height 11
click at [32, 554] on span at bounding box center [37, 548] width 11 height 11
click at [58, 567] on icon at bounding box center [55, 568] width 11 height 13
click at [383, 566] on icon at bounding box center [380, 569] width 19 height 15
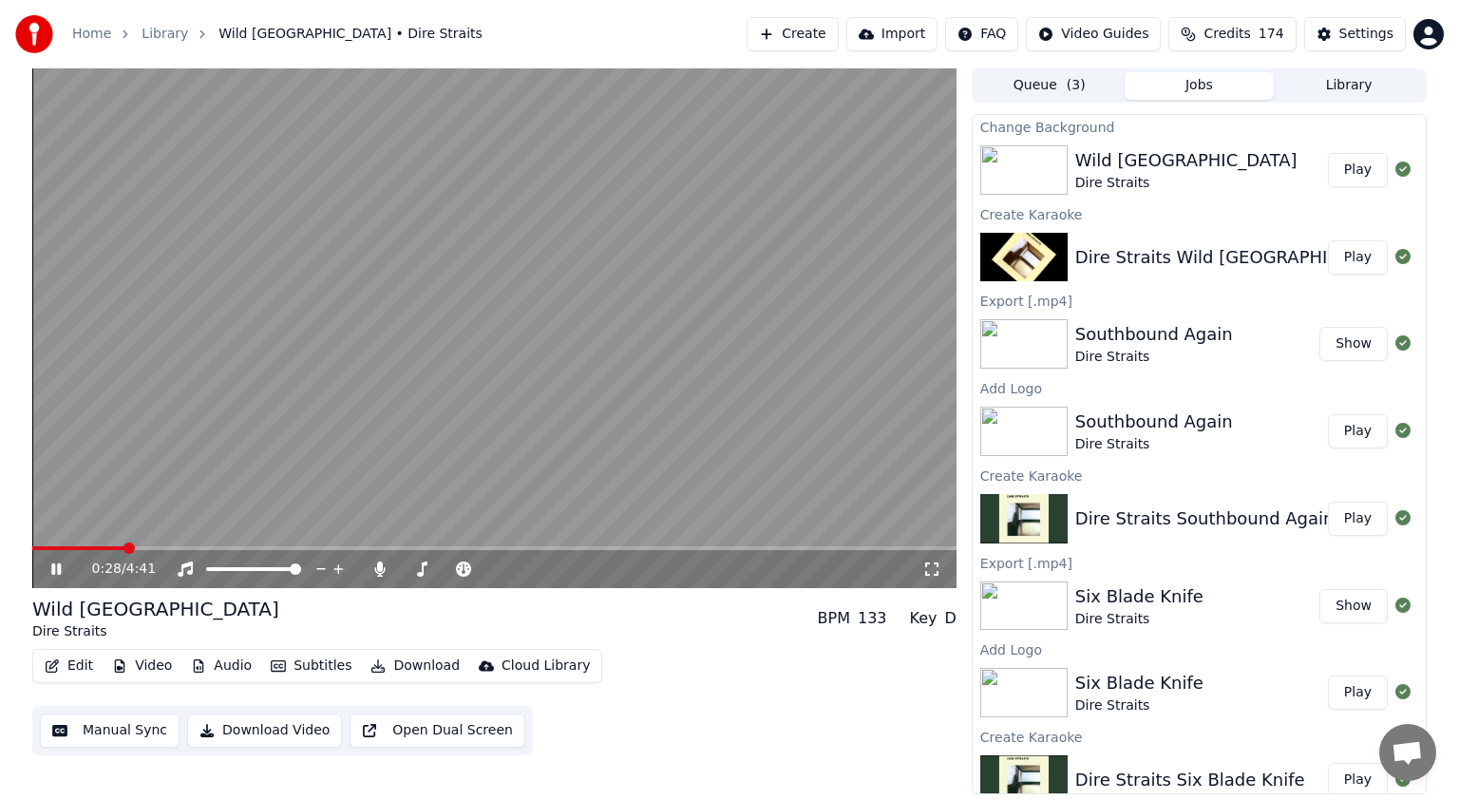
click at [56, 574] on icon at bounding box center [70, 569] width 45 height 15
click at [56, 565] on icon at bounding box center [55, 568] width 11 height 13
click at [53, 572] on icon at bounding box center [56, 568] width 10 height 11
click at [32, 545] on span at bounding box center [37, 548] width 11 height 11
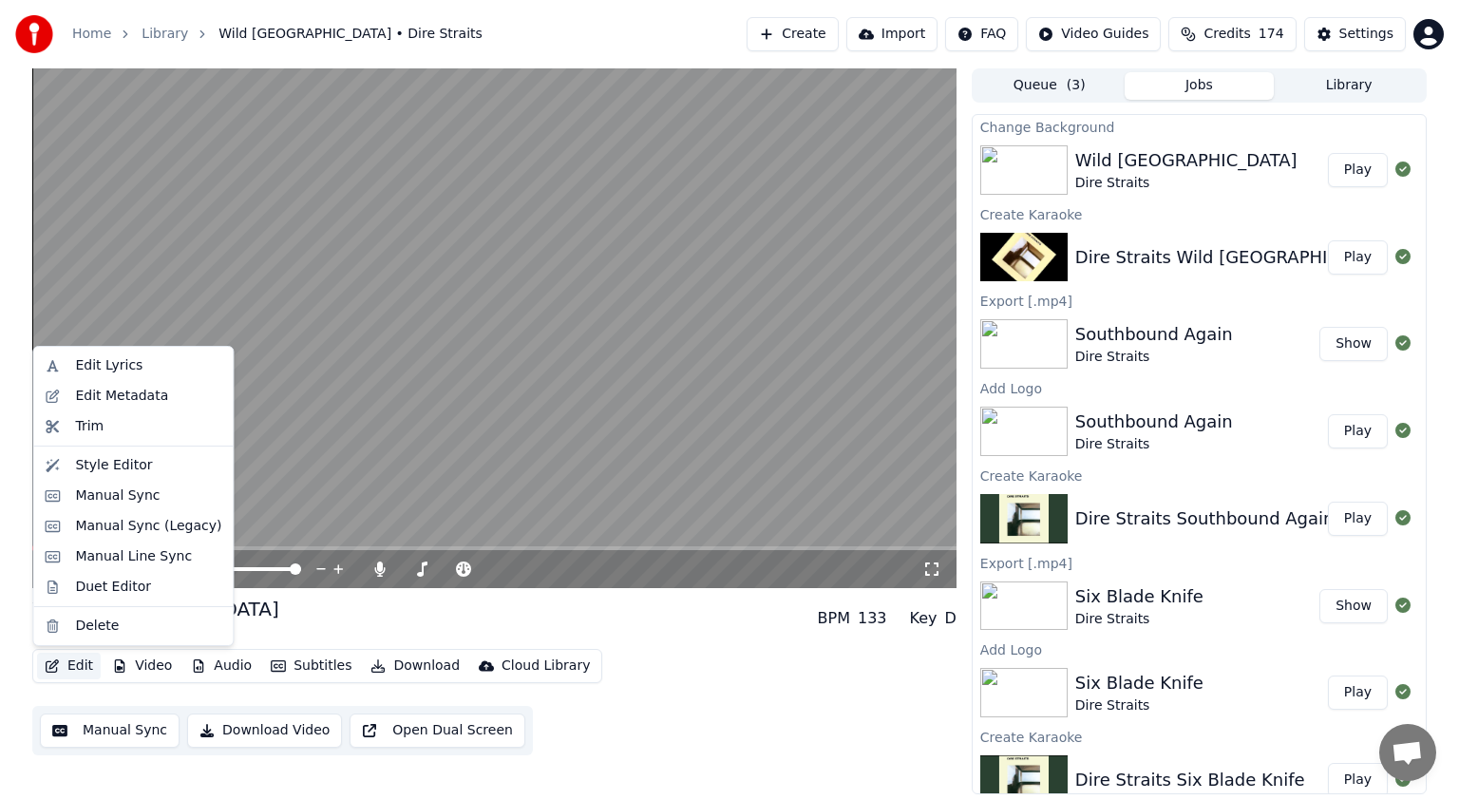
click at [79, 665] on button "Edit" at bounding box center [69, 666] width 64 height 27
click at [135, 532] on div "Manual Sync (Legacy)" at bounding box center [148, 526] width 146 height 19
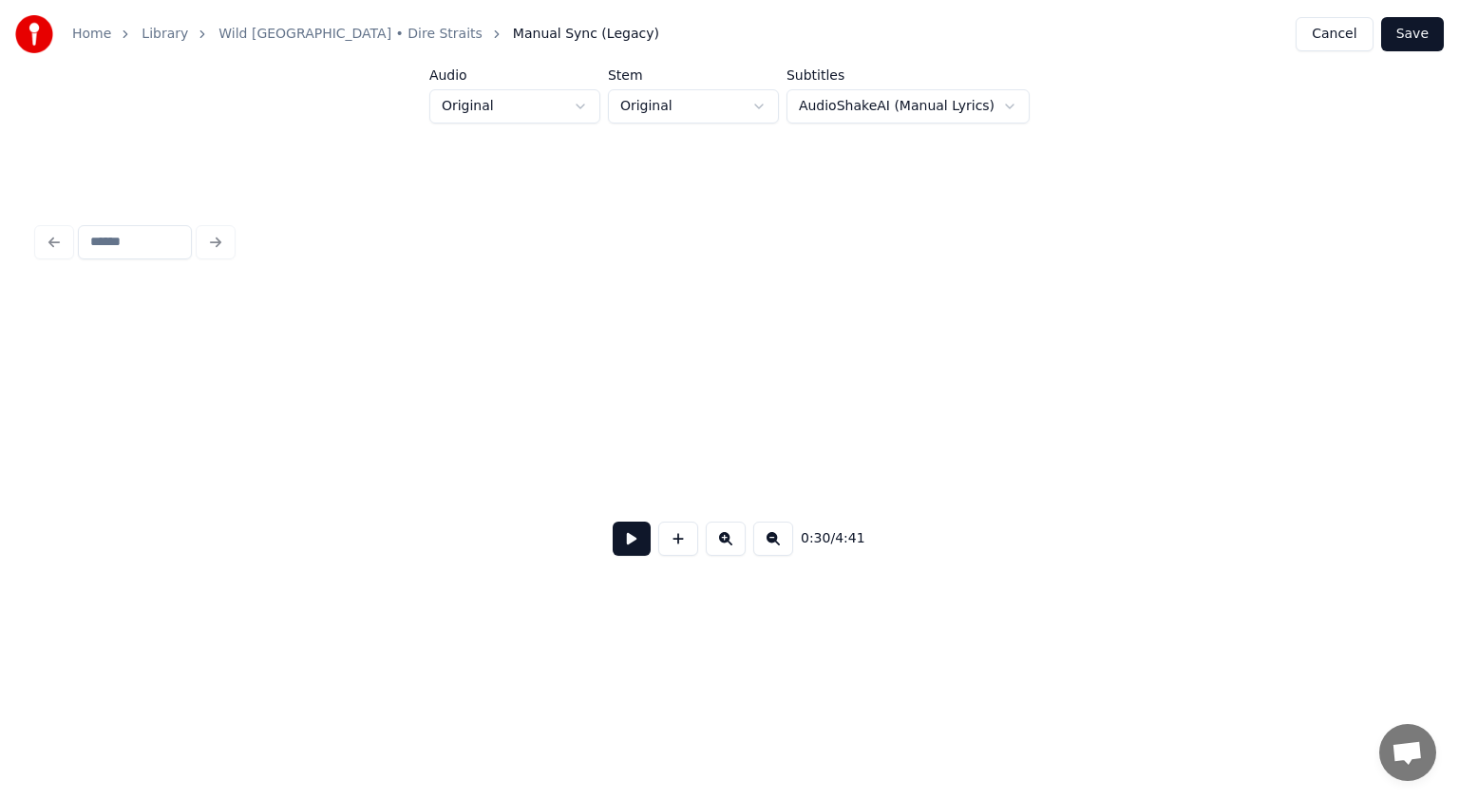
scroll to position [0, 4352]
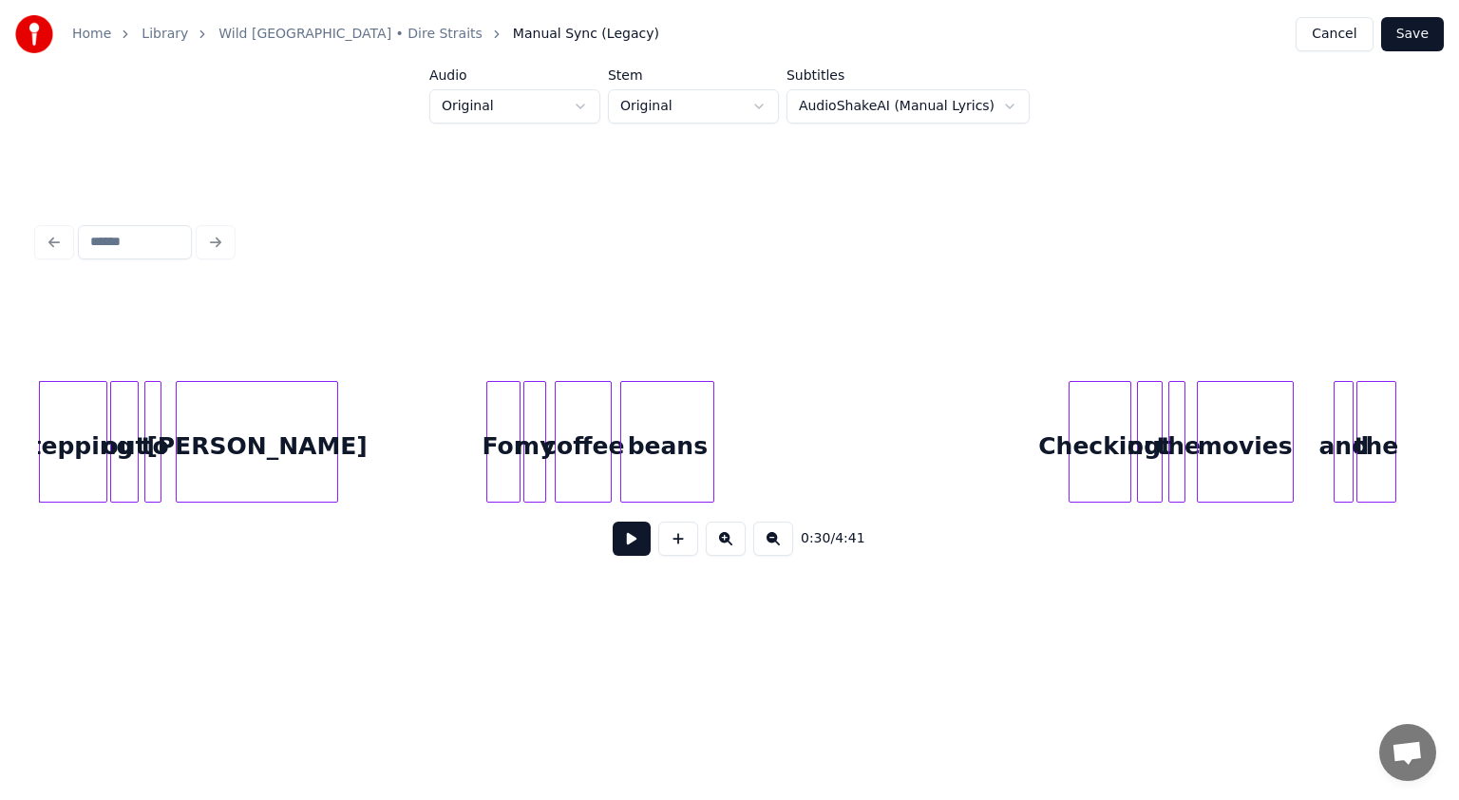
click at [638, 542] on button at bounding box center [632, 539] width 38 height 34
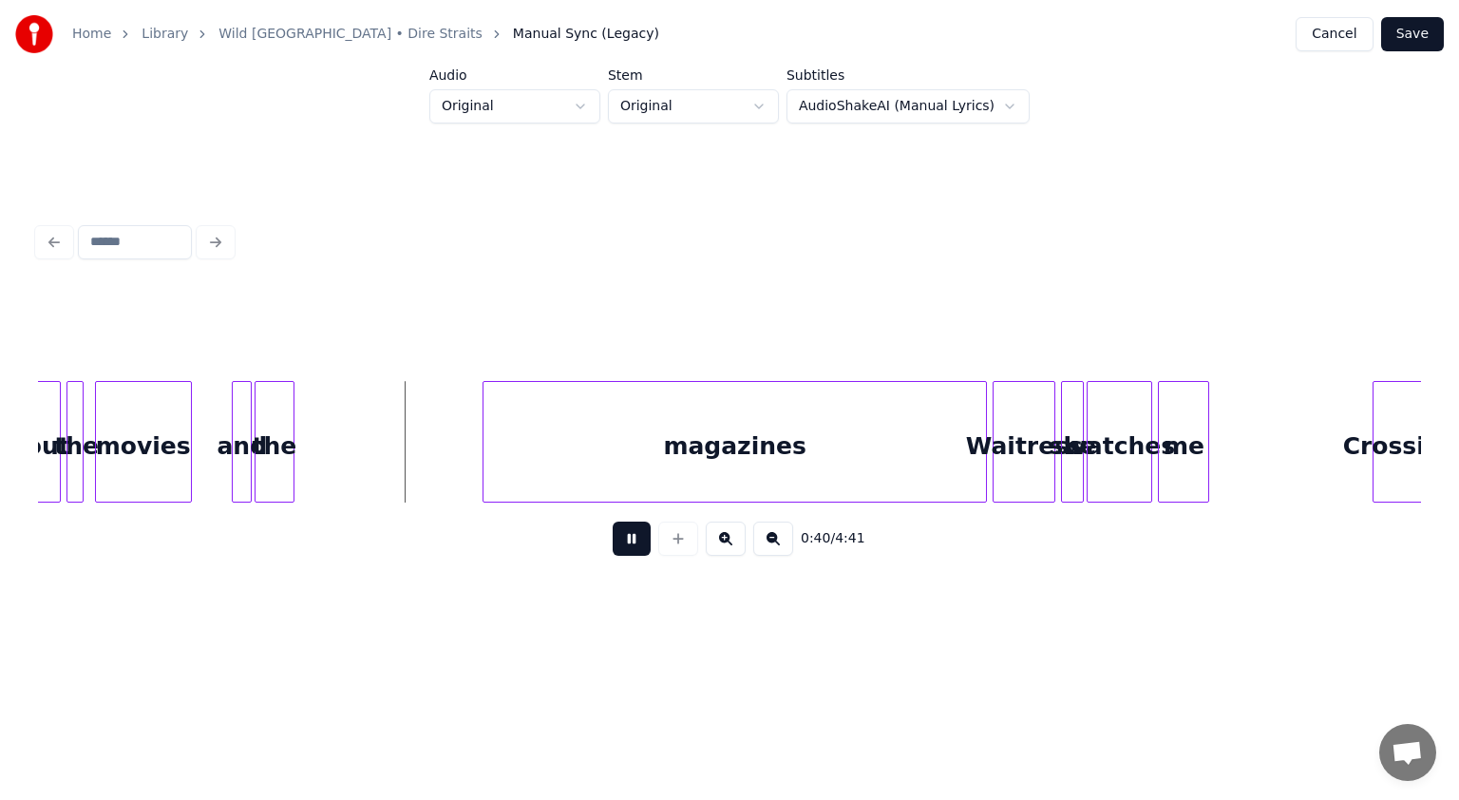
scroll to position [0, 5568]
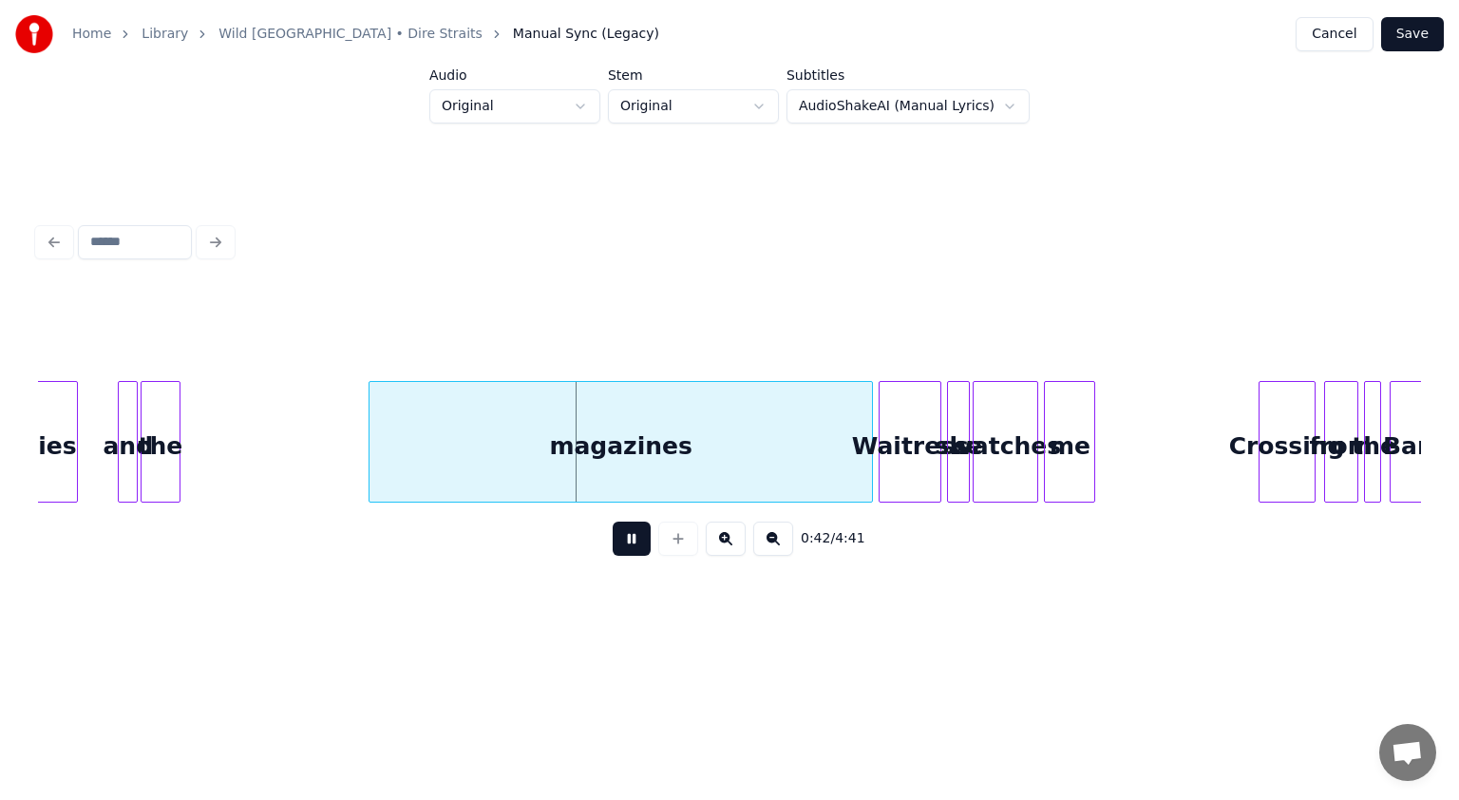
click at [630, 549] on button at bounding box center [632, 539] width 38 height 34
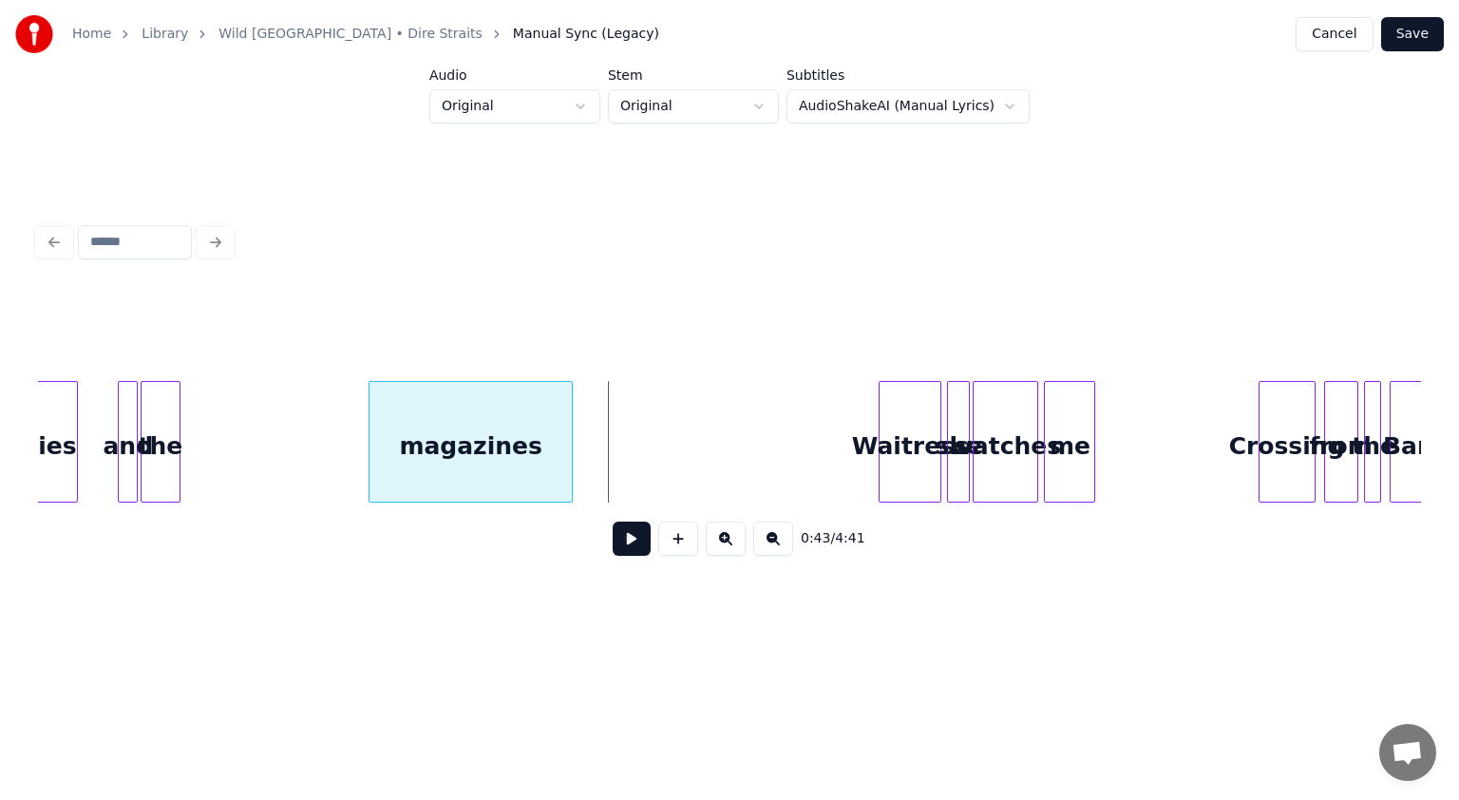
click at [567, 478] on div at bounding box center [569, 442] width 6 height 120
click at [627, 556] on button at bounding box center [632, 539] width 38 height 34
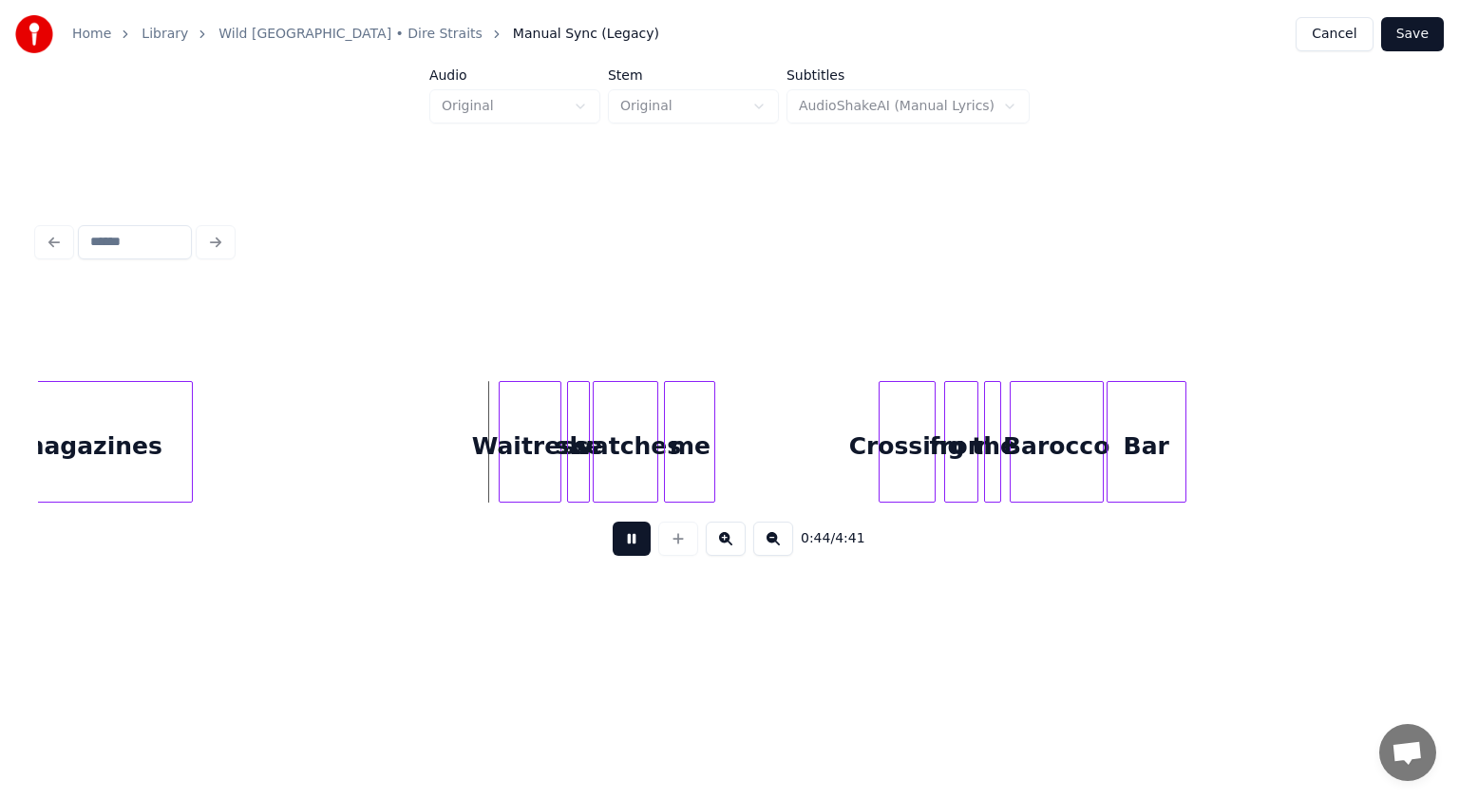
scroll to position [0, 6024]
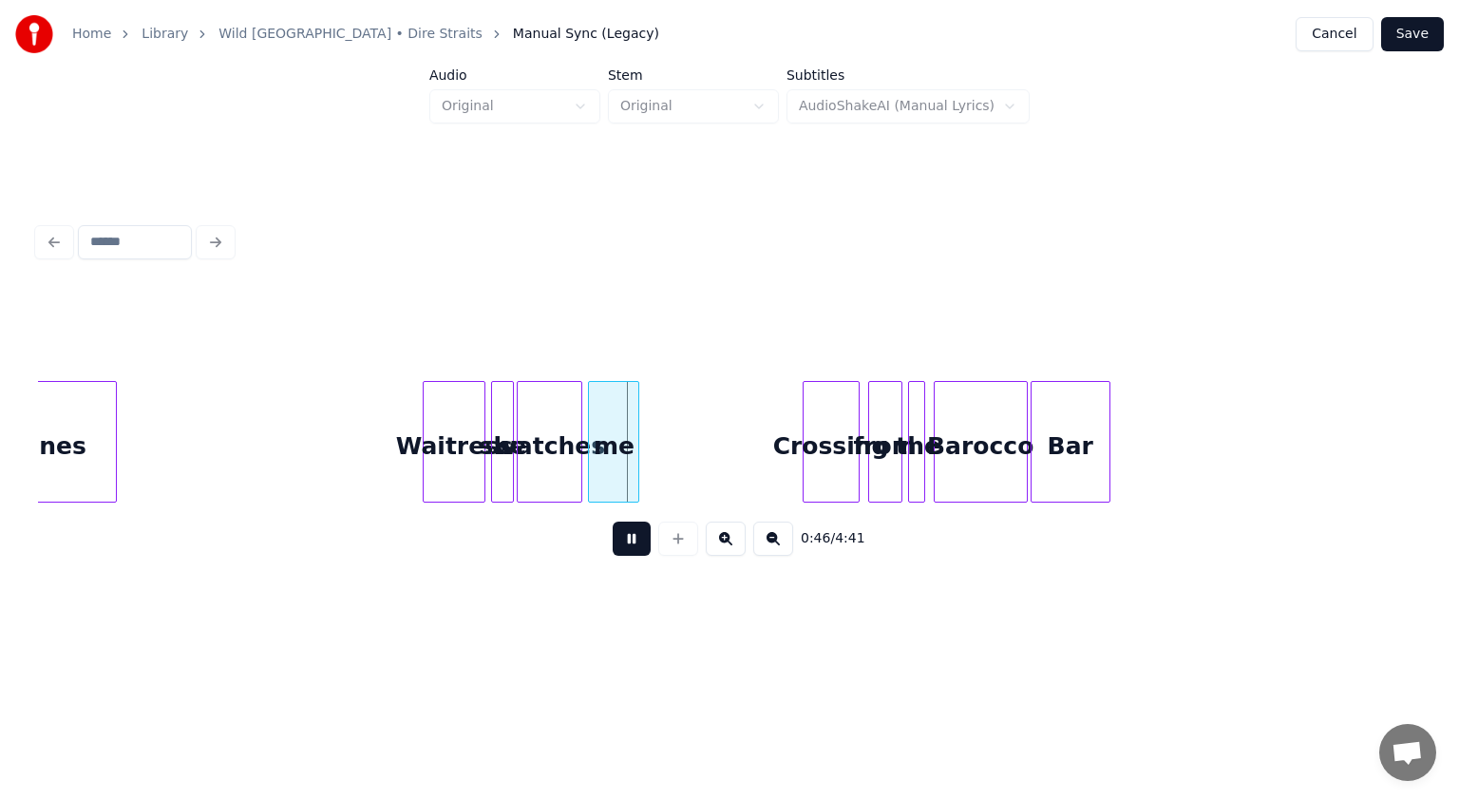
click at [626, 547] on button at bounding box center [632, 539] width 38 height 34
click at [684, 548] on button at bounding box center [678, 539] width 40 height 34
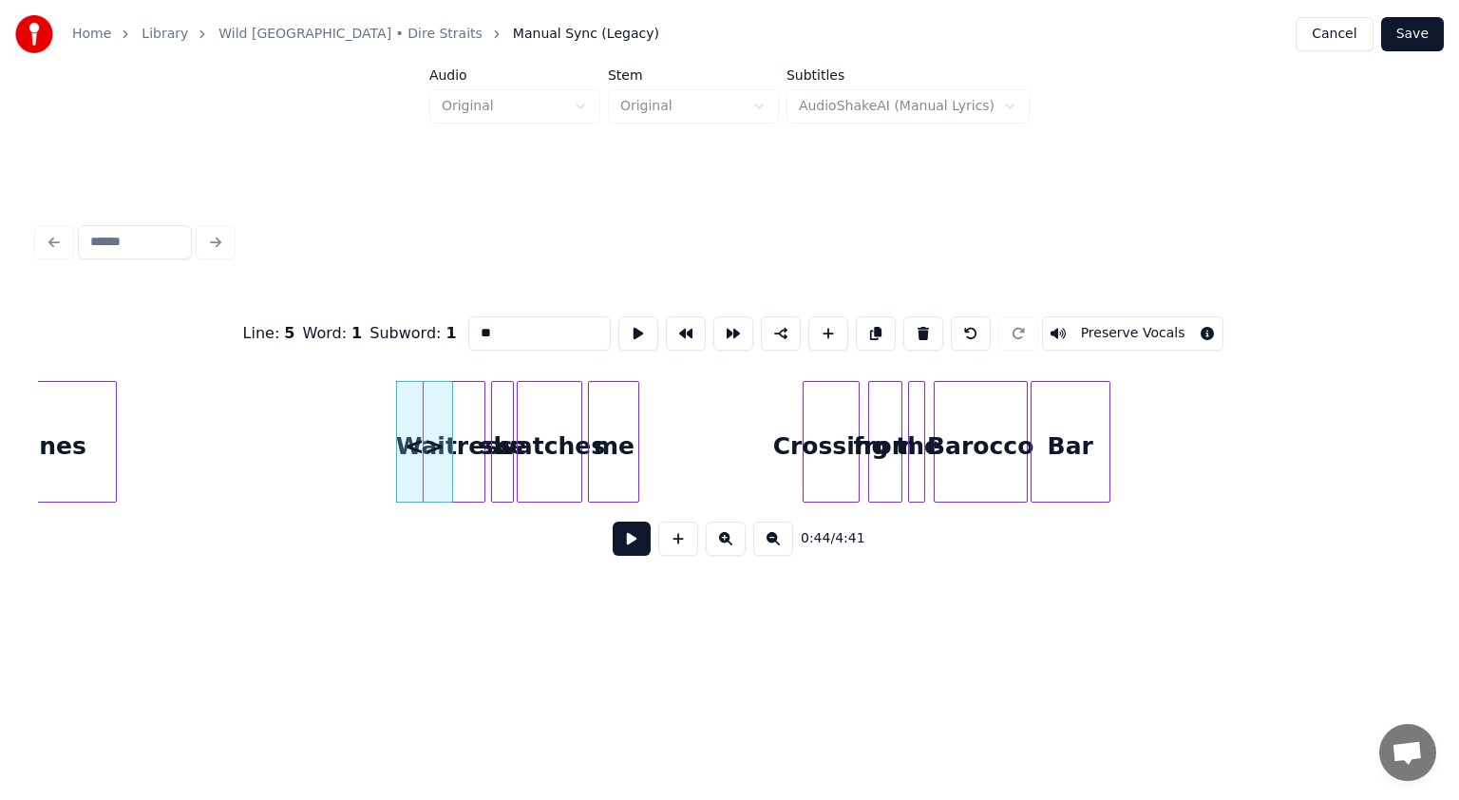
drag, startPoint x: 509, startPoint y: 317, endPoint x: 322, endPoint y: 317, distance: 187.2
click at [387, 317] on div "Line : 5 Word : 1 Subword : 1 ** Preserve Vocals" at bounding box center [729, 333] width 1383 height 95
click at [412, 471] on div at bounding box center [413, 442] width 6 height 120
click at [453, 461] on div "Waitress" at bounding box center [454, 446] width 61 height 129
drag, startPoint x: 485, startPoint y: 329, endPoint x: 470, endPoint y: 329, distance: 14.3
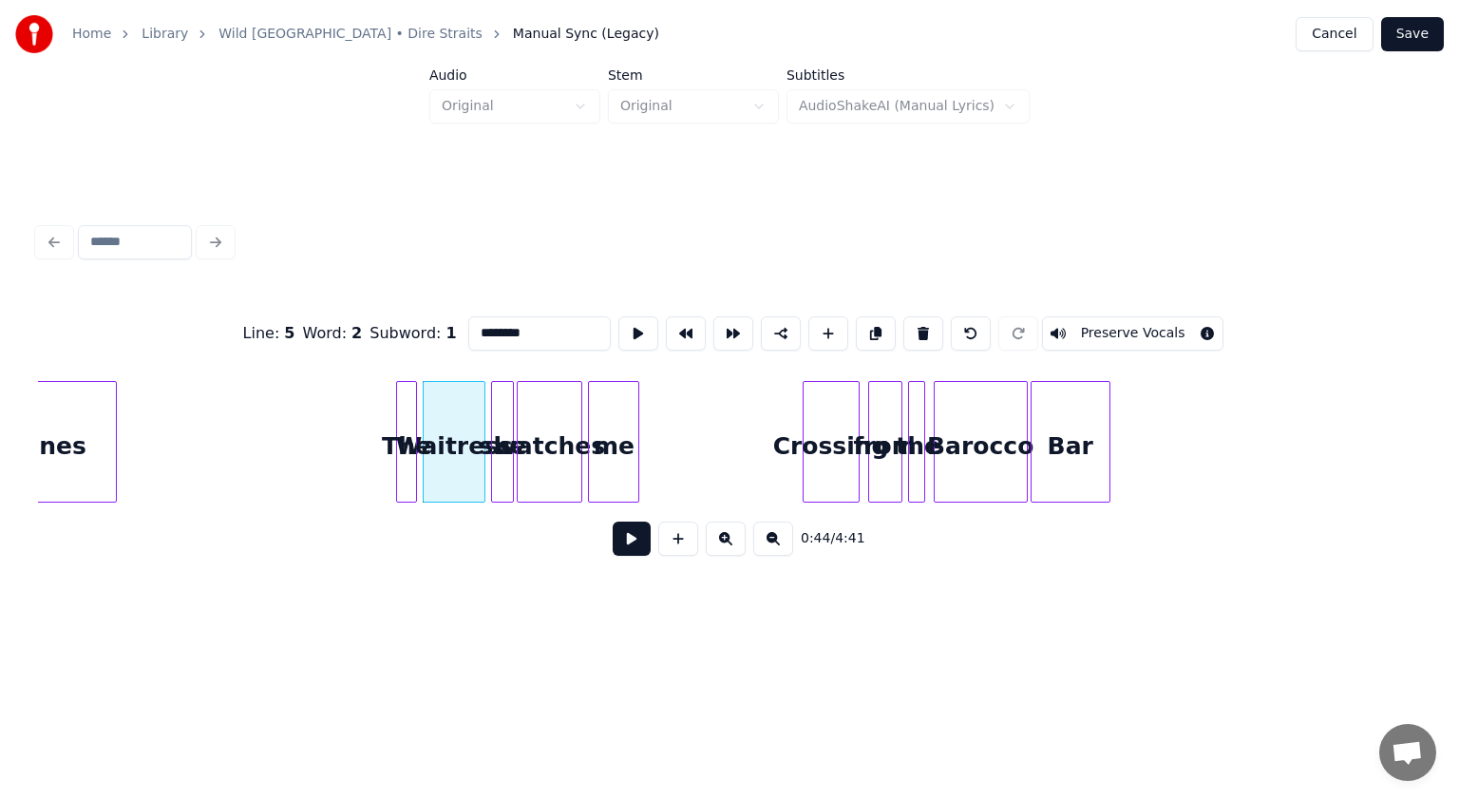
click at [470, 329] on input "********" at bounding box center [539, 333] width 143 height 34
type input "********"
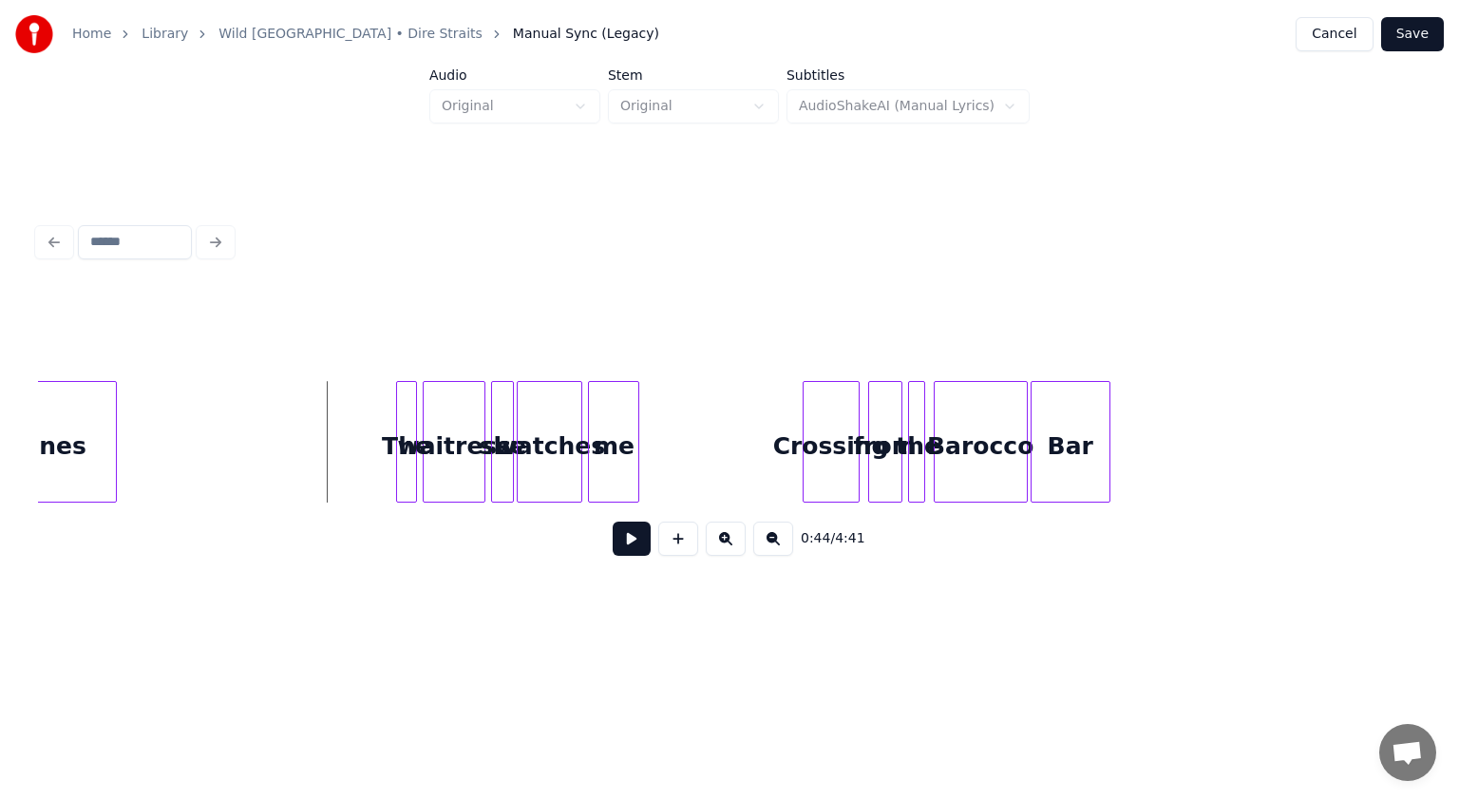
click at [635, 538] on button at bounding box center [632, 539] width 38 height 34
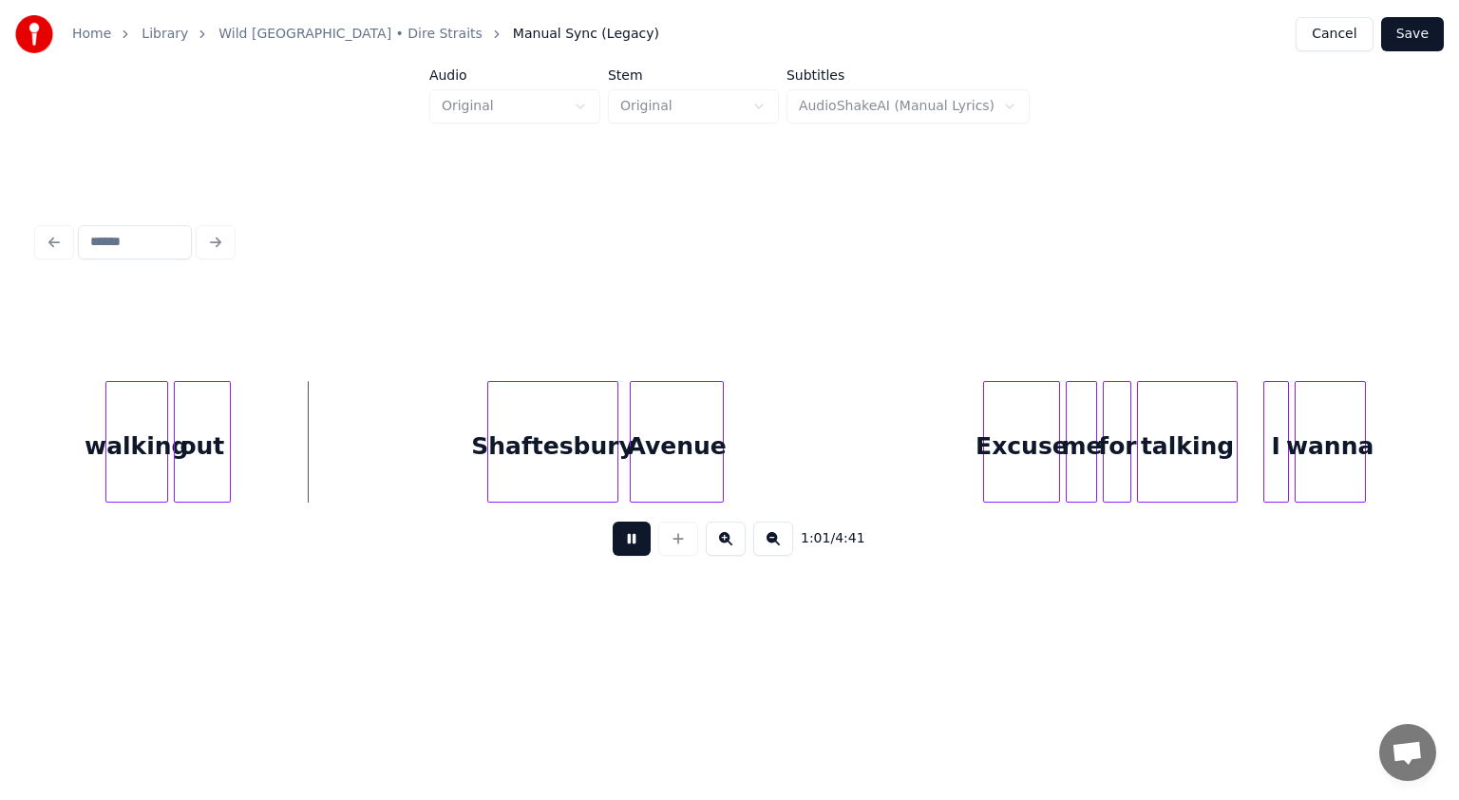
scroll to position [0, 8570]
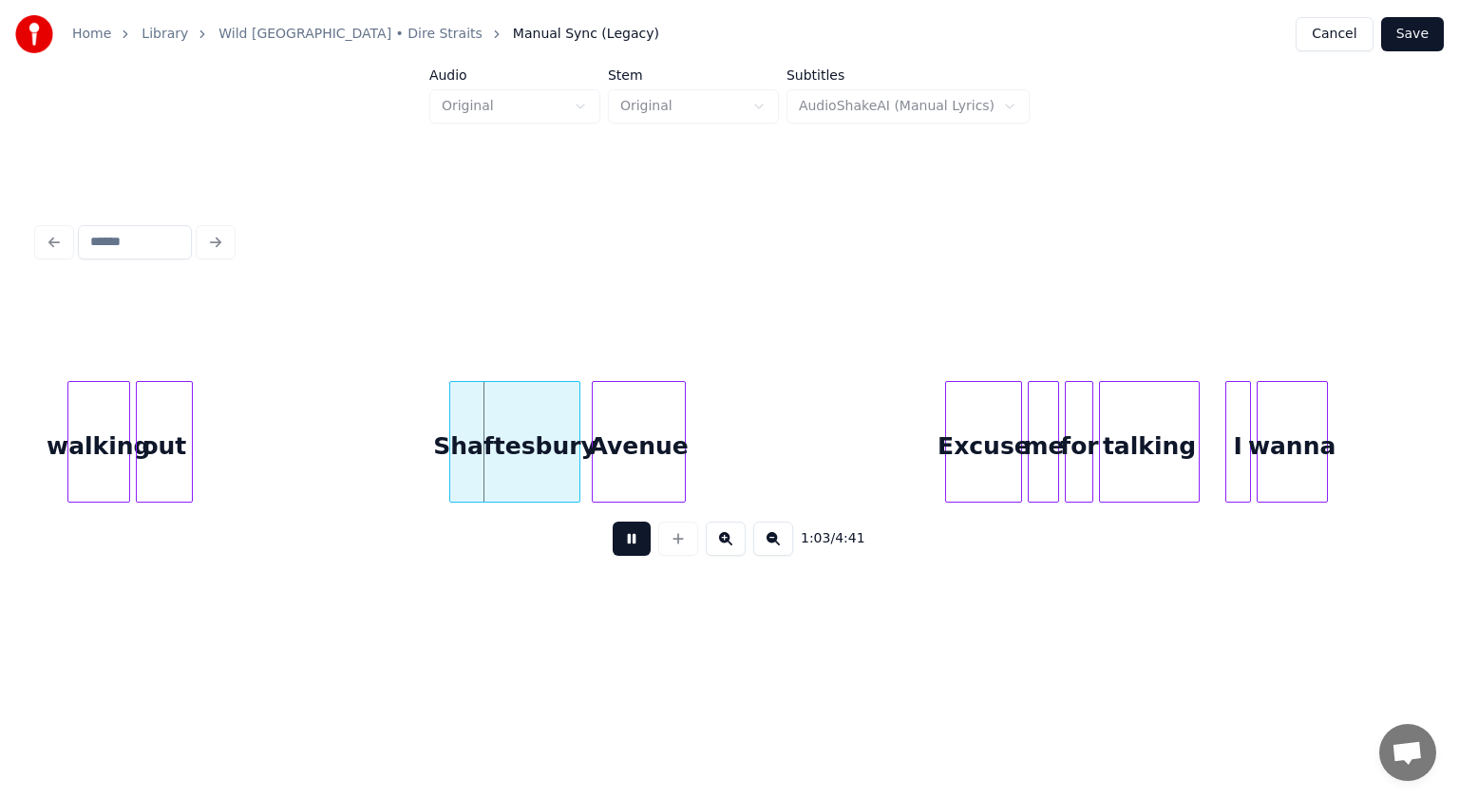
click at [633, 542] on button at bounding box center [632, 539] width 38 height 34
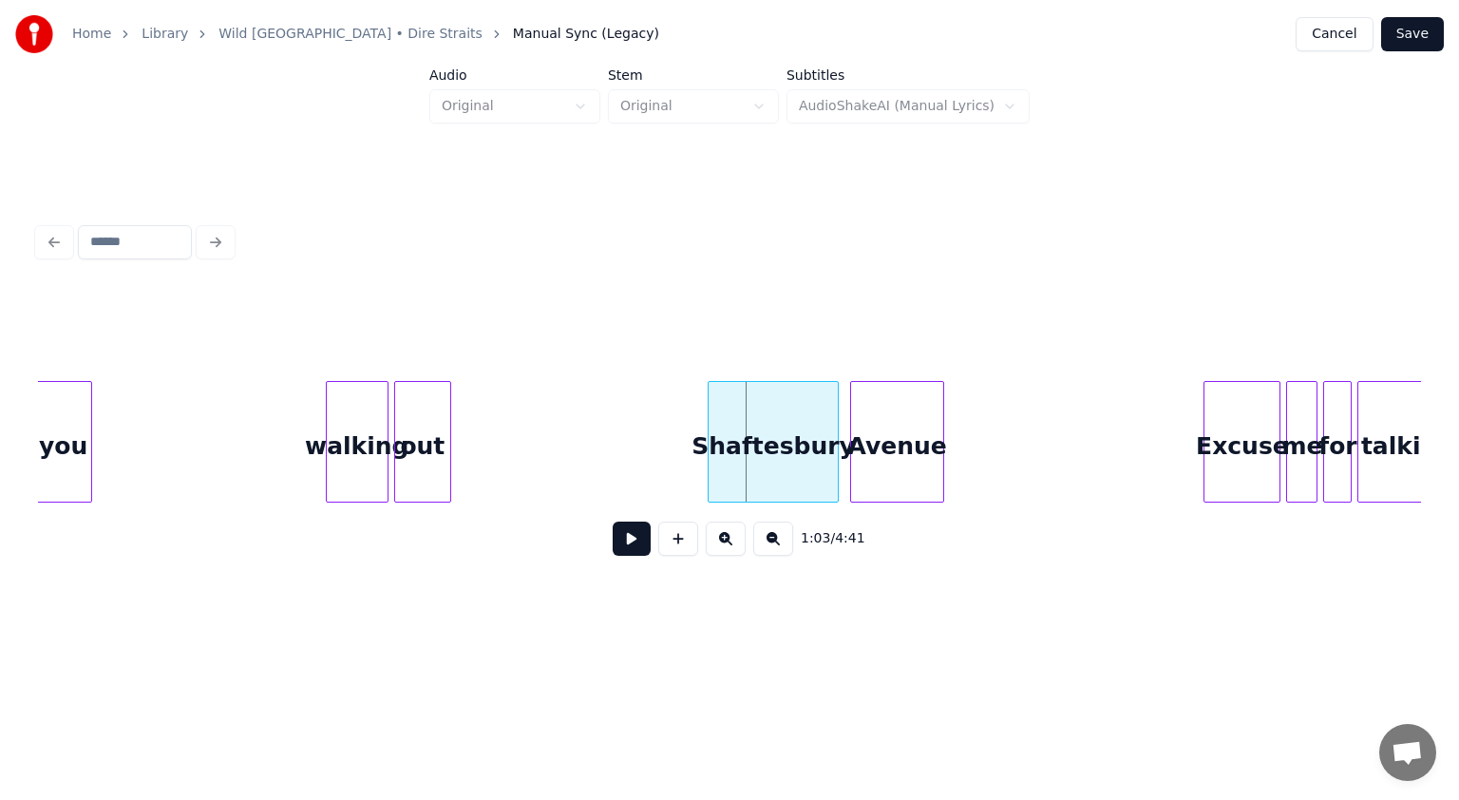
scroll to position [0, 8424]
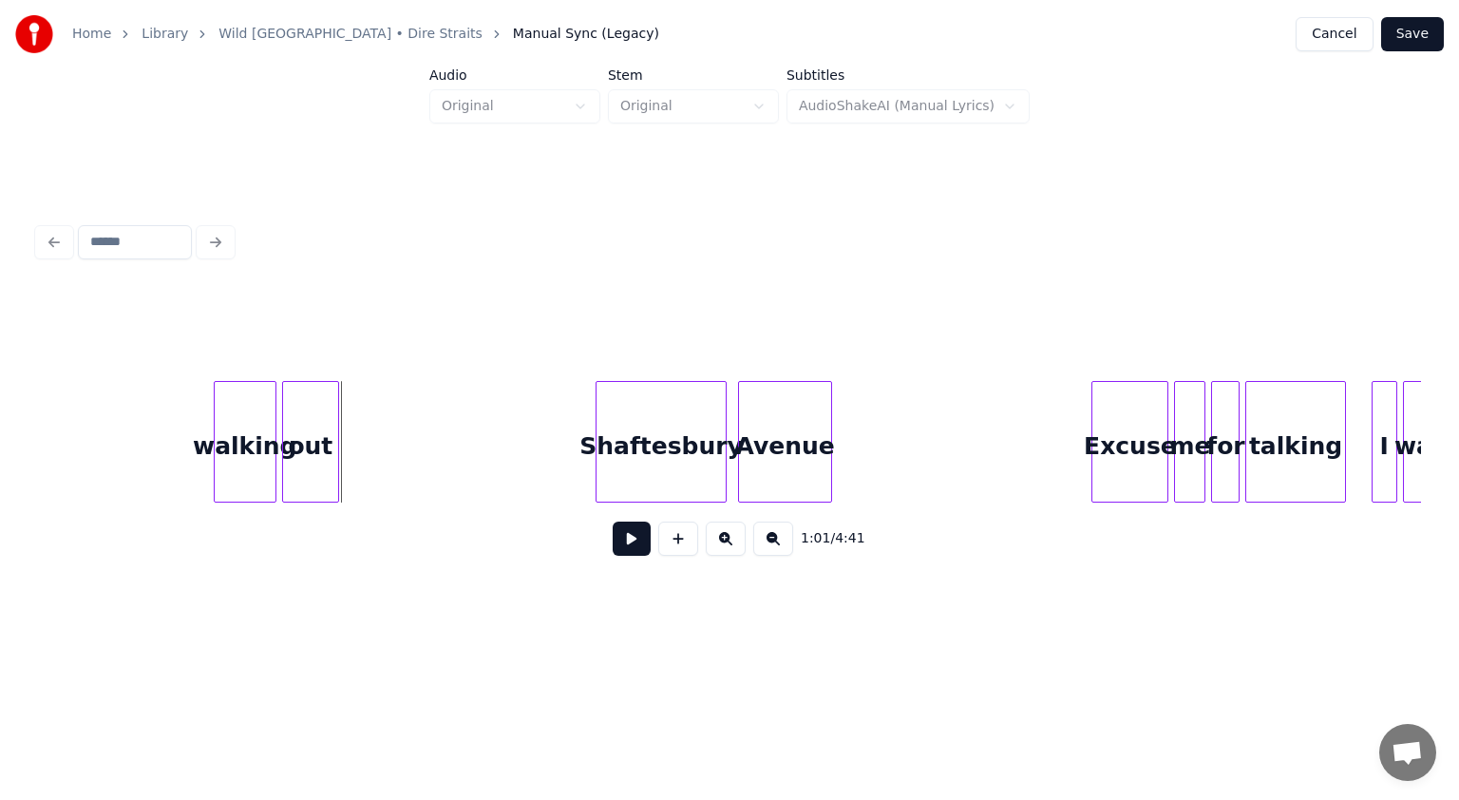
click at [631, 543] on button at bounding box center [632, 539] width 38 height 34
drag, startPoint x: 631, startPoint y: 543, endPoint x: 488, endPoint y: 502, distance: 148.5
click at [632, 543] on button at bounding box center [632, 539] width 38 height 34
click at [666, 543] on button at bounding box center [678, 539] width 40 height 34
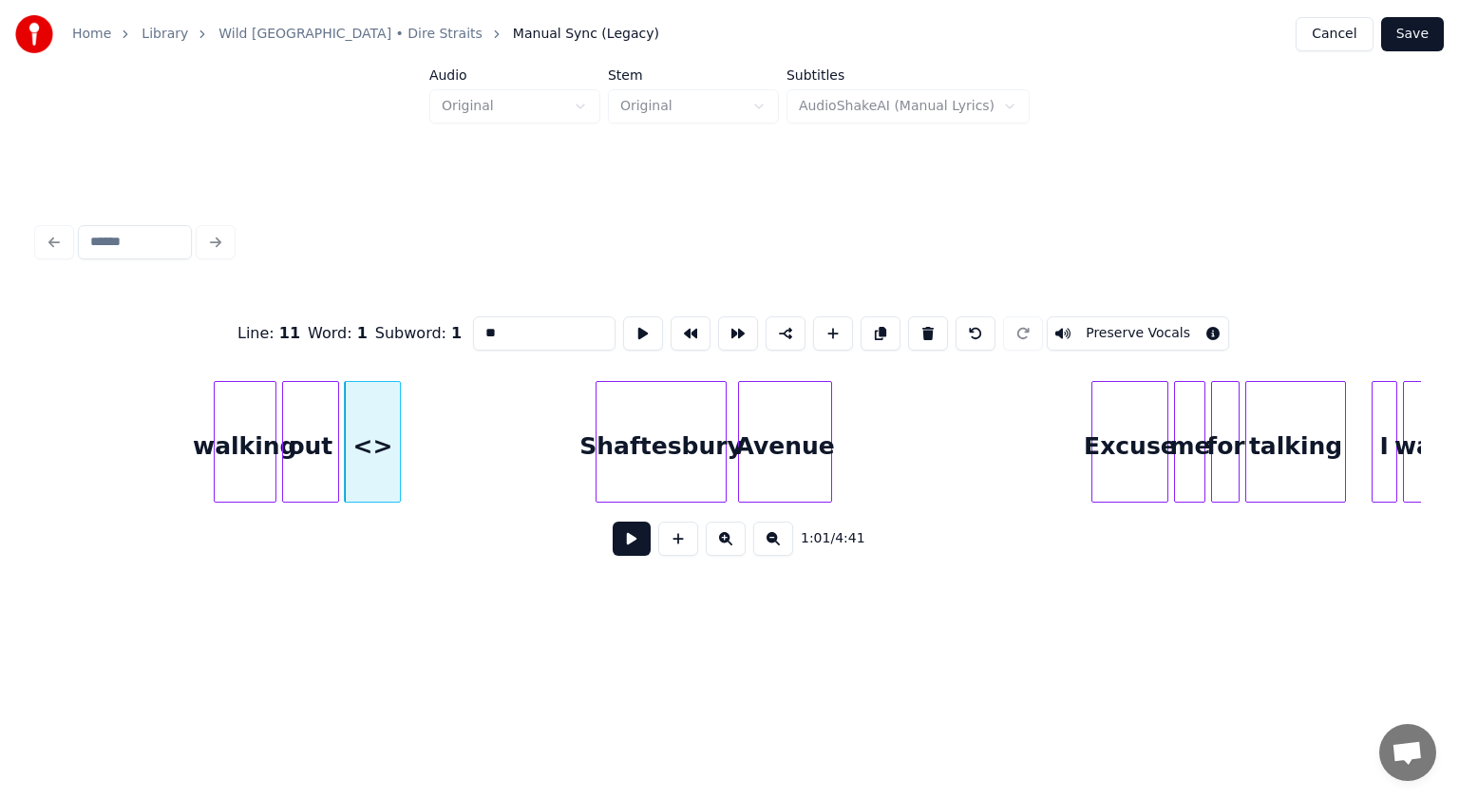
drag, startPoint x: 518, startPoint y: 323, endPoint x: 353, endPoint y: 331, distance: 164.6
click at [353, 331] on div "Line : 11 Word : 1 Subword : 1 ** Preserve Vocals" at bounding box center [729, 333] width 1383 height 95
click at [368, 438] on div "now" at bounding box center [370, 446] width 55 height 129
click at [375, 453] on div at bounding box center [375, 442] width 6 height 120
type input "***"
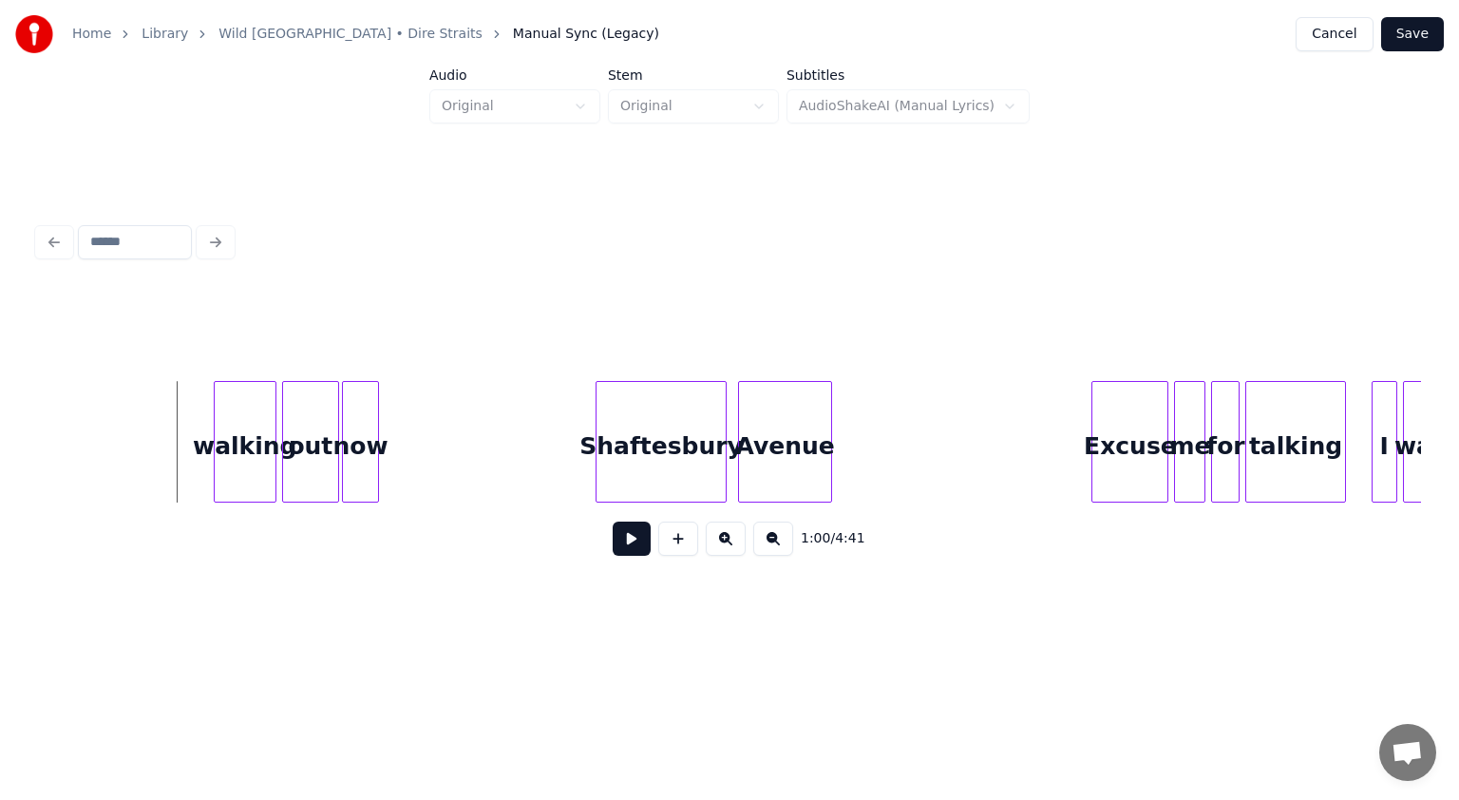
click at [630, 547] on button at bounding box center [632, 539] width 38 height 34
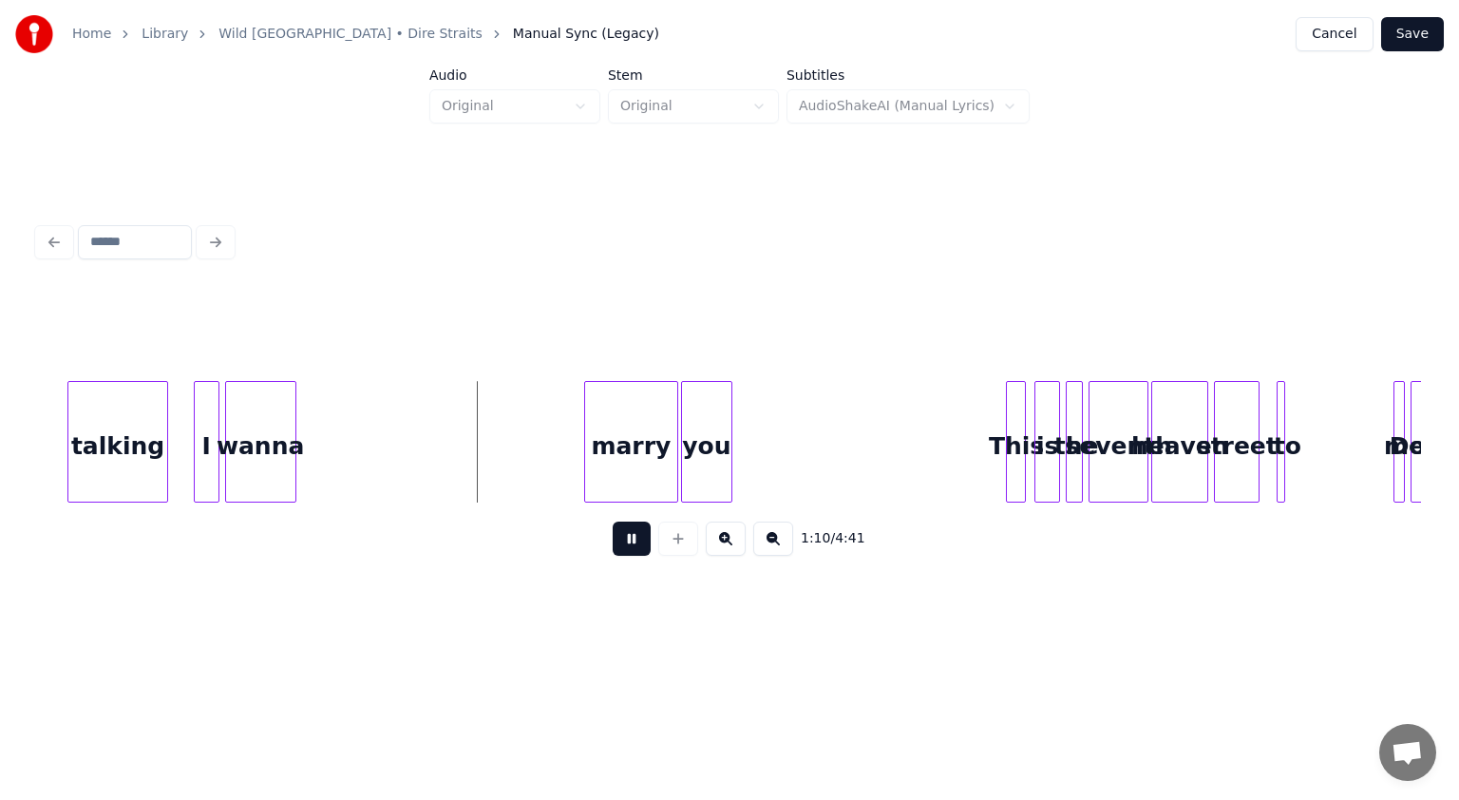
scroll to position [0, 9754]
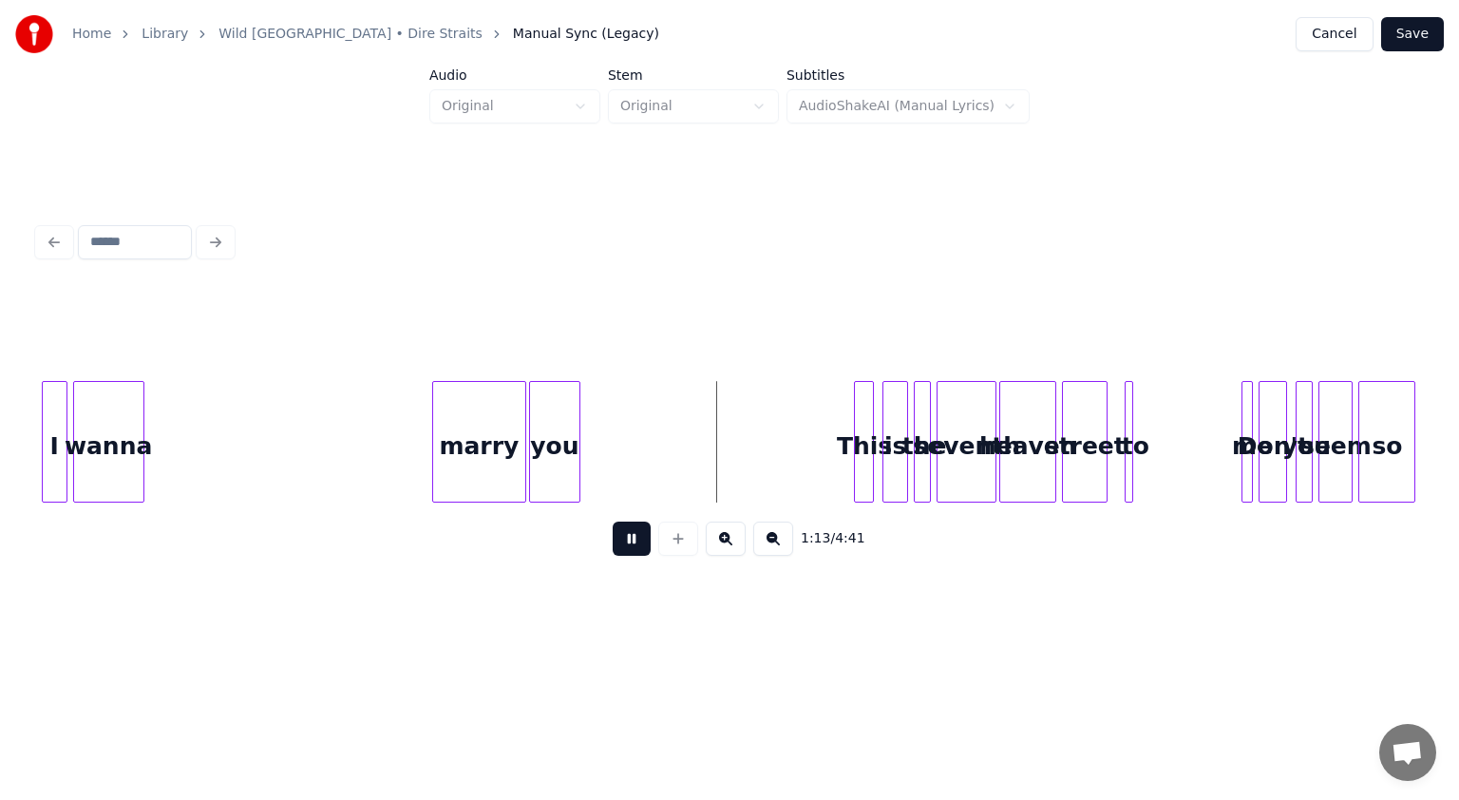
drag, startPoint x: 637, startPoint y: 548, endPoint x: 616, endPoint y: 505, distance: 48.4
click at [637, 549] on button at bounding box center [632, 539] width 38 height 34
click at [628, 547] on button at bounding box center [632, 539] width 38 height 34
click at [626, 544] on button at bounding box center [632, 539] width 38 height 34
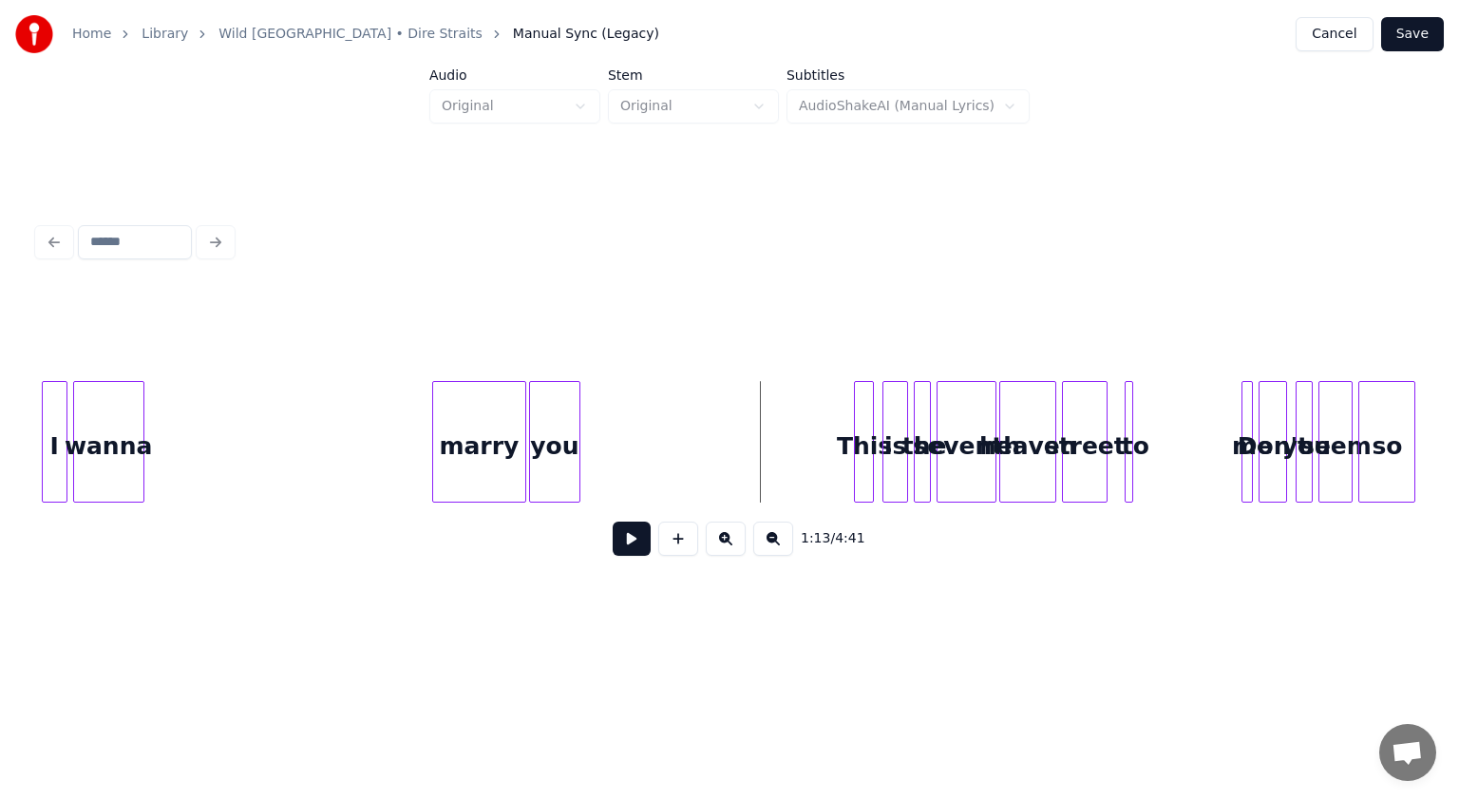
click at [631, 560] on div "1:12 / 4:41" at bounding box center [729, 539] width 1353 height 42
click at [628, 535] on button at bounding box center [632, 539] width 38 height 34
click at [625, 540] on button at bounding box center [632, 539] width 38 height 34
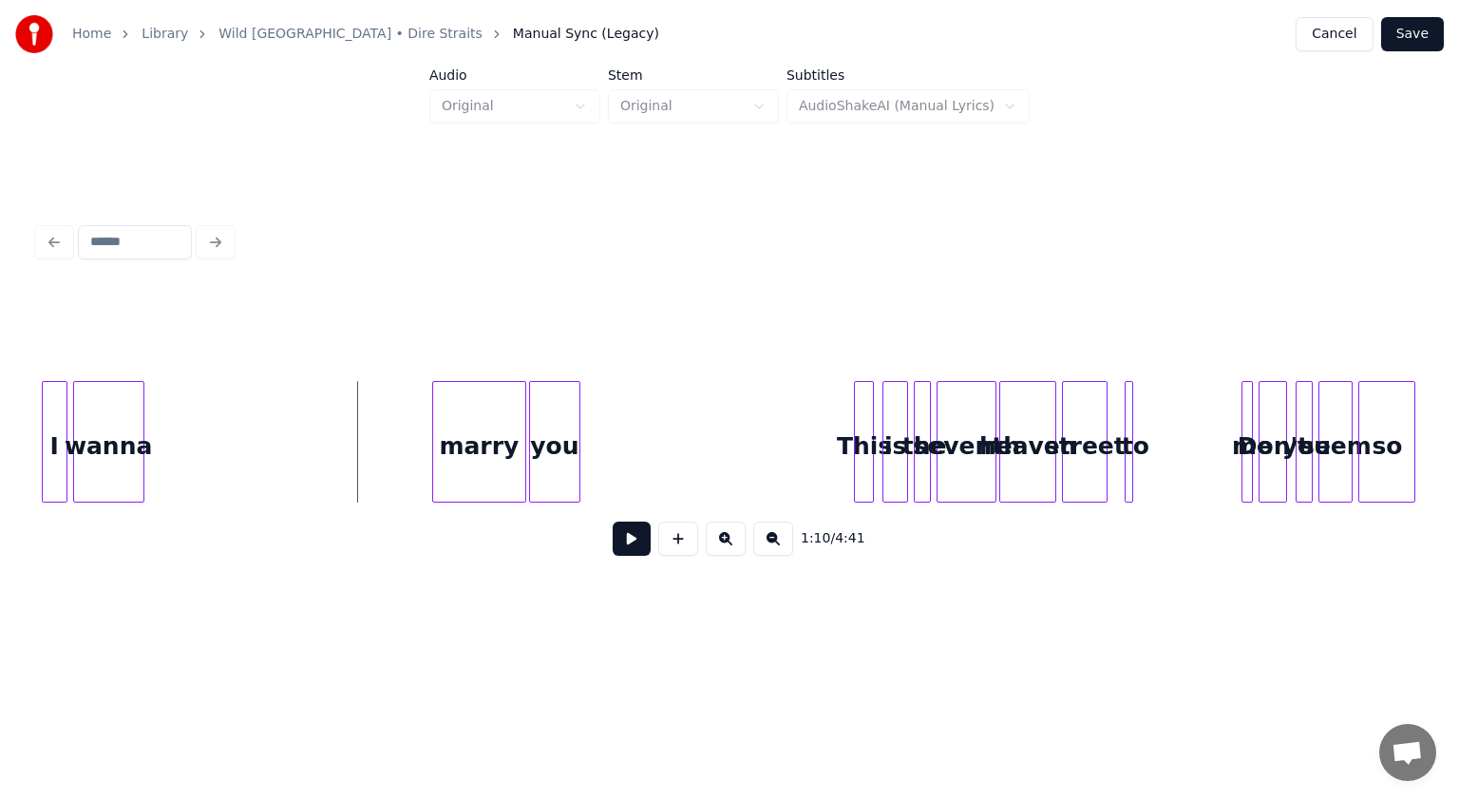
click at [633, 549] on button at bounding box center [632, 539] width 38 height 34
click at [632, 549] on button at bounding box center [632, 539] width 38 height 34
click at [631, 537] on button at bounding box center [632, 539] width 38 height 34
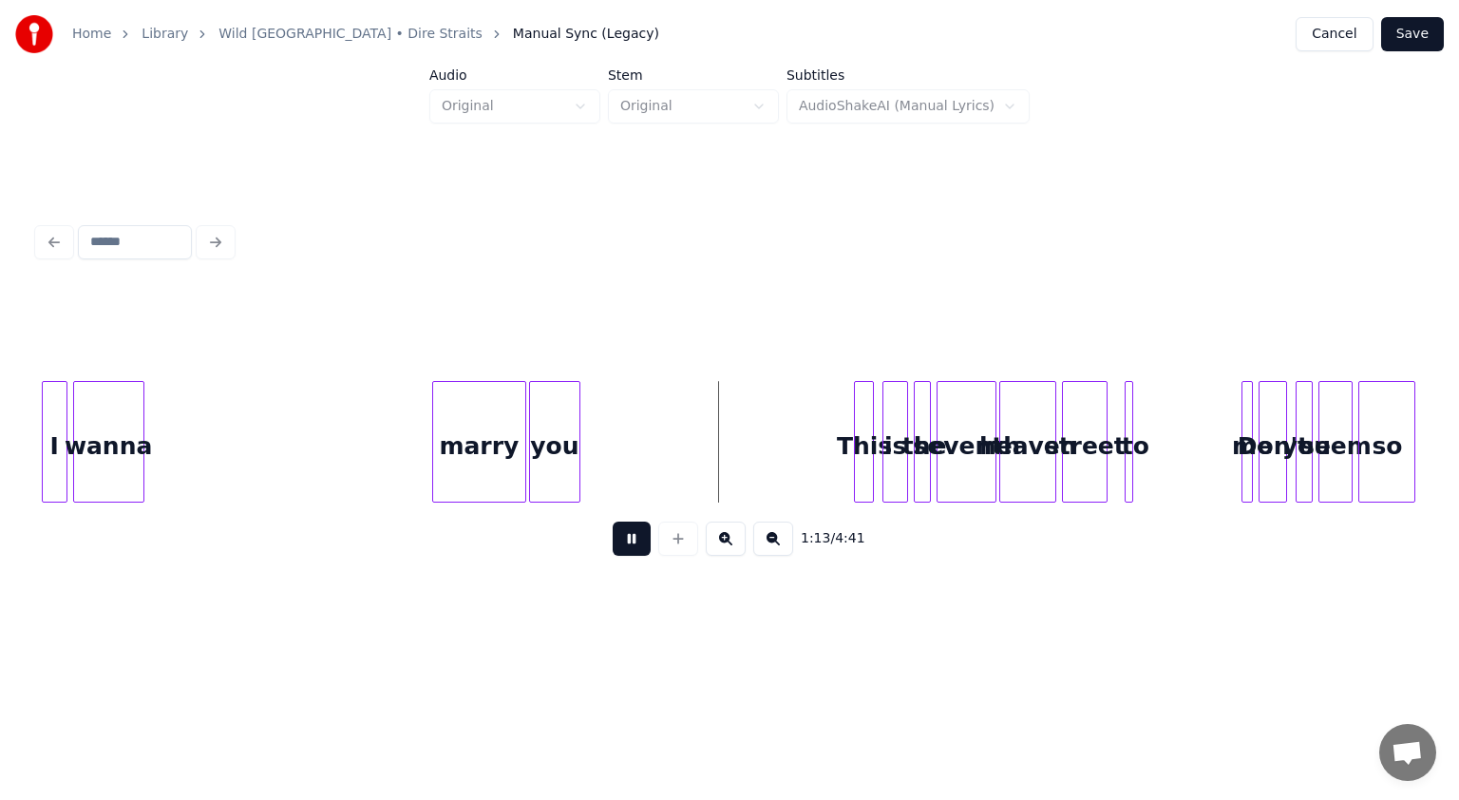
click at [654, 544] on div "1:13 / 4:41" at bounding box center [729, 539] width 1353 height 42
drag, startPoint x: 641, startPoint y: 564, endPoint x: 630, endPoint y: 540, distance: 27.2
click at [639, 560] on div "1:14 / 4:41" at bounding box center [729, 539] width 1353 height 42
click at [629, 539] on button at bounding box center [632, 539] width 38 height 34
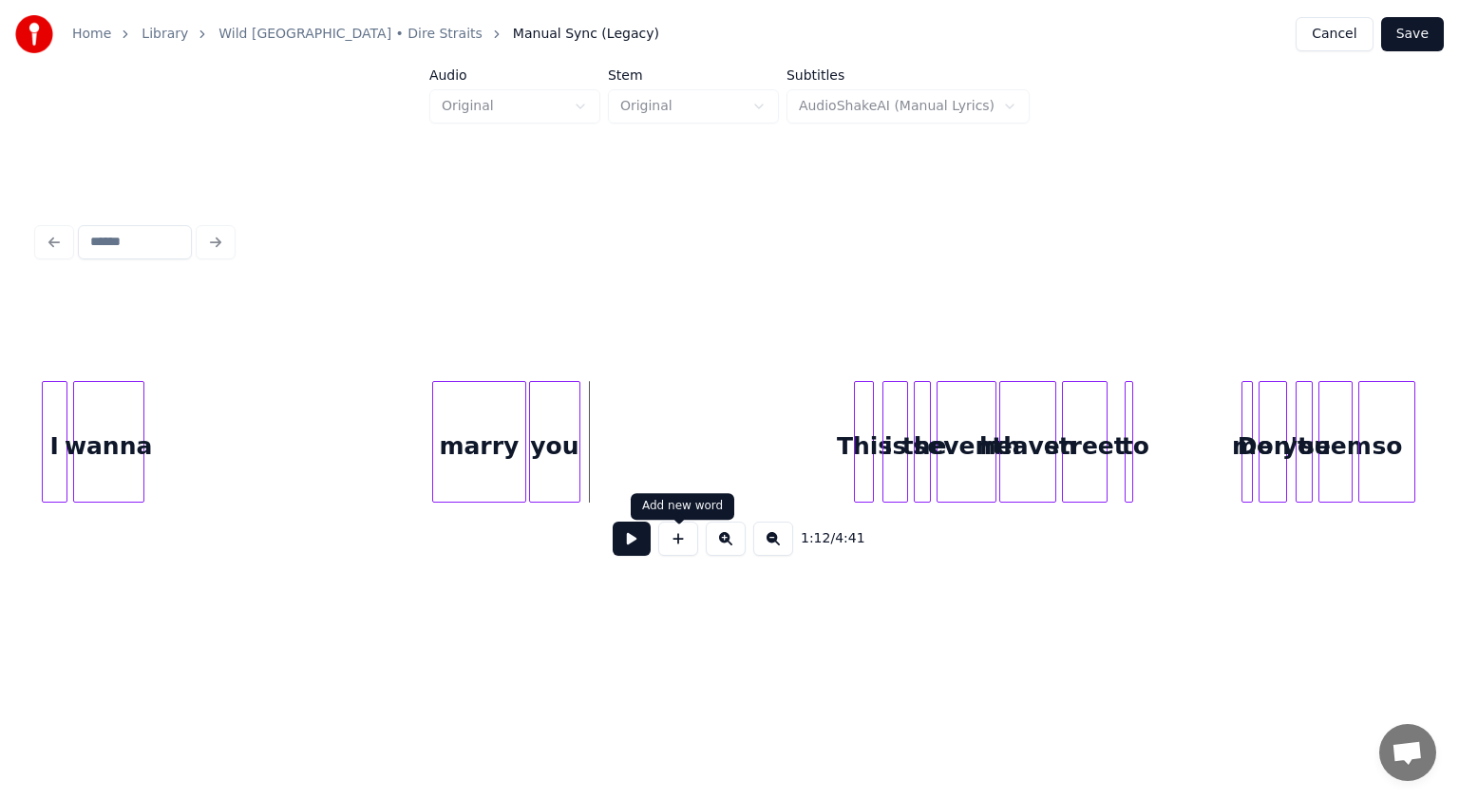
click at [675, 540] on button at bounding box center [678, 539] width 40 height 34
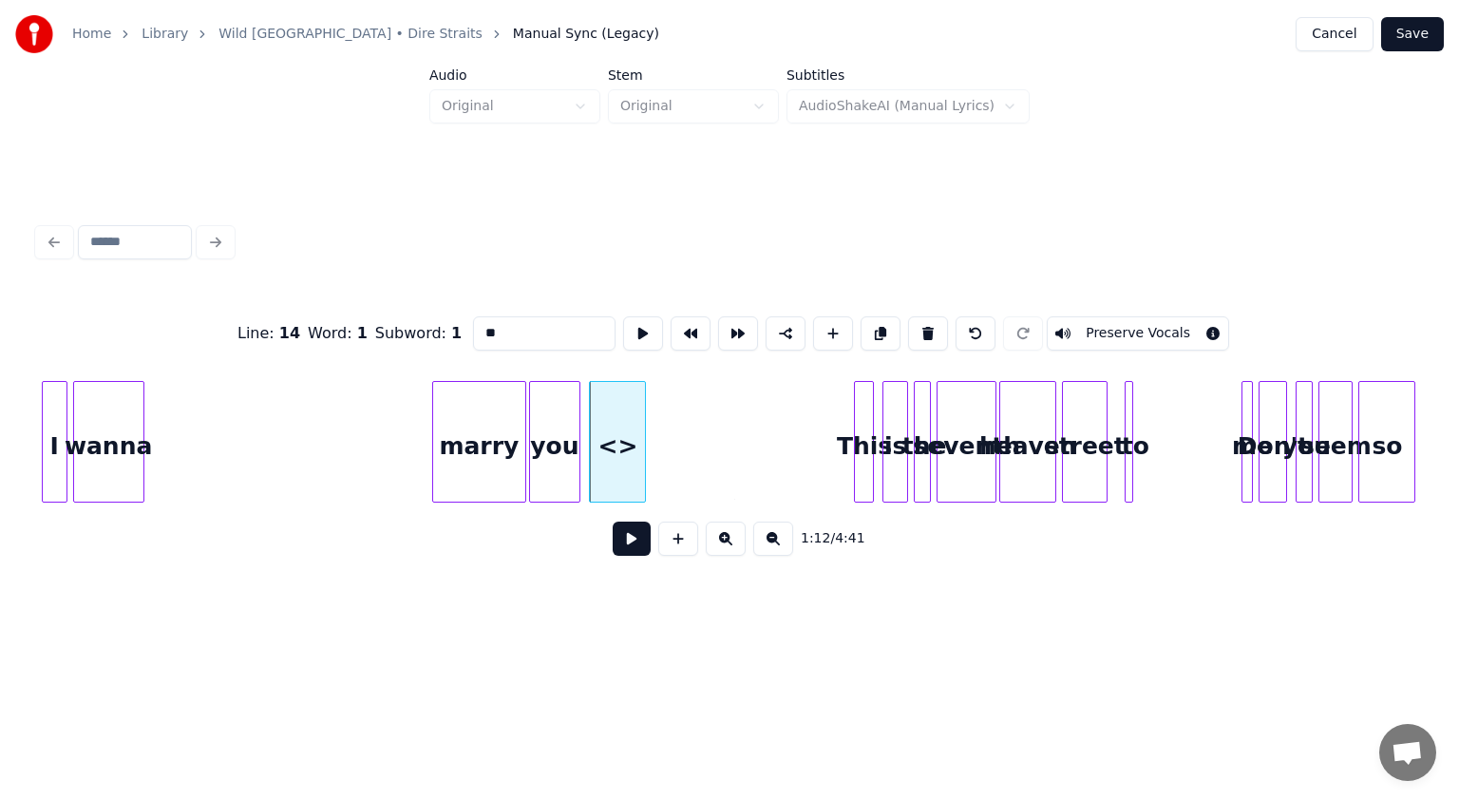
drag, startPoint x: 529, startPoint y: 331, endPoint x: 475, endPoint y: 331, distance: 54.2
click at [475, 331] on input "**" at bounding box center [544, 333] width 143 height 34
click at [633, 457] on div "uhhm" at bounding box center [623, 446] width 55 height 129
click at [658, 464] on div at bounding box center [660, 442] width 6 height 120
click at [492, 325] on input "*****" at bounding box center [544, 333] width 143 height 34
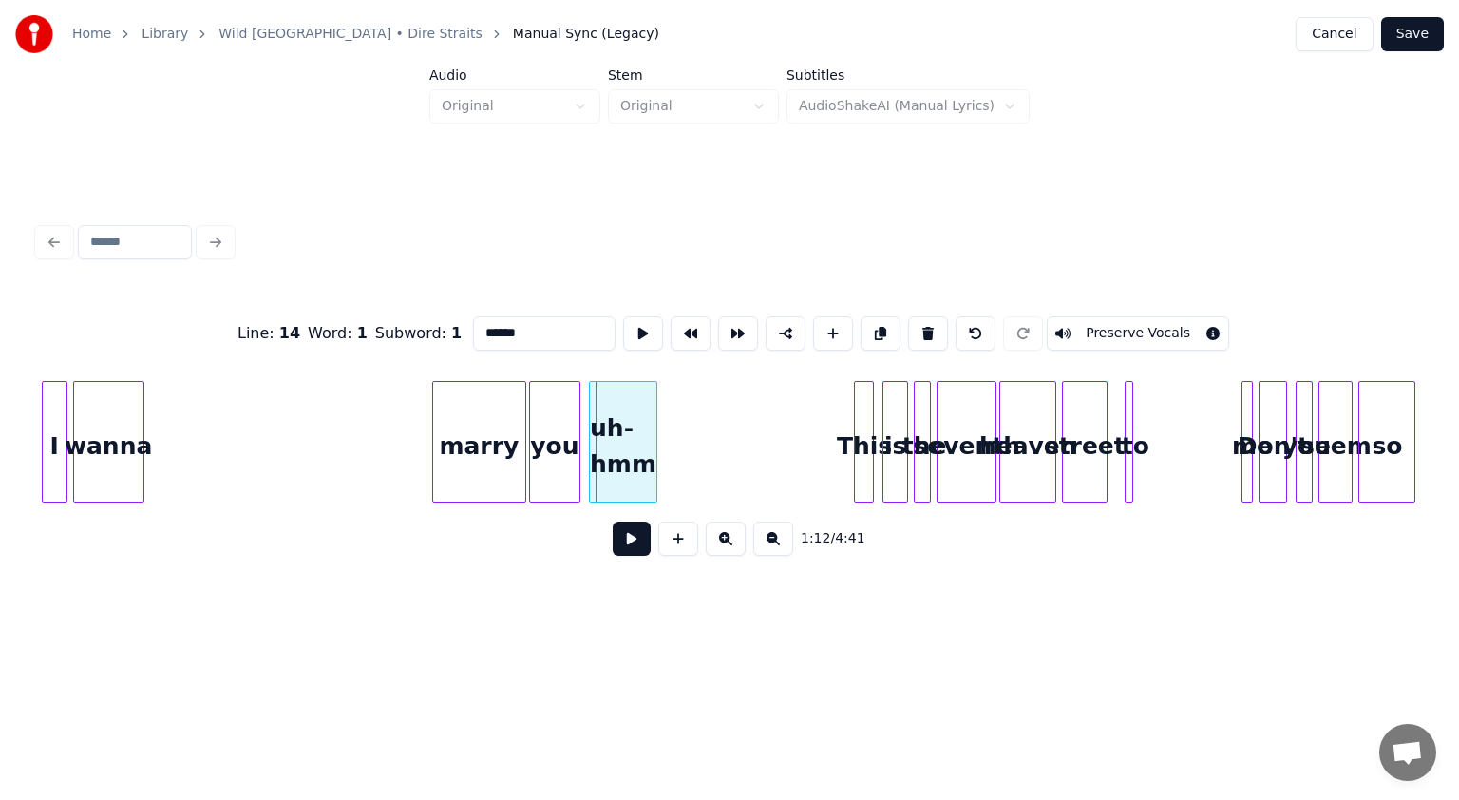
click at [629, 450] on div "uh-hmm" at bounding box center [623, 446] width 66 height 129
click at [661, 454] on div at bounding box center [661, 442] width 6 height 120
type input "******"
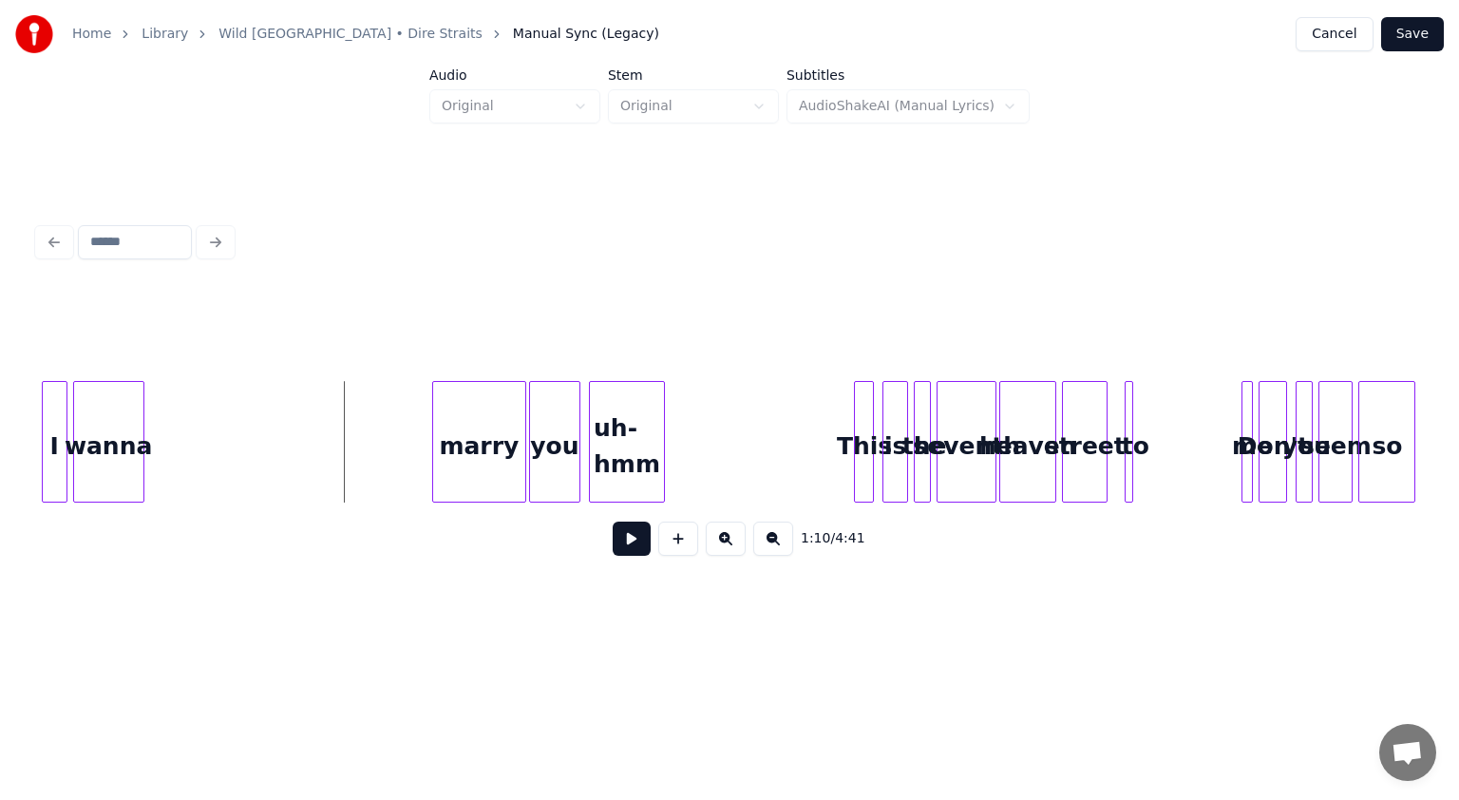
click at [627, 549] on button at bounding box center [632, 539] width 38 height 34
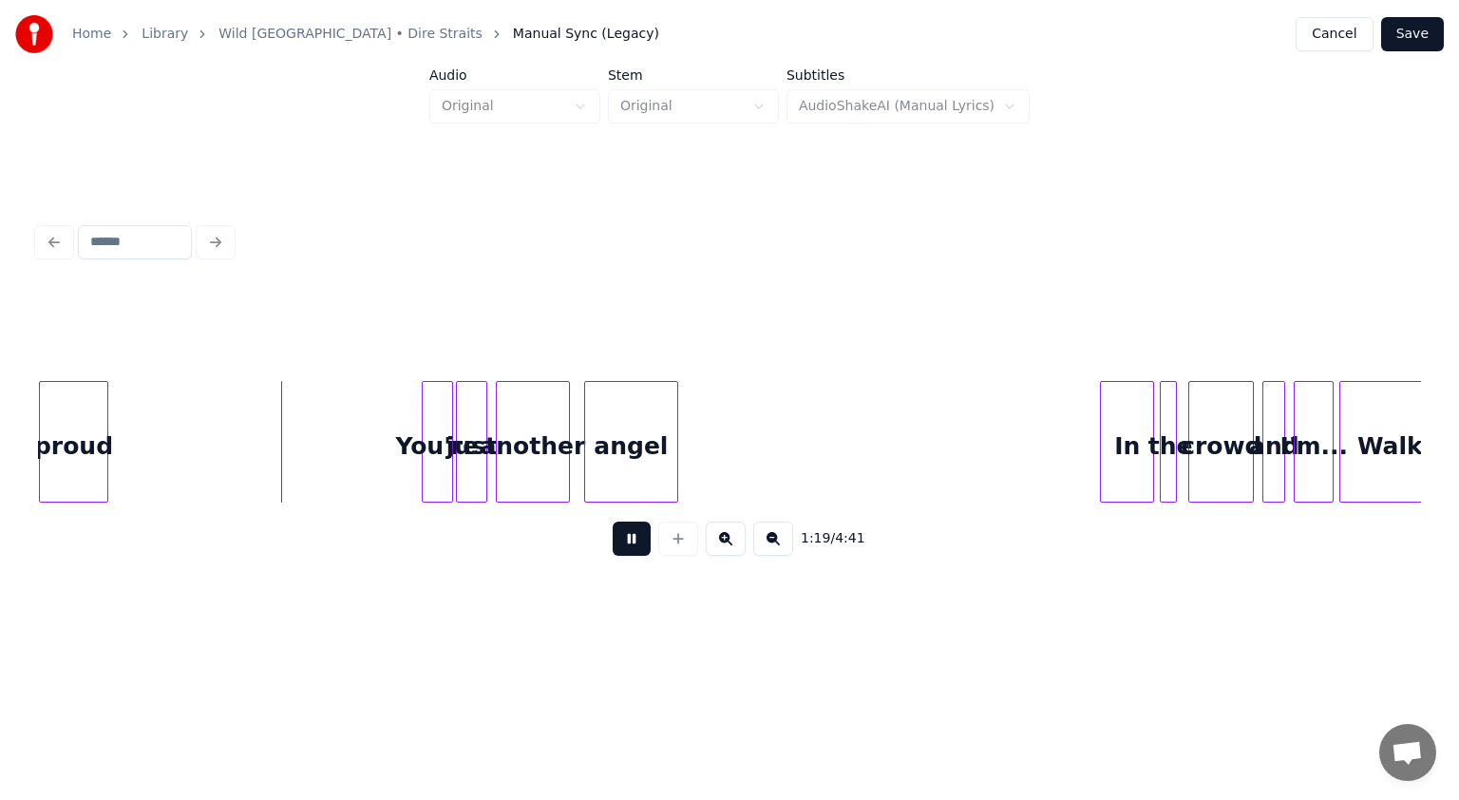
drag, startPoint x: 627, startPoint y: 540, endPoint x: 557, endPoint y: 510, distance: 76.2
click at [619, 540] on button at bounding box center [632, 539] width 38 height 34
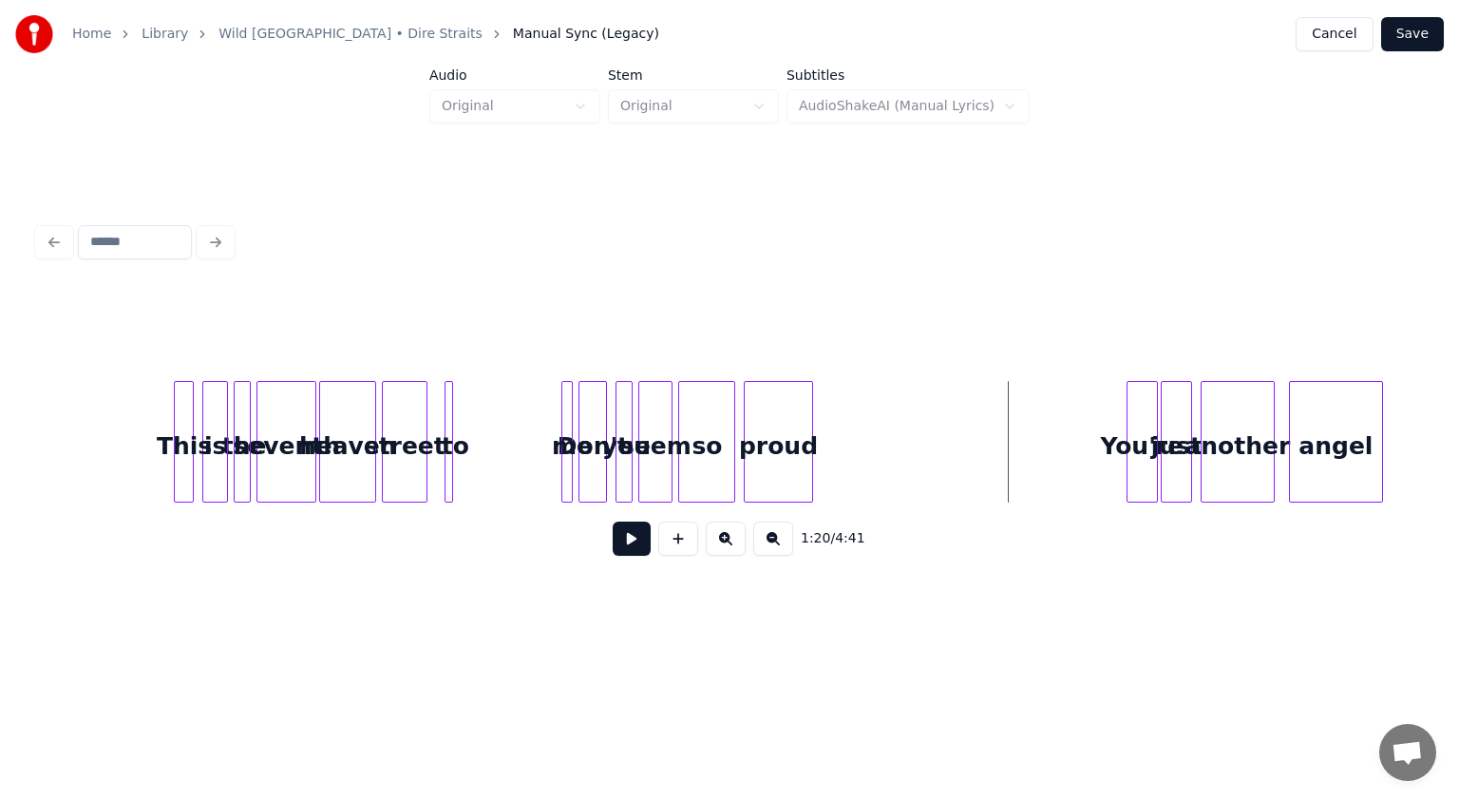
scroll to position [0, 10321]
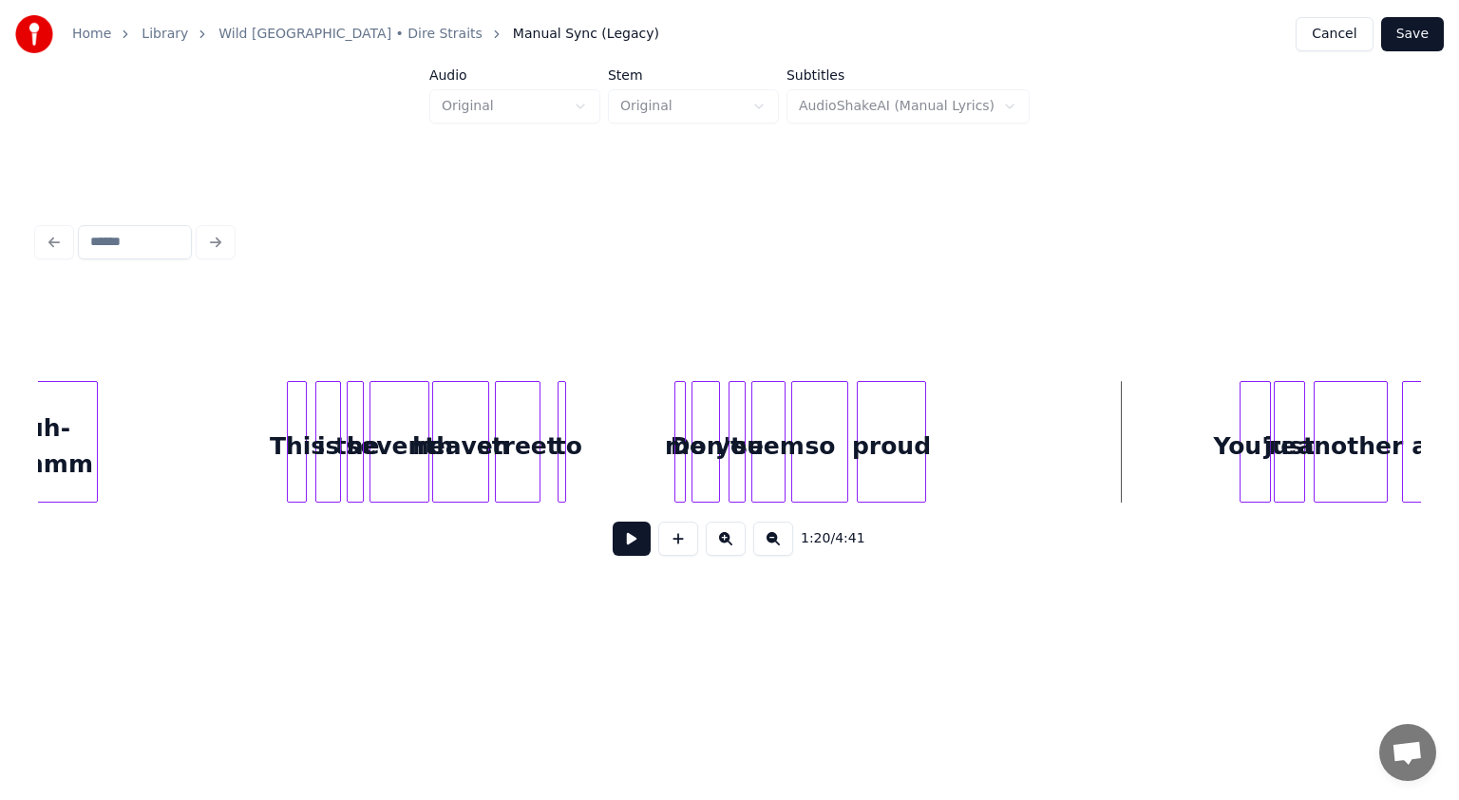
click at [681, 455] on div at bounding box center [682, 442] width 6 height 120
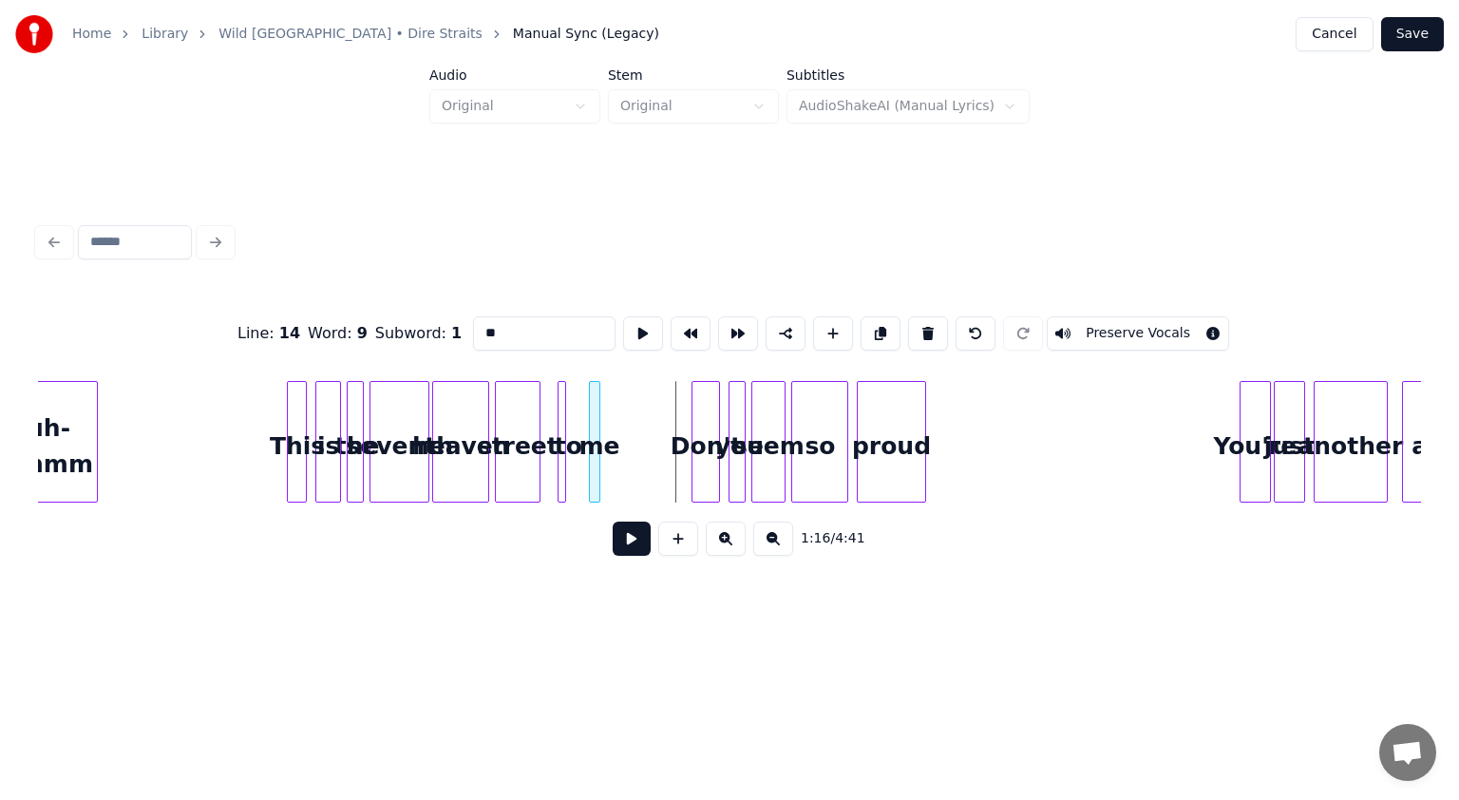
click at [600, 464] on div "me" at bounding box center [599, 446] width 19 height 129
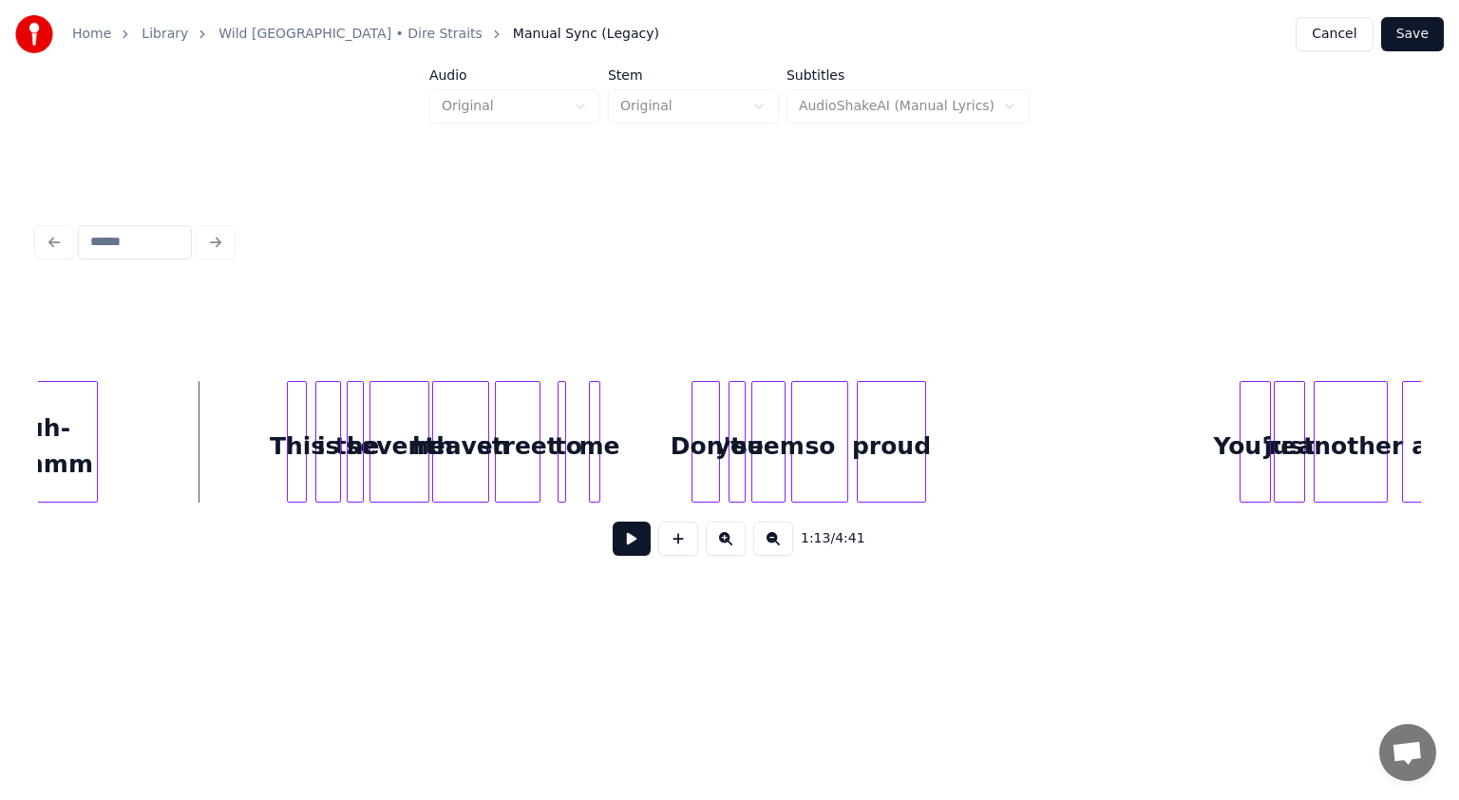
click at [642, 546] on button at bounding box center [632, 539] width 38 height 34
click at [635, 545] on button at bounding box center [632, 539] width 38 height 34
click at [568, 465] on div "to" at bounding box center [568, 446] width 19 height 129
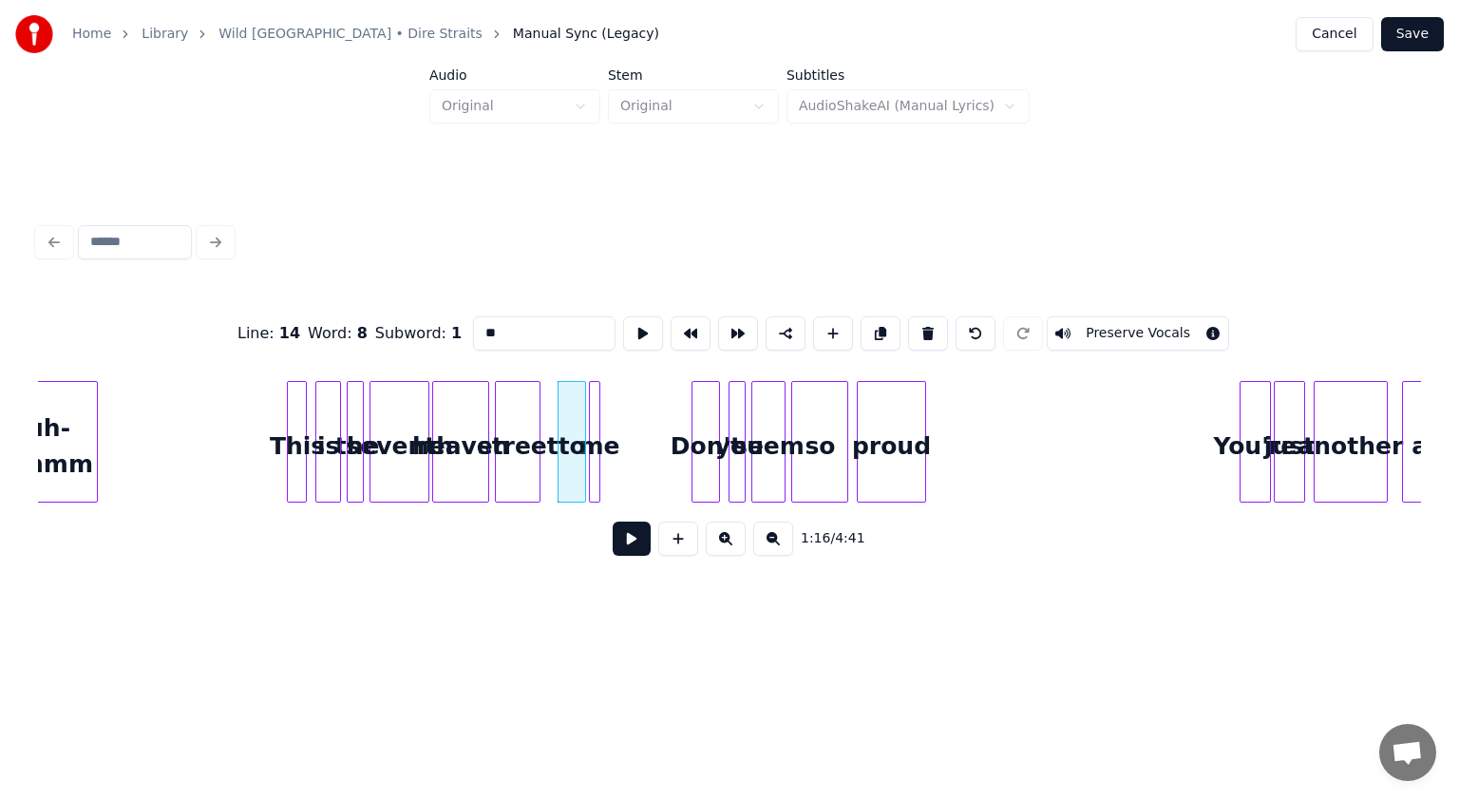
click at [581, 464] on div at bounding box center [583, 442] width 6 height 120
click at [562, 461] on div "to" at bounding box center [565, 446] width 27 height 129
click at [587, 467] on div at bounding box center [587, 442] width 6 height 120
click at [613, 470] on div at bounding box center [613, 442] width 6 height 120
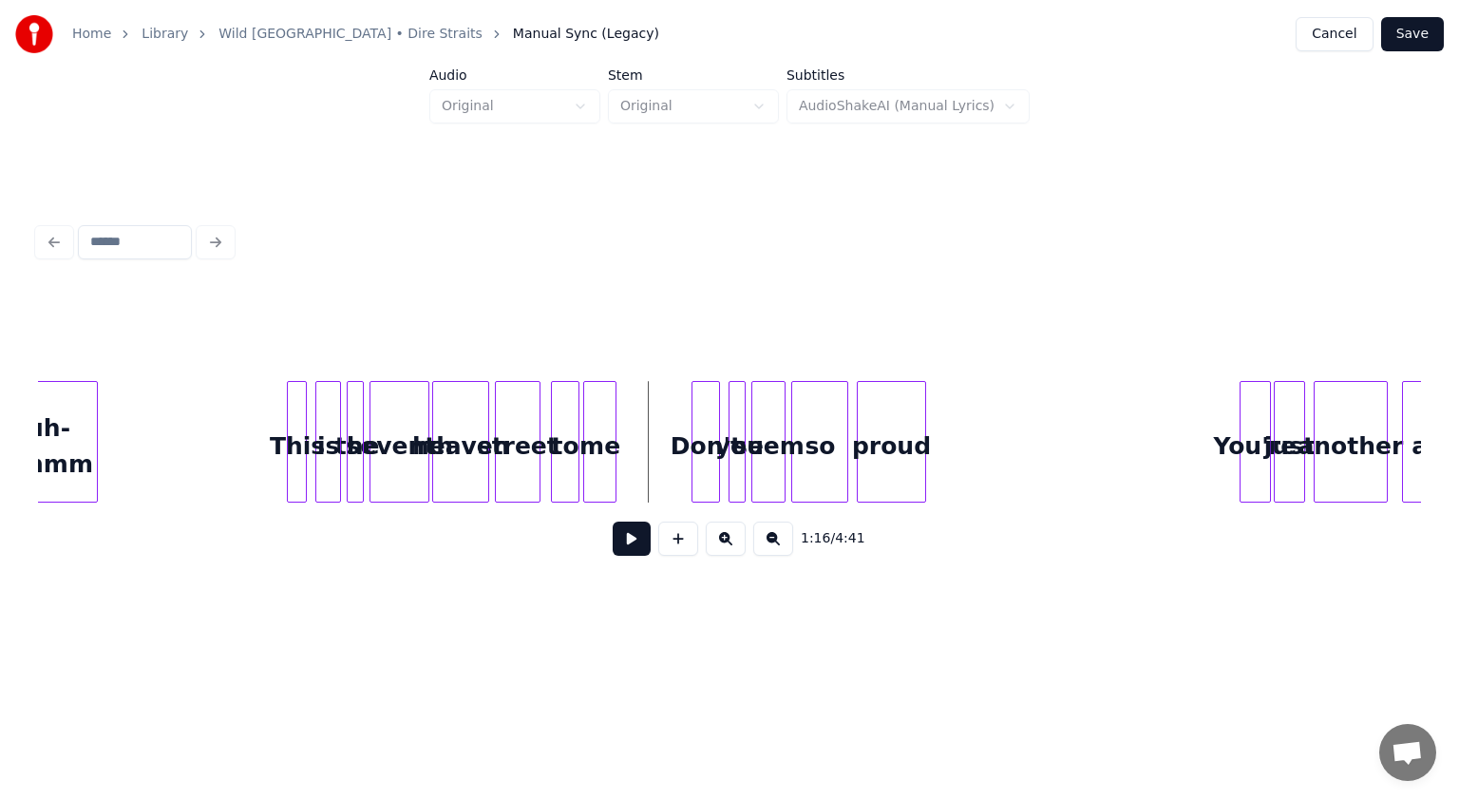
click at [627, 549] on button at bounding box center [632, 539] width 38 height 34
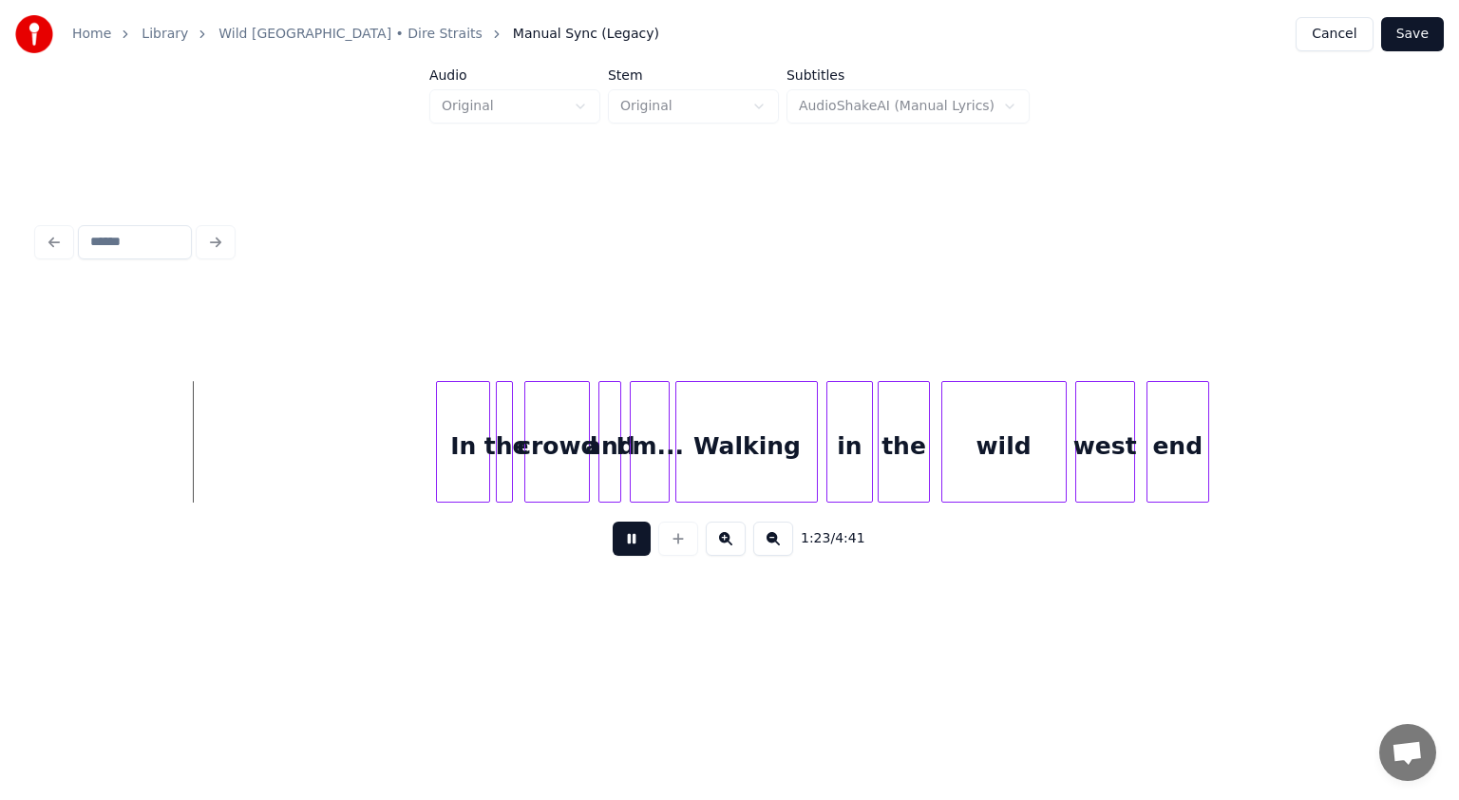
scroll to position [0, 11956]
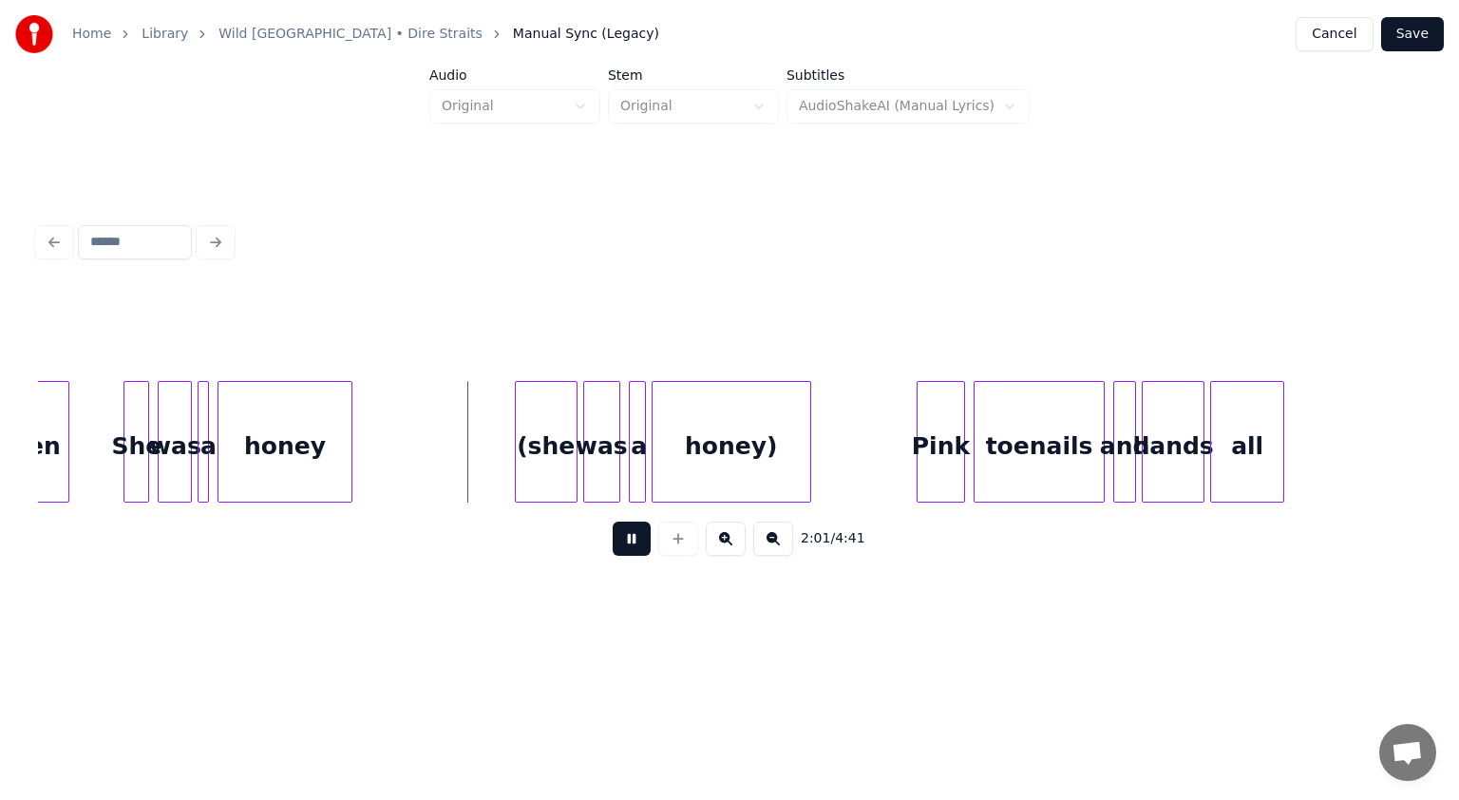
scroll to position [0, 16912]
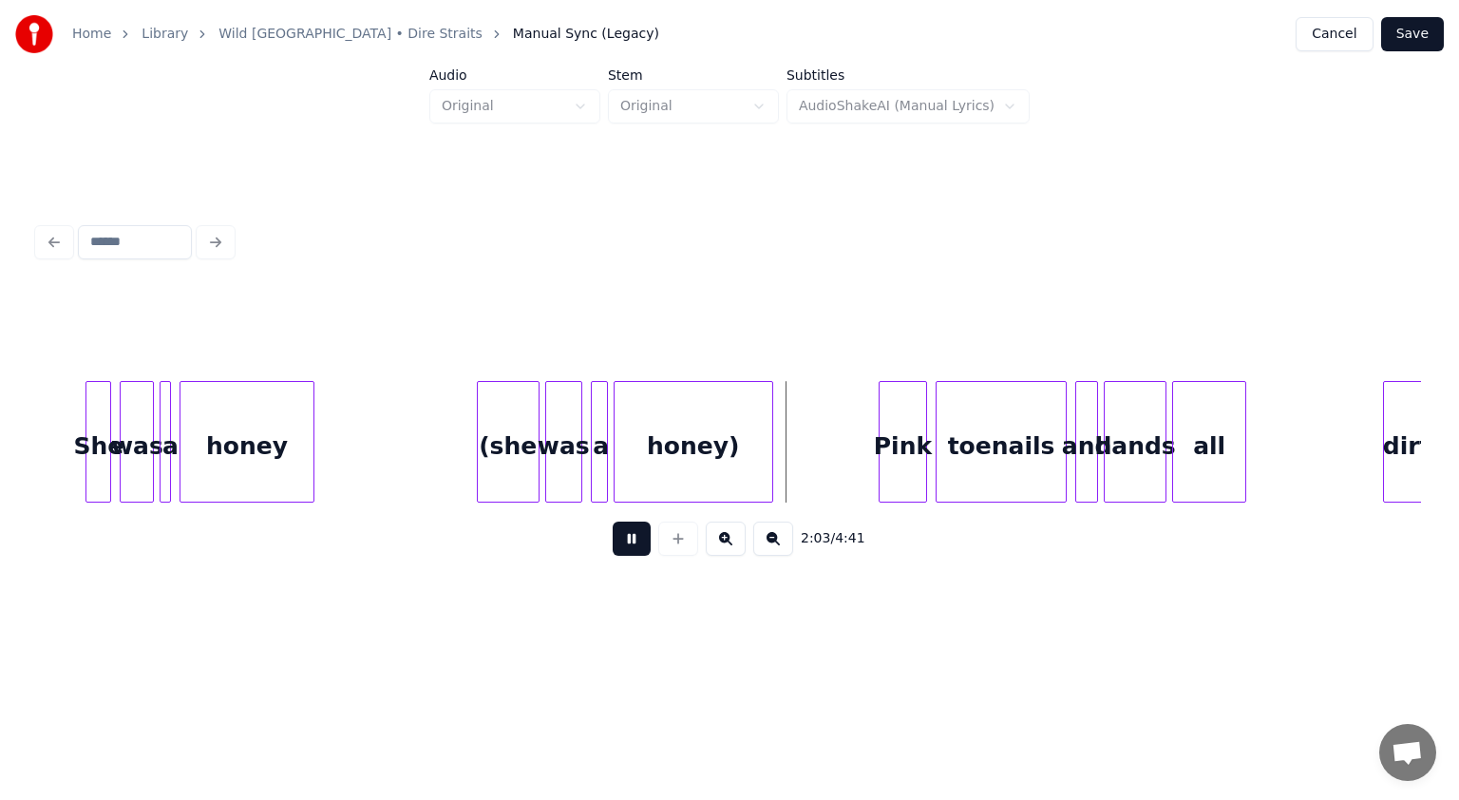
click at [627, 547] on button at bounding box center [632, 539] width 38 height 34
click at [500, 453] on div "(she" at bounding box center [508, 446] width 61 height 129
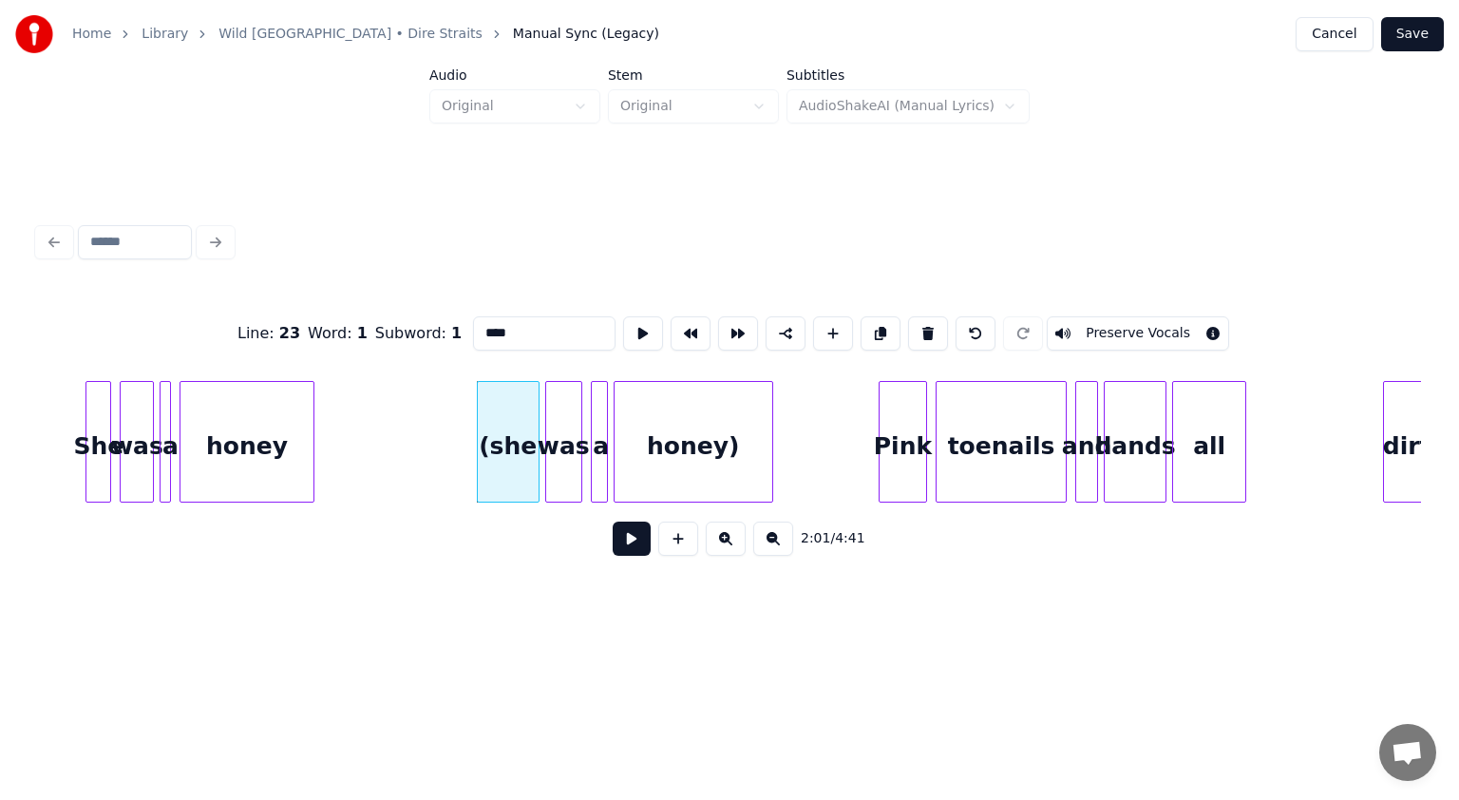
click at [728, 337] on button "Preserve Vocals" at bounding box center [1138, 333] width 182 height 34
click at [571, 464] on div "was" at bounding box center [563, 446] width 35 height 129
click at [728, 321] on button "Preserve Vocals" at bounding box center [1138, 333] width 182 height 34
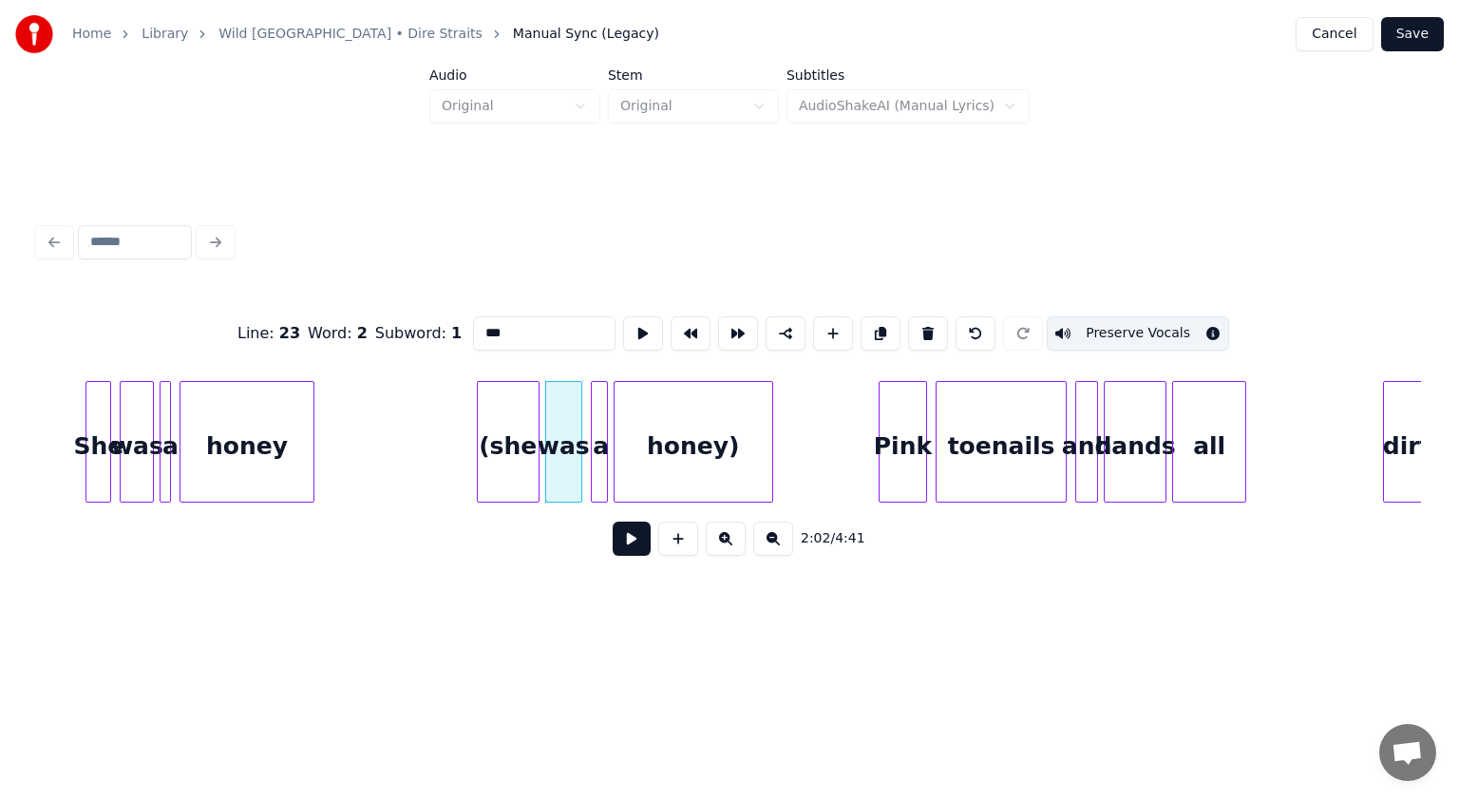
click at [599, 461] on div "a" at bounding box center [601, 446] width 19 height 129
click at [728, 327] on button "Preserve Vocals" at bounding box center [1138, 333] width 182 height 34
click at [701, 448] on div "honey)" at bounding box center [694, 446] width 158 height 129
type input "******"
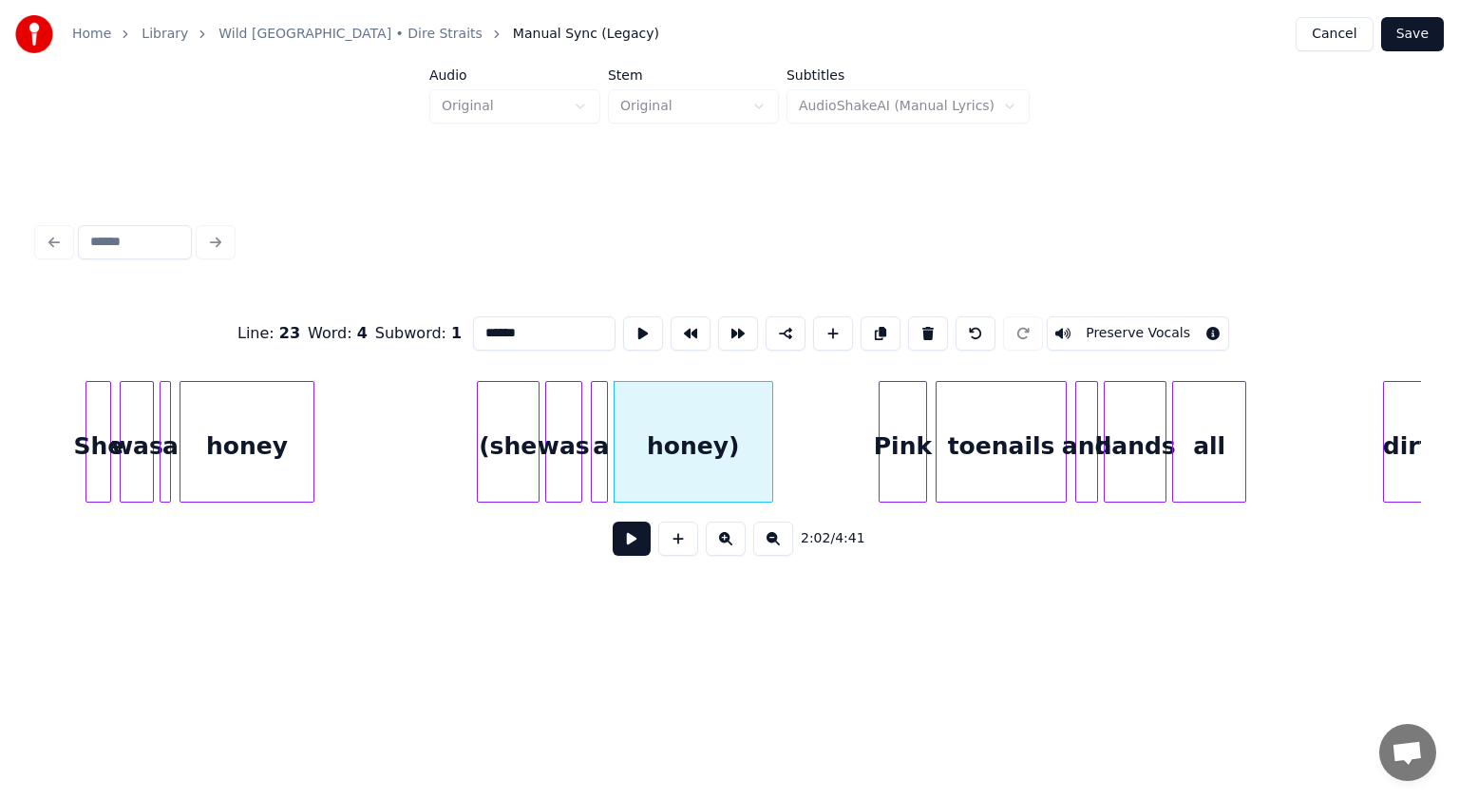
click at [728, 323] on button "Preserve Vocals" at bounding box center [1138, 333] width 182 height 34
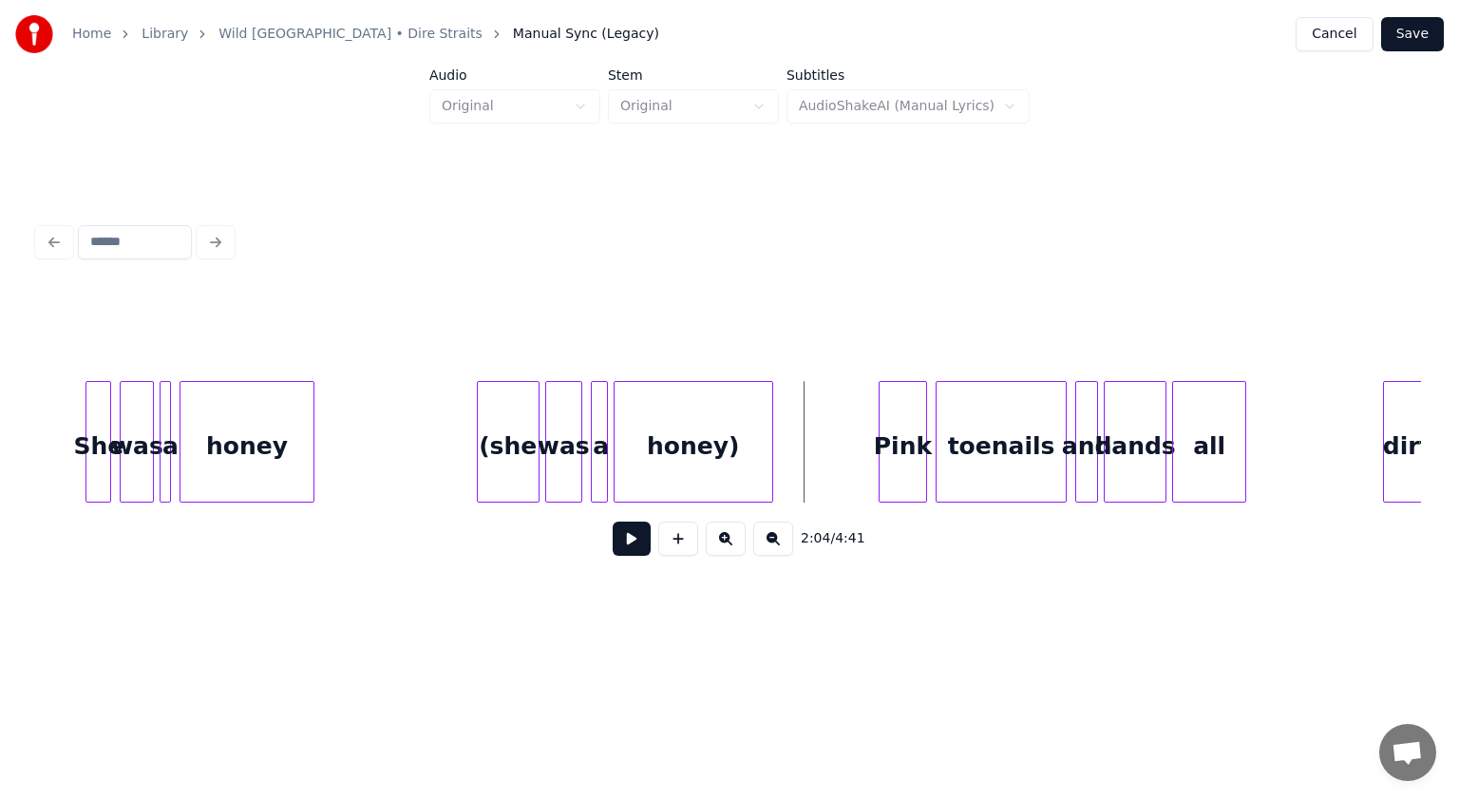
click at [631, 546] on button at bounding box center [632, 539] width 38 height 34
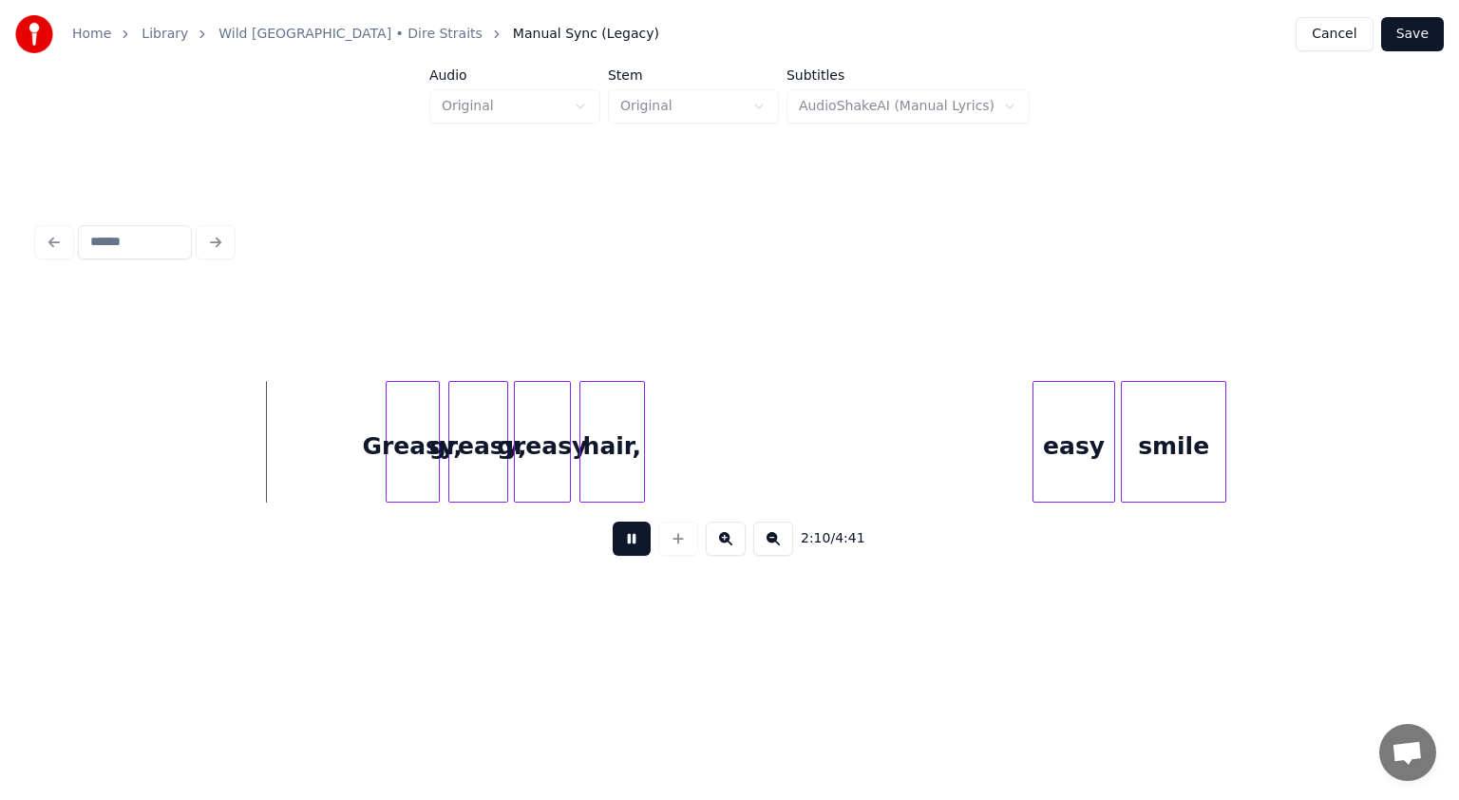
scroll to position [0, 18546]
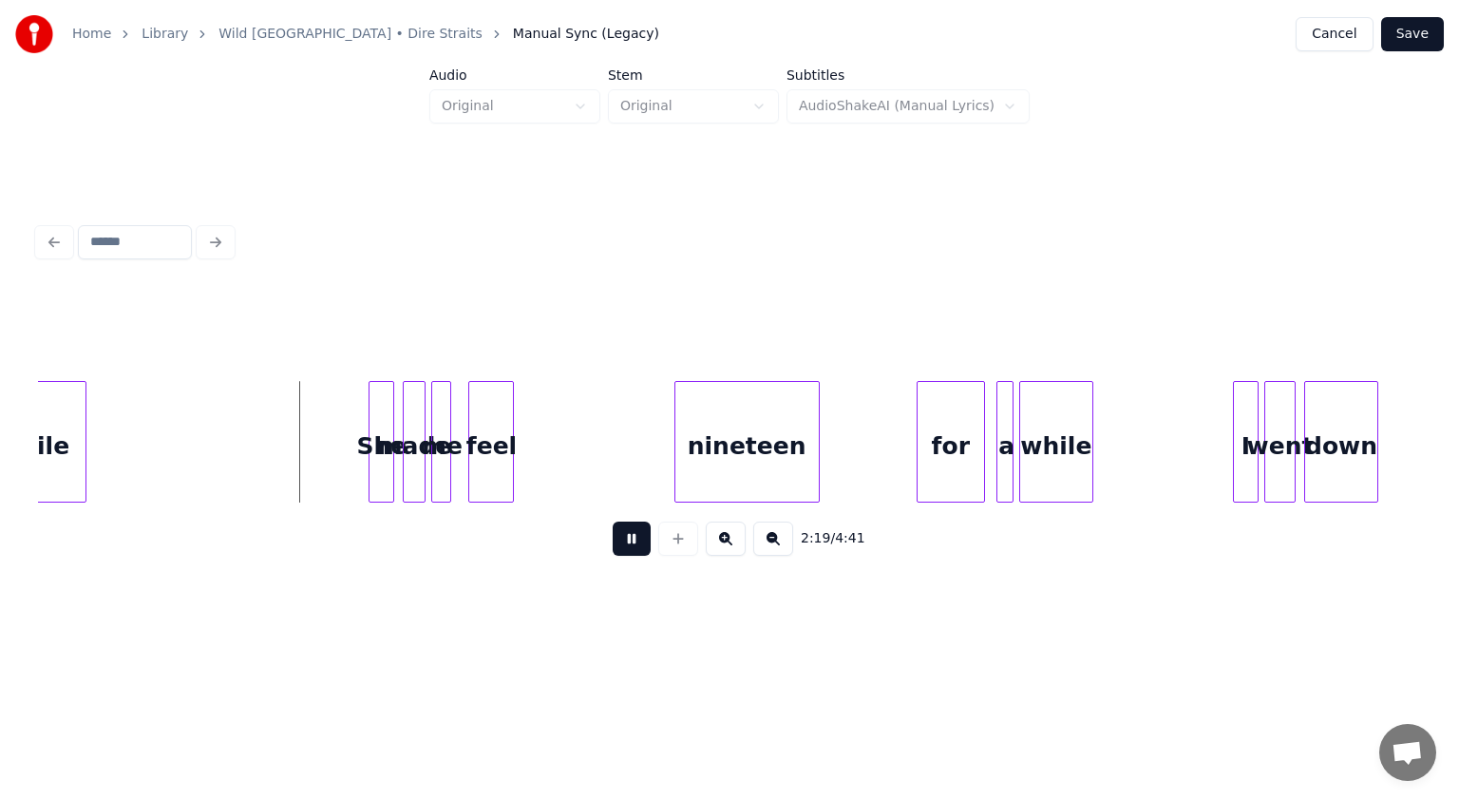
scroll to position [0, 19610]
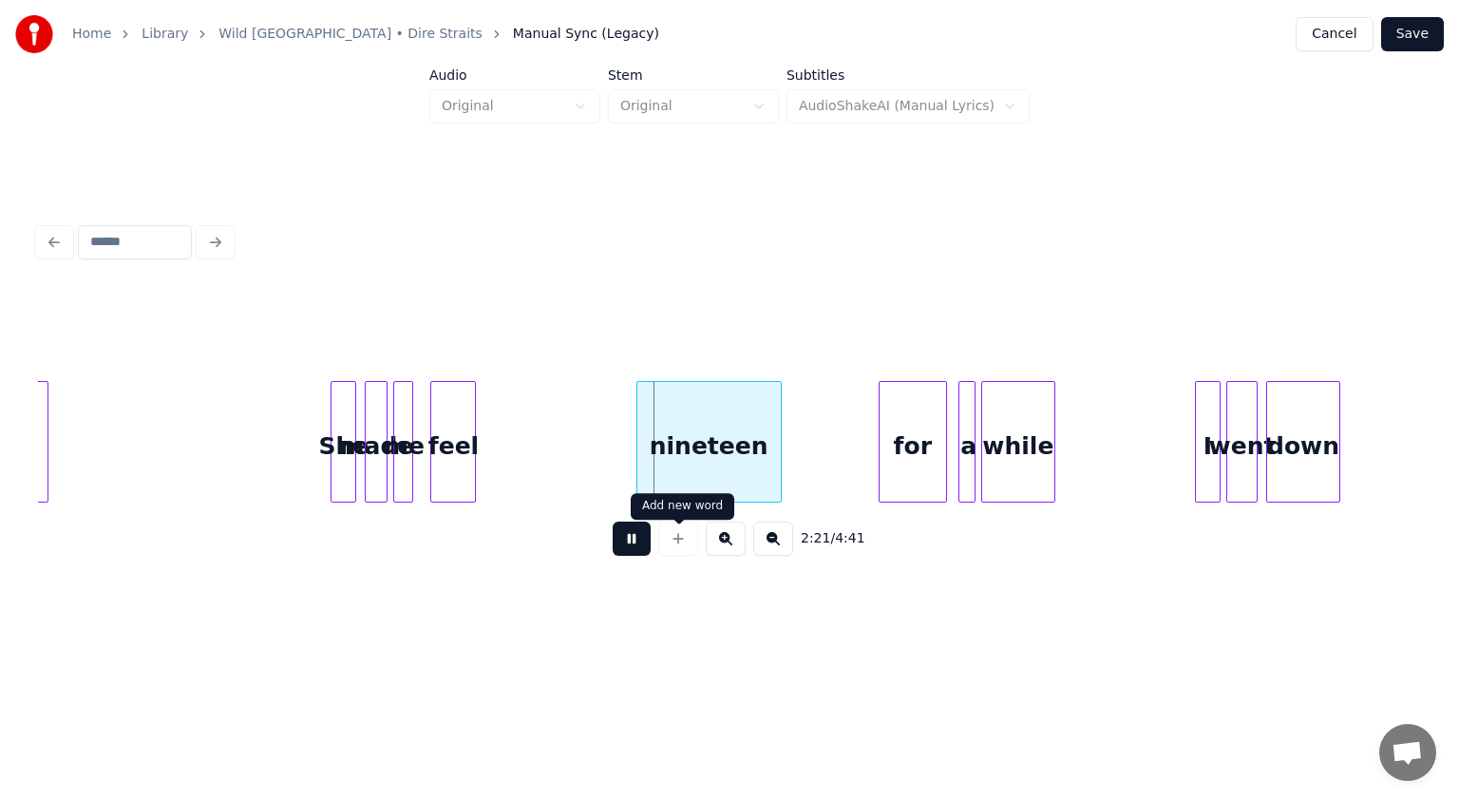
click at [630, 545] on button at bounding box center [632, 539] width 38 height 34
click at [528, 461] on div at bounding box center [527, 442] width 6 height 120
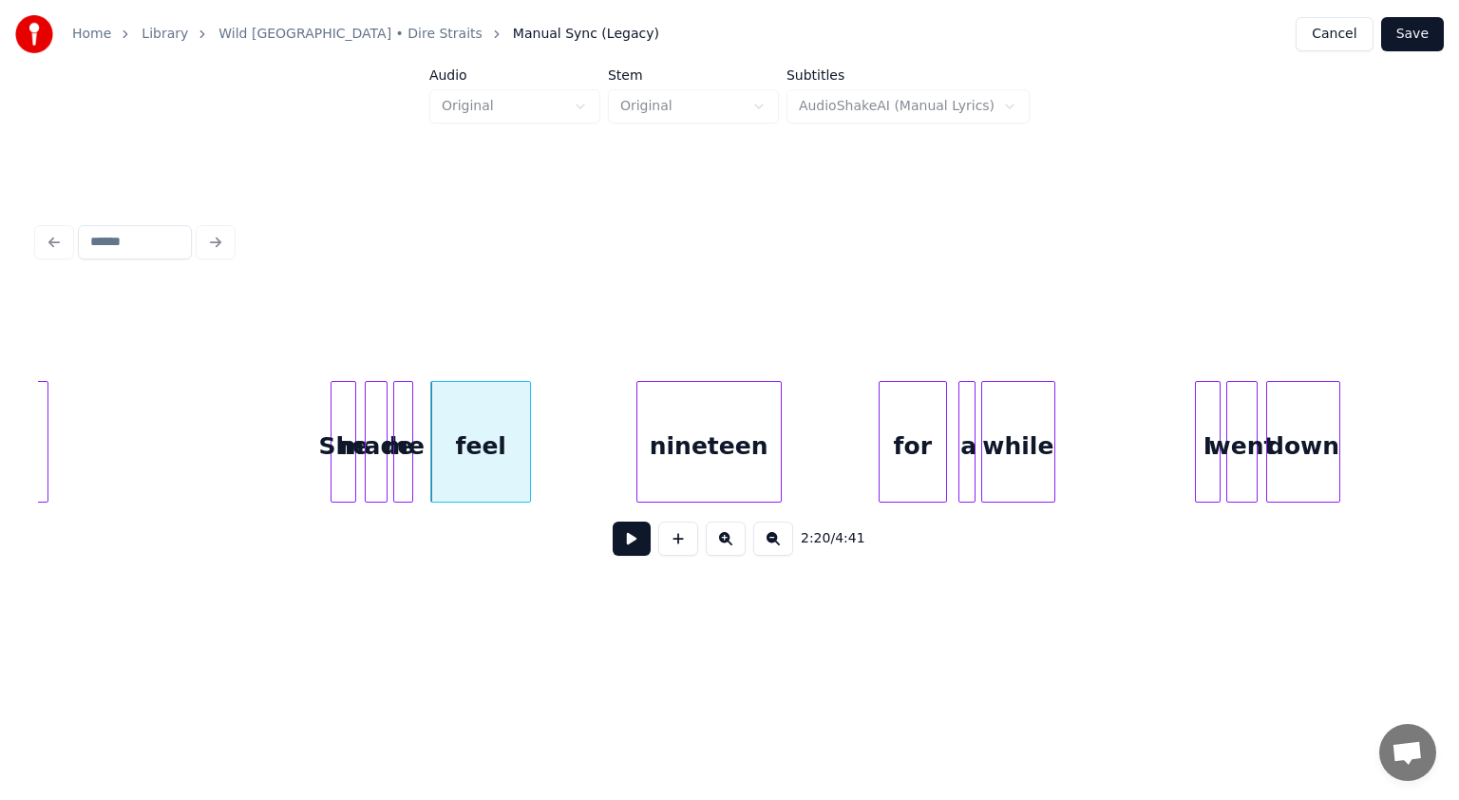
click at [286, 474] on div "smile She made me feel nineteen for a while I went down" at bounding box center [510, 442] width 40165 height 122
click at [636, 549] on button at bounding box center [632, 539] width 38 height 34
click at [477, 458] on div at bounding box center [477, 442] width 6 height 120
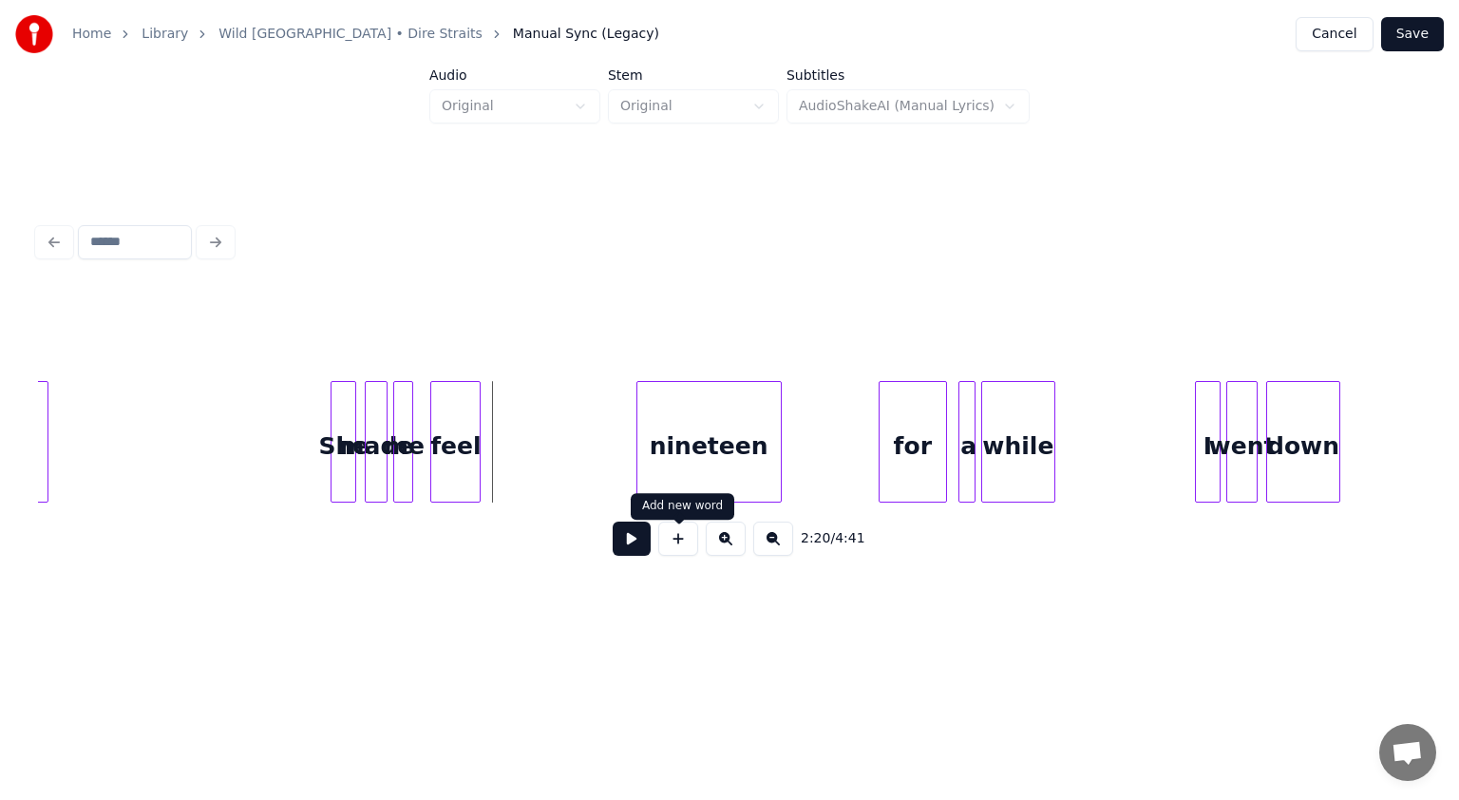
drag, startPoint x: 692, startPoint y: 543, endPoint x: 678, endPoint y: 543, distance: 13.3
click at [681, 543] on button at bounding box center [678, 539] width 40 height 34
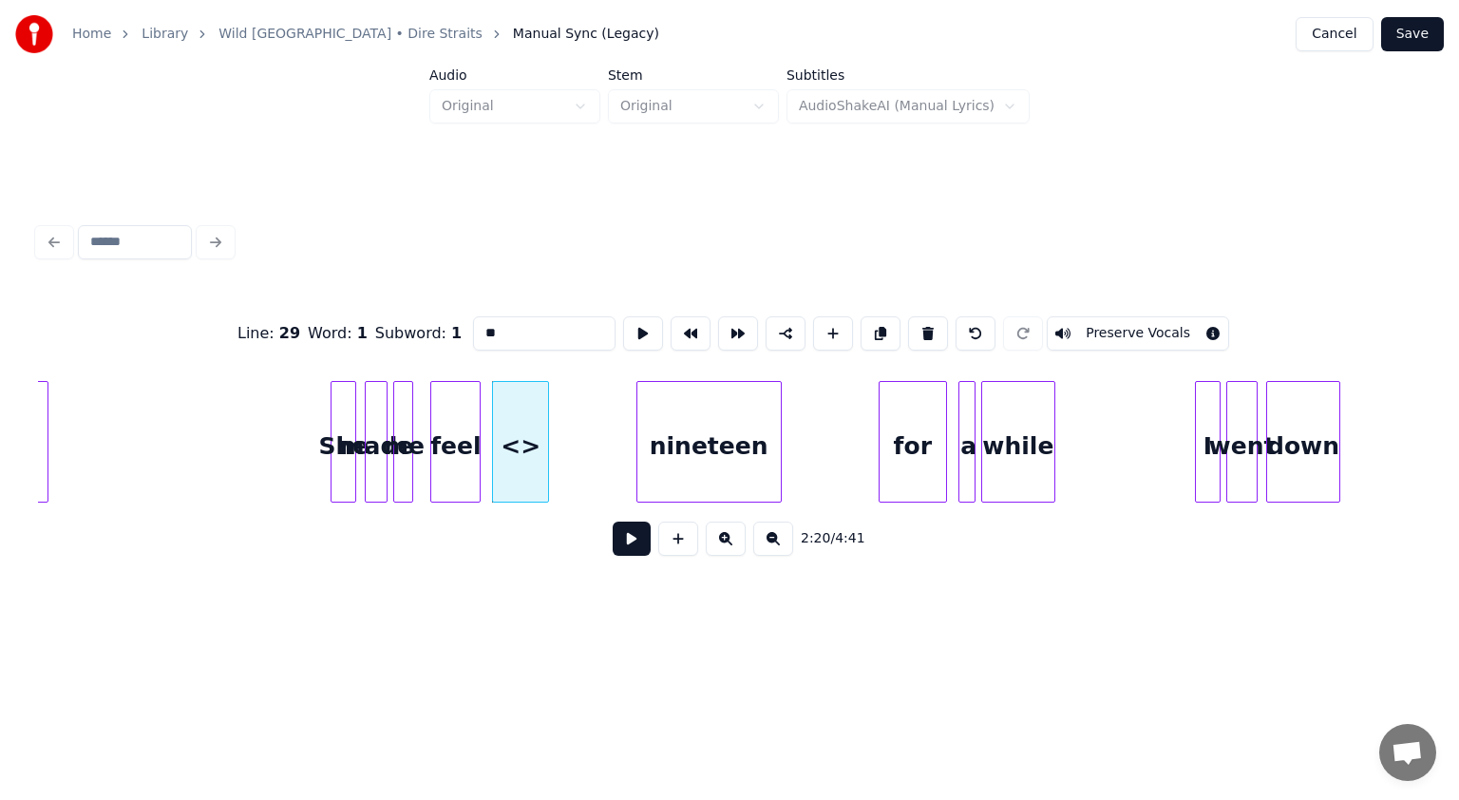
drag, startPoint x: 445, startPoint y: 323, endPoint x: 369, endPoint y: 323, distance: 76.0
click at [388, 323] on div "Line : 29 Word : 1 Subword : 1 ** Preserve Vocals" at bounding box center [729, 333] width 1383 height 95
type input "*****"
click at [276, 448] on div "smile She made me feel nineteen for a while I went down young" at bounding box center [510, 442] width 40165 height 122
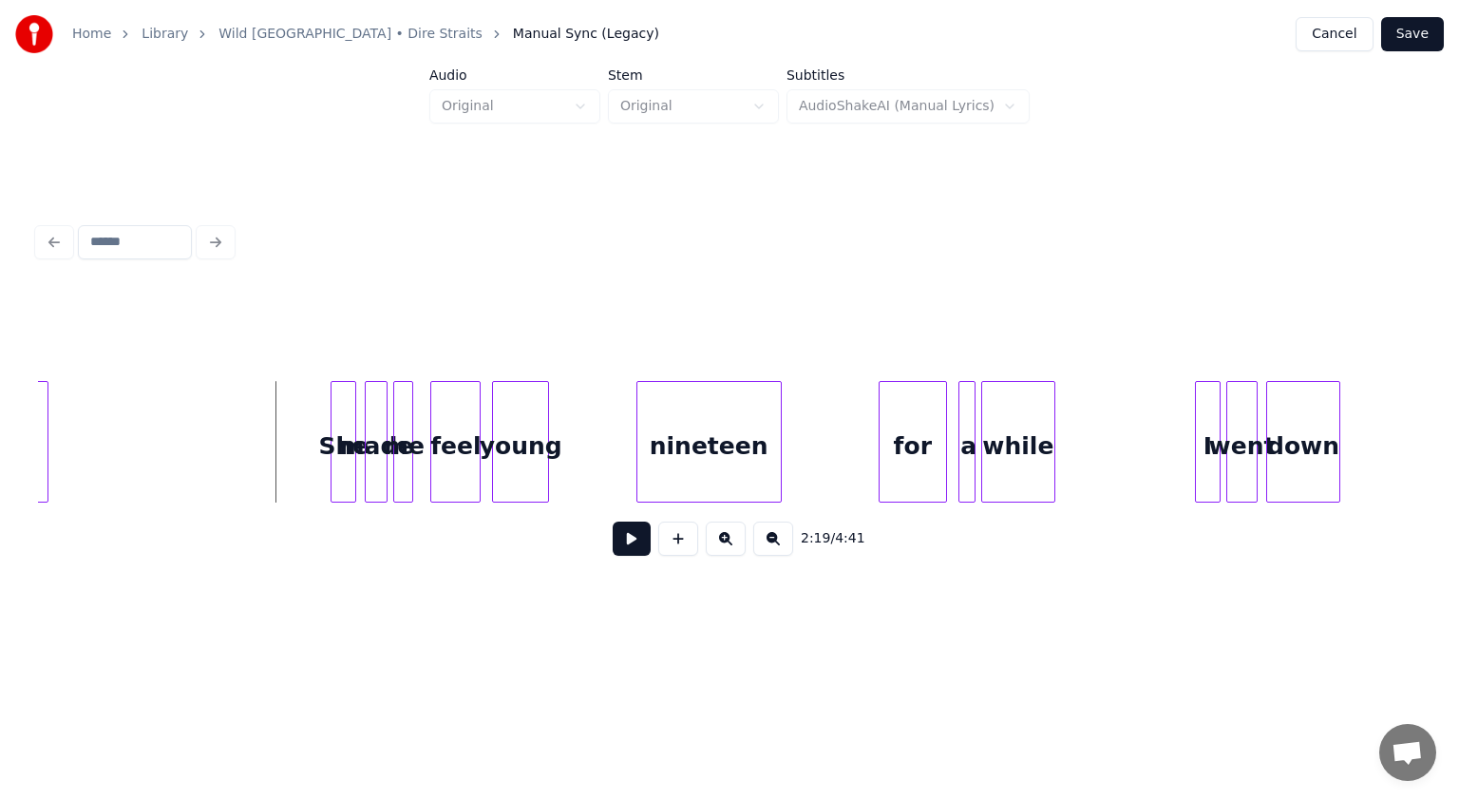
click at [619, 546] on button at bounding box center [632, 539] width 38 height 34
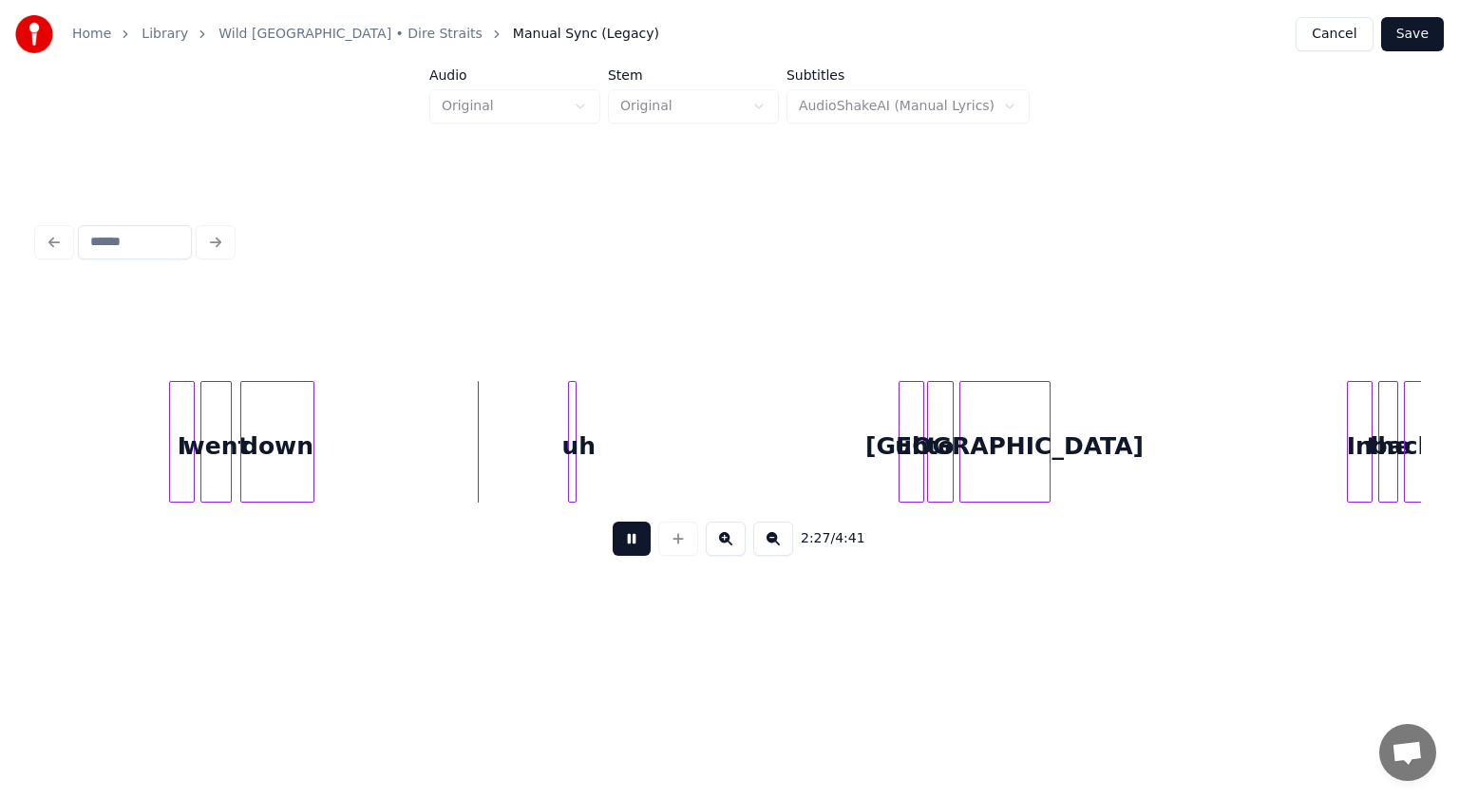
scroll to position [0, 20750]
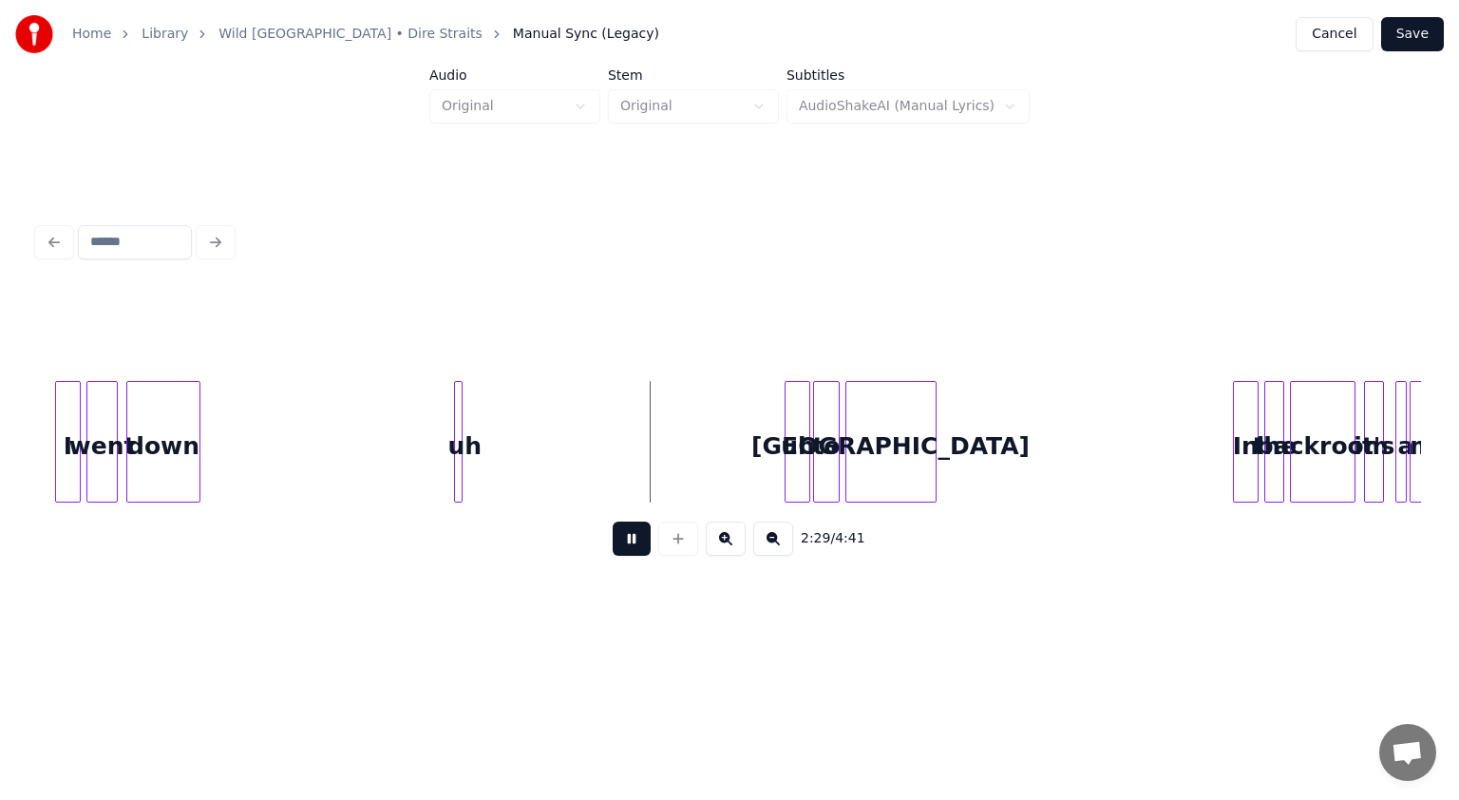
drag, startPoint x: 632, startPoint y: 551, endPoint x: 357, endPoint y: 460, distance: 289.3
click at [632, 551] on button at bounding box center [632, 539] width 38 height 34
click at [645, 543] on button at bounding box center [632, 539] width 38 height 34
click at [642, 543] on button at bounding box center [632, 539] width 38 height 34
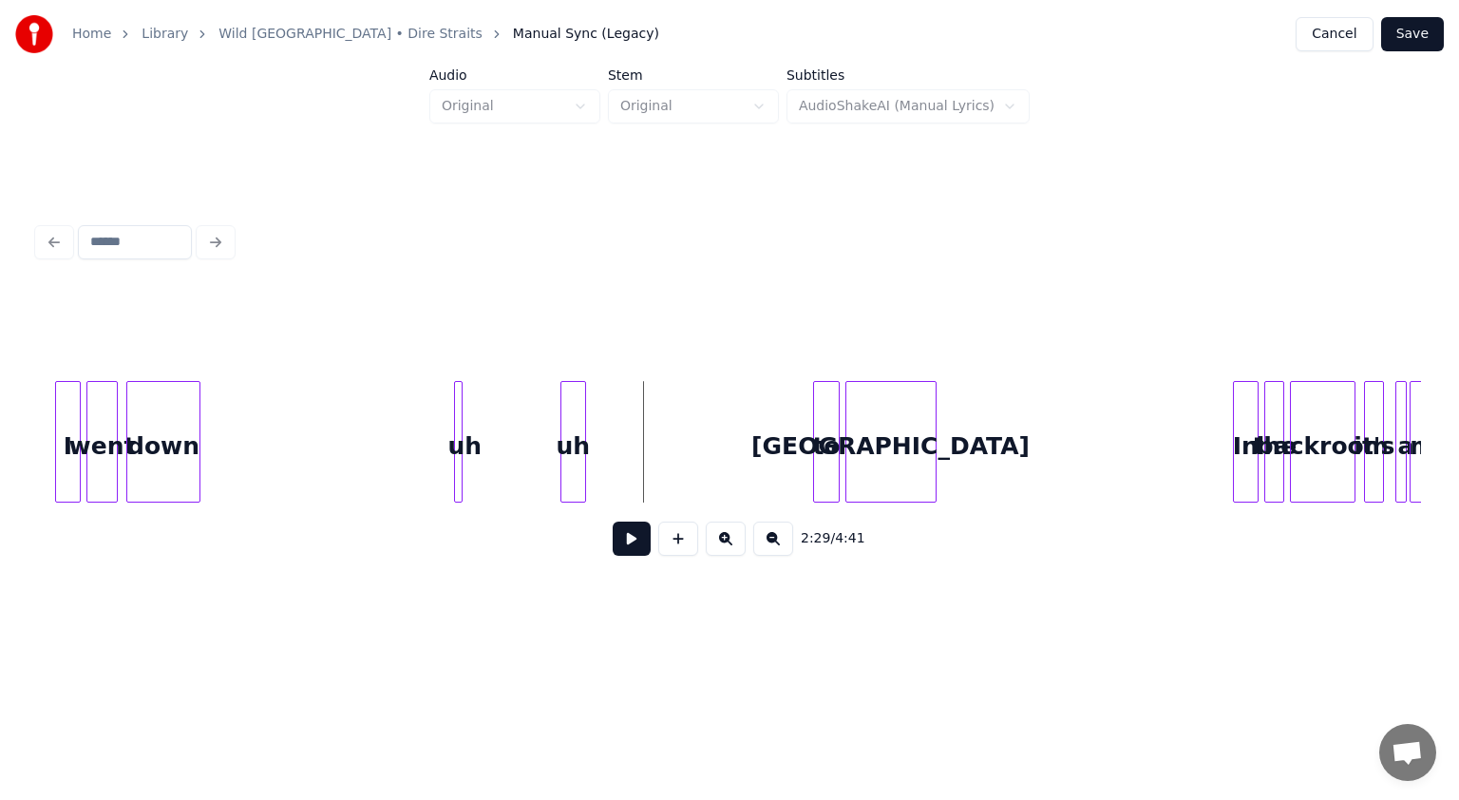
click at [570, 450] on div "uh" at bounding box center [574, 446] width 24 height 129
click at [601, 460] on div at bounding box center [600, 442] width 6 height 120
click at [502, 454] on div "uh" at bounding box center [502, 446] width 19 height 129
click at [532, 463] on div at bounding box center [531, 442] width 6 height 120
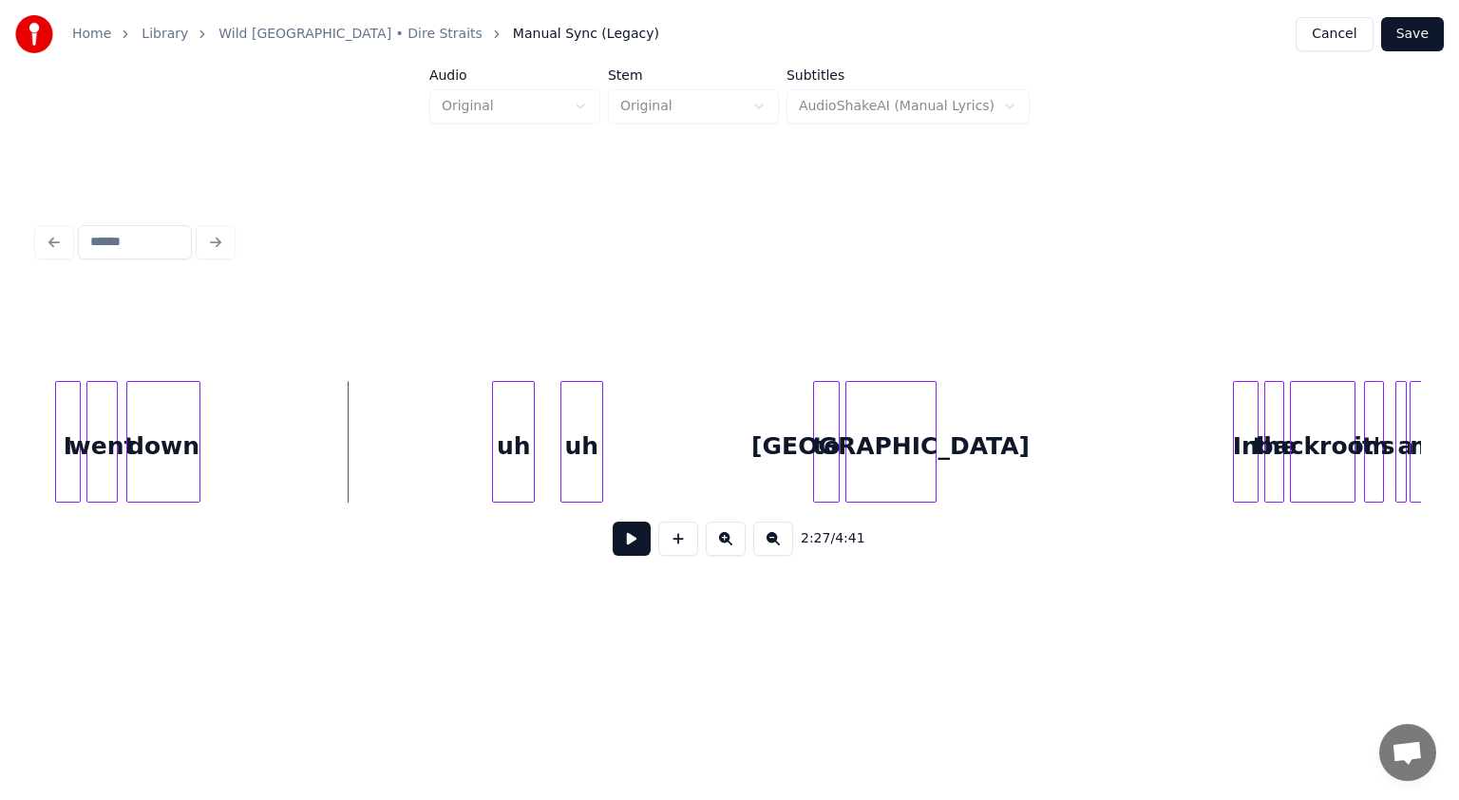
drag, startPoint x: 639, startPoint y: 547, endPoint x: 627, endPoint y: 544, distance: 12.7
click at [638, 547] on button at bounding box center [632, 539] width 38 height 34
click at [627, 544] on button at bounding box center [632, 539] width 38 height 34
click at [674, 544] on button at bounding box center [678, 539] width 40 height 34
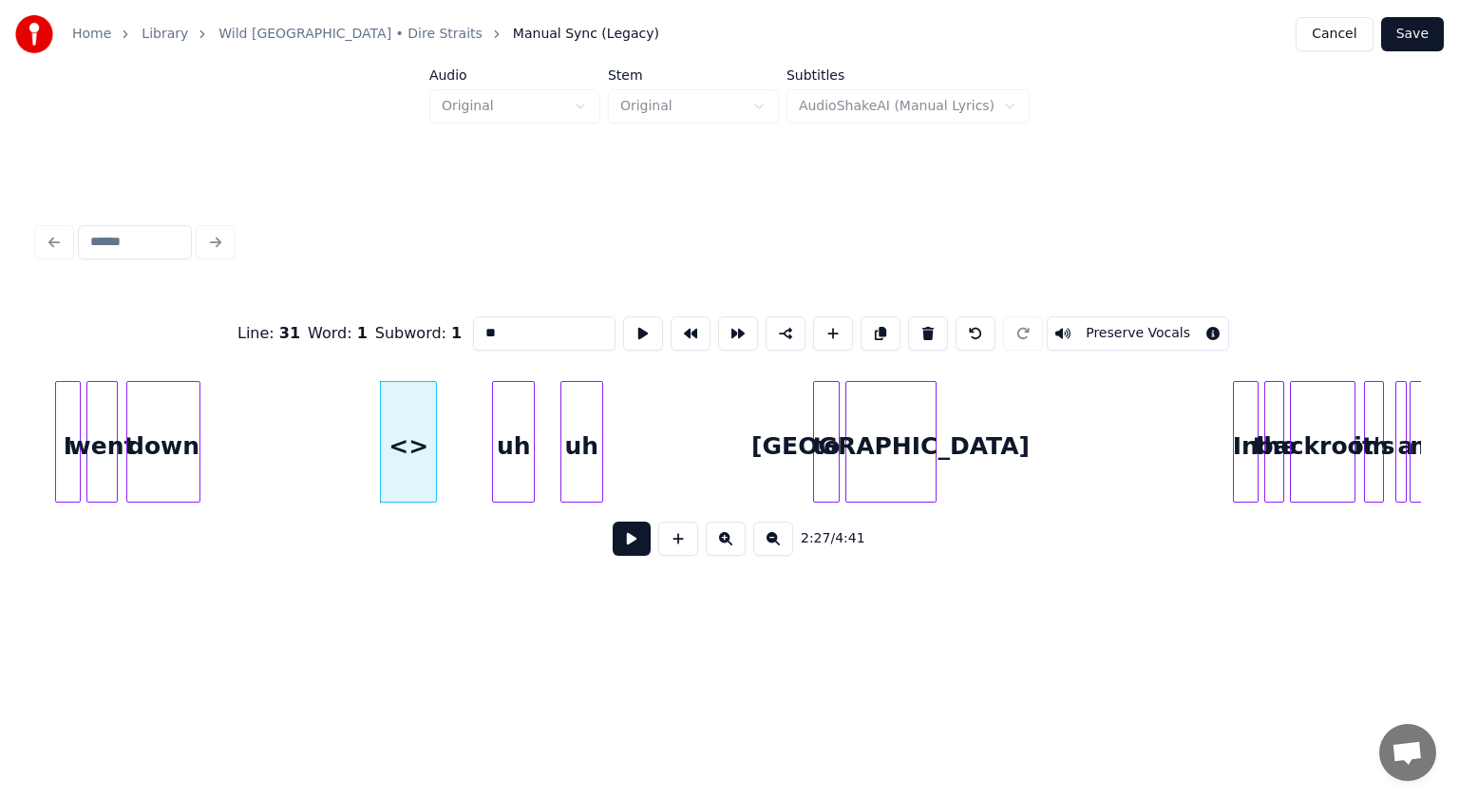
drag, startPoint x: 395, startPoint y: 324, endPoint x: 331, endPoint y: 315, distance: 65.2
click at [331, 315] on div "Line : 31 Word : 1 Subword : 1 ** Preserve Vocals" at bounding box center [729, 333] width 1383 height 95
click at [394, 456] on div "chk" at bounding box center [400, 446] width 55 height 129
click at [398, 457] on div at bounding box center [398, 442] width 6 height 120
type input "***"
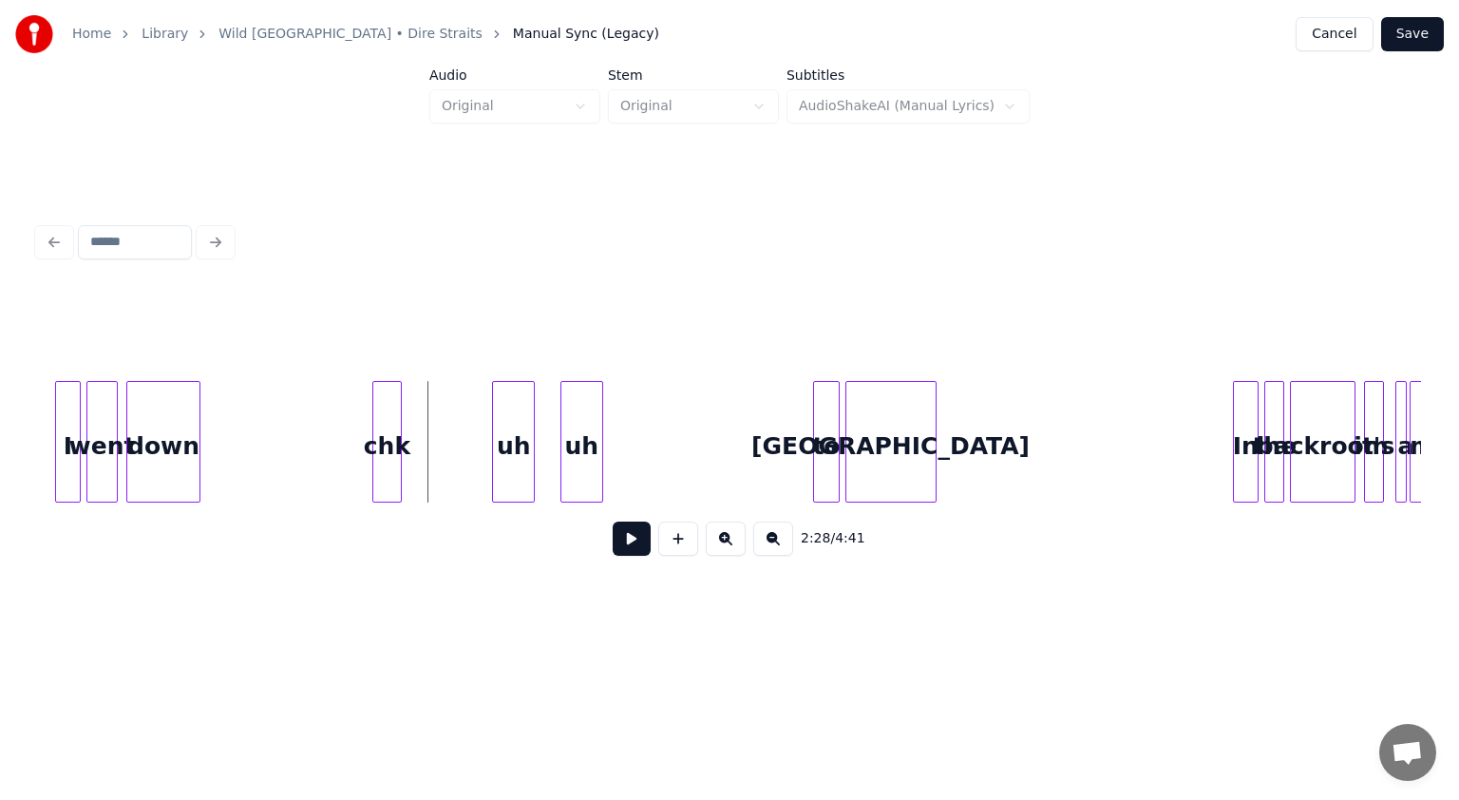
drag, startPoint x: 627, startPoint y: 541, endPoint x: 581, endPoint y: 489, distance: 68.6
click at [625, 541] on button at bounding box center [632, 539] width 38 height 34
click at [639, 553] on button at bounding box center [632, 539] width 38 height 34
drag, startPoint x: 683, startPoint y: 549, endPoint x: 604, endPoint y: 494, distance: 96.2
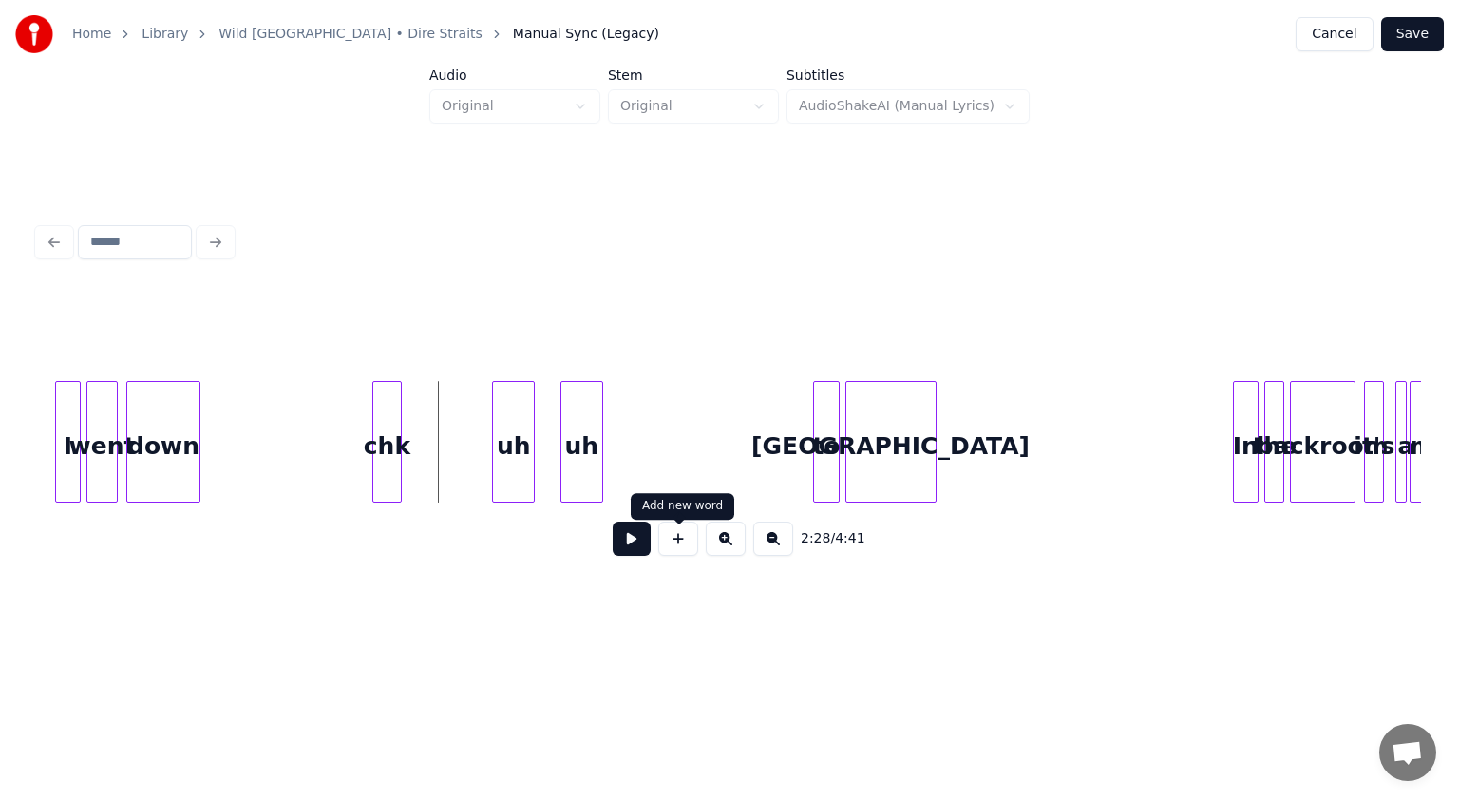
click at [682, 548] on button at bounding box center [678, 539] width 40 height 34
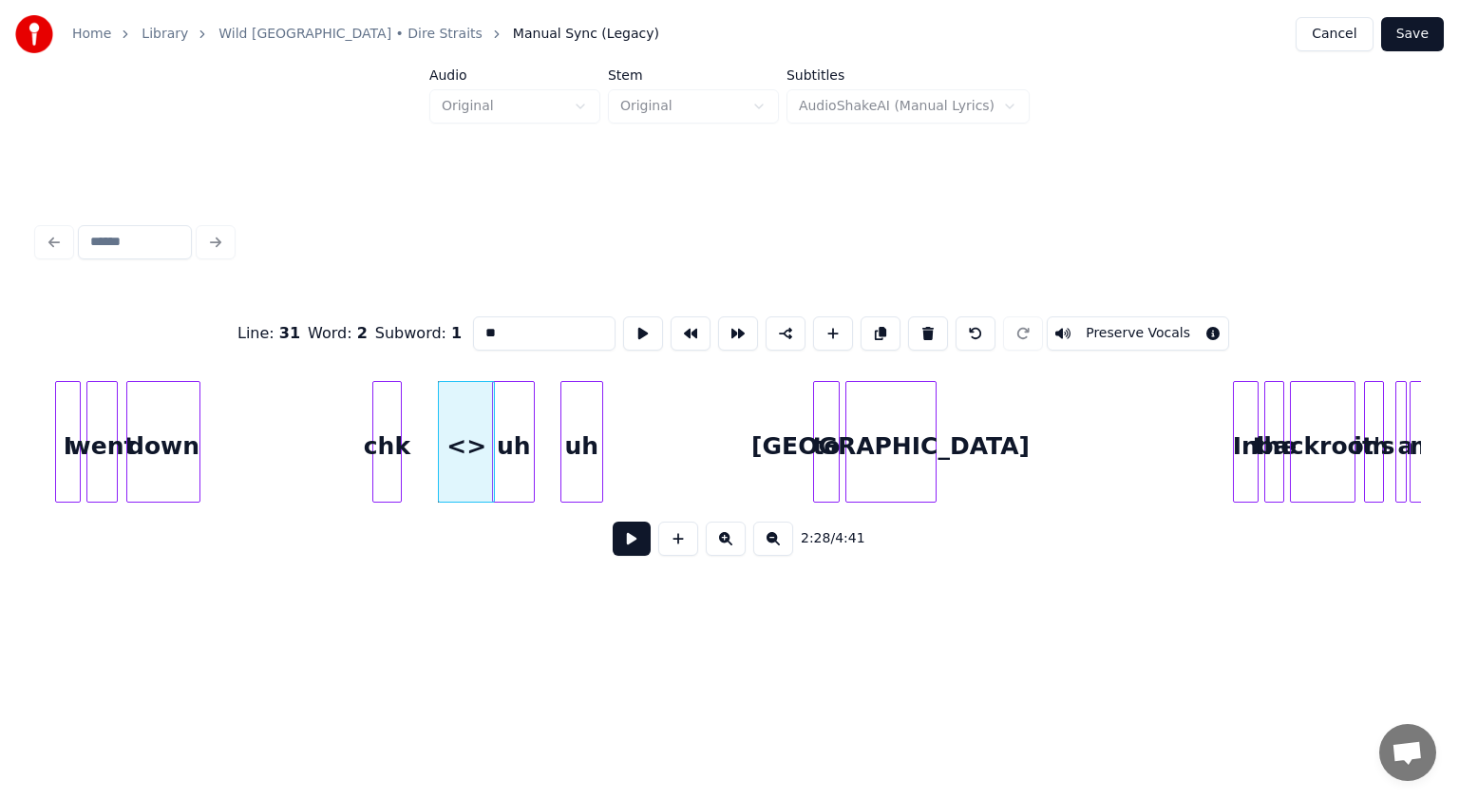
drag, startPoint x: 533, startPoint y: 316, endPoint x: 365, endPoint y: 319, distance: 168.2
click at [376, 319] on div "Line : 31 Word : 2 Subword : 1 ** Preserve Vocals" at bounding box center [729, 333] width 1383 height 95
click at [459, 452] on div "chk" at bounding box center [461, 446] width 55 height 129
click at [461, 457] on div at bounding box center [462, 442] width 6 height 120
type input "***"
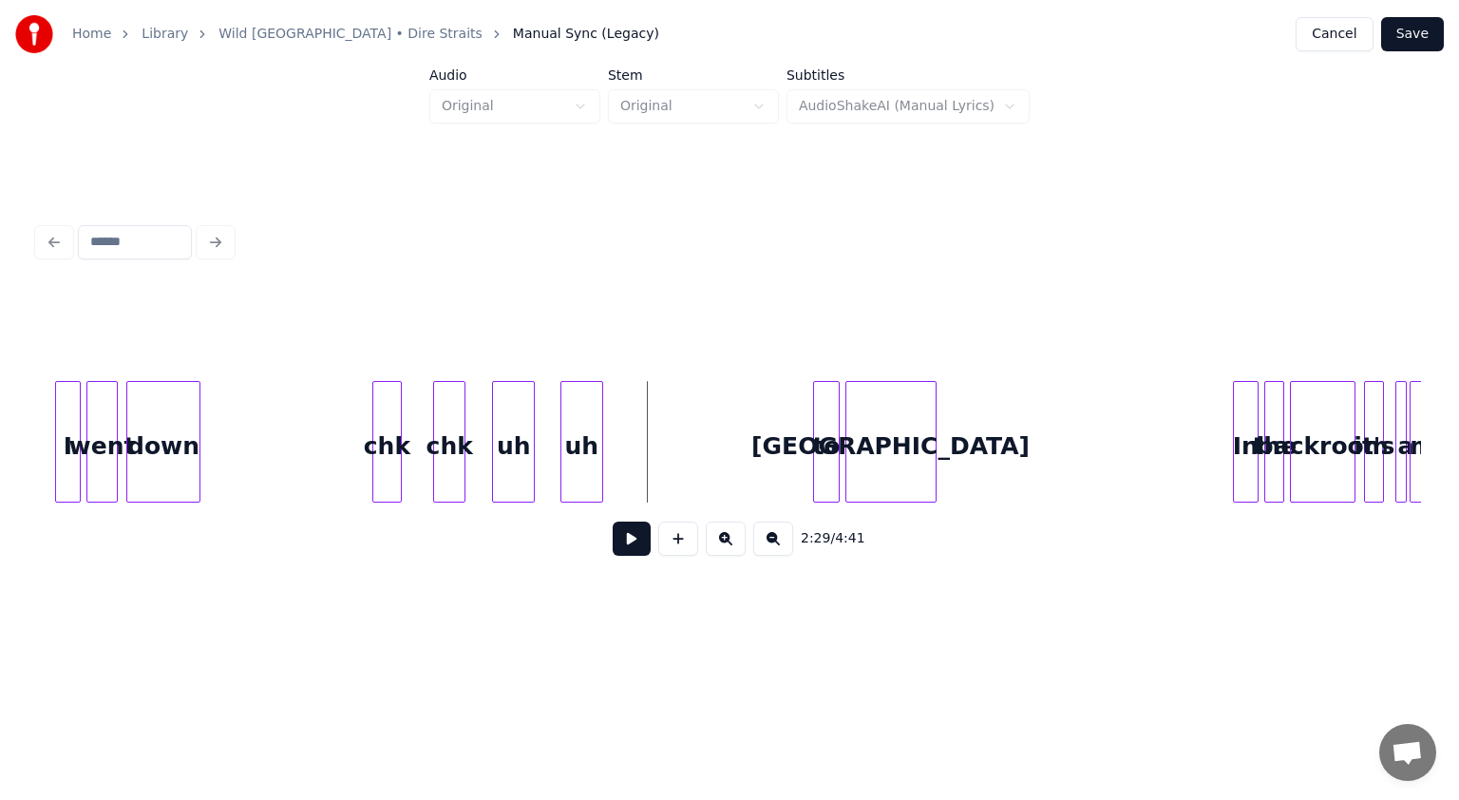
click at [632, 547] on button at bounding box center [632, 539] width 38 height 34
click at [630, 546] on button at bounding box center [632, 539] width 38 height 34
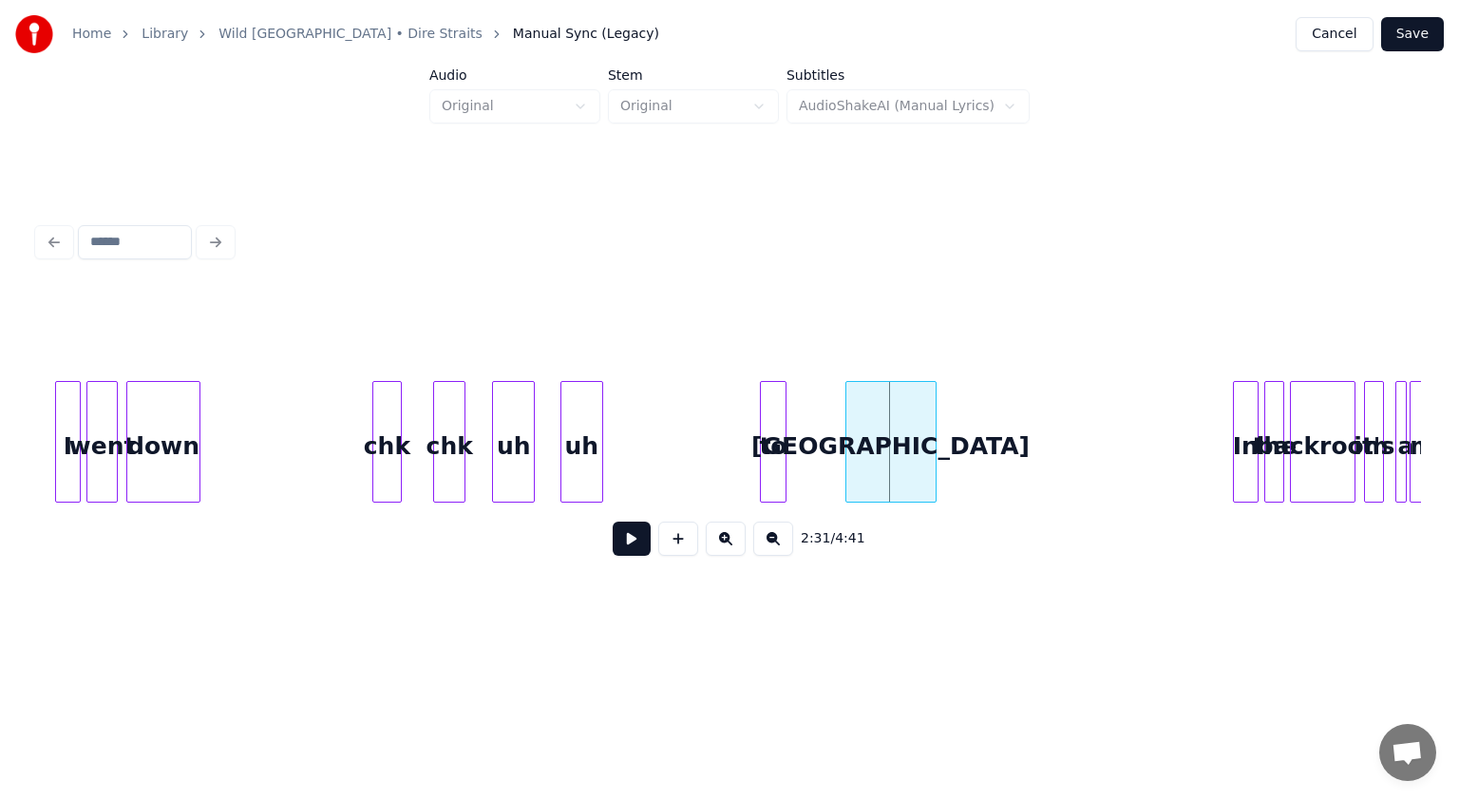
click at [728, 482] on div "to" at bounding box center [773, 446] width 24 height 129
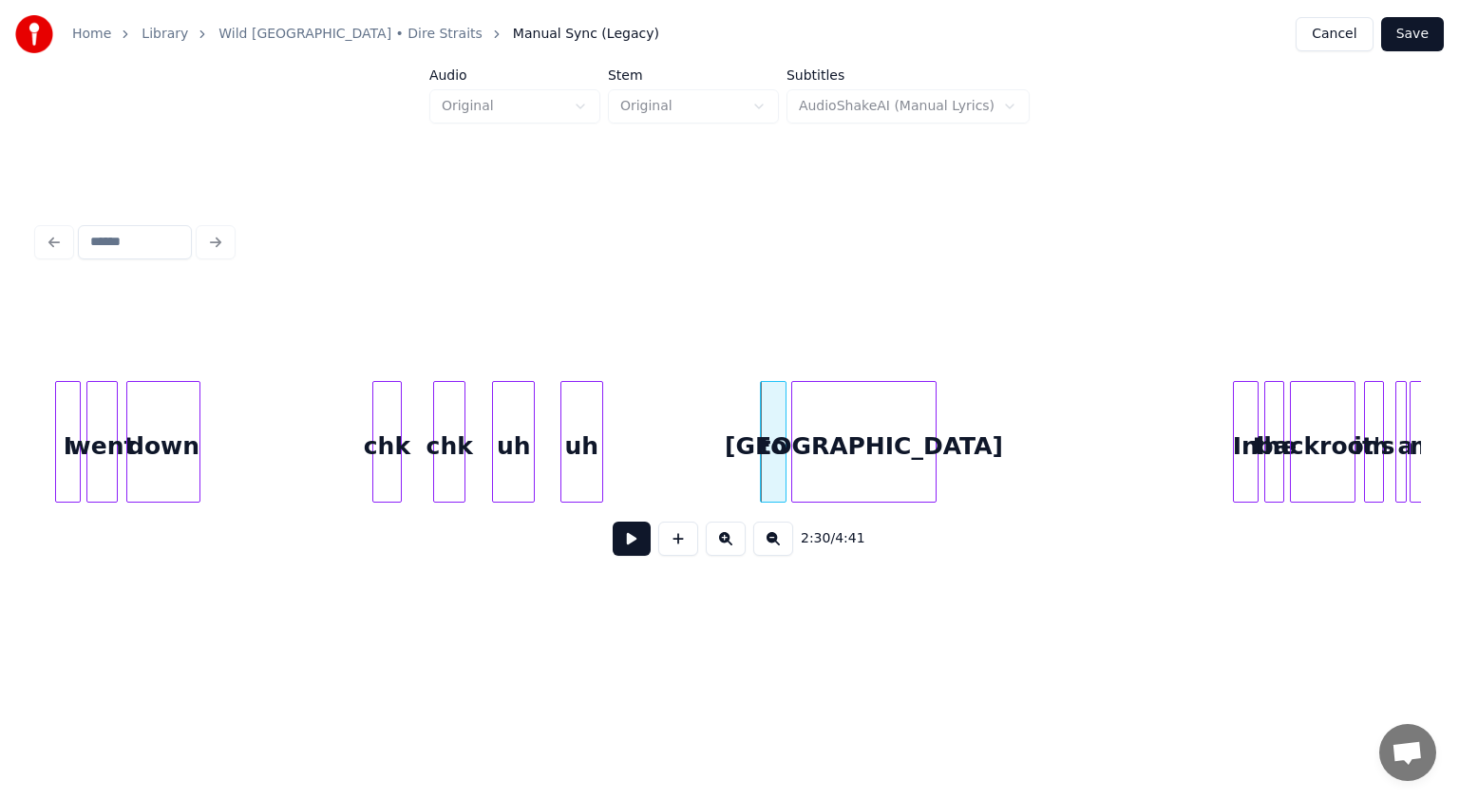
click at [728, 469] on div at bounding box center [795, 442] width 6 height 120
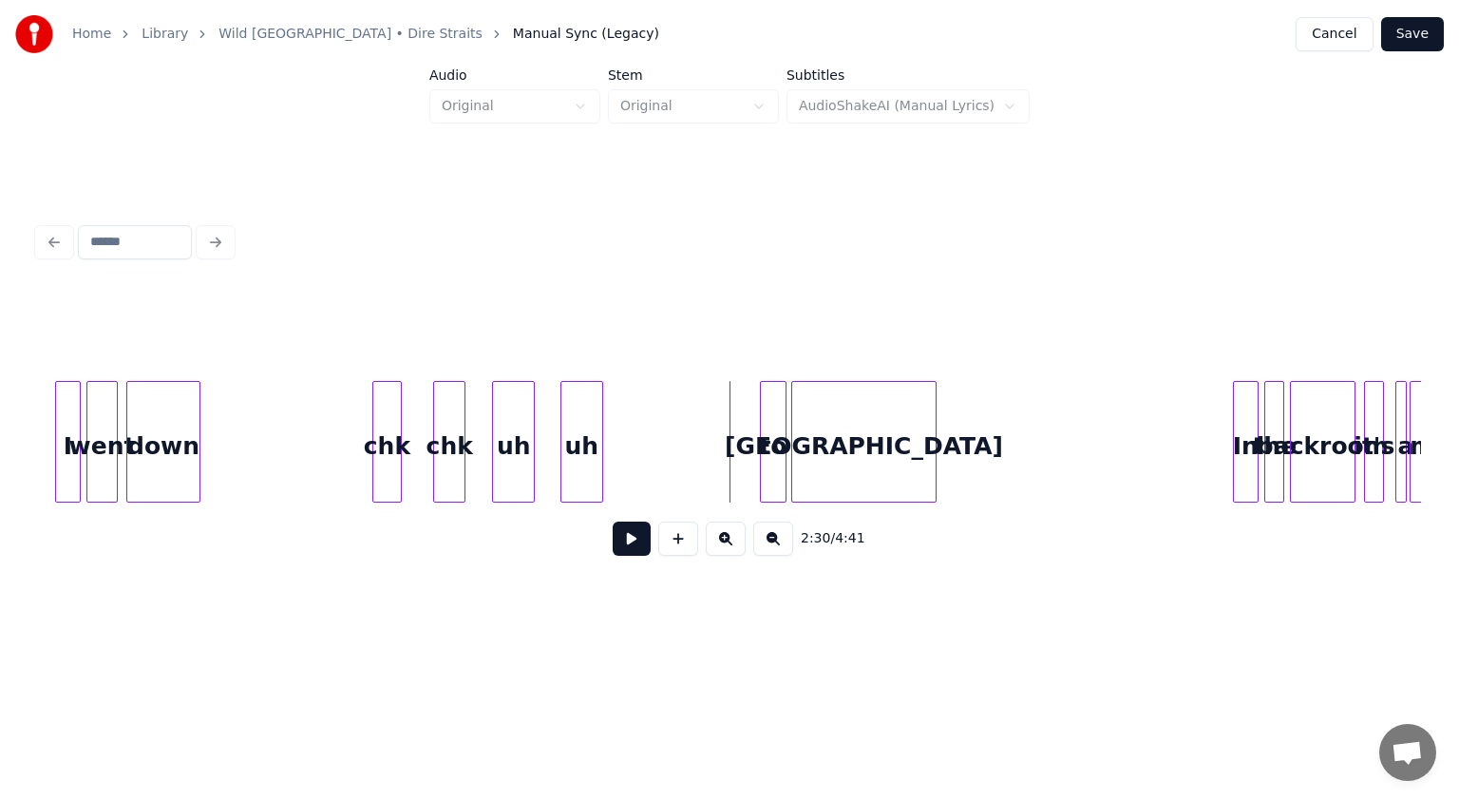
click at [635, 550] on button at bounding box center [632, 539] width 38 height 34
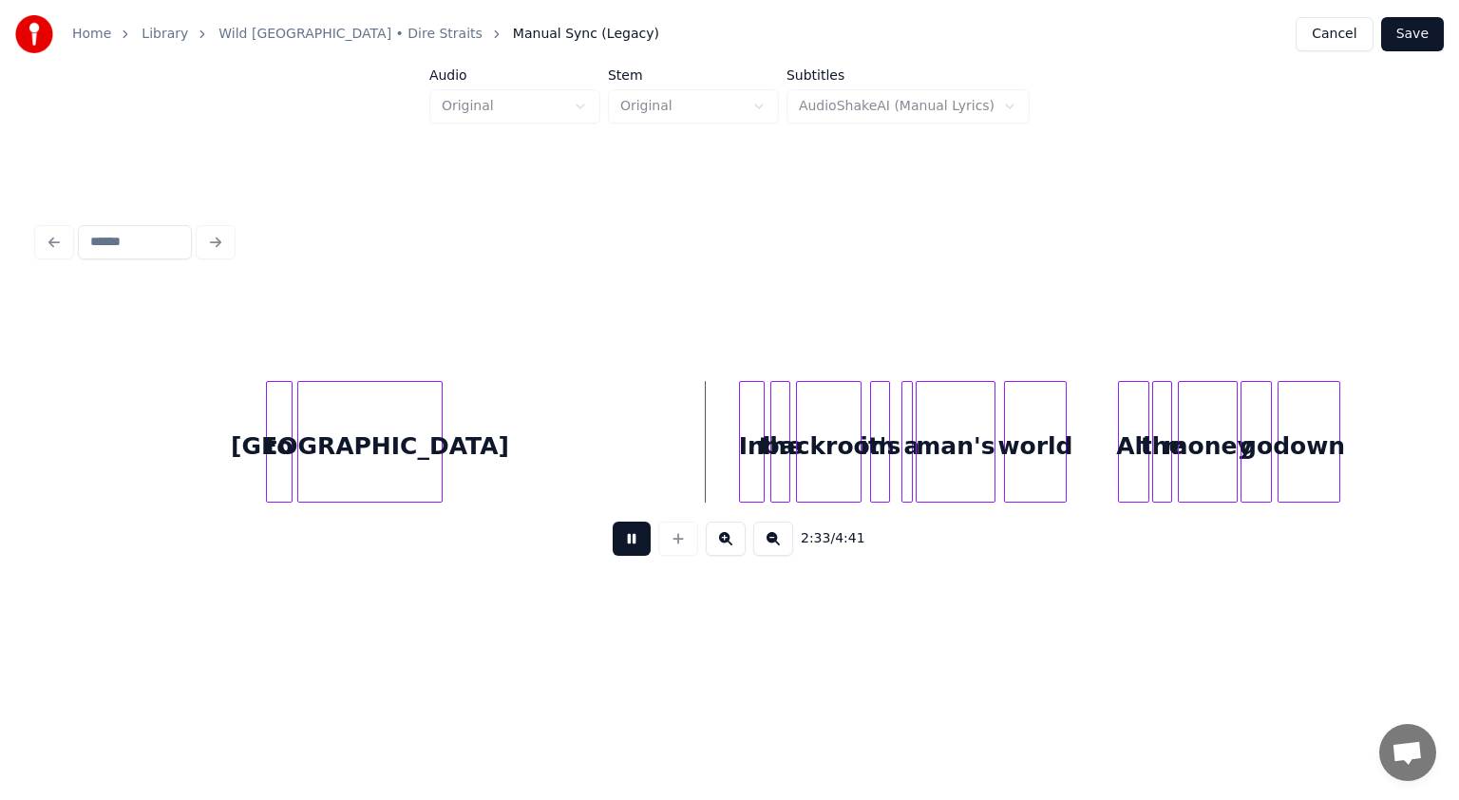
scroll to position [0, 21320]
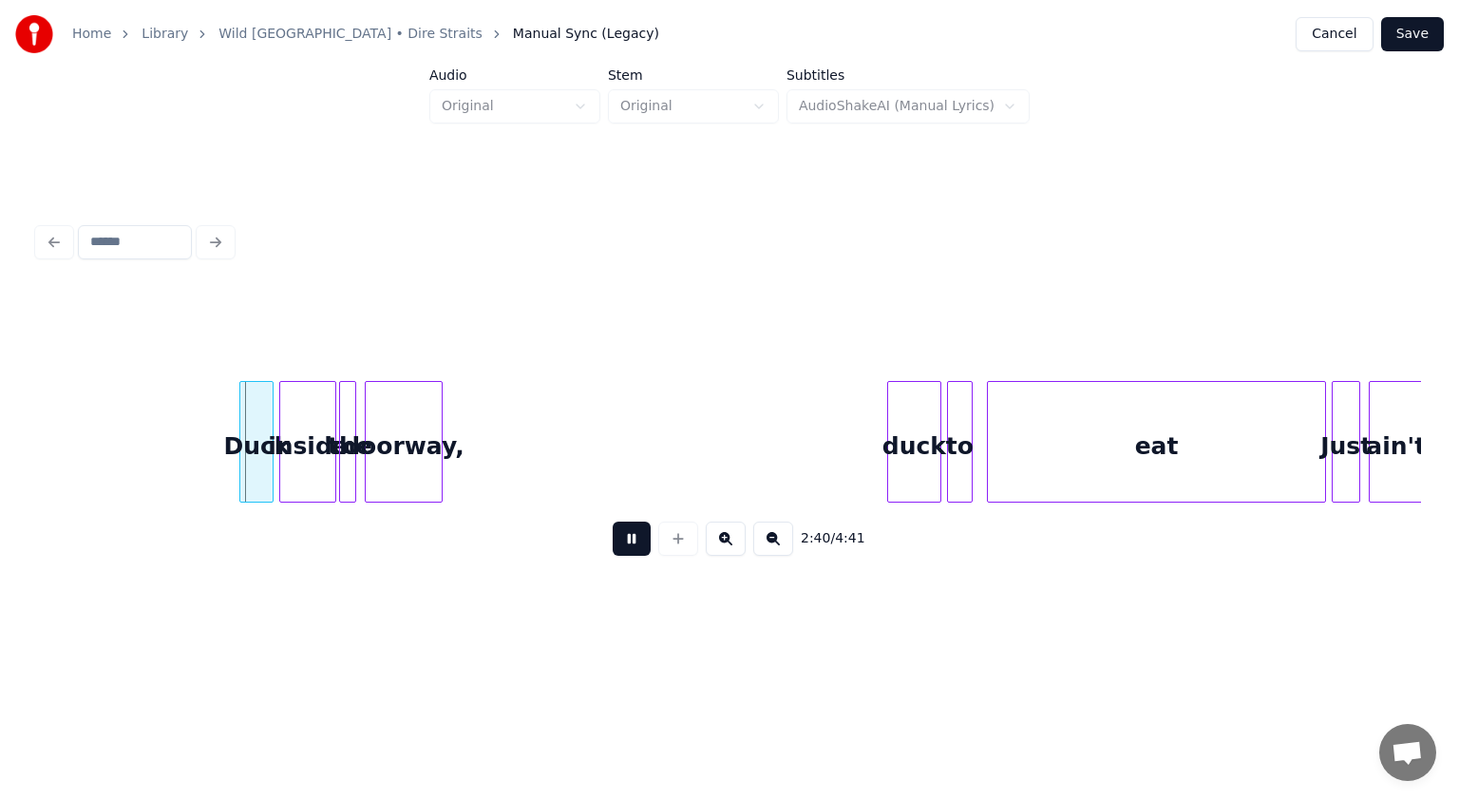
click at [639, 543] on button at bounding box center [632, 539] width 38 height 34
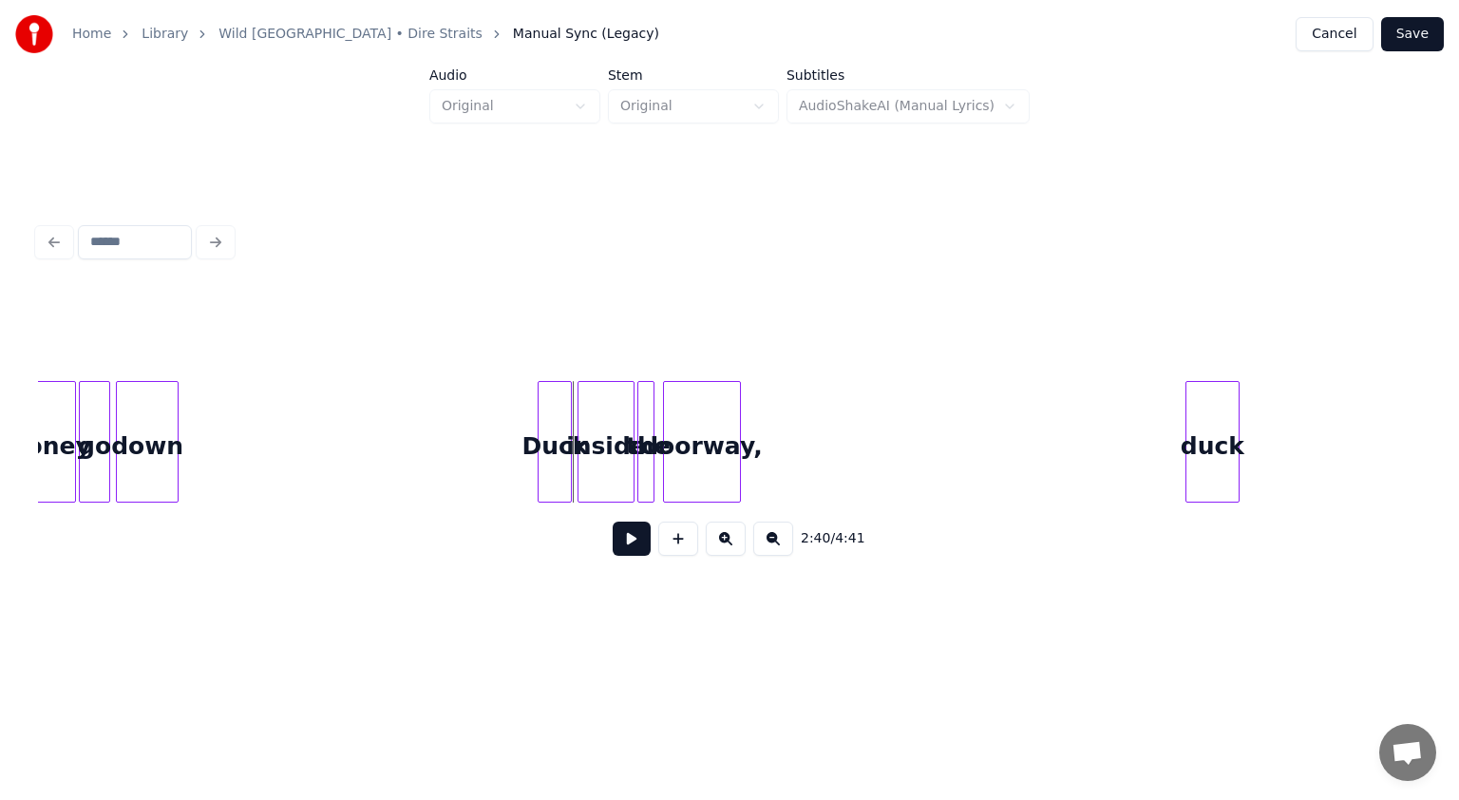
scroll to position [0, 22180]
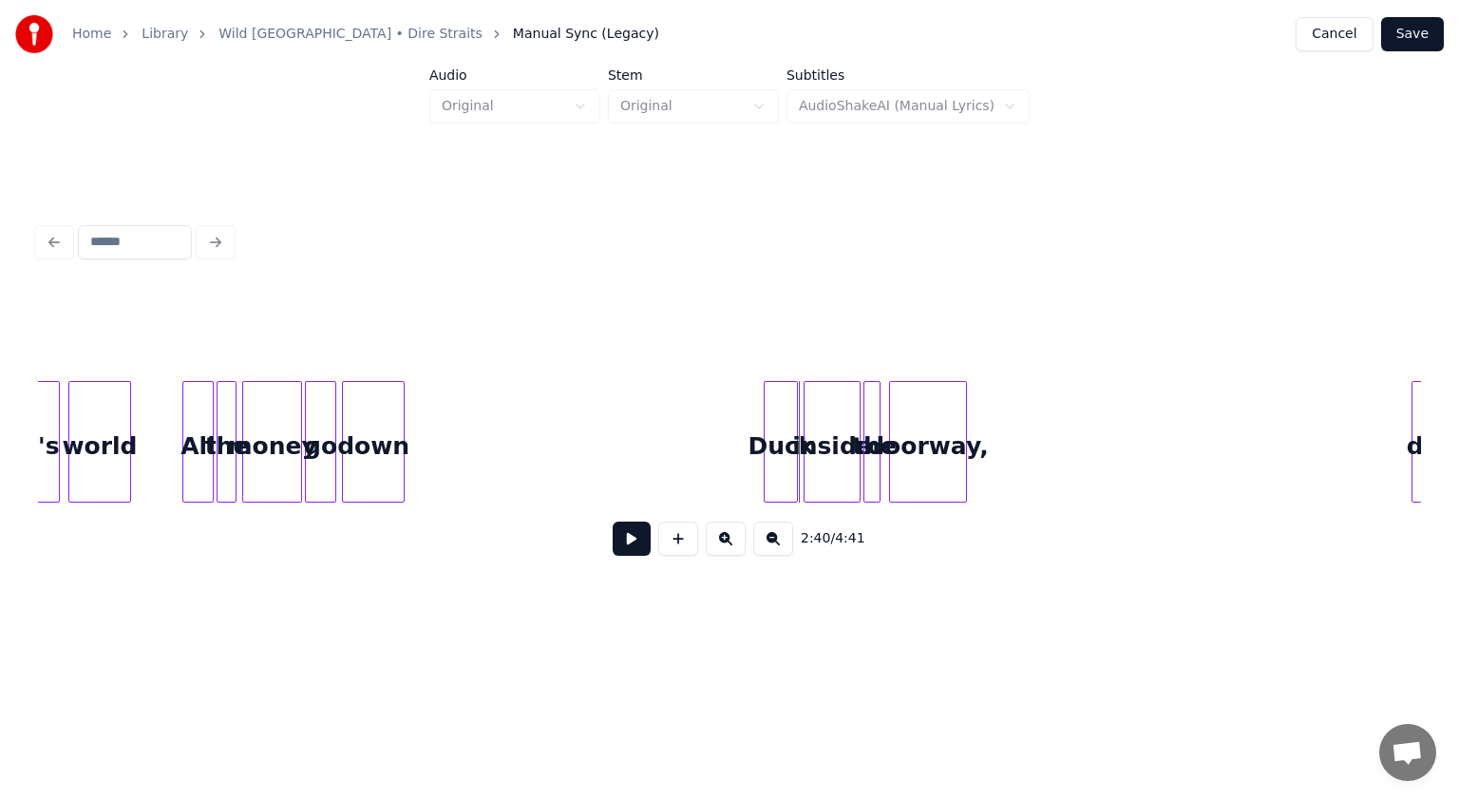
click at [630, 560] on div "2:39 / 4:41" at bounding box center [729, 539] width 1353 height 42
click at [635, 540] on button at bounding box center [632, 539] width 38 height 34
click at [626, 546] on button at bounding box center [632, 539] width 38 height 34
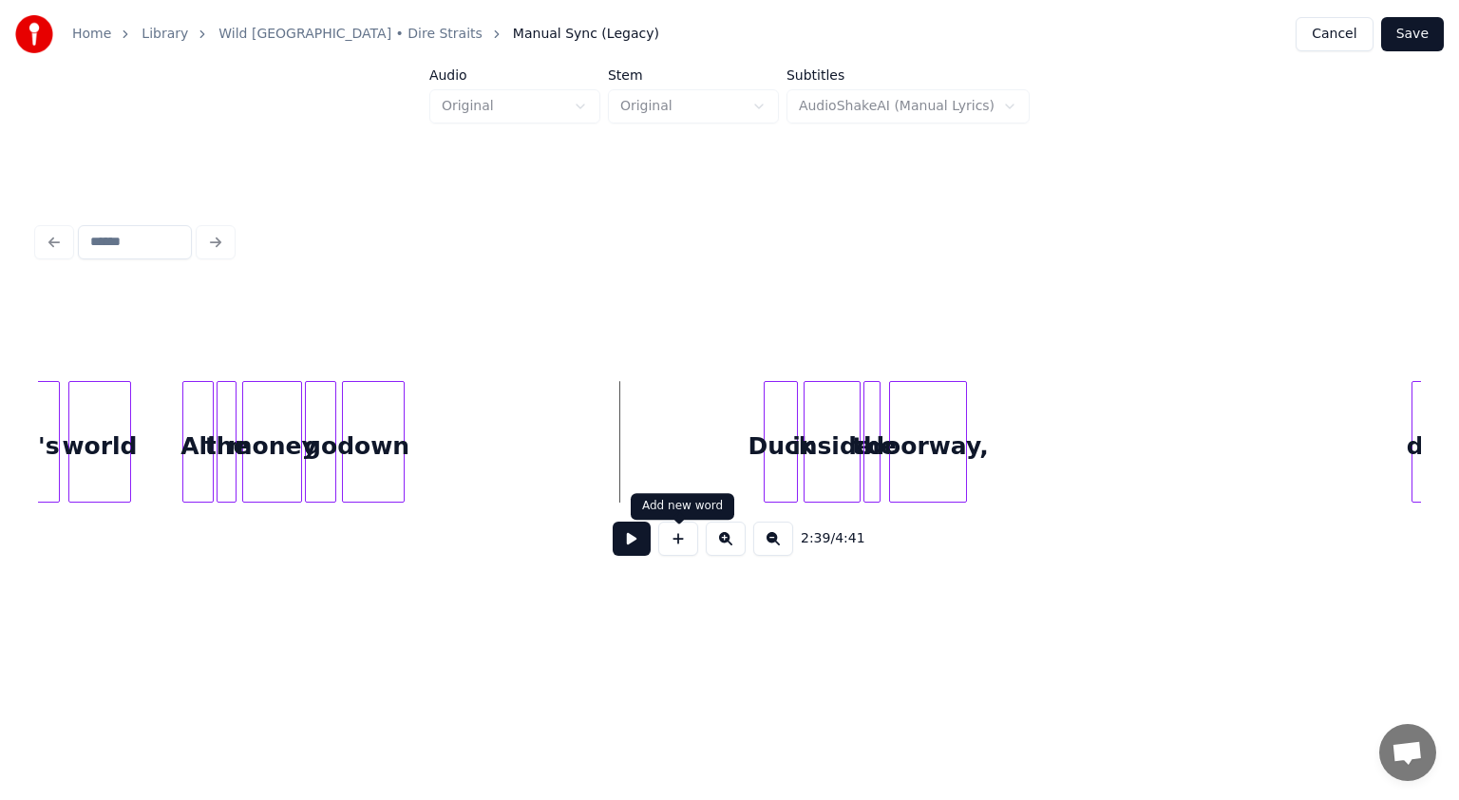
click at [676, 550] on button at bounding box center [678, 539] width 40 height 34
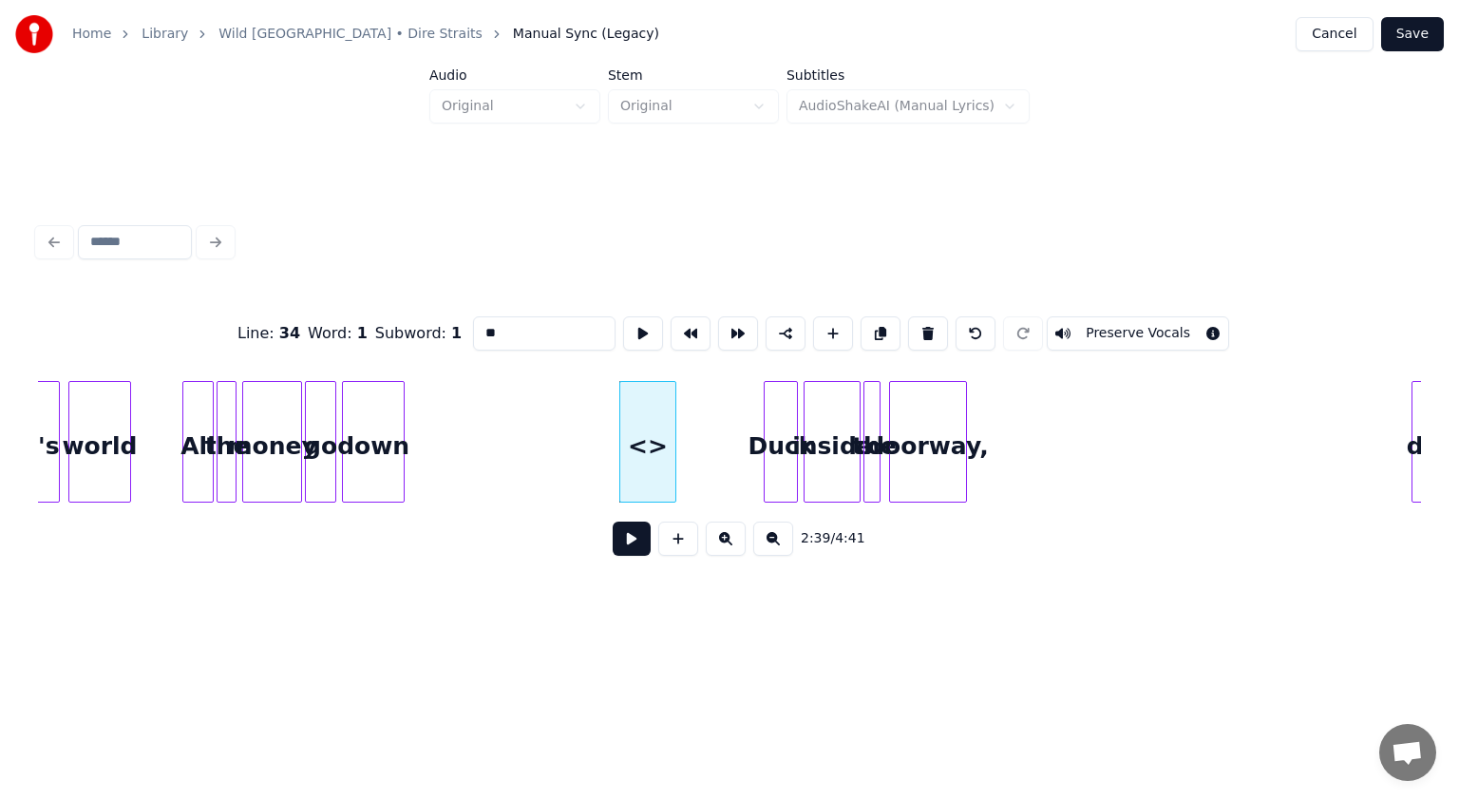
drag, startPoint x: 528, startPoint y: 326, endPoint x: 215, endPoint y: 323, distance: 313.6
click at [236, 325] on div "Line : 34 Word : 1 Subword : 1 ** Preserve Vocals" at bounding box center [729, 333] width 1383 height 95
click at [657, 467] on div "hmm" at bounding box center [646, 446] width 55 height 129
click at [658, 469] on div at bounding box center [658, 442] width 6 height 120
type input "***"
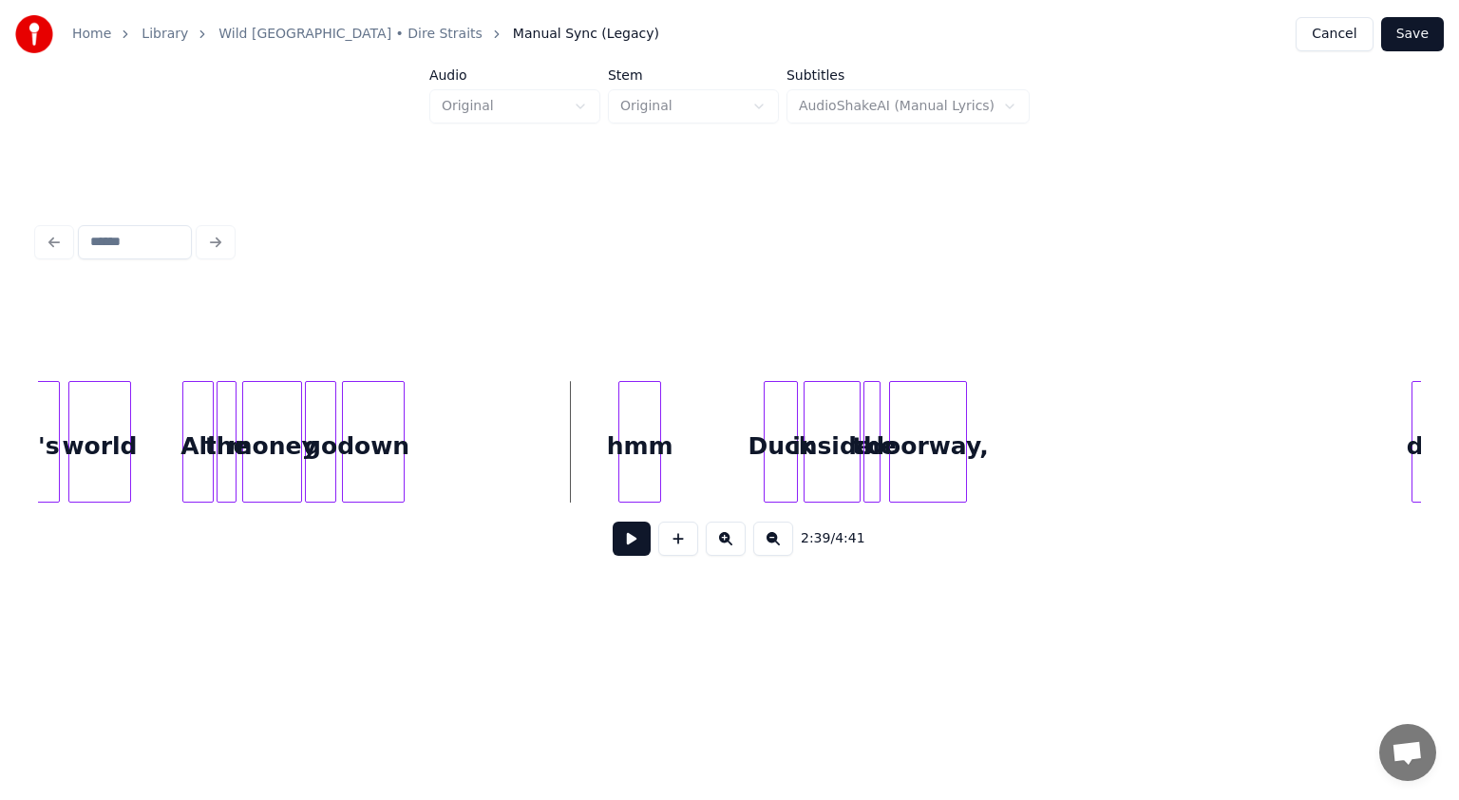
click at [637, 543] on button at bounding box center [632, 539] width 38 height 34
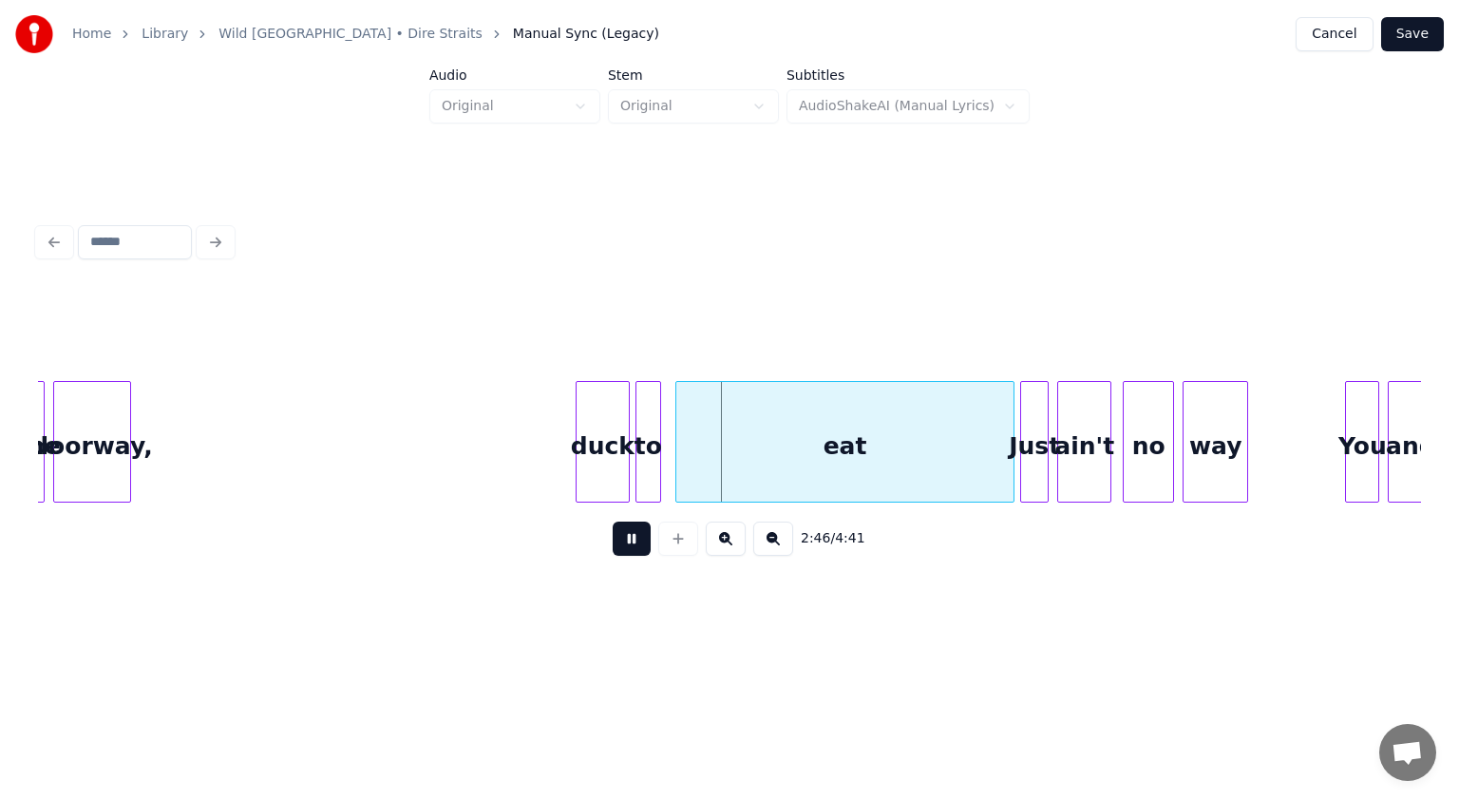
scroll to position [0, 23054]
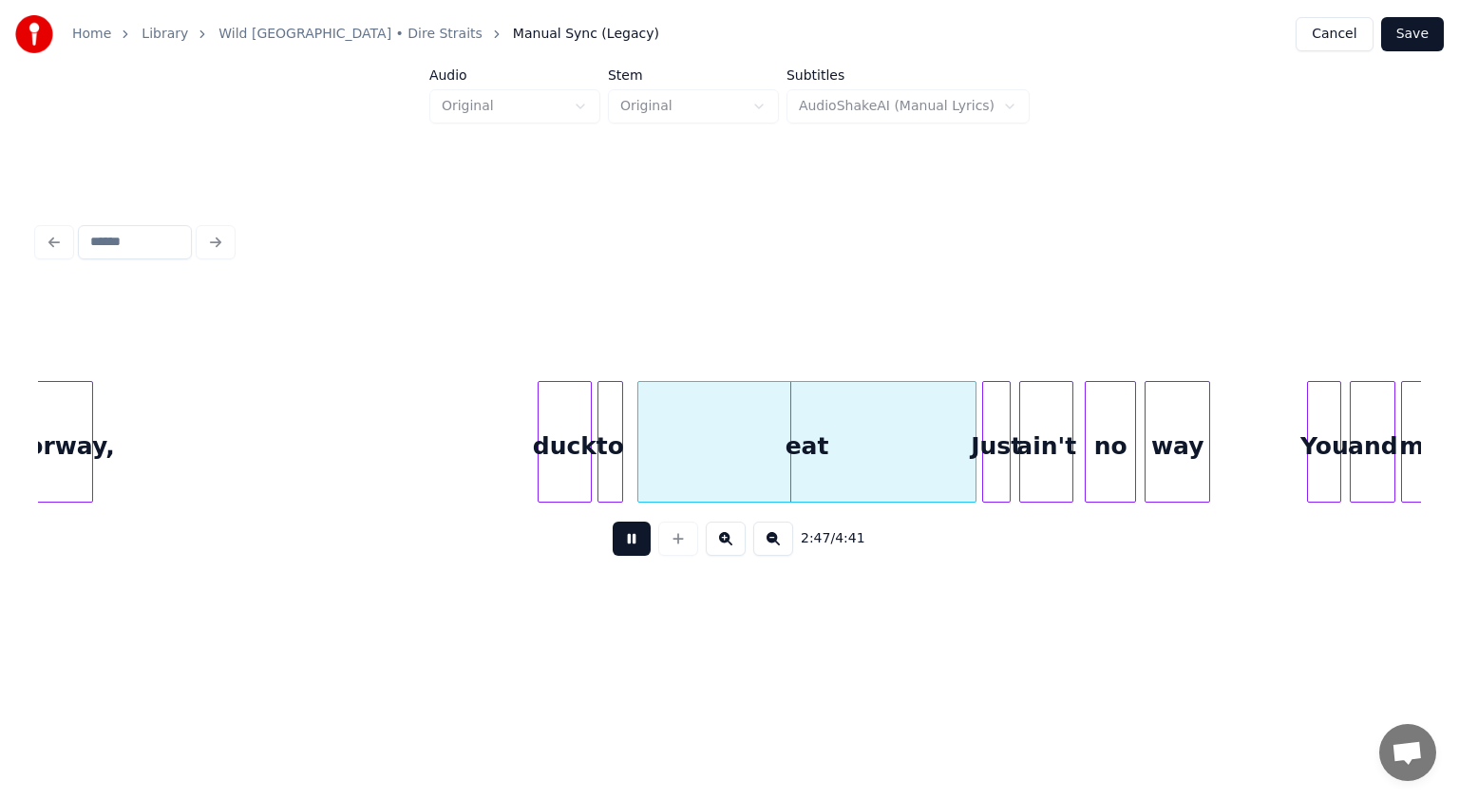
click at [626, 543] on button at bounding box center [632, 539] width 38 height 34
click at [547, 468] on div "duck" at bounding box center [543, 446] width 52 height 129
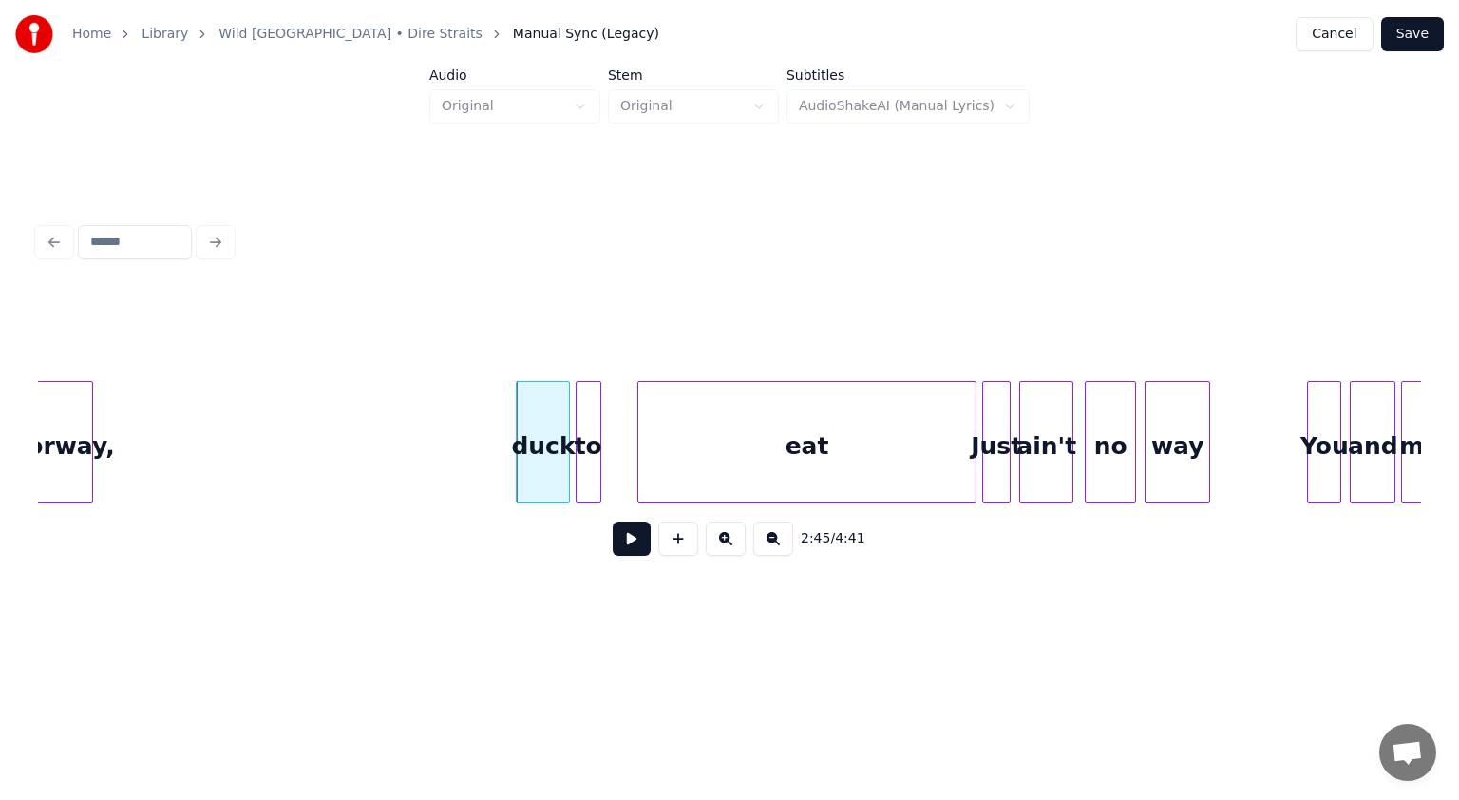
click at [587, 462] on div "to" at bounding box center [589, 446] width 24 height 129
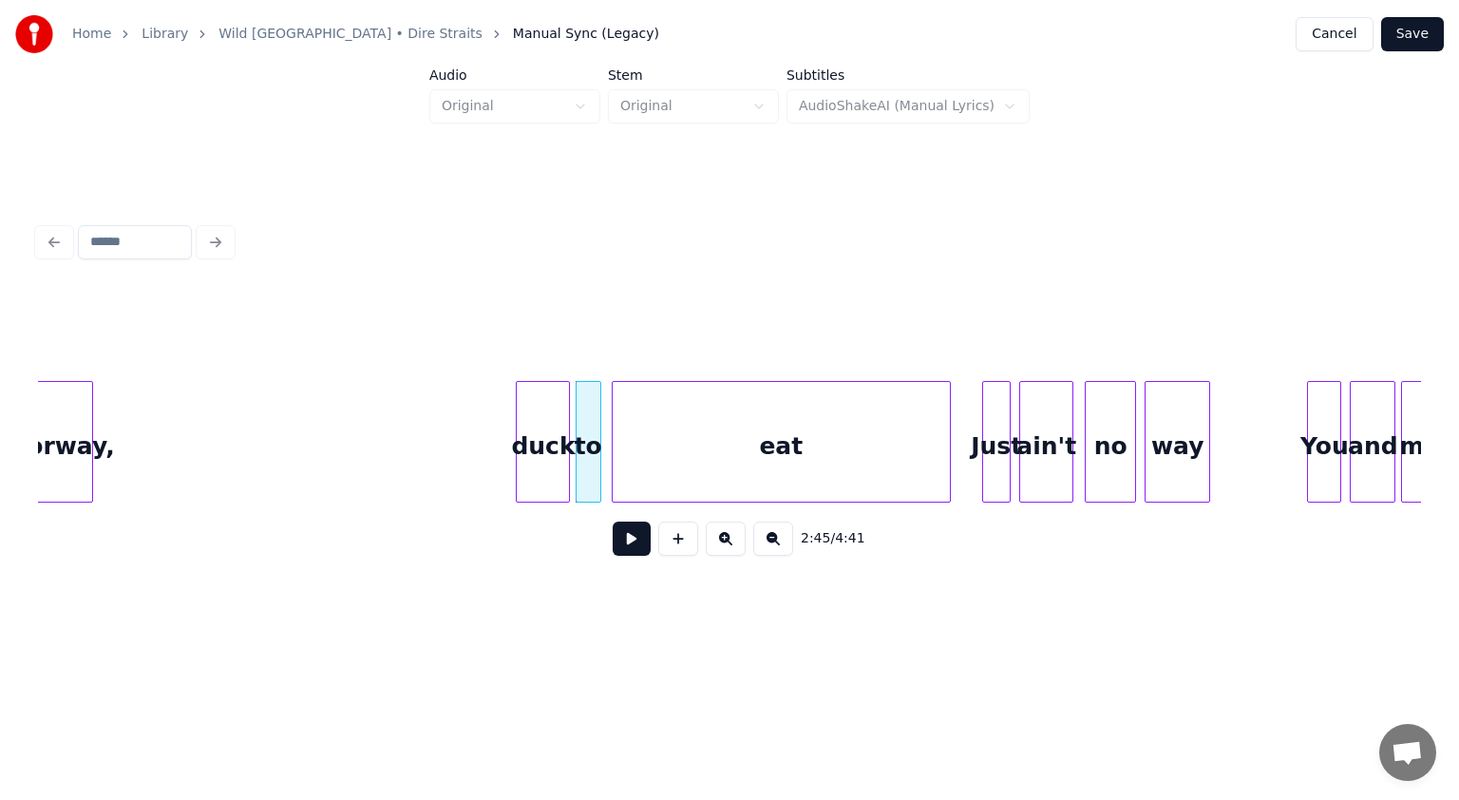
click at [677, 467] on div "eat" at bounding box center [781, 446] width 337 height 129
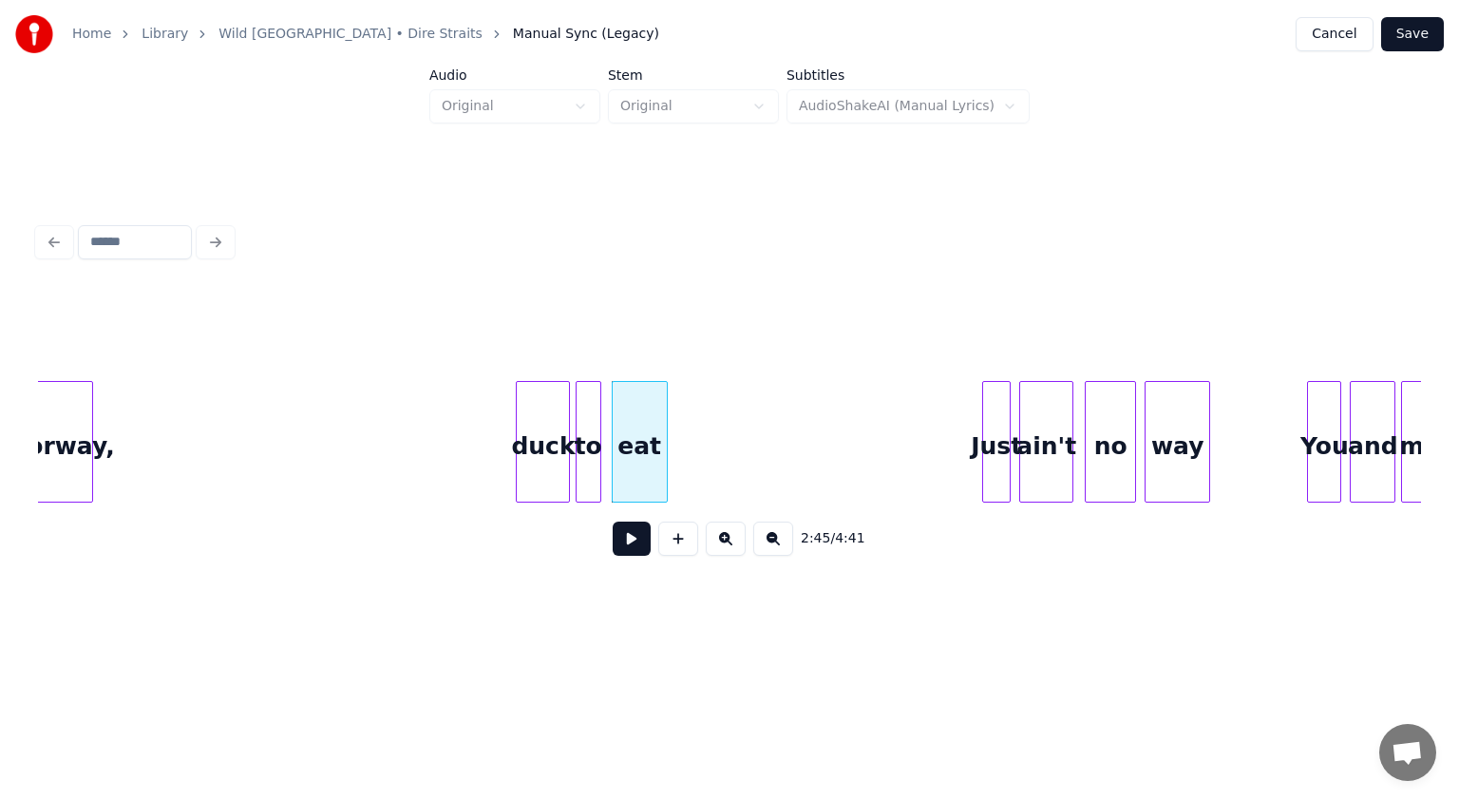
click at [659, 450] on div "eat" at bounding box center [640, 442] width 56 height 122
click at [622, 541] on button at bounding box center [632, 539] width 38 height 34
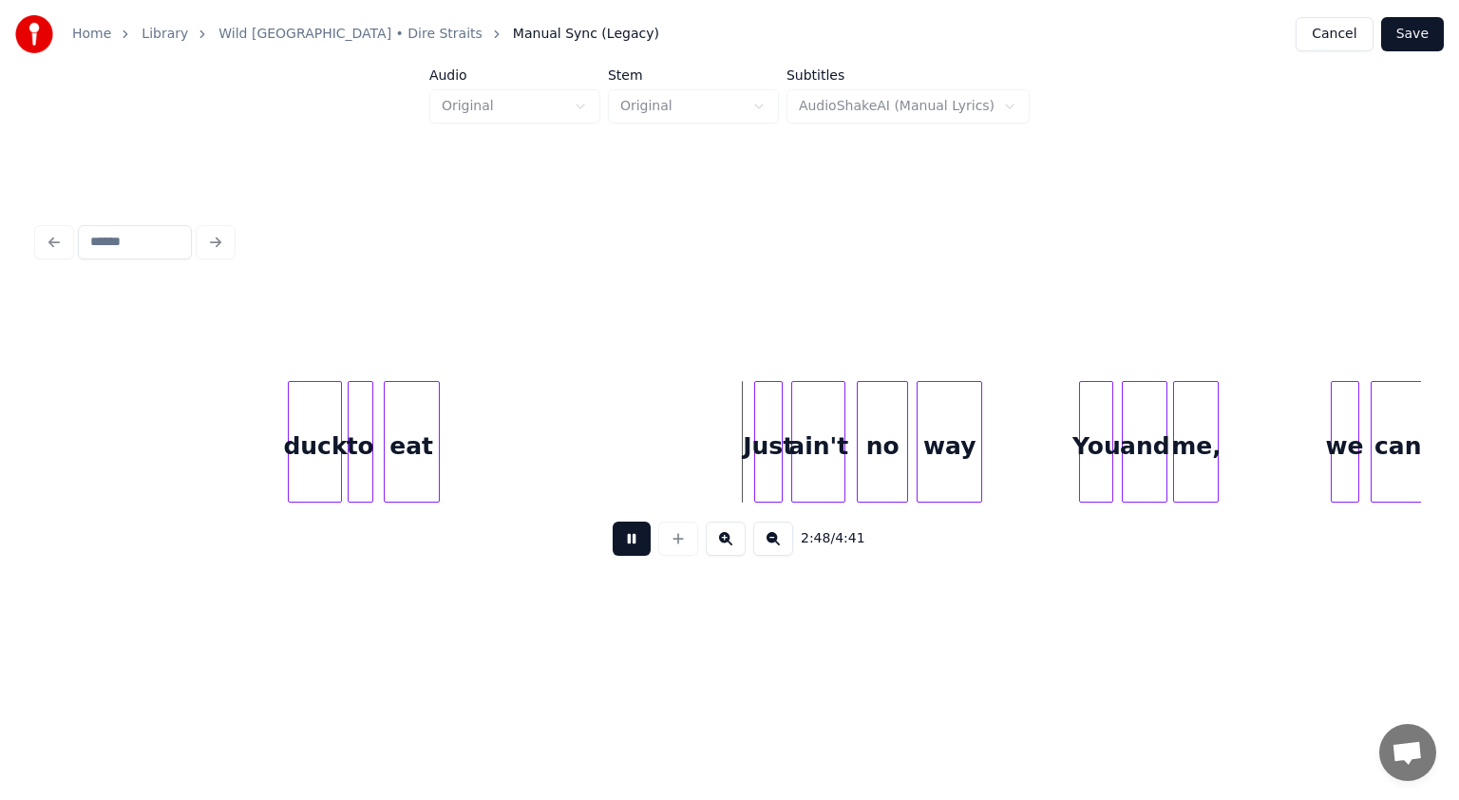
scroll to position [0, 23358]
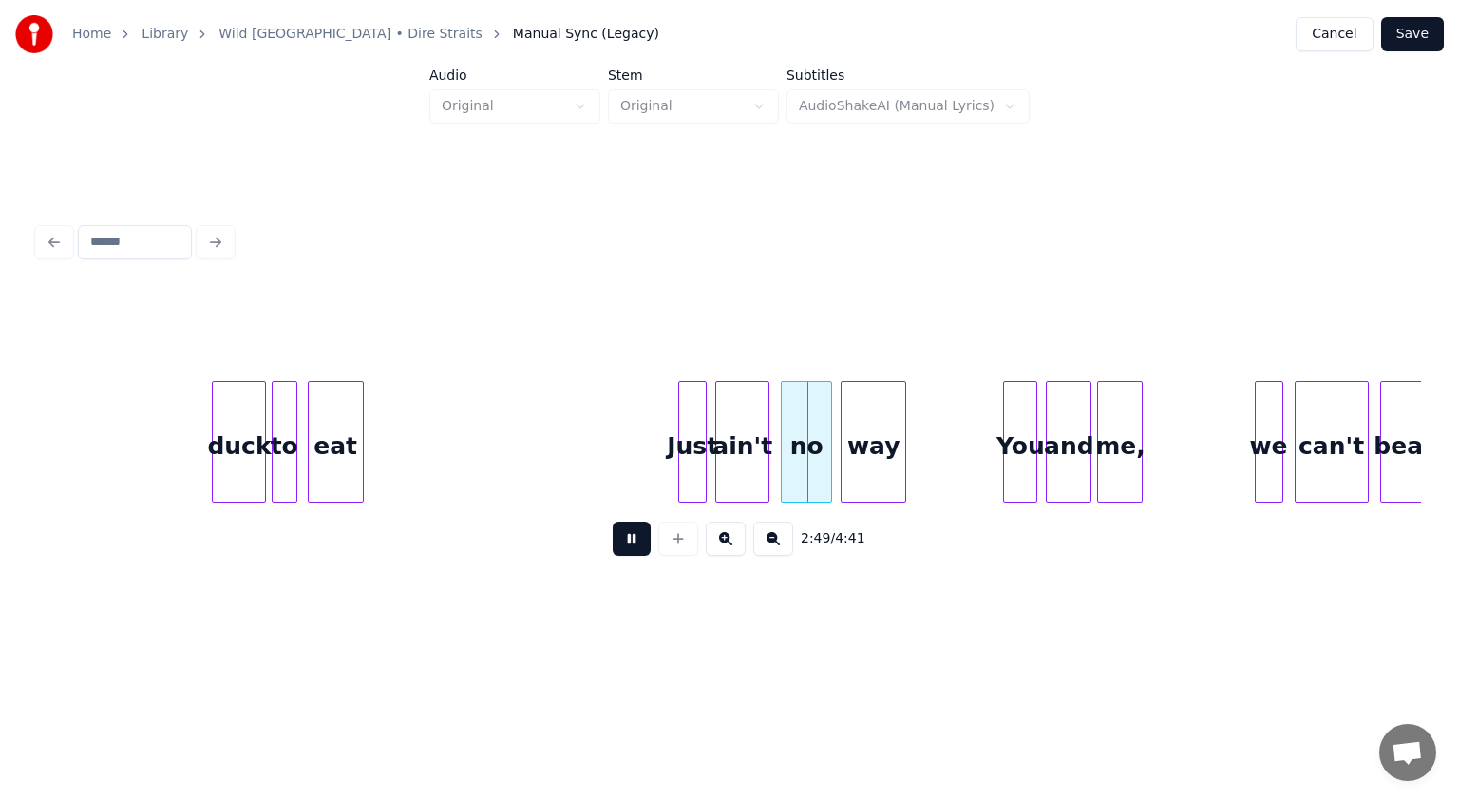
click at [627, 539] on button at bounding box center [632, 539] width 38 height 34
click at [664, 466] on div at bounding box center [665, 442] width 6 height 120
click at [630, 530] on button at bounding box center [632, 539] width 38 height 34
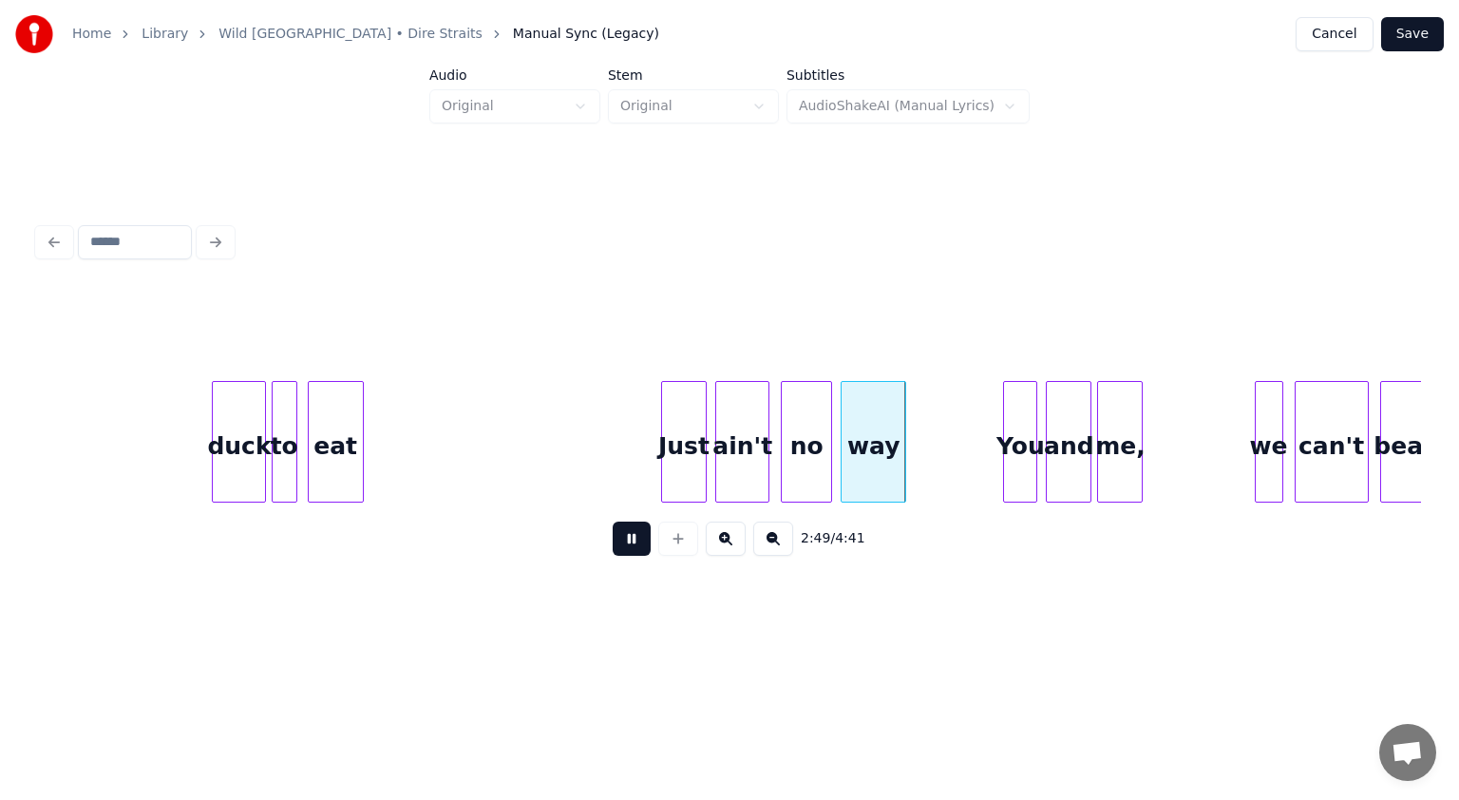
click at [630, 545] on button at bounding box center [632, 539] width 38 height 34
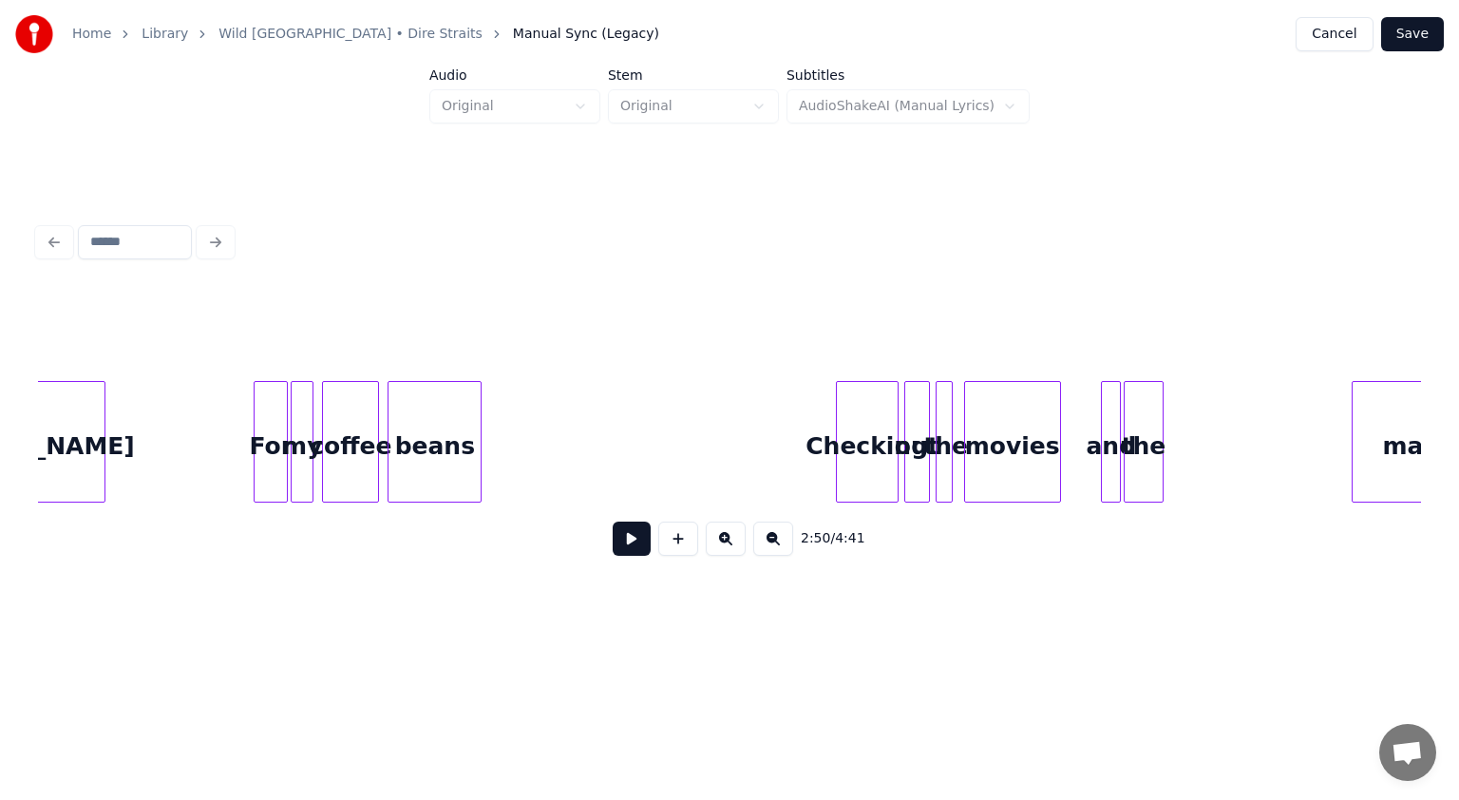
scroll to position [0, 3907]
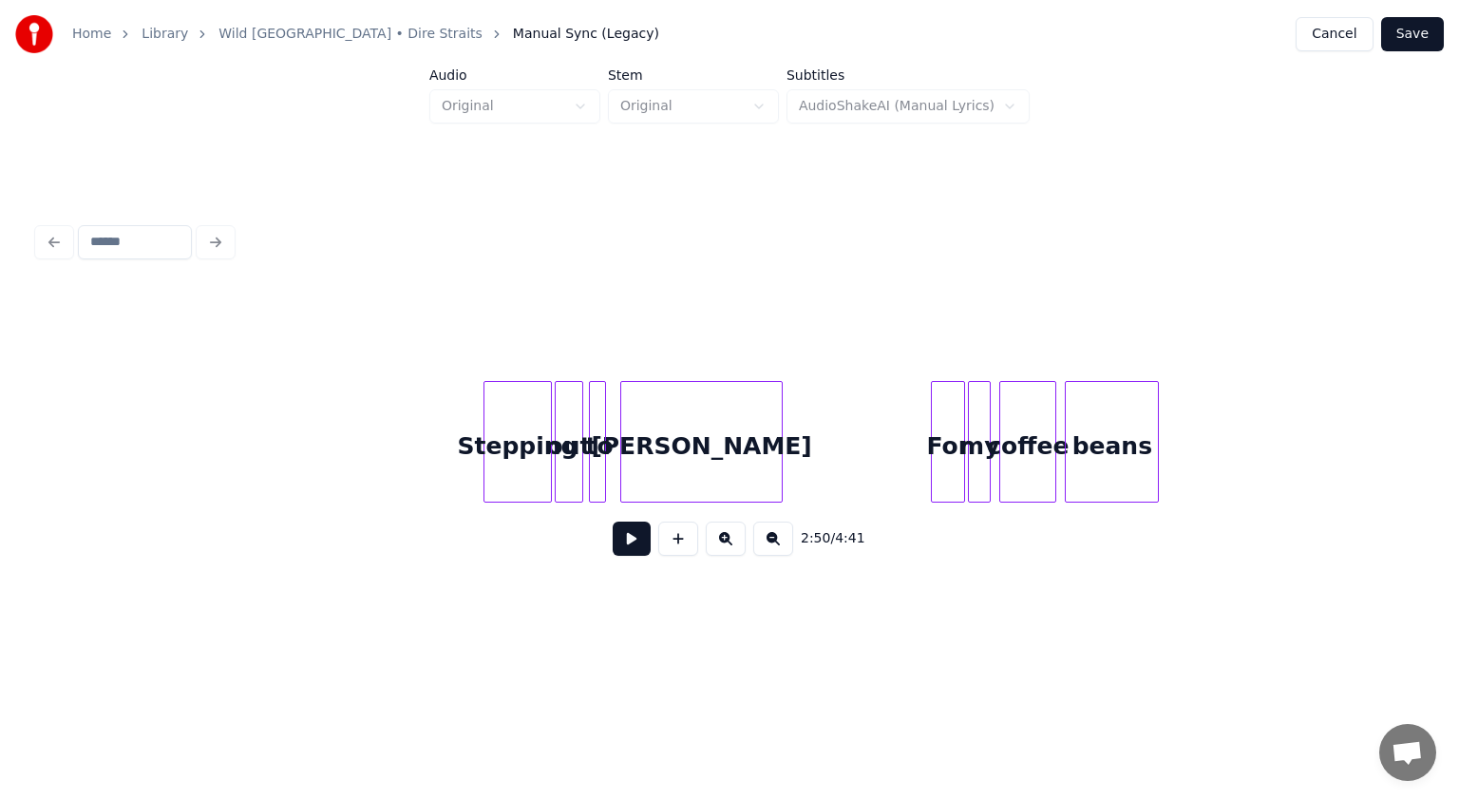
click at [619, 532] on button at bounding box center [632, 539] width 38 height 34
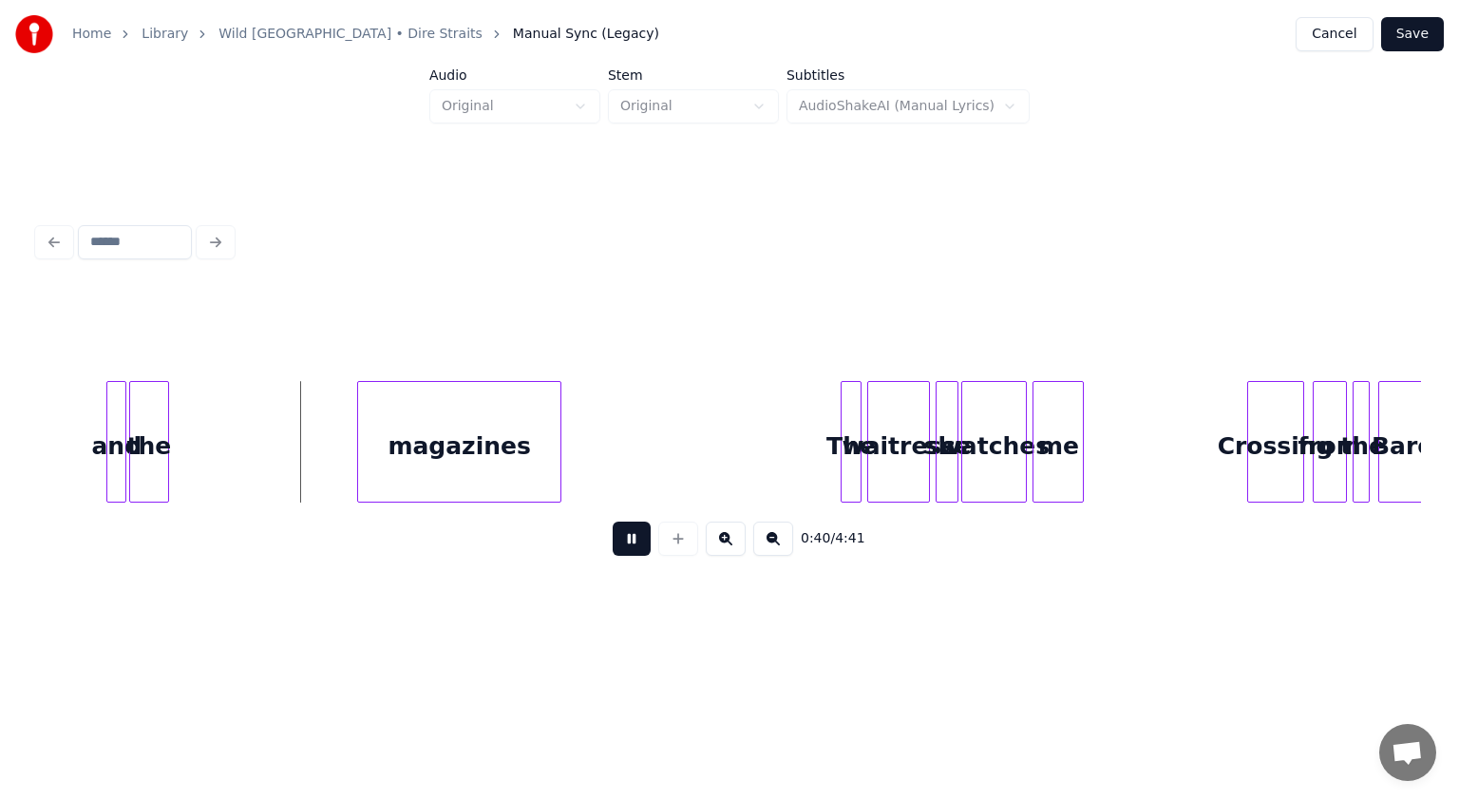
scroll to position [0, 5655]
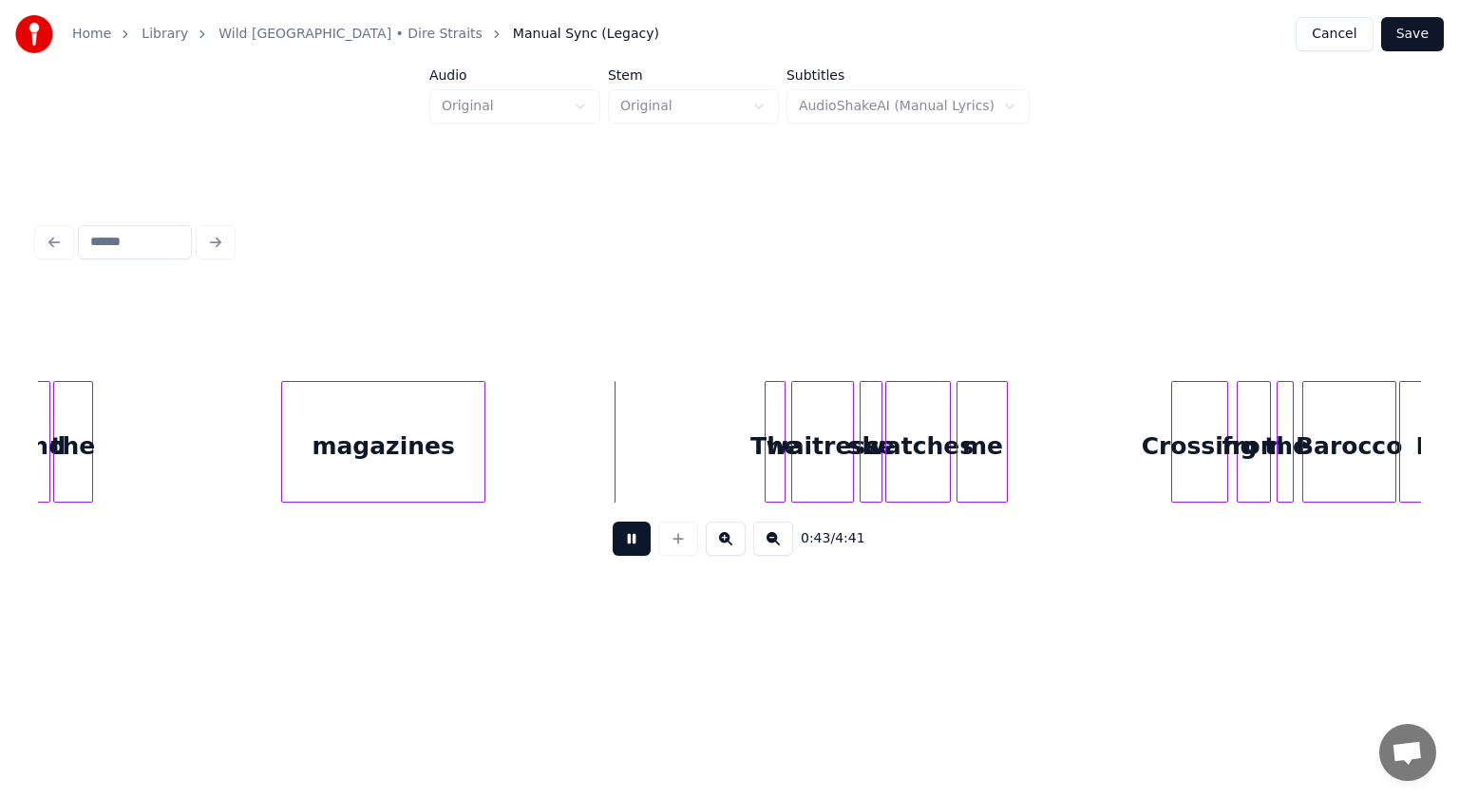
click at [630, 539] on button at bounding box center [632, 539] width 38 height 34
click at [429, 471] on div at bounding box center [429, 442] width 6 height 120
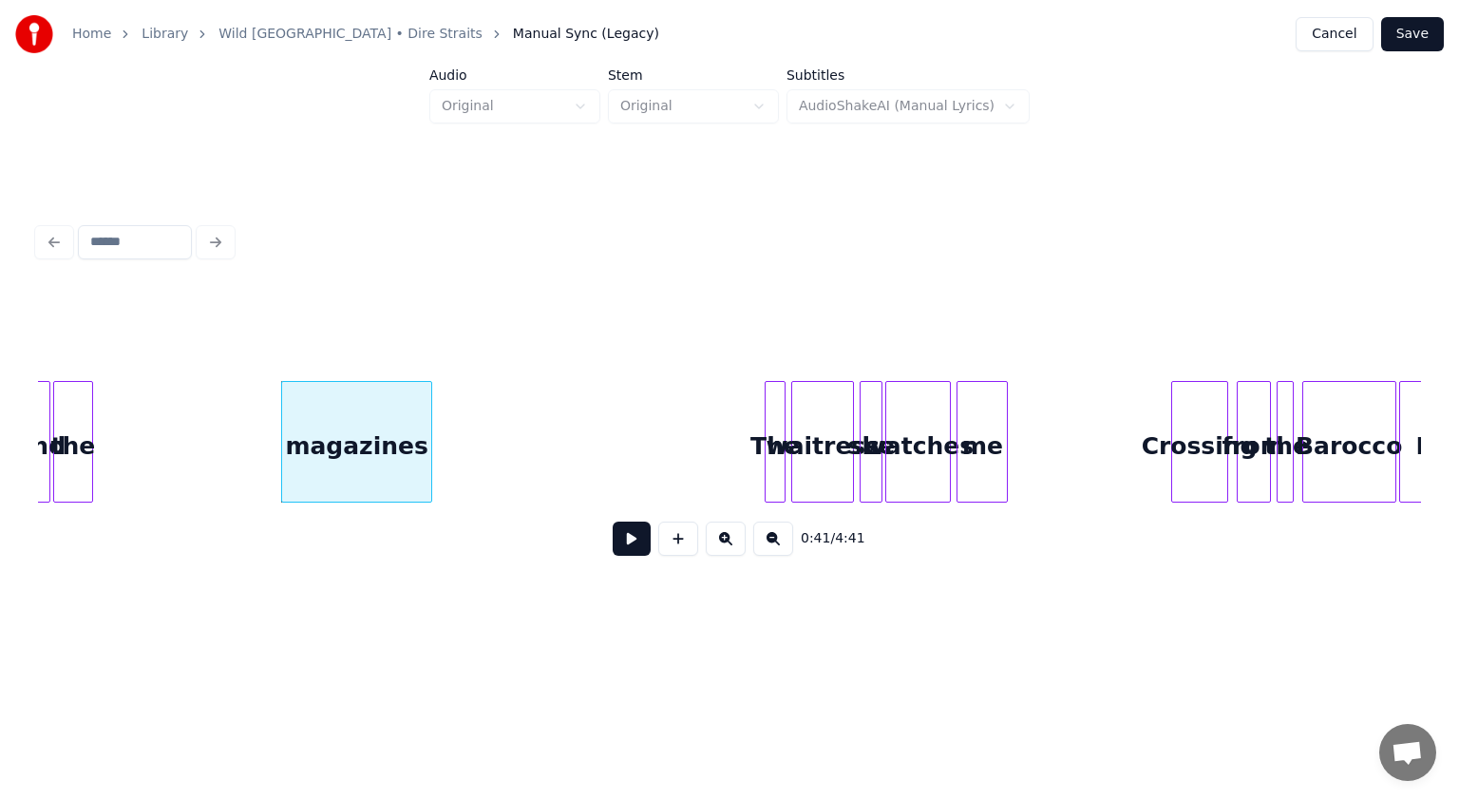
click at [646, 550] on button at bounding box center [632, 539] width 38 height 34
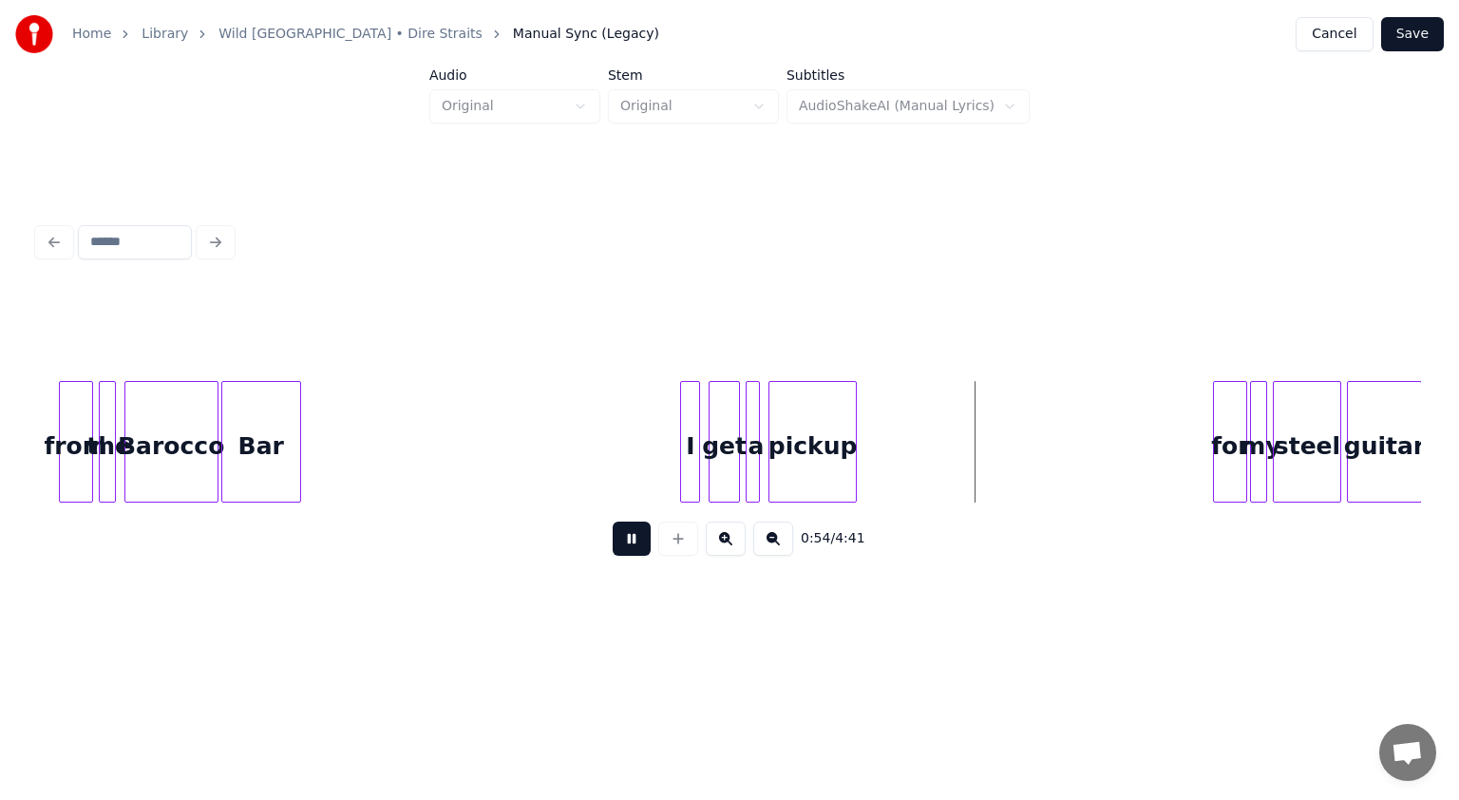
scroll to position [0, 6947]
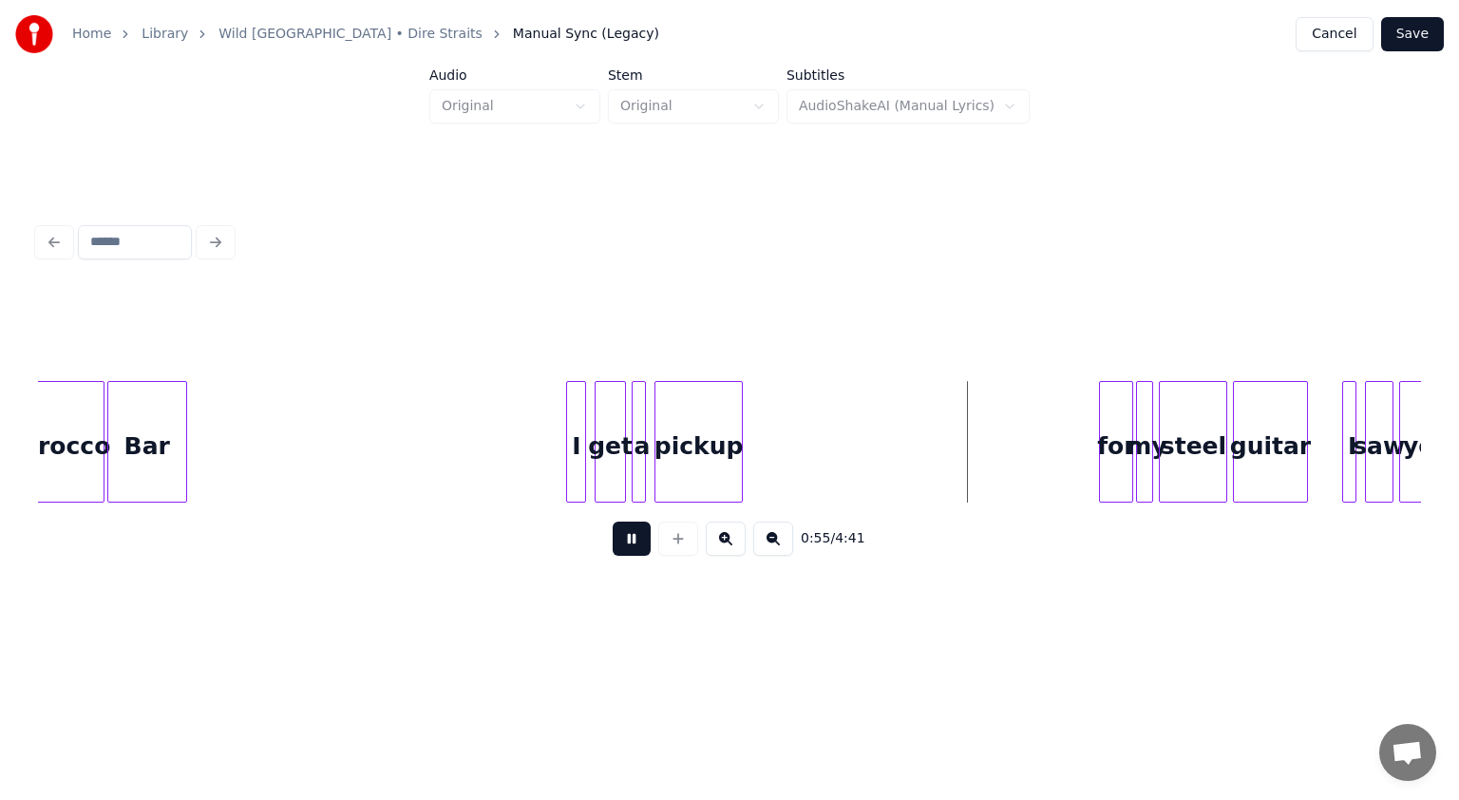
click at [635, 546] on button at bounding box center [632, 539] width 38 height 34
click at [566, 477] on div "I" at bounding box center [567, 446] width 19 height 129
click at [600, 473] on div "get" at bounding box center [600, 446] width 29 height 129
click at [637, 463] on div "a" at bounding box center [633, 446] width 19 height 129
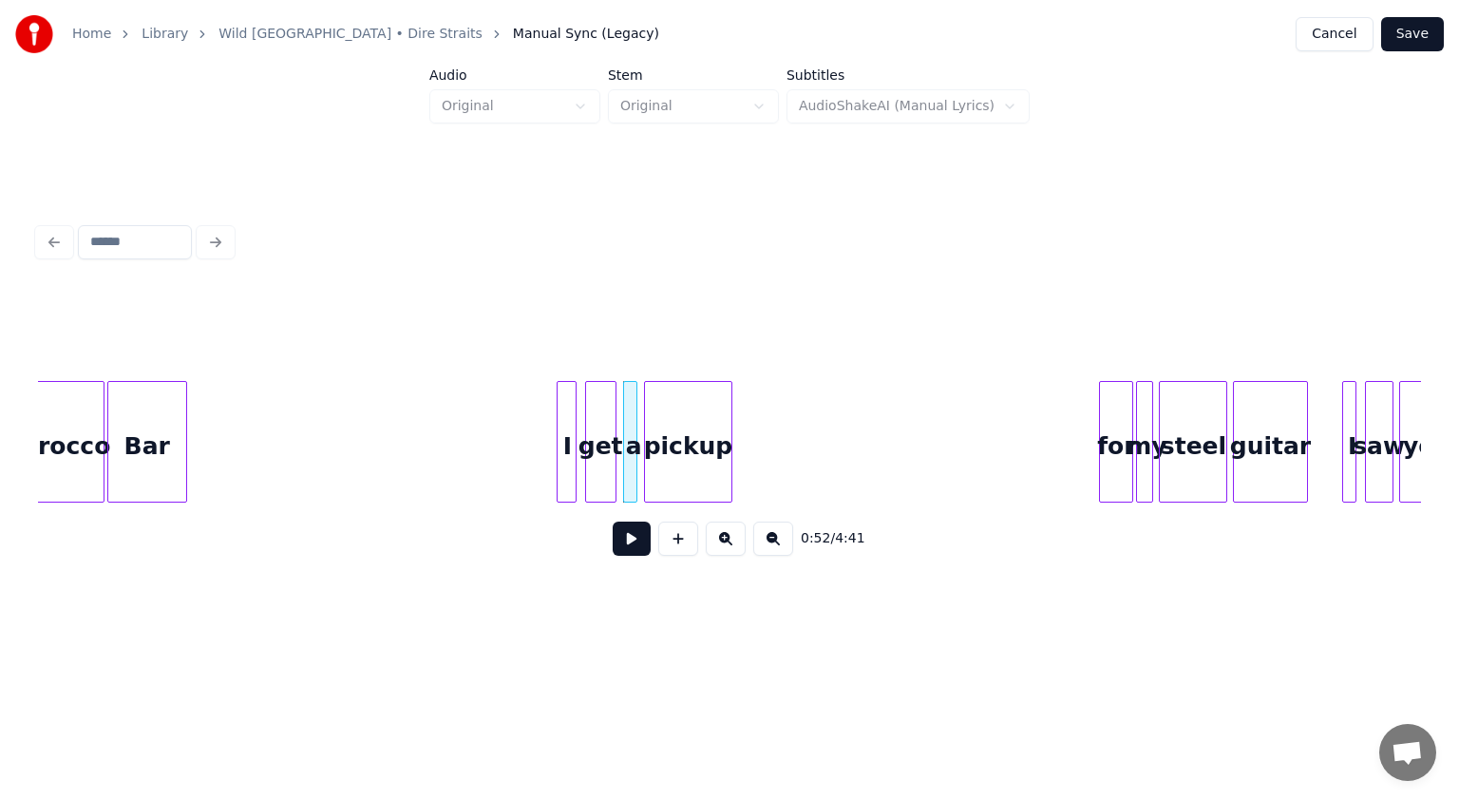
click at [684, 463] on div "pickup" at bounding box center [688, 446] width 86 height 129
click at [633, 541] on button at bounding box center [632, 539] width 38 height 34
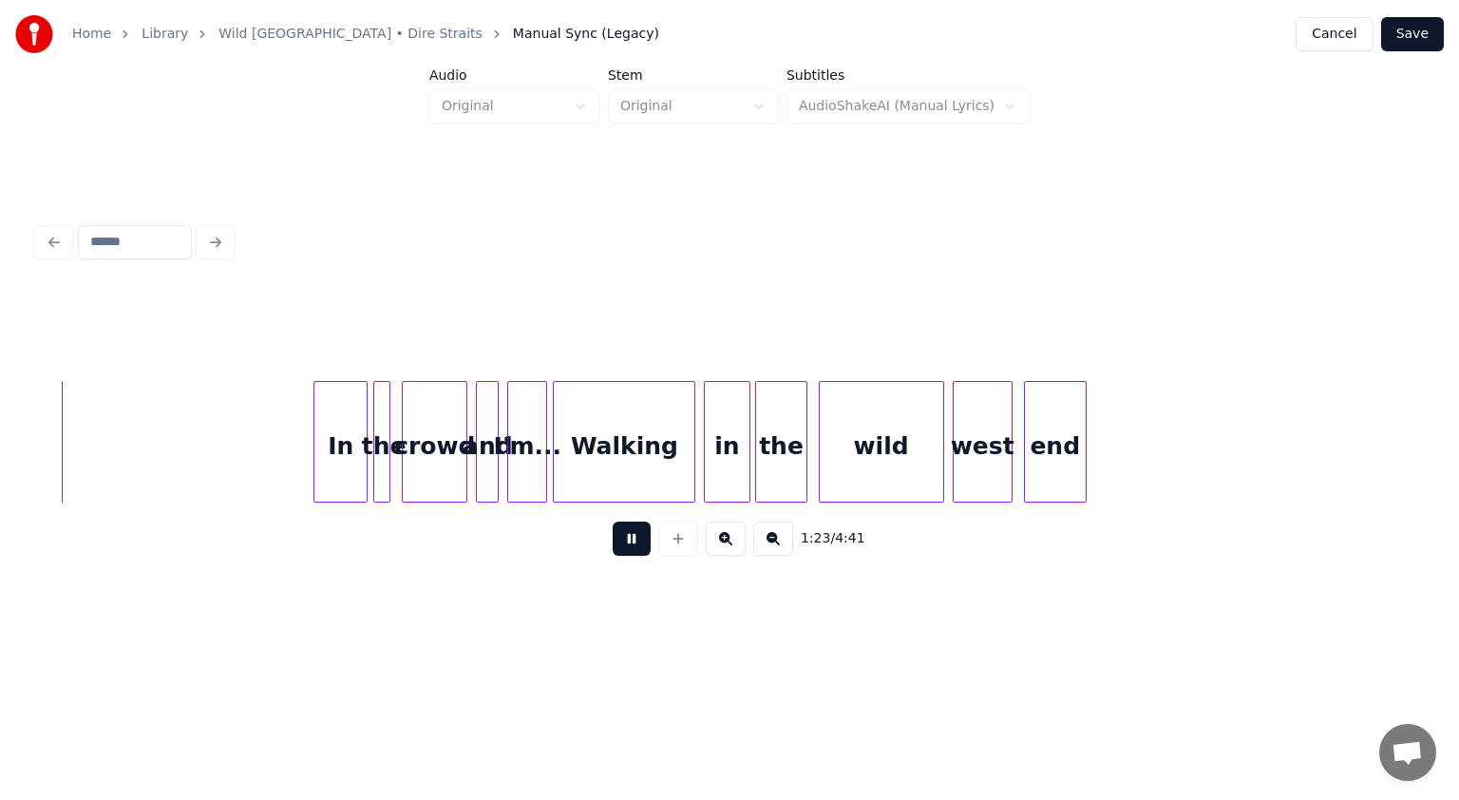
scroll to position [0, 11944]
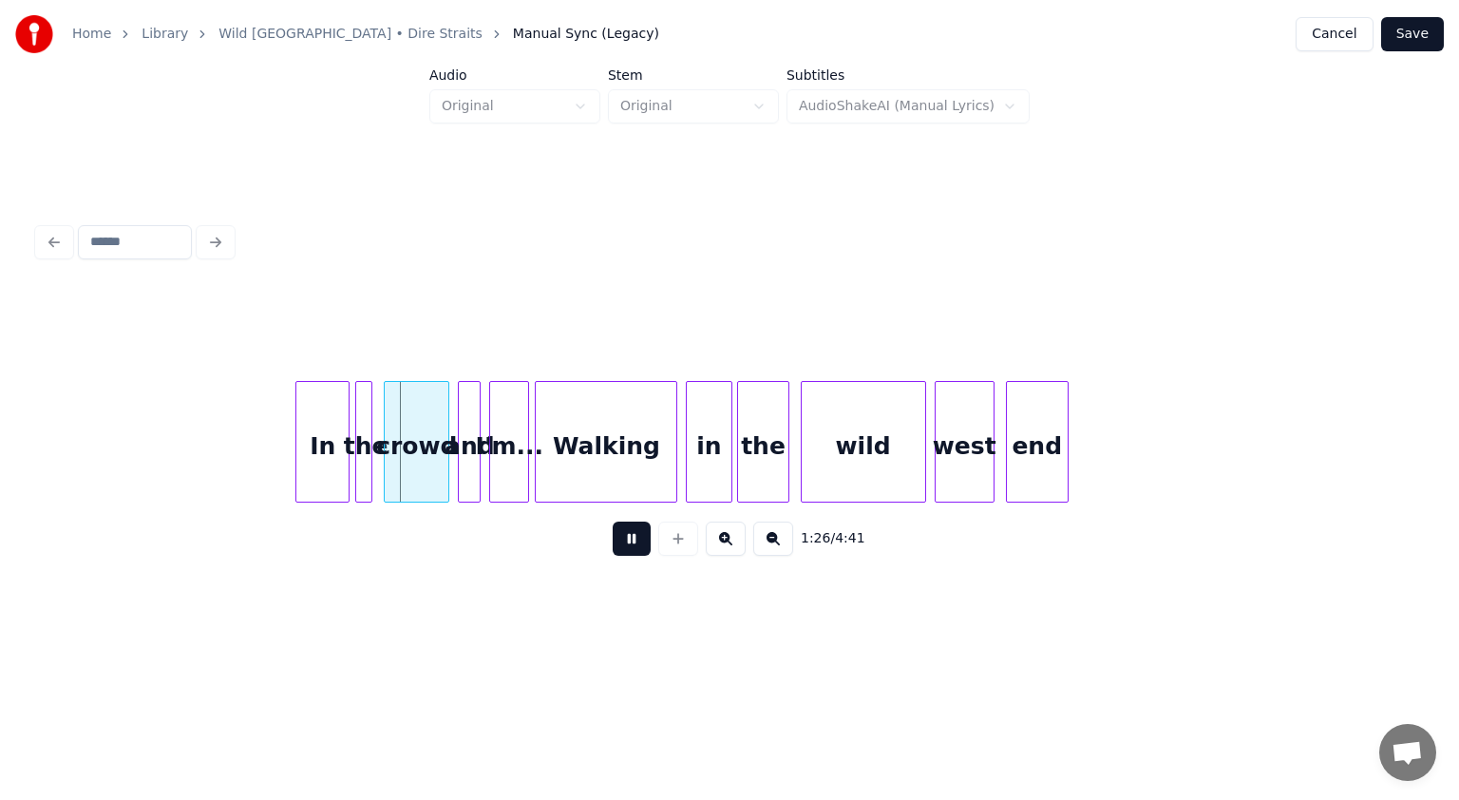
click at [635, 547] on button at bounding box center [632, 539] width 38 height 34
click at [303, 455] on div "In" at bounding box center [303, 446] width 52 height 129
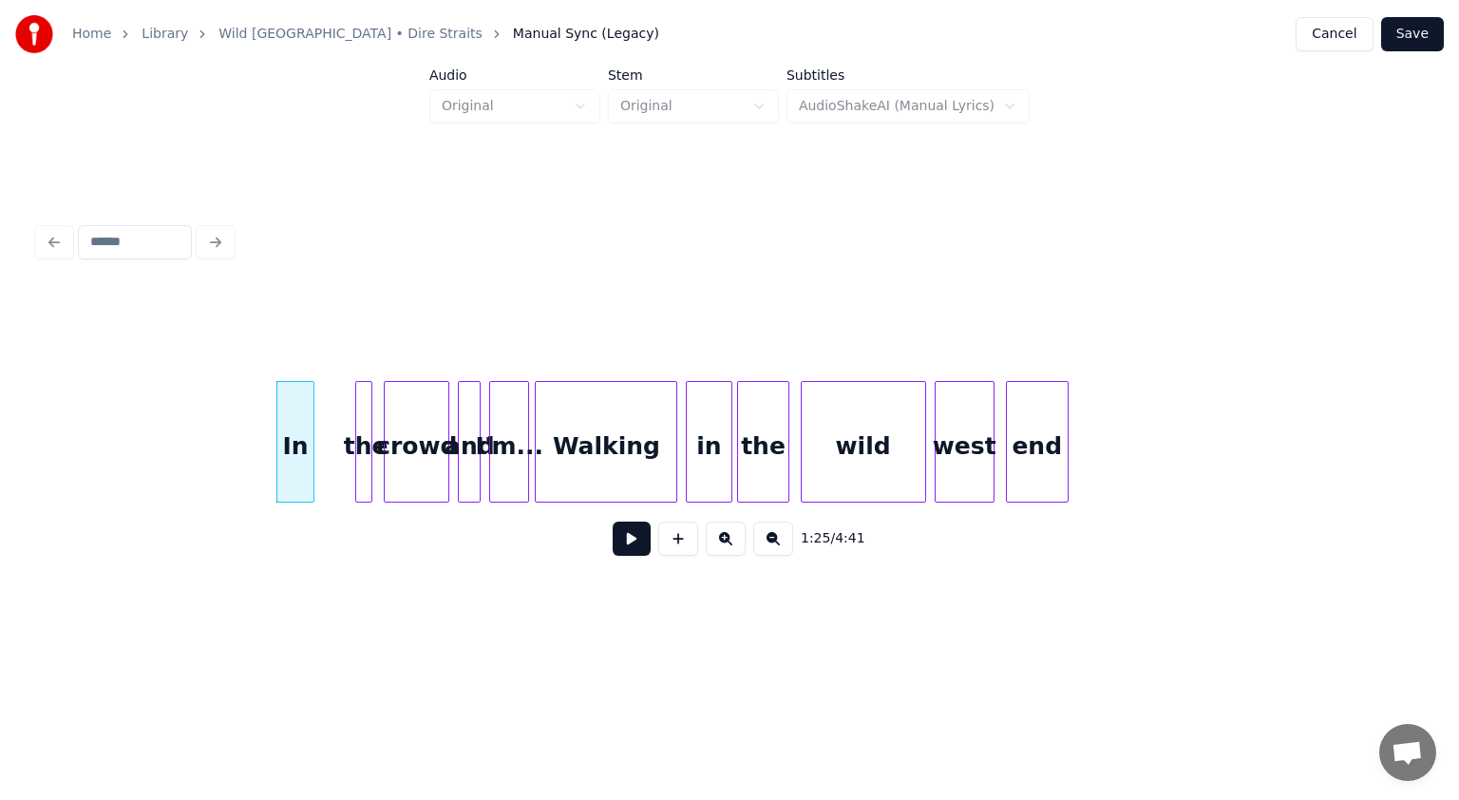
click at [311, 460] on div at bounding box center [311, 442] width 6 height 120
click at [325, 467] on div "the" at bounding box center [326, 446] width 19 height 129
click at [353, 467] on div at bounding box center [356, 442] width 6 height 120
click at [398, 465] on div "crowd" at bounding box center [399, 446] width 64 height 129
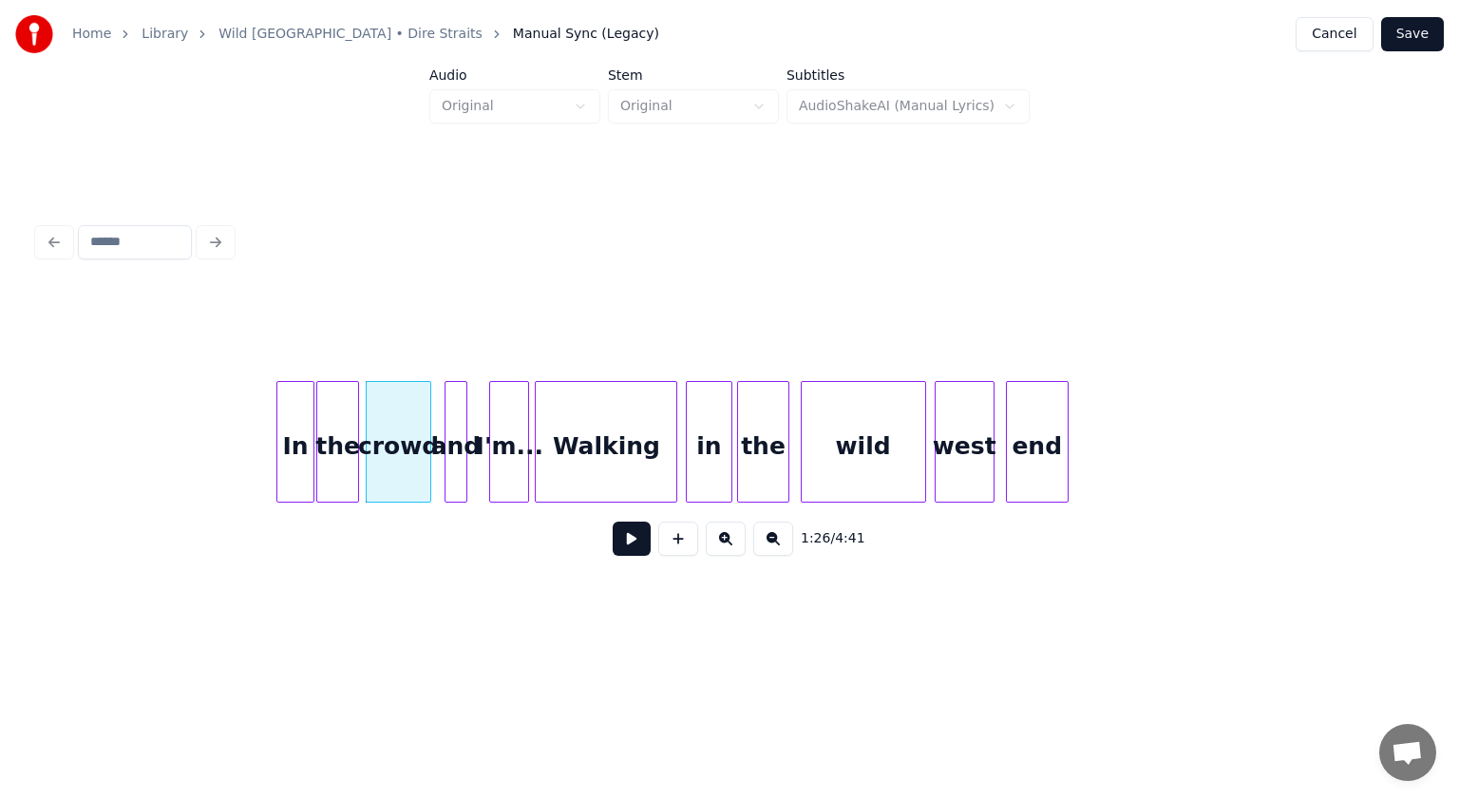
click at [455, 465] on div "and" at bounding box center [456, 446] width 21 height 129
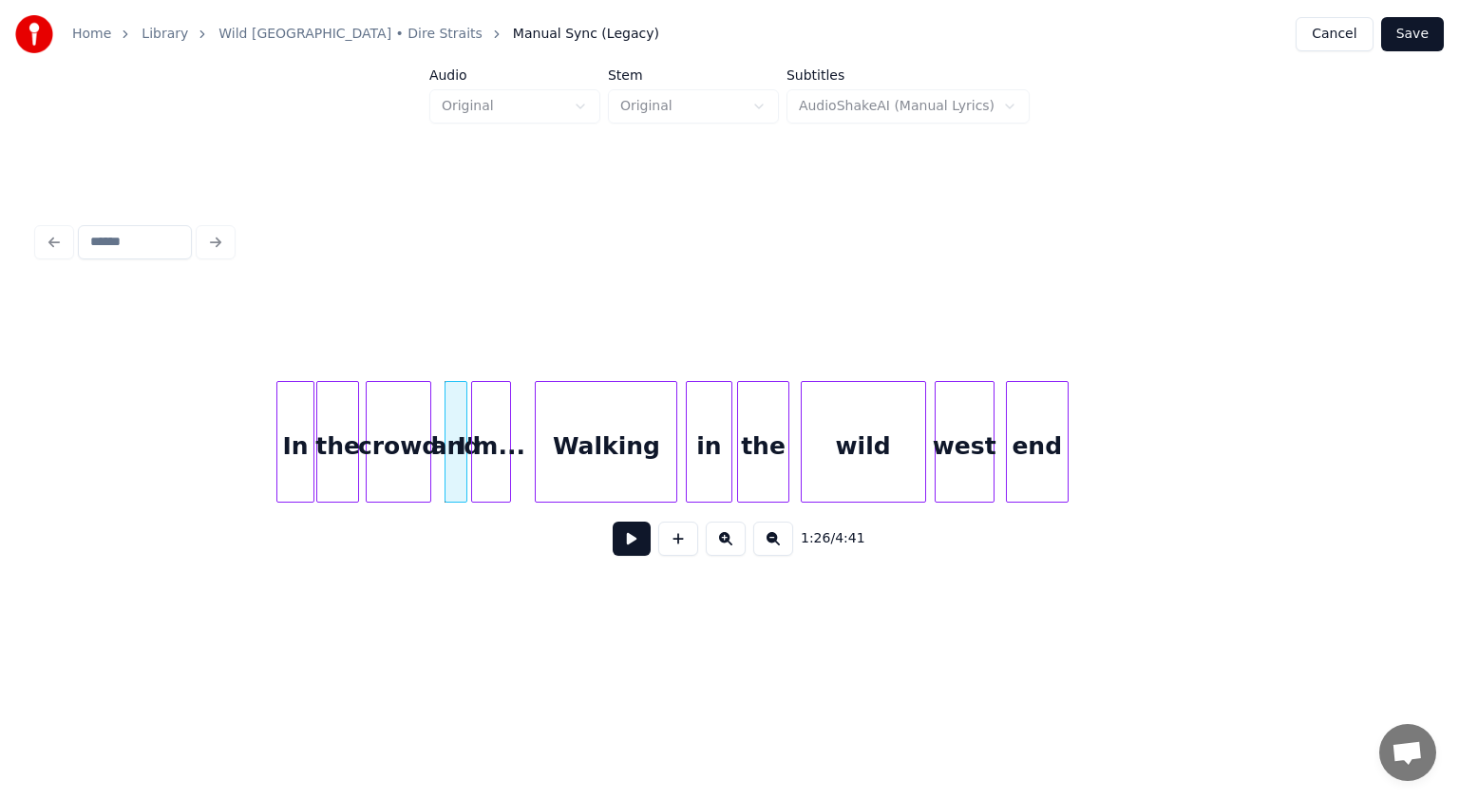
click at [491, 464] on div "I'm..." at bounding box center [491, 446] width 38 height 129
click at [574, 460] on div "Walking" at bounding box center [597, 446] width 141 height 129
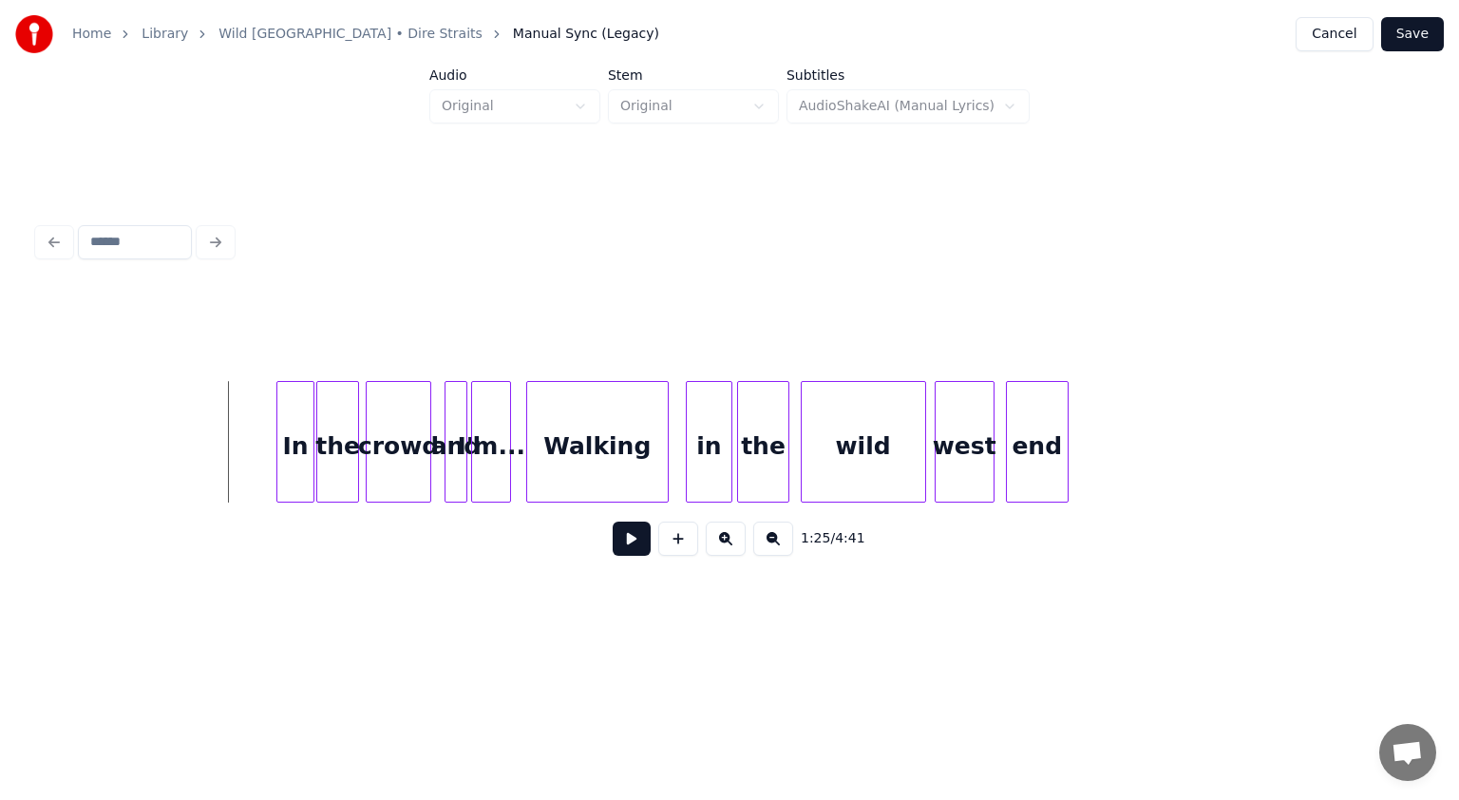
click at [627, 545] on button at bounding box center [632, 539] width 38 height 34
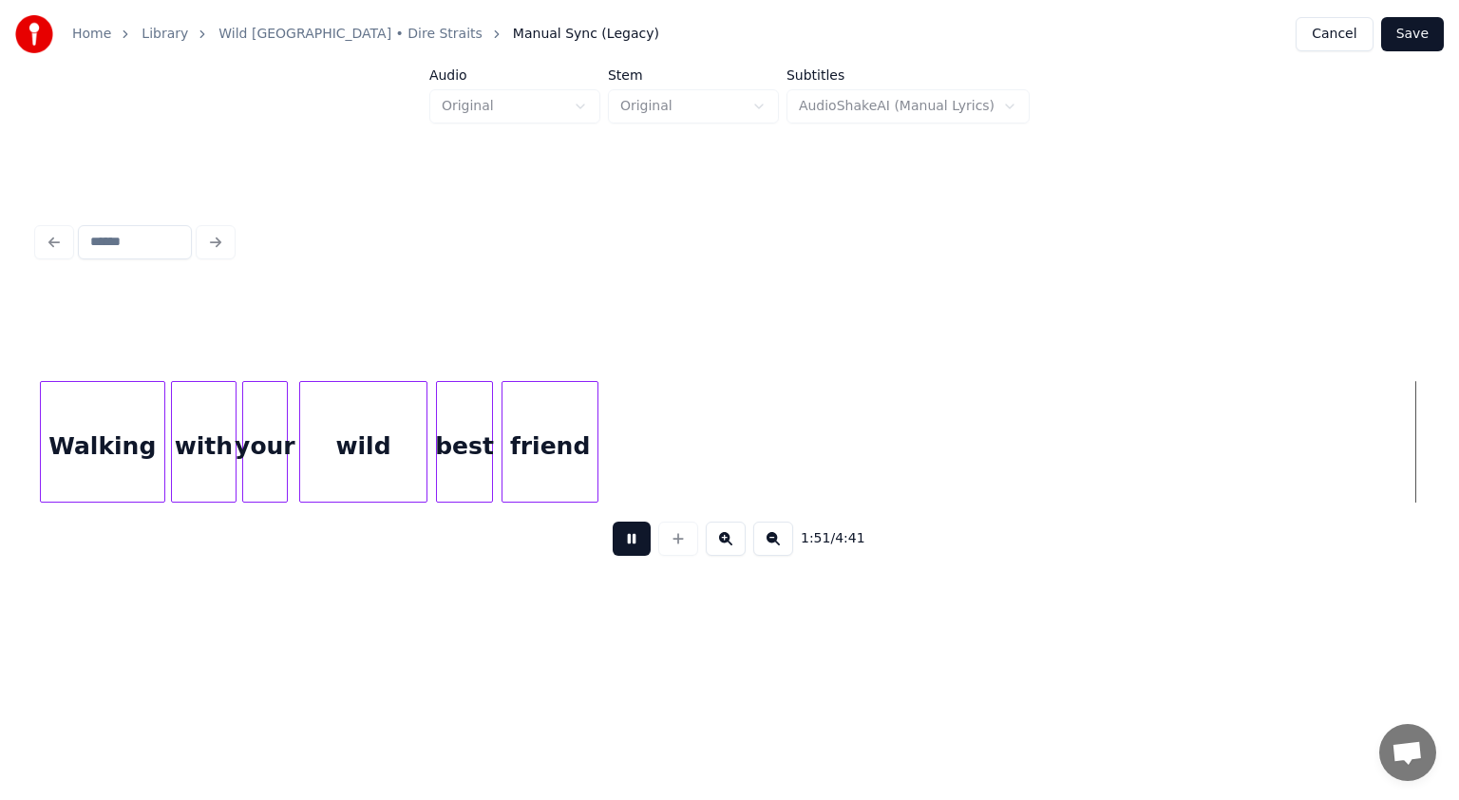
scroll to position [0, 15893]
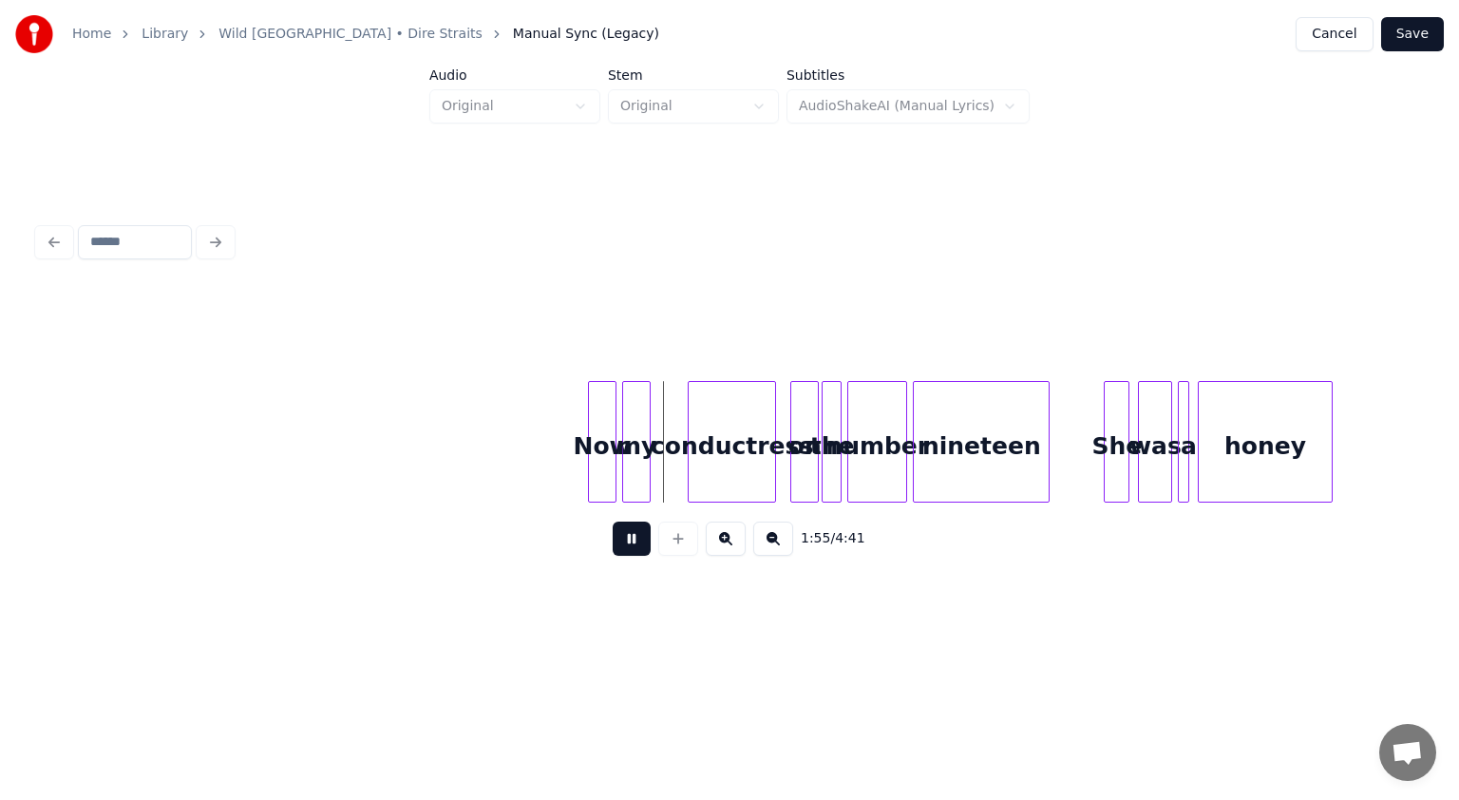
click at [628, 543] on button at bounding box center [632, 539] width 38 height 34
click at [593, 474] on div "Now" at bounding box center [591, 446] width 27 height 129
click at [619, 467] on div "my" at bounding box center [622, 446] width 27 height 129
click at [726, 473] on div "conductress" at bounding box center [727, 446] width 86 height 129
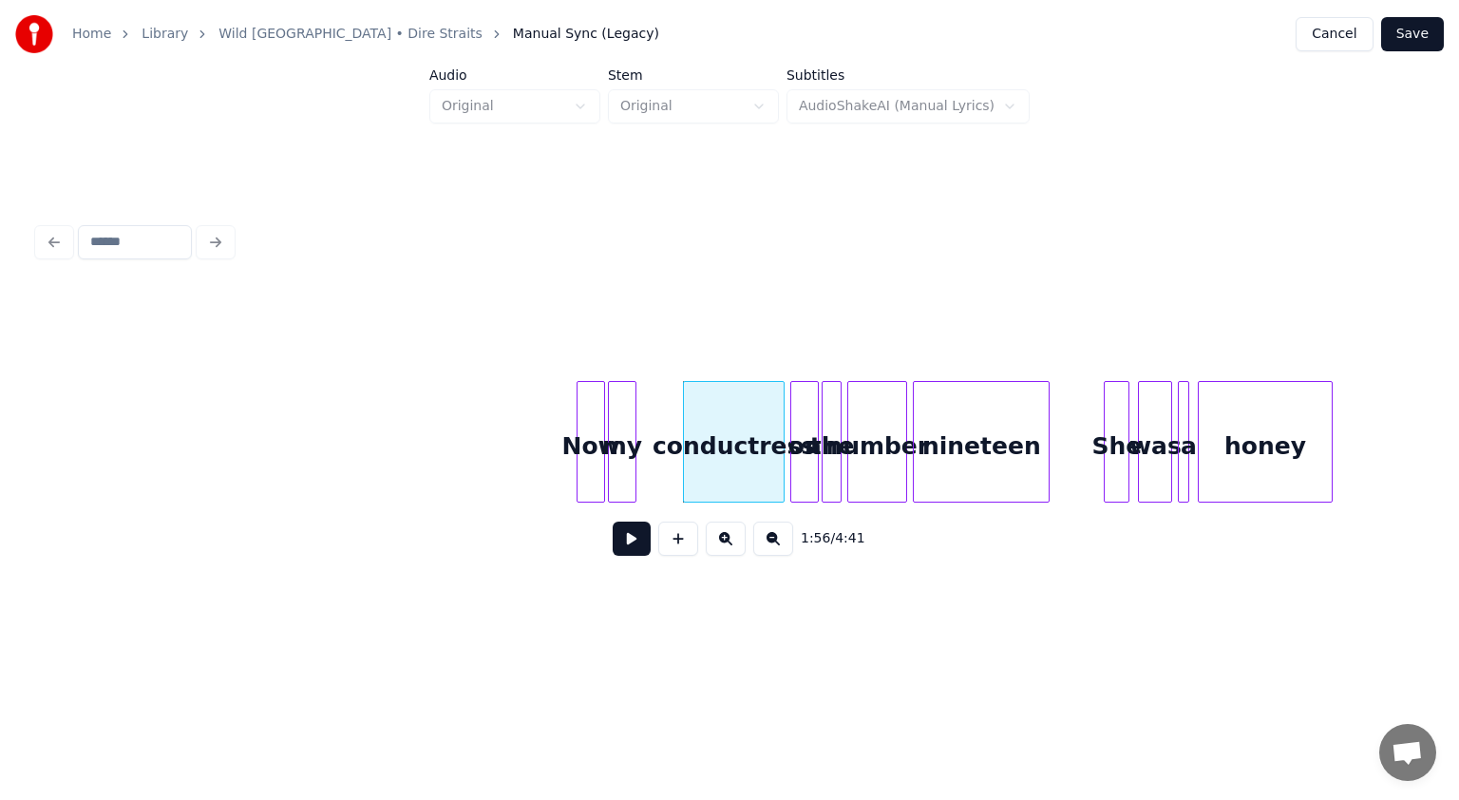
click at [728, 470] on div at bounding box center [781, 442] width 6 height 120
click at [631, 543] on button at bounding box center [632, 539] width 38 height 34
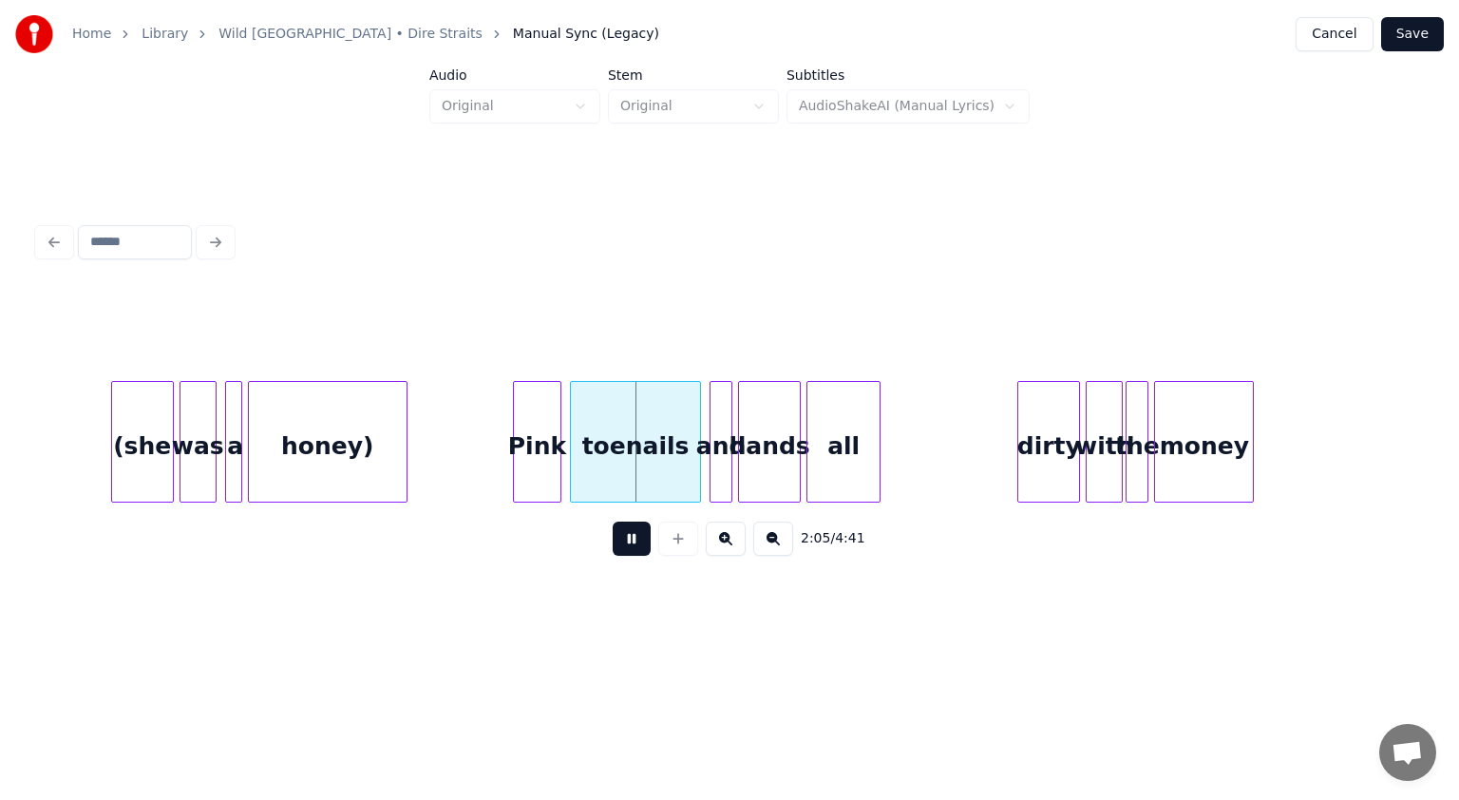
click at [631, 543] on button at bounding box center [632, 539] width 38 height 34
click at [515, 468] on div "Pink" at bounding box center [514, 446] width 47 height 129
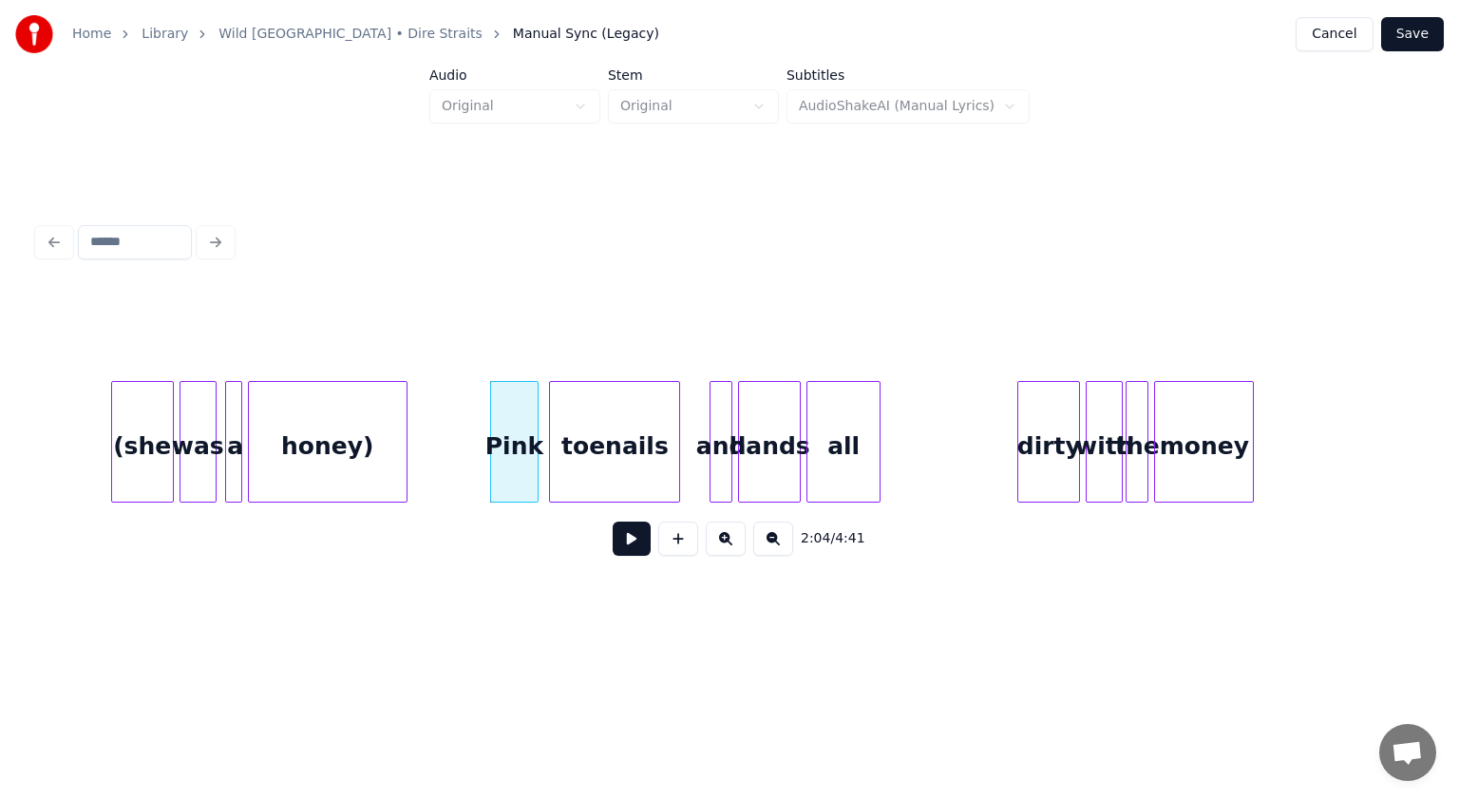
click at [613, 456] on div "toenails" at bounding box center [614, 446] width 129 height 129
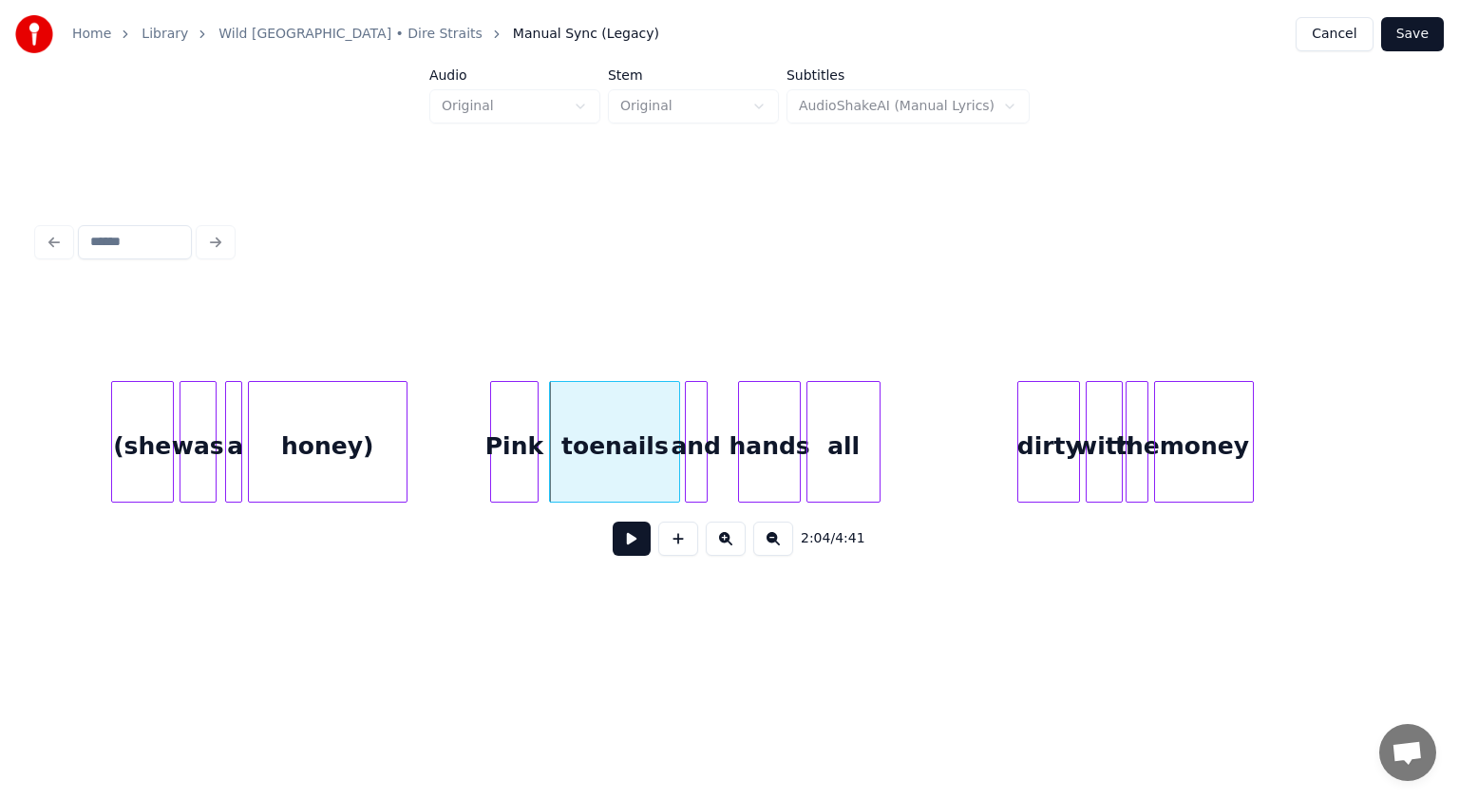
click at [696, 462] on div "and" at bounding box center [696, 446] width 21 height 129
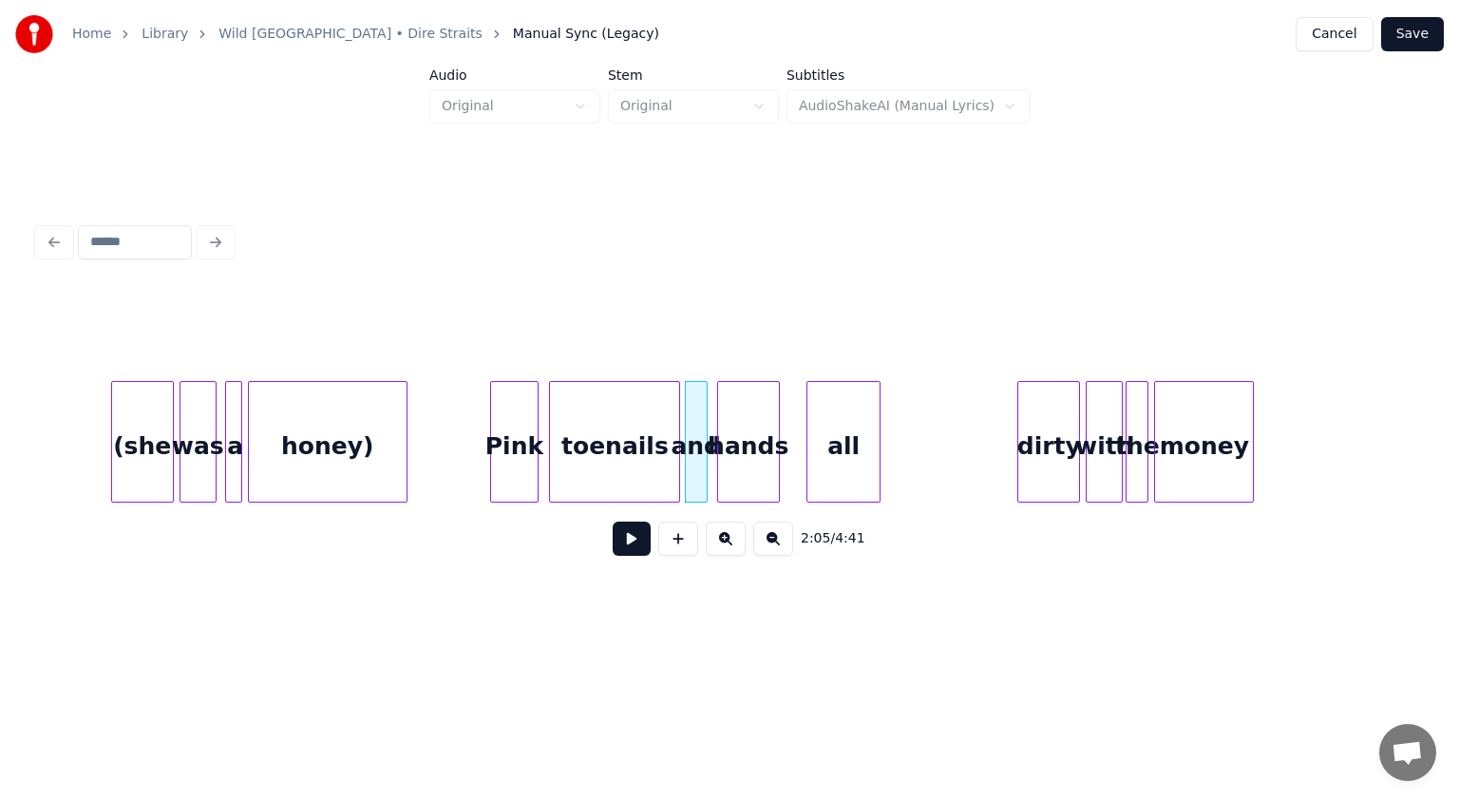
click at [728, 468] on div "hands" at bounding box center [748, 446] width 61 height 129
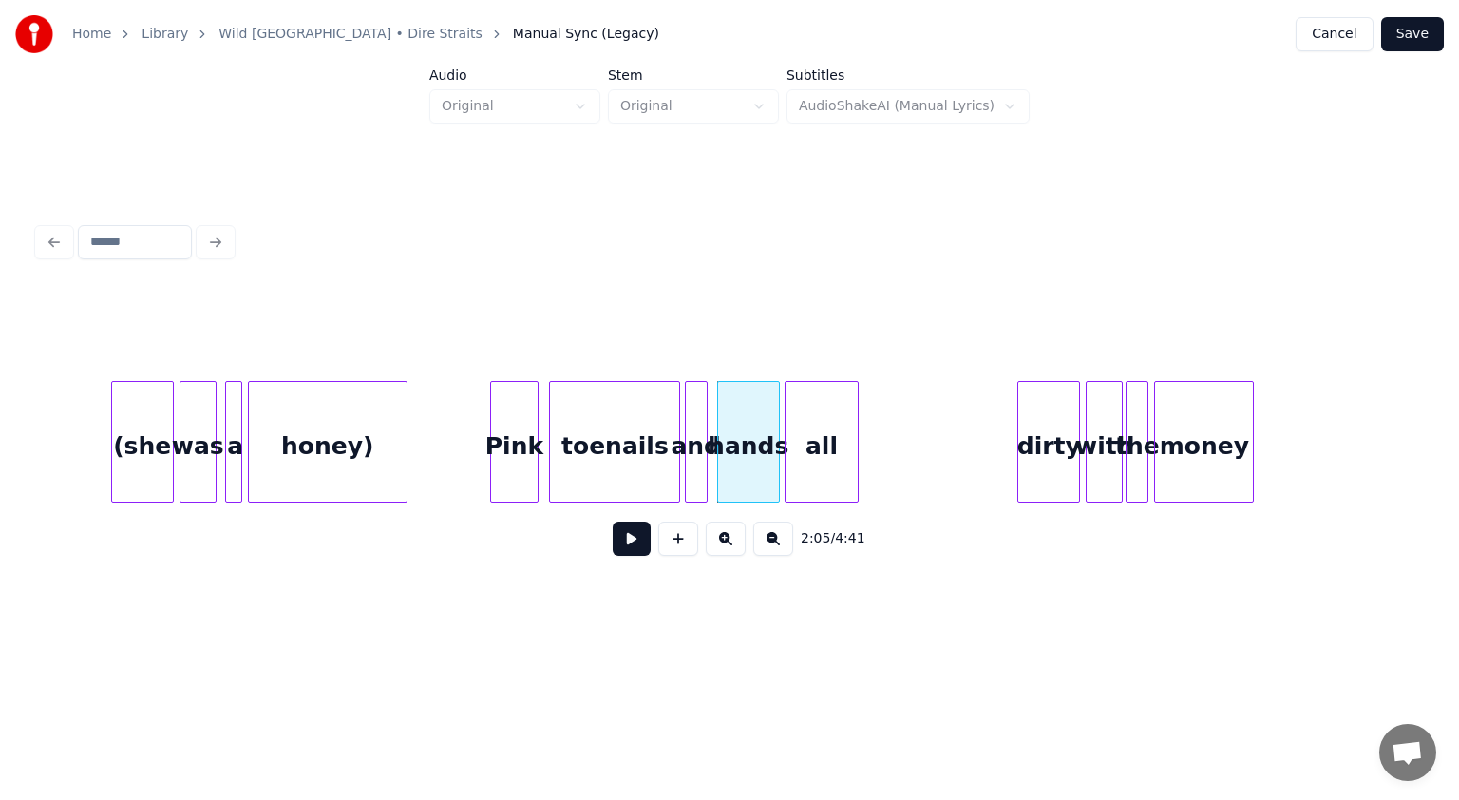
click at [728, 475] on div "all" at bounding box center [822, 446] width 72 height 129
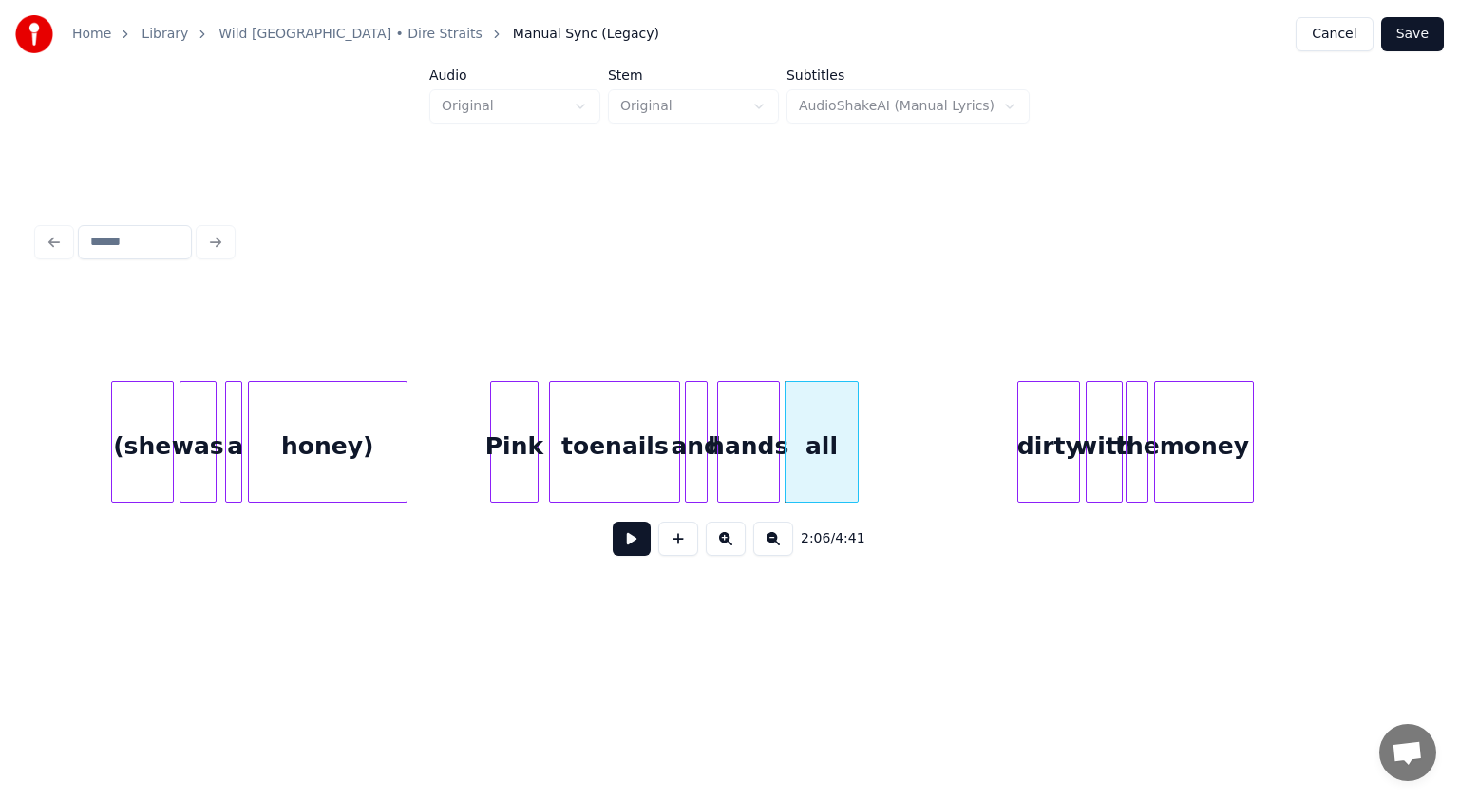
click at [635, 543] on button at bounding box center [632, 539] width 38 height 34
click at [728, 471] on div "dirty" at bounding box center [1042, 446] width 61 height 129
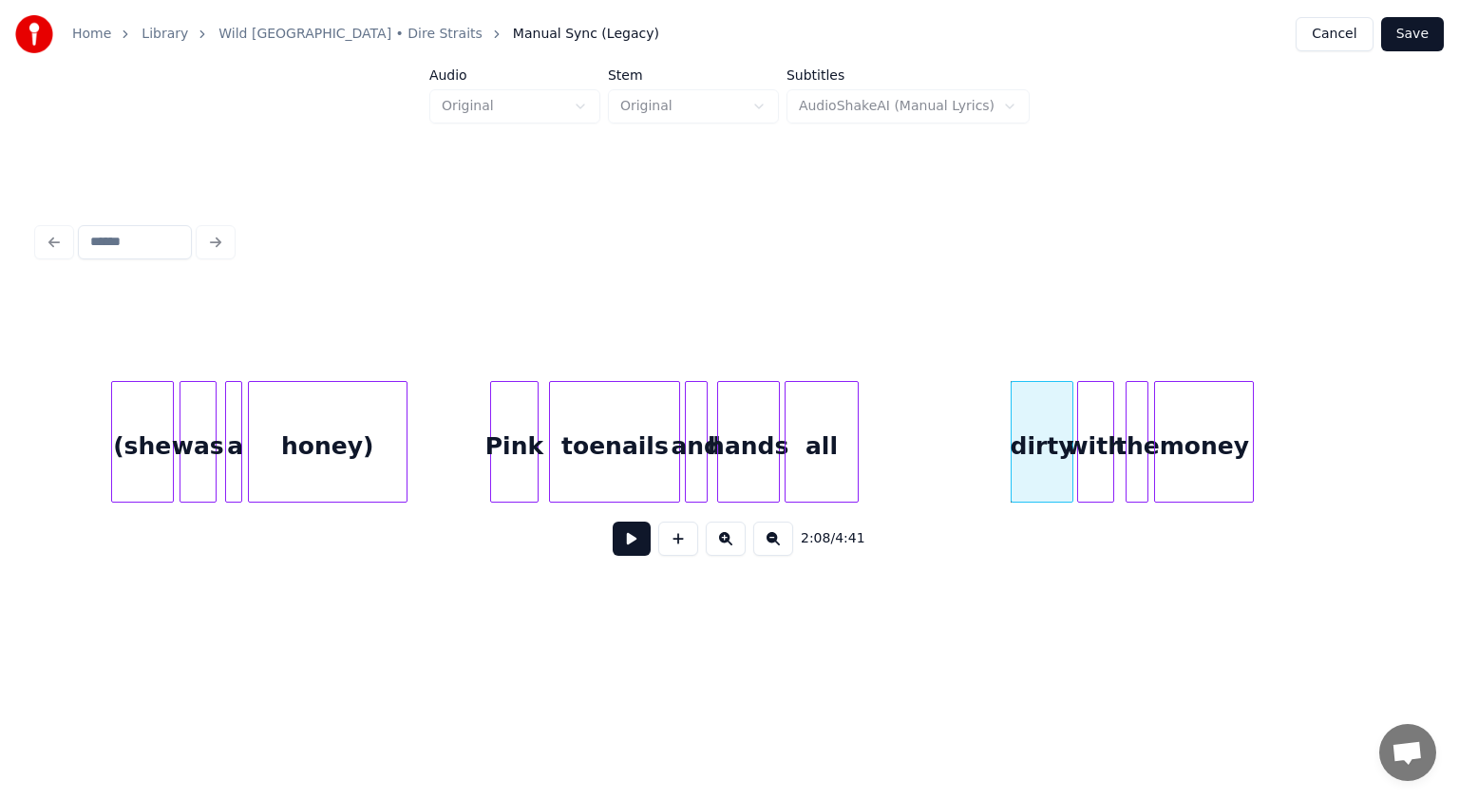
click at [728, 465] on div "with" at bounding box center [1095, 446] width 35 height 129
click at [728, 464] on div "the" at bounding box center [1129, 446] width 21 height 129
click at [728, 464] on div "money" at bounding box center [1197, 446] width 98 height 129
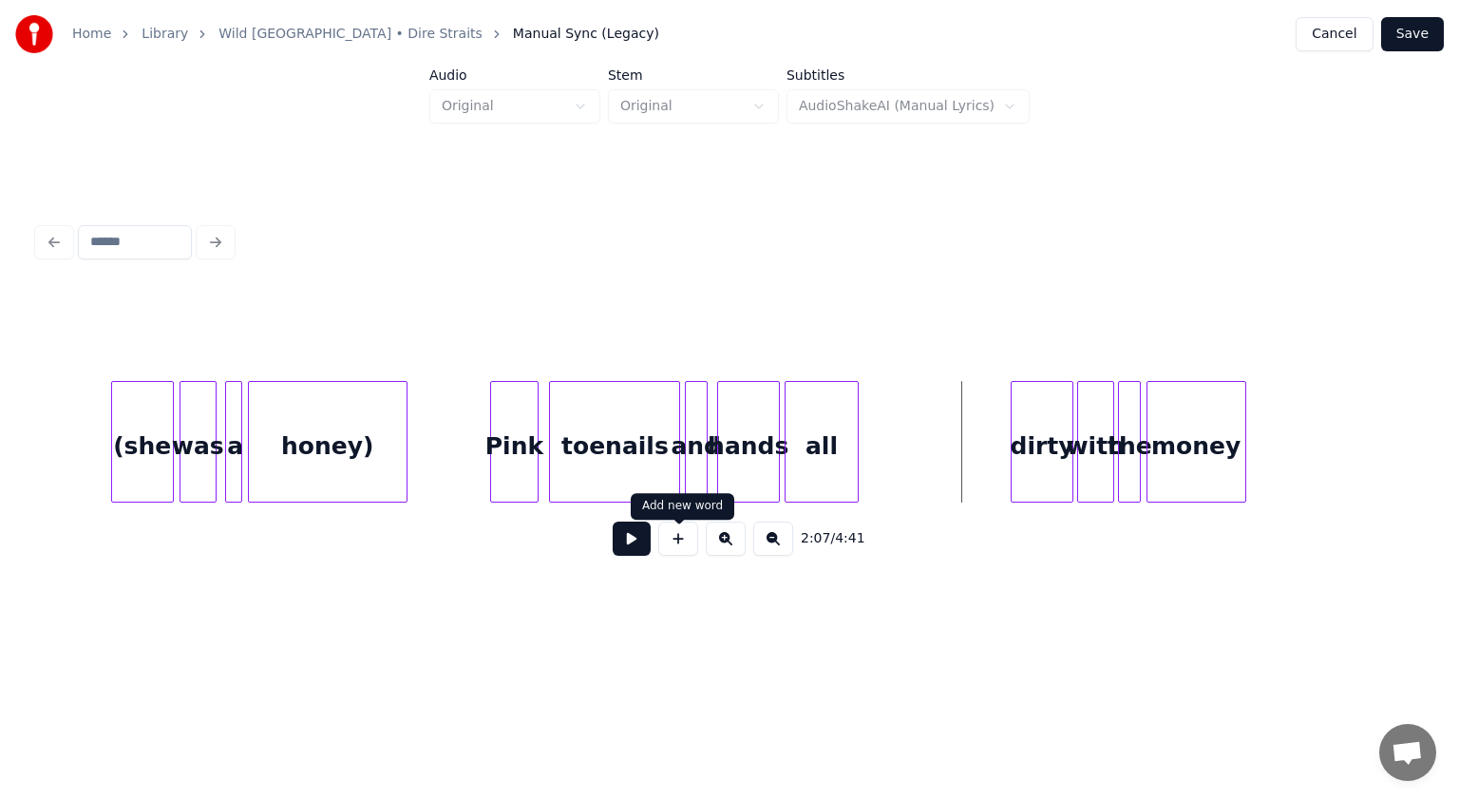
click at [646, 547] on button at bounding box center [632, 539] width 38 height 34
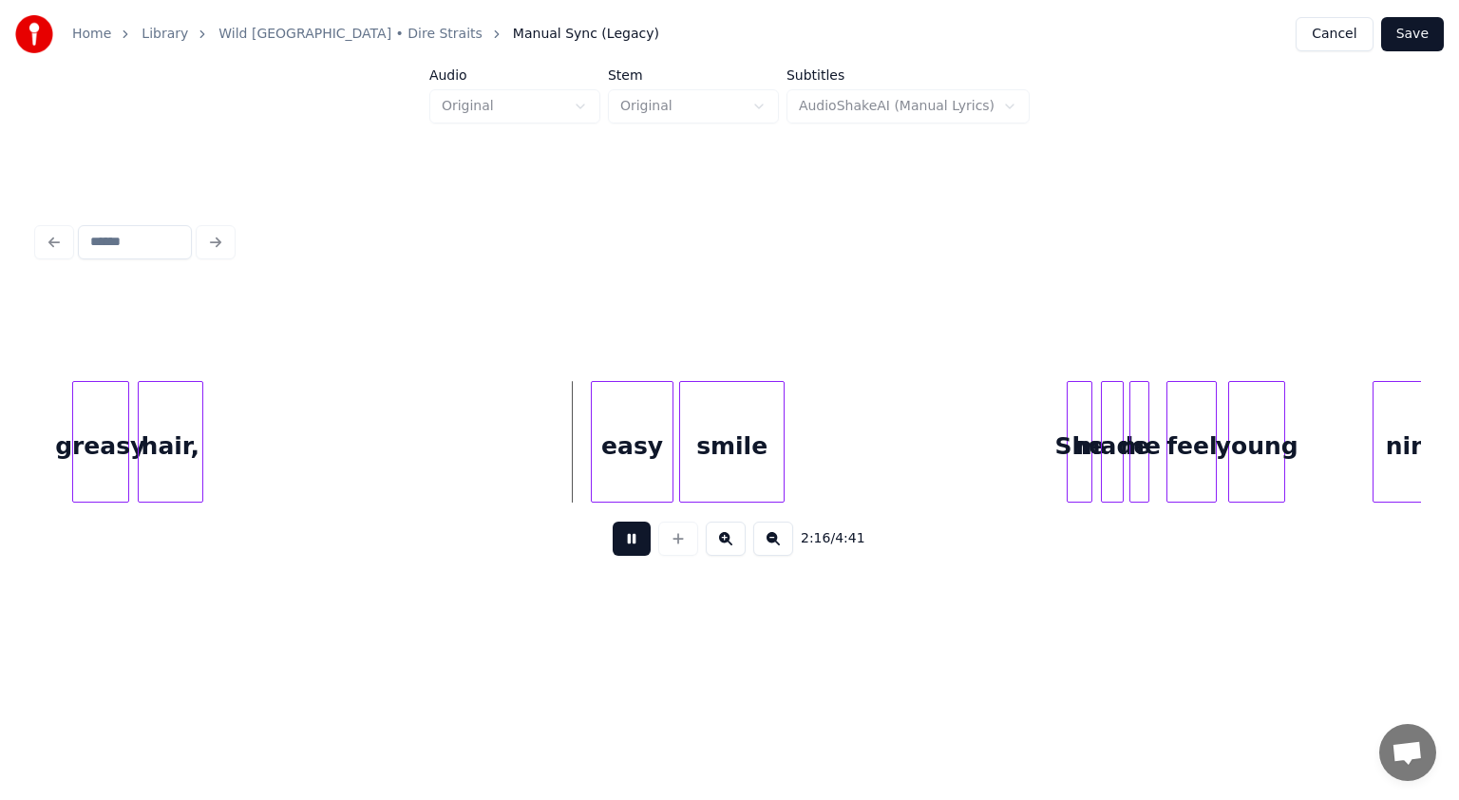
scroll to position [0, 18988]
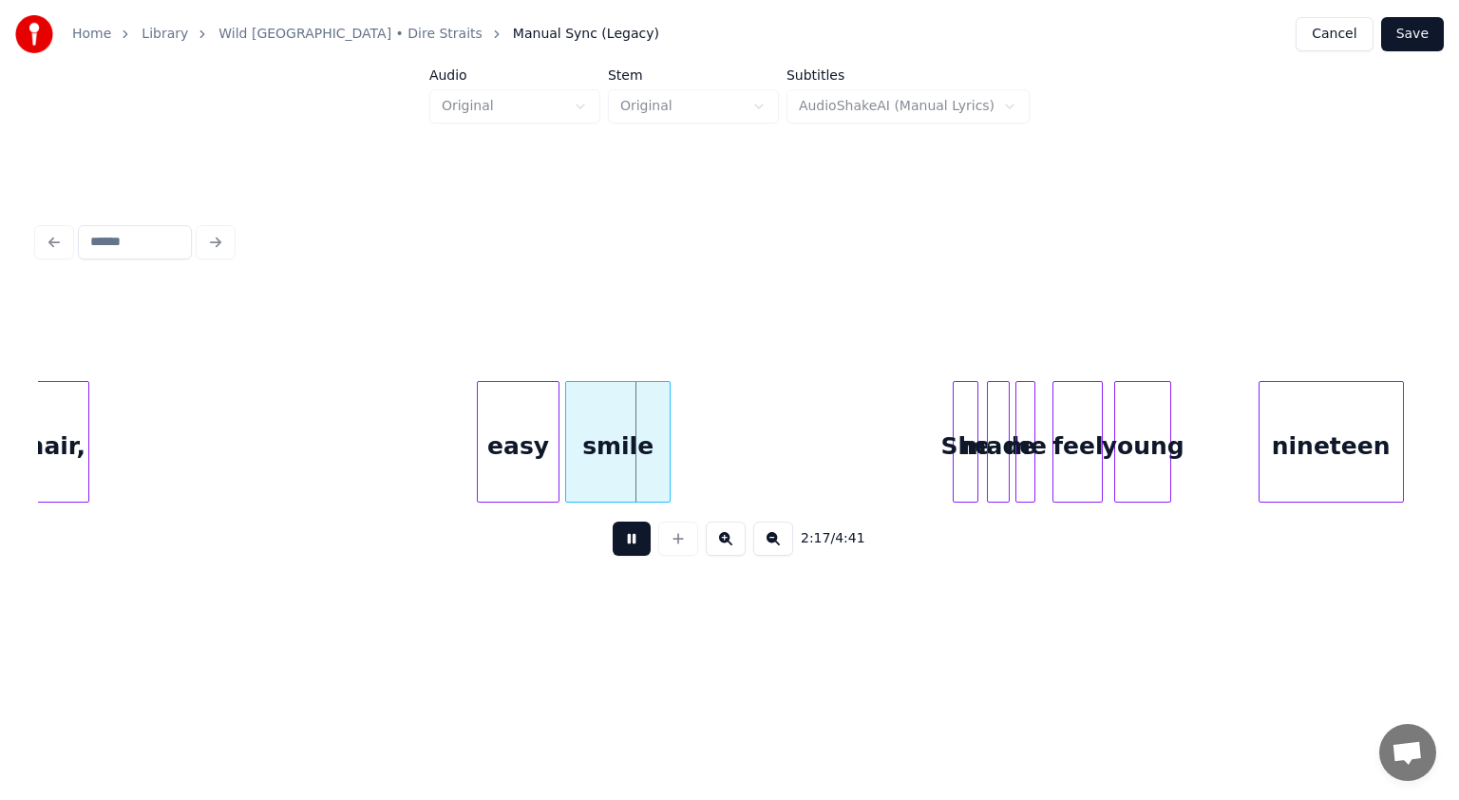
click at [631, 551] on button at bounding box center [632, 539] width 38 height 34
click at [429, 465] on div "hair, easy smile She made me feel young nineteen" at bounding box center [1132, 442] width 40165 height 122
click at [619, 536] on button at bounding box center [632, 539] width 38 height 34
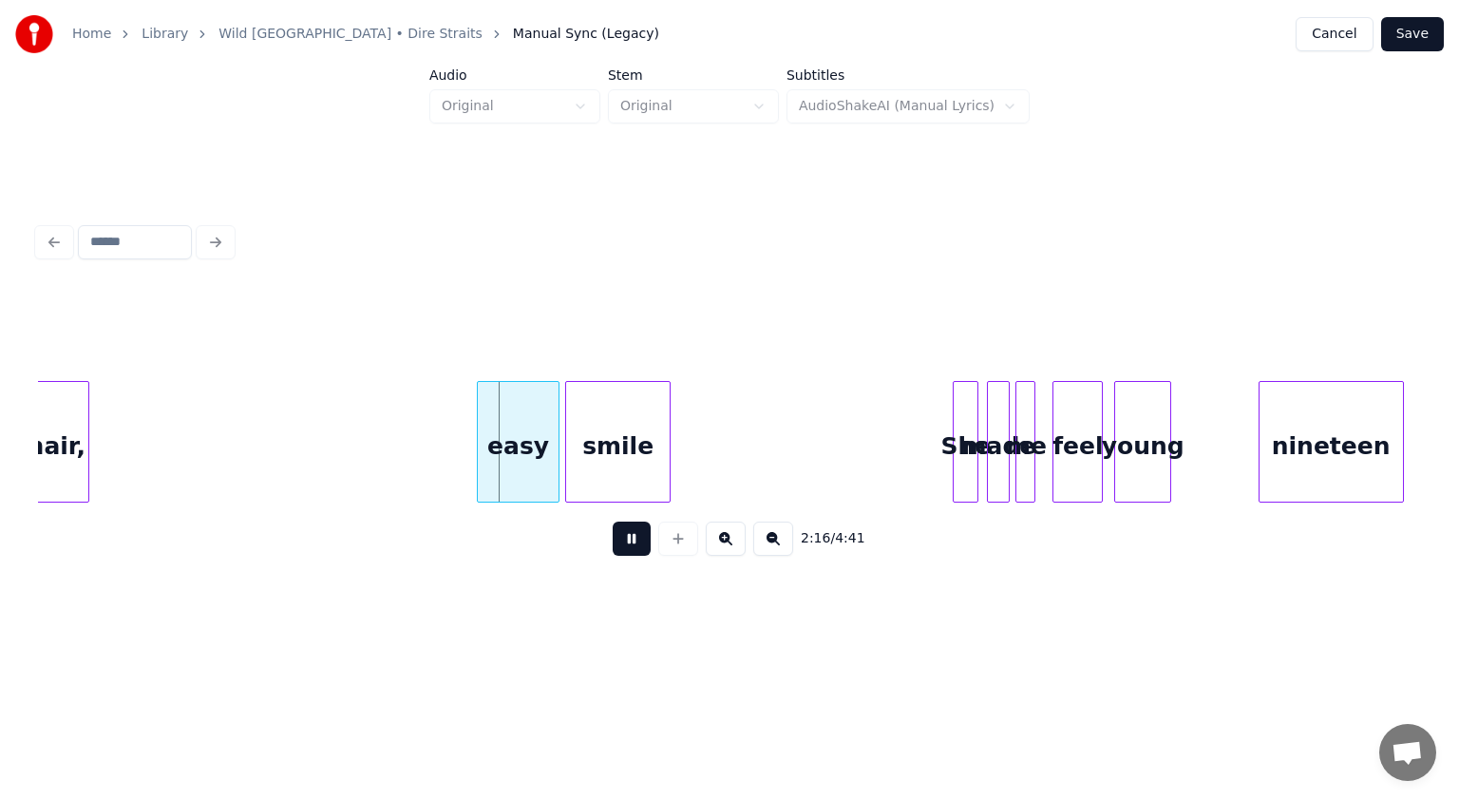
click at [619, 536] on button at bounding box center [632, 539] width 38 height 34
click at [409, 461] on div "hair, easy smile She made me feel young nineteen" at bounding box center [1132, 442] width 40165 height 122
click at [615, 537] on button at bounding box center [632, 539] width 38 height 34
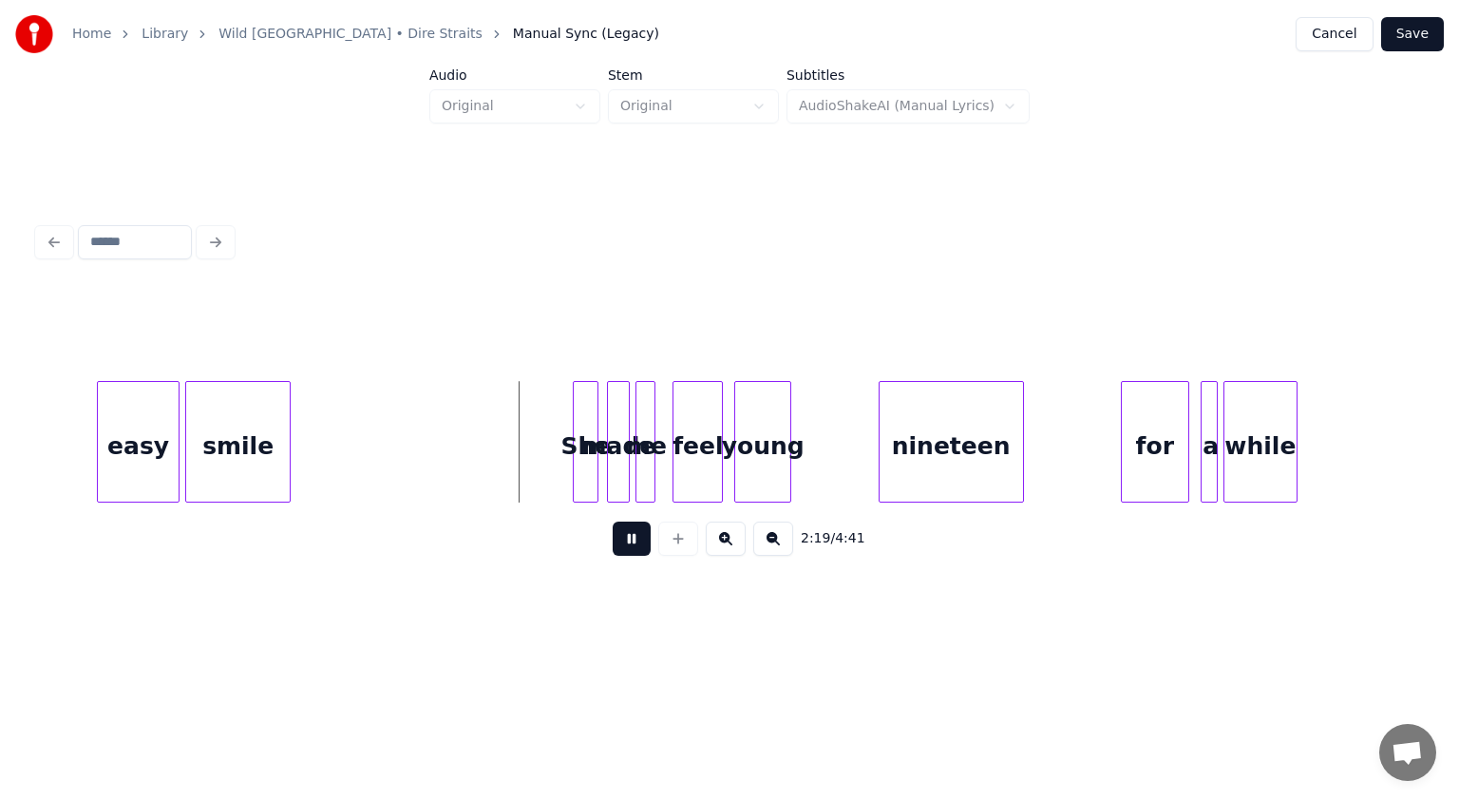
scroll to position [0, 19444]
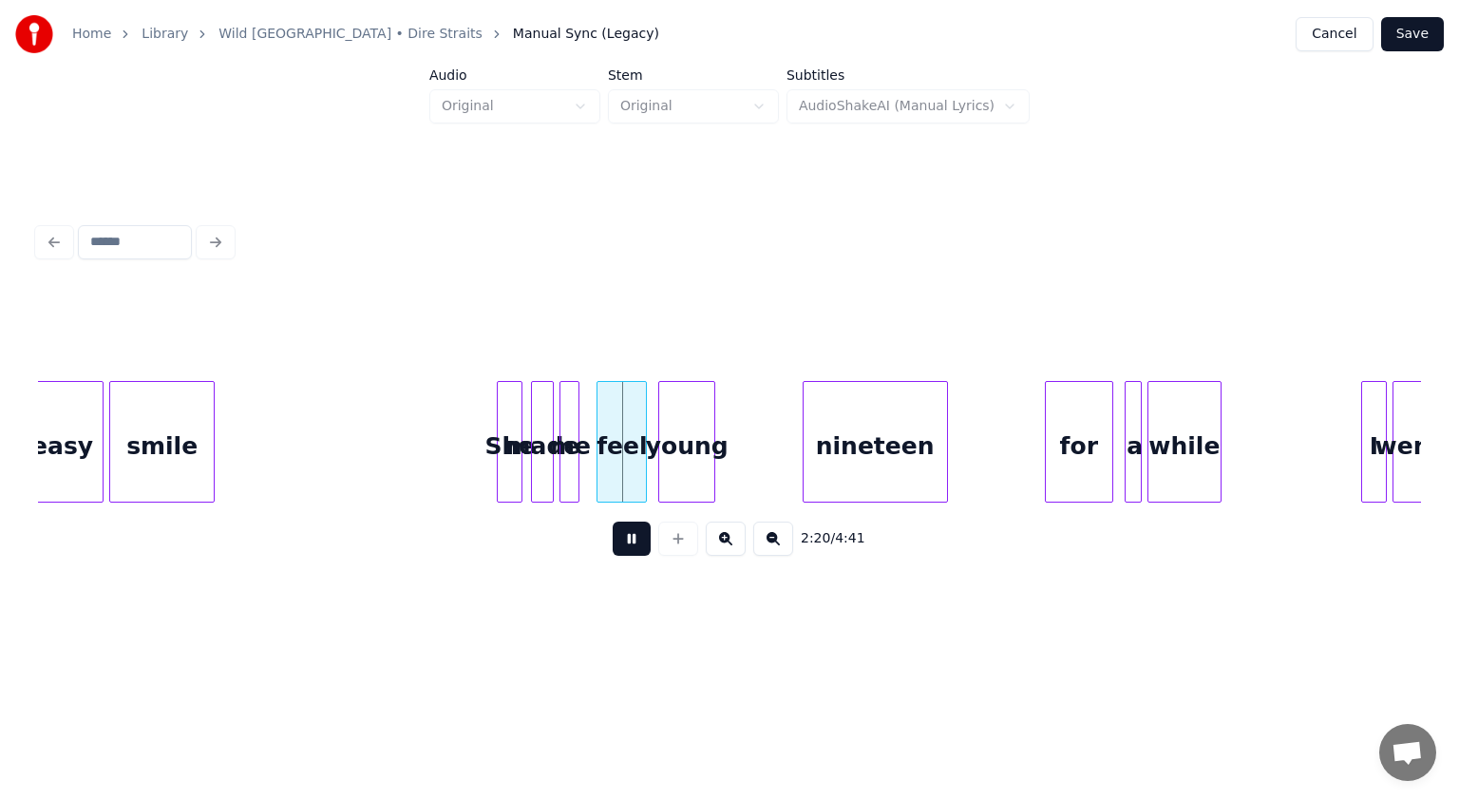
drag, startPoint x: 639, startPoint y: 545, endPoint x: 592, endPoint y: 531, distance: 49.6
click at [635, 545] on button at bounding box center [632, 539] width 38 height 34
click at [487, 458] on div "She" at bounding box center [495, 446] width 24 height 129
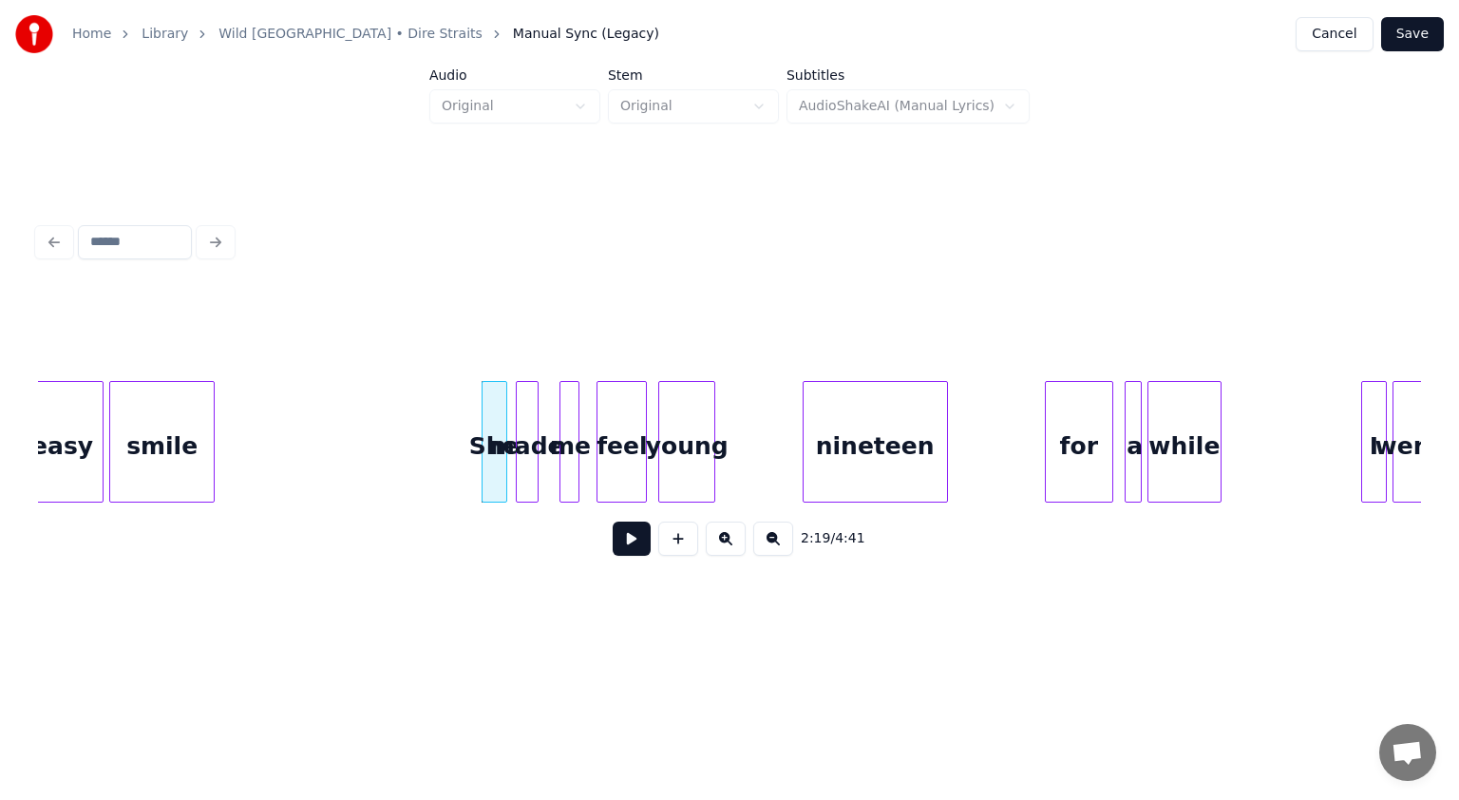
click at [524, 463] on div "made" at bounding box center [527, 446] width 21 height 129
click at [574, 468] on div at bounding box center [577, 442] width 6 height 120
click at [556, 465] on div "me" at bounding box center [554, 446] width 19 height 129
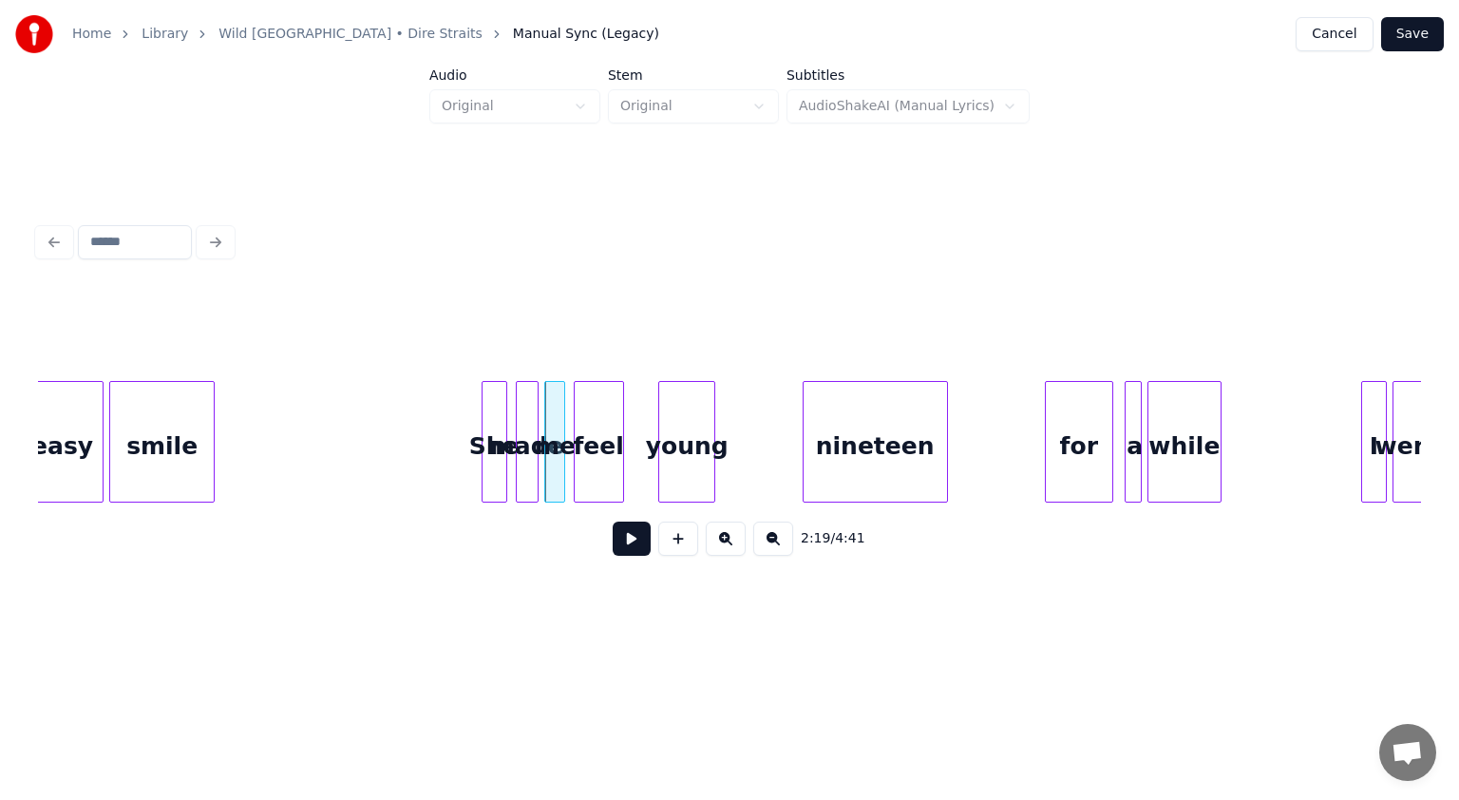
click at [598, 460] on div "feel" at bounding box center [599, 446] width 48 height 129
click at [601, 466] on div at bounding box center [604, 442] width 6 height 120
click at [639, 463] on div "young" at bounding box center [644, 446] width 55 height 129
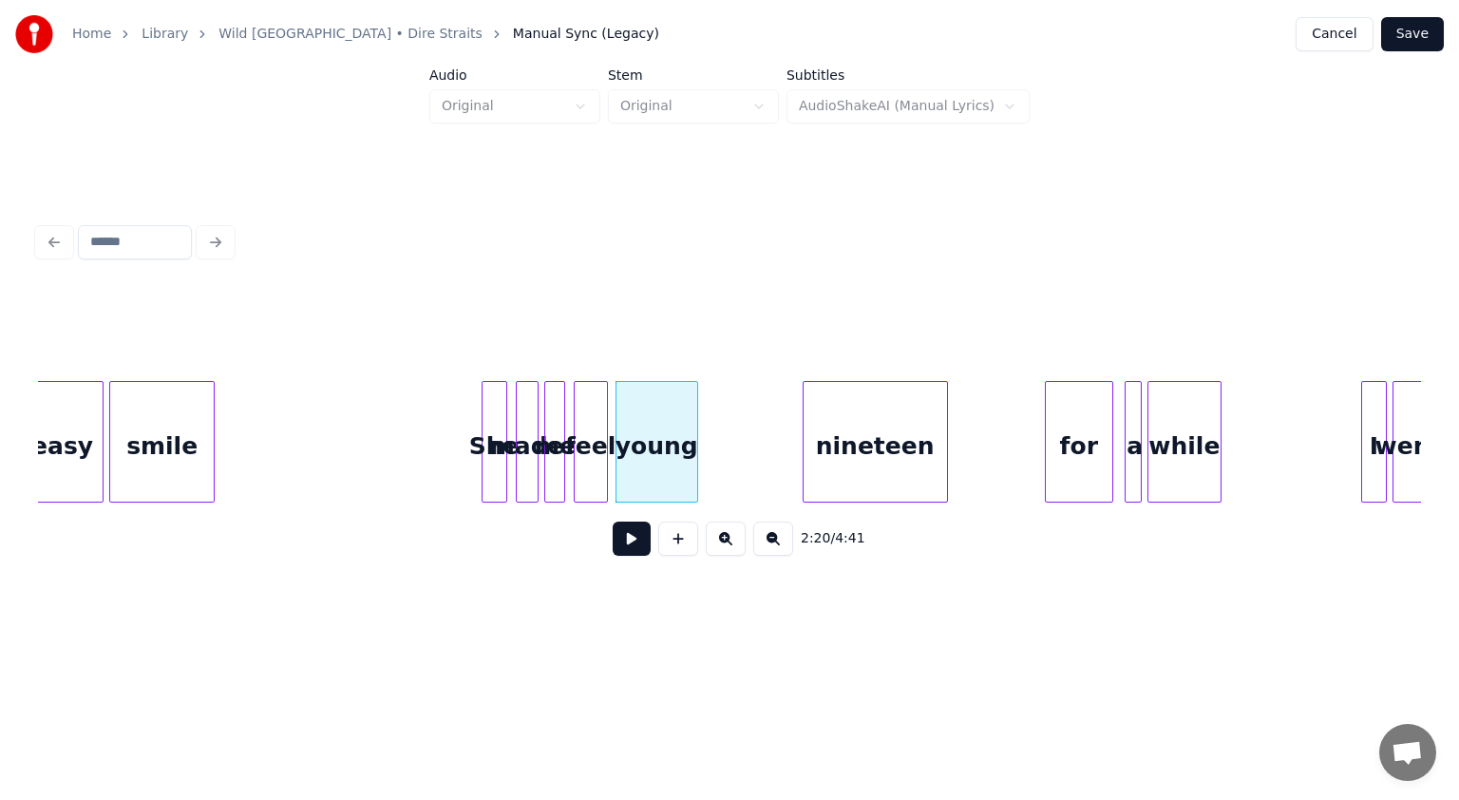
click at [696, 466] on div at bounding box center [695, 442] width 6 height 120
click at [401, 479] on div "easy smile She made me feel young nineteen for a while I went" at bounding box center [676, 442] width 40165 height 122
click at [629, 534] on button at bounding box center [632, 539] width 38 height 34
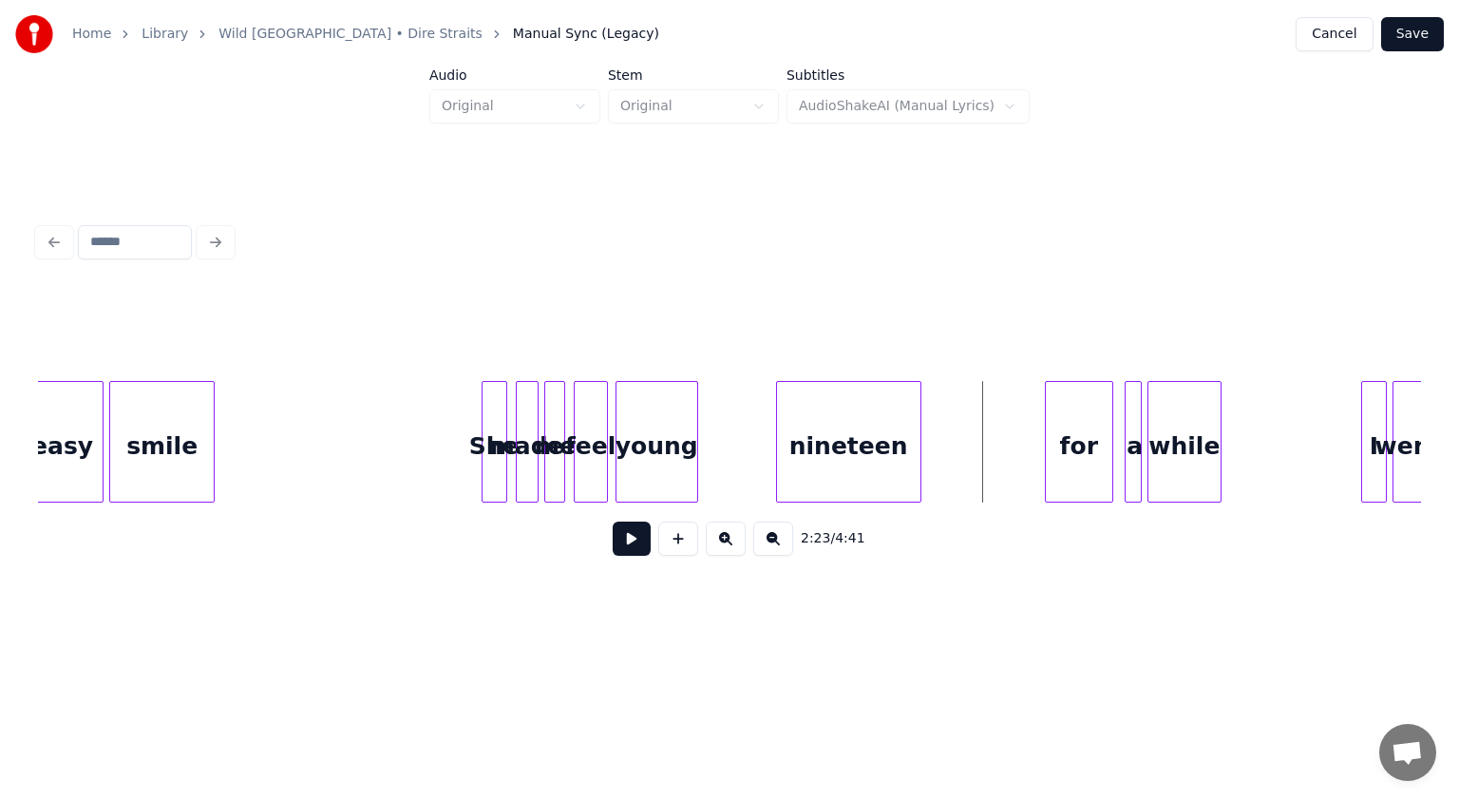
click at [728, 471] on div "nineteen" at bounding box center [848, 446] width 143 height 129
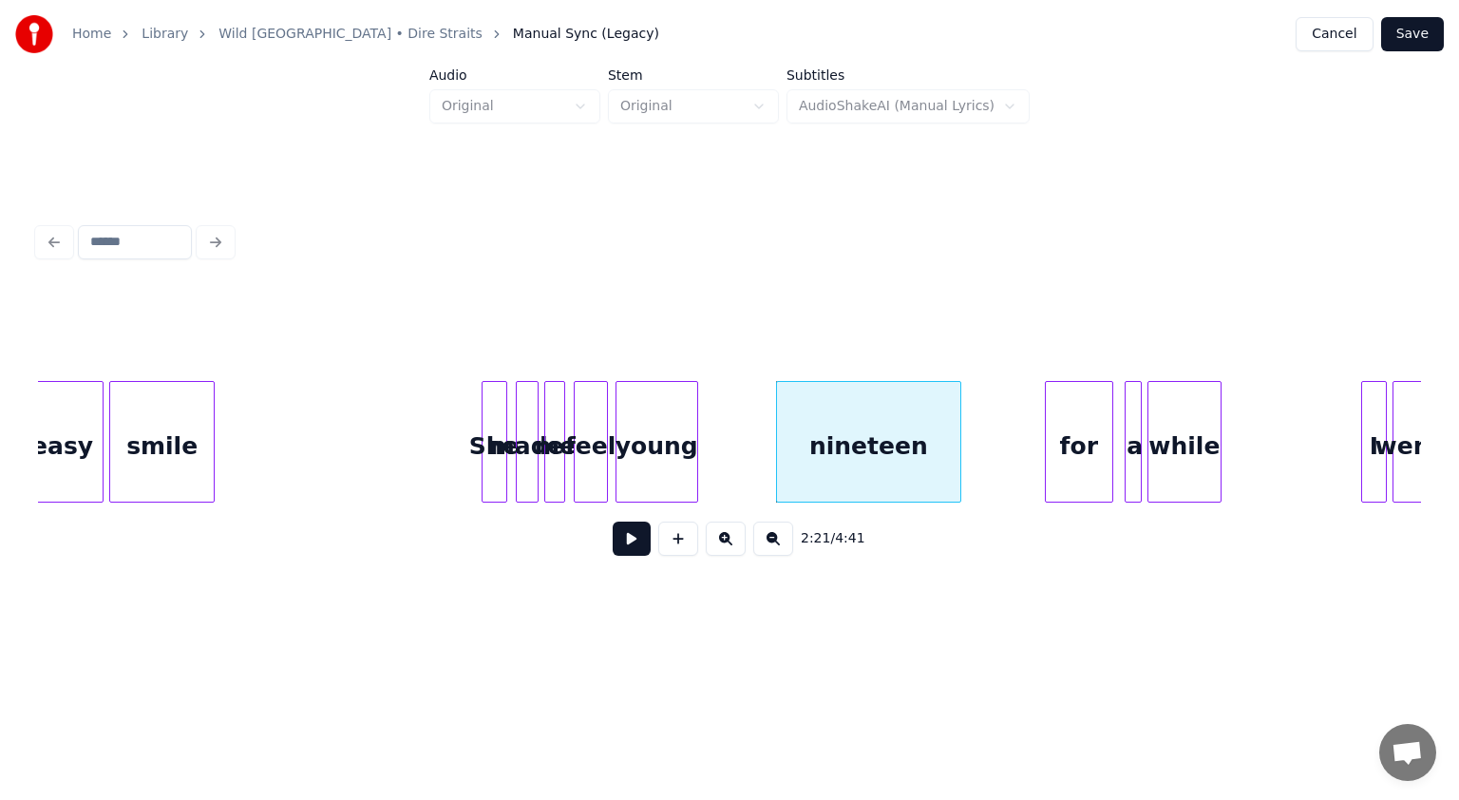
click at [728, 463] on div at bounding box center [958, 442] width 6 height 120
click at [728, 467] on div "easy smile She made me feel young nineteen for a while I went" at bounding box center [676, 442] width 40165 height 122
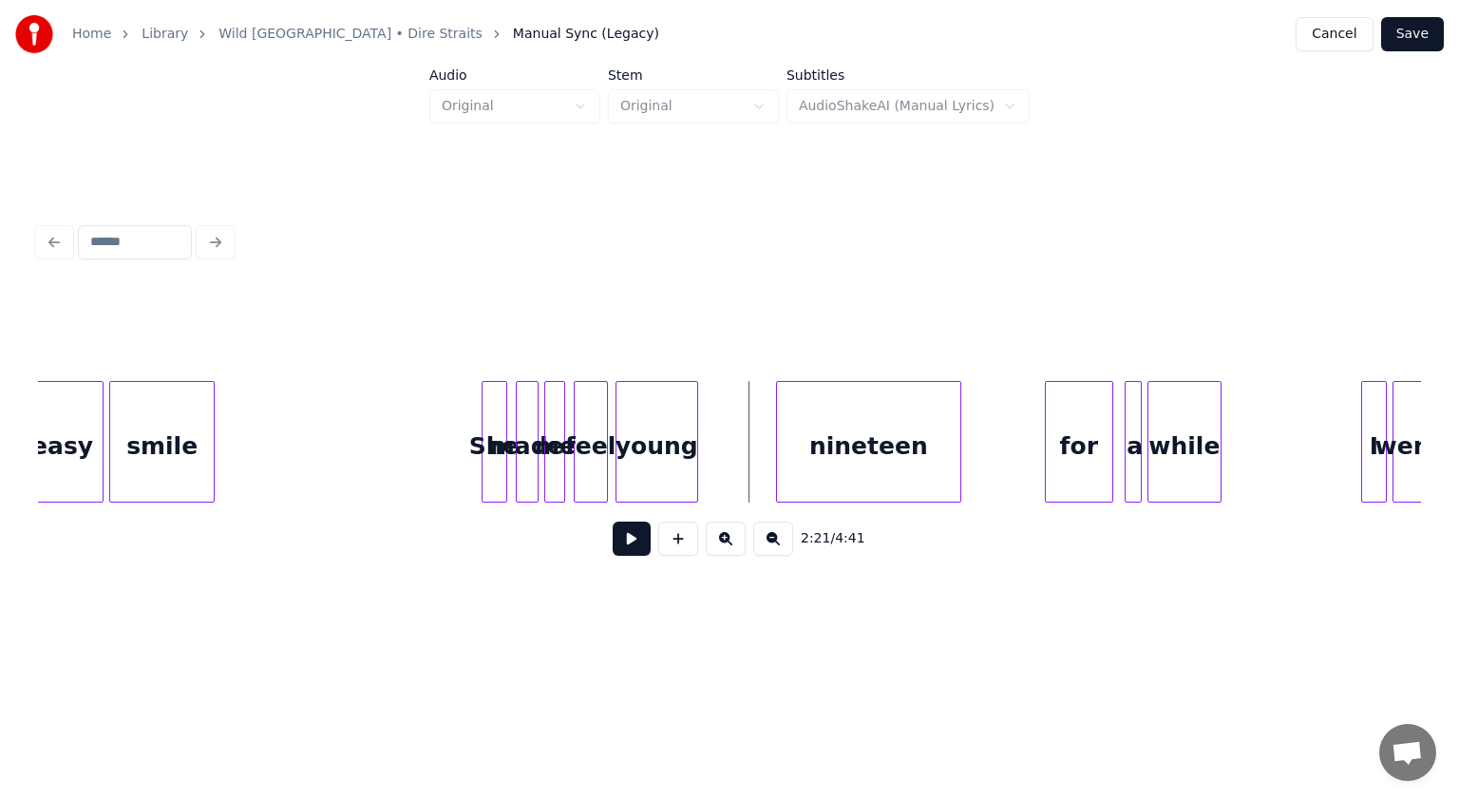
click at [627, 534] on button at bounding box center [632, 539] width 38 height 34
click at [638, 546] on button at bounding box center [632, 539] width 38 height 34
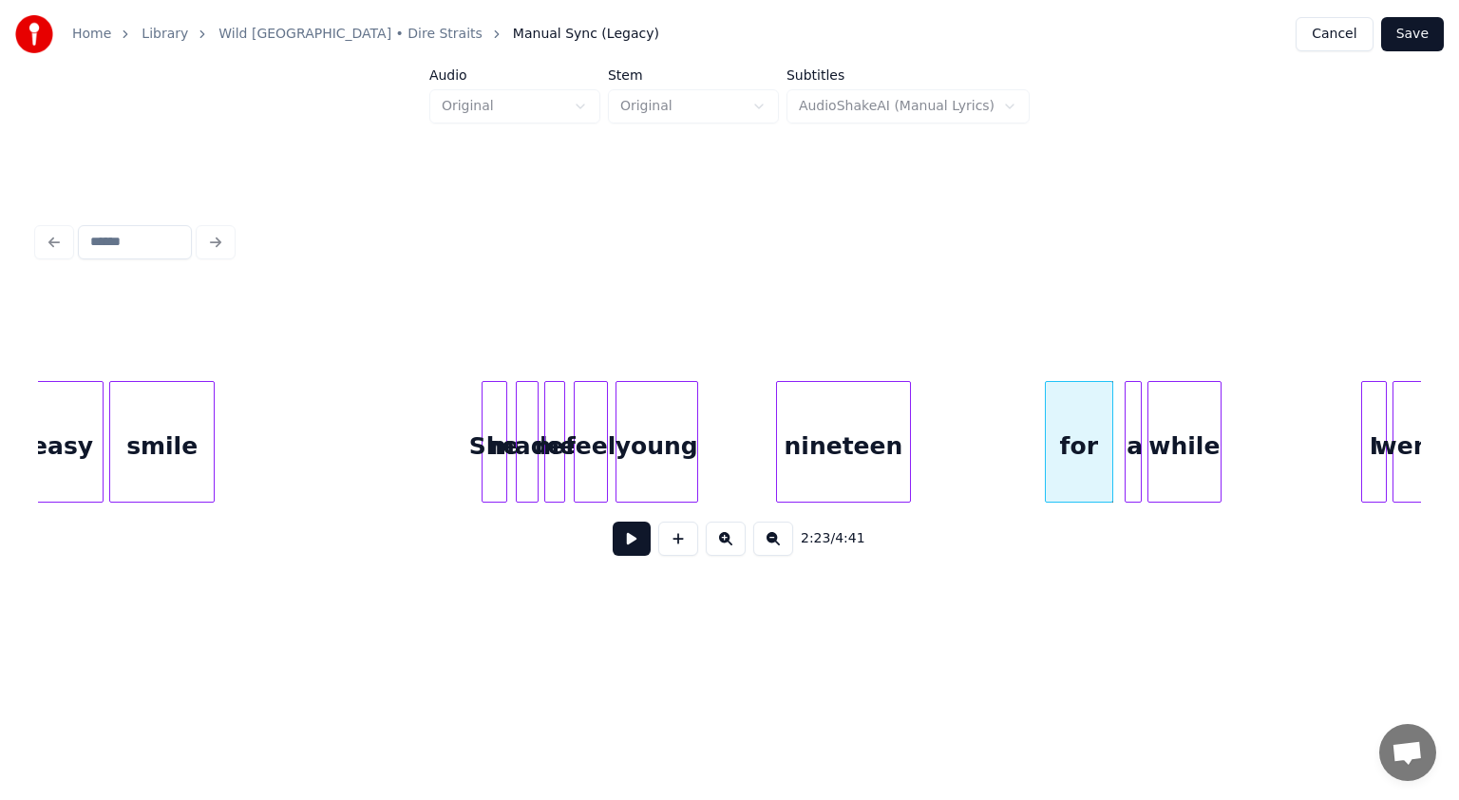
click at [728, 464] on div at bounding box center [908, 442] width 6 height 120
click at [677, 543] on button at bounding box center [678, 539] width 40 height 34
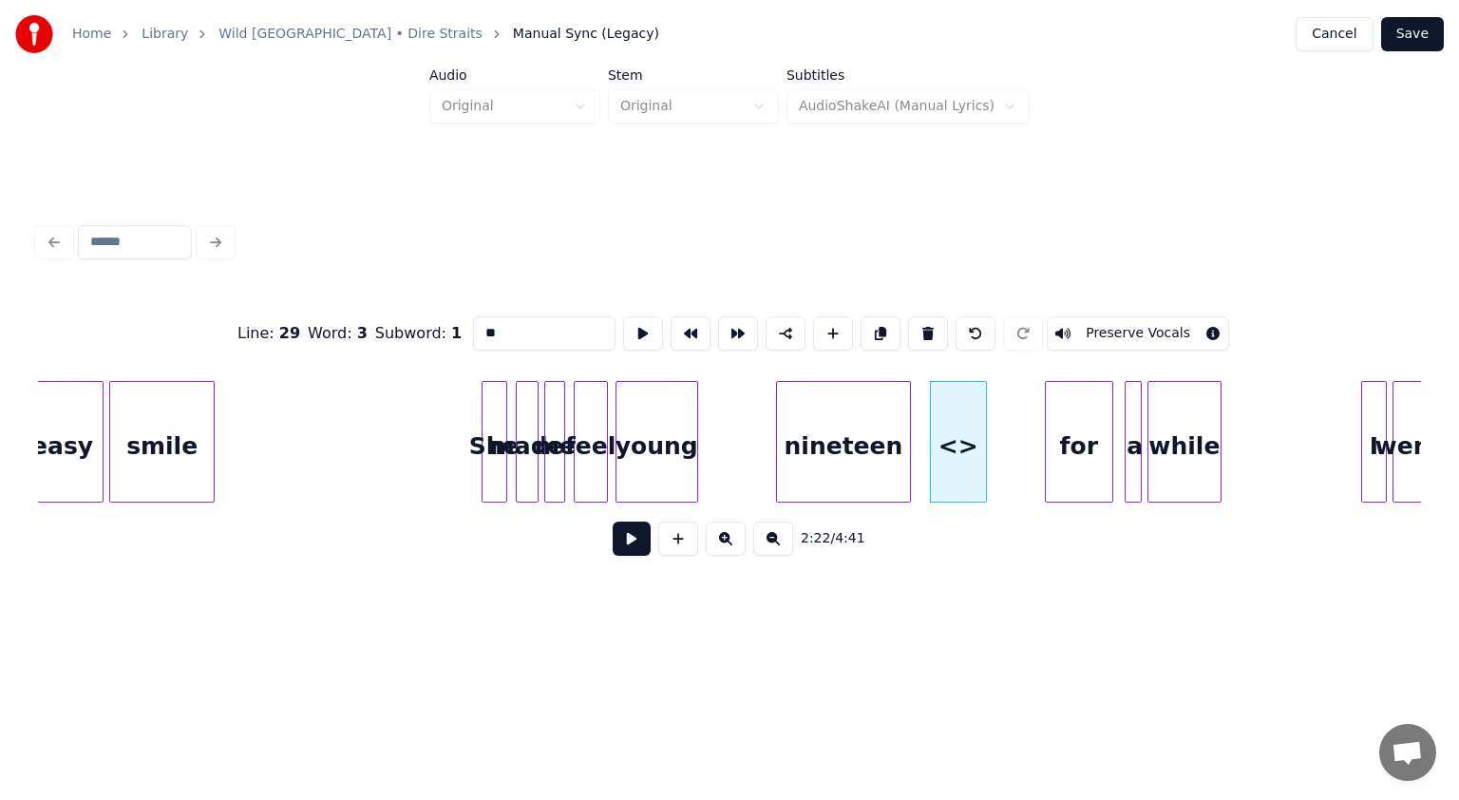
drag, startPoint x: 467, startPoint y: 316, endPoint x: 252, endPoint y: 321, distance: 214.8
click at [311, 321] on div "Line : 29 Word : 3 Subword : 1 ** Preserve Vocals" at bounding box center [729, 333] width 1383 height 95
type input "***"
click at [728, 478] on div "easy smile She made me feel young nineteen for a while I went now" at bounding box center [676, 442] width 40165 height 122
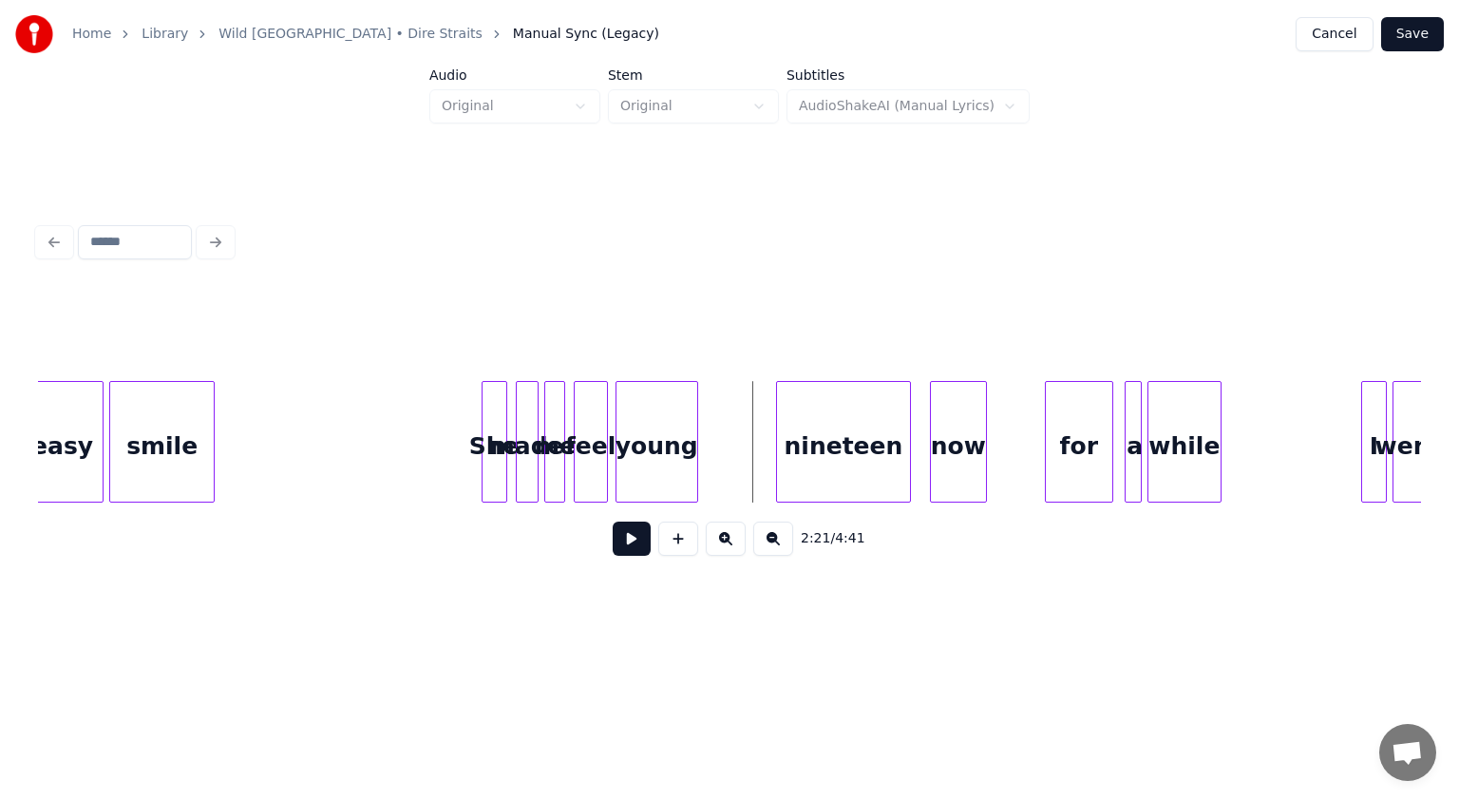
click at [638, 551] on button at bounding box center [632, 539] width 38 height 34
click at [728, 469] on div "for" at bounding box center [1060, 446] width 67 height 129
click at [728, 471] on div "a" at bounding box center [1113, 446] width 19 height 129
click at [728, 470] on div "while" at bounding box center [1165, 446] width 72 height 129
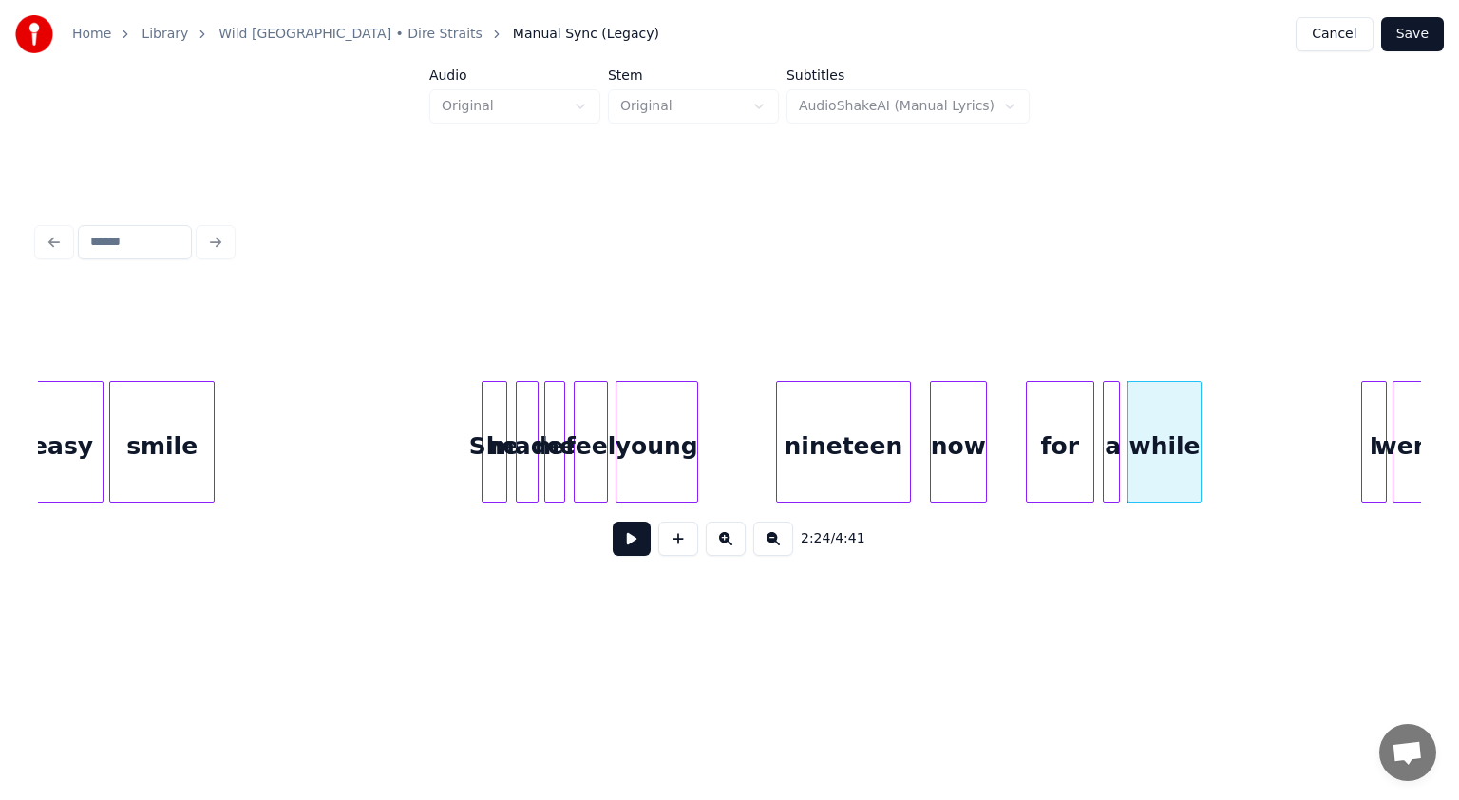
drag, startPoint x: 1015, startPoint y: 486, endPoint x: 1001, endPoint y: 482, distance: 13.8
click at [728, 483] on div "easy smile She made me feel young nineteen for a while I went now" at bounding box center [676, 442] width 40165 height 122
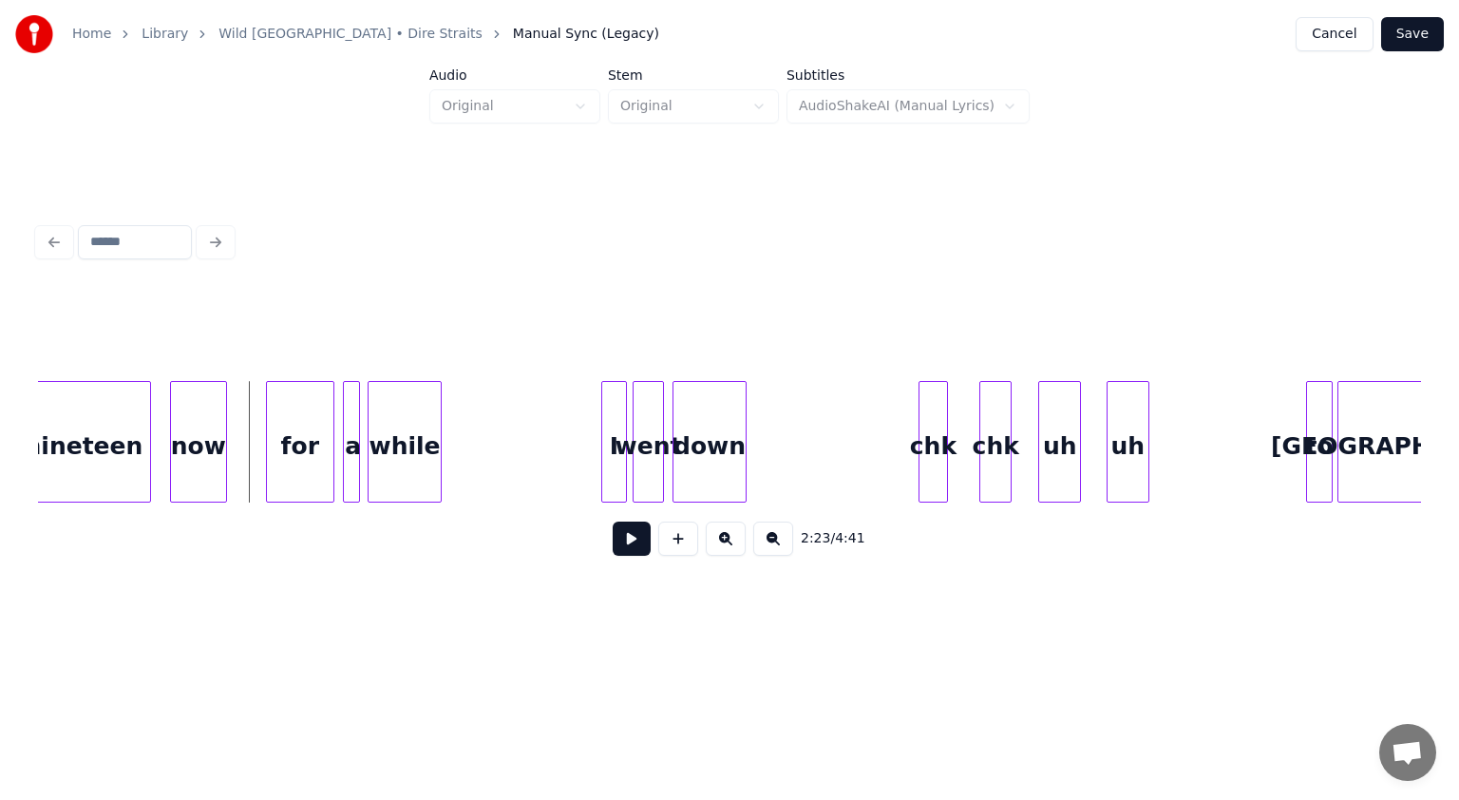
scroll to position [0, 20280]
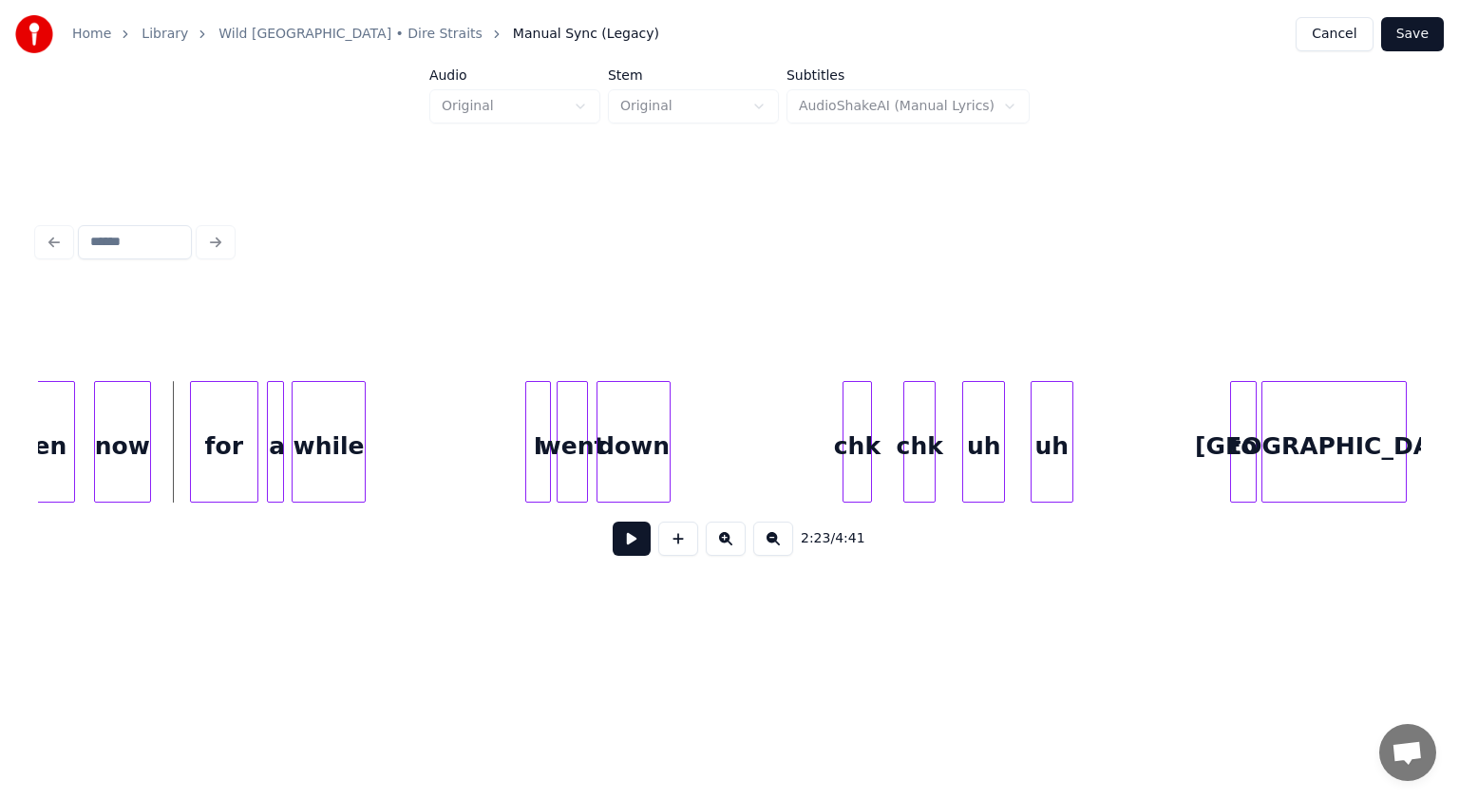
click at [637, 547] on button at bounding box center [632, 539] width 38 height 34
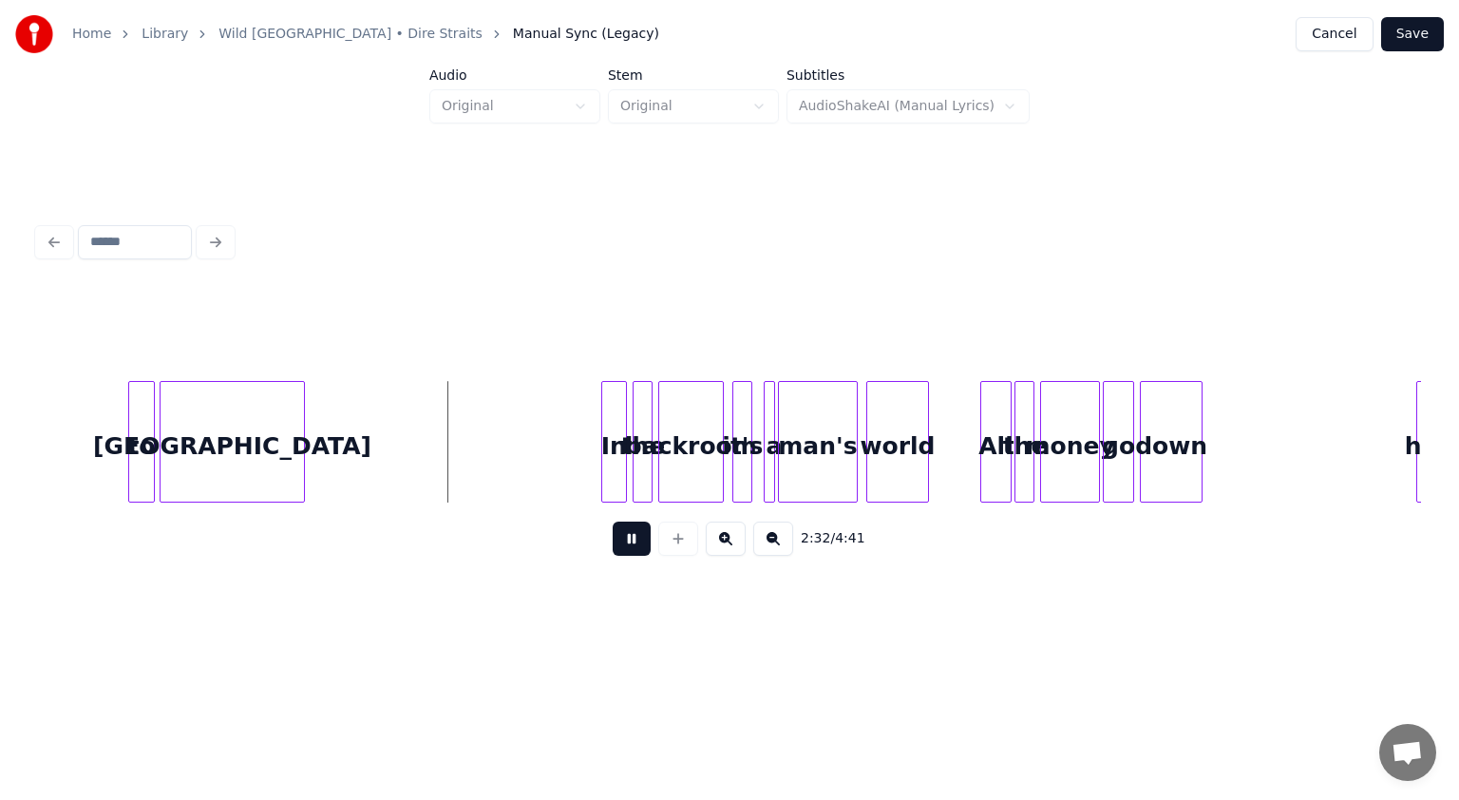
scroll to position [0, 21420]
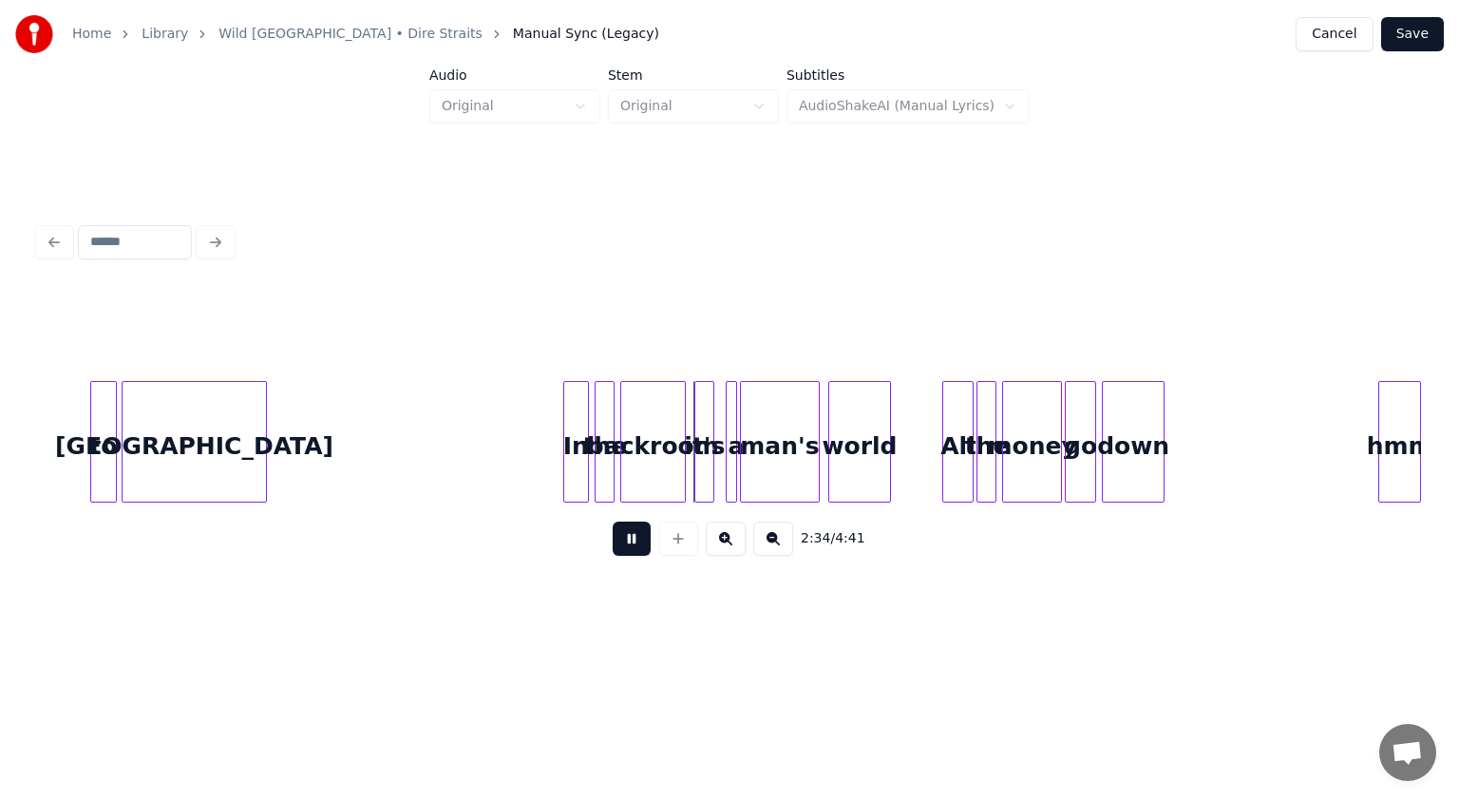
click at [635, 545] on button at bounding box center [632, 539] width 38 height 34
click at [561, 460] on div "In" at bounding box center [560, 446] width 24 height 129
click at [589, 465] on div "the" at bounding box center [590, 446] width 19 height 129
click at [639, 475] on div "backroom" at bounding box center [638, 446] width 64 height 129
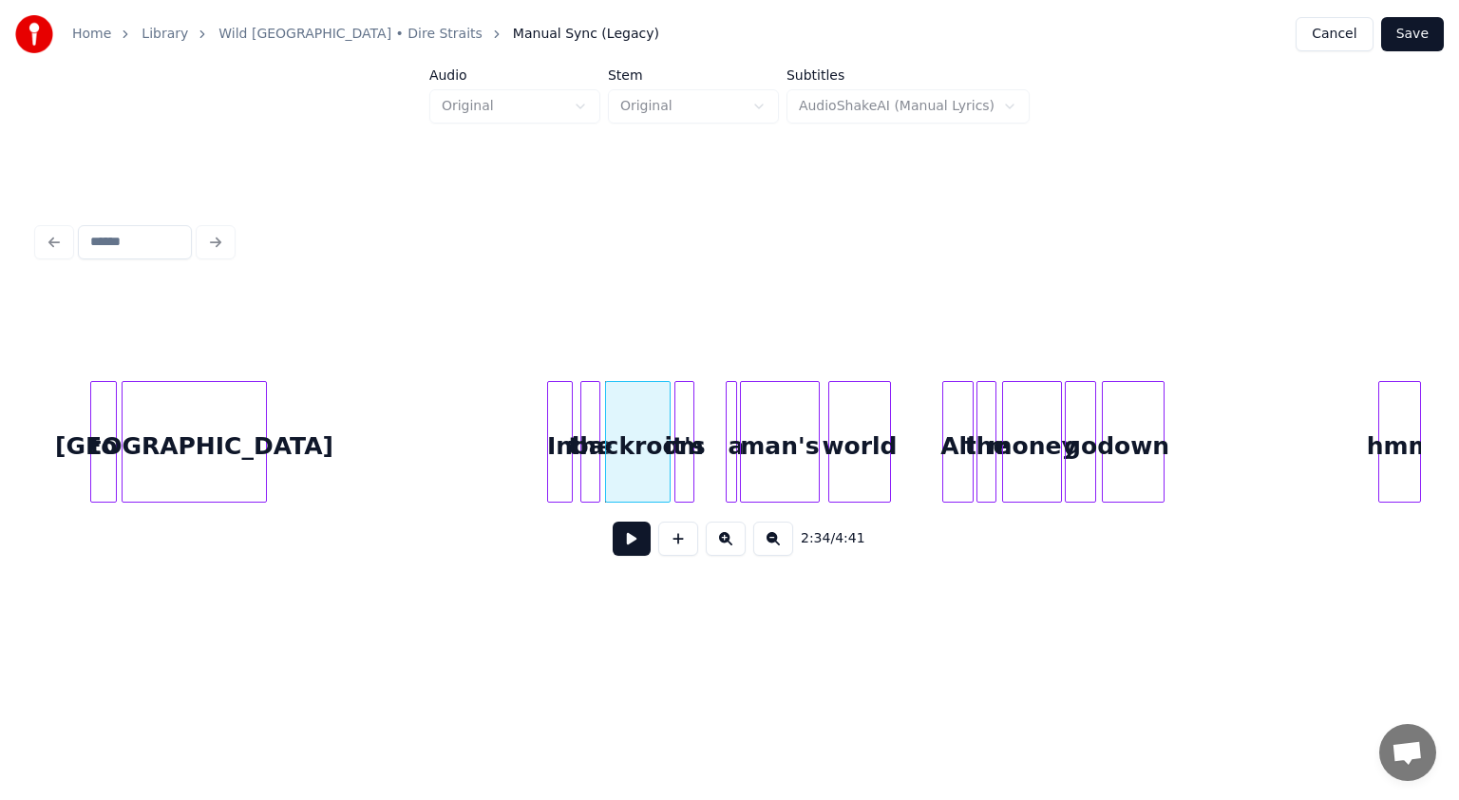
click at [683, 468] on div "it's" at bounding box center [685, 446] width 19 height 129
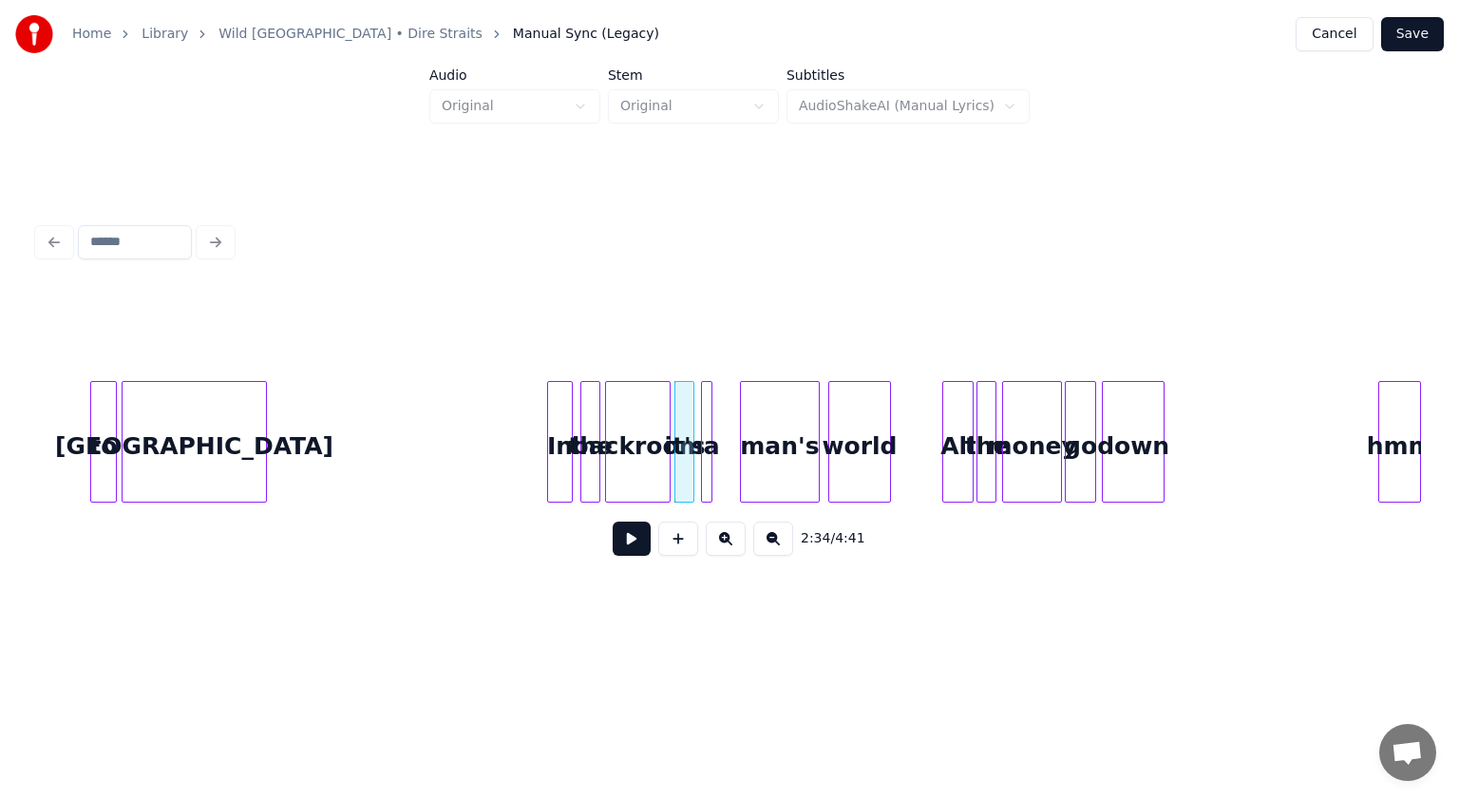
click at [711, 461] on div "a" at bounding box center [711, 446] width 19 height 129
click at [728, 474] on div "man's" at bounding box center [759, 446] width 78 height 129
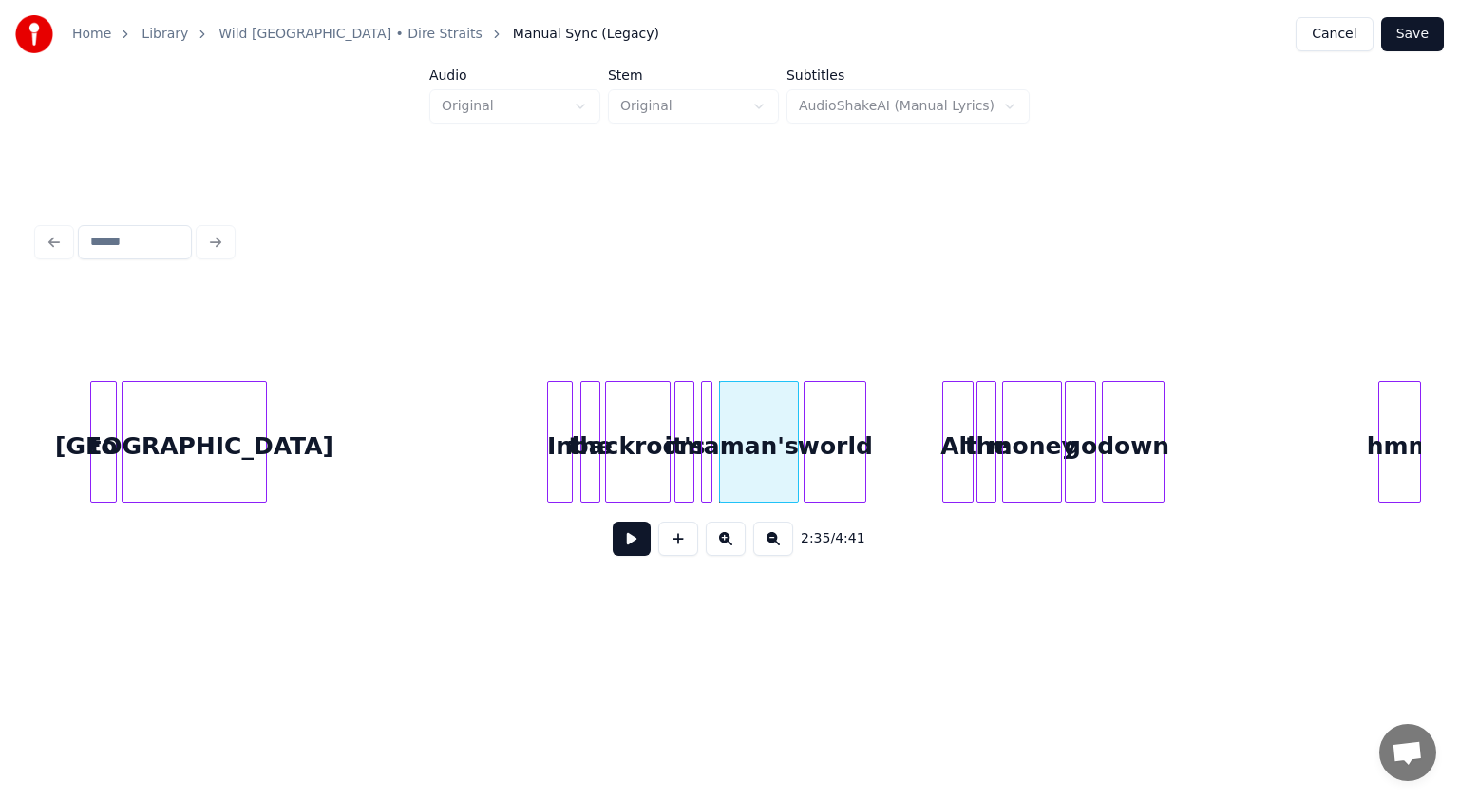
click at [728, 471] on div "world" at bounding box center [835, 446] width 61 height 129
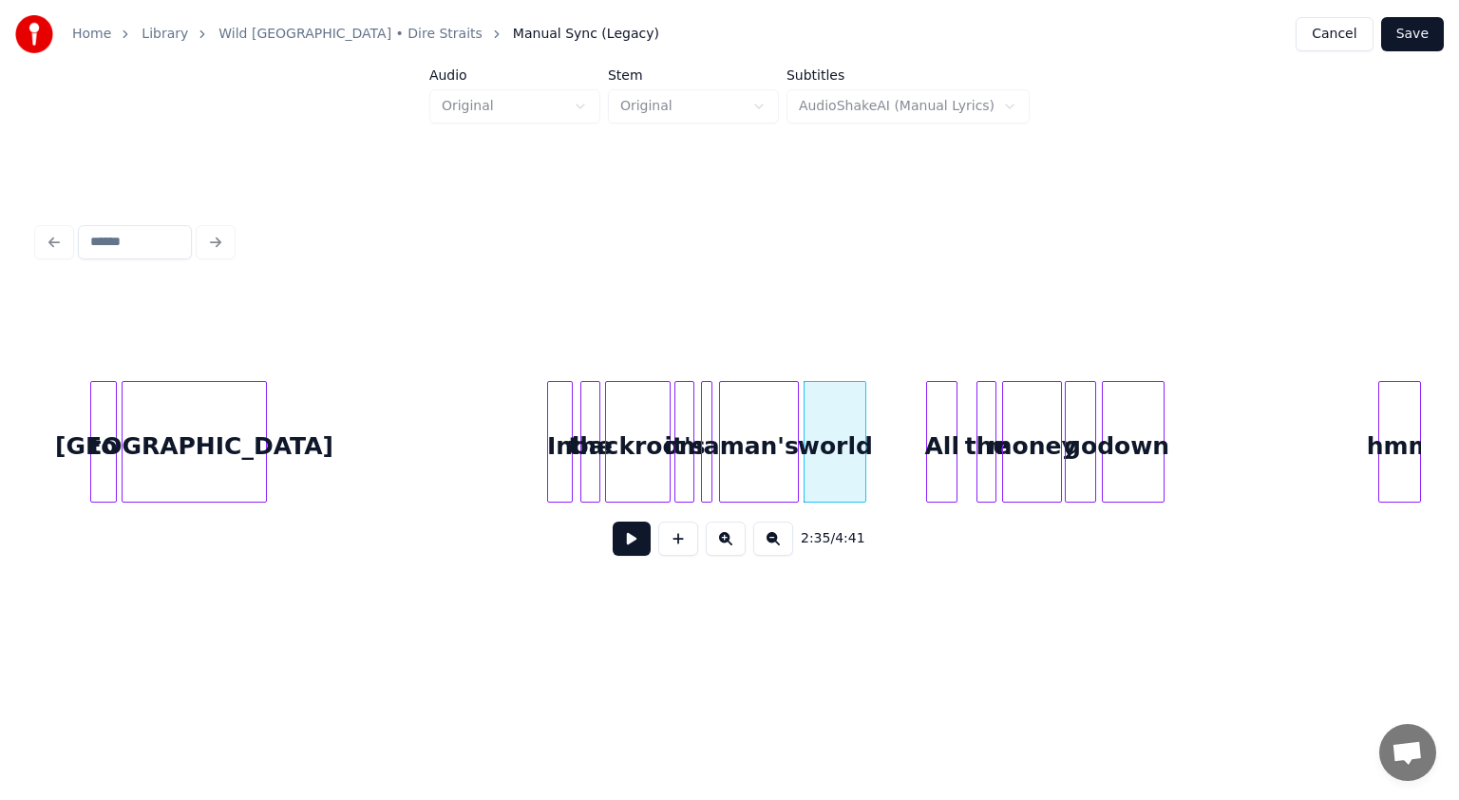
click at [728, 464] on div "All" at bounding box center [941, 446] width 29 height 129
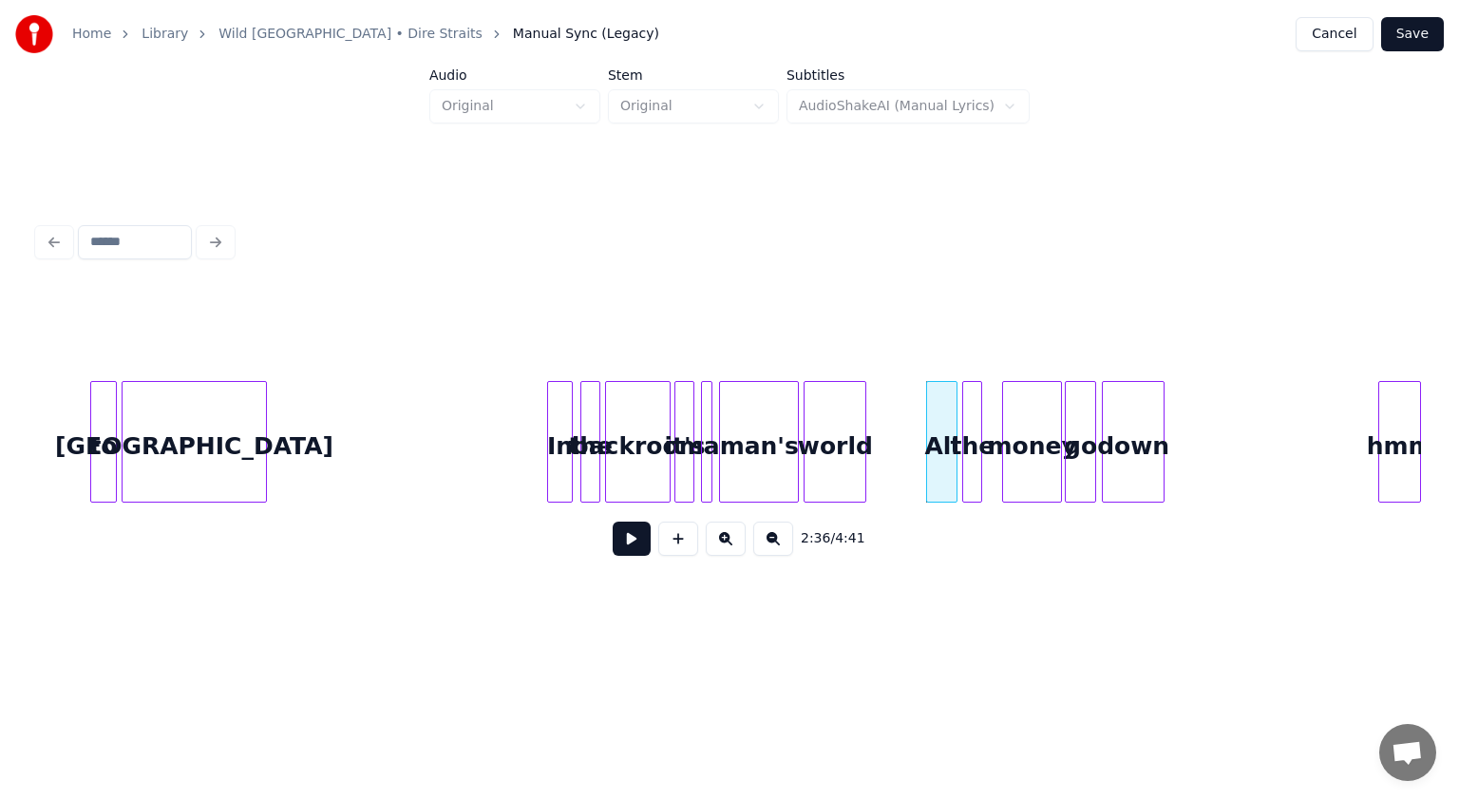
click at [728, 464] on div "the" at bounding box center [972, 446] width 19 height 129
click at [728, 475] on div "money" at bounding box center [1015, 446] width 58 height 129
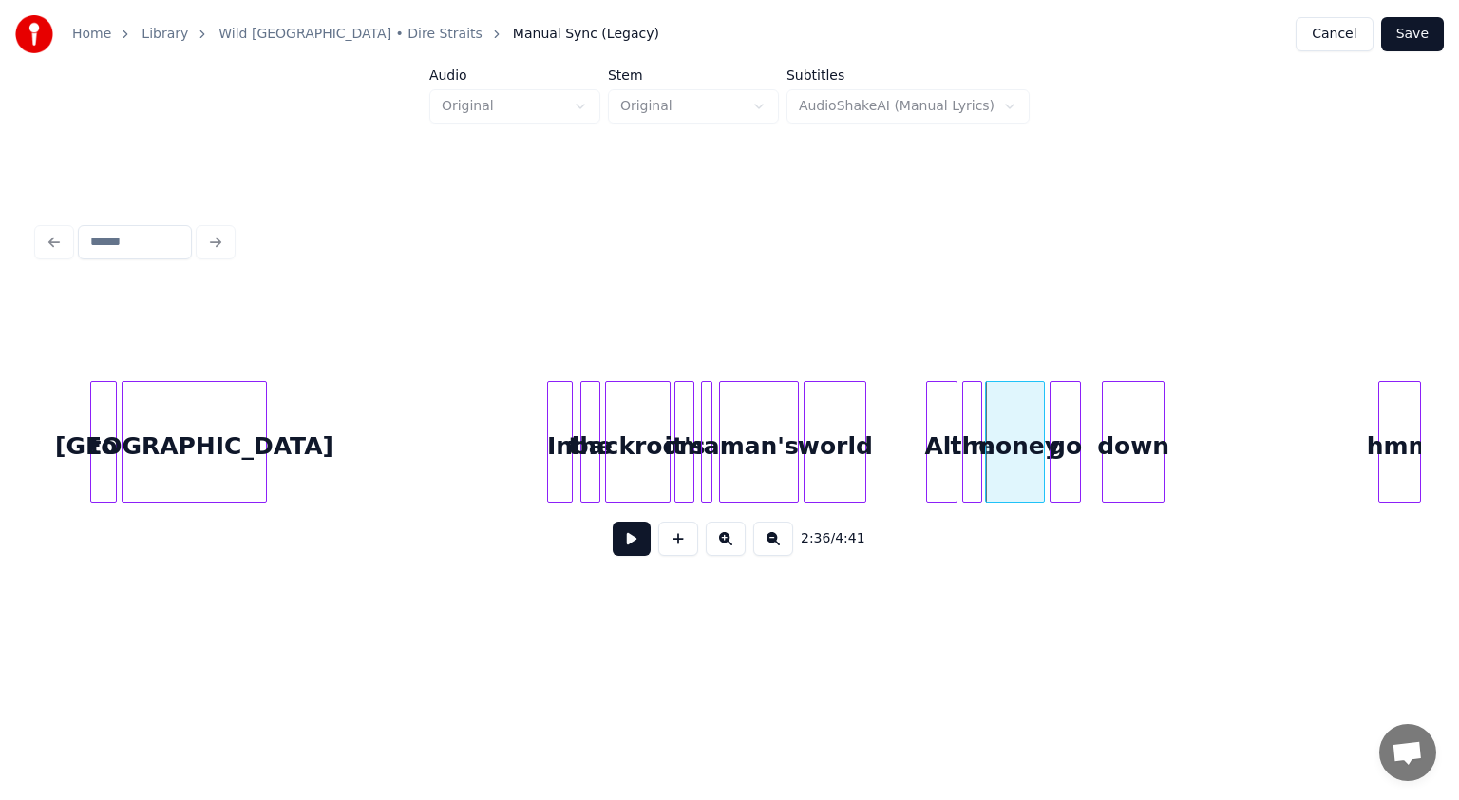
click at [728, 471] on div "go" at bounding box center [1065, 446] width 29 height 129
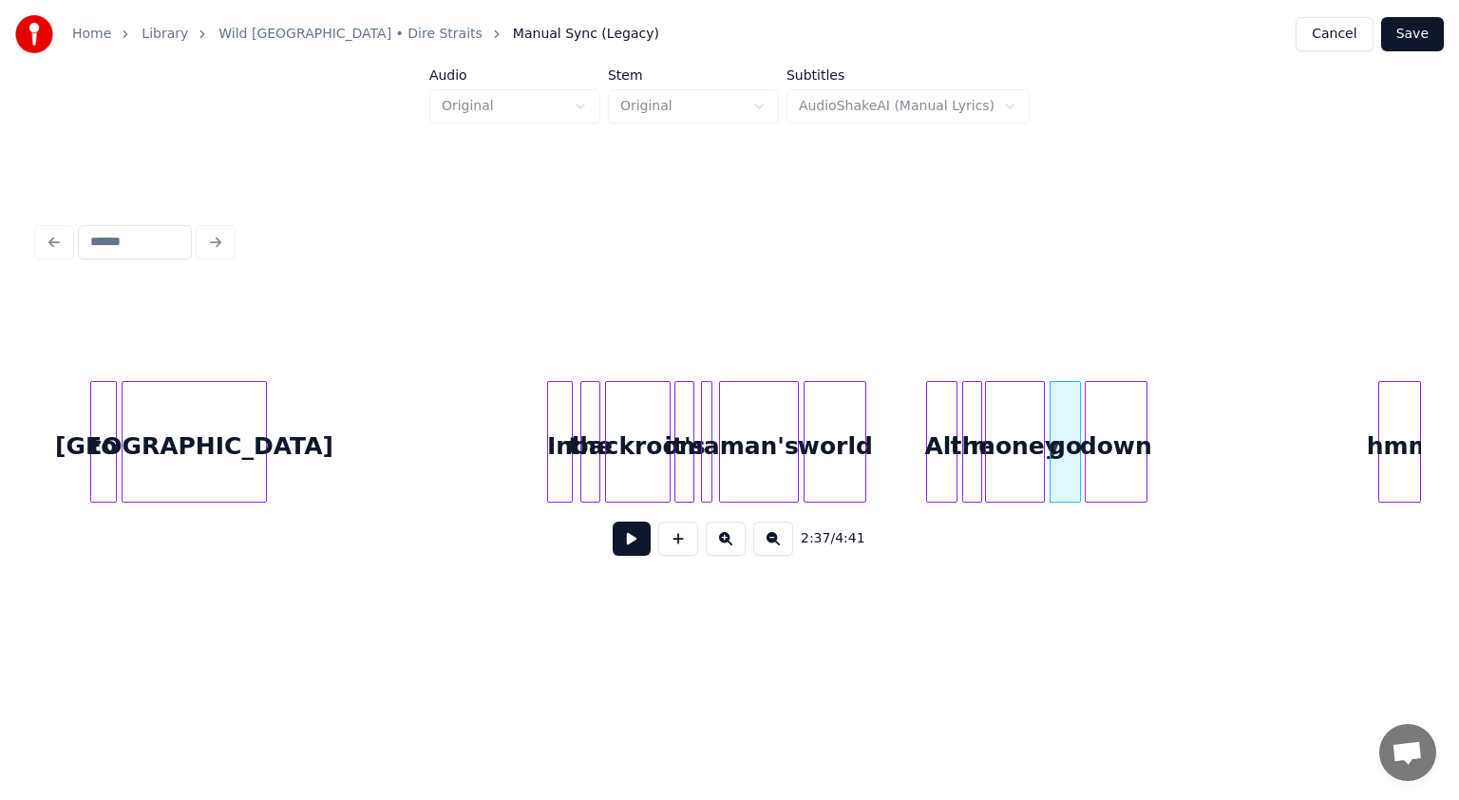
click at [728, 472] on div "down" at bounding box center [1116, 446] width 61 height 129
click at [631, 556] on button at bounding box center [632, 539] width 38 height 34
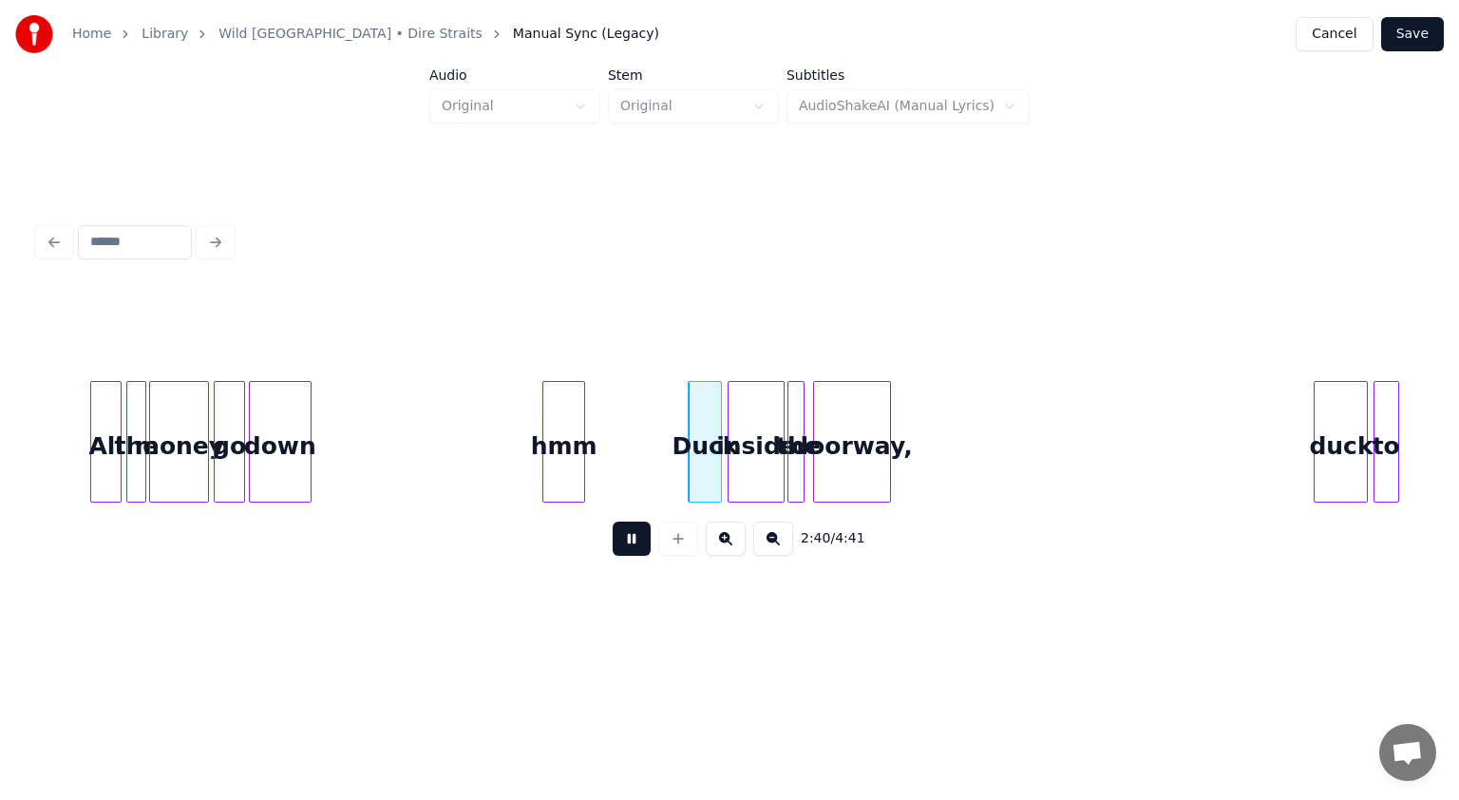
scroll to position [0, 22370]
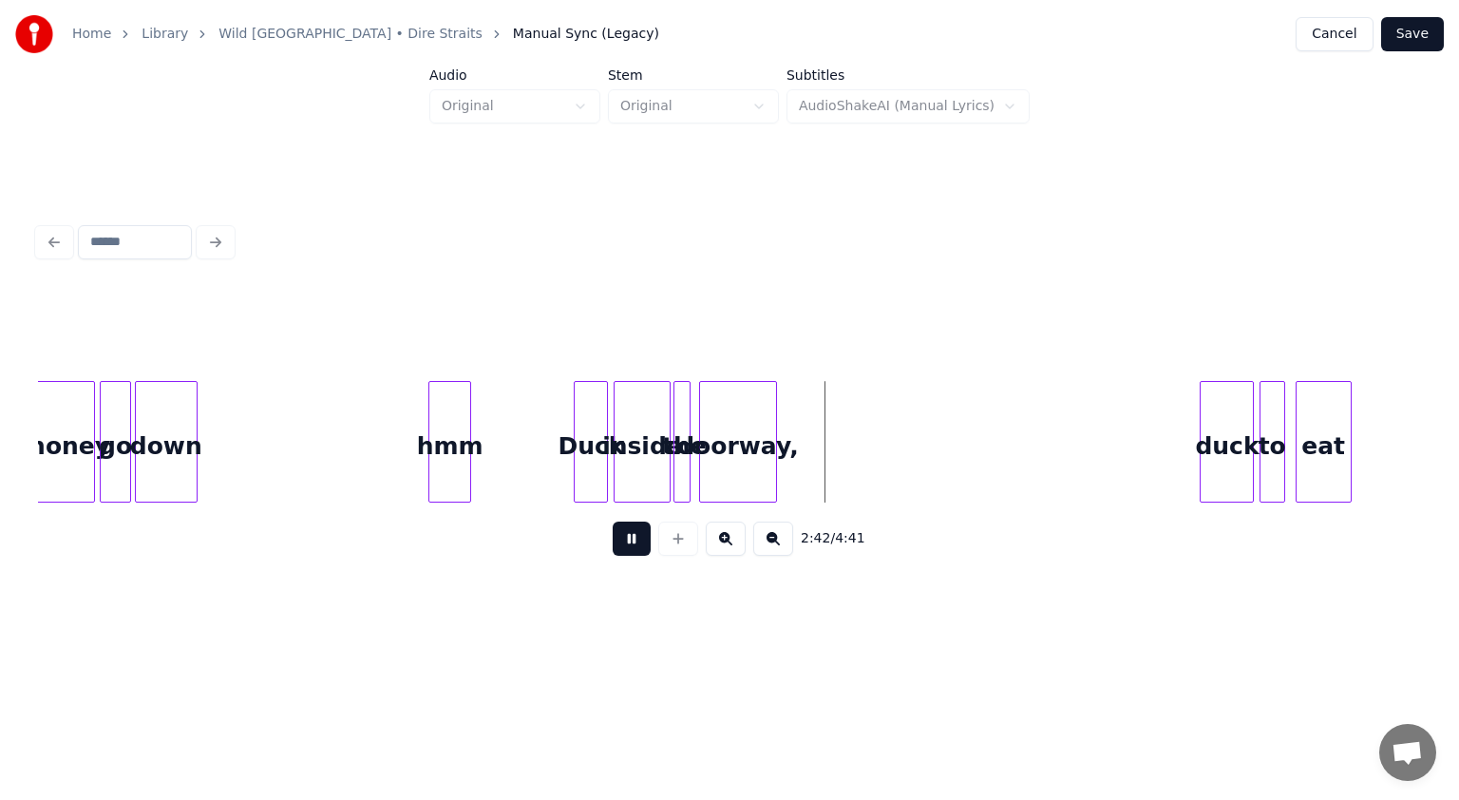
click at [627, 550] on button at bounding box center [632, 539] width 38 height 34
click at [573, 468] on div "Duck" at bounding box center [570, 446] width 32 height 129
click at [619, 466] on div "inside" at bounding box center [623, 446] width 55 height 129
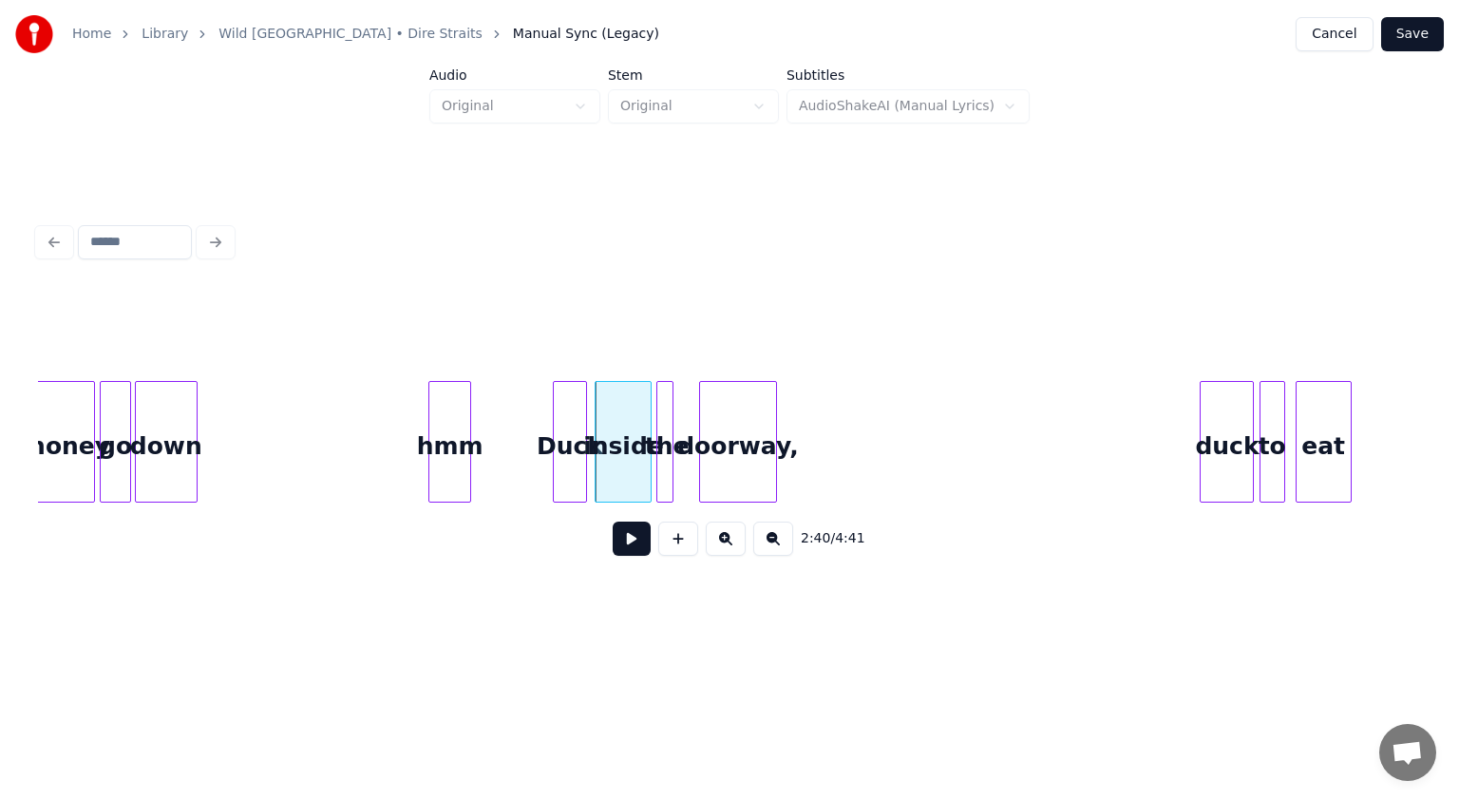
click at [673, 470] on div "the" at bounding box center [667, 446] width 19 height 129
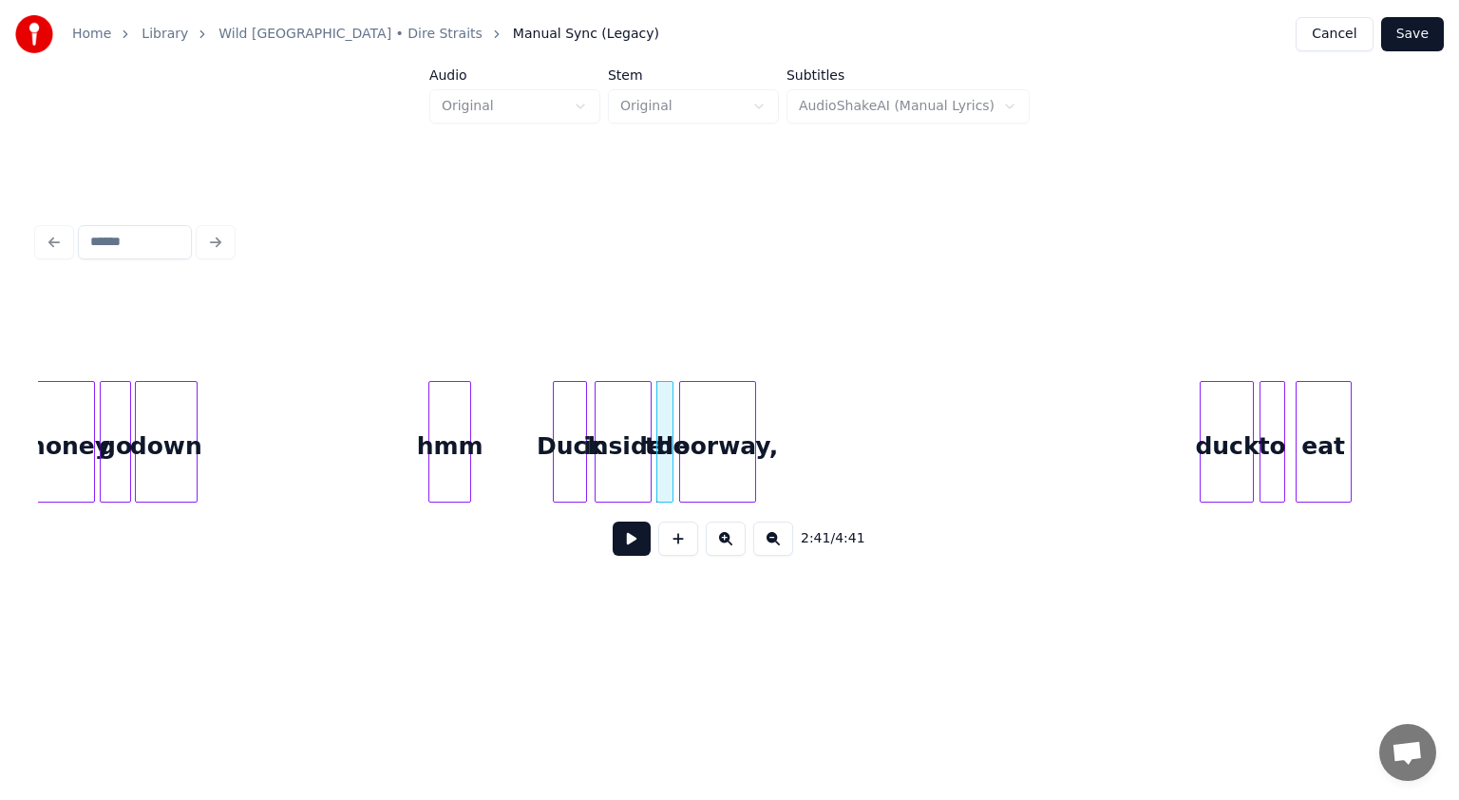
click at [726, 475] on div "doorway," at bounding box center [717, 446] width 75 height 129
click at [637, 542] on button at bounding box center [632, 539] width 38 height 34
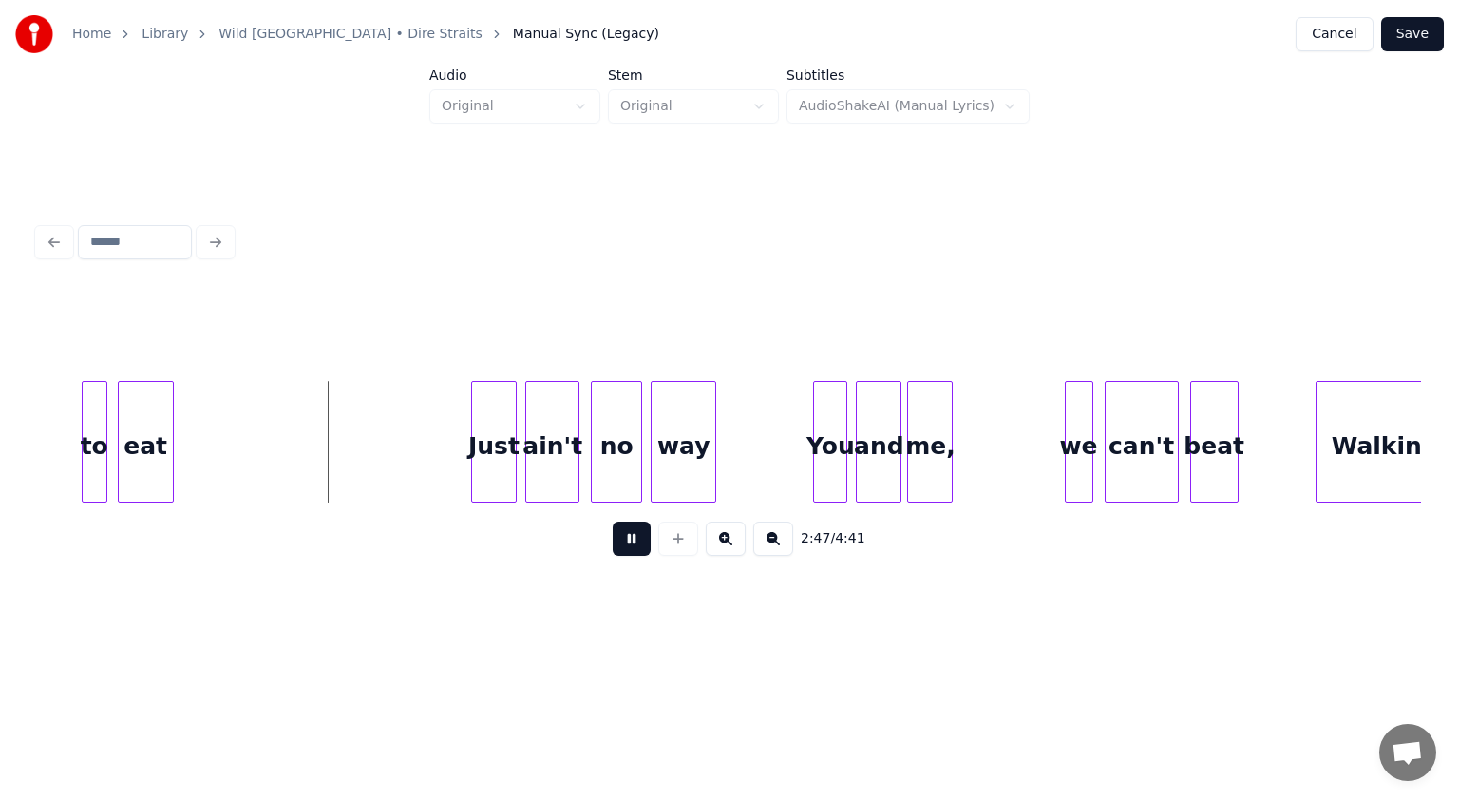
scroll to position [0, 23738]
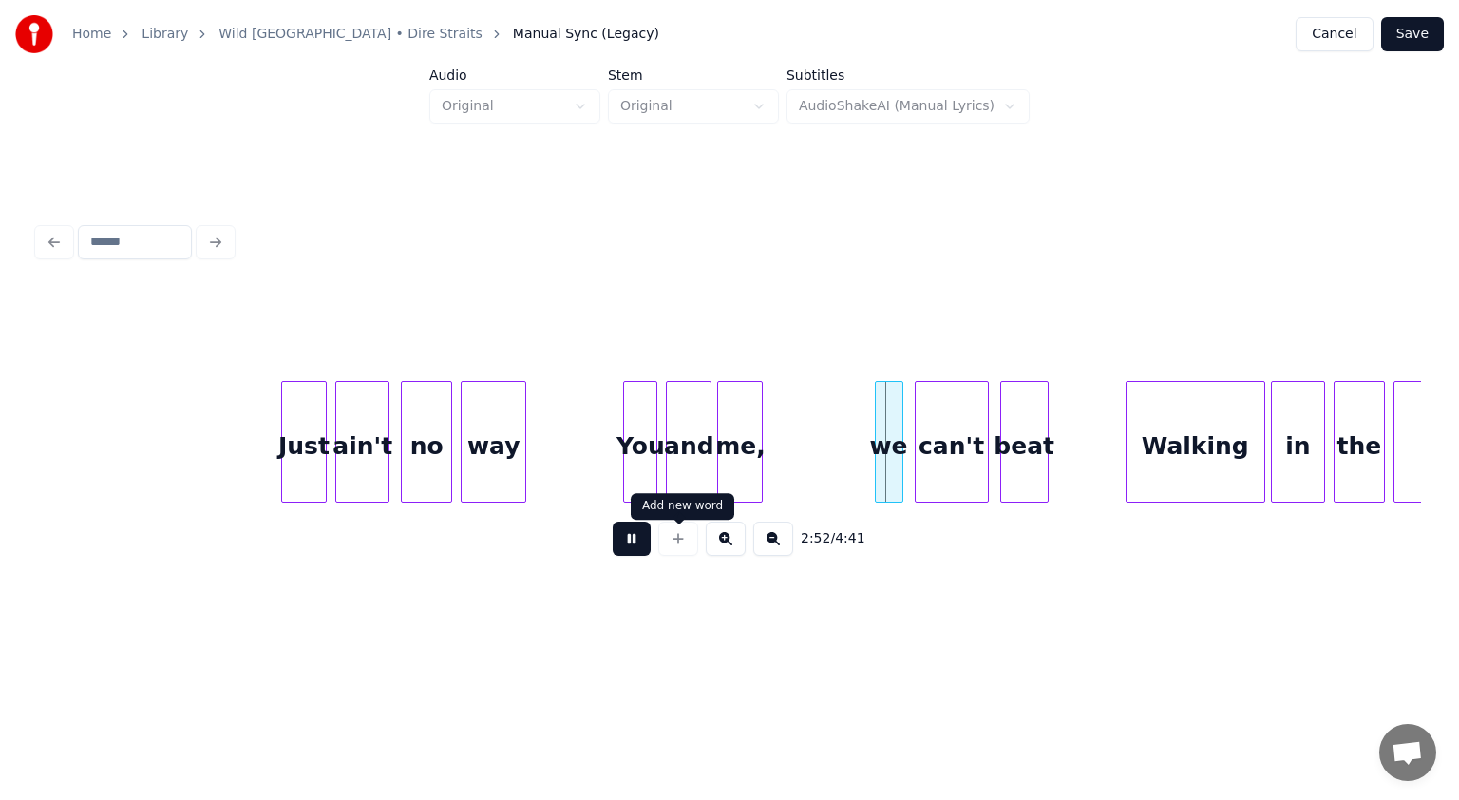
click at [640, 550] on button at bounding box center [632, 539] width 38 height 34
click at [623, 464] on div "You" at bounding box center [629, 446] width 32 height 129
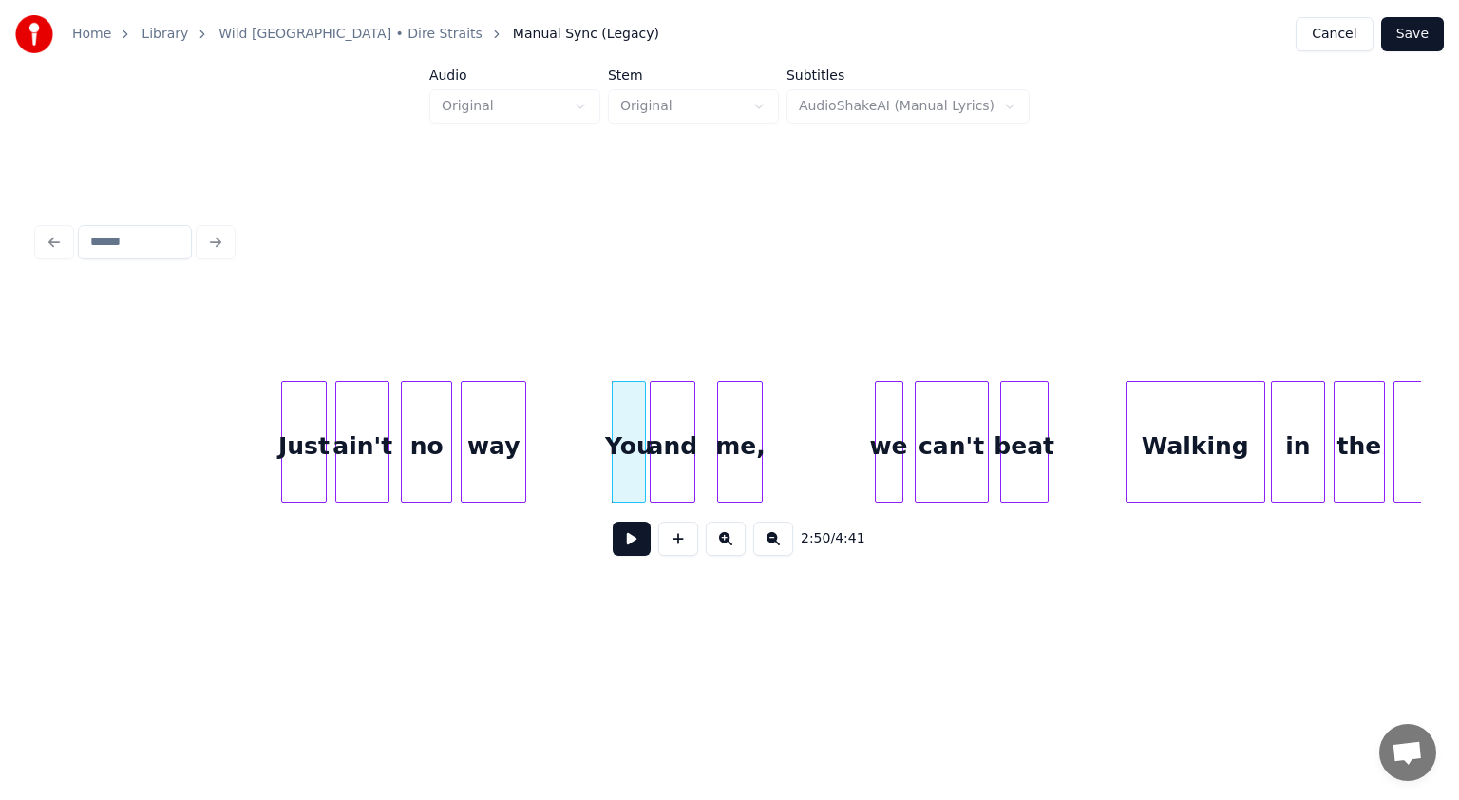
click at [661, 456] on div "and" at bounding box center [673, 446] width 44 height 129
click at [724, 464] on div "me," at bounding box center [723, 446] width 44 height 129
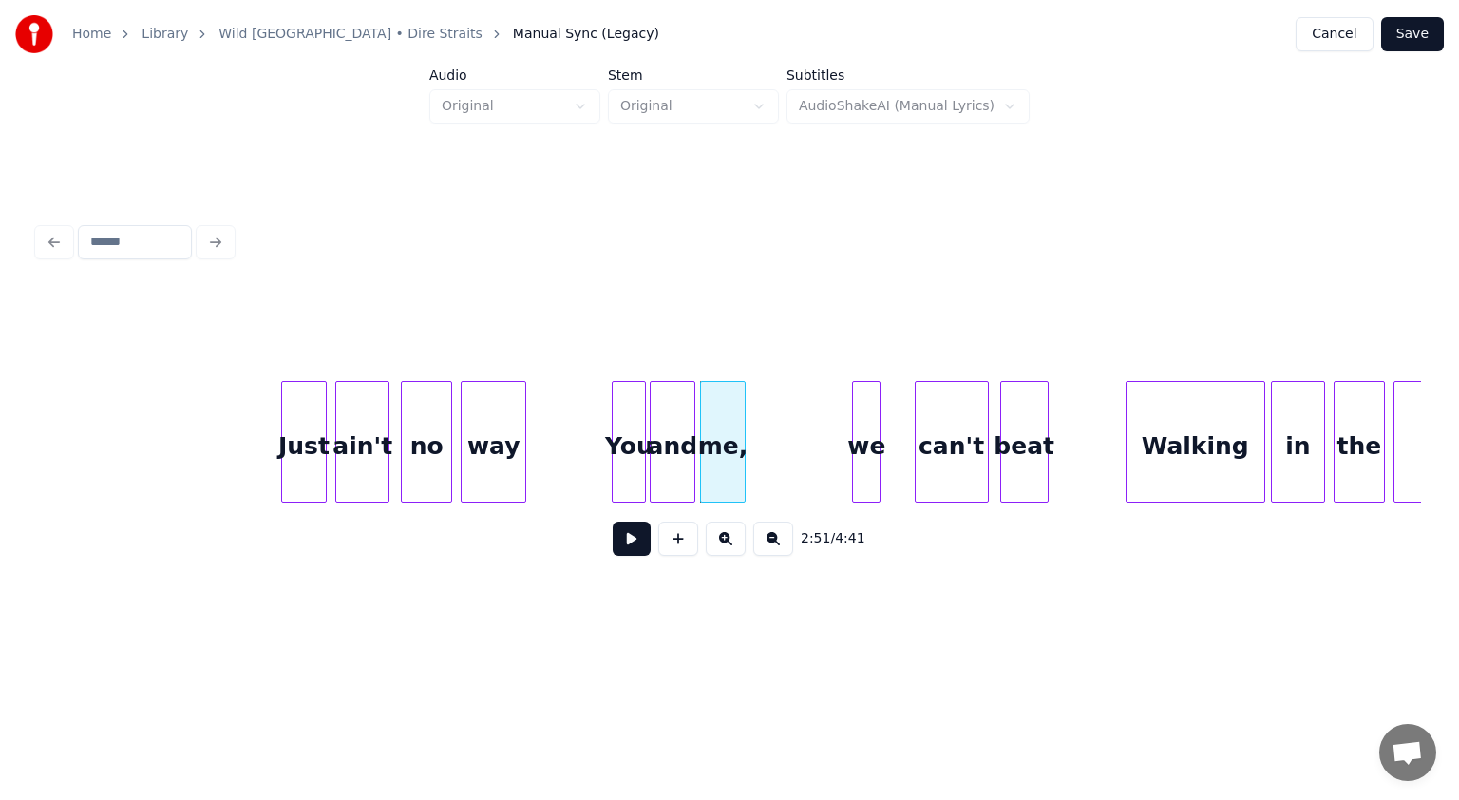
click at [728, 459] on div "we" at bounding box center [866, 446] width 27 height 129
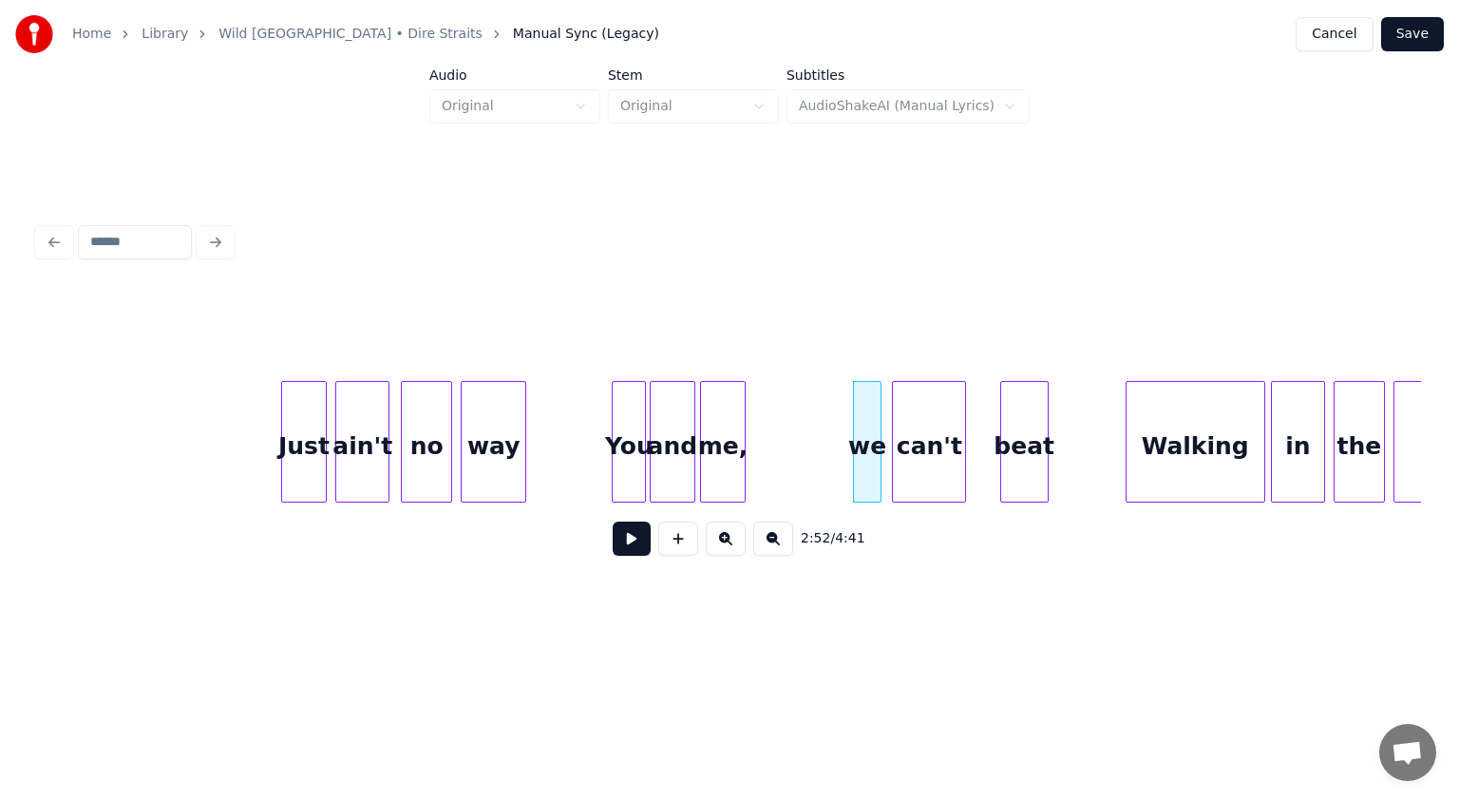
click at [728, 456] on div "can't" at bounding box center [929, 446] width 72 height 129
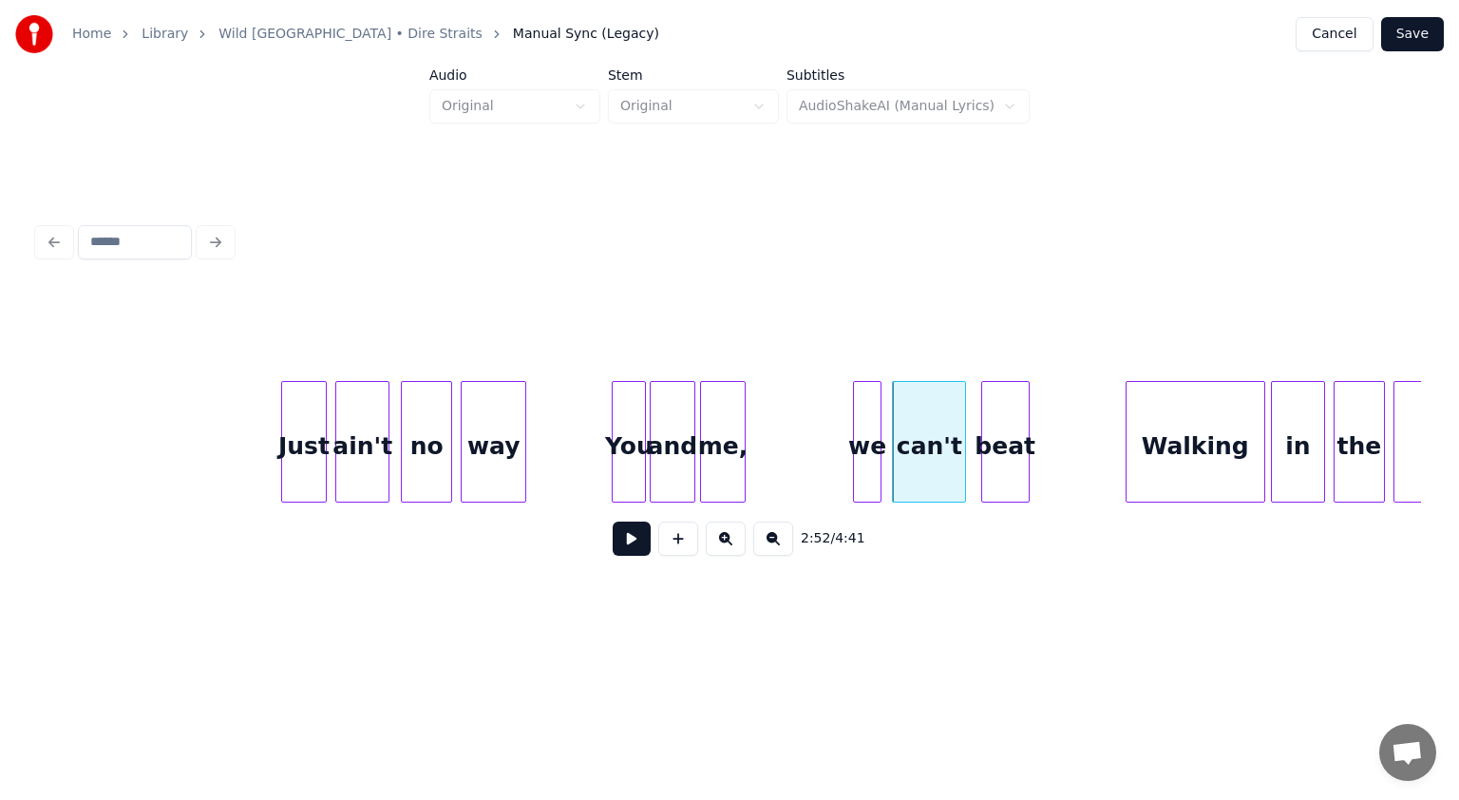
click at [728, 459] on div "beat" at bounding box center [1005, 446] width 47 height 129
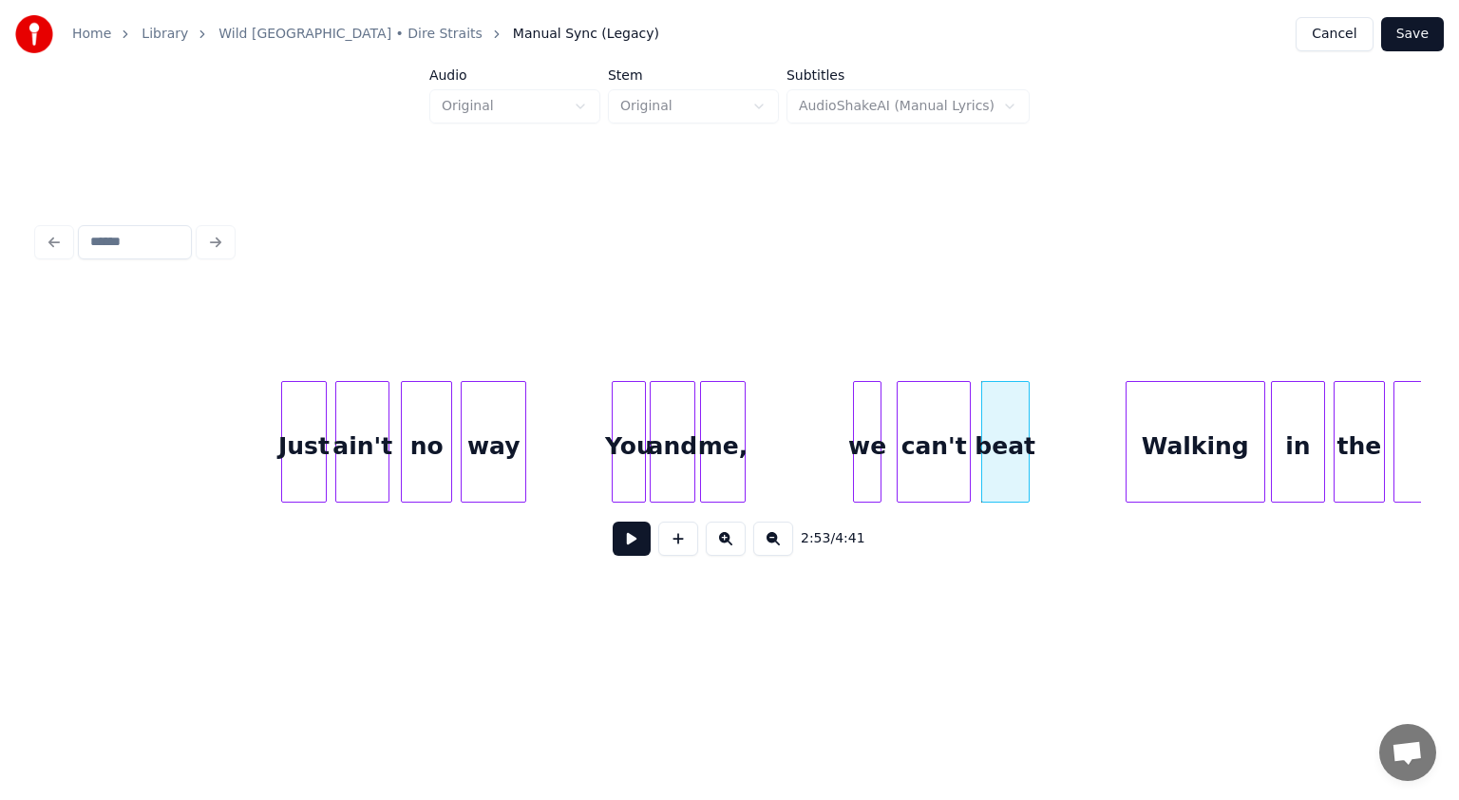
click at [728, 468] on div "can't" at bounding box center [934, 446] width 72 height 129
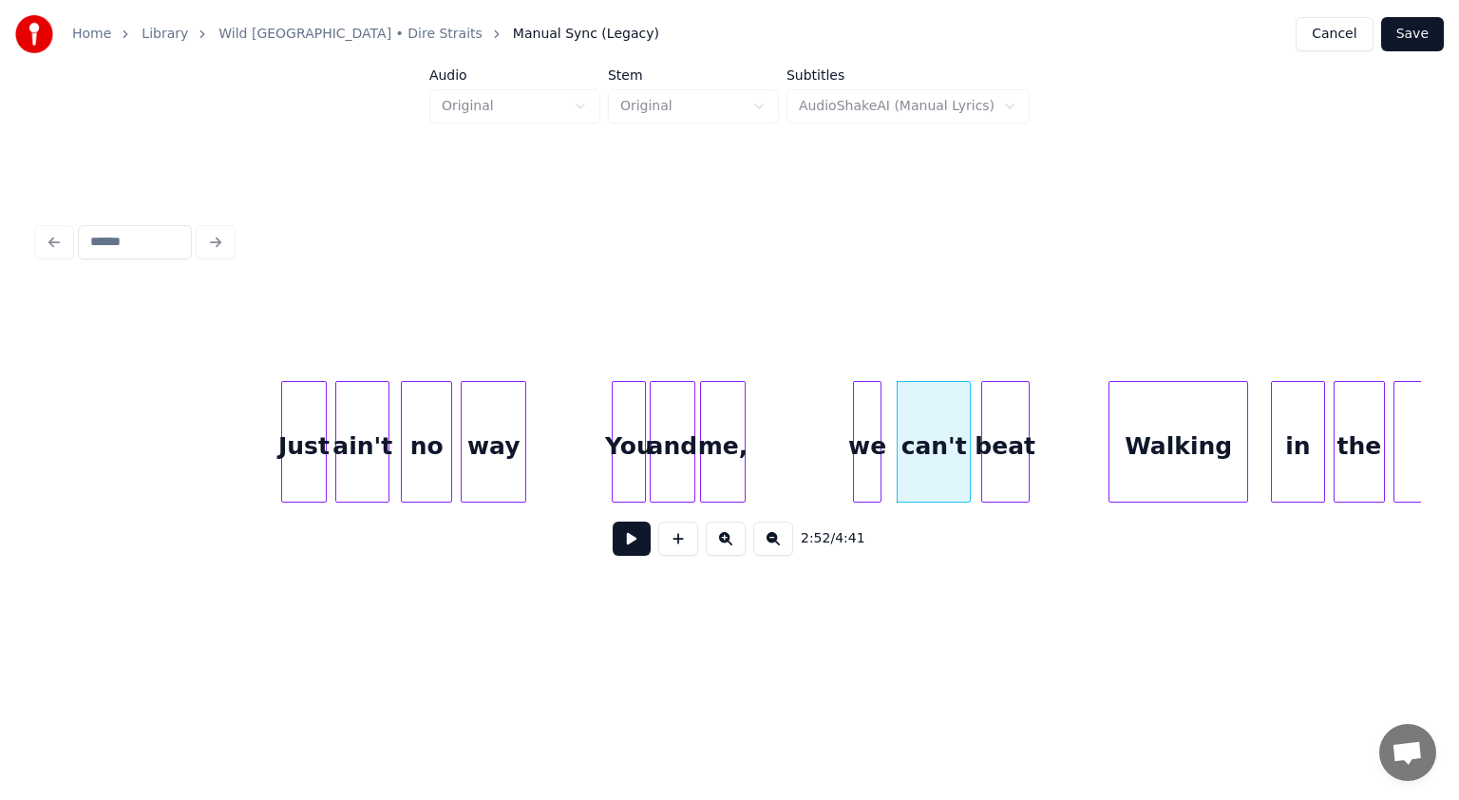
click at [728, 471] on div "Walking" at bounding box center [1179, 446] width 138 height 129
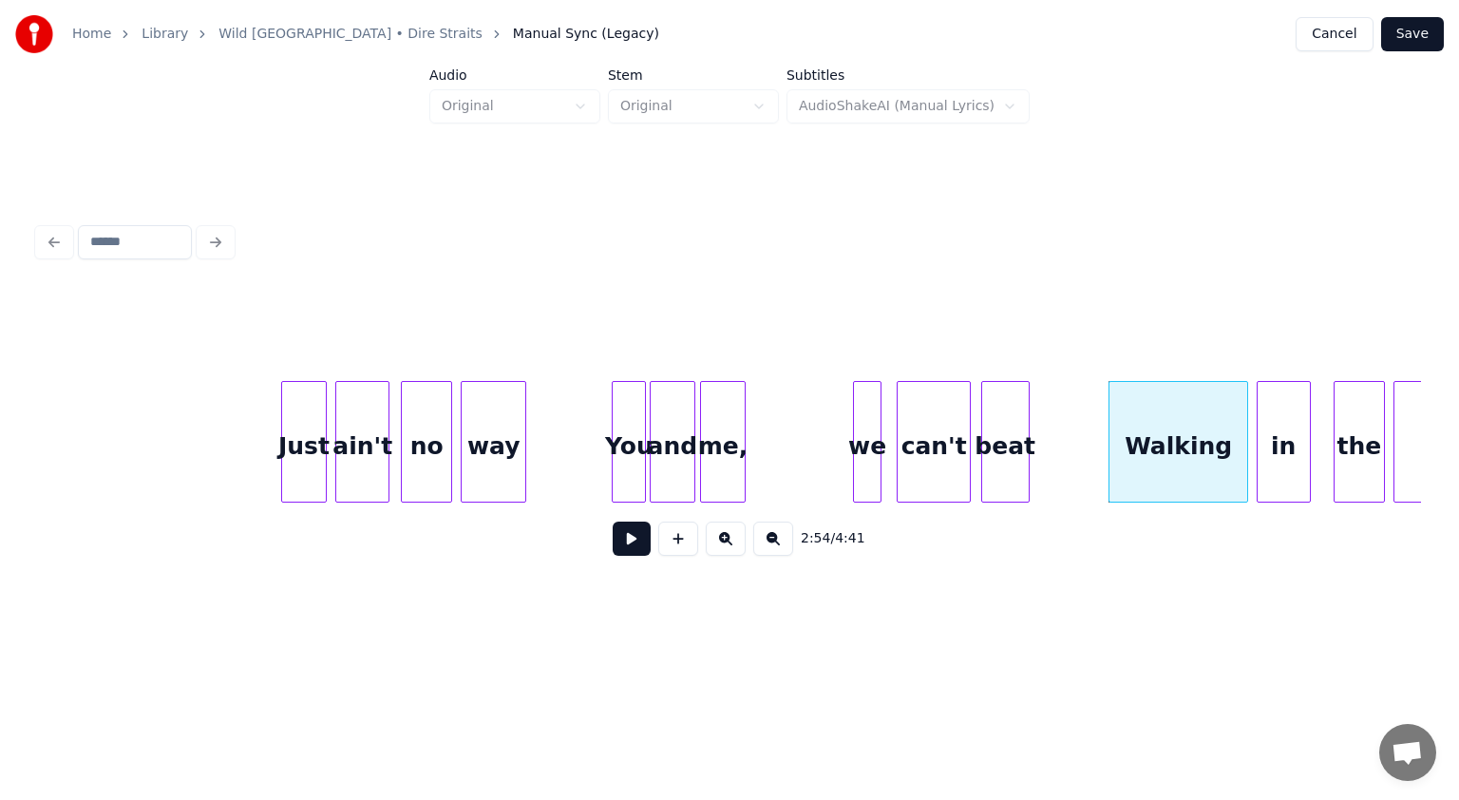
click at [728, 463] on div "in" at bounding box center [1284, 446] width 52 height 129
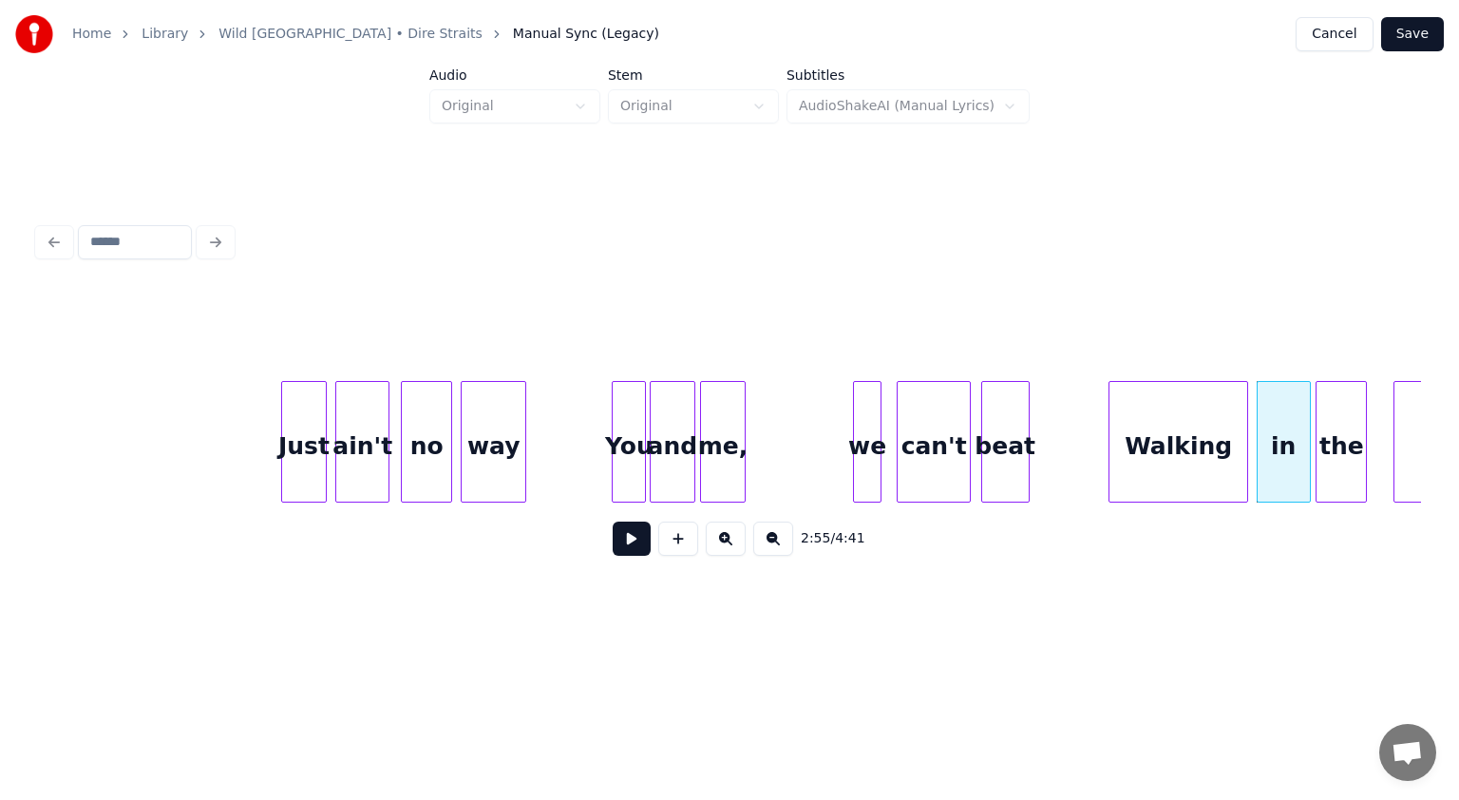
click at [728, 457] on div "the" at bounding box center [1341, 446] width 49 height 129
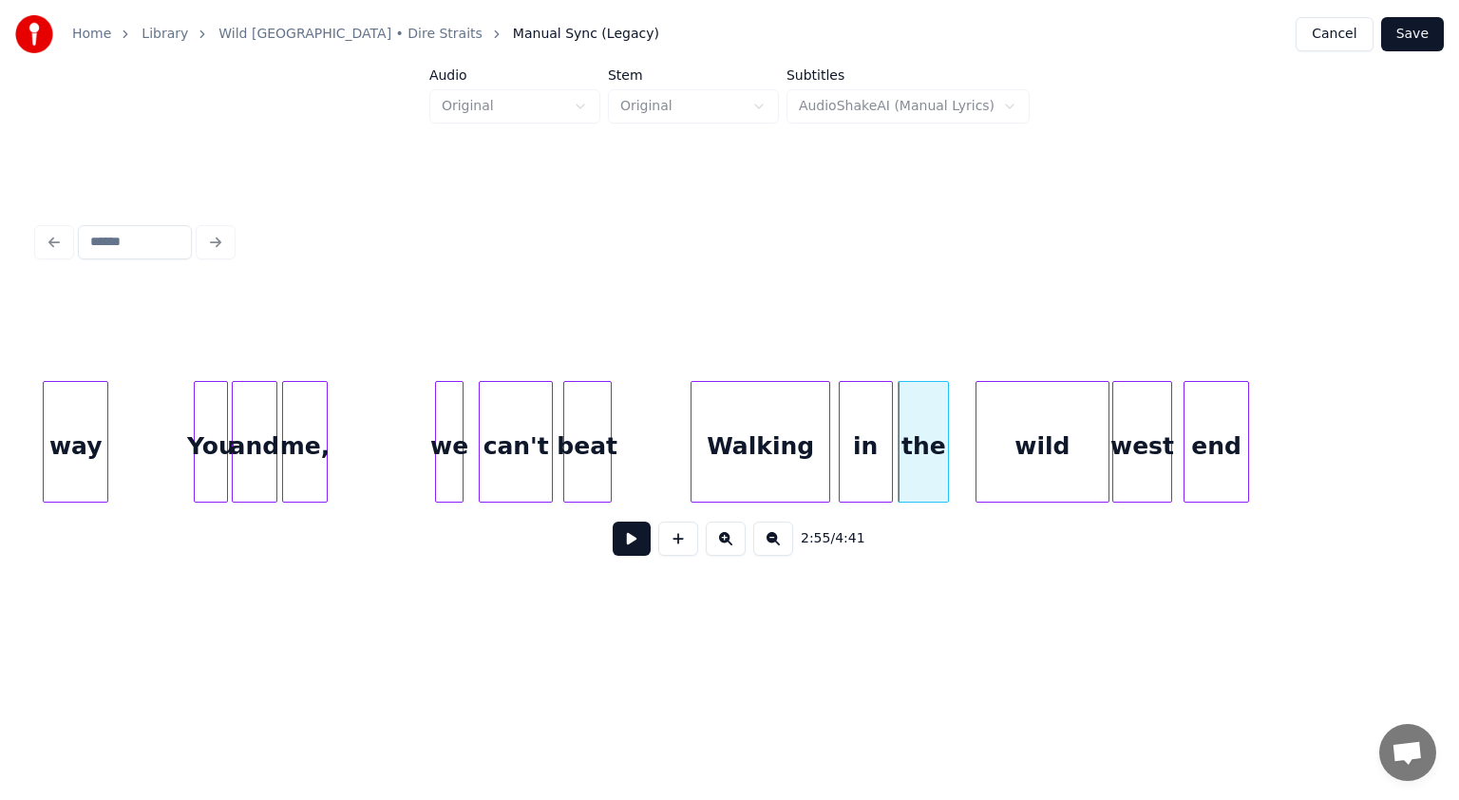
scroll to position [0, 24347]
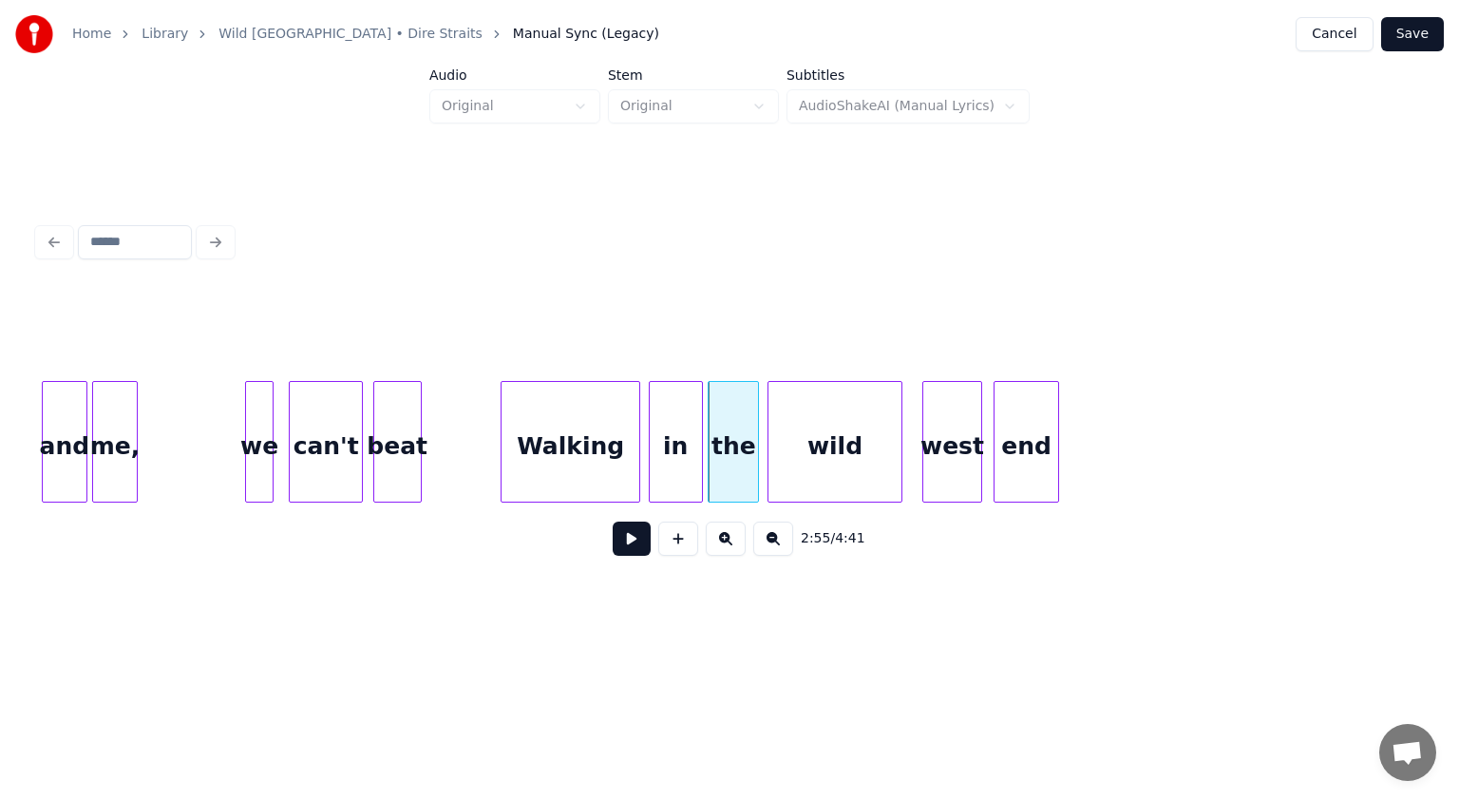
click at [728, 464] on div "wild" at bounding box center [835, 446] width 132 height 129
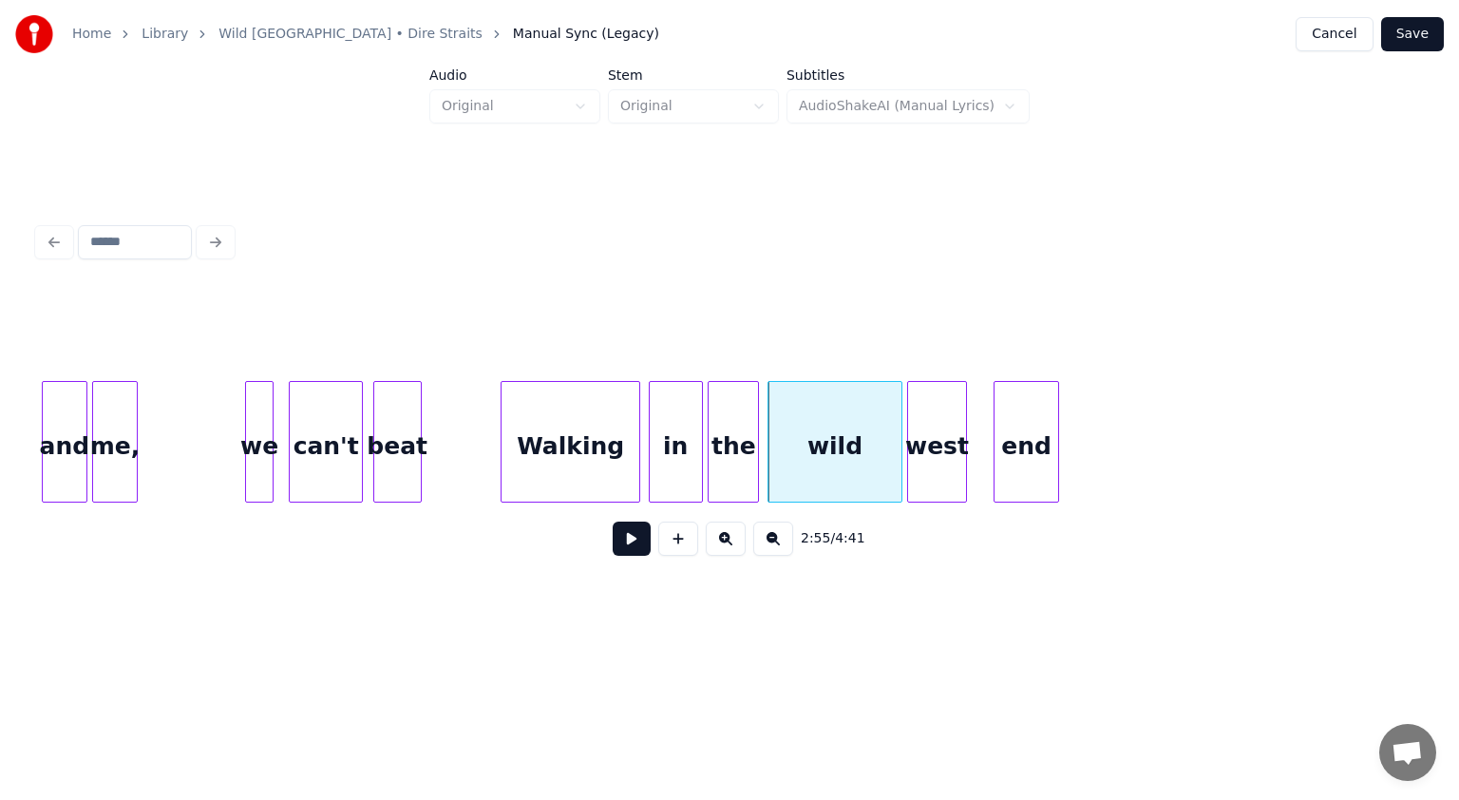
click at [728, 467] on div "west" at bounding box center [937, 446] width 58 height 129
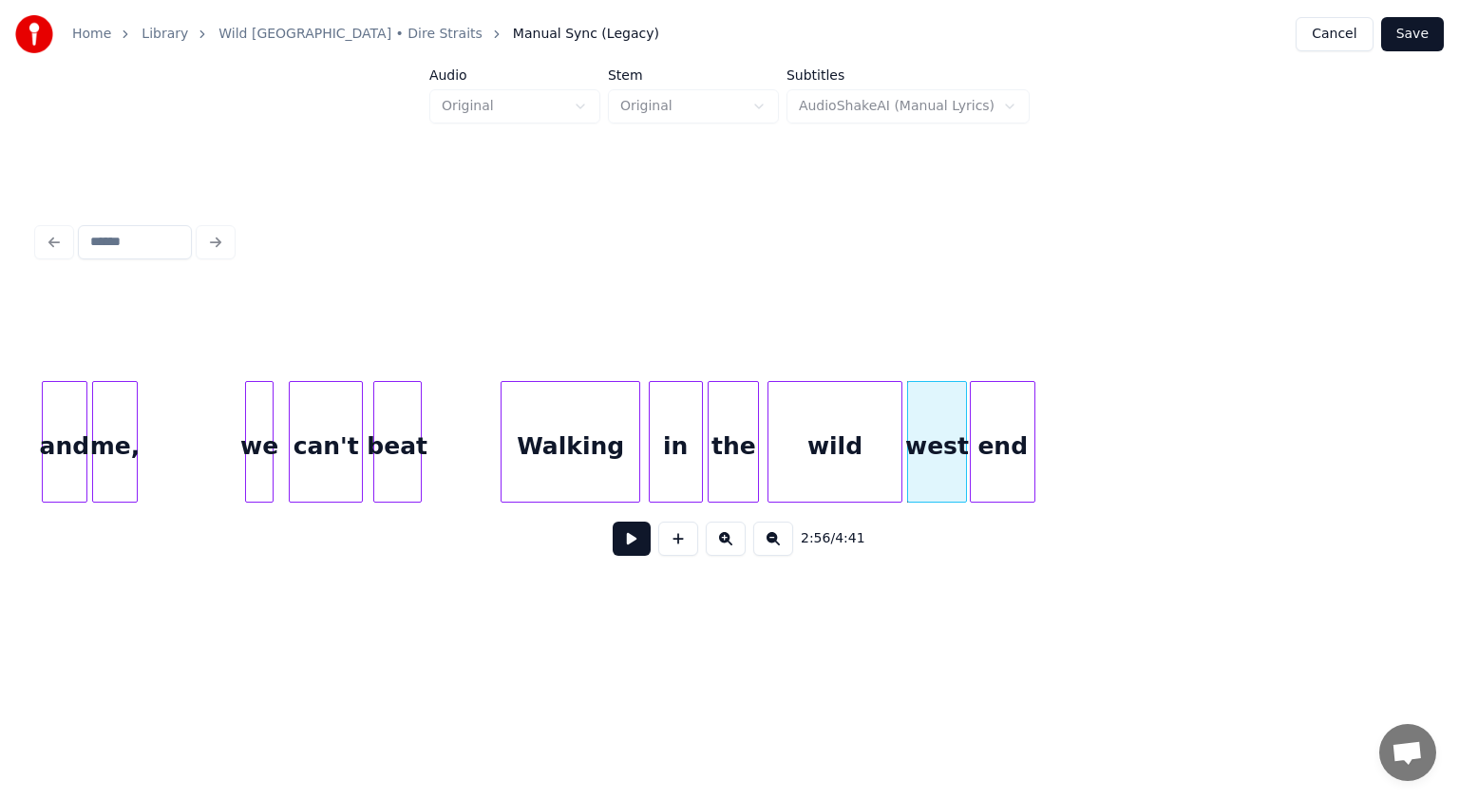
click at [728, 471] on div "end" at bounding box center [1003, 446] width 64 height 129
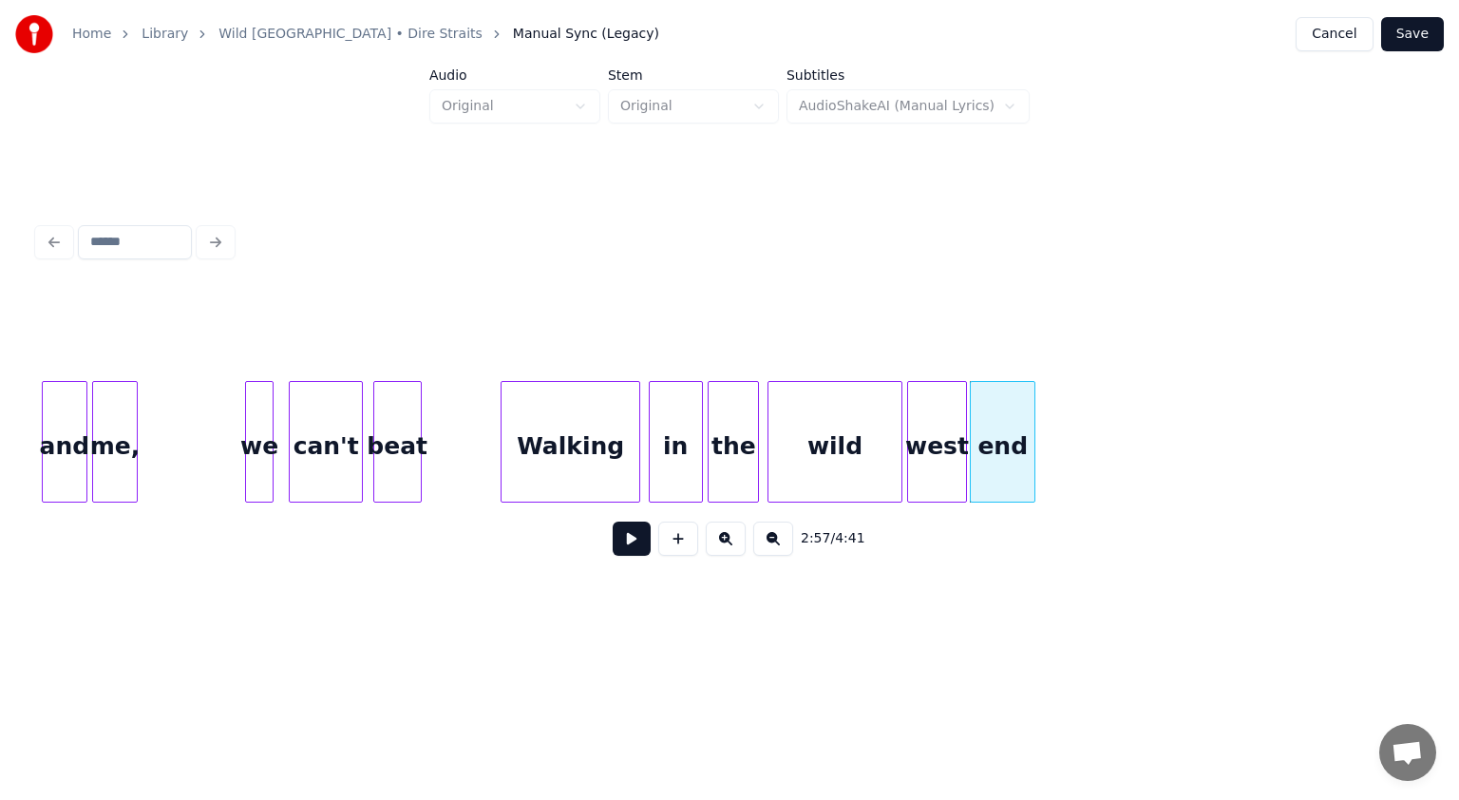
click at [623, 540] on button at bounding box center [632, 539] width 38 height 34
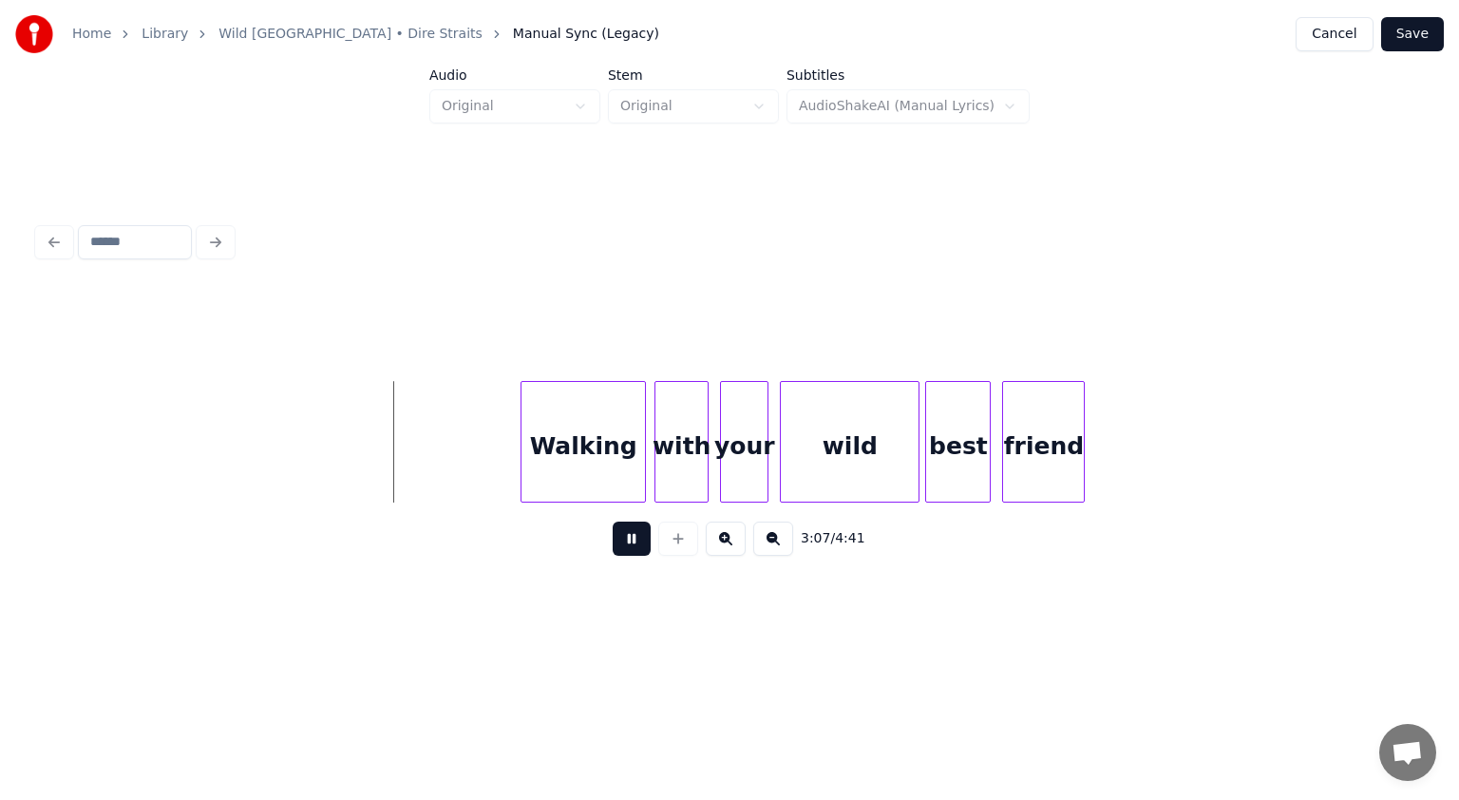
scroll to position [0, 26513]
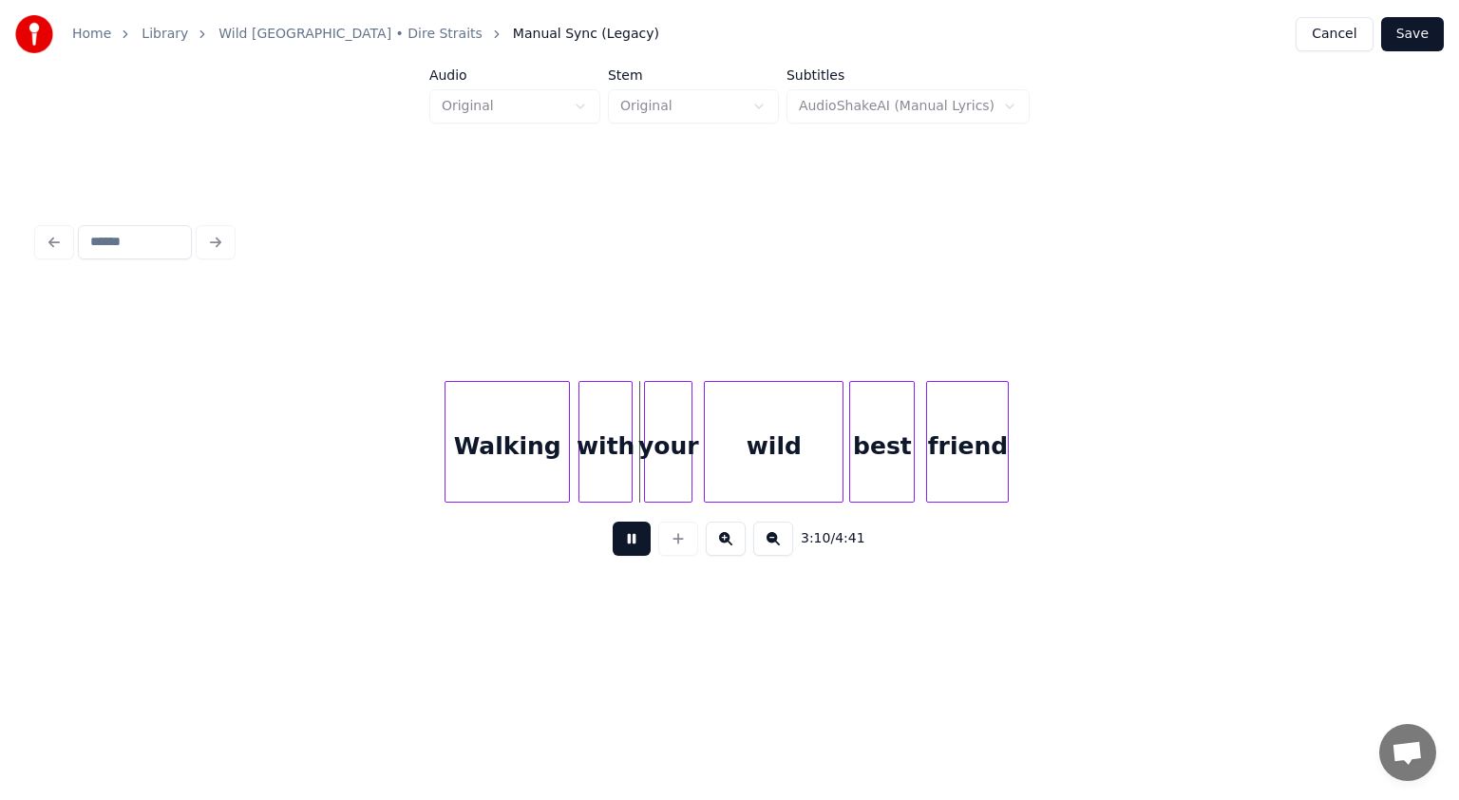
click at [638, 548] on button at bounding box center [632, 539] width 38 height 34
click at [427, 456] on div at bounding box center [430, 442] width 6 height 120
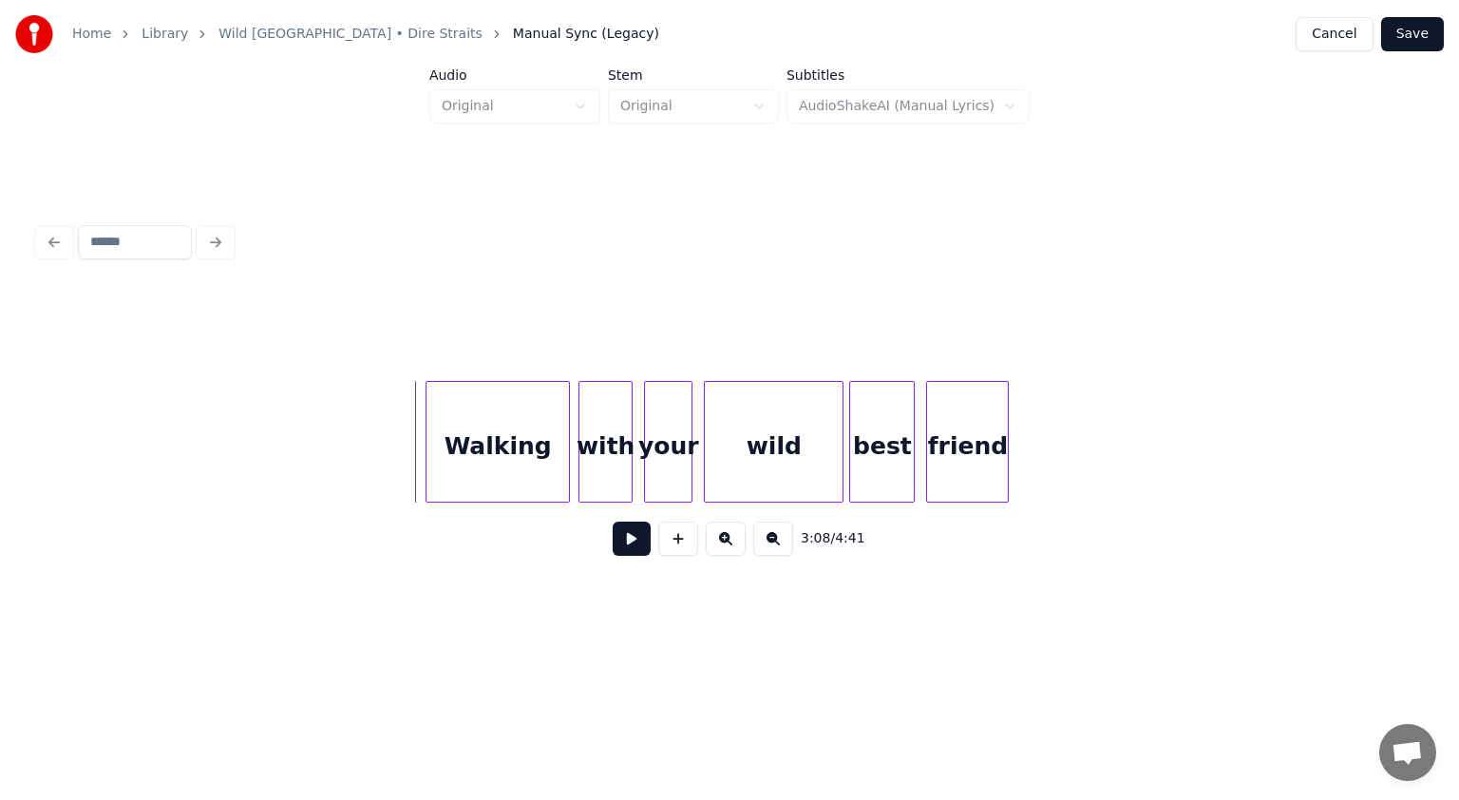
click at [635, 545] on button at bounding box center [632, 539] width 38 height 34
click at [627, 547] on button at bounding box center [632, 539] width 38 height 34
click at [728, 458] on div at bounding box center [820, 442] width 6 height 120
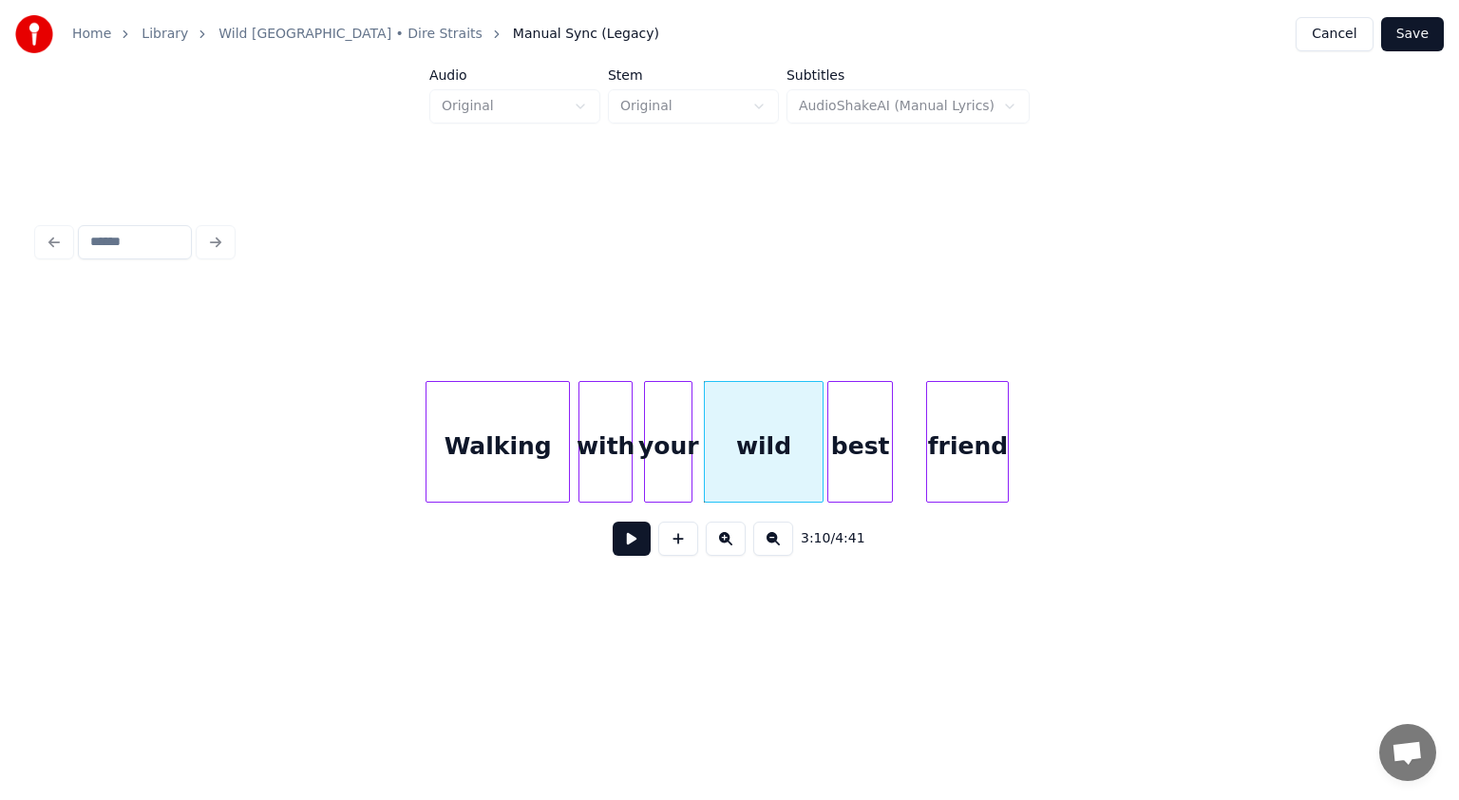
click at [728, 457] on div "best" at bounding box center [861, 446] width 64 height 129
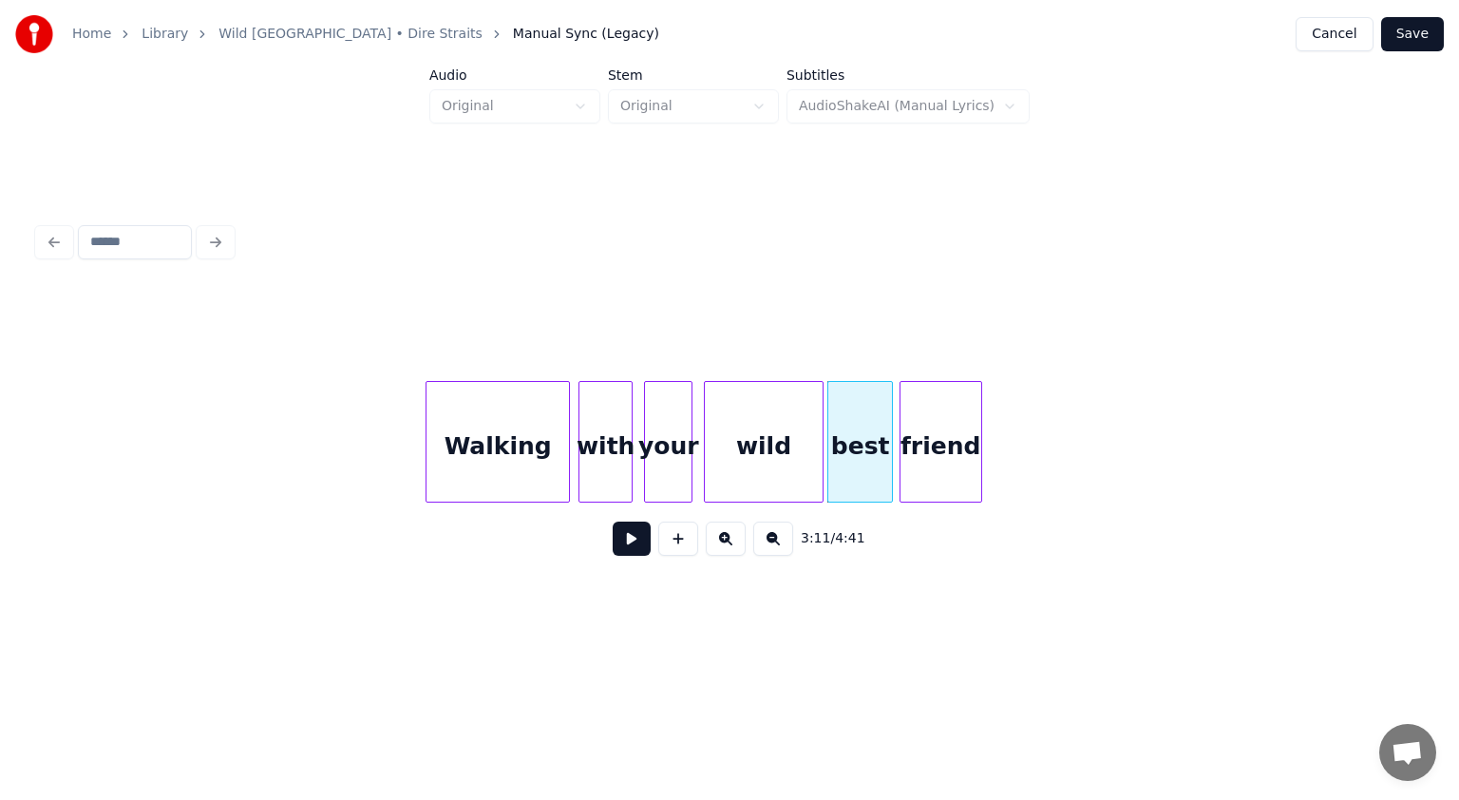
click at [728, 454] on div "friend" at bounding box center [941, 446] width 81 height 129
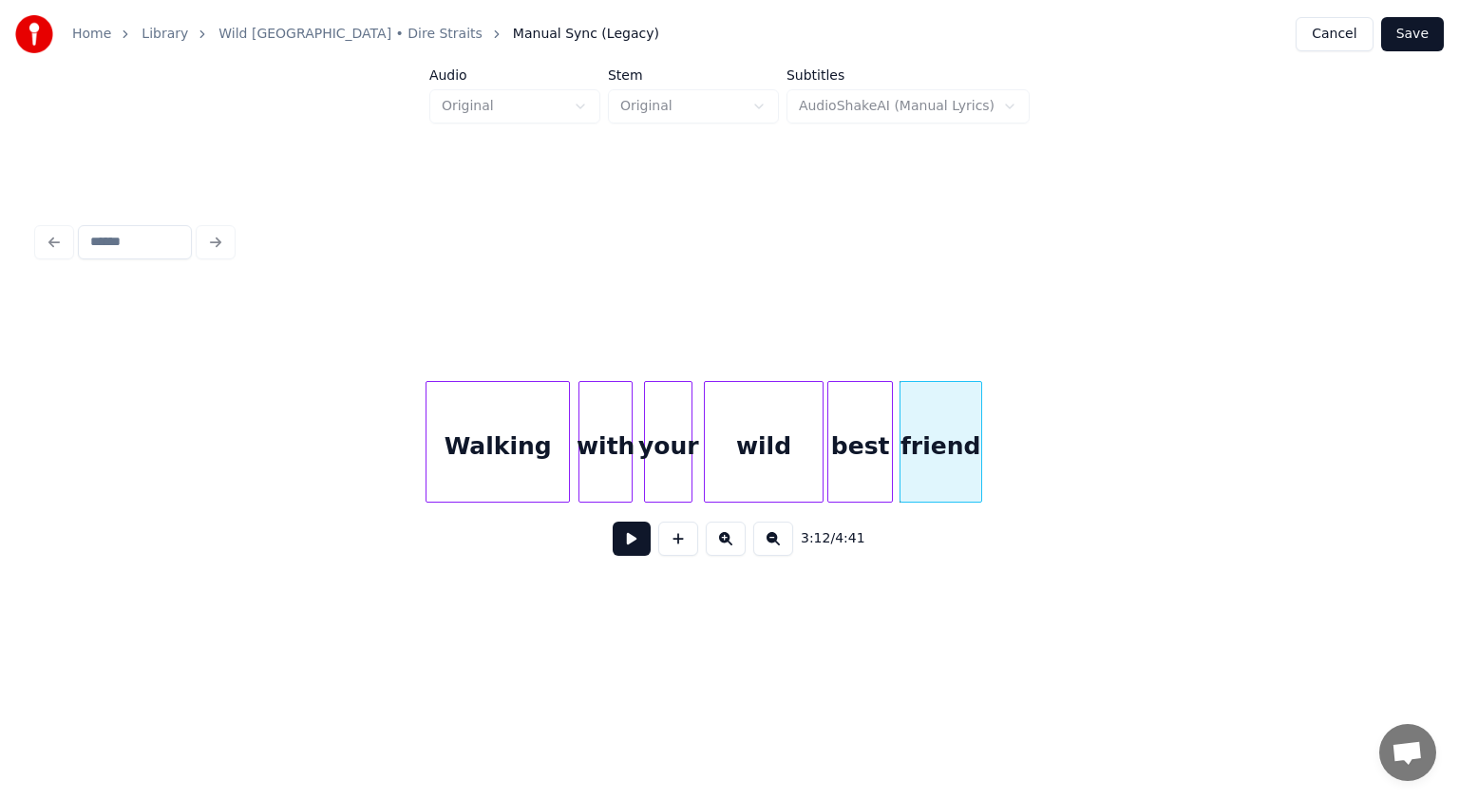
click at [637, 552] on button at bounding box center [632, 539] width 38 height 34
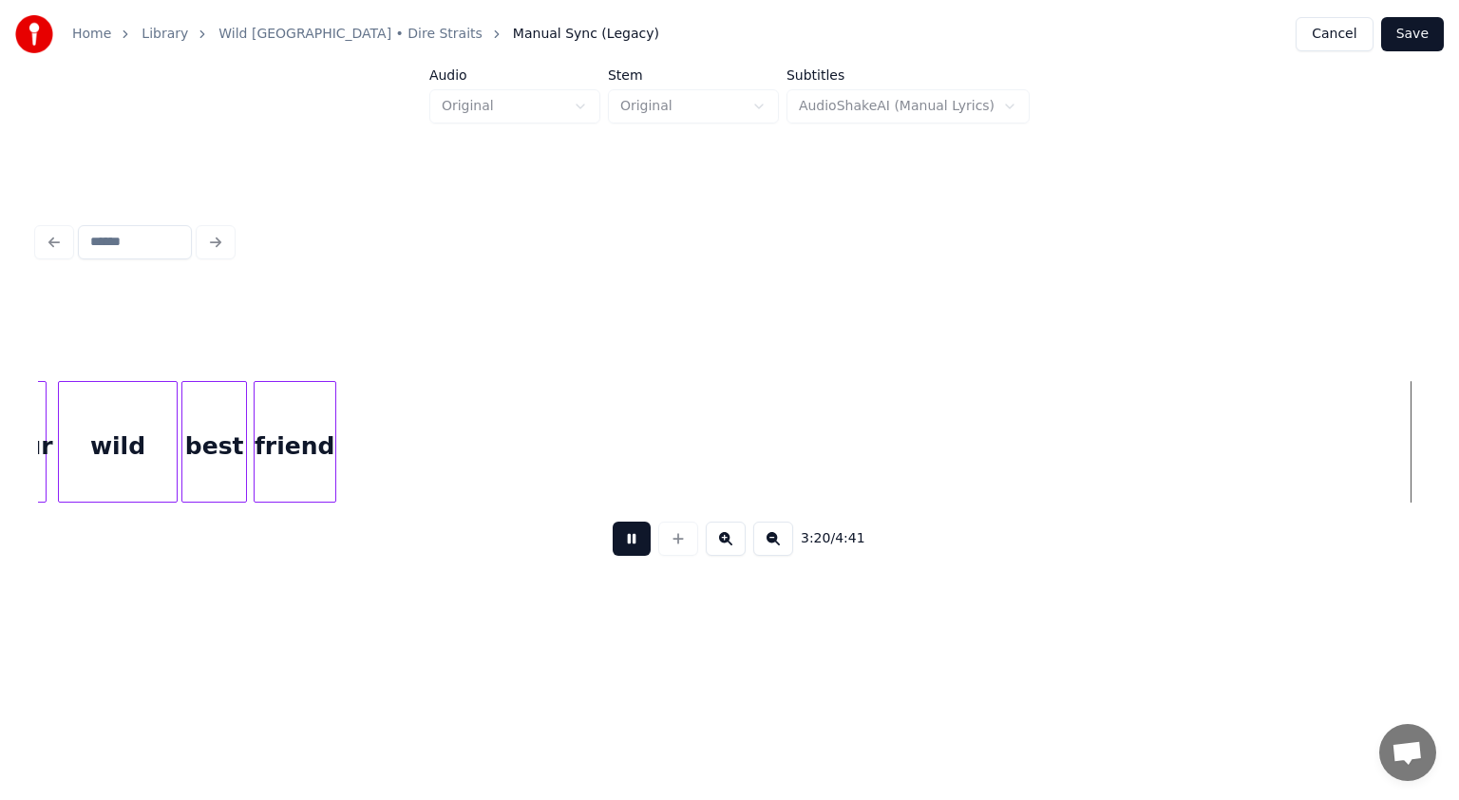
scroll to position [0, 28542]
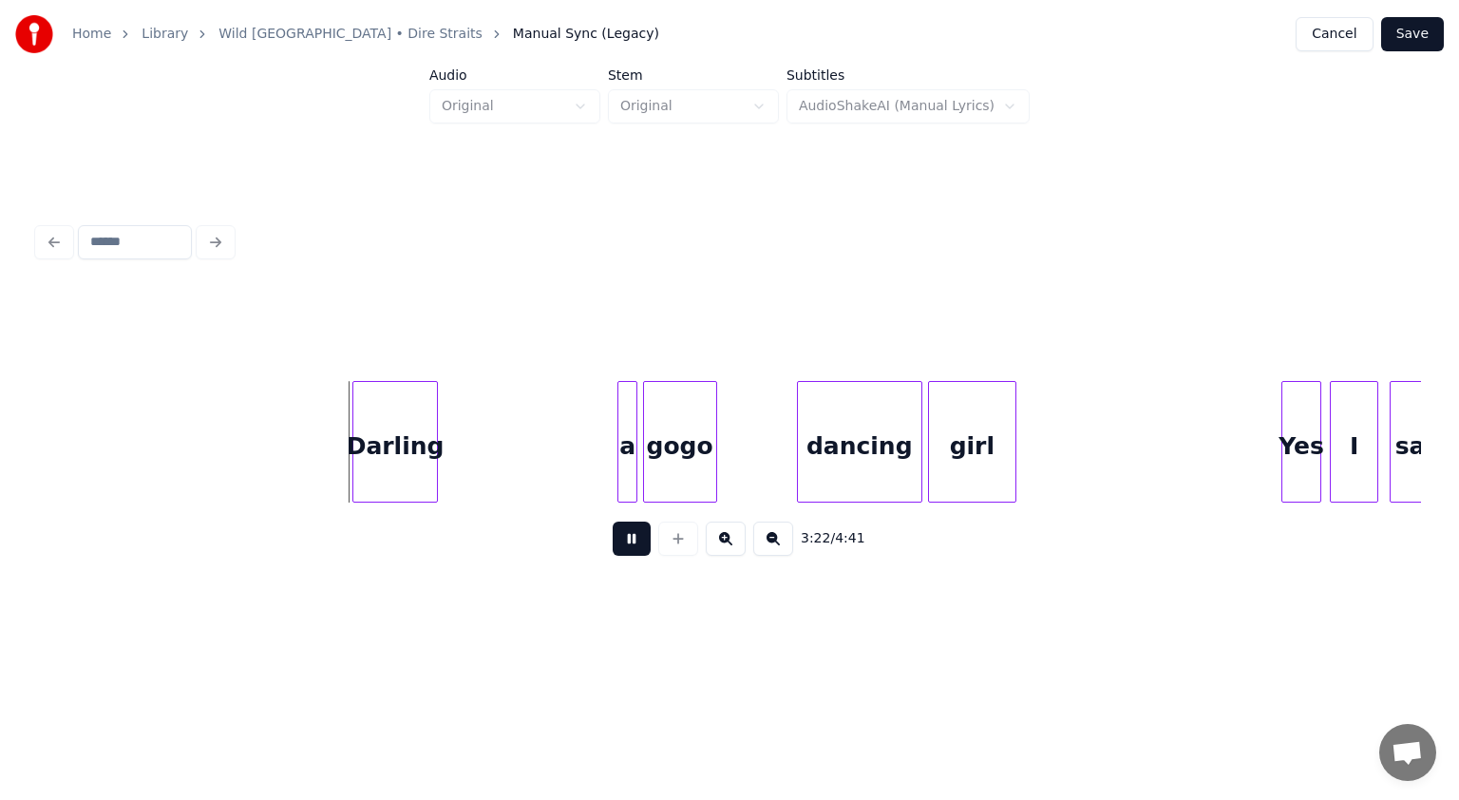
click at [403, 466] on div "Darling" at bounding box center [395, 446] width 84 height 129
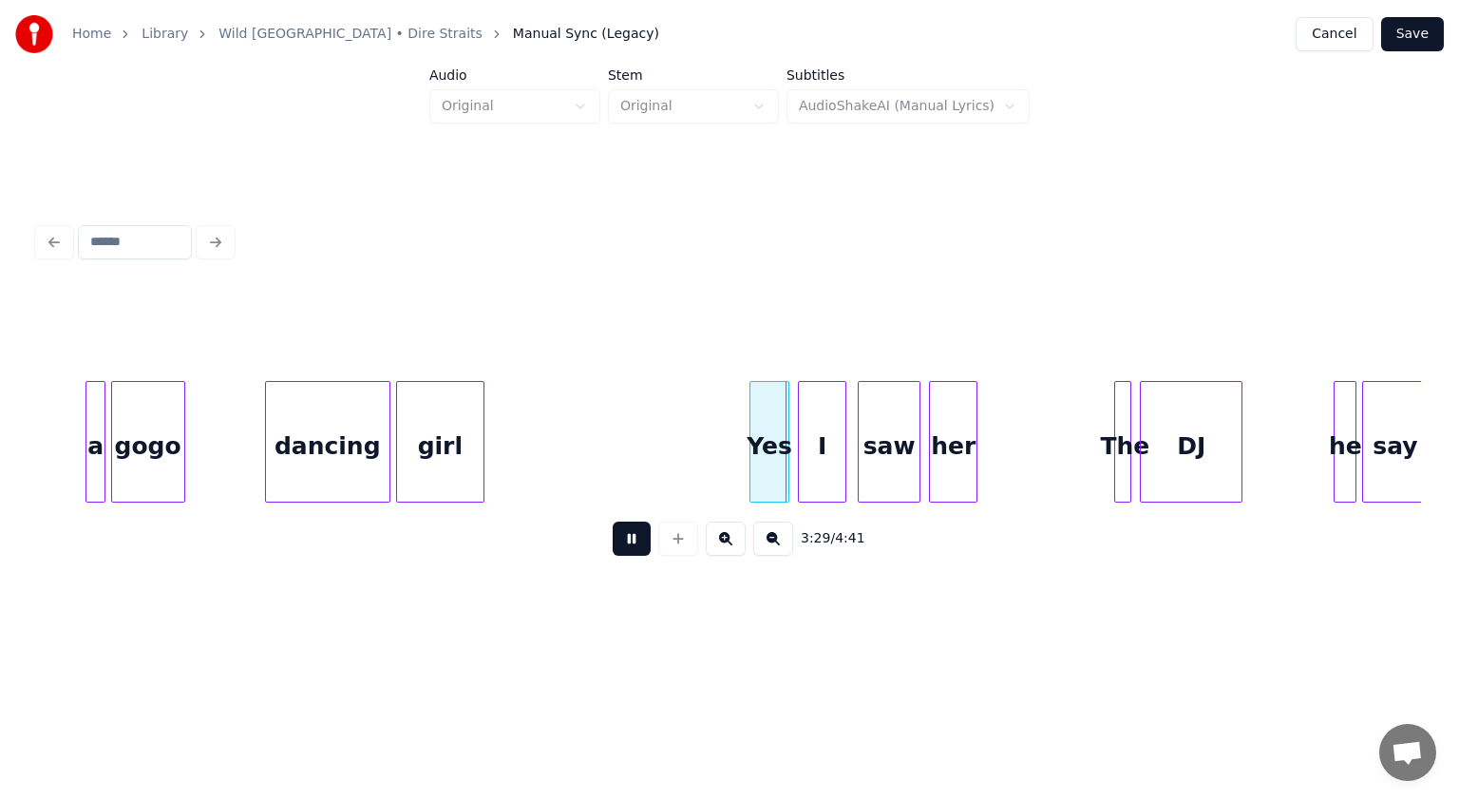
scroll to position [0, 29112]
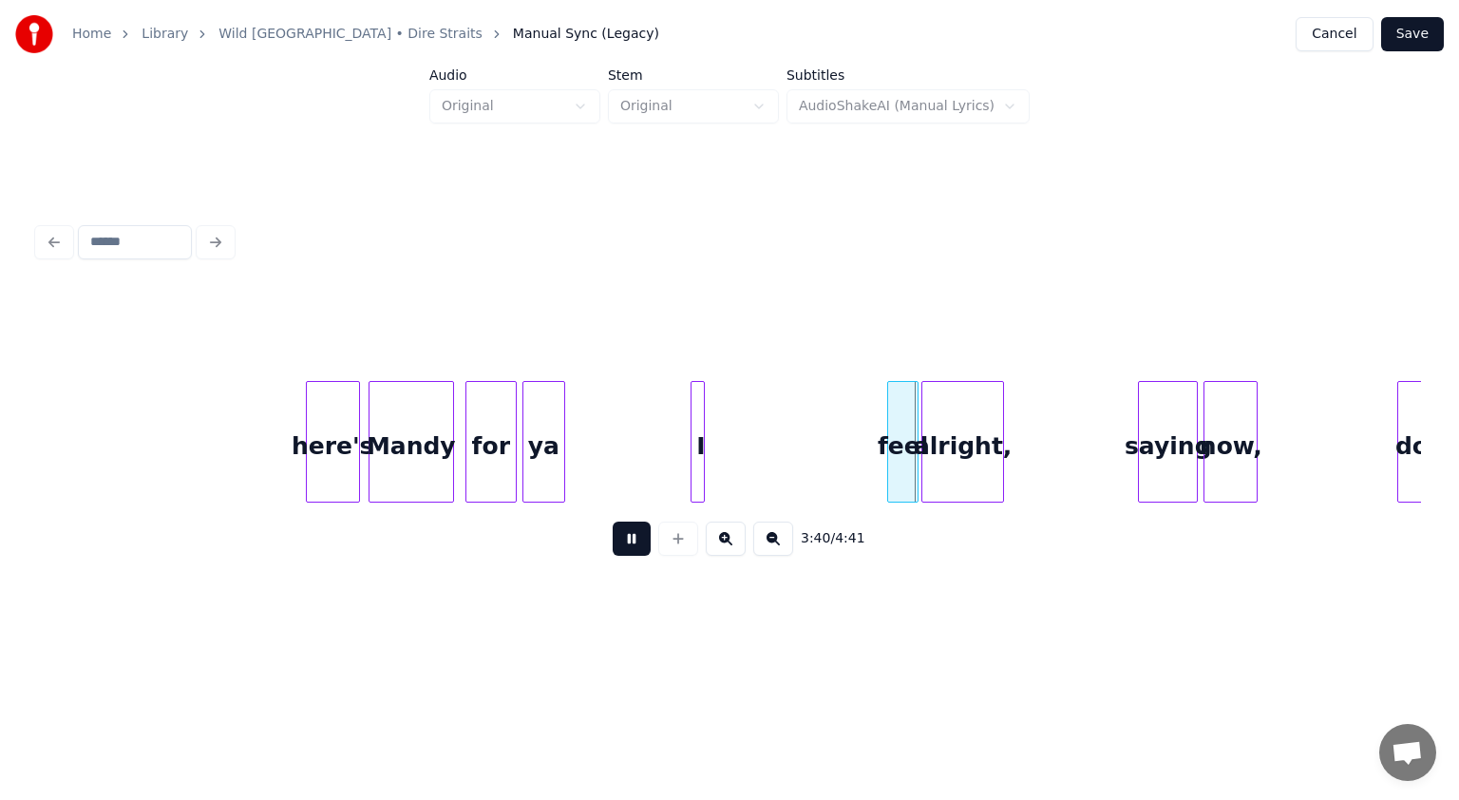
click at [638, 548] on button at bounding box center [632, 539] width 38 height 34
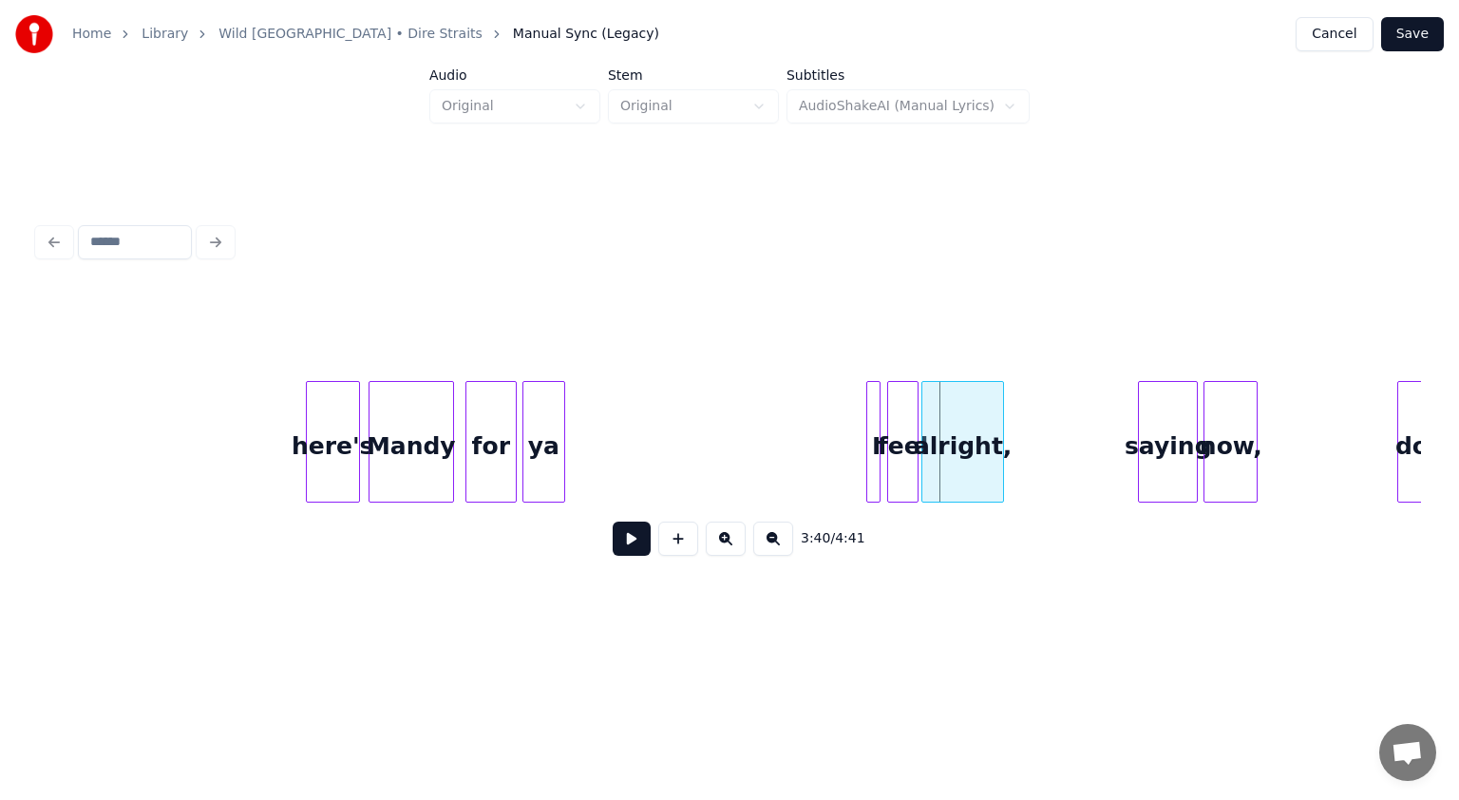
click at [728, 456] on div "I" at bounding box center [876, 446] width 19 height 129
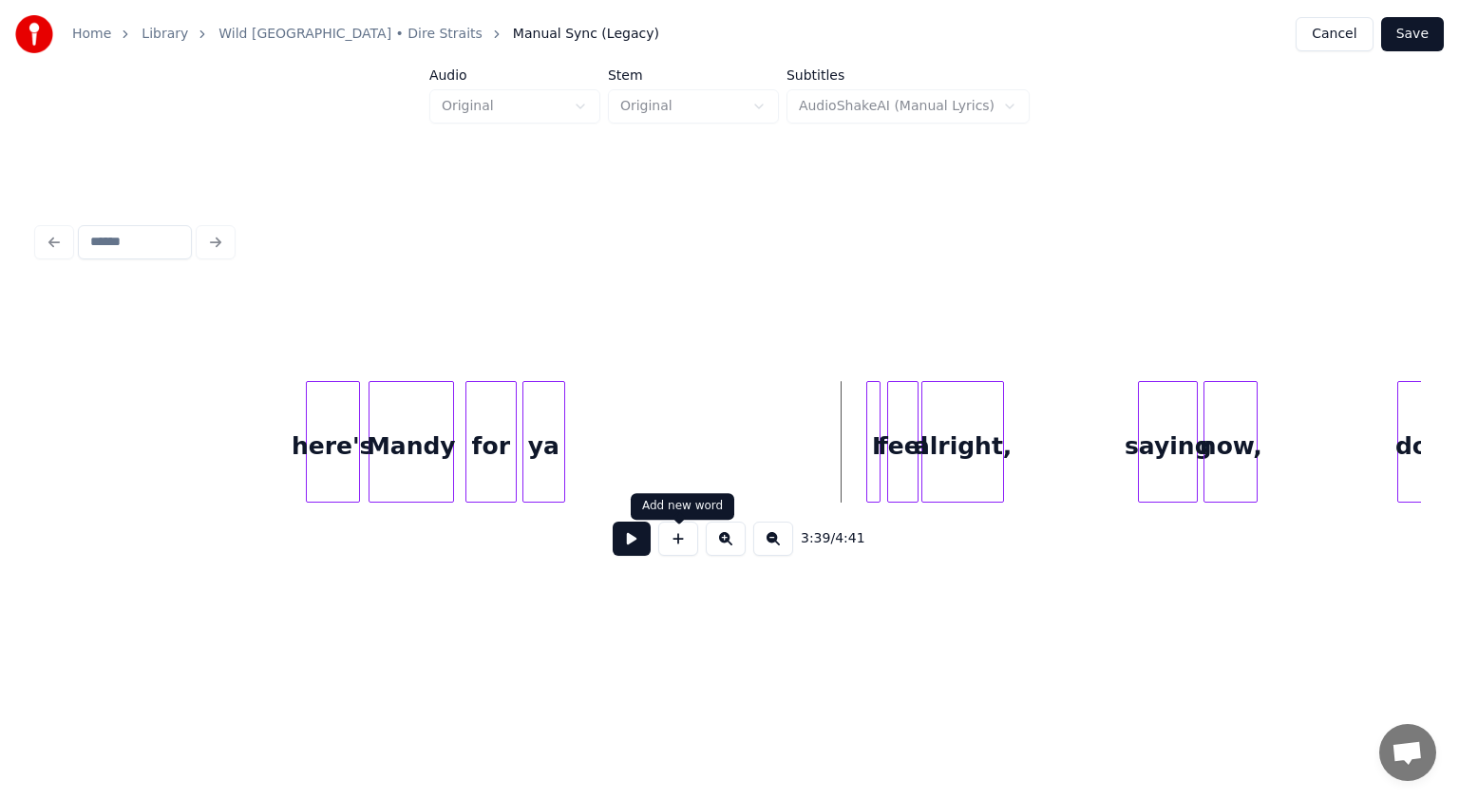
click at [635, 548] on button at bounding box center [632, 539] width 38 height 34
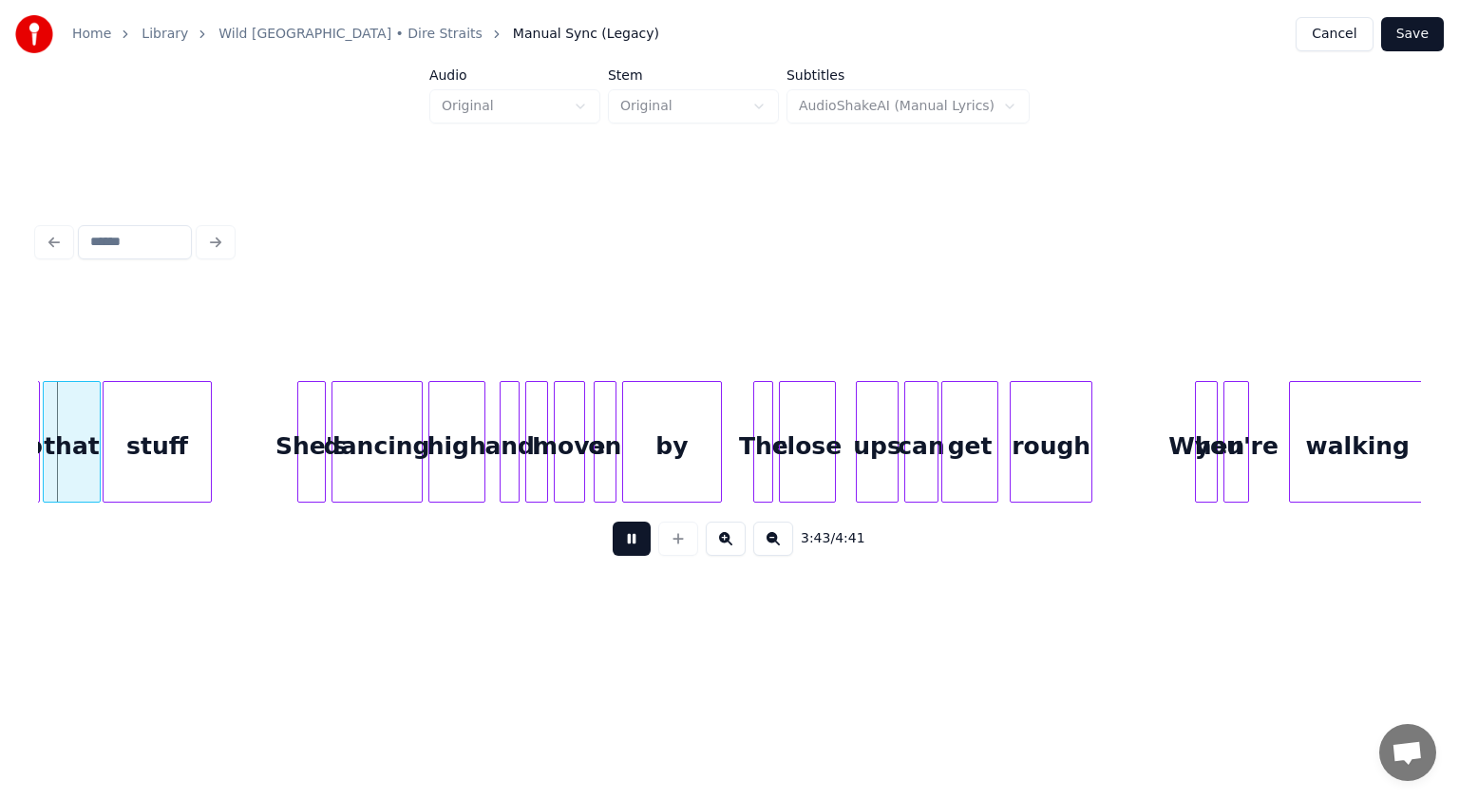
click at [635, 539] on button at bounding box center [632, 539] width 38 height 34
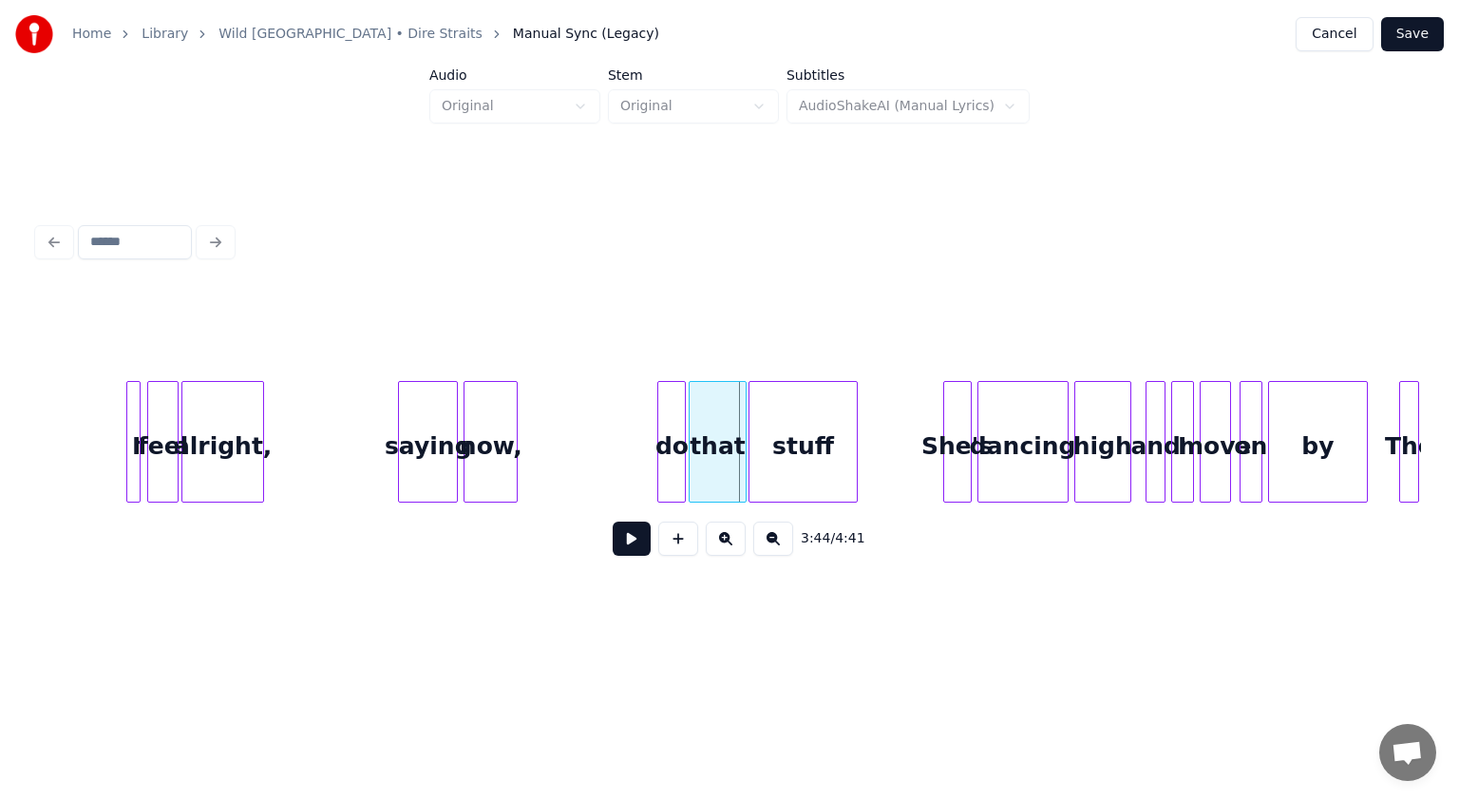
scroll to position [0, 31147]
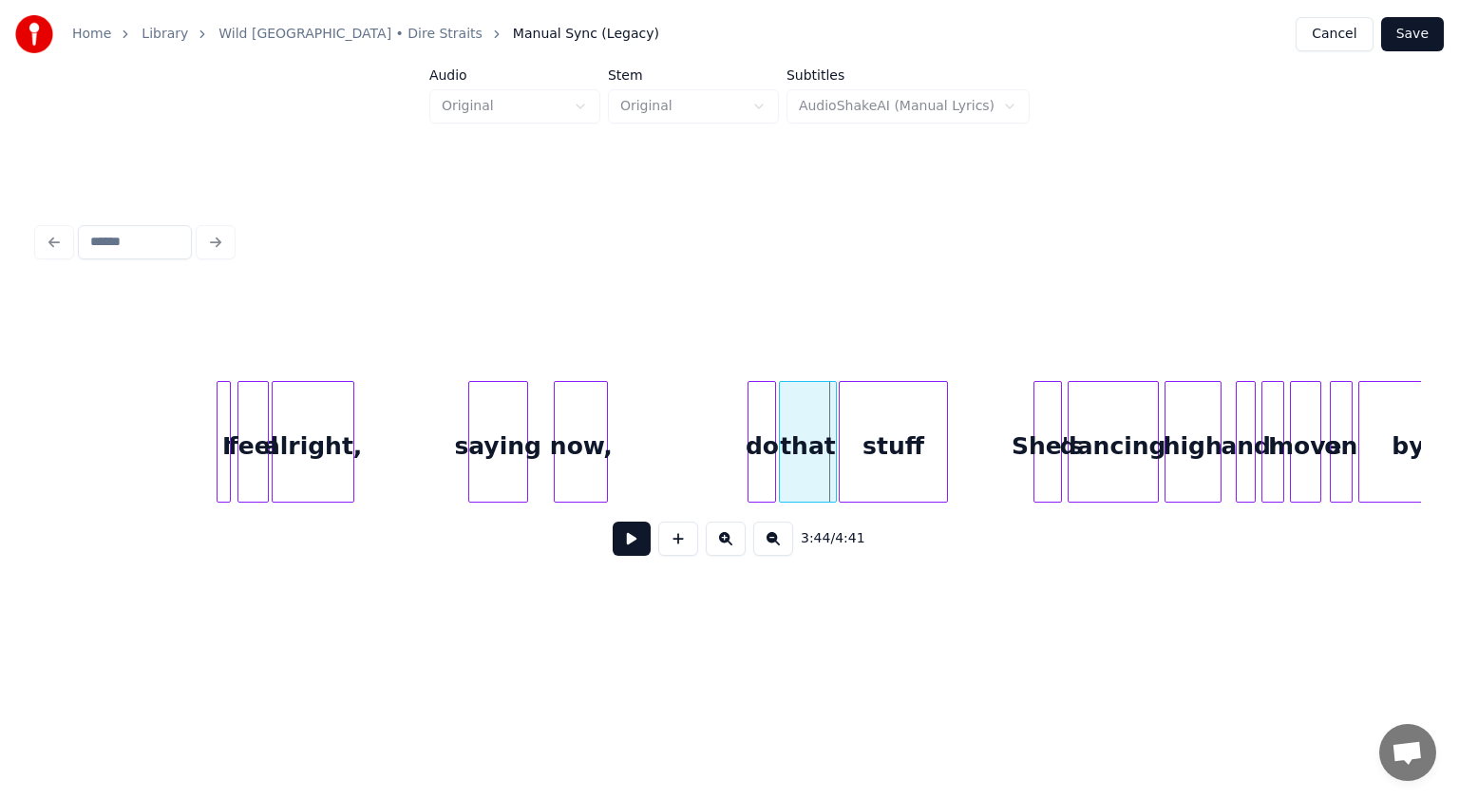
click at [494, 474] on div "saying" at bounding box center [498, 446] width 58 height 129
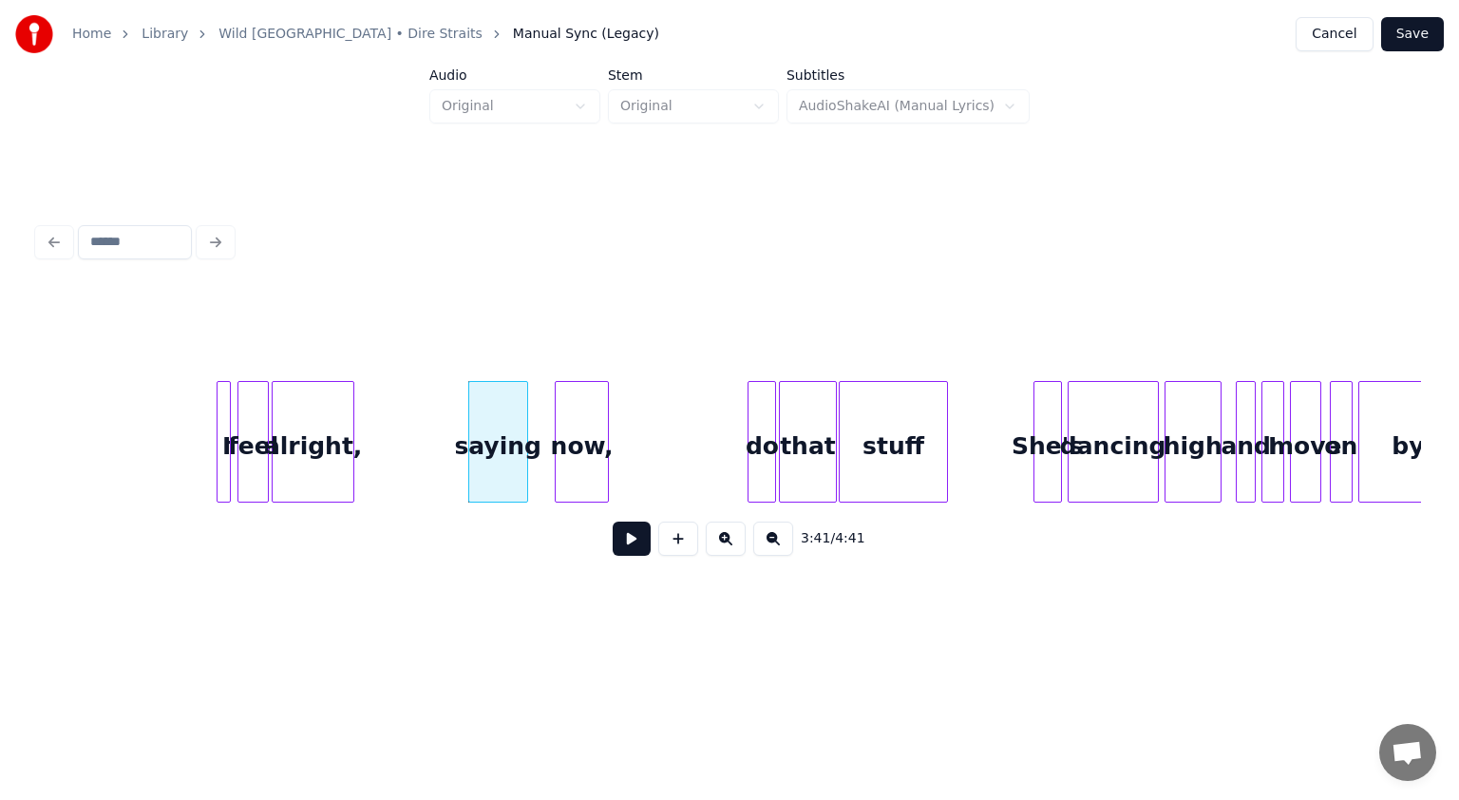
click at [578, 465] on div "now," at bounding box center [582, 446] width 52 height 129
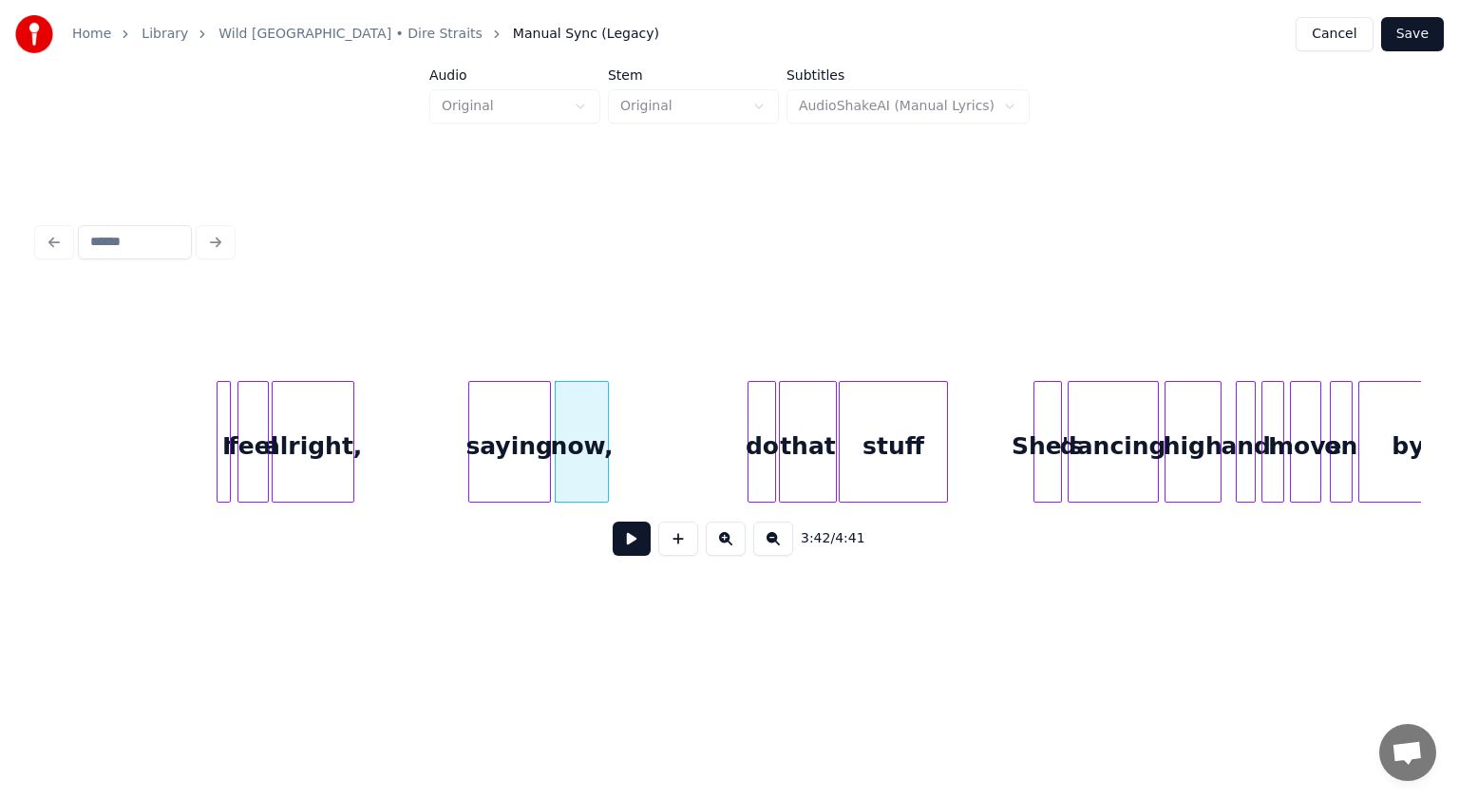
click at [547, 469] on div at bounding box center [547, 442] width 6 height 120
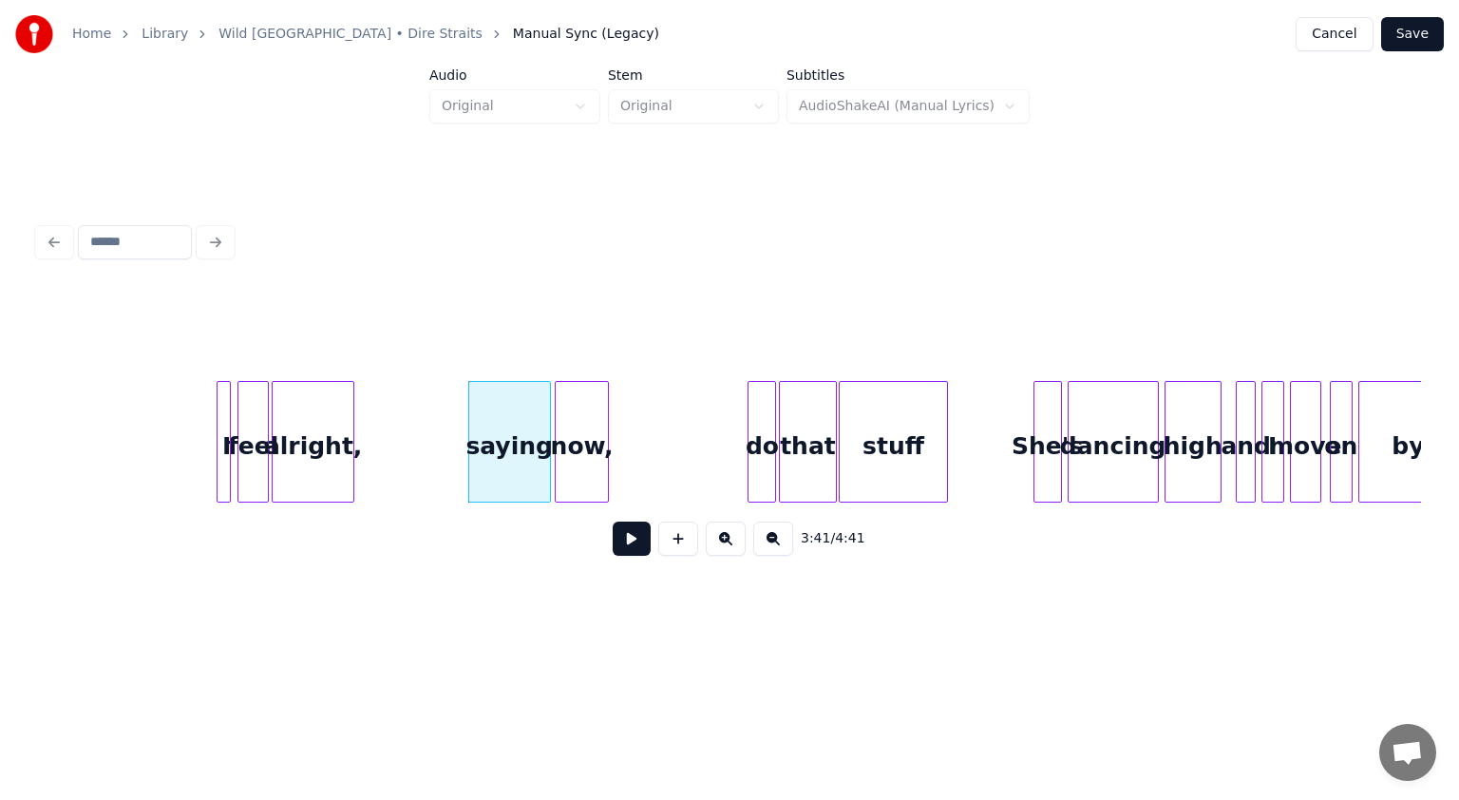
click at [646, 553] on div "3:41 / 4:41" at bounding box center [729, 539] width 1353 height 42
click at [640, 548] on button at bounding box center [632, 539] width 38 height 34
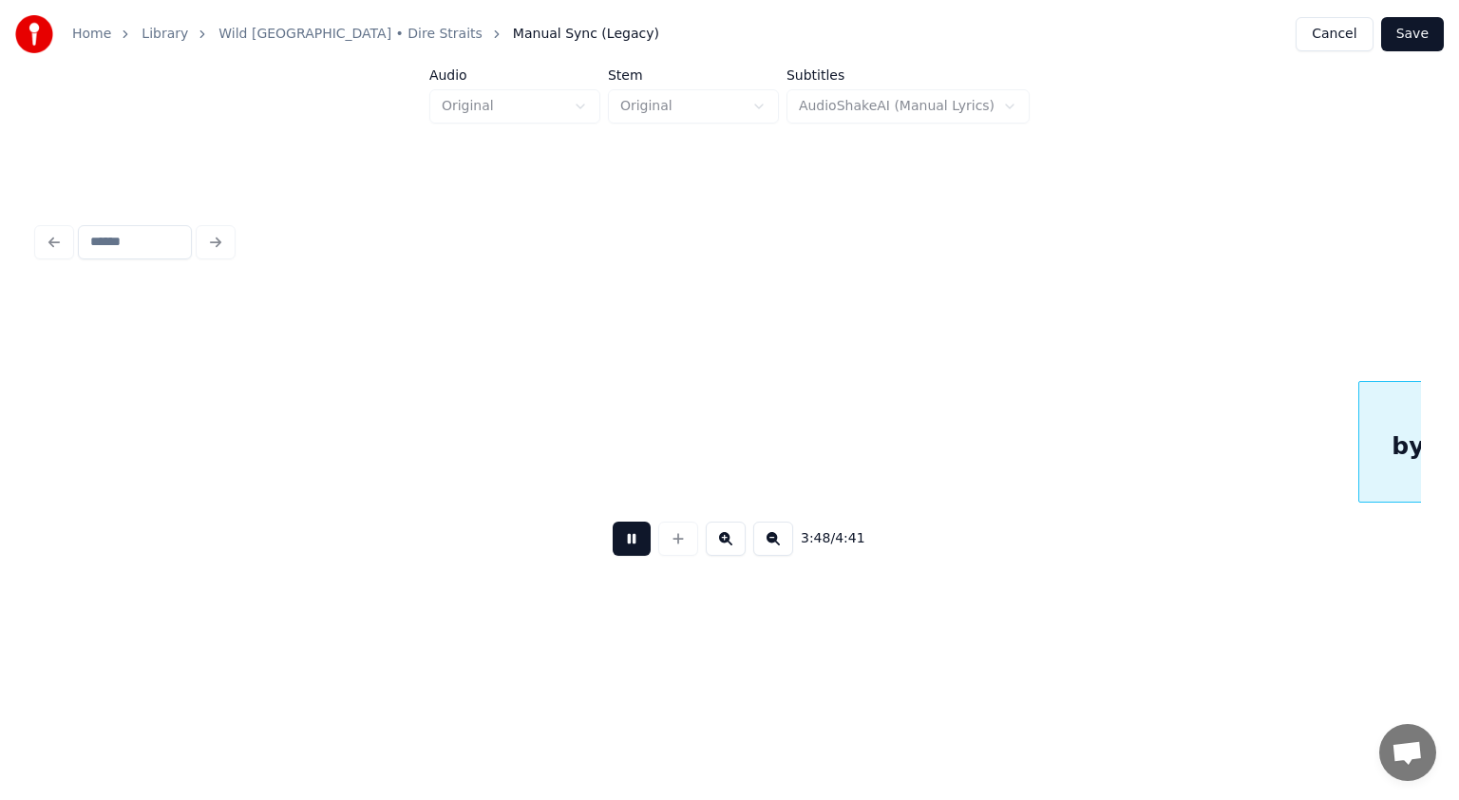
scroll to position [0, 32532]
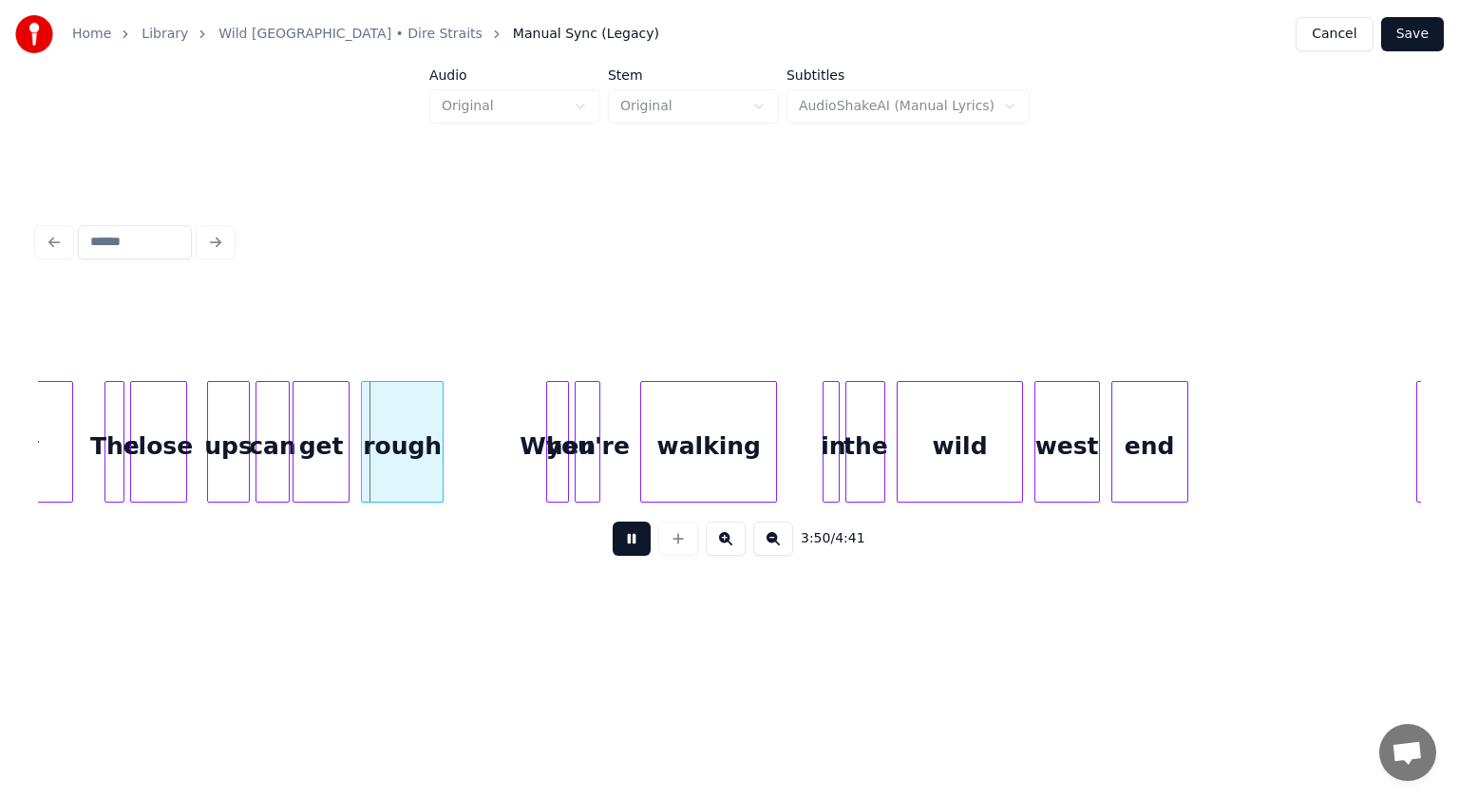
click at [627, 543] on button at bounding box center [632, 539] width 38 height 34
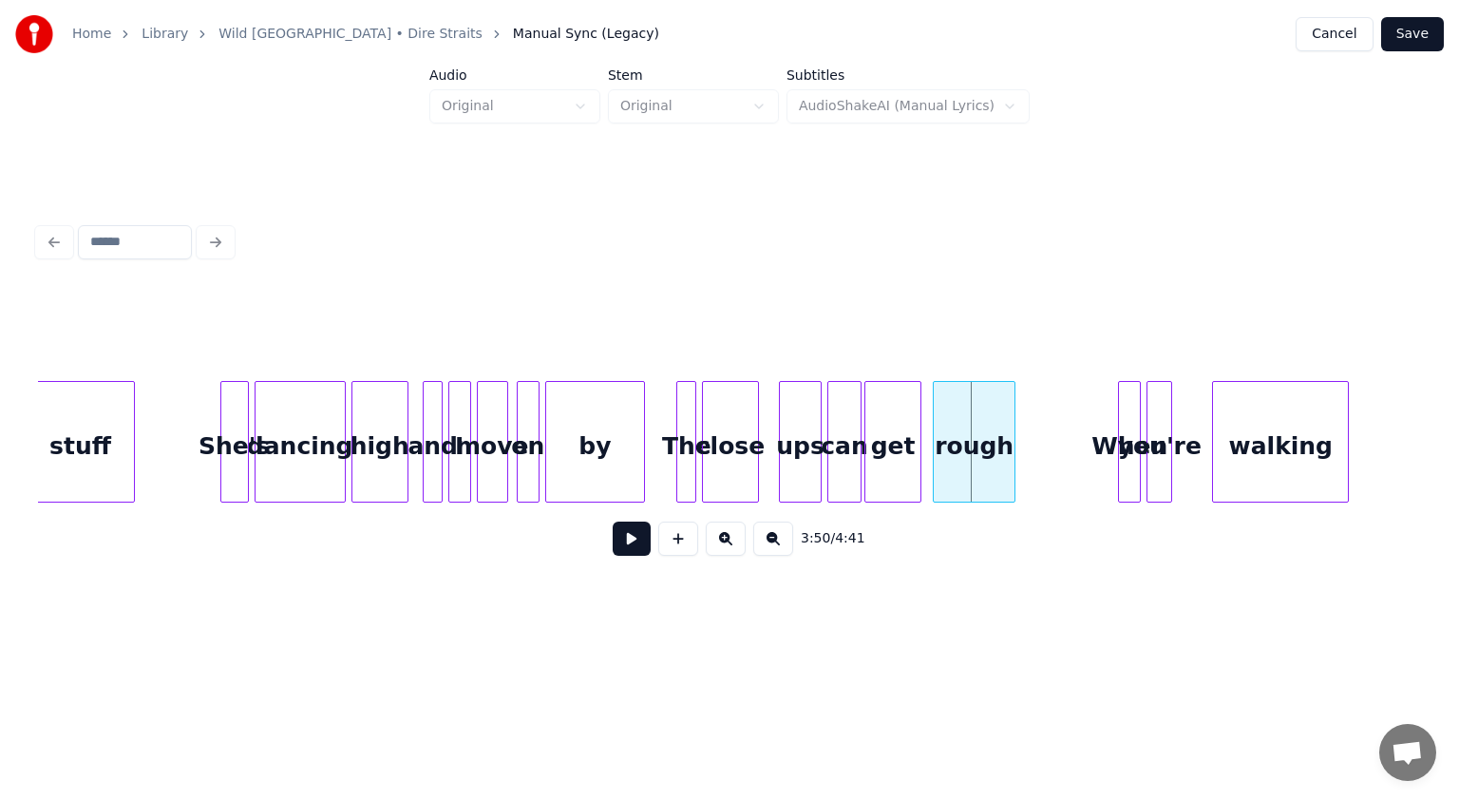
scroll to position [0, 31870]
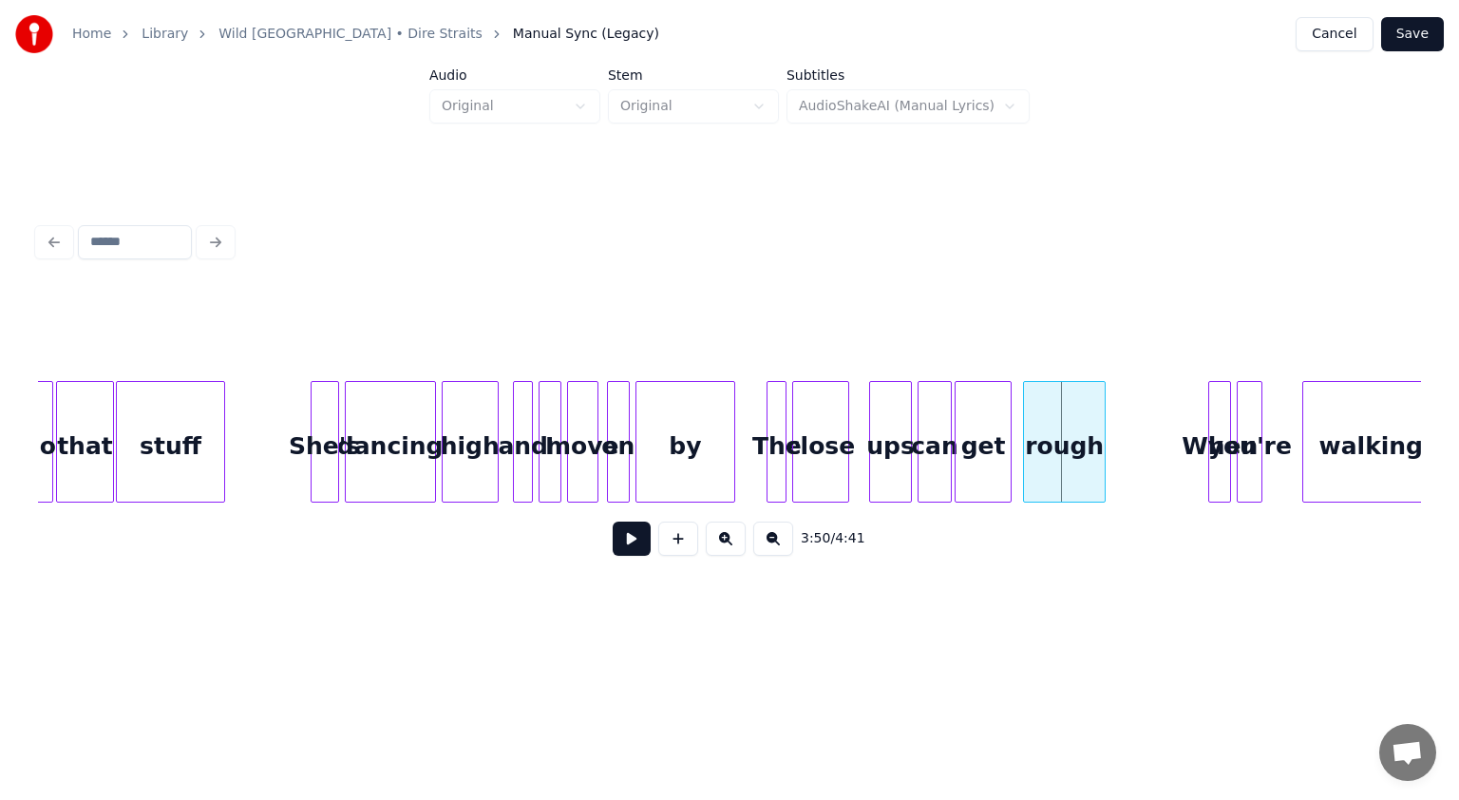
click at [625, 548] on button at bounding box center [632, 539] width 38 height 34
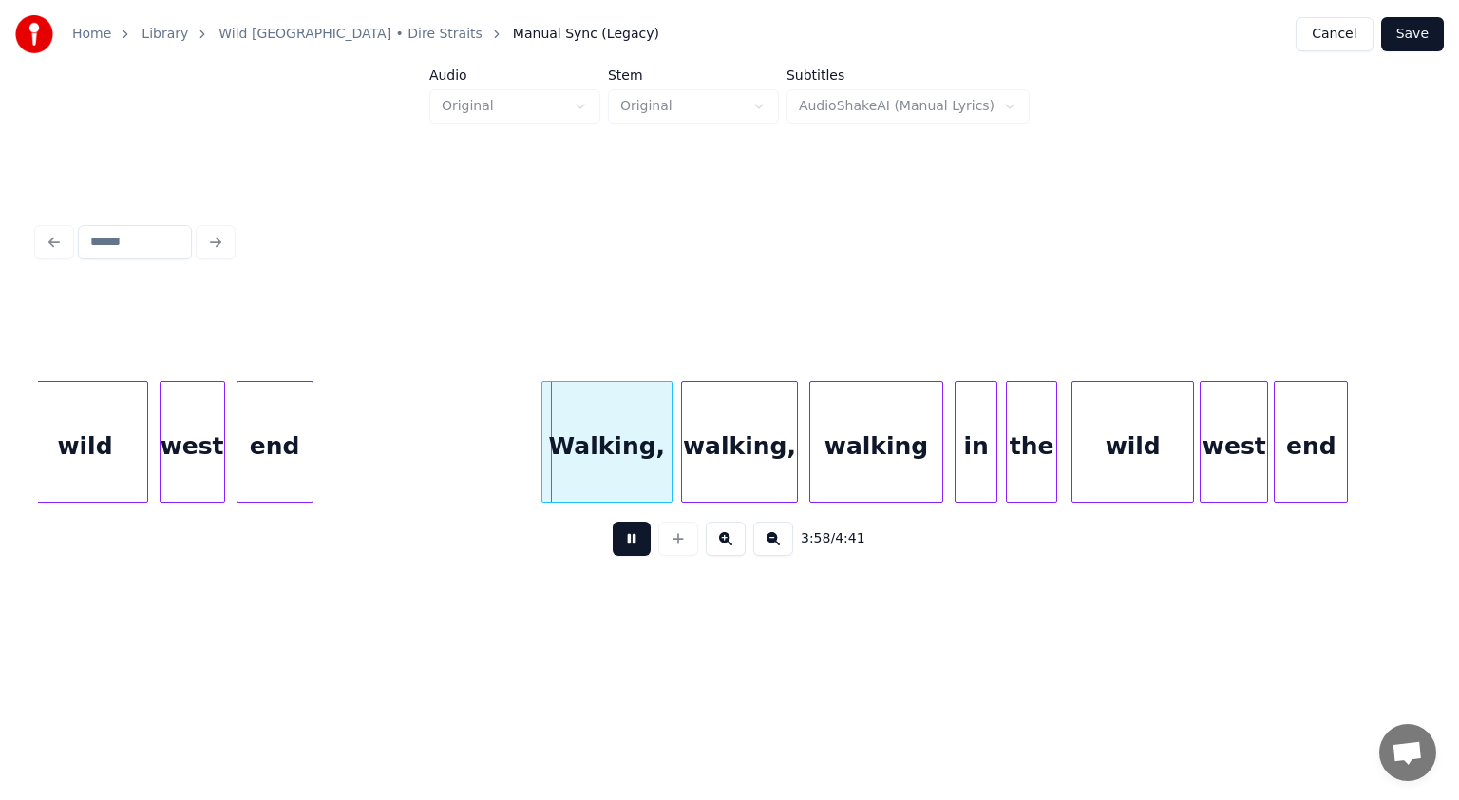
scroll to position [0, 33483]
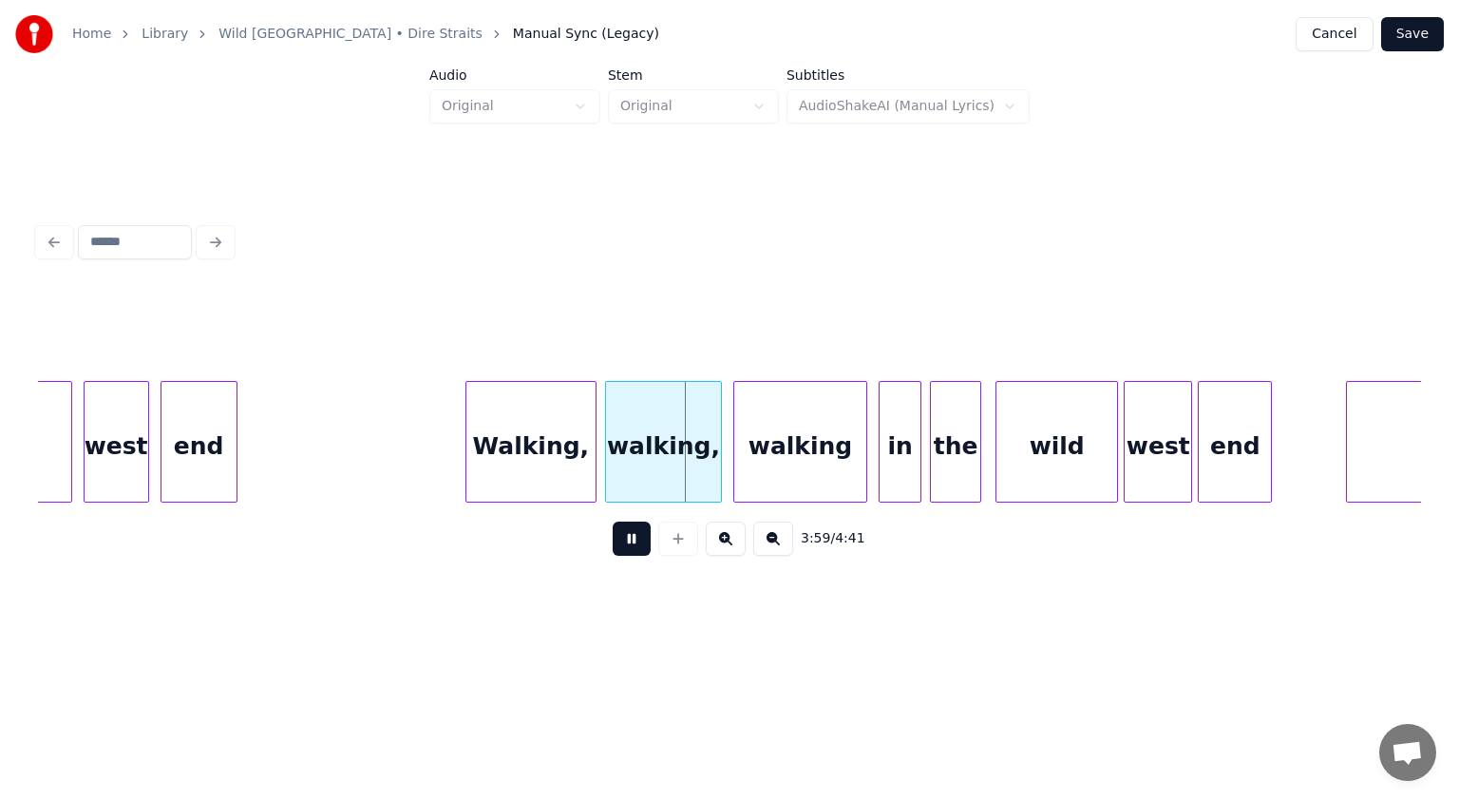
click at [619, 543] on button at bounding box center [632, 539] width 38 height 34
click at [443, 467] on div at bounding box center [446, 442] width 6 height 120
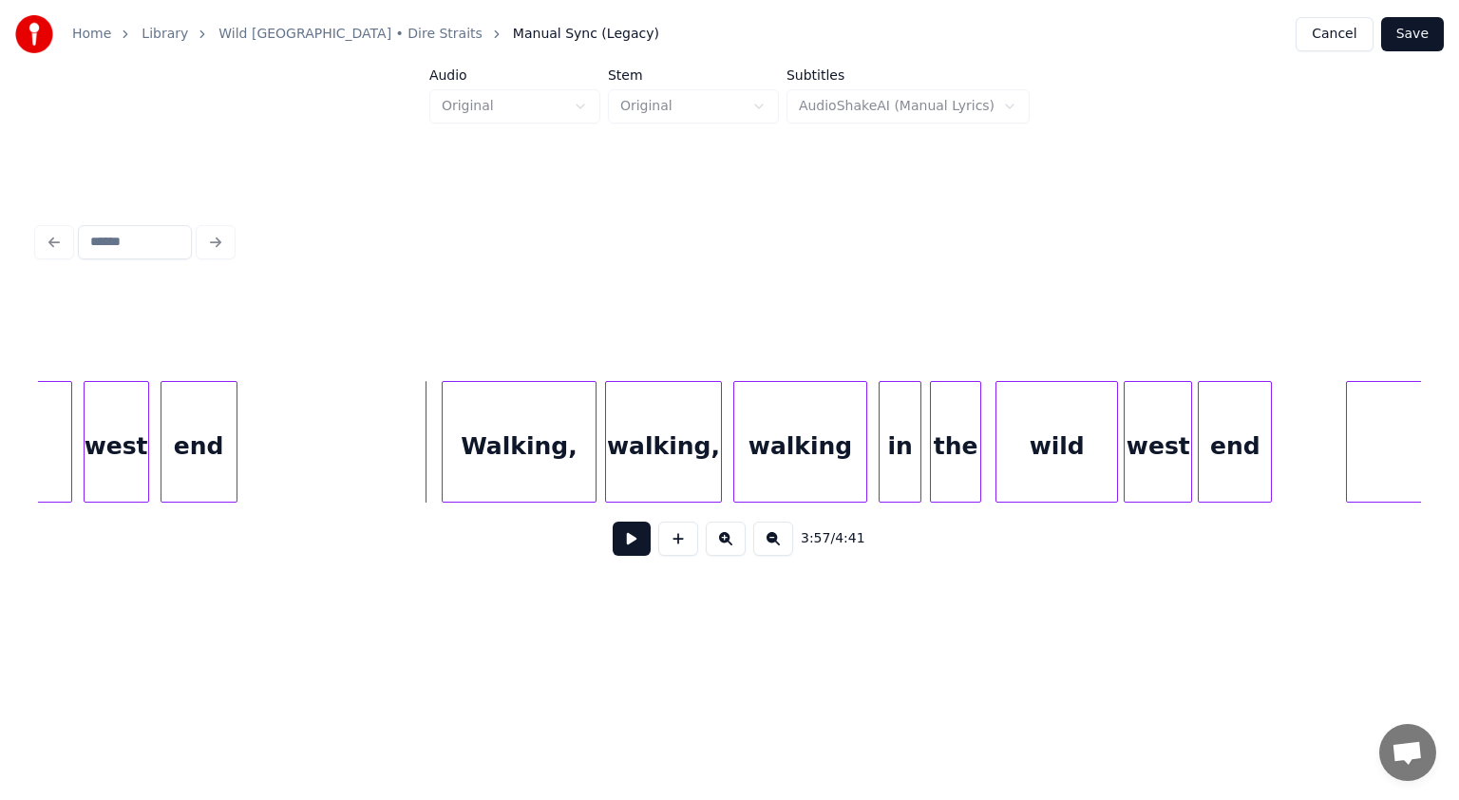
click at [630, 543] on button at bounding box center [632, 539] width 38 height 34
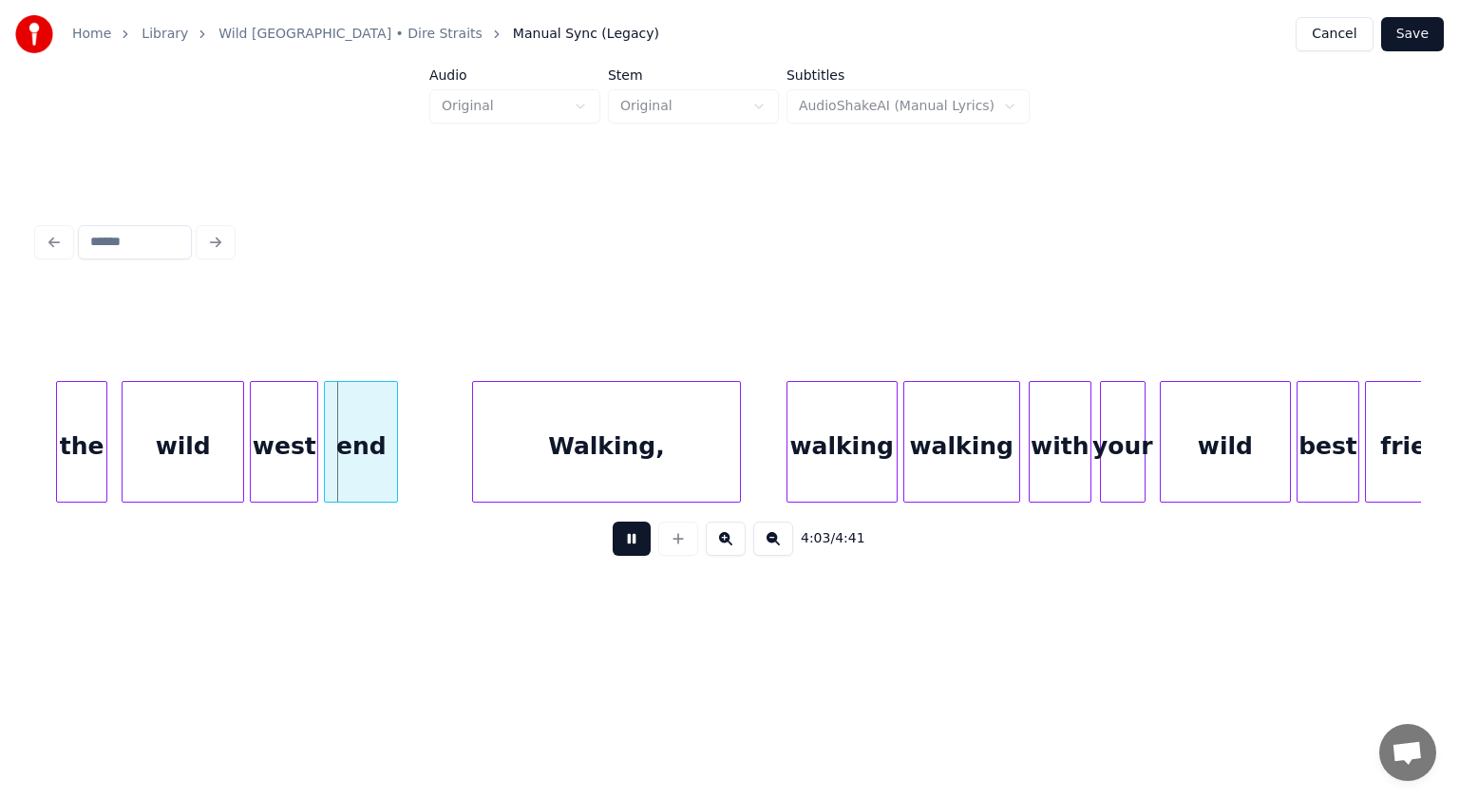
scroll to position [0, 34395]
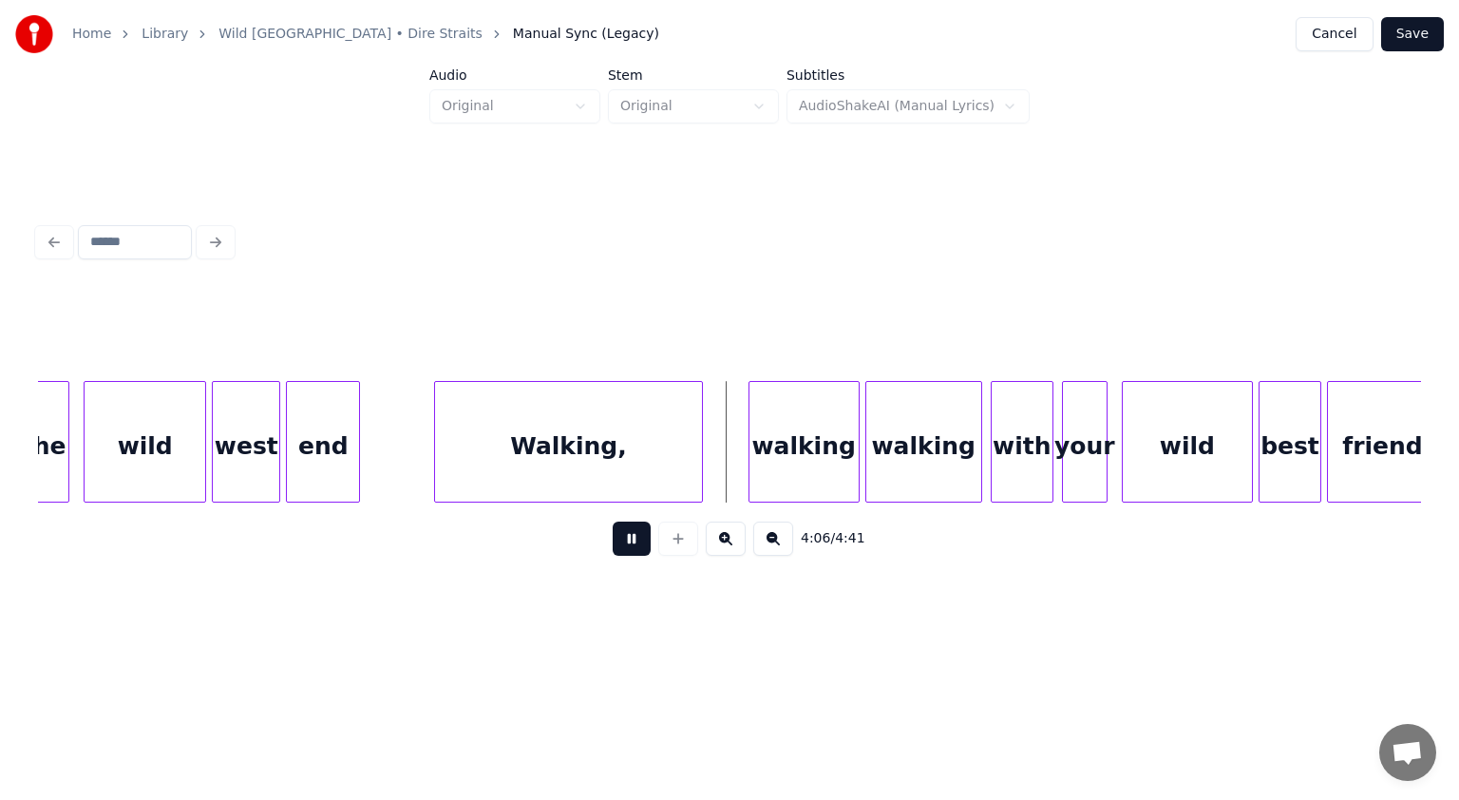
click at [628, 549] on button at bounding box center [632, 539] width 38 height 34
click at [574, 450] on div at bounding box center [577, 442] width 6 height 120
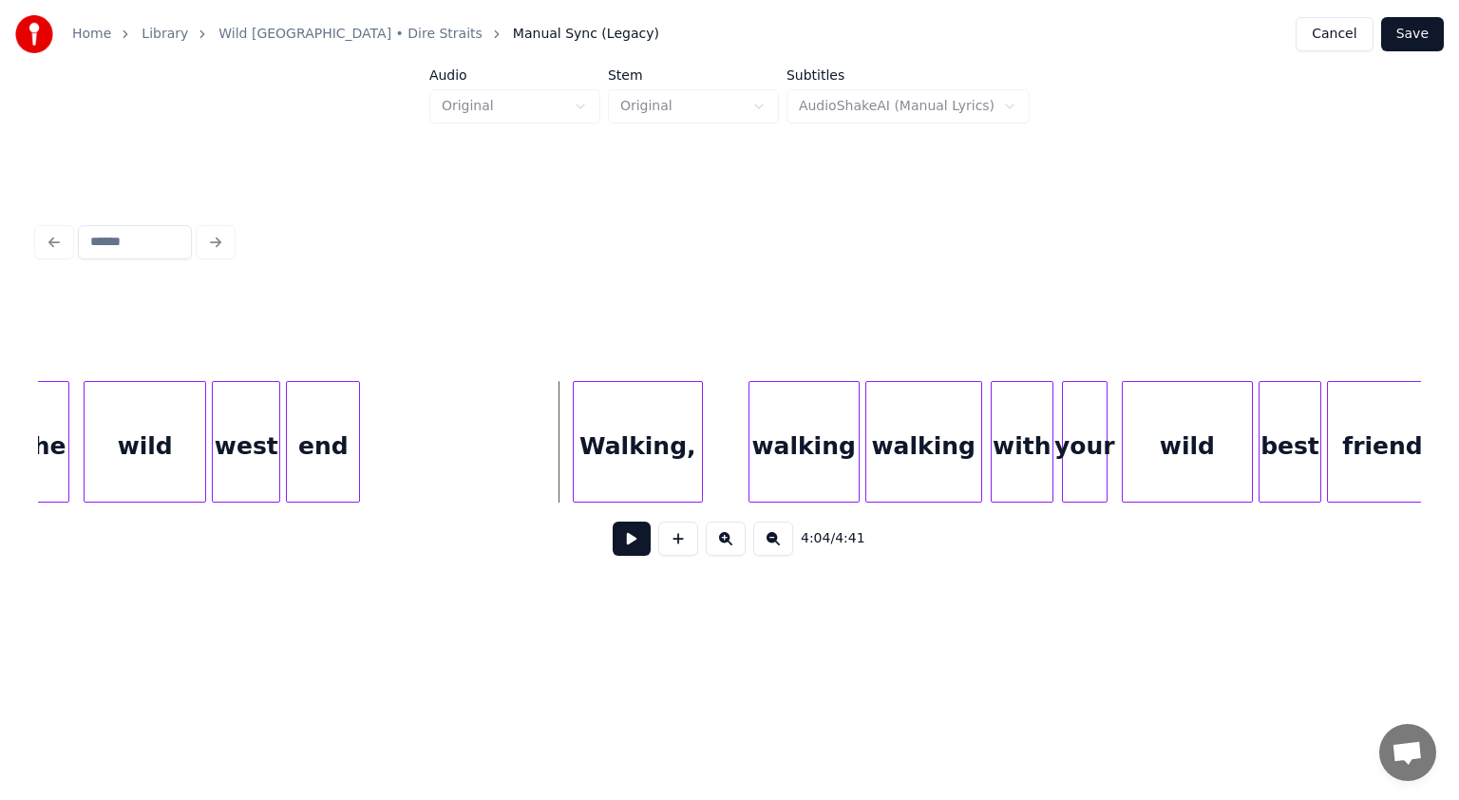
click at [628, 550] on button at bounding box center [632, 539] width 38 height 34
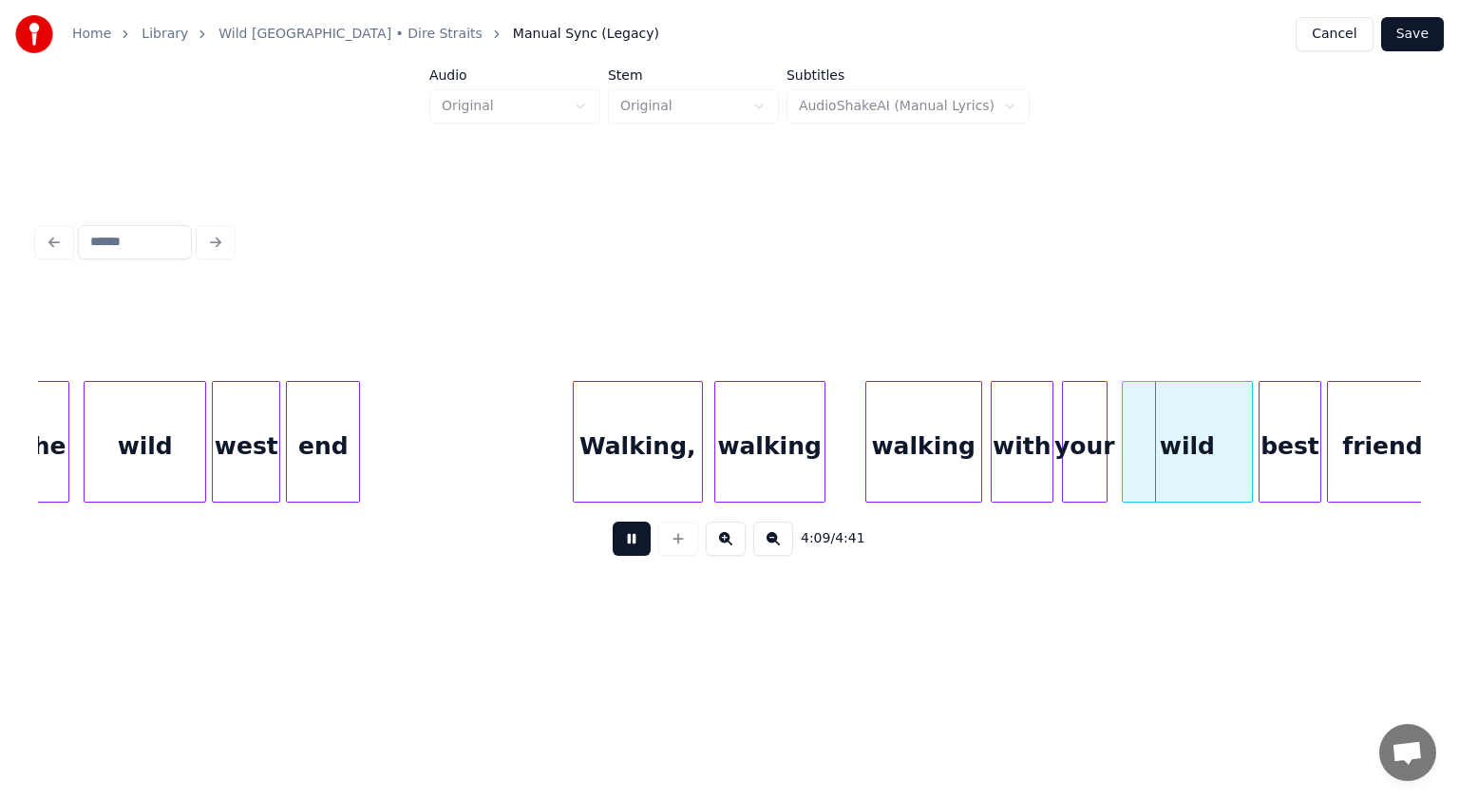
click at [728, 466] on div "walking" at bounding box center [769, 446] width 109 height 129
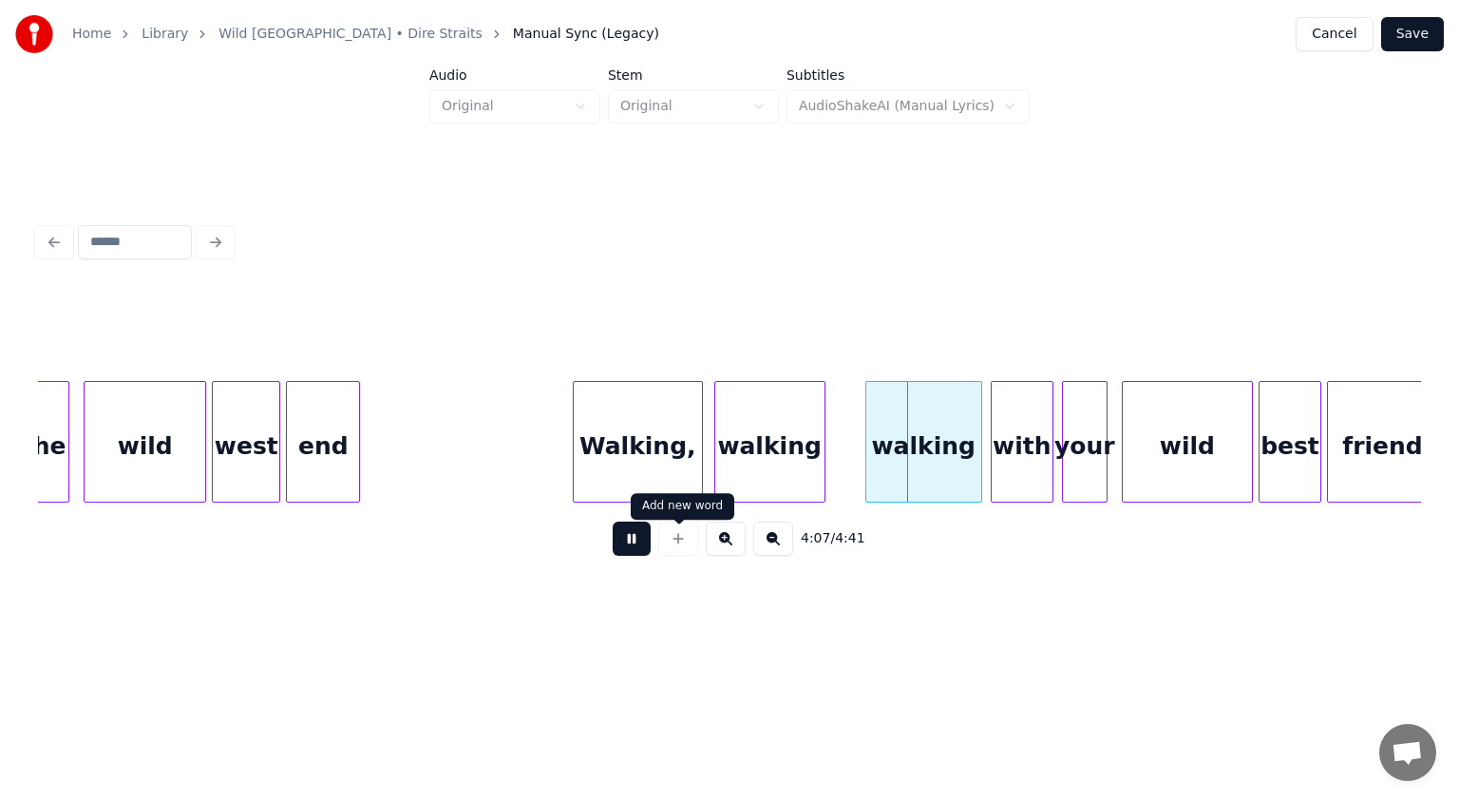
click at [622, 554] on button at bounding box center [632, 539] width 38 height 34
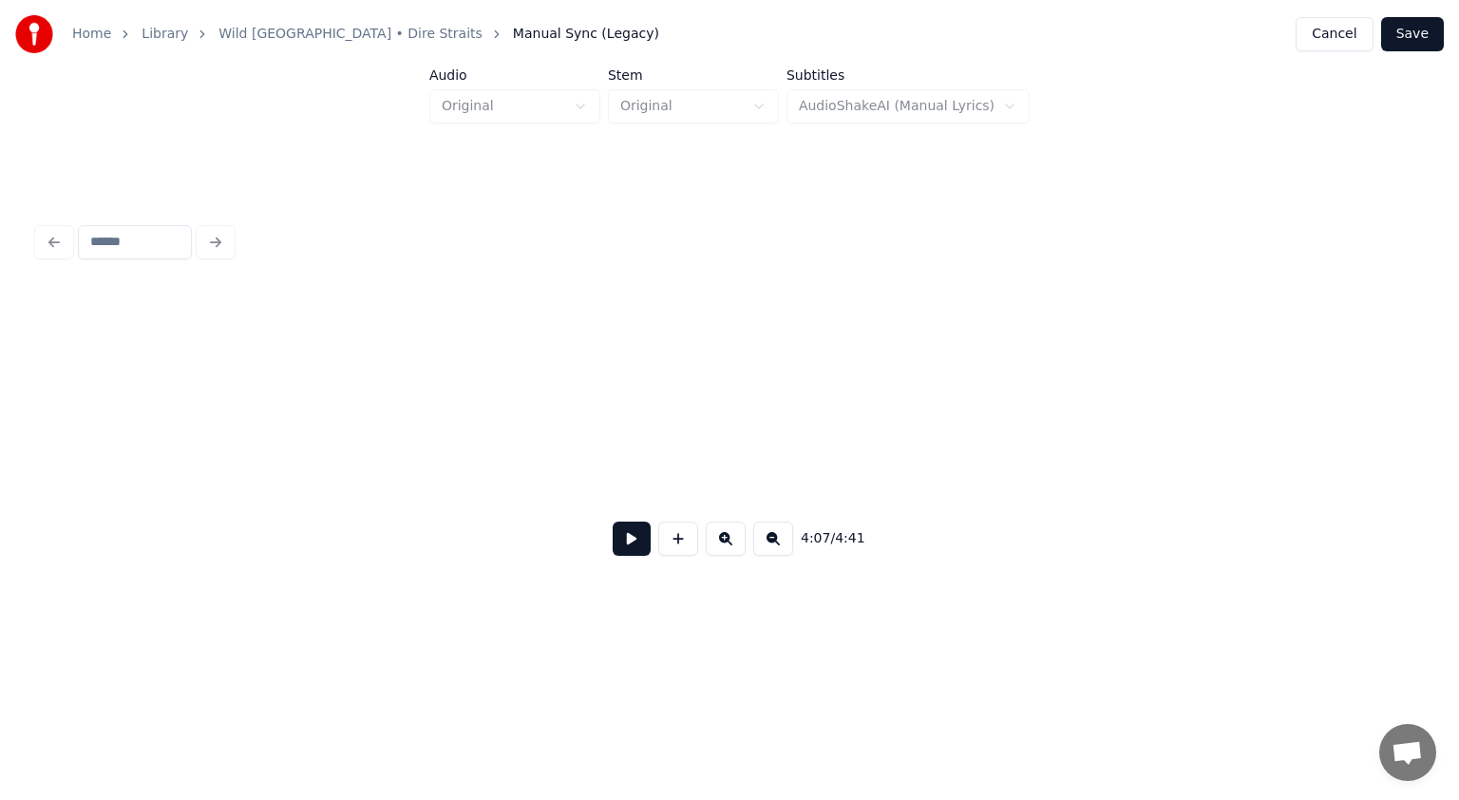
scroll to position [5747, 0]
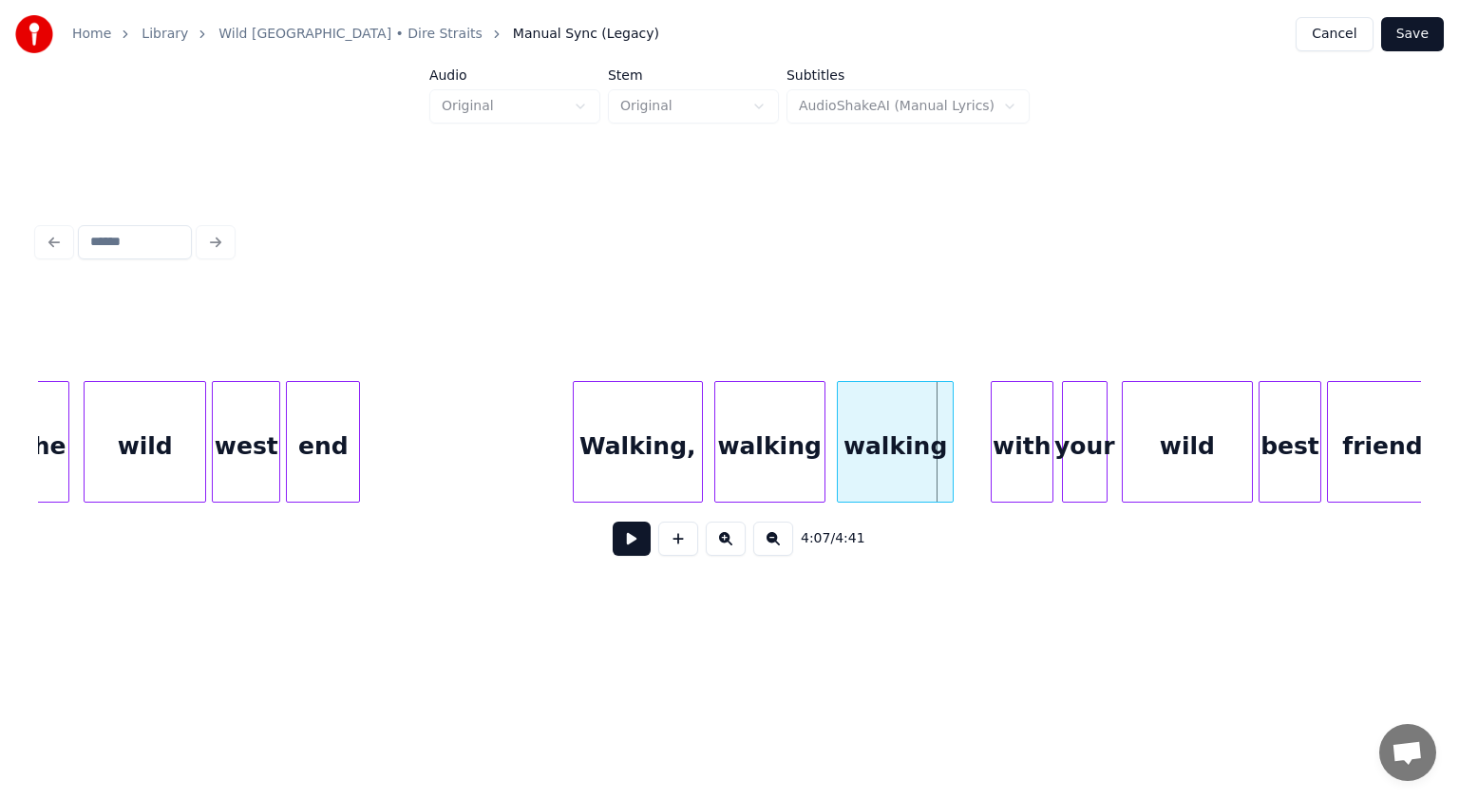
click at [897, 446] on div "walking" at bounding box center [895, 446] width 115 height 129
click at [632, 547] on button at bounding box center [632, 539] width 38 height 34
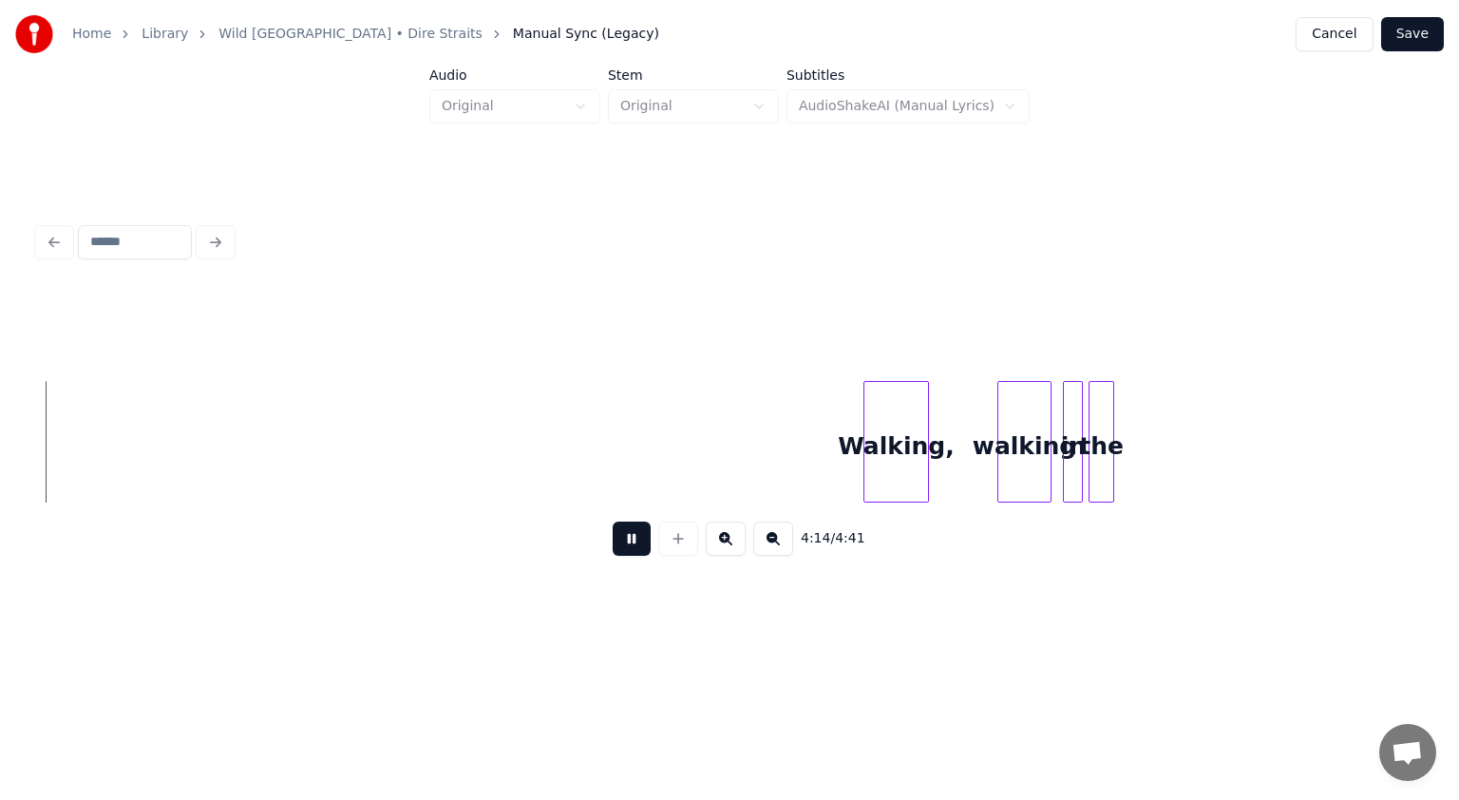
scroll to position [0, 36230]
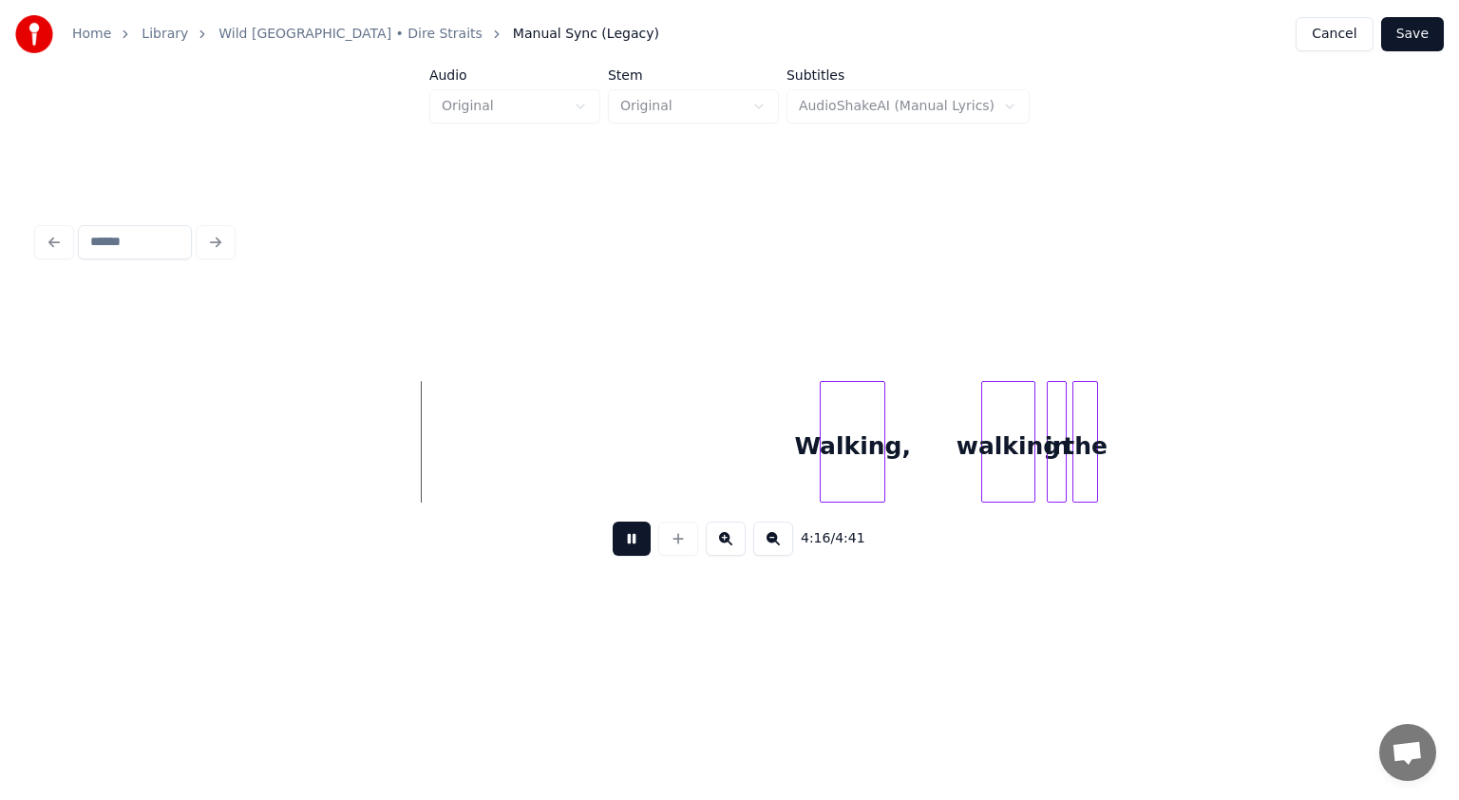
click at [844, 464] on div "Walking," at bounding box center [853, 446] width 64 height 129
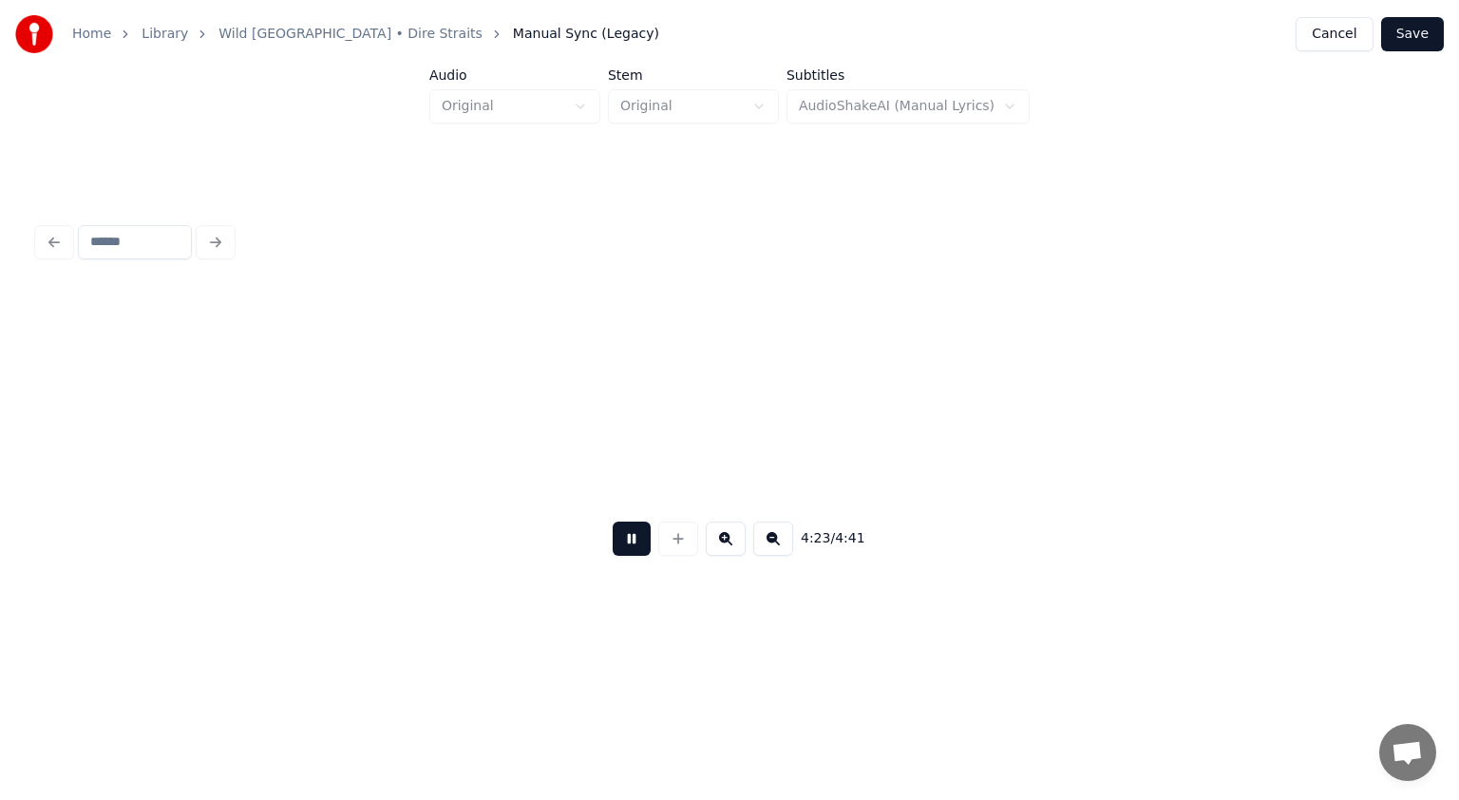
scroll to position [0, 37613]
click at [645, 543] on button at bounding box center [632, 539] width 38 height 34
click at [1408, 46] on button "Save" at bounding box center [1413, 34] width 63 height 34
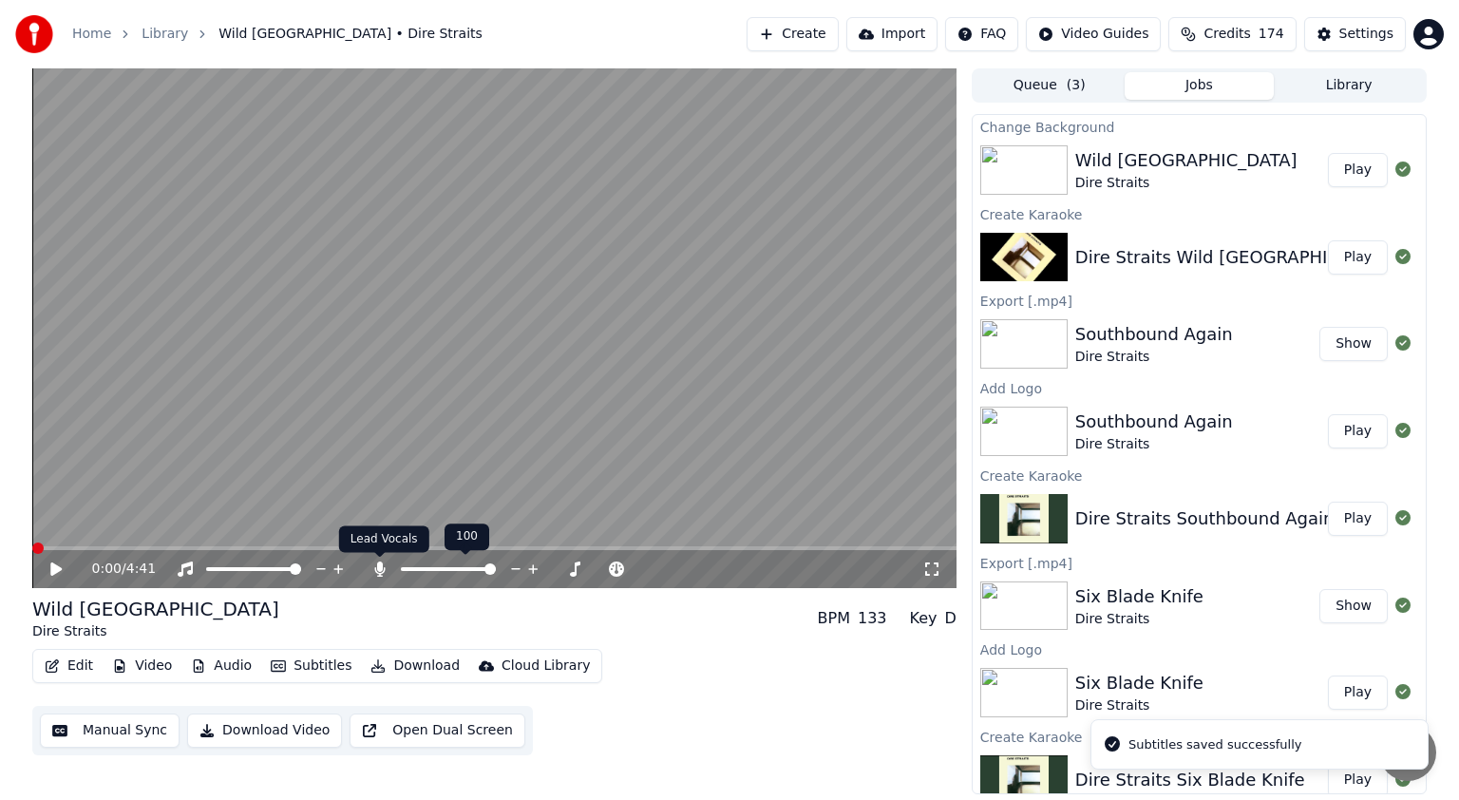
click at [383, 566] on icon at bounding box center [380, 569] width 19 height 15
click at [448, 550] on span at bounding box center [494, 548] width 924 height 4
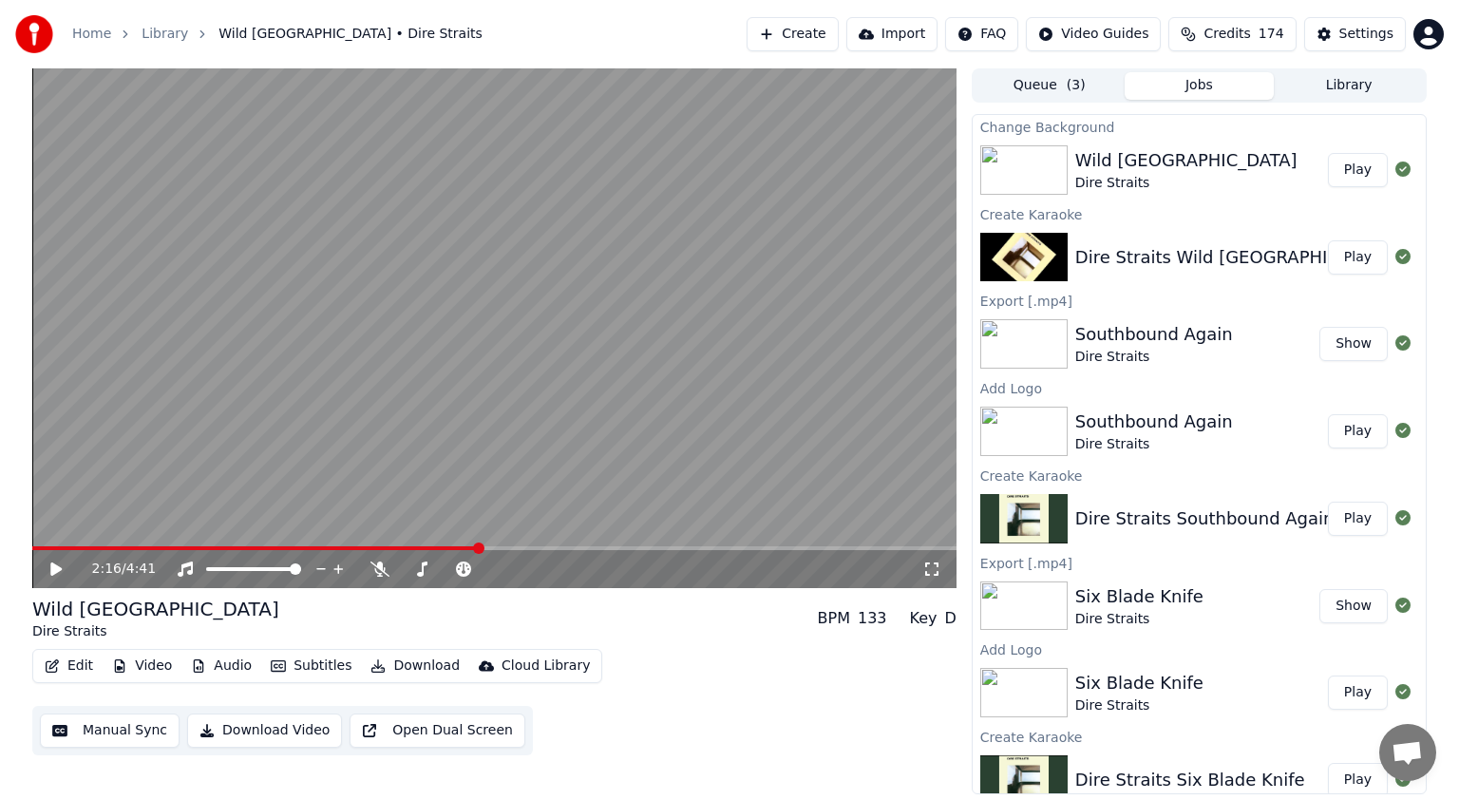
click at [479, 548] on span at bounding box center [494, 548] width 924 height 4
click at [51, 575] on icon at bounding box center [55, 568] width 11 height 13
click at [59, 570] on icon at bounding box center [56, 568] width 10 height 11
click at [520, 551] on div "2:17 / 4:41" at bounding box center [494, 569] width 924 height 38
click at [524, 547] on span at bounding box center [494, 548] width 924 height 4
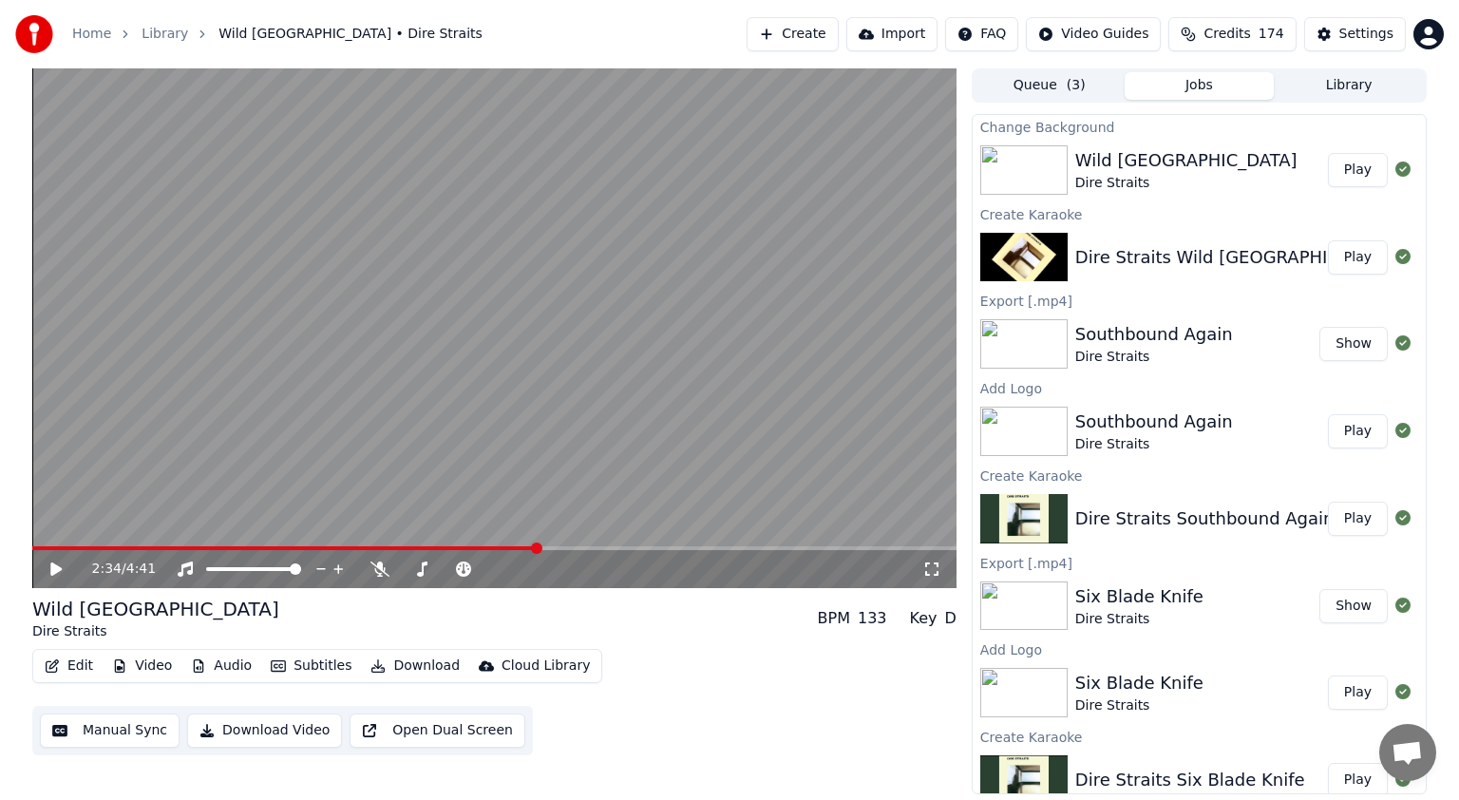
click at [537, 547] on span at bounding box center [494, 548] width 924 height 4
click at [546, 547] on span at bounding box center [494, 548] width 924 height 4
click at [439, 554] on span at bounding box center [439, 548] width 11 height 11
click at [398, 547] on span at bounding box center [400, 548] width 11 height 11
click at [45, 570] on div "1:52 / 4:41" at bounding box center [494, 569] width 909 height 19
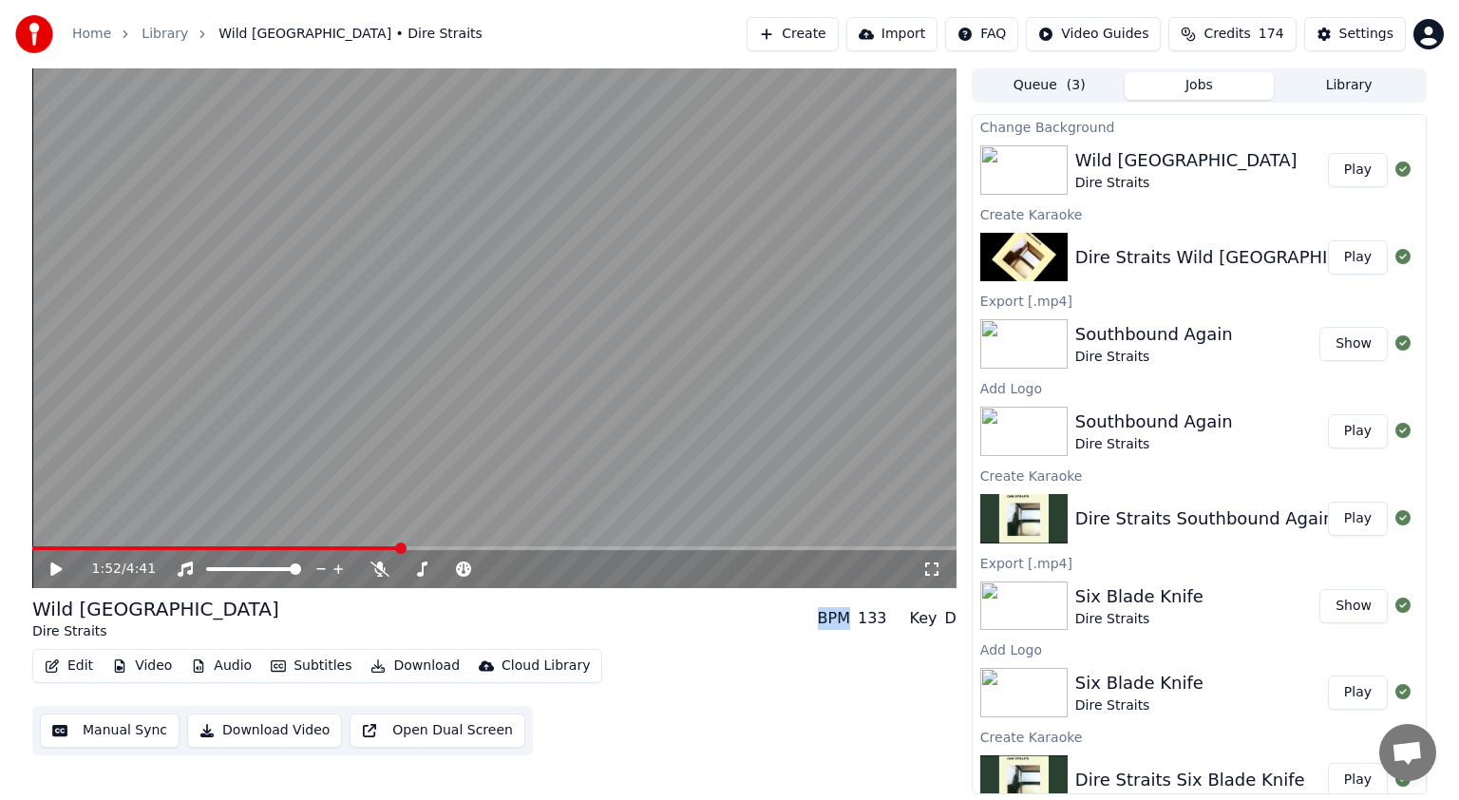
drag, startPoint x: 46, startPoint y: 570, endPoint x: 55, endPoint y: 573, distance: 9.9
click at [48, 570] on div "1:52 / 4:41" at bounding box center [494, 569] width 909 height 19
click at [55, 573] on icon at bounding box center [55, 568] width 11 height 13
click at [56, 567] on icon at bounding box center [70, 569] width 45 height 15
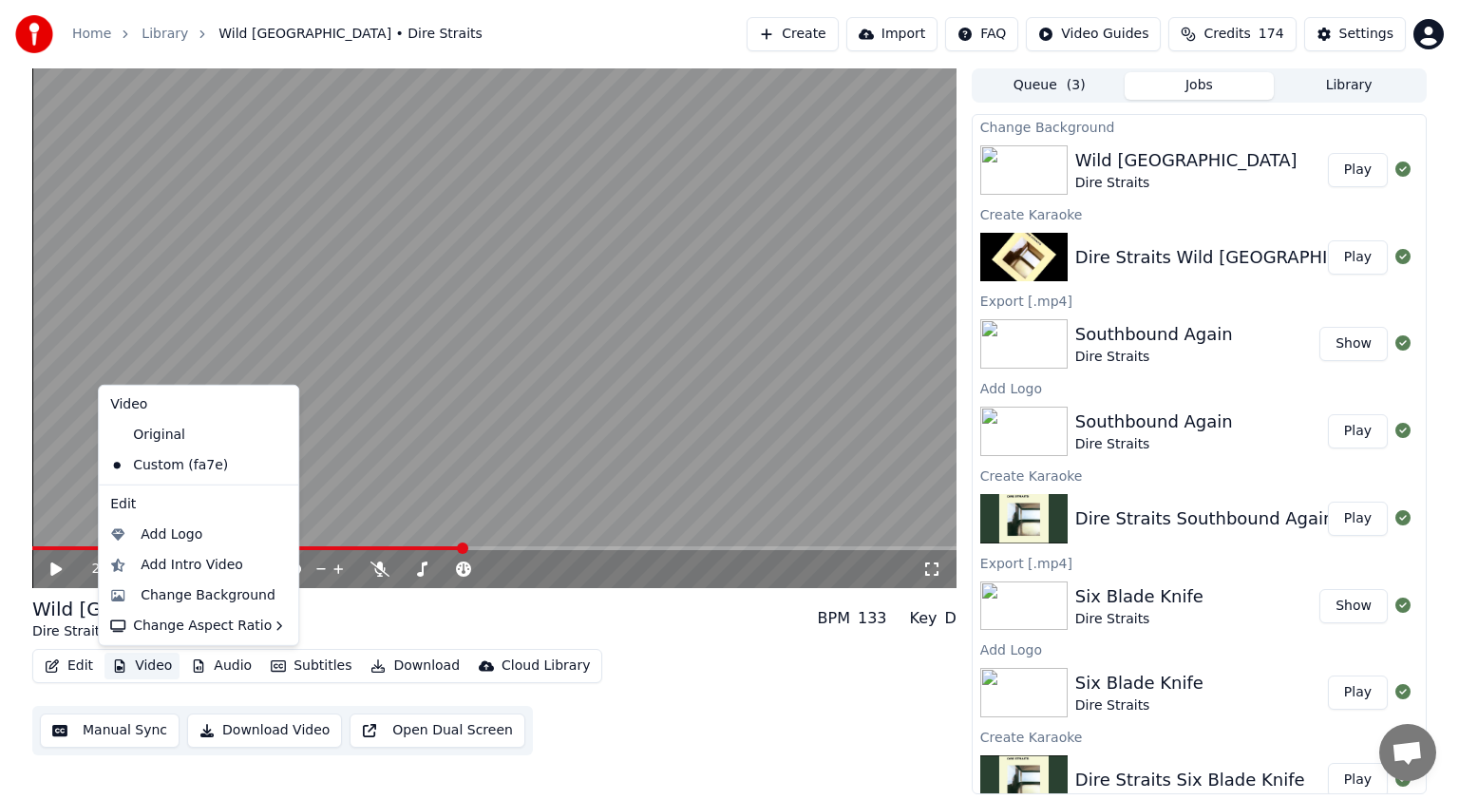
click at [153, 671] on button "Video" at bounding box center [142, 666] width 75 height 27
click at [154, 534] on div "Add Logo" at bounding box center [172, 534] width 62 height 19
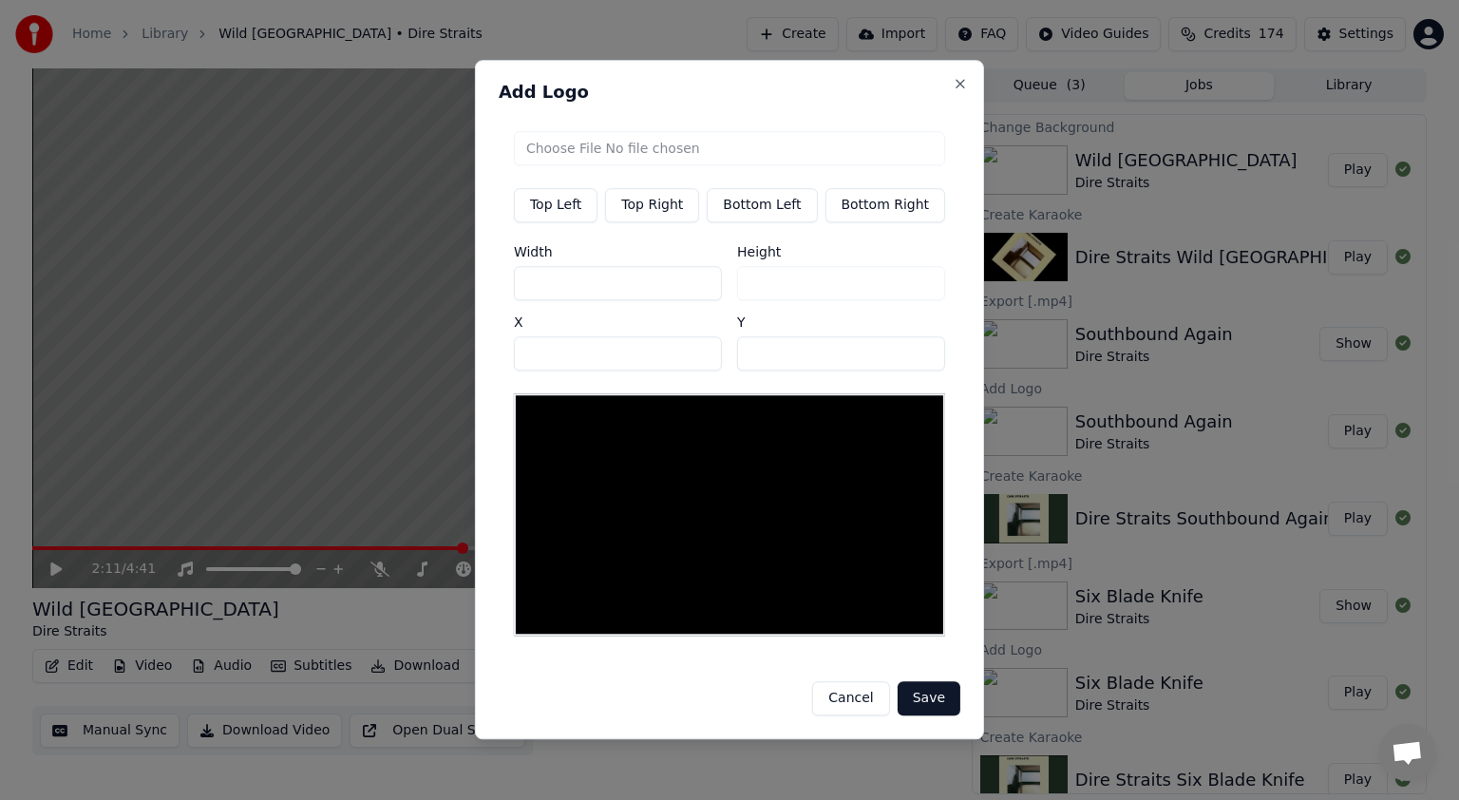
click at [642, 207] on button "Top Right" at bounding box center [652, 205] width 94 height 34
type input "****"
click at [684, 155] on input "file" at bounding box center [729, 148] width 431 height 34
type input "**********"
type input "***"
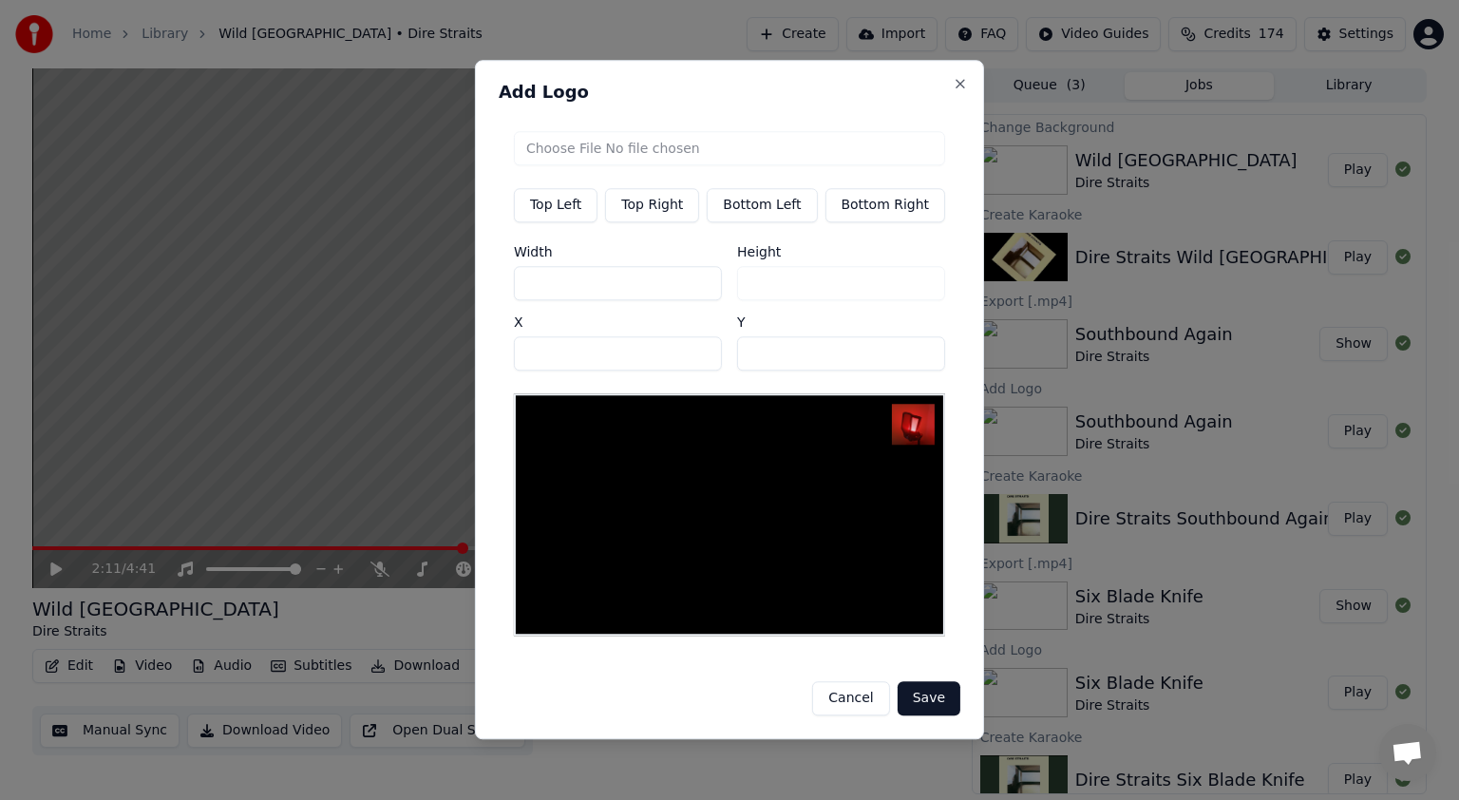
drag, startPoint x: 581, startPoint y: 286, endPoint x: 505, endPoint y: 287, distance: 76.0
click at [505, 287] on div "Add Logo Top Left Top Right Bottom Left Bottom Right Width *** Height *** X ***…" at bounding box center [729, 399] width 509 height 679
click at [604, 351] on input "****" at bounding box center [618, 353] width 208 height 34
click at [908, 695] on button "Save" at bounding box center [929, 699] width 63 height 34
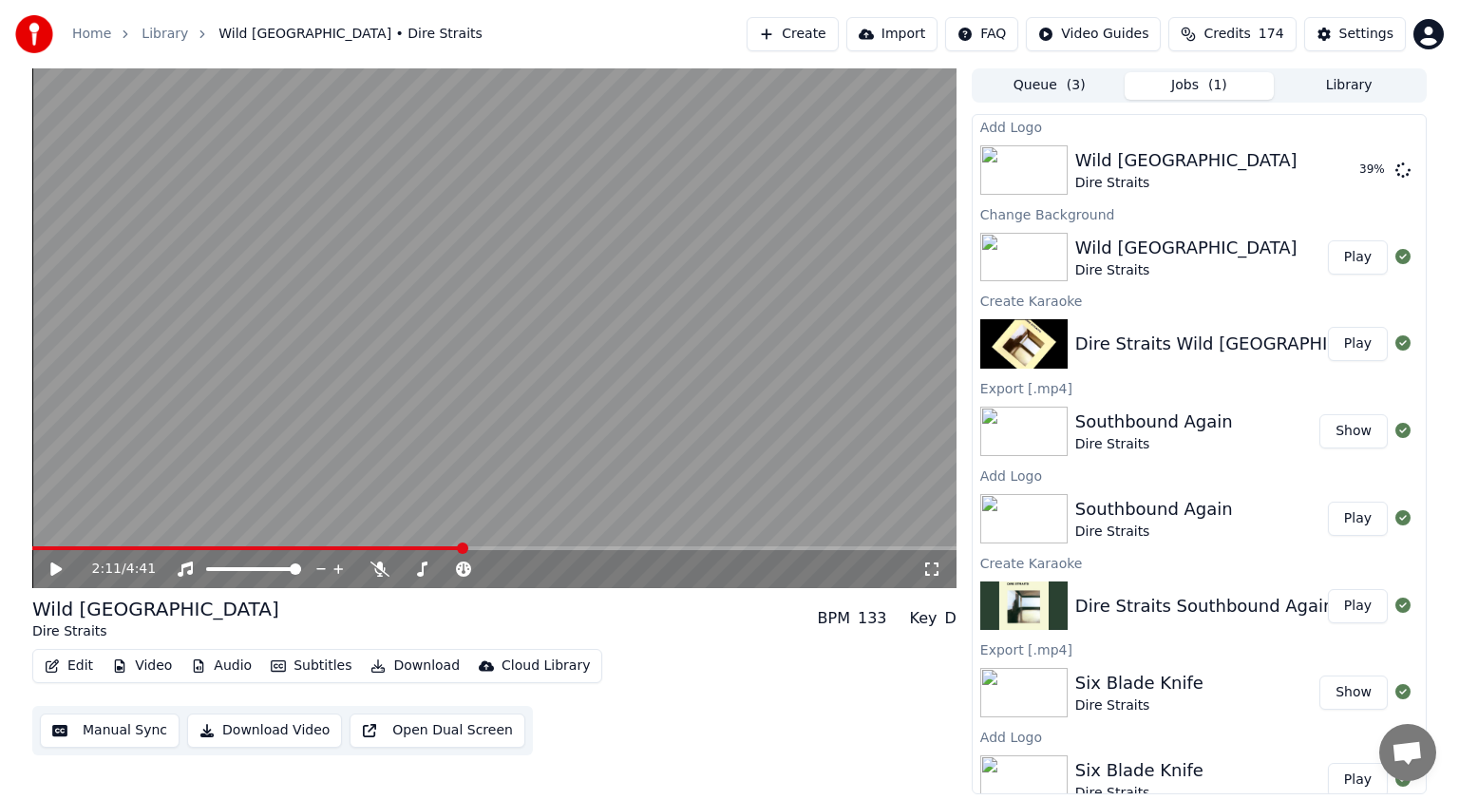
click at [226, 671] on button "Audio" at bounding box center [221, 666] width 76 height 27
click at [739, 718] on div "Edit Video Audio Subtitles Download Cloud Library Manual Sync Download Video Op…" at bounding box center [494, 702] width 924 height 106
click at [1336, 164] on button "Play" at bounding box center [1358, 170] width 60 height 34
click at [55, 571] on icon at bounding box center [70, 569] width 45 height 15
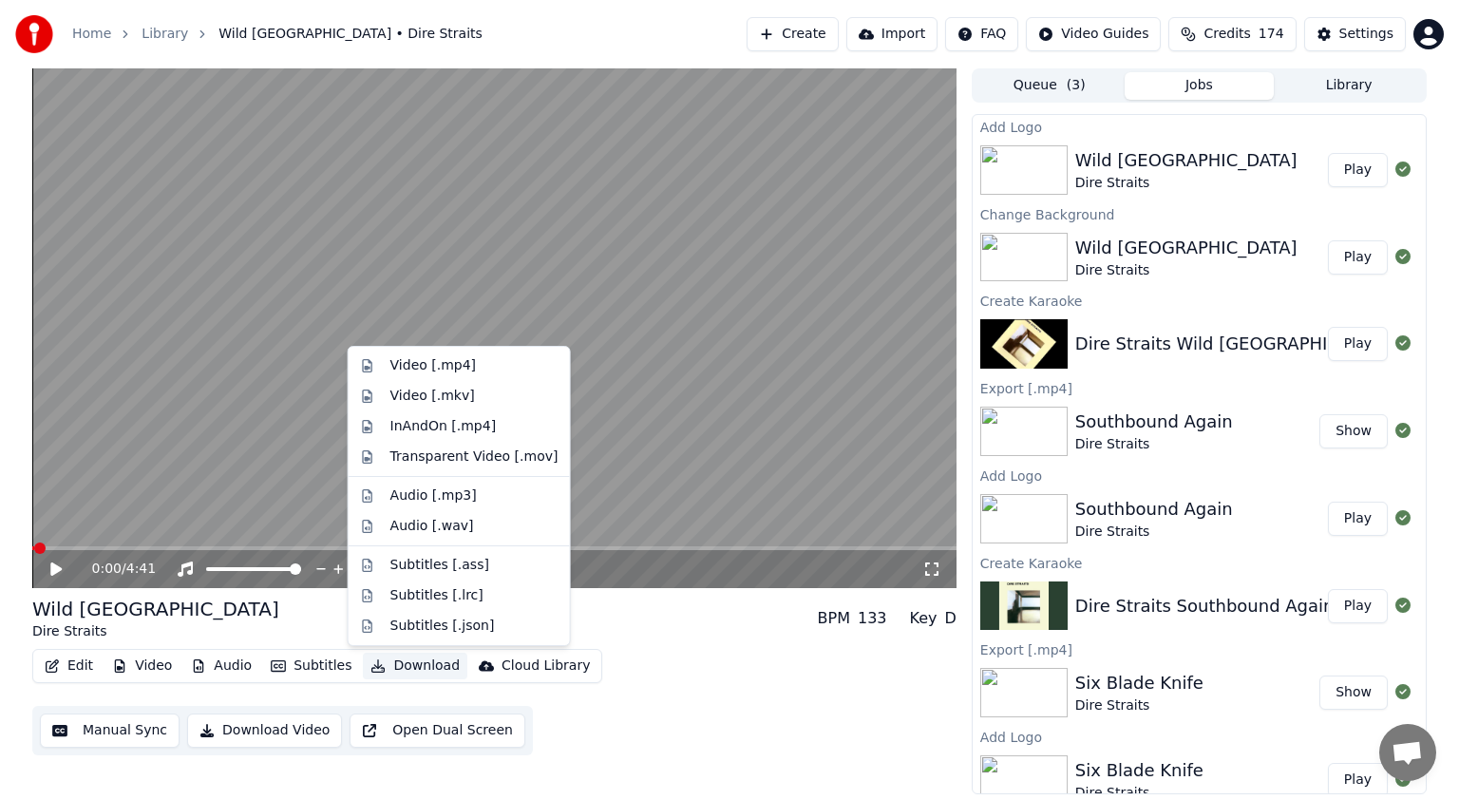
click at [389, 663] on button "Download" at bounding box center [415, 666] width 105 height 27
click at [429, 376] on div "Video [.mp4]" at bounding box center [460, 366] width 214 height 30
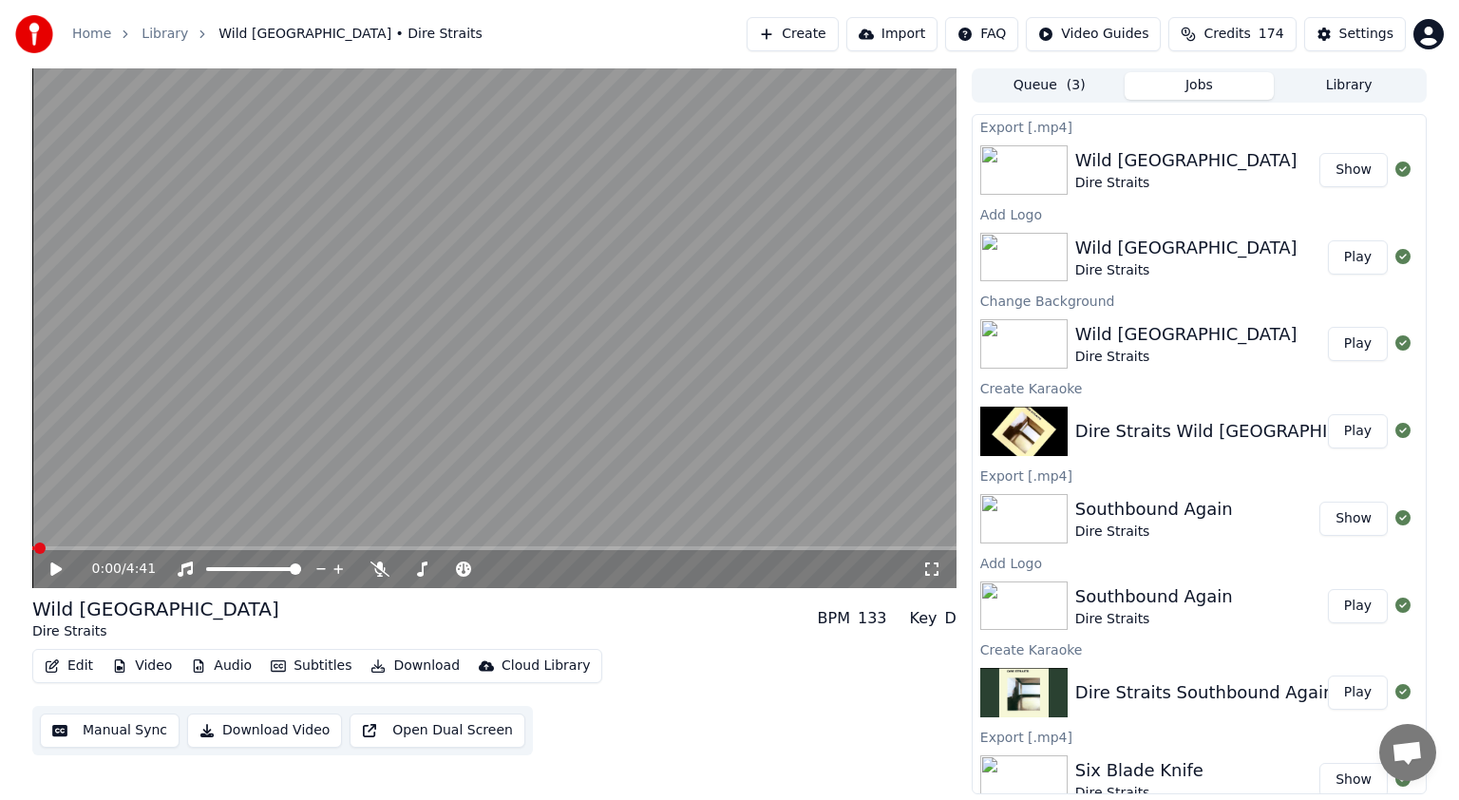
click at [1353, 174] on button "Show" at bounding box center [1354, 170] width 68 height 34
